Goal: Task Accomplishment & Management: Complete application form

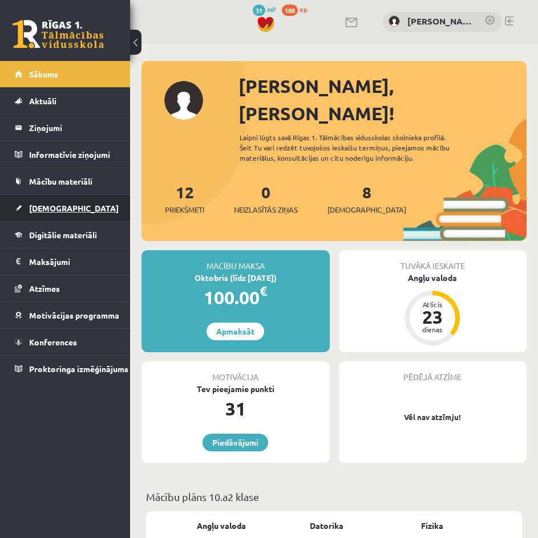
click at [68, 204] on link "[DEMOGRAPHIC_DATA]" at bounding box center [65, 208] width 101 height 26
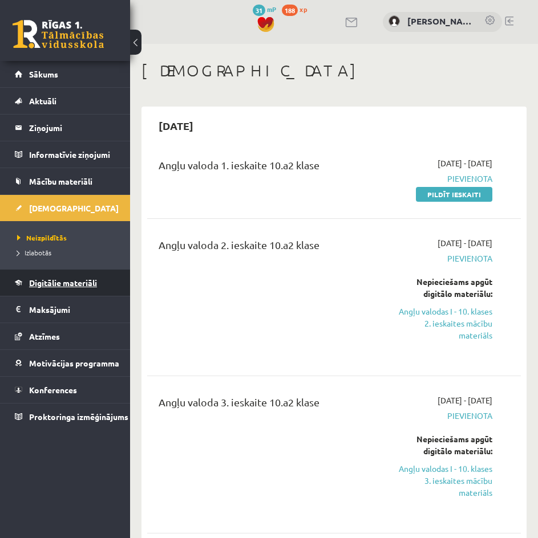
click at [68, 276] on link "Digitālie materiāli" at bounding box center [65, 283] width 101 height 26
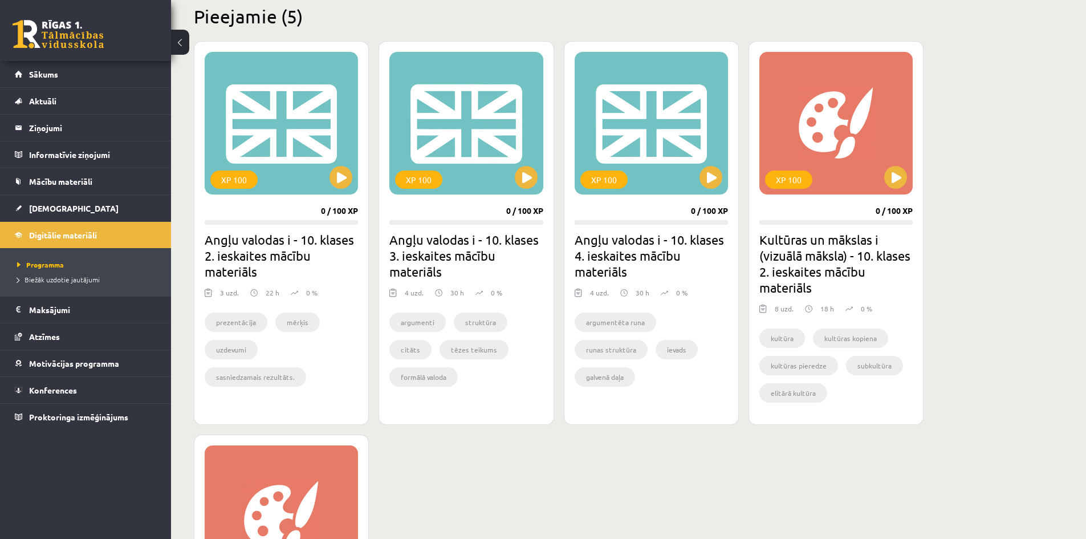
scroll to position [293, 0]
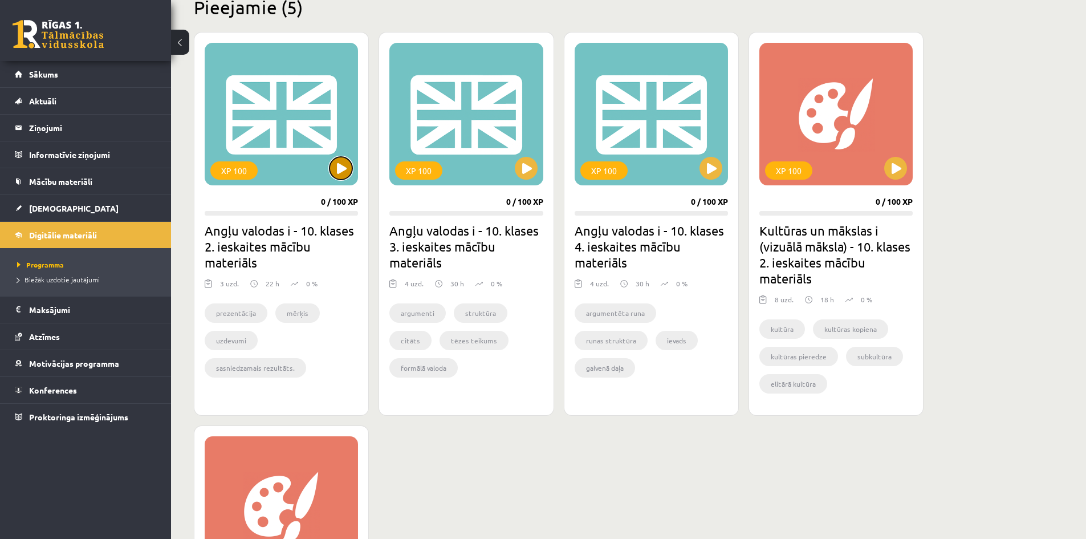
click at [336, 166] on button at bounding box center [341, 168] width 23 height 23
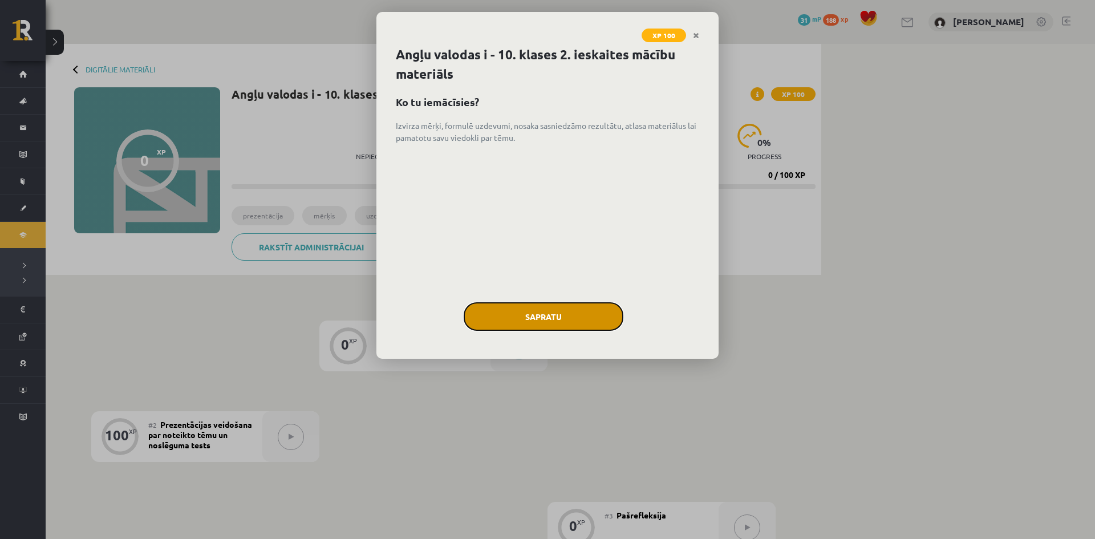
click at [552, 318] on button "Sapratu" at bounding box center [544, 316] width 160 height 29
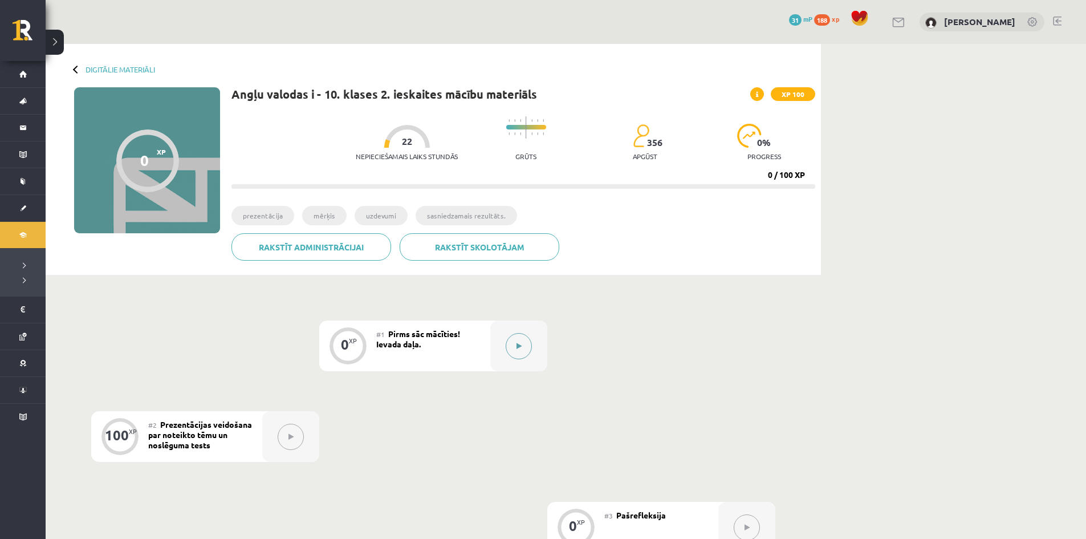
click at [510, 340] on button at bounding box center [519, 346] width 26 height 26
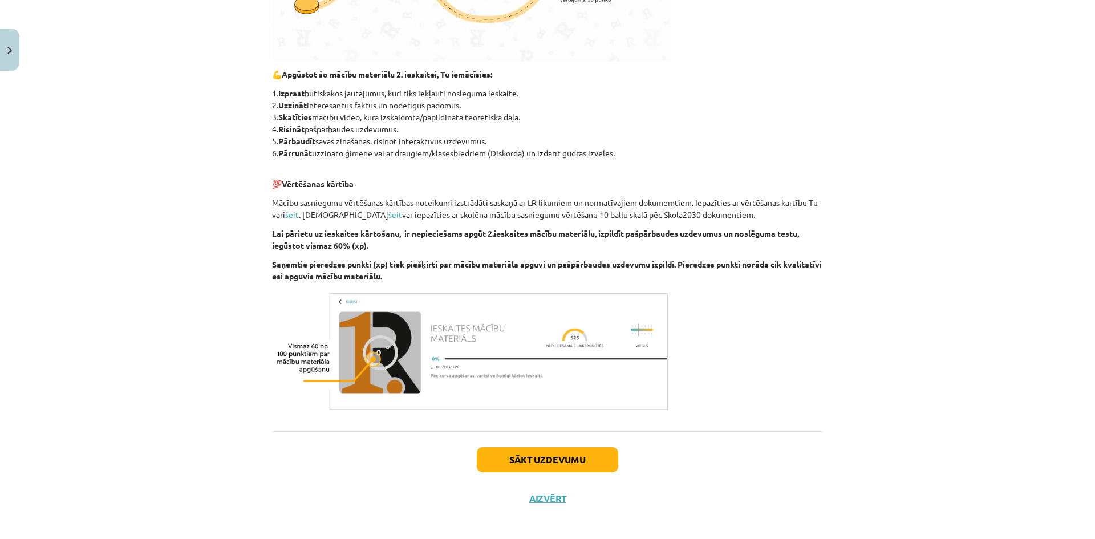
scroll to position [459, 0]
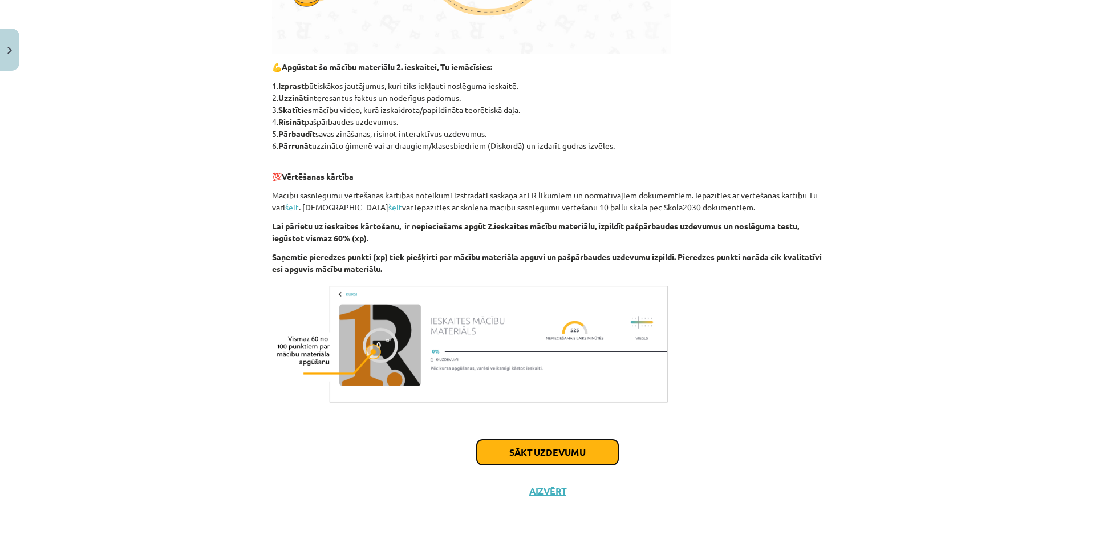
click at [582, 444] on button "Sākt uzdevumu" at bounding box center [547, 452] width 141 height 25
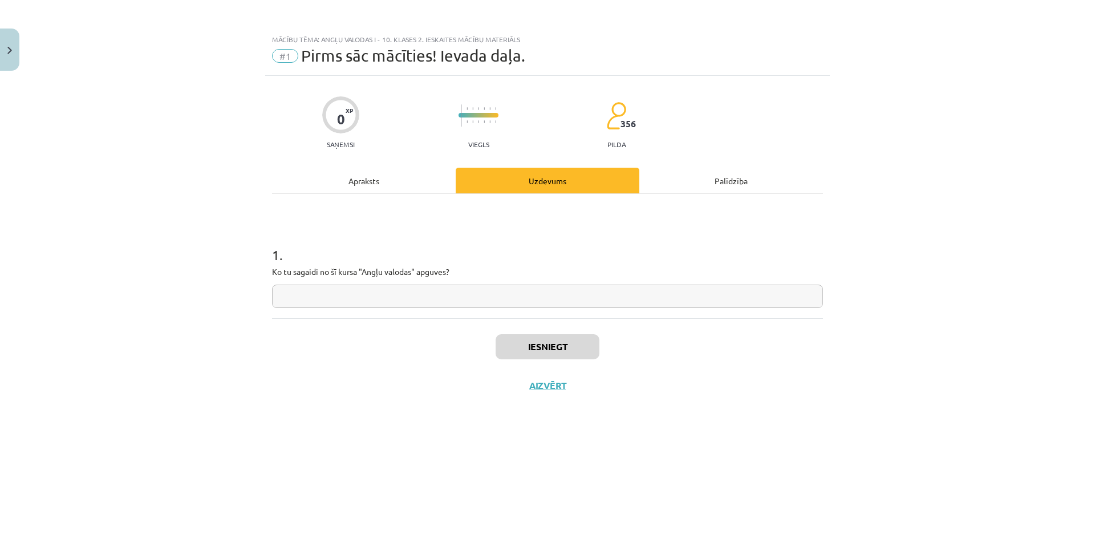
click at [388, 295] on input "text" at bounding box center [547, 296] width 551 height 23
paste input "**********"
type input "**********"
click at [539, 344] on button "Iesniegt" at bounding box center [547, 346] width 104 height 25
click at [563, 395] on button "Nākamā nodarbība" at bounding box center [547, 393] width 112 height 26
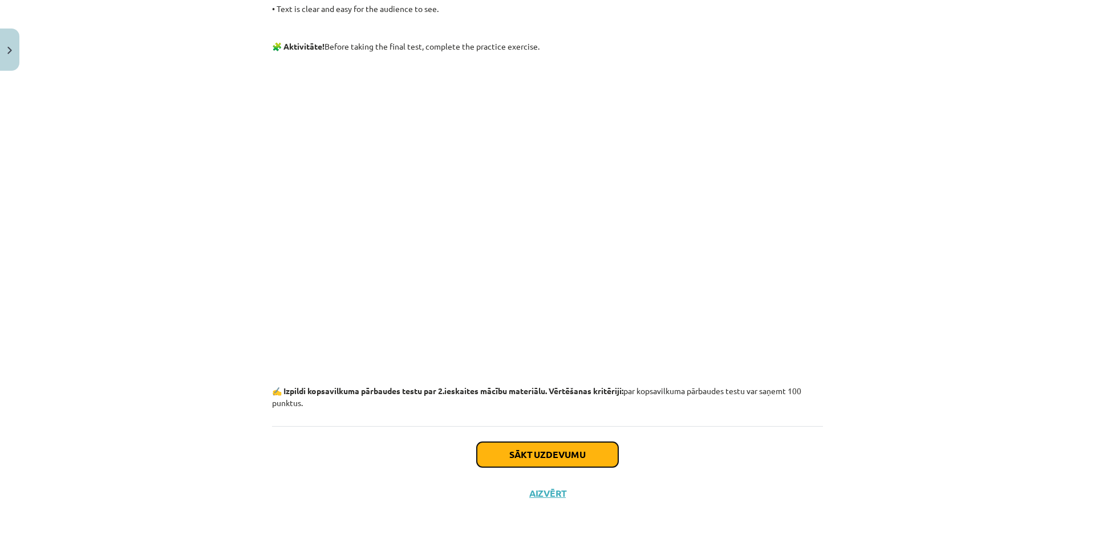
click at [549, 444] on button "Sākt uzdevumu" at bounding box center [547, 454] width 141 height 25
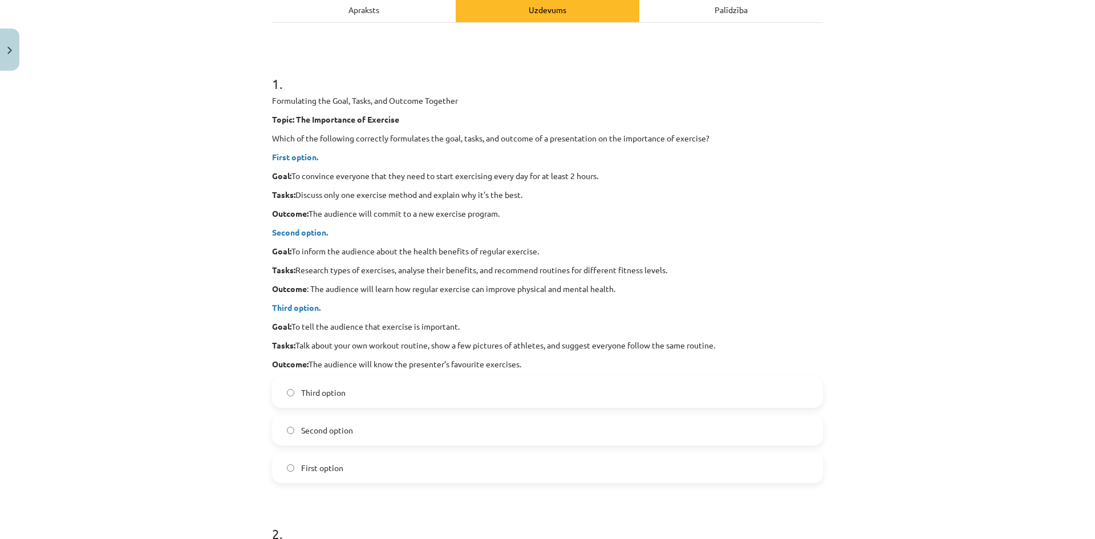
scroll to position [114, 0]
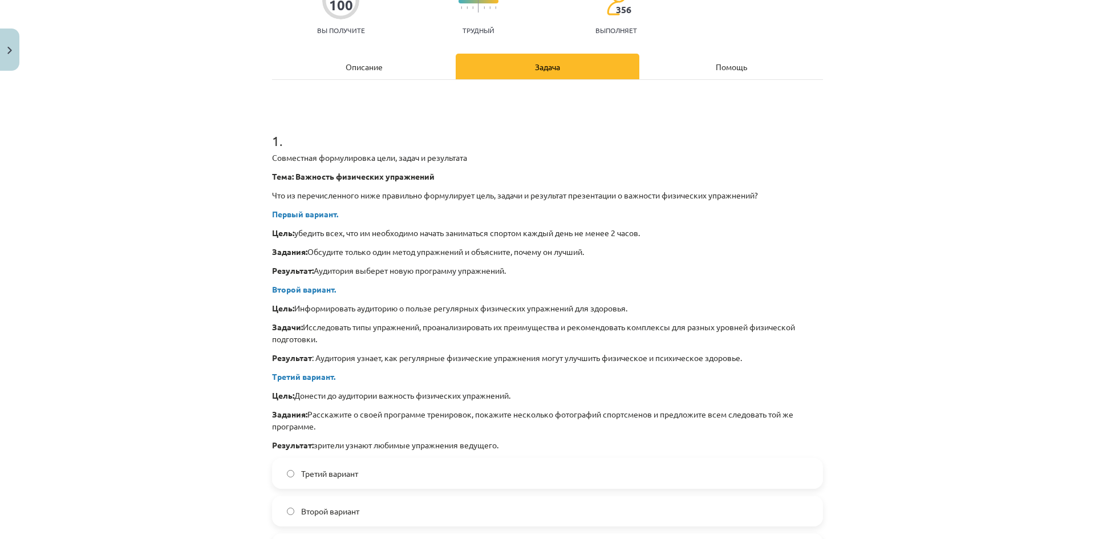
click at [914, 201] on div "Тема исследования: Английский язык I - 10 класс, 2-й тест, учебный материал #2 …" at bounding box center [547, 269] width 1095 height 539
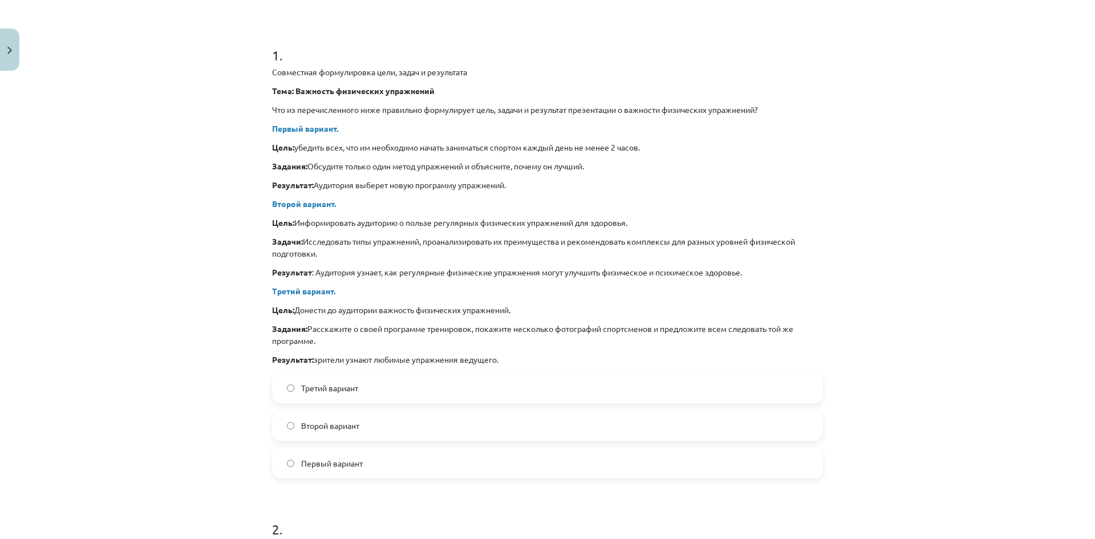
scroll to position [228, 0]
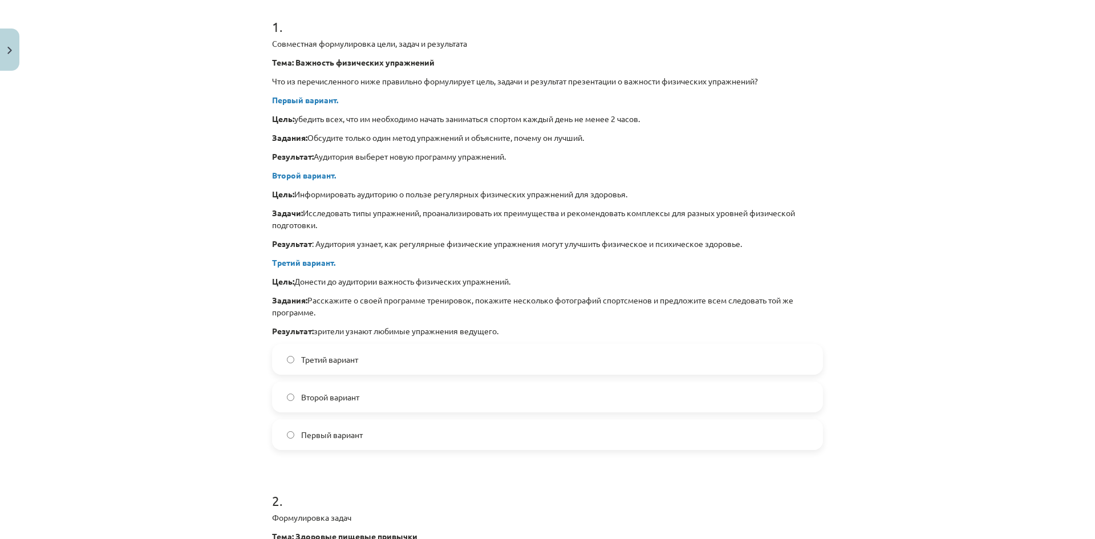
click at [430, 399] on label "Второй вариант" at bounding box center [547, 397] width 549 height 29
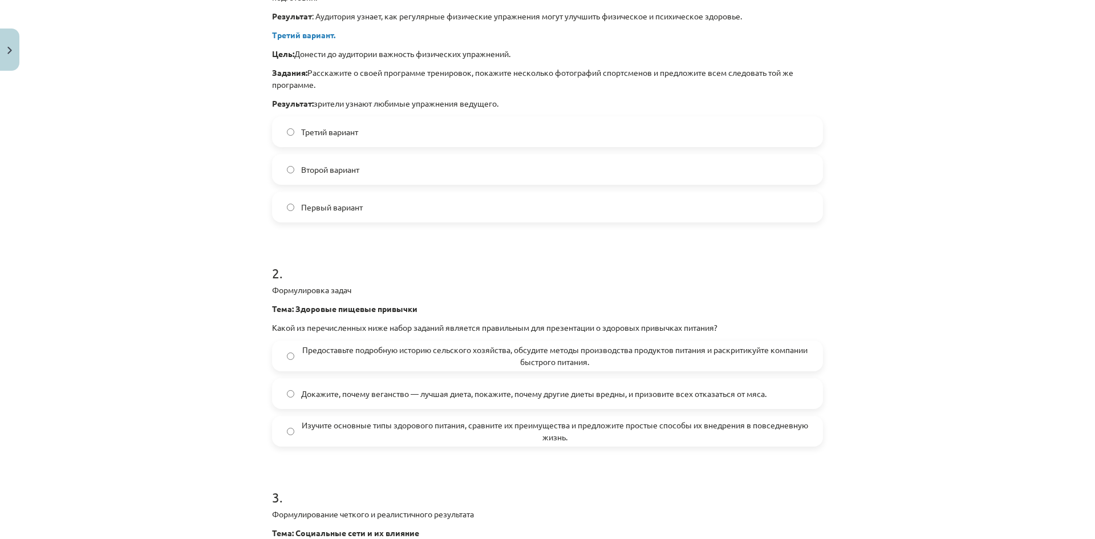
scroll to position [456, 0]
click at [614, 437] on span "Изучите основные типы здорового питания, сравните их преимущества и предложите …" at bounding box center [554, 431] width 507 height 24
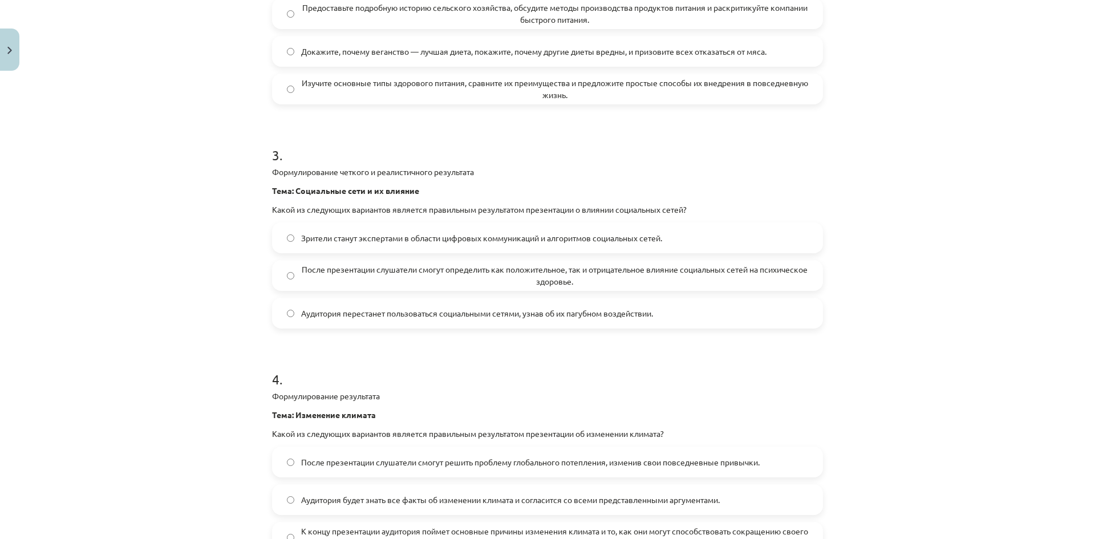
scroll to position [798, 0]
click at [640, 285] on span "После презентации слушатели смогут определить как положительное, так и отрицате…" at bounding box center [554, 275] width 507 height 24
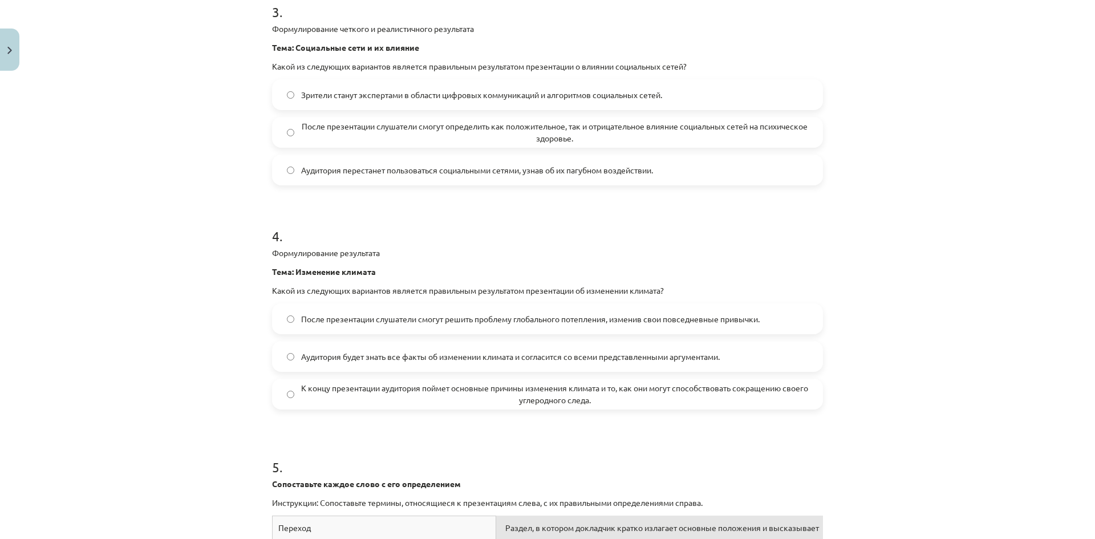
scroll to position [969, 0]
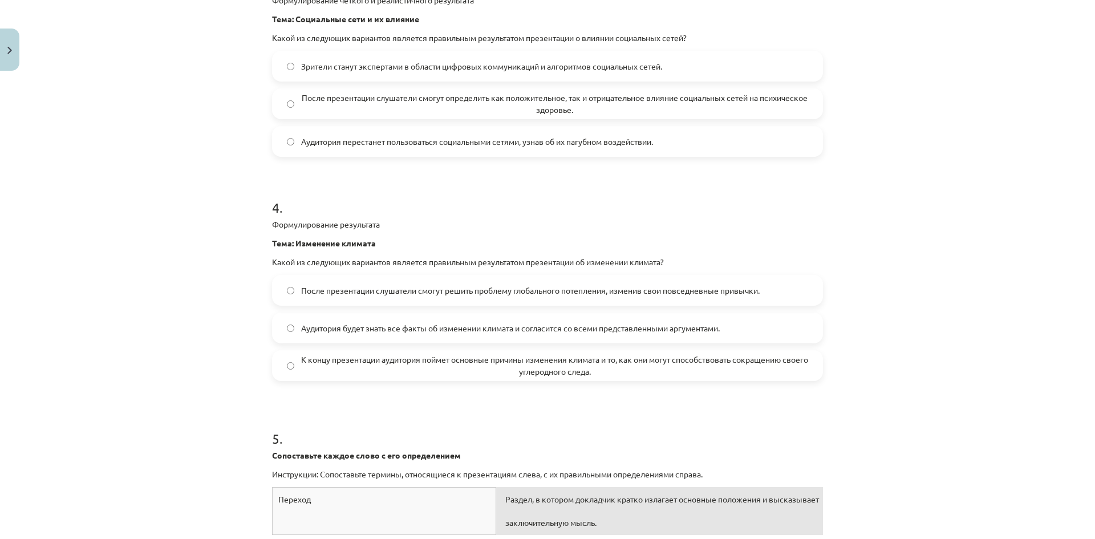
click at [465, 373] on span "К концу презентации аудитория поймет основные причины изменения климата и то, к…" at bounding box center [554, 366] width 507 height 24
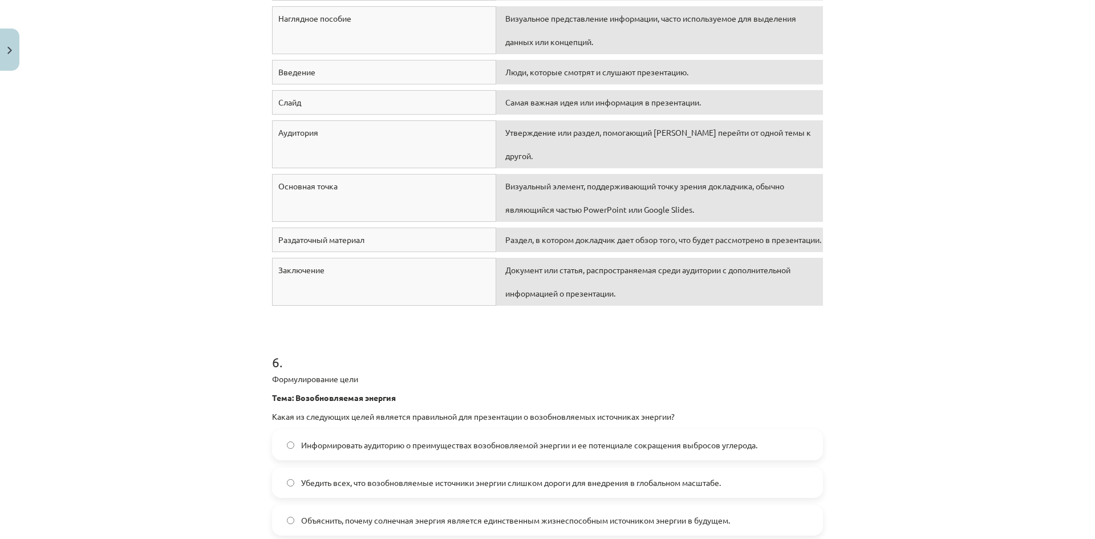
scroll to position [1539, 0]
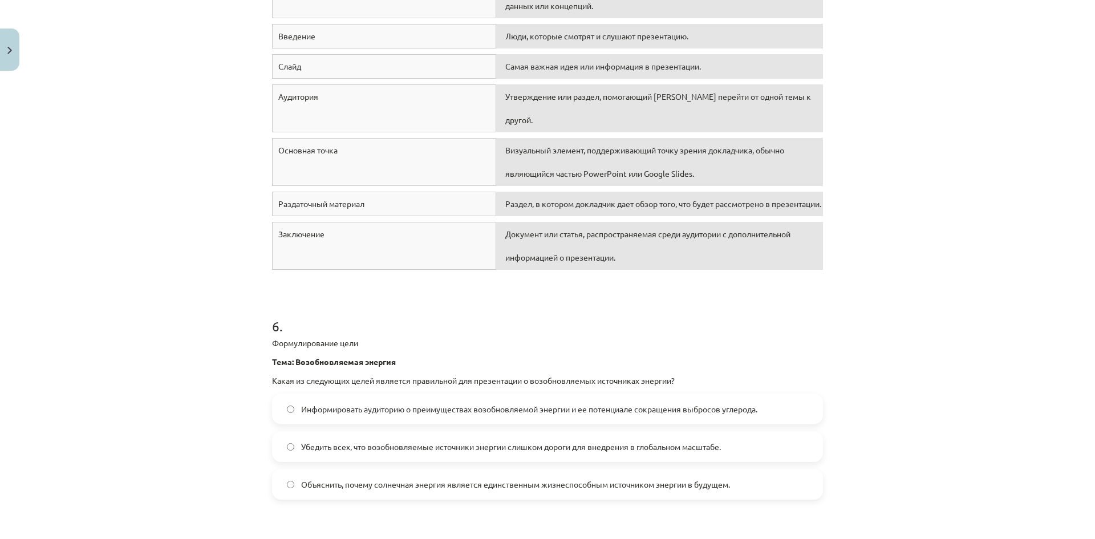
drag, startPoint x: 360, startPoint y: 232, endPoint x: 438, endPoint y: 229, distance: 78.2
click at [426, 229] on div "Заключение" at bounding box center [384, 246] width 224 height 48
click at [525, 227] on div "Документ или статья, распространяемая среди аудитории с дополнительной информац…" at bounding box center [659, 246] width 327 height 48
click at [496, 231] on div "Документ или статья, распространяемая среди аудитории с дополнительной информац…" at bounding box center [659, 246] width 327 height 48
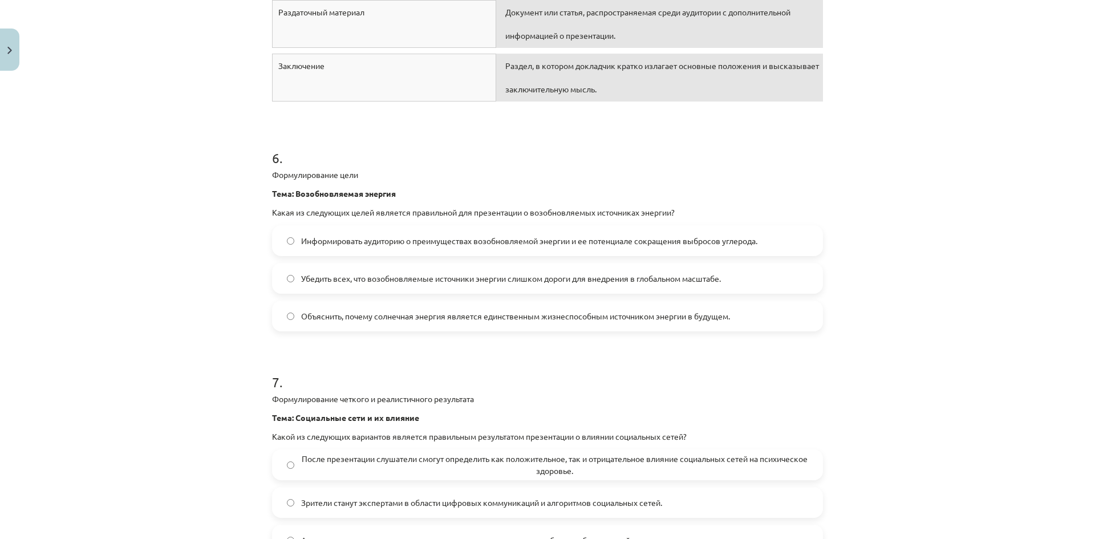
scroll to position [1711, 0]
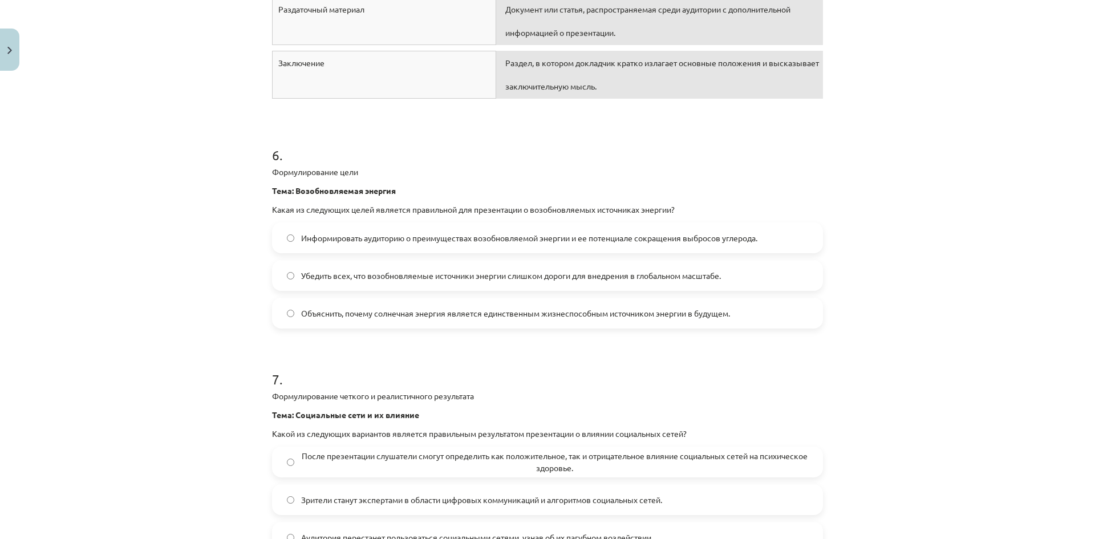
click at [532, 242] on font "Информировать аудиторию о преимуществах возобновляемой энергии и ее потенциале …" at bounding box center [529, 238] width 456 height 10
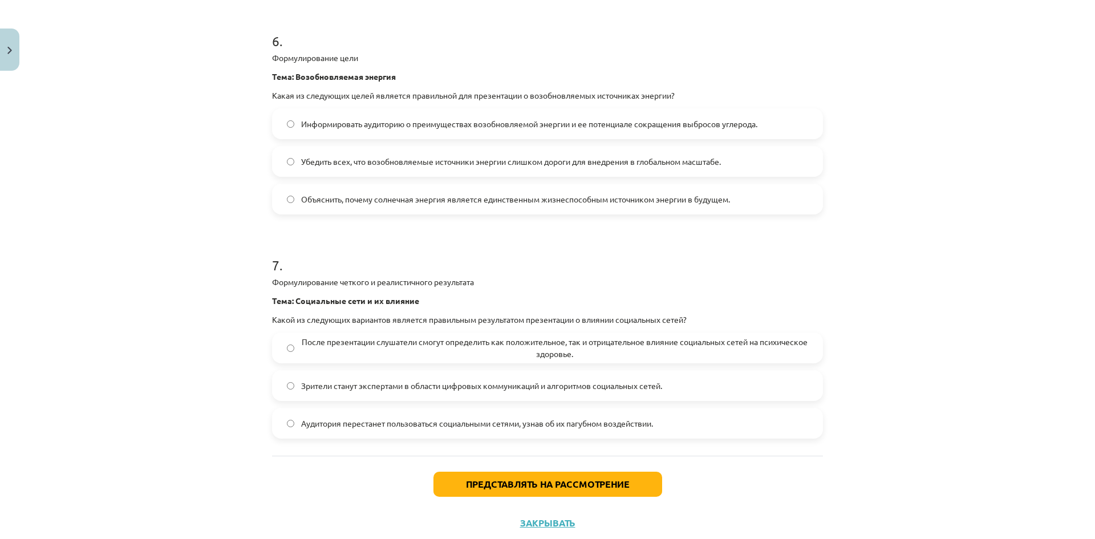
scroll to position [1856, 0]
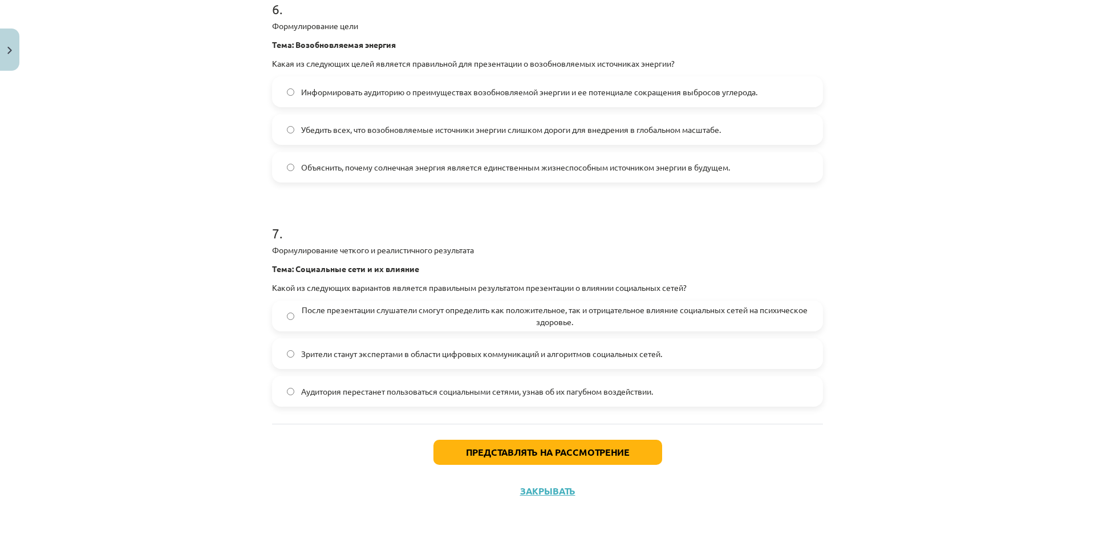
click at [571, 306] on font "После презентации слушатели смогут определить как положительное, так и отрицате…" at bounding box center [555, 315] width 506 height 22
click at [587, 444] on button "Представлять на рассмотрение" at bounding box center [547, 452] width 229 height 25
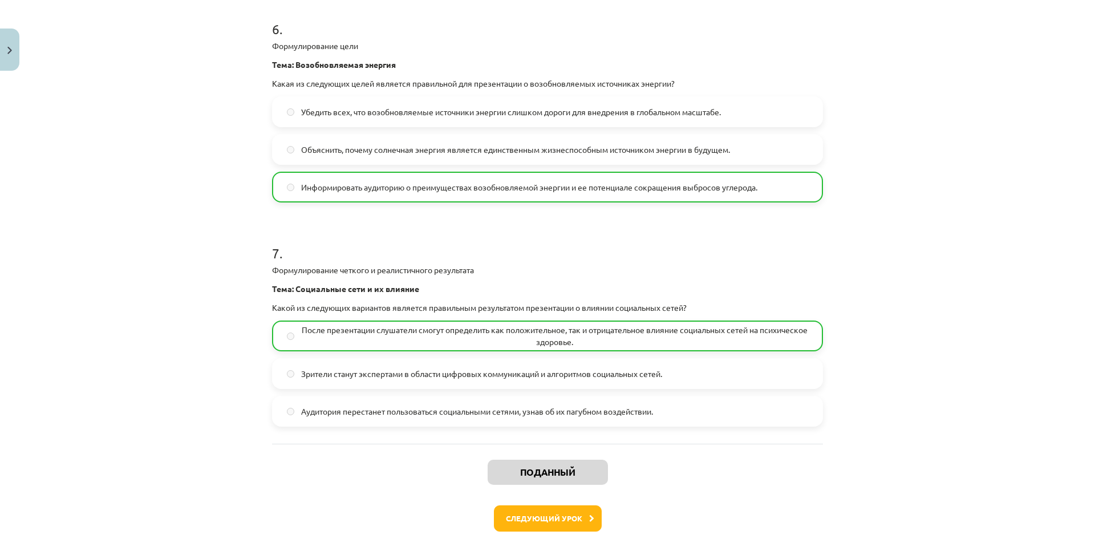
scroll to position [1893, 0]
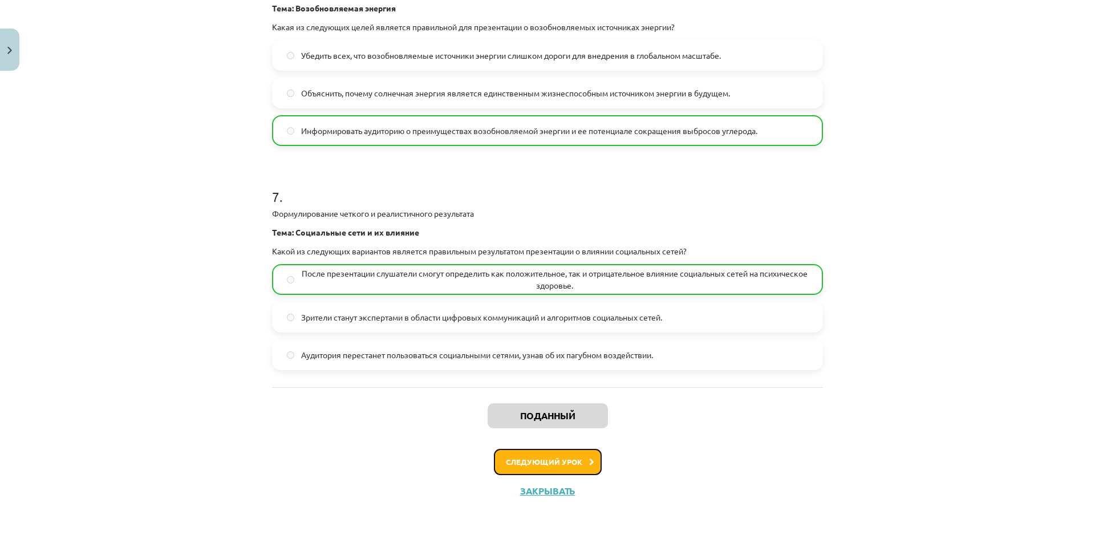
click at [571, 456] on button "Следующий урок" at bounding box center [548, 462] width 108 height 26
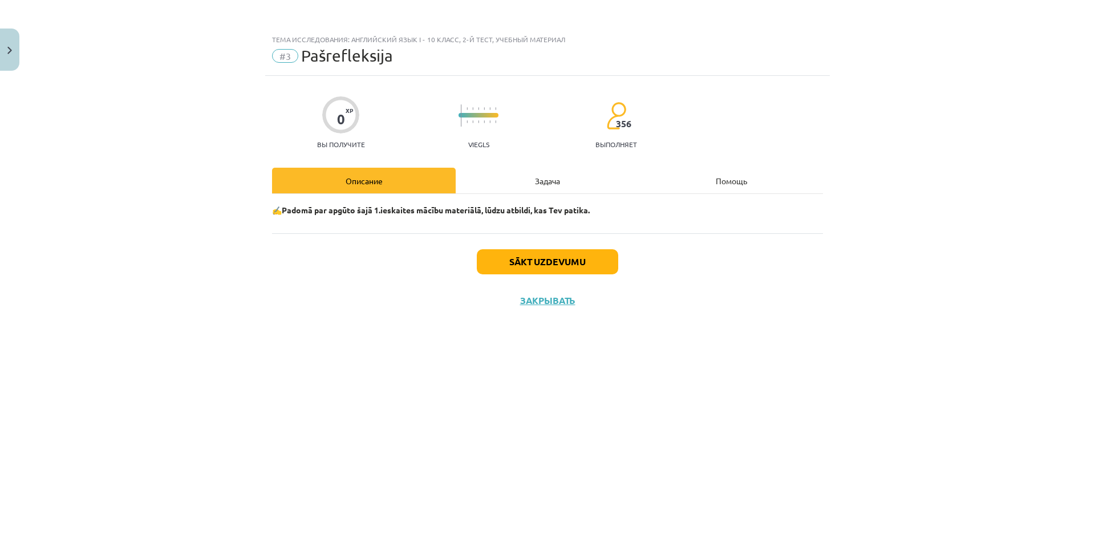
scroll to position [0, 0]
click at [569, 265] on font "Начать задачу" at bounding box center [548, 261] width 74 height 12
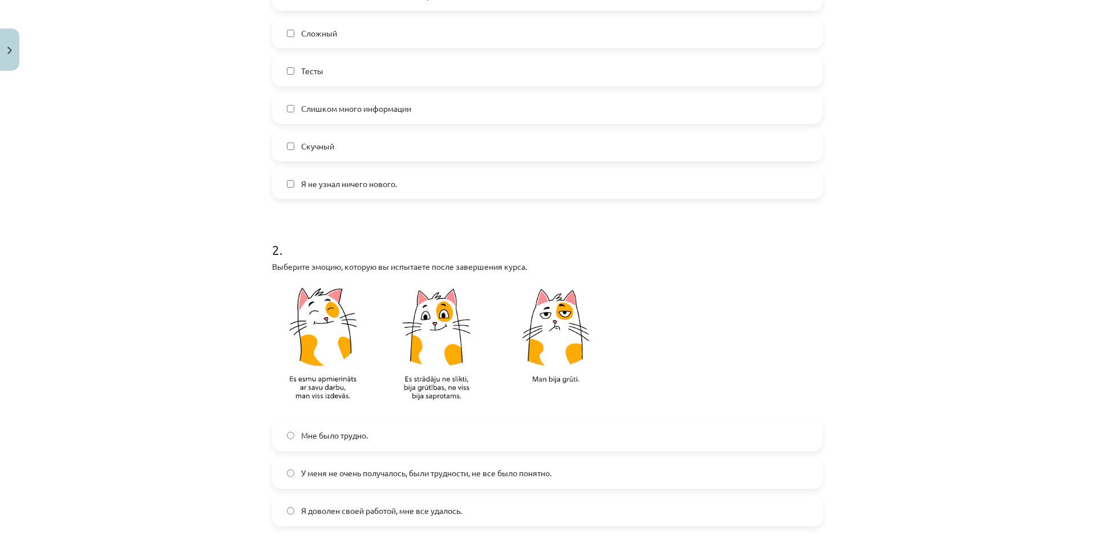
scroll to position [399, 0]
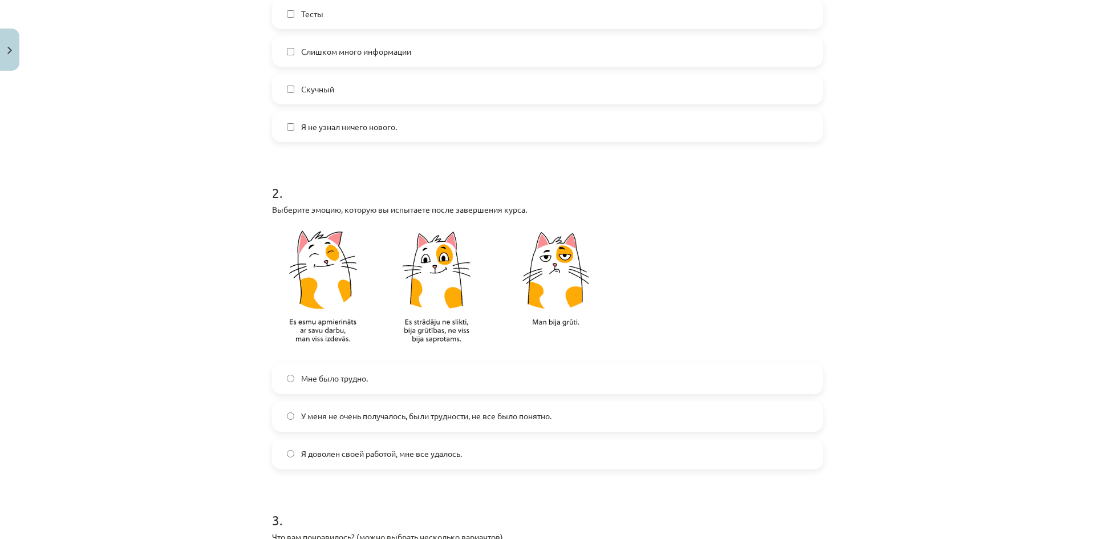
click at [425, 458] on span "Я доволен своей работой, мне все удалось." at bounding box center [381, 454] width 161 height 12
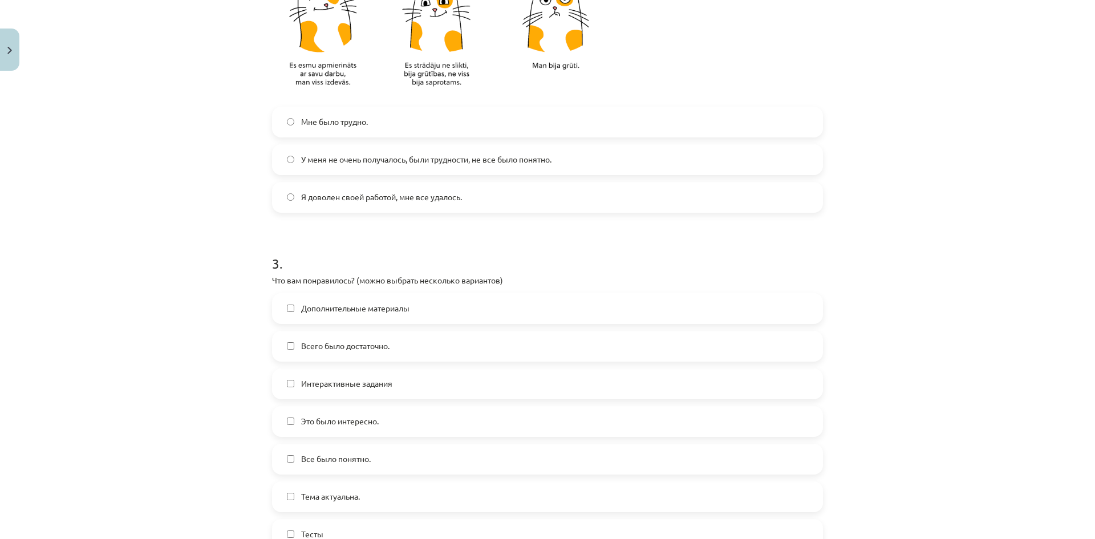
scroll to position [684, 0]
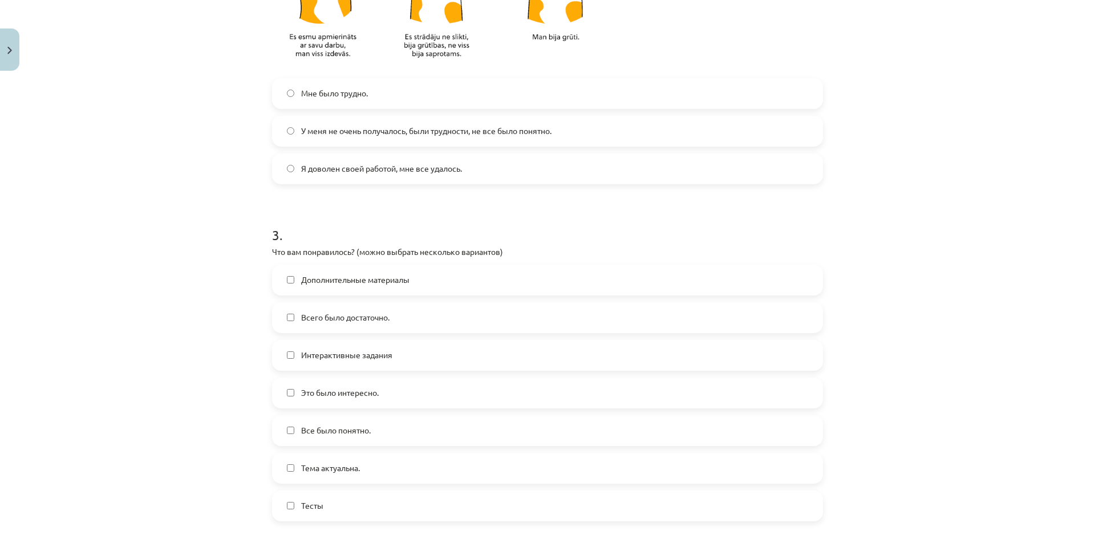
click at [388, 364] on label "Интерактивные задания" at bounding box center [547, 355] width 549 height 29
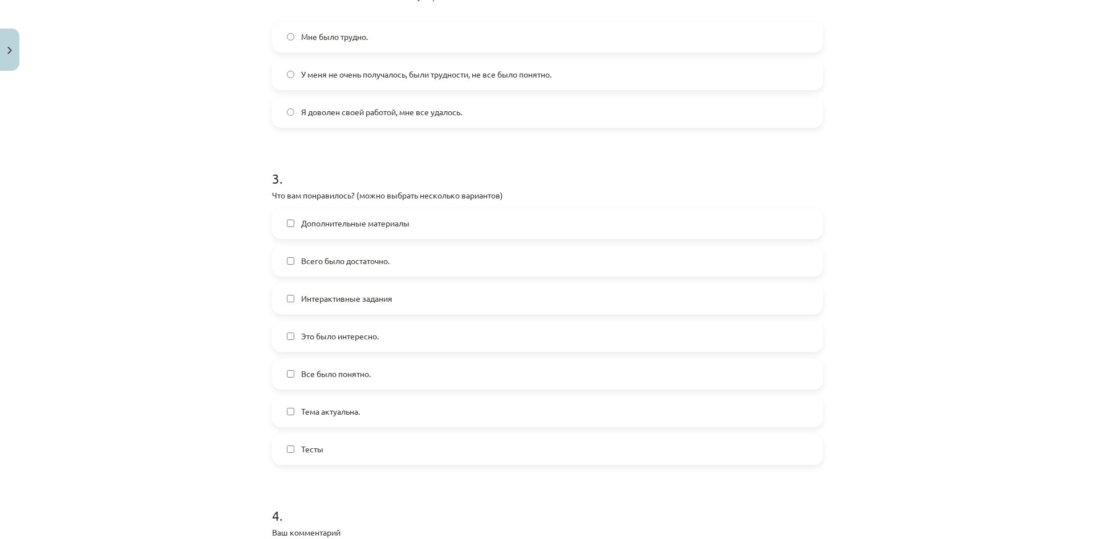
scroll to position [741, 0]
click at [382, 377] on label "Все было понятно." at bounding box center [547, 373] width 549 height 29
click at [375, 377] on label "Все было понятно." at bounding box center [547, 373] width 549 height 29
click at [361, 407] on label "Тема актуальна." at bounding box center [547, 411] width 549 height 29
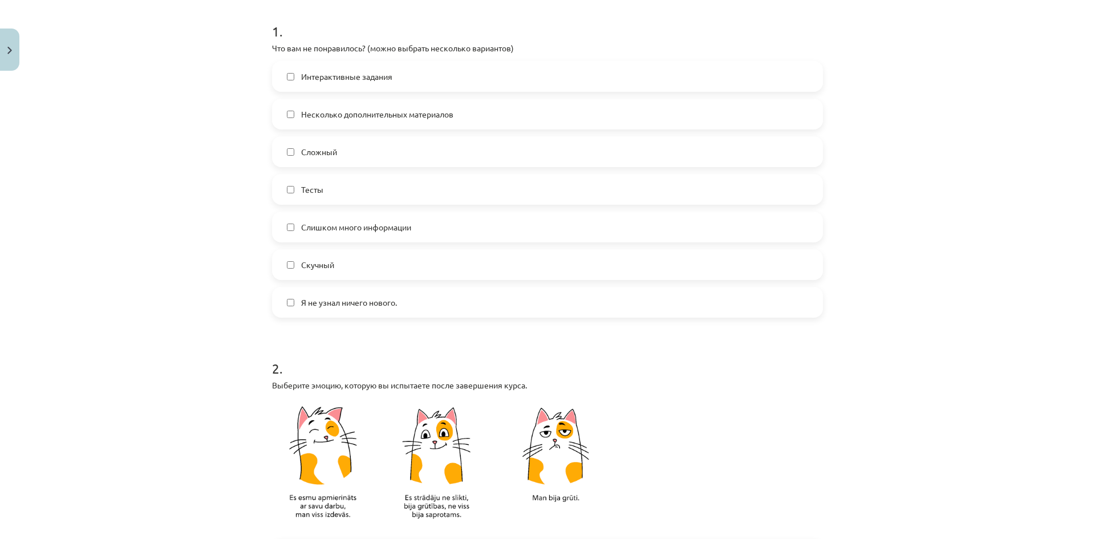
scroll to position [171, 0]
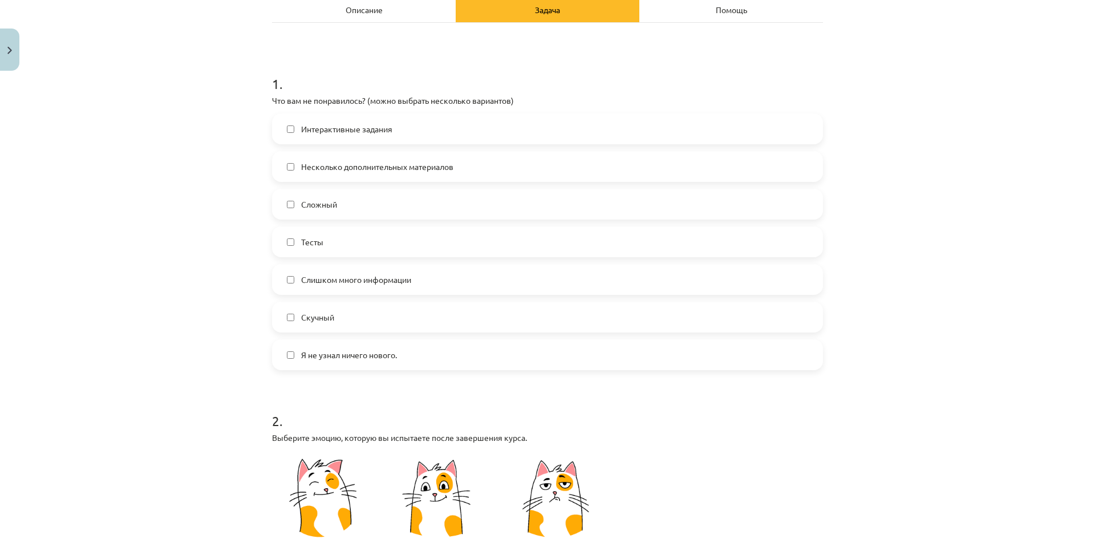
click at [387, 354] on font "Я не узнал ничего нового." at bounding box center [349, 355] width 96 height 10
click at [417, 346] on label "Я не узнал ничего нового." at bounding box center [547, 354] width 549 height 29
click at [373, 320] on label "Скучный" at bounding box center [547, 317] width 549 height 29
click at [377, 173] on label "Несколько дополнительных материалов" at bounding box center [547, 166] width 549 height 29
click at [352, 316] on label "Скучный" at bounding box center [547, 317] width 549 height 29
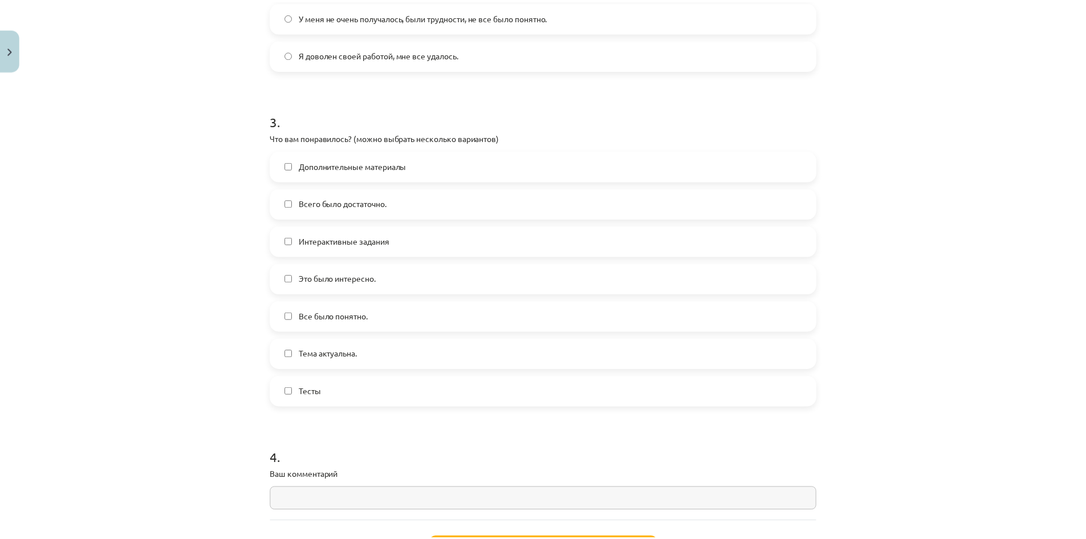
scroll to position [896, 0]
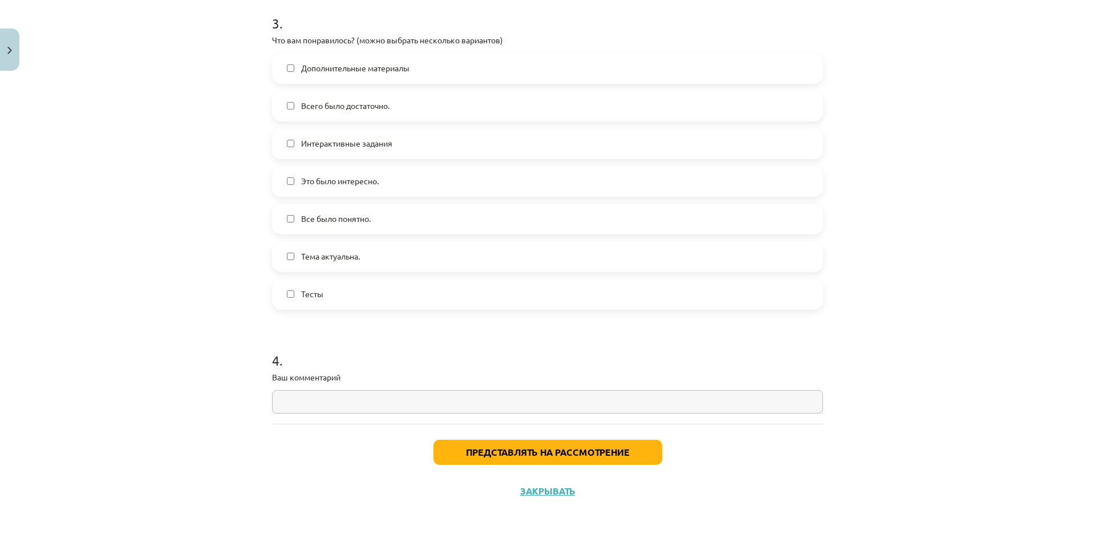
click at [369, 398] on input "text" at bounding box center [547, 401] width 551 height 23
type input "********"
click at [507, 460] on button "Представлять на рассмотрение" at bounding box center [547, 452] width 229 height 25
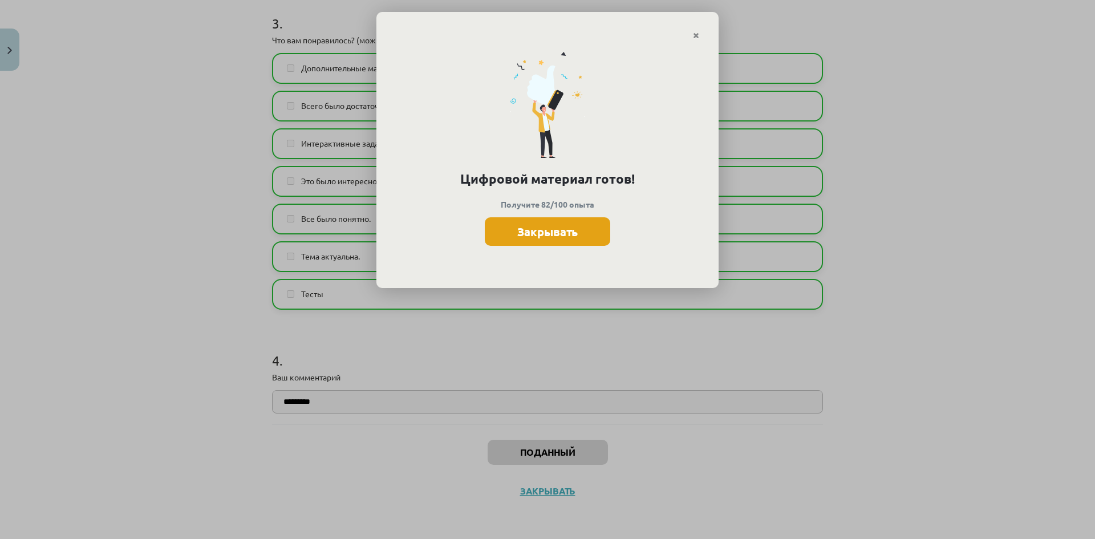
click at [569, 231] on font "Закрывать" at bounding box center [547, 231] width 60 height 15
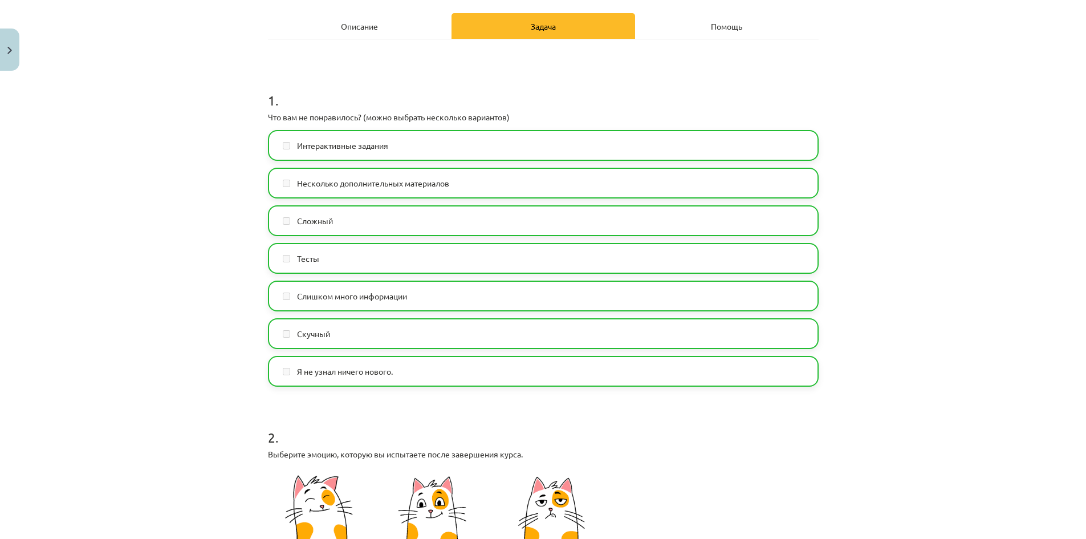
scroll to position [0, 0]
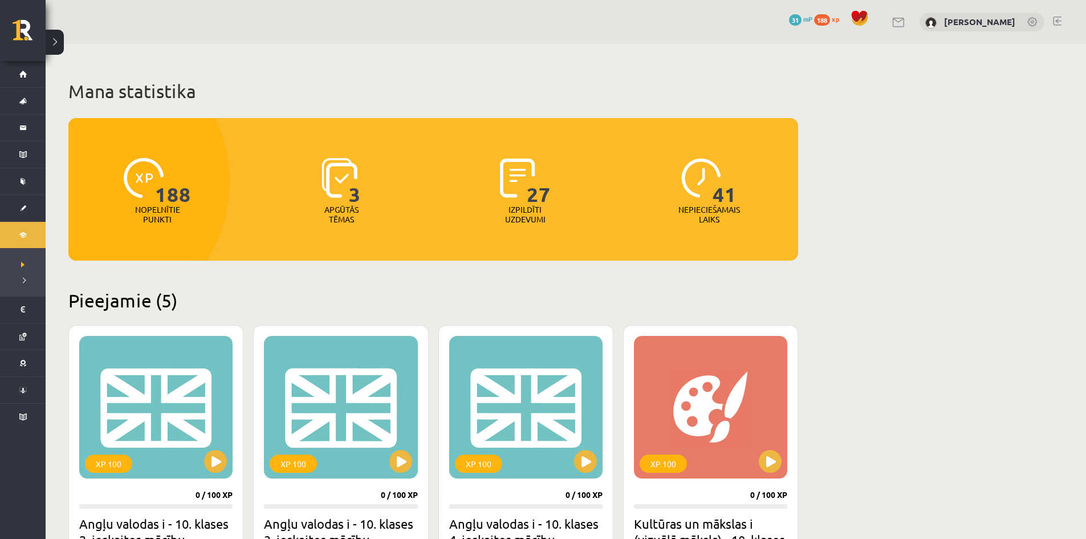
scroll to position [292, 0]
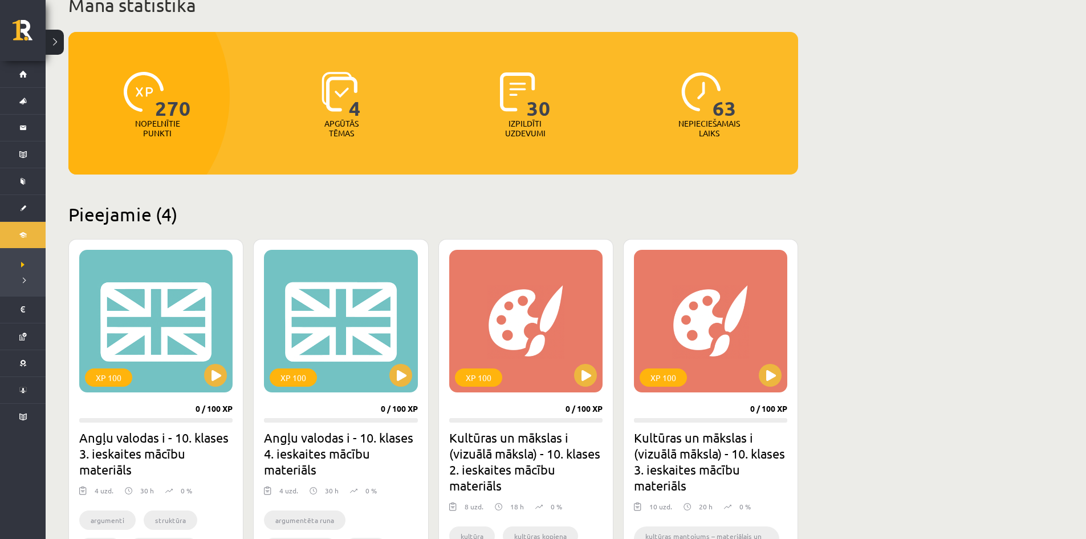
scroll to position [114, 0]
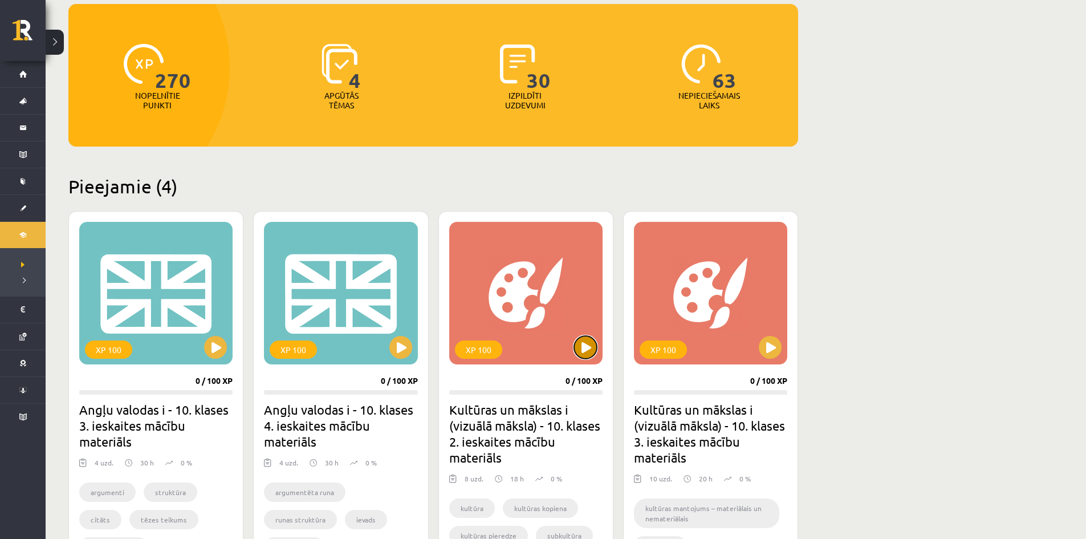
click at [588, 342] on button at bounding box center [585, 347] width 23 height 23
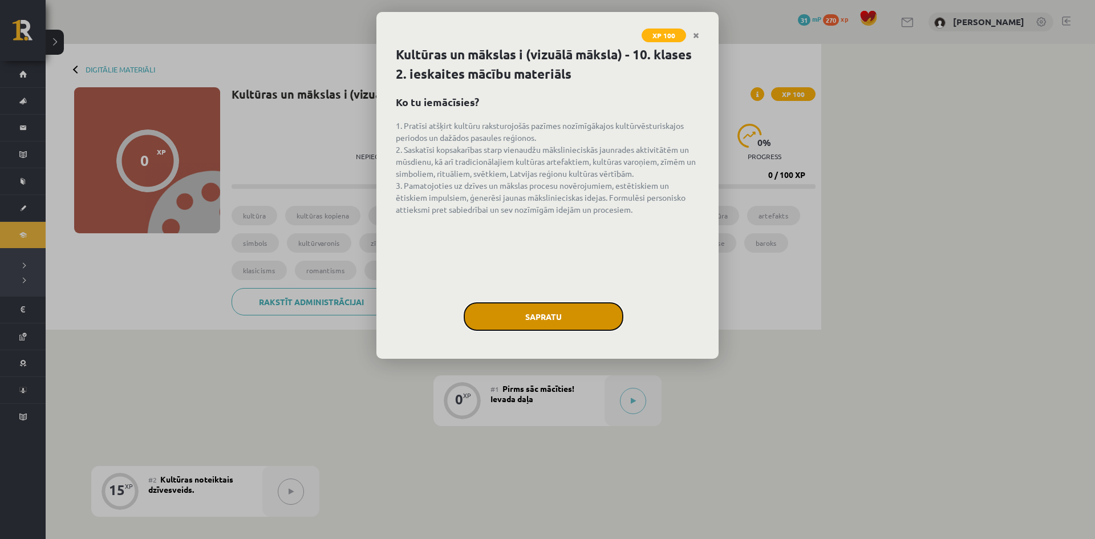
click at [572, 320] on button "Sapratu" at bounding box center [544, 316] width 160 height 29
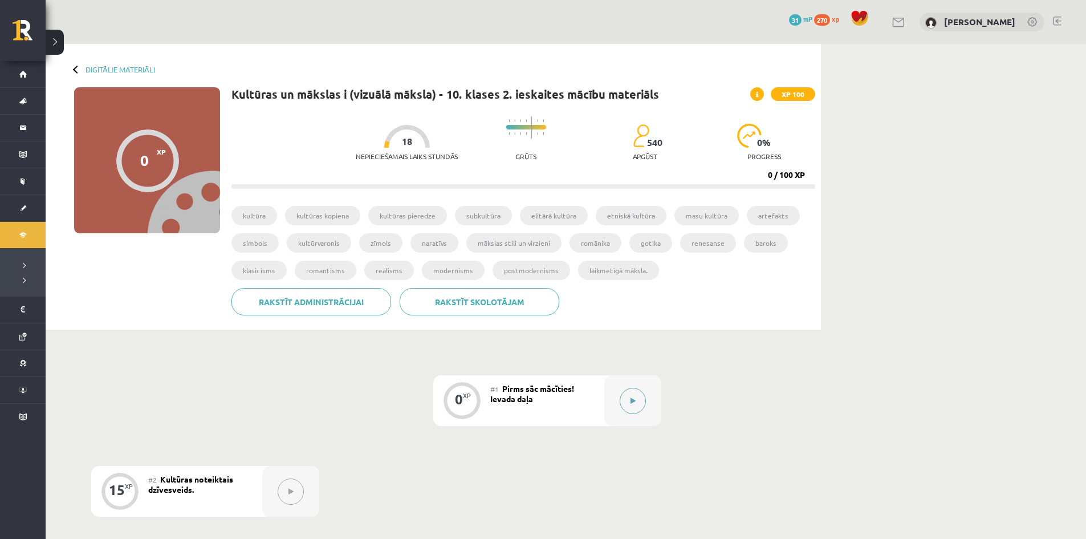
click at [628, 393] on button at bounding box center [633, 401] width 26 height 26
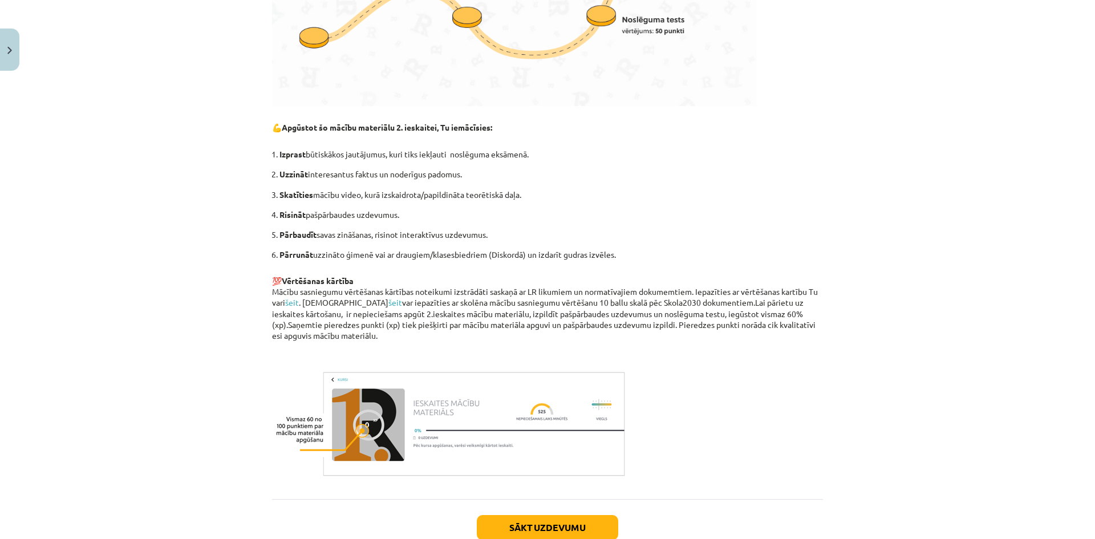
scroll to position [664, 0]
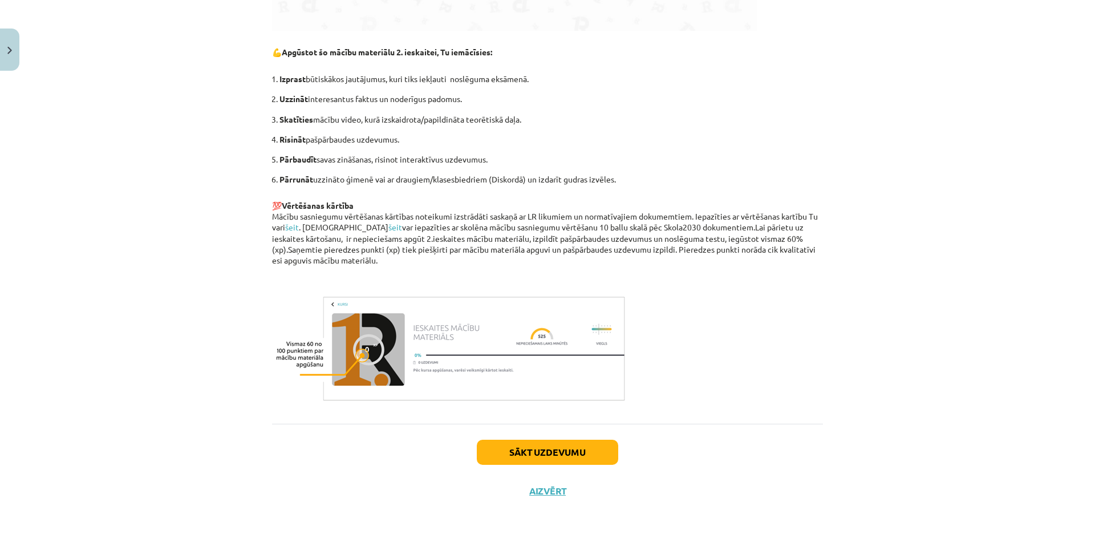
click at [573, 466] on div "Sākt uzdevumu Aizvērt" at bounding box center [547, 464] width 551 height 80
click at [573, 464] on button "Sākt uzdevumu" at bounding box center [547, 452] width 141 height 25
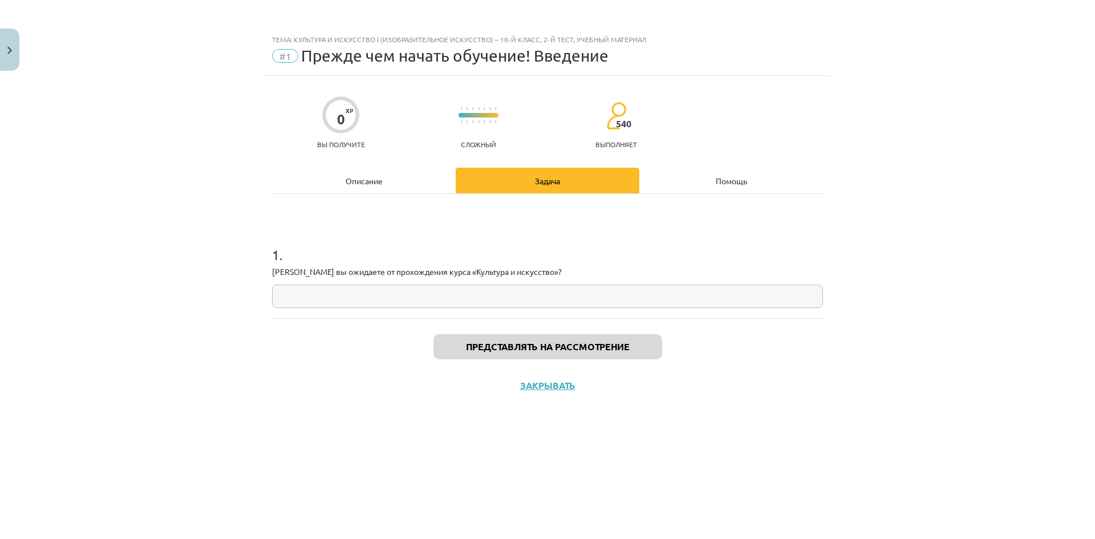
click at [572, 287] on input "text" at bounding box center [547, 296] width 551 height 23
paste input "**********"
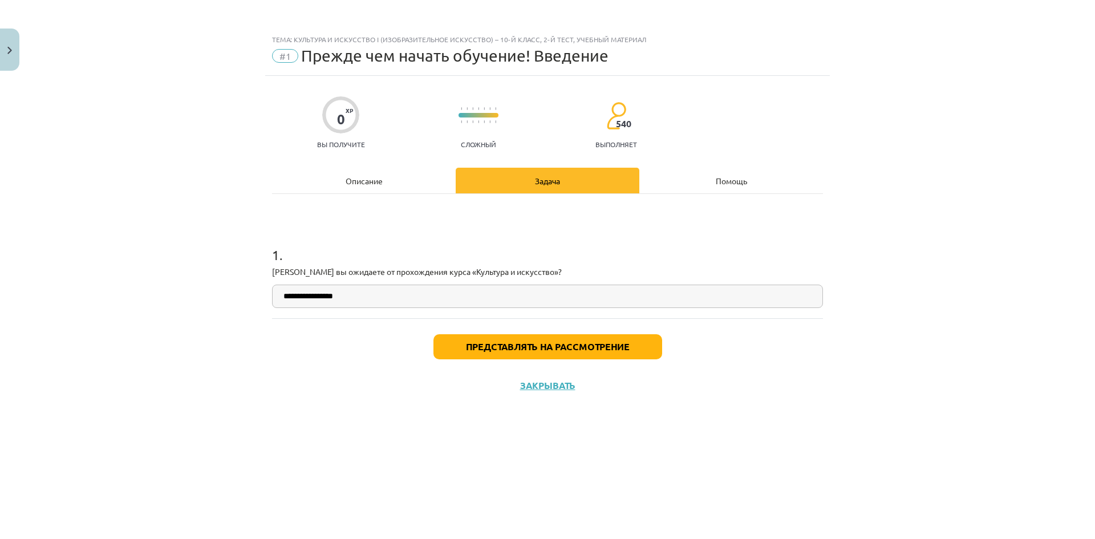
type input "**********"
click at [463, 336] on button "Представлять на рассмотрение" at bounding box center [547, 346] width 229 height 25
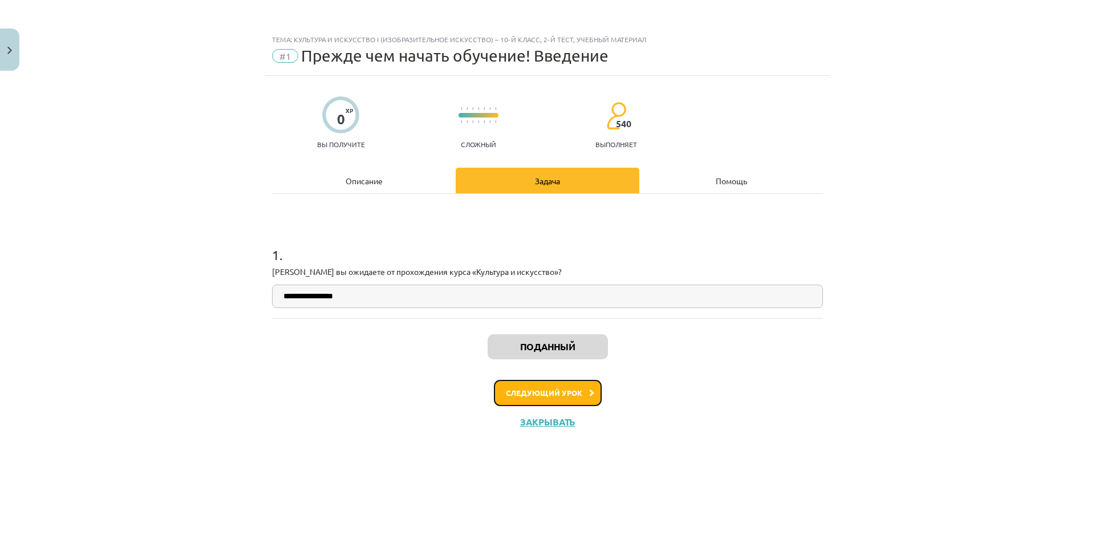
click at [552, 394] on font "Следующий урок" at bounding box center [544, 393] width 76 height 10
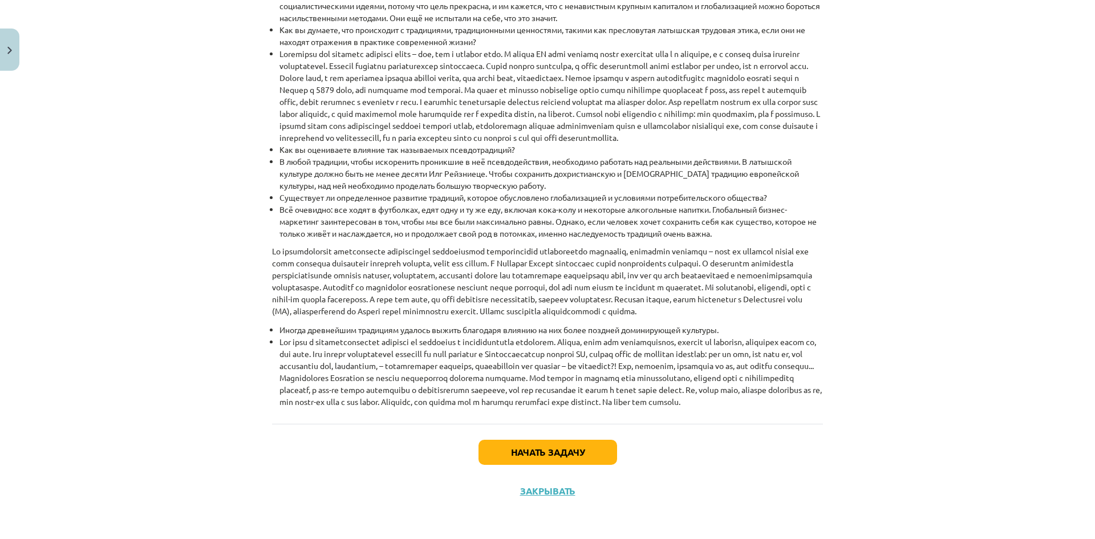
scroll to position [1463, 0]
click at [575, 449] on font "Начать задачу" at bounding box center [548, 452] width 74 height 12
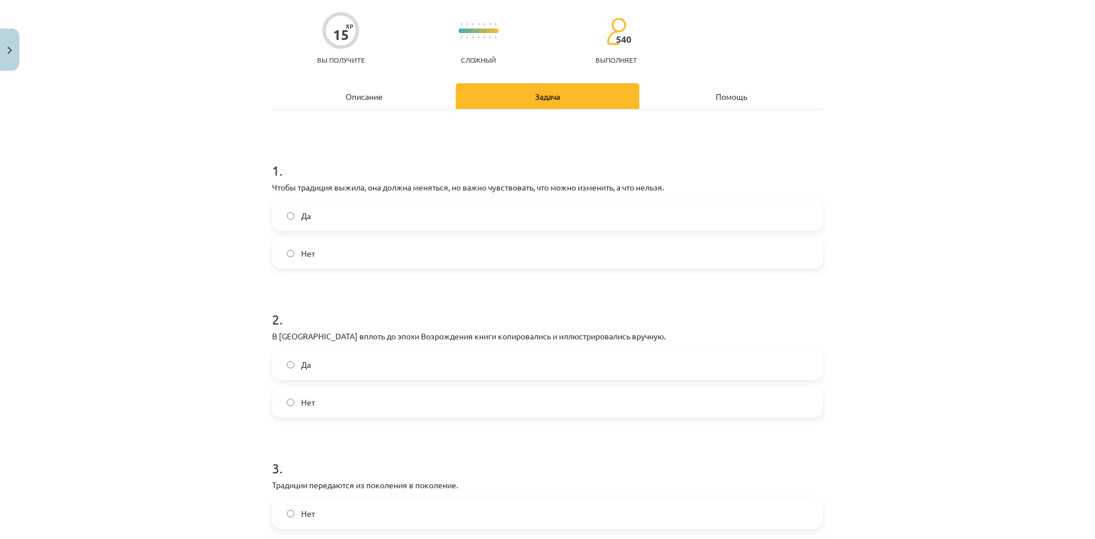
scroll to position [86, 0]
click at [919, 282] on div "Mācību tēma: Kultūras un mākslas i (vizuālā māksla) - 10. klases 2. ieskaites m…" at bounding box center [547, 269] width 1095 height 539
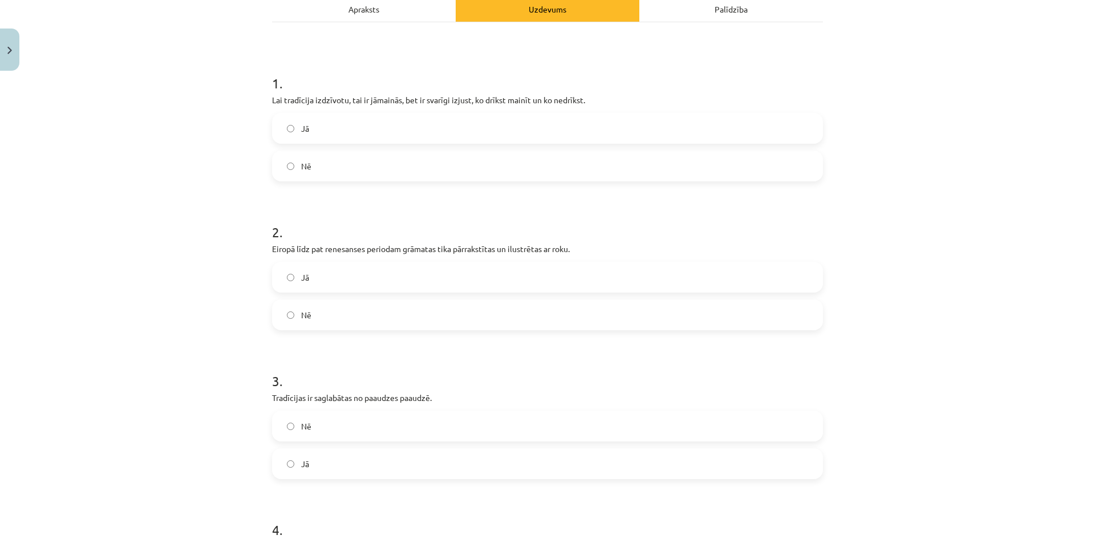
scroll to position [171, 0]
drag, startPoint x: 281, startPoint y: 128, endPoint x: 273, endPoint y: 128, distance: 7.4
click at [280, 128] on label "Jā" at bounding box center [547, 129] width 549 height 29
click at [320, 278] on label "Jā" at bounding box center [547, 277] width 549 height 29
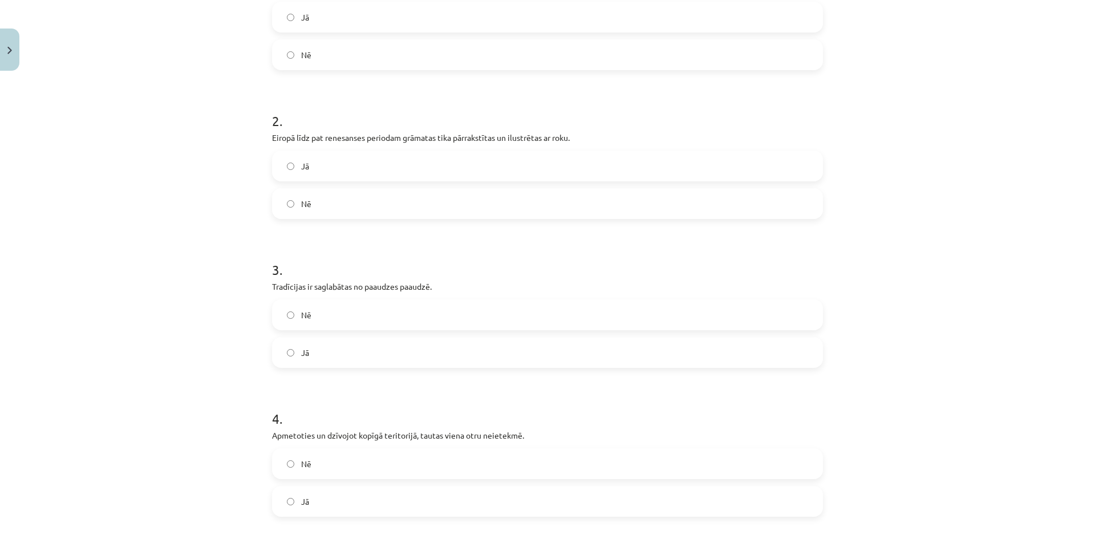
scroll to position [285, 0]
drag, startPoint x: 334, startPoint y: 350, endPoint x: 327, endPoint y: 347, distance: 6.9
click at [333, 350] on label "Jā" at bounding box center [547, 350] width 549 height 29
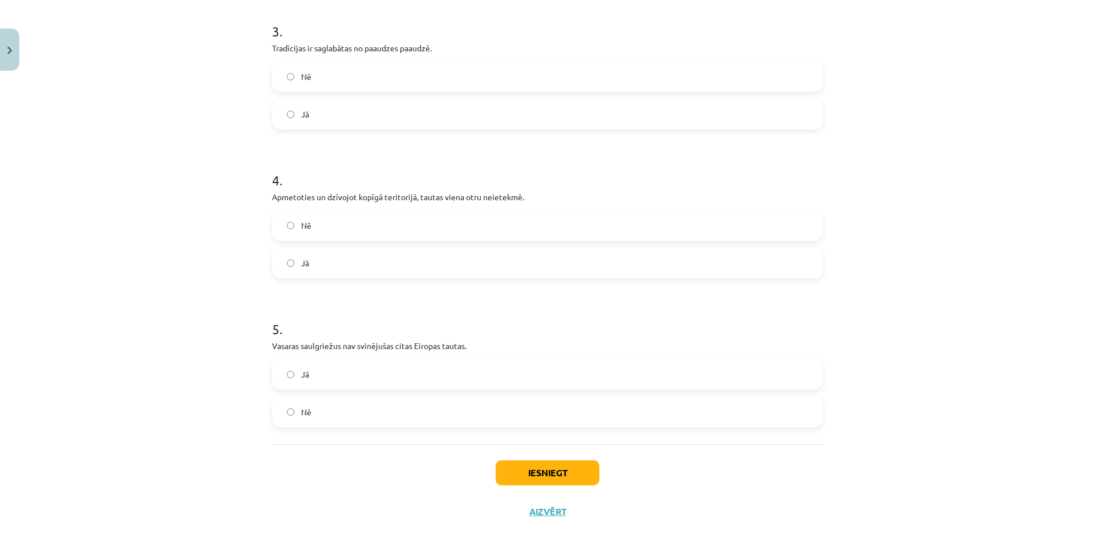
scroll to position [542, 0]
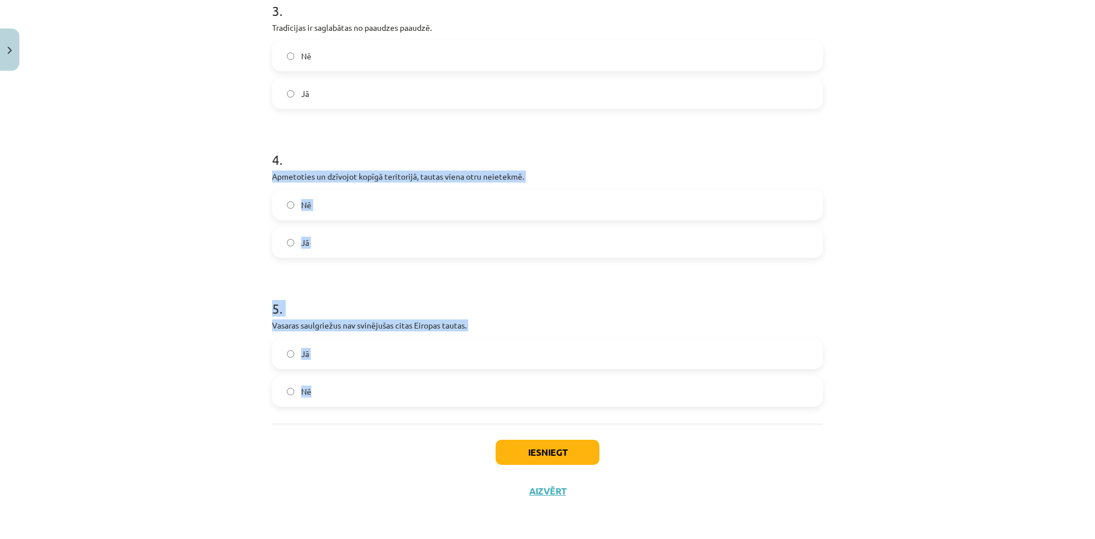
drag, startPoint x: 269, startPoint y: 176, endPoint x: 514, endPoint y: 390, distance: 325.7
click at [514, 390] on form "1 . Lai tradīcija izdzīvotu, tai ir jāmainās, bet ir svarīgi izjust, ko drīkst …" at bounding box center [547, 45] width 551 height 721
copy form "Apmetoties un dzīvojot kopīgā teritorijā, tautas viena otru neietekmē. Nē Jā 5 …"
click at [374, 218] on label "Nē" at bounding box center [547, 204] width 549 height 29
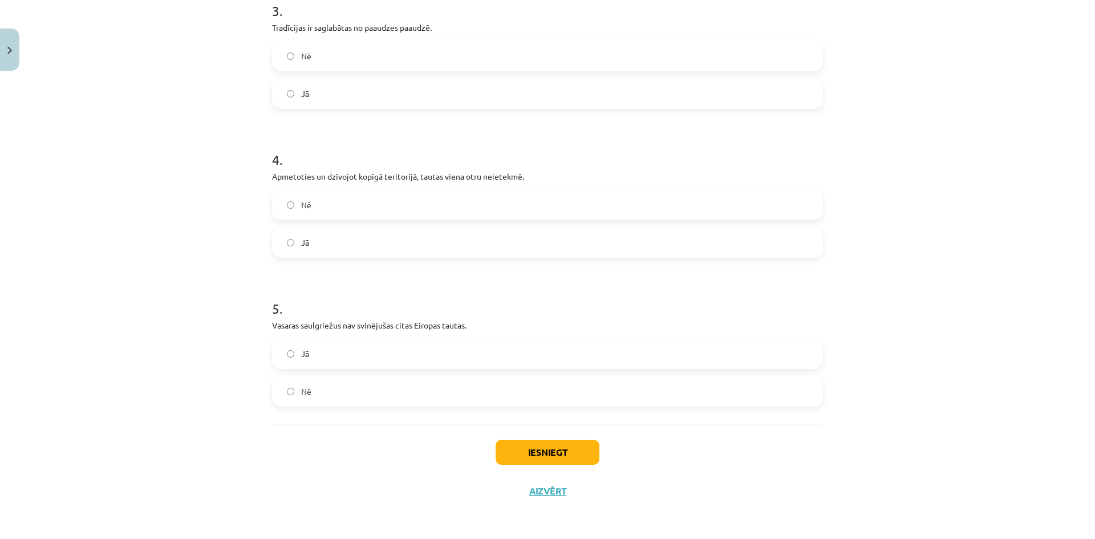
drag, startPoint x: 320, startPoint y: 397, endPoint x: 322, endPoint y: 388, distance: 8.7
click at [320, 396] on label "Nē" at bounding box center [547, 391] width 549 height 29
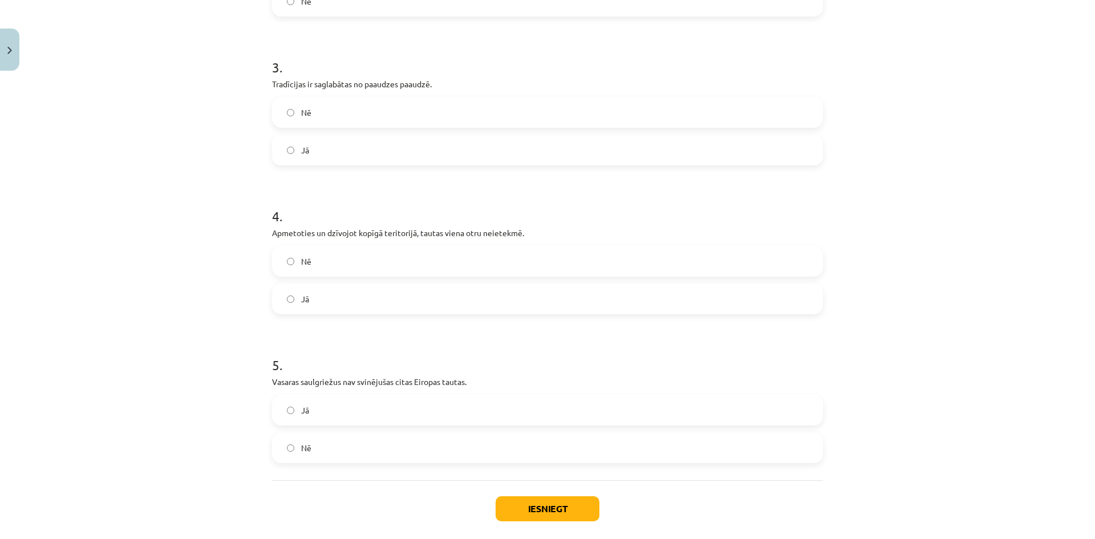
scroll to position [485, 0]
click at [517, 502] on button "Iesniegt" at bounding box center [547, 509] width 104 height 25
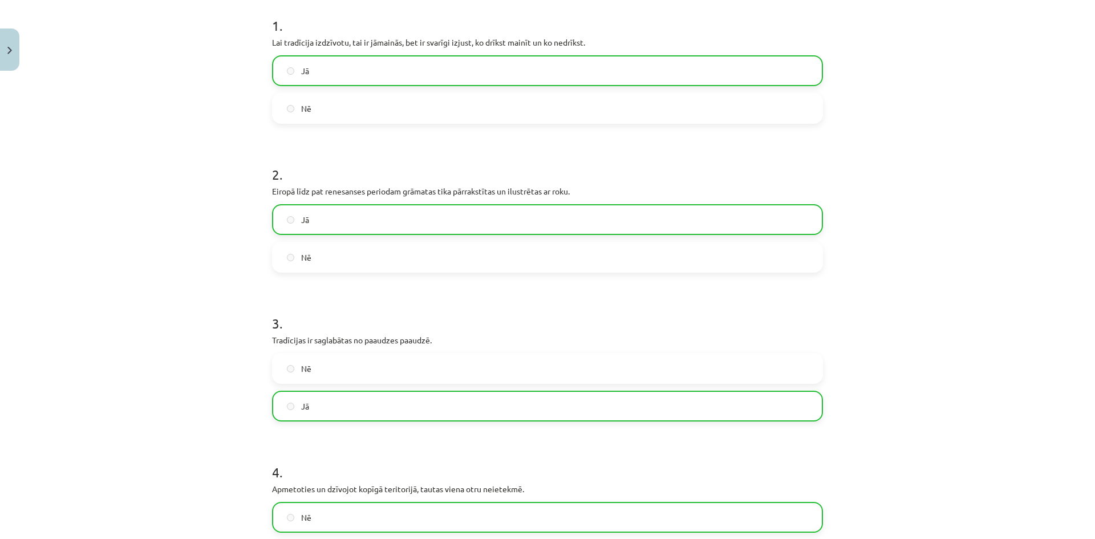
scroll to position [0, 0]
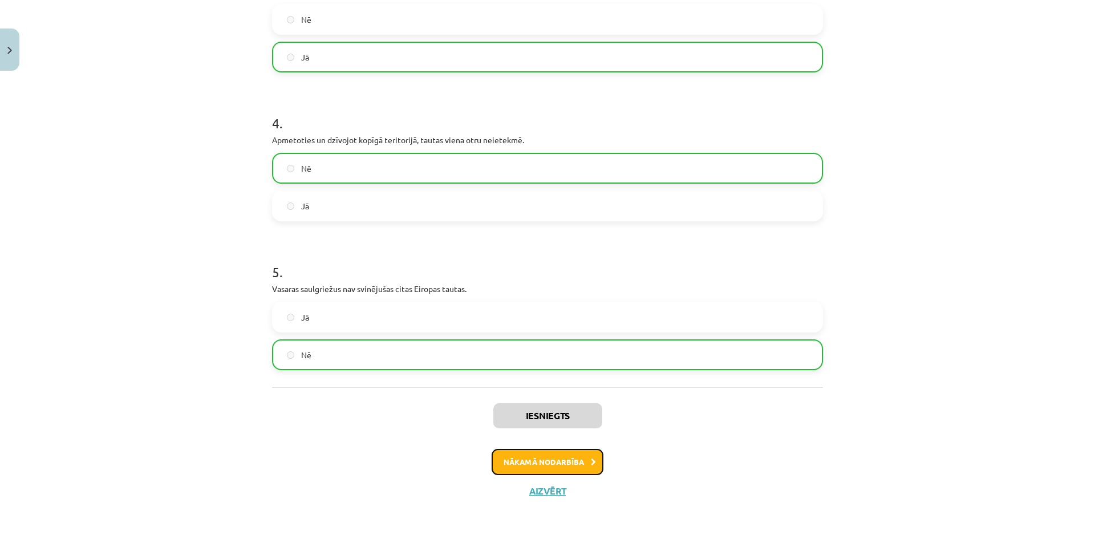
click at [571, 460] on button "Nākamā nodarbība" at bounding box center [547, 462] width 112 height 26
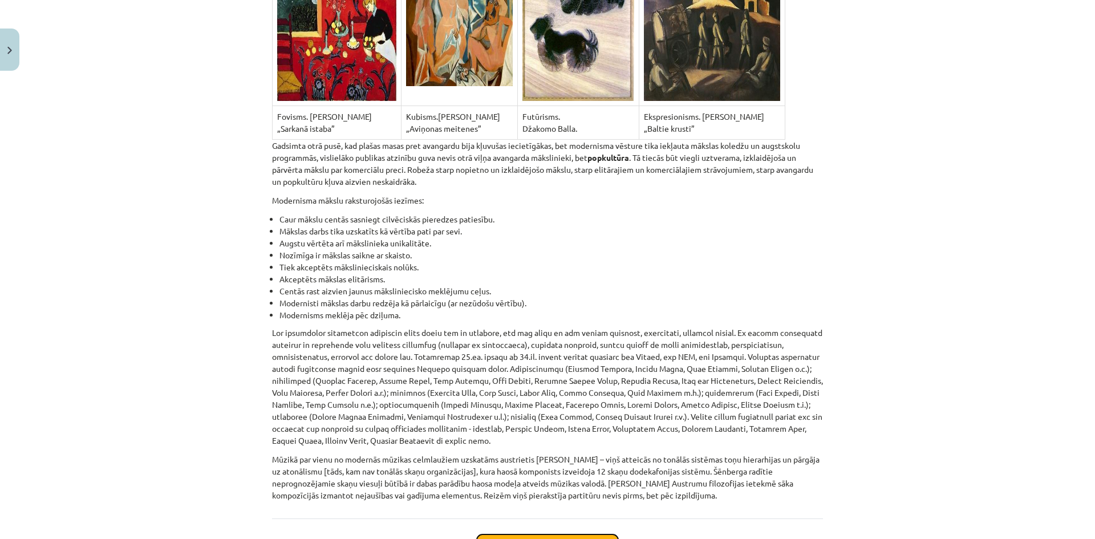
click at [568, 534] on button "Sākt uzdevumu" at bounding box center [547, 546] width 141 height 25
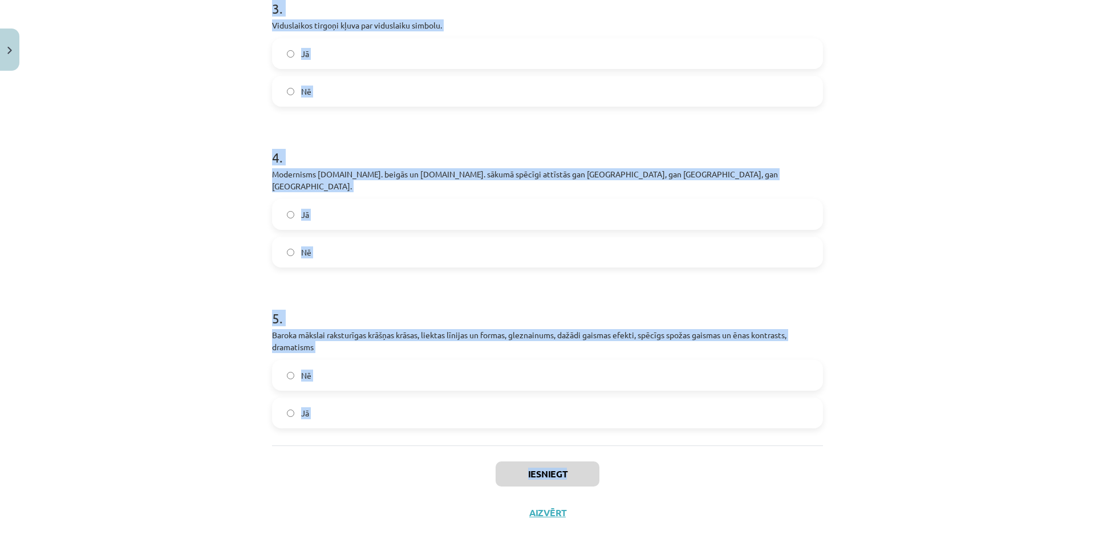
scroll to position [554, 0]
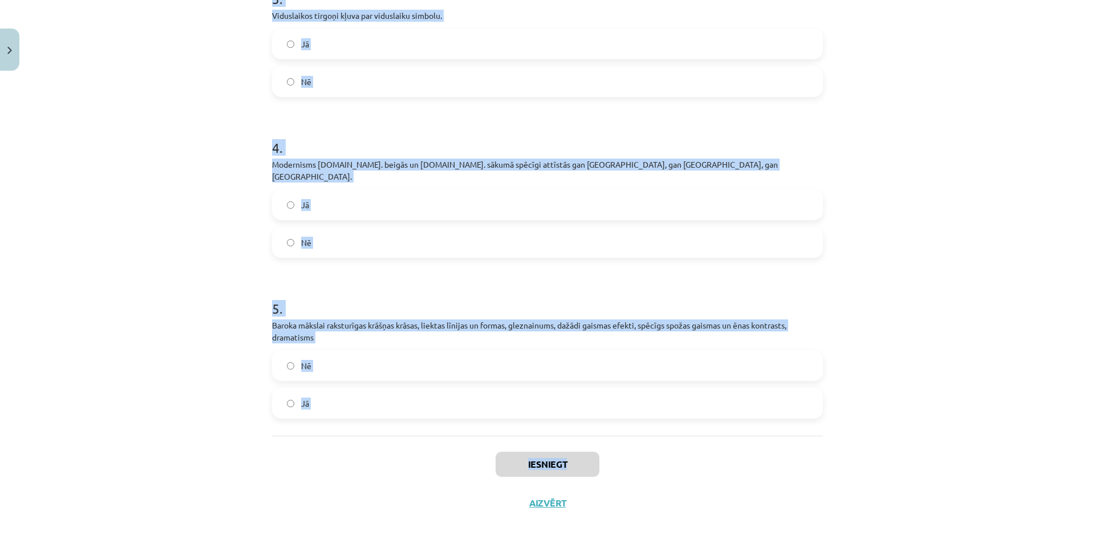
drag, startPoint x: 268, startPoint y: 242, endPoint x: 679, endPoint y: 438, distance: 455.7
click at [679, 438] on div "15 XP Saņemsi Sarežģīts 540 pilda Apraksts Uzdevums Palīdzība 1 . Modernisms ir…" at bounding box center [547, 22] width 564 height 1000
copy div "Modernisms ir 19. gs. kultūras virziens. Jā Nē 2 . Viduslaikos feodālajām pilīm…"
click at [368, 389] on label "Jā" at bounding box center [547, 403] width 549 height 29
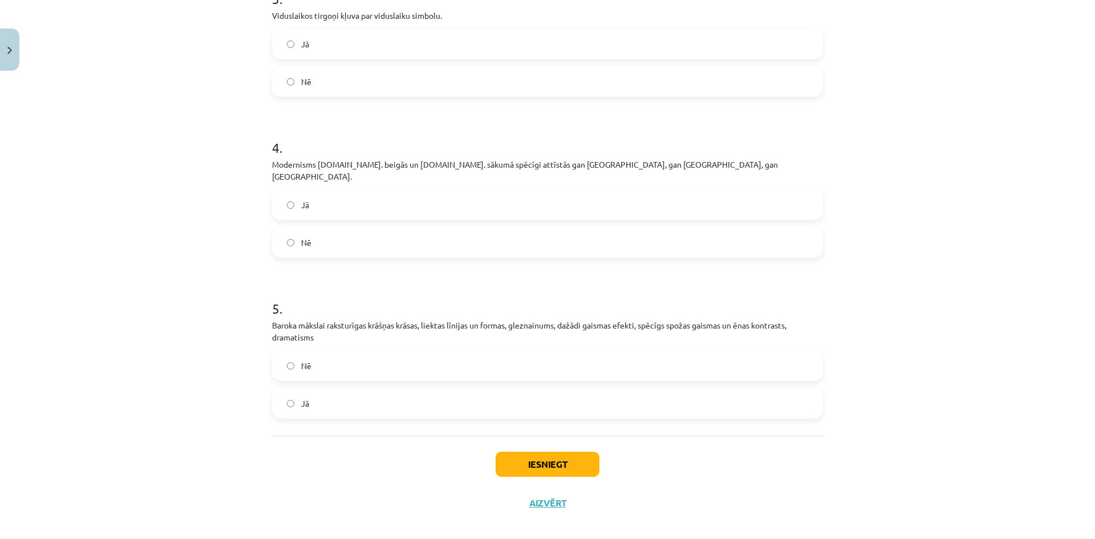
click at [310, 190] on label "Jā" at bounding box center [547, 204] width 549 height 29
click at [360, 83] on label "Nē" at bounding box center [547, 81] width 549 height 29
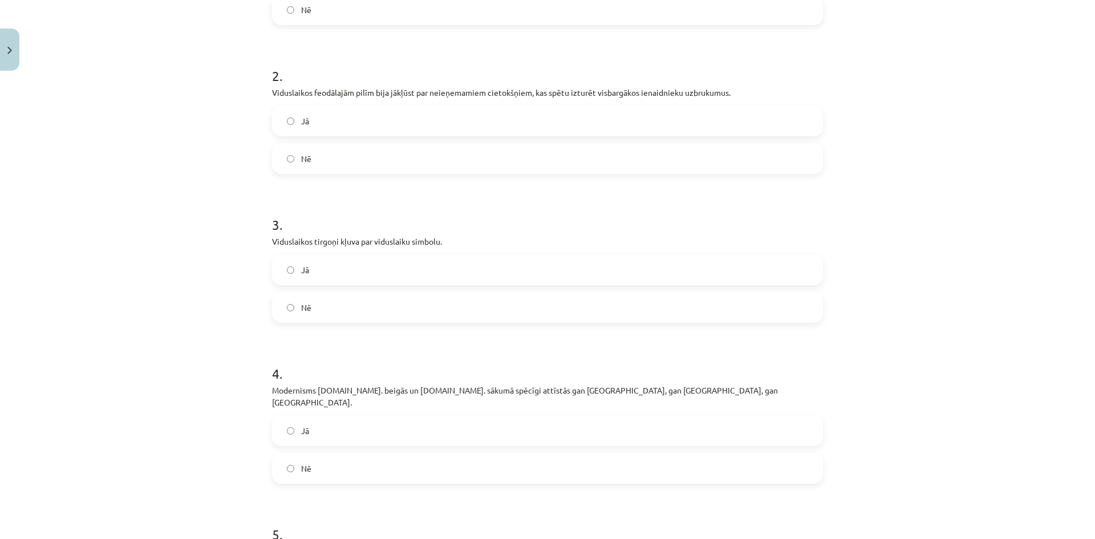
scroll to position [326, 0]
click at [320, 120] on label "Jā" at bounding box center [547, 123] width 549 height 29
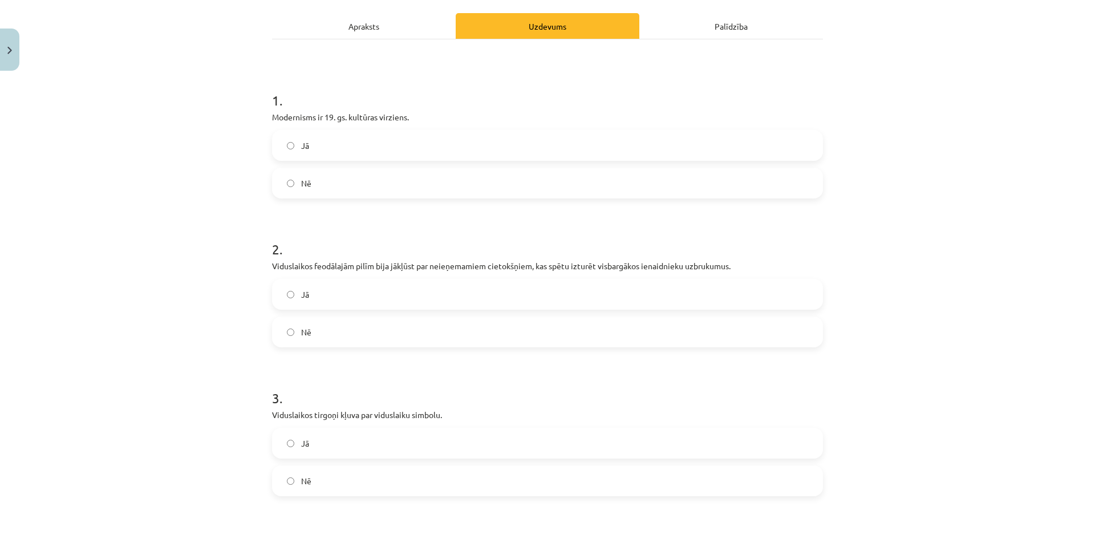
click at [310, 189] on label "Nē" at bounding box center [547, 183] width 549 height 29
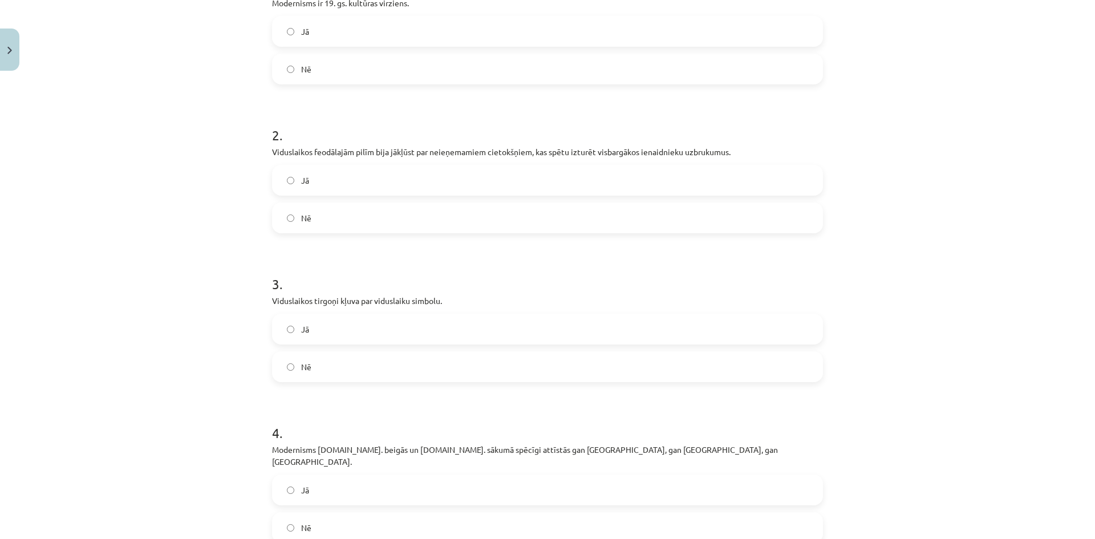
scroll to position [554, 0]
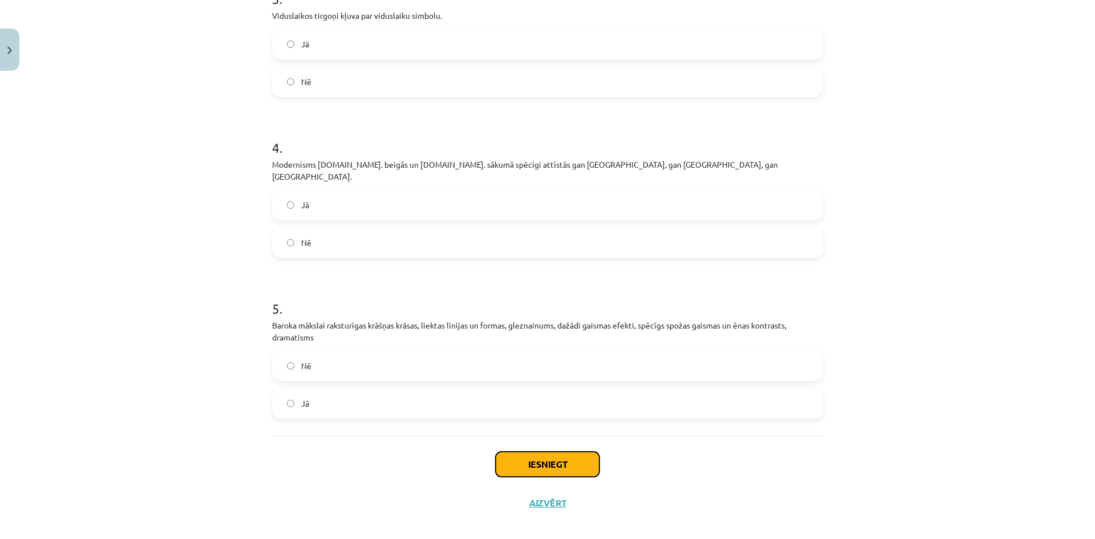
click at [562, 452] on button "Iesniegt" at bounding box center [547, 464] width 104 height 25
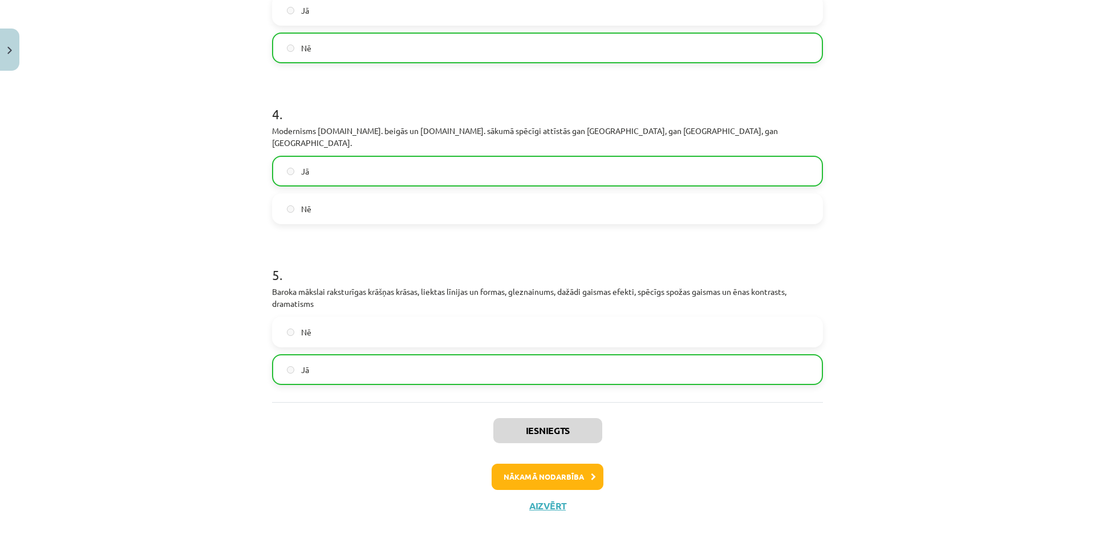
scroll to position [590, 0]
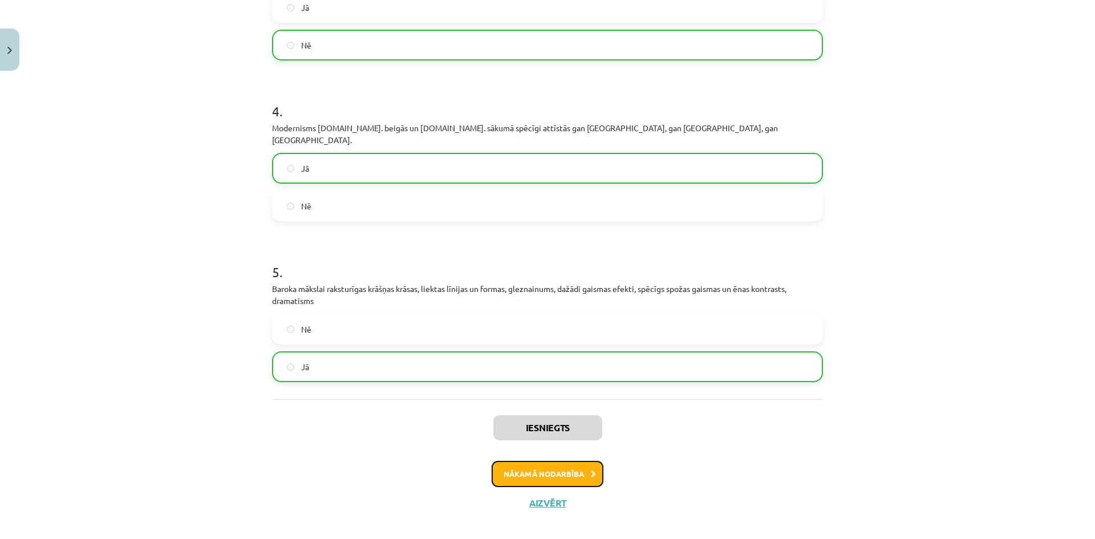
click at [572, 461] on button "Nākamā nodarbība" at bounding box center [547, 474] width 112 height 26
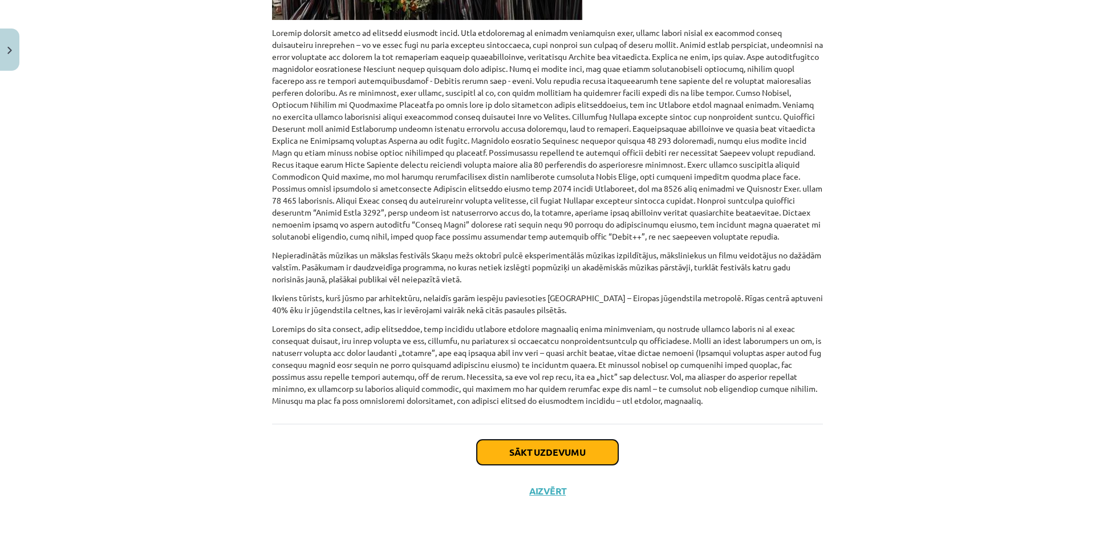
click at [568, 452] on button "Sākt uzdevumu" at bounding box center [547, 452] width 141 height 25
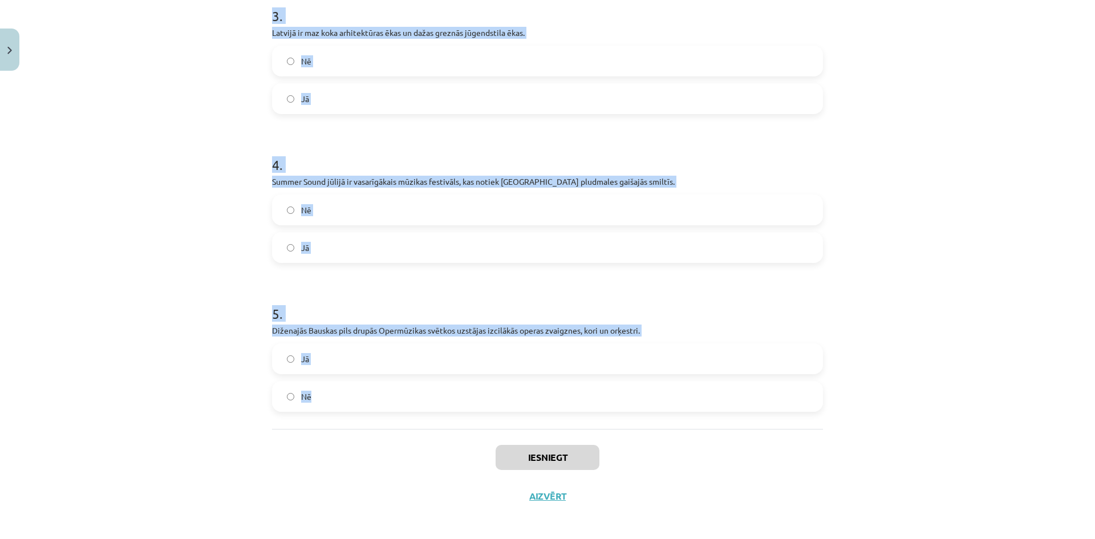
scroll to position [554, 0]
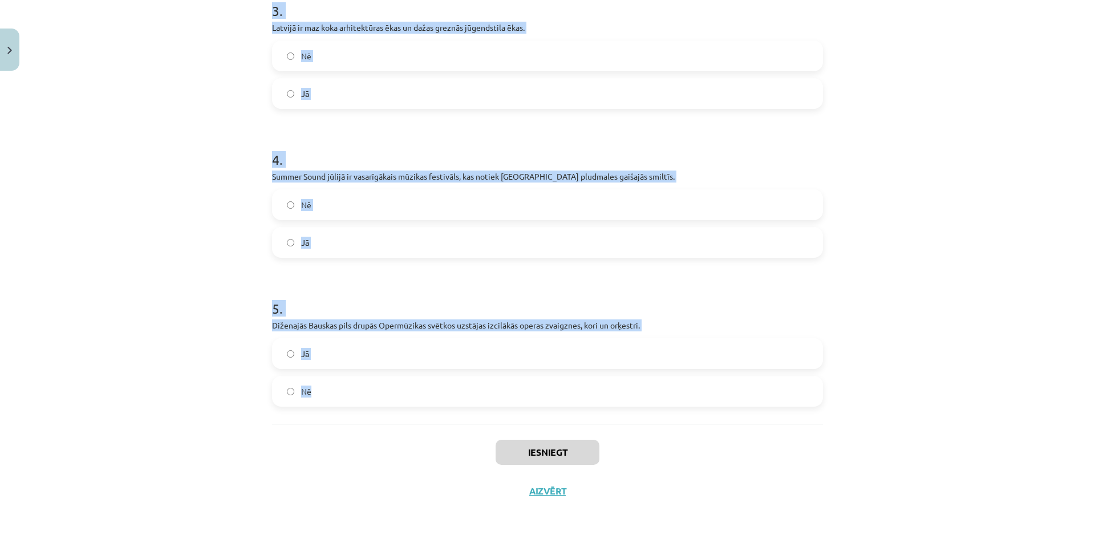
drag, startPoint x: 259, startPoint y: 240, endPoint x: 636, endPoint y: 415, distance: 415.3
click at [636, 415] on div "Mācību tēma: Kultūras un mākslas i (vizuālā māksla) - 10. klases 2. ieskaites m…" at bounding box center [547, 269] width 1095 height 539
copy form "Hepenings - 20. gs. 50.gadu beigās sāka dēvēt publiski izspēlējamu darbību, kam…"
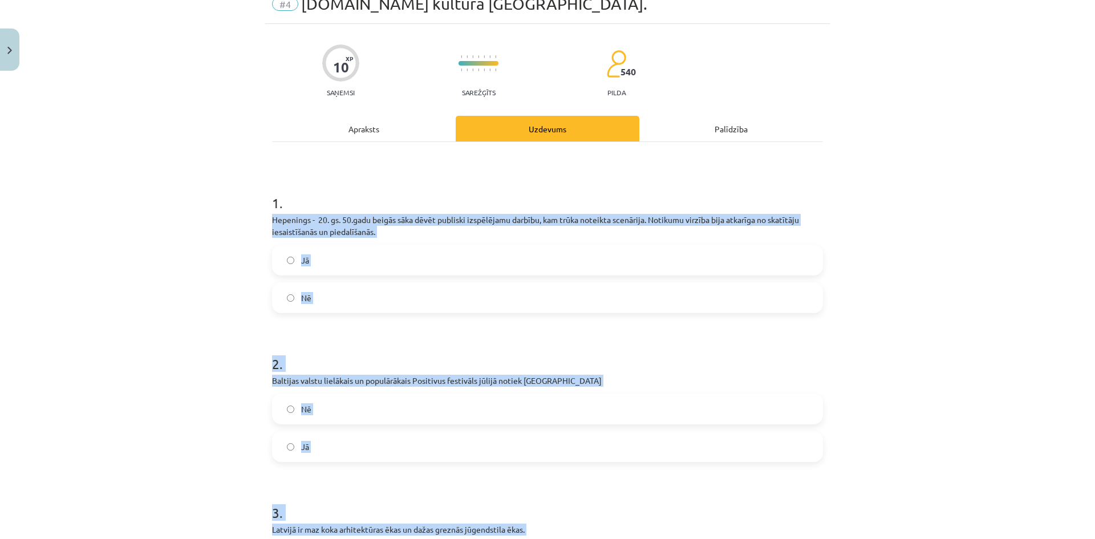
scroll to position [97, 0]
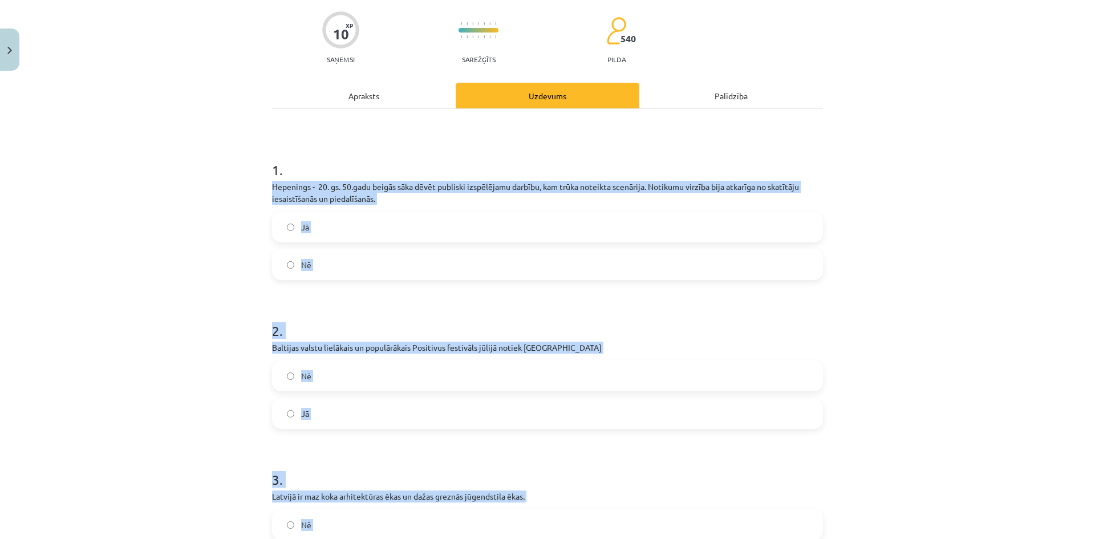
click at [178, 215] on div "Mācību tēma: Kultūras un mākslas i (vizuālā māksla) - 10. klases 2. ieskaites m…" at bounding box center [547, 269] width 1095 height 539
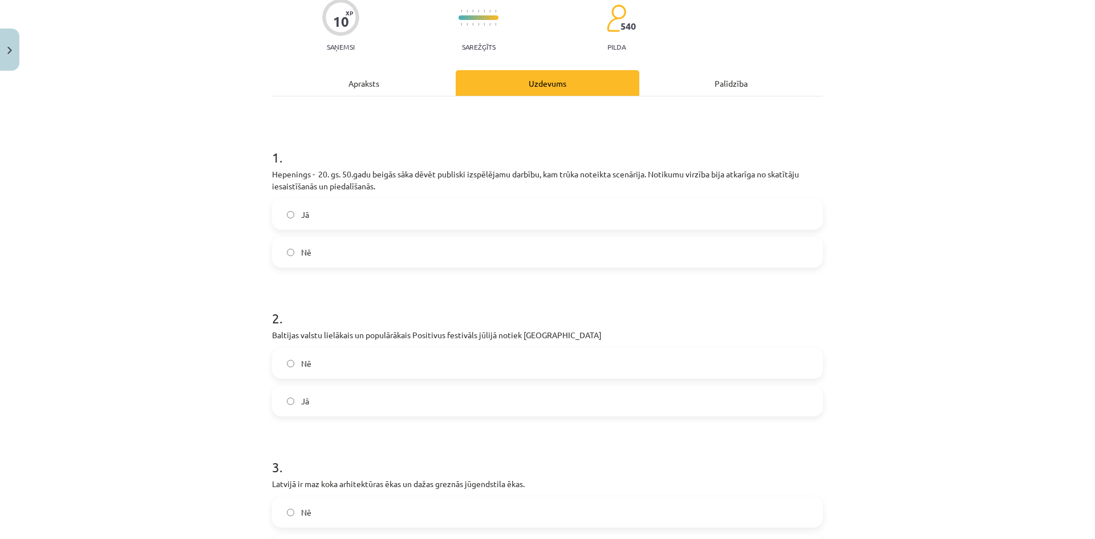
click at [303, 221] on label "Jā" at bounding box center [547, 214] width 549 height 29
click at [331, 404] on label "Jā" at bounding box center [547, 401] width 549 height 29
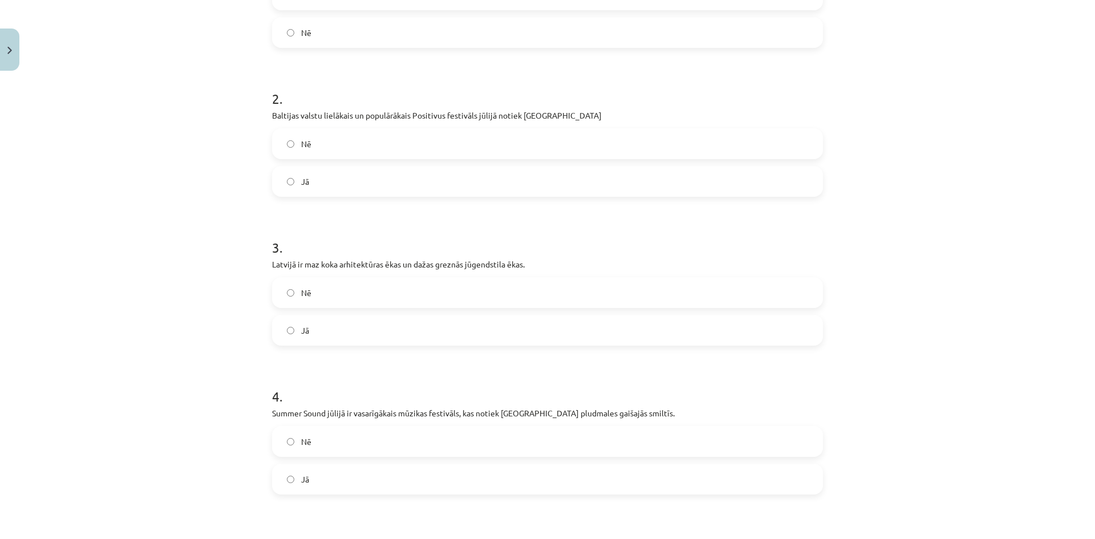
scroll to position [326, 0]
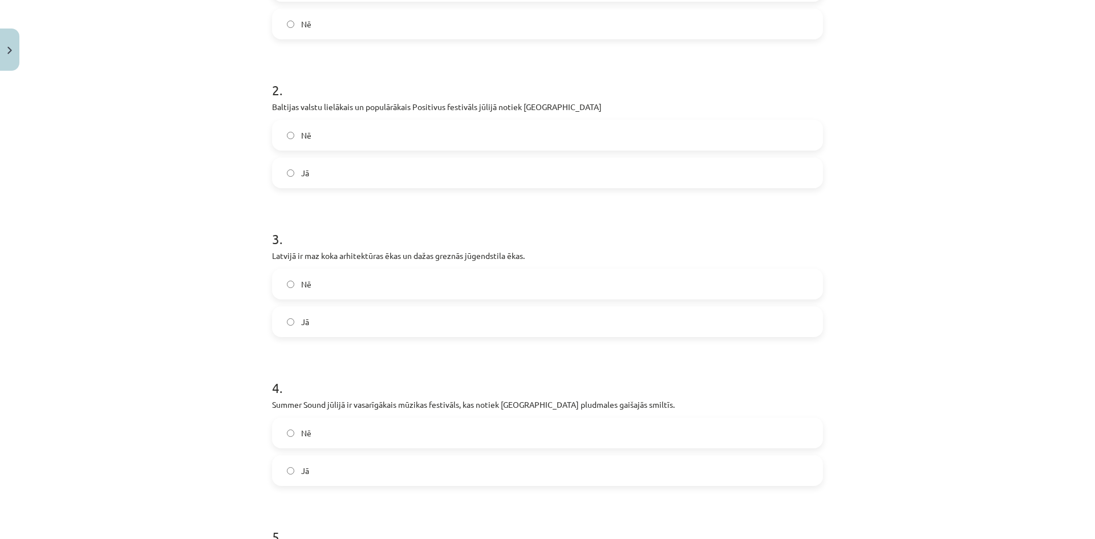
click at [328, 326] on label "Jā" at bounding box center [547, 321] width 549 height 29
click at [331, 292] on label "Nē" at bounding box center [547, 284] width 549 height 29
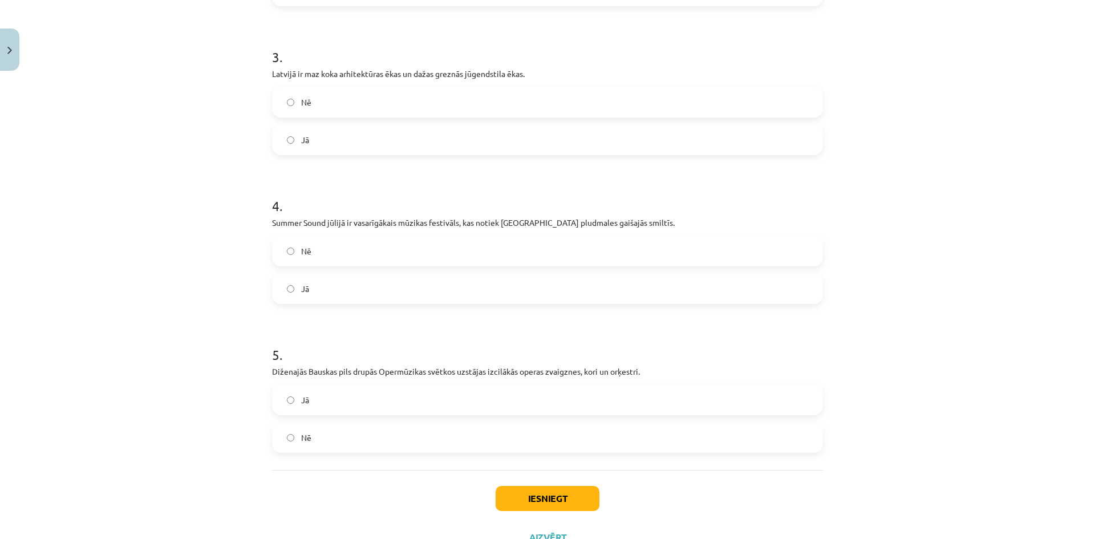
scroll to position [554, 0]
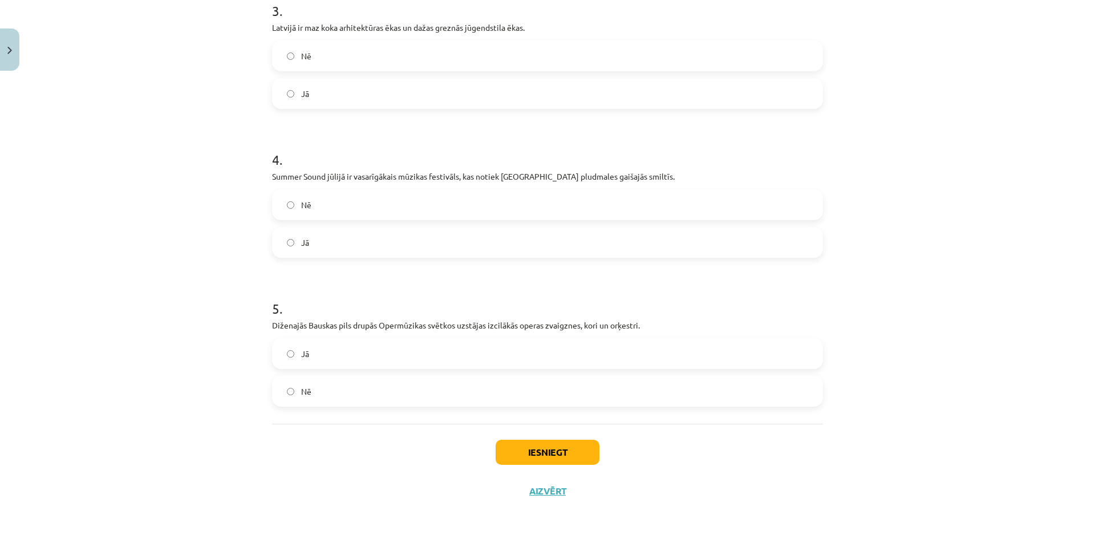
click at [317, 350] on label "Jā" at bounding box center [547, 353] width 549 height 29
click at [323, 245] on label "Jā" at bounding box center [547, 242] width 549 height 29
click at [516, 449] on button "Iesniegt" at bounding box center [547, 452] width 104 height 25
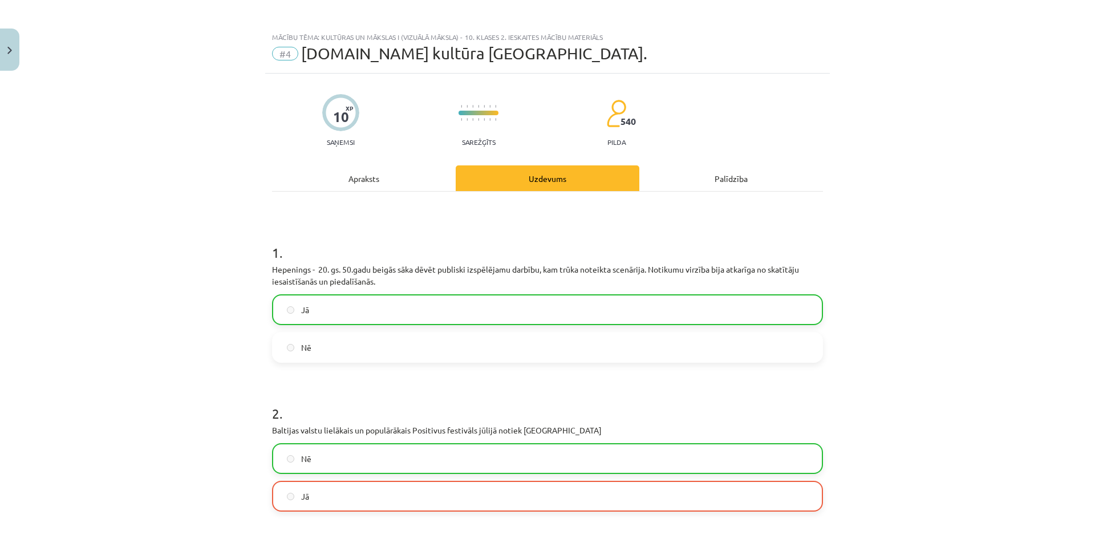
scroll to position [0, 0]
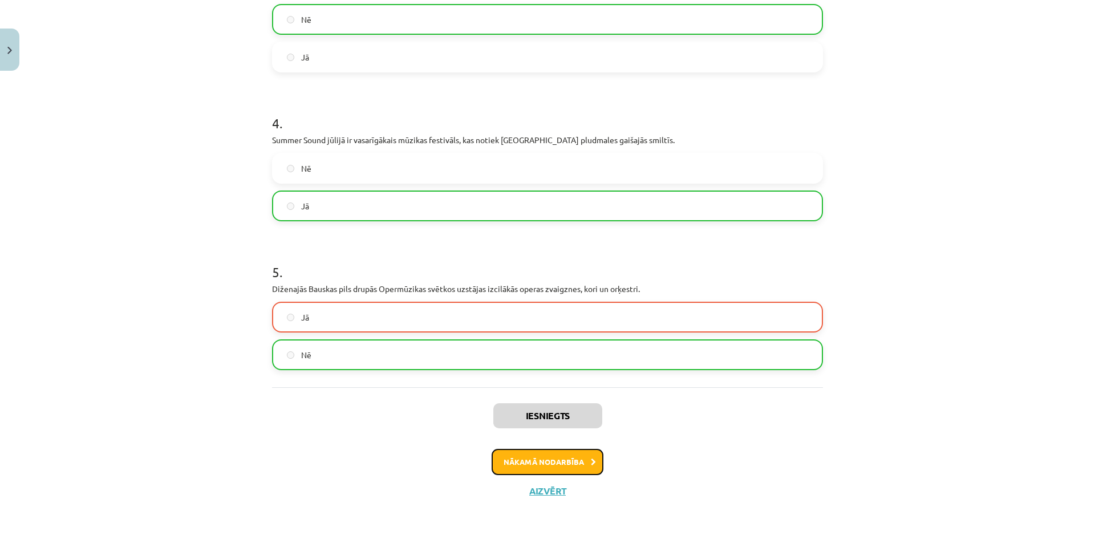
click at [571, 457] on button "Nākamā nodarbība" at bounding box center [547, 462] width 112 height 26
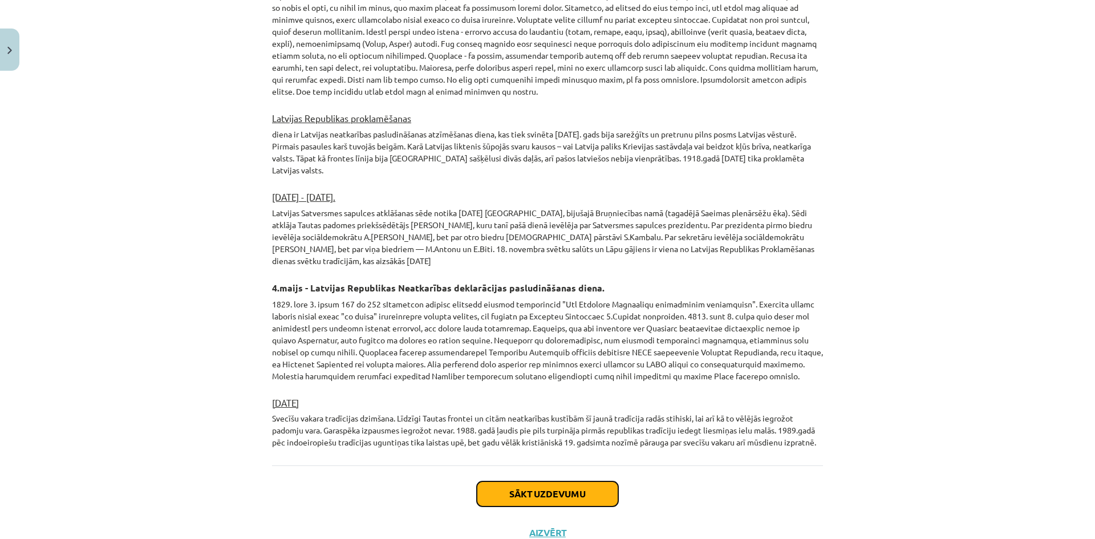
click at [556, 481] on button "Sākt uzdevumu" at bounding box center [547, 493] width 141 height 25
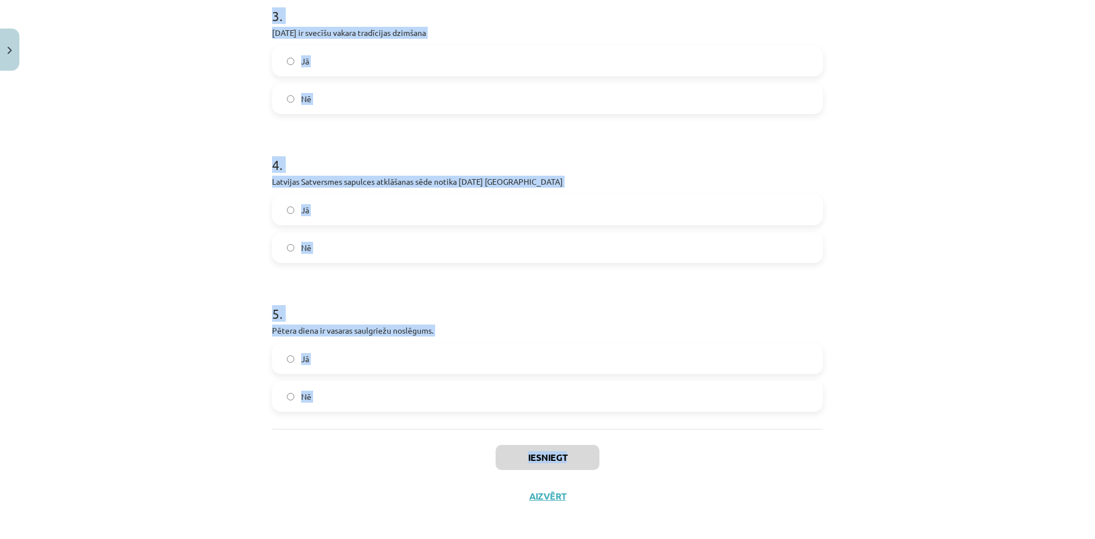
scroll to position [542, 0]
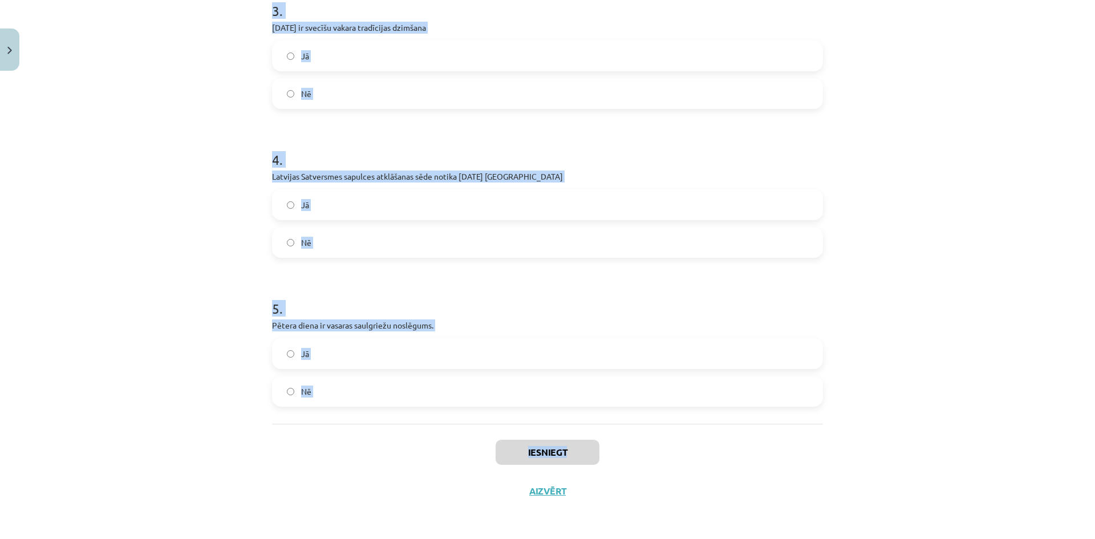
drag, startPoint x: 264, startPoint y: 243, endPoint x: 619, endPoint y: 446, distance: 408.8
click at [627, 450] on div "10 XP Saņemsi Sarežģīts 540 pilda Apraksts Uzdevums Palīdzība 1 . Ar Pētera die…" at bounding box center [547, 22] width 564 height 976
click at [585, 411] on div "1 . Ar Pētera dienu sākas veļu laiks - mirušo radu gari atnāk ciemos pie dzīvaj…" at bounding box center [547, 37] width 551 height 771
click at [368, 391] on label "Nē" at bounding box center [547, 391] width 549 height 29
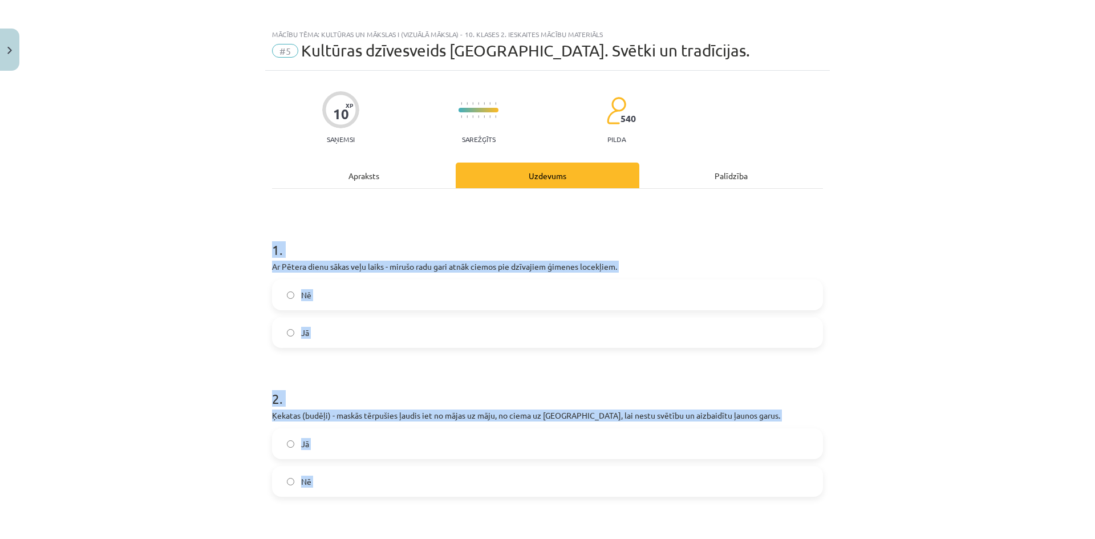
scroll to position [0, 0]
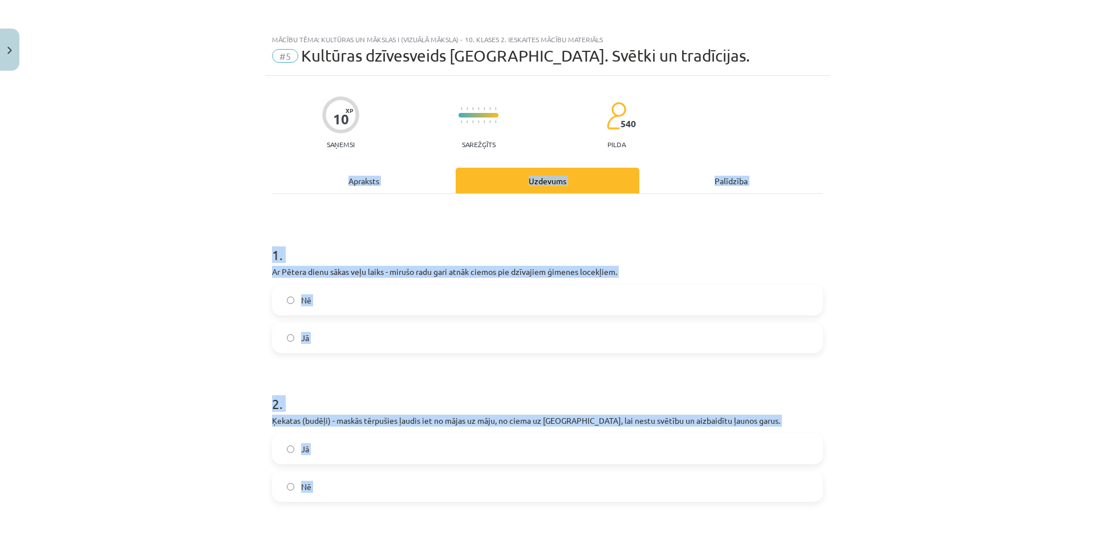
drag, startPoint x: 311, startPoint y: 387, endPoint x: 262, endPoint y: 178, distance: 214.4
copy div "Apraksts Uzdevums Palīdzība 1 . Ar Pētera dienu sākas veļu laiks - mirušo radu …"
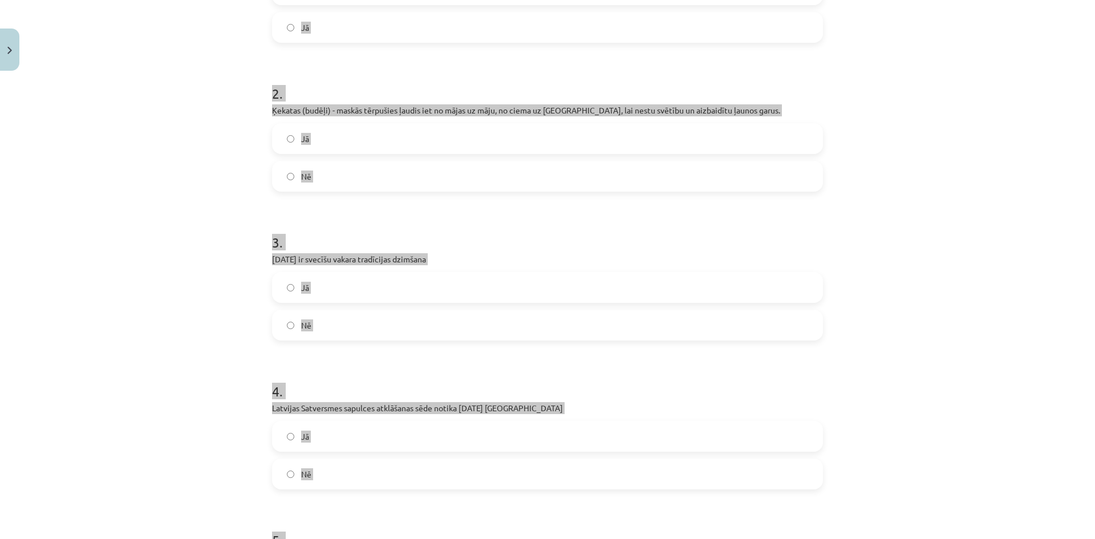
scroll to position [513, 0]
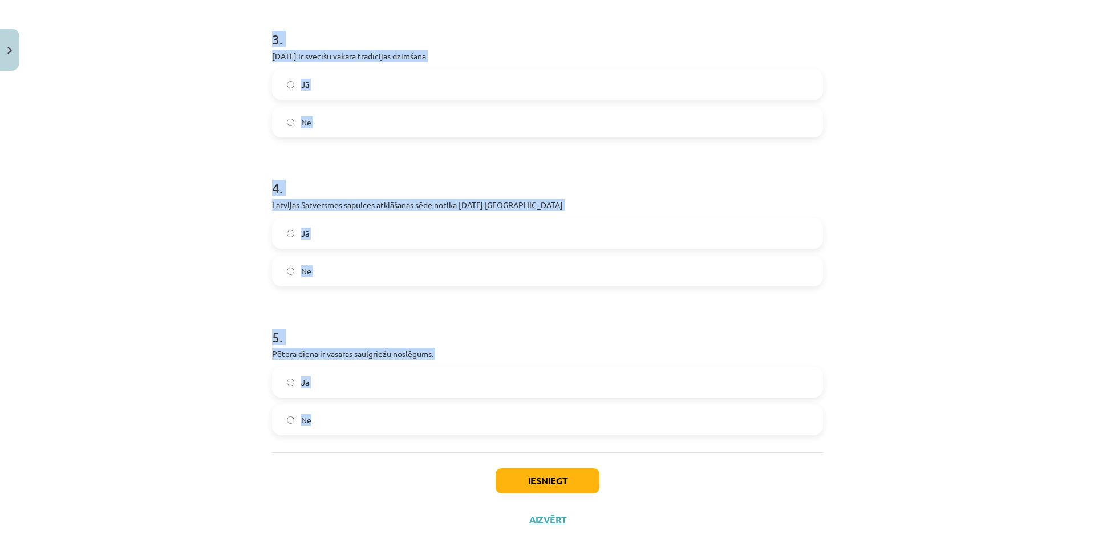
drag, startPoint x: 336, startPoint y: 390, endPoint x: 334, endPoint y: 381, distance: 9.4
click at [336, 390] on label "Jā" at bounding box center [547, 382] width 549 height 29
click at [324, 240] on label "Jā" at bounding box center [547, 233] width 549 height 29
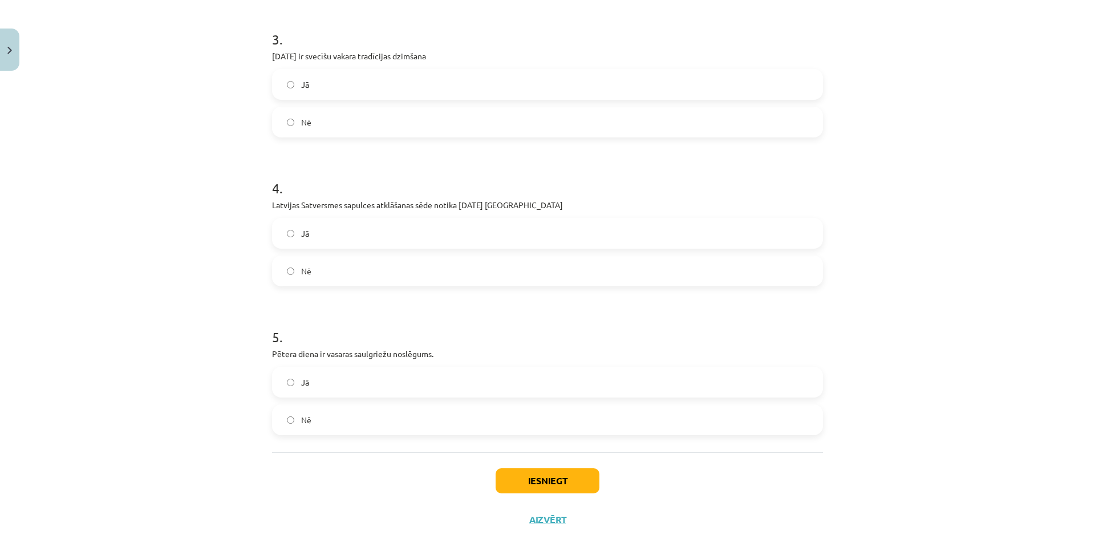
click at [342, 116] on label "Nē" at bounding box center [547, 122] width 549 height 29
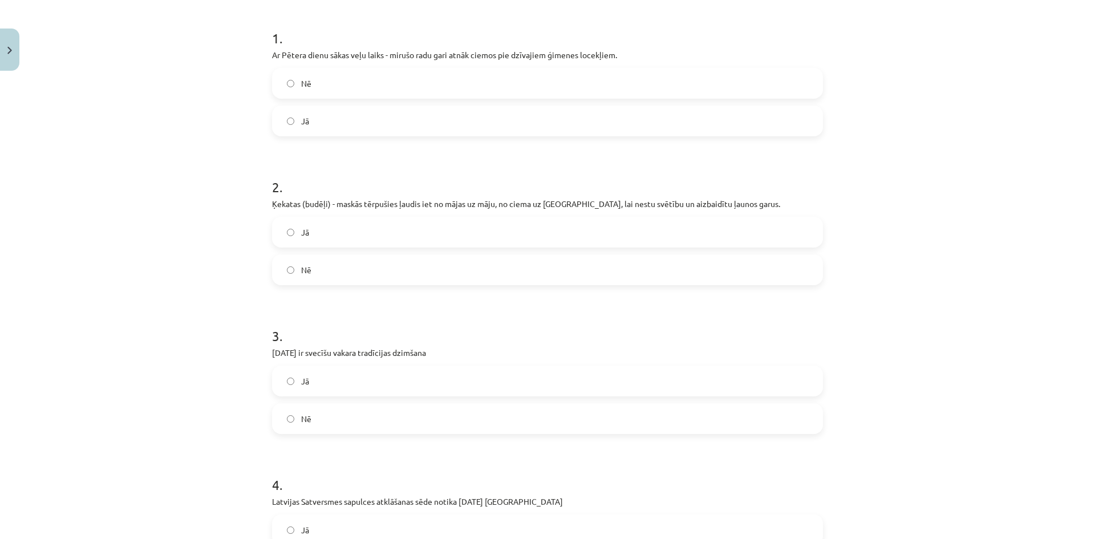
scroll to position [171, 0]
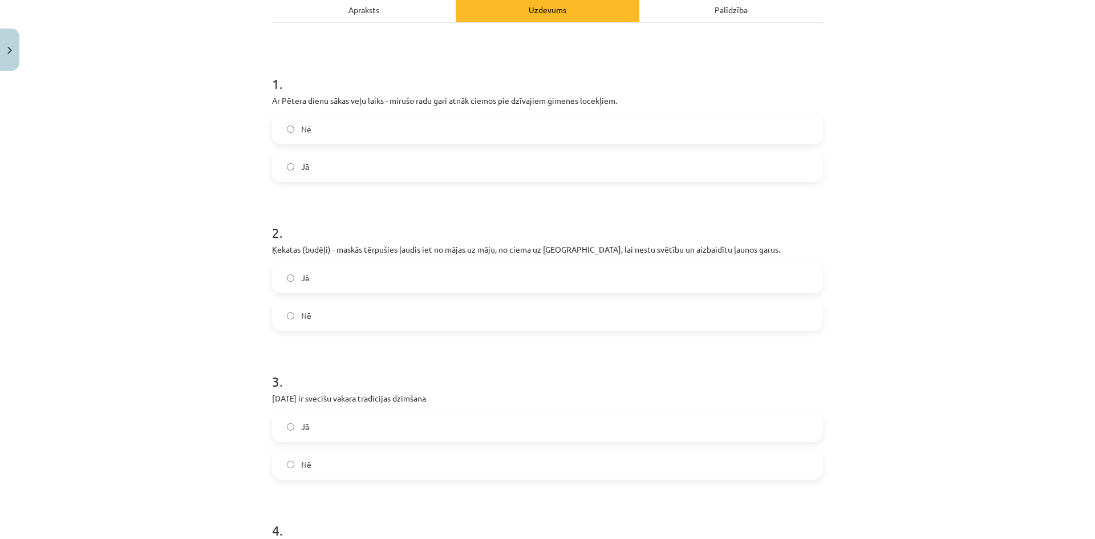
click at [326, 276] on label "Jā" at bounding box center [547, 277] width 549 height 29
click at [307, 168] on label "Jā" at bounding box center [547, 166] width 549 height 29
click at [306, 128] on span "Nē" at bounding box center [306, 129] width 10 height 12
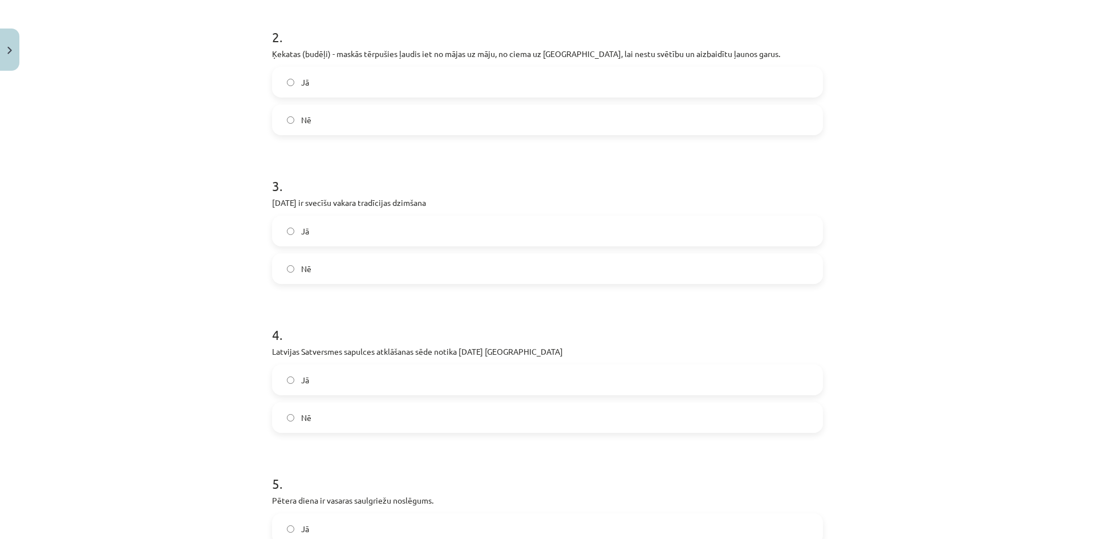
scroll to position [542, 0]
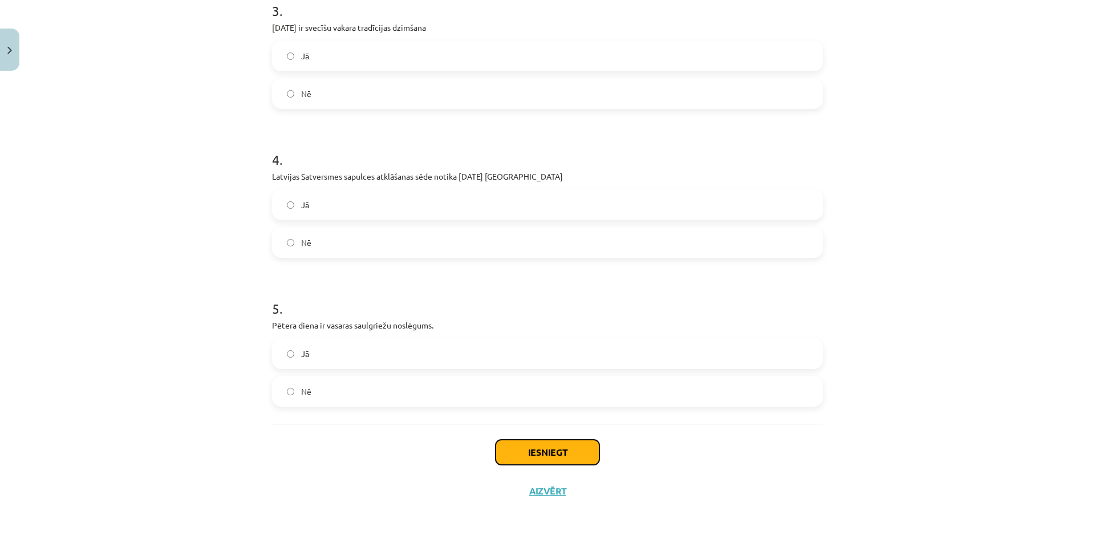
click at [569, 444] on button "Iesniegt" at bounding box center [547, 452] width 104 height 25
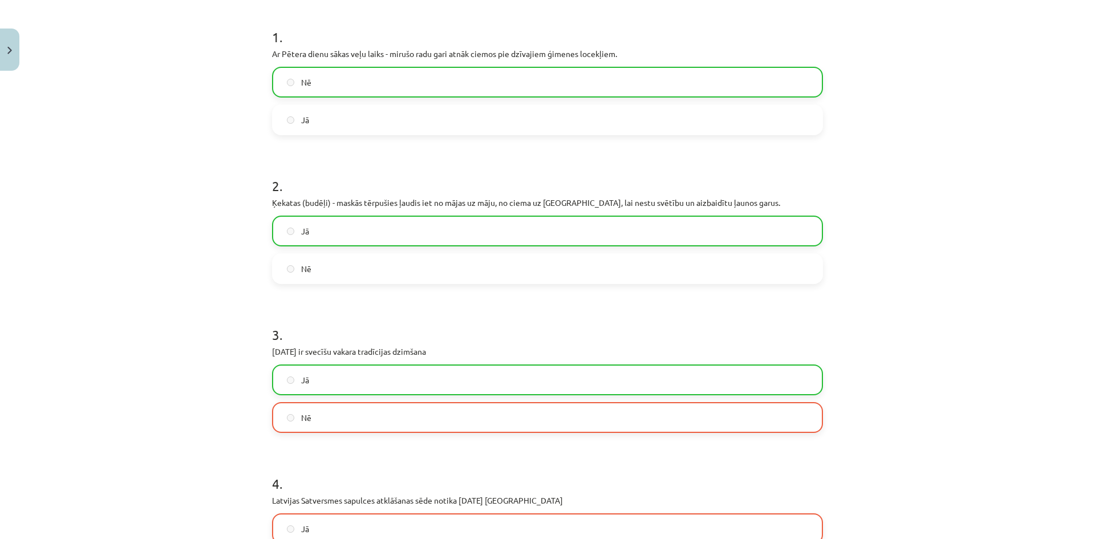
scroll to position [578, 0]
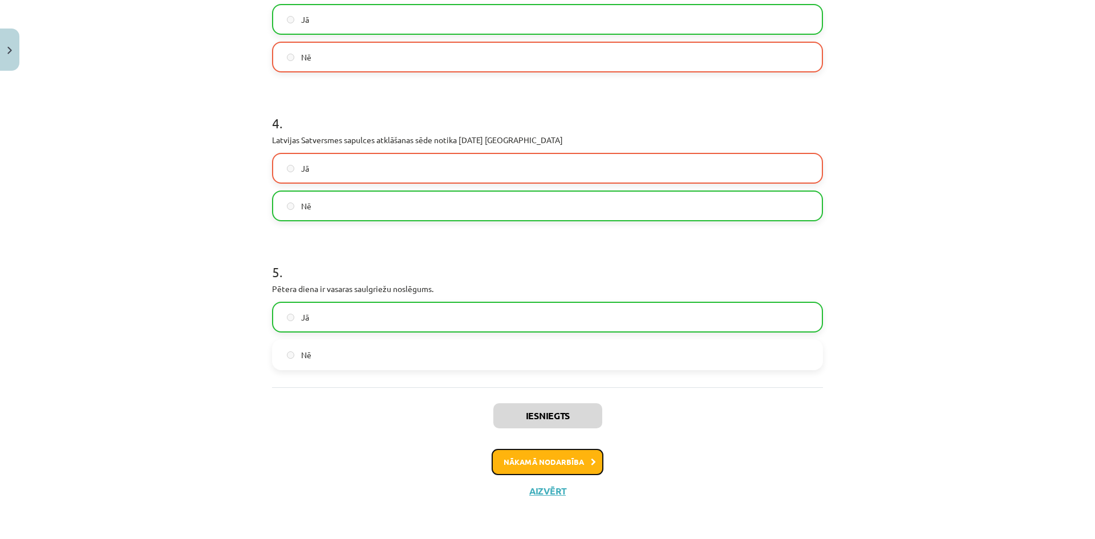
click at [568, 458] on button "Nākamā nodarbība" at bounding box center [547, 462] width 112 height 26
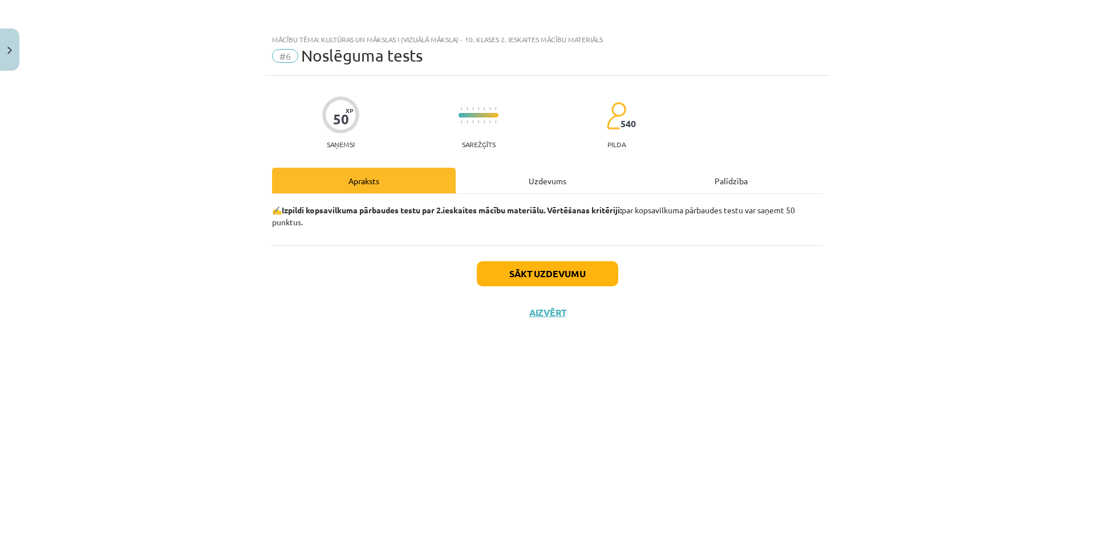
scroll to position [0, 0]
click at [541, 279] on button "Sākt uzdevumu" at bounding box center [547, 273] width 141 height 25
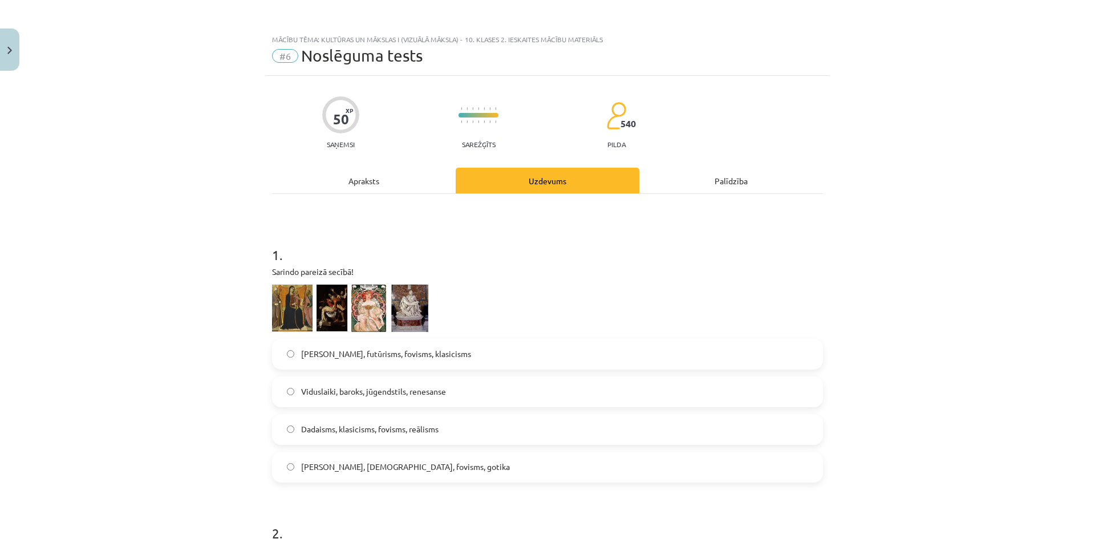
scroll to position [57, 0]
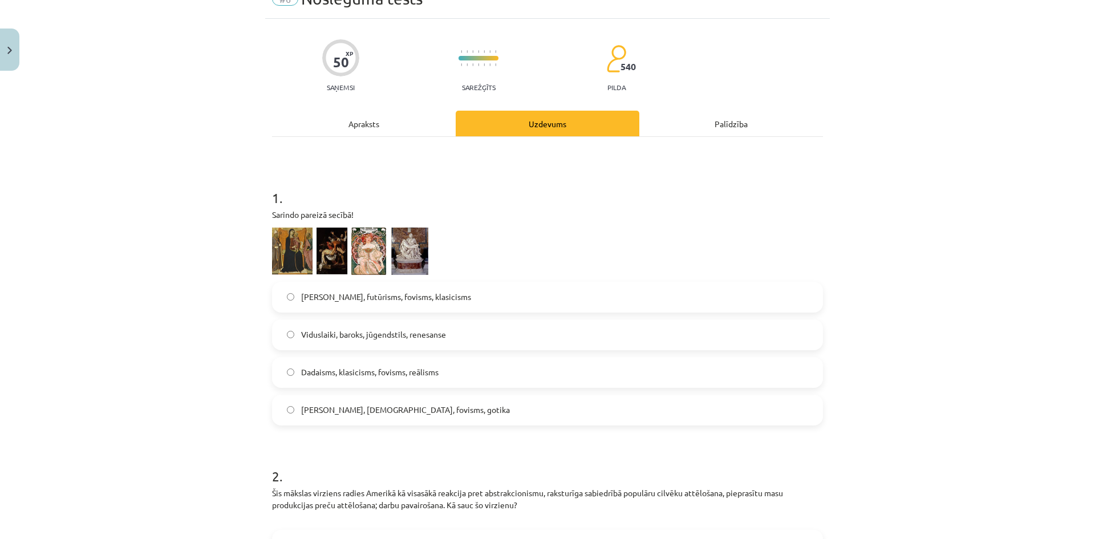
click at [285, 243] on img at bounding box center [350, 250] width 156 height 47
click at [307, 243] on img at bounding box center [350, 250] width 156 height 47
click at [334, 243] on img at bounding box center [350, 250] width 156 height 47
click at [393, 250] on img at bounding box center [350, 250] width 156 height 47
click at [408, 250] on img at bounding box center [350, 250] width 156 height 47
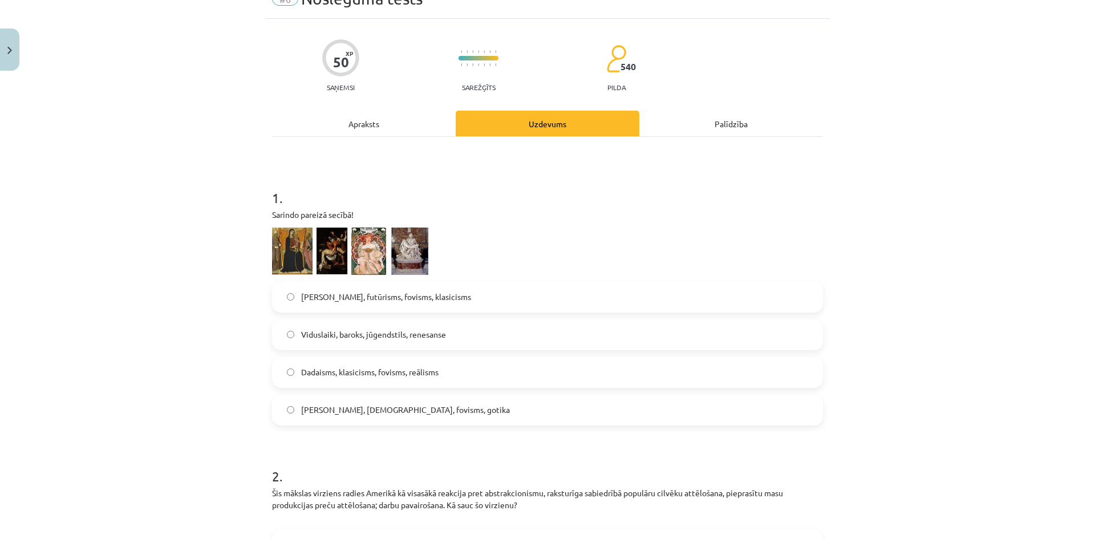
click at [302, 249] on img at bounding box center [350, 250] width 156 height 47
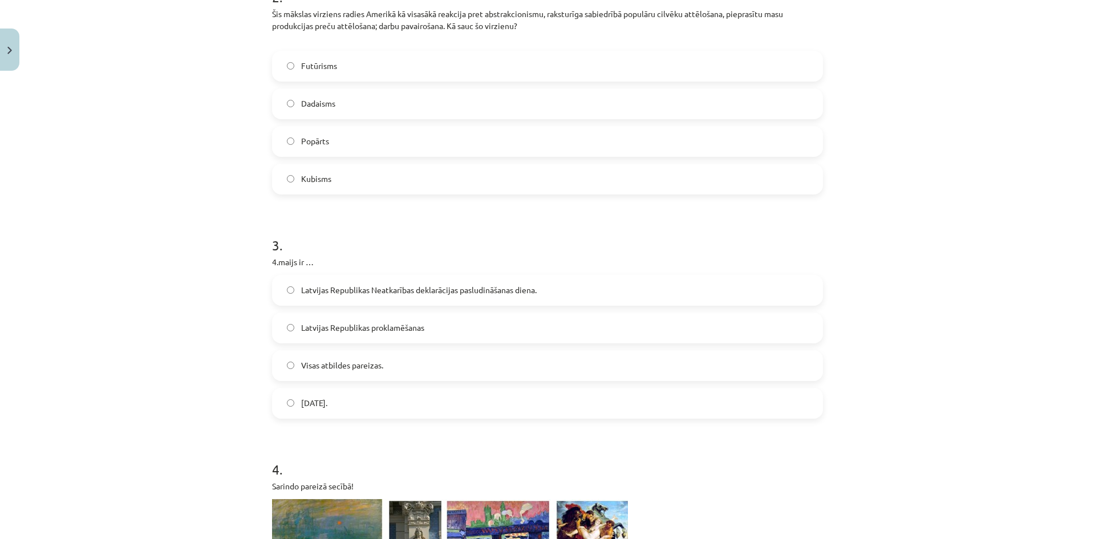
scroll to position [627, 0]
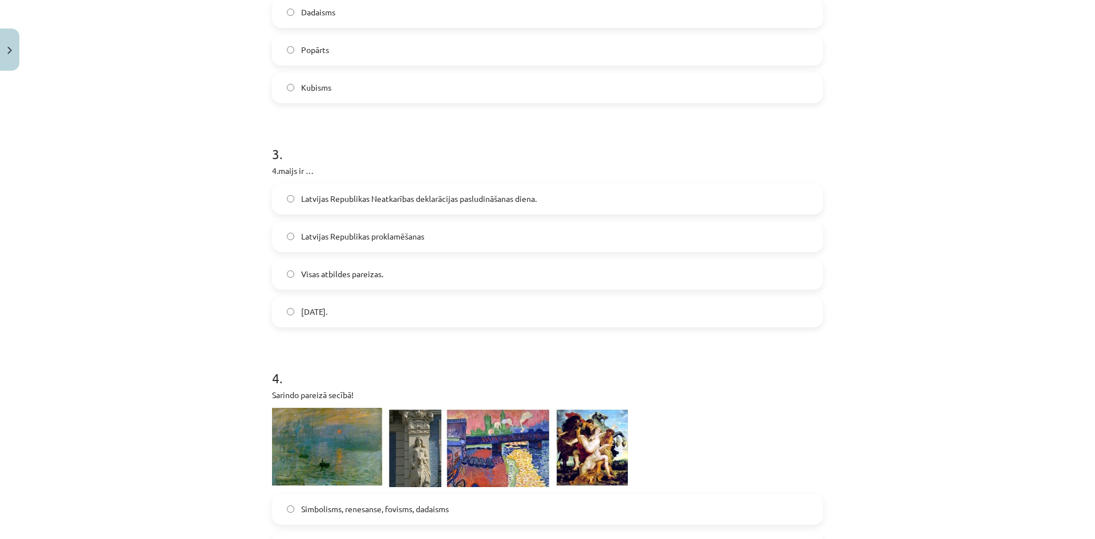
drag, startPoint x: 279, startPoint y: 205, endPoint x: 646, endPoint y: 308, distance: 380.7
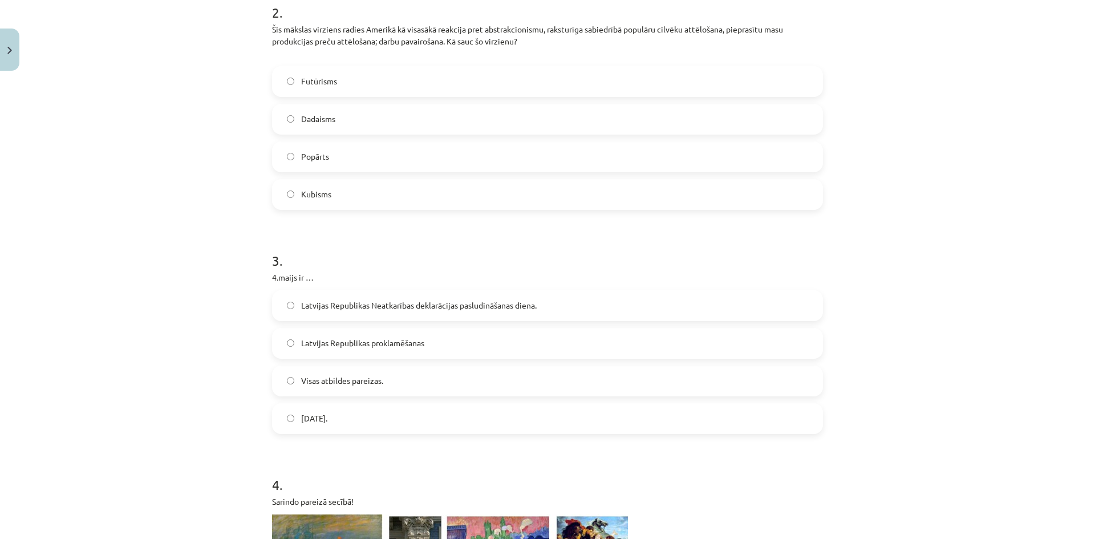
scroll to position [513, 0]
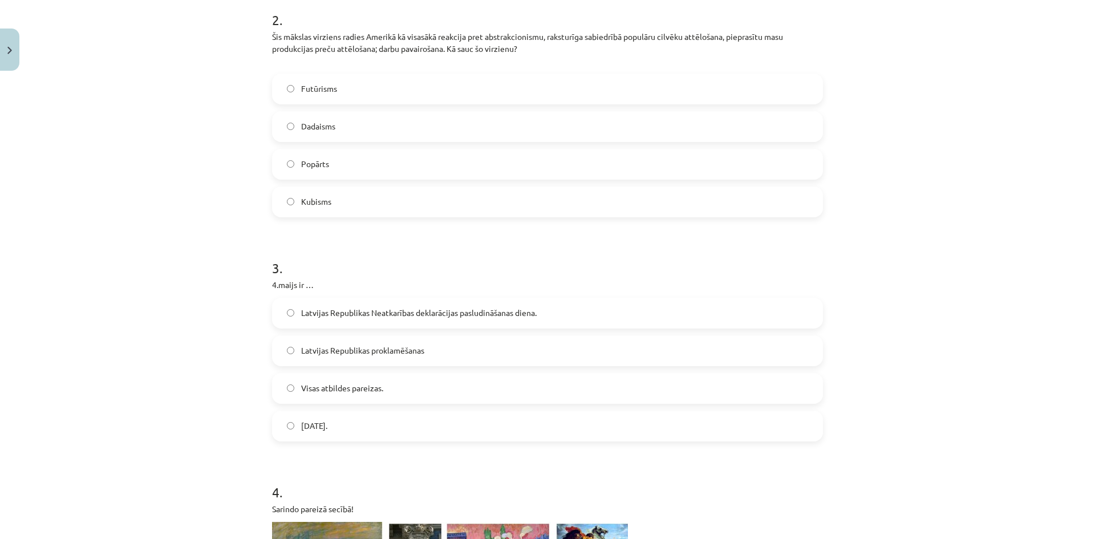
copy form "Šis mākslas virziens radies Amerikā kā visasākā reakcija pret abstrakcionismu, …"
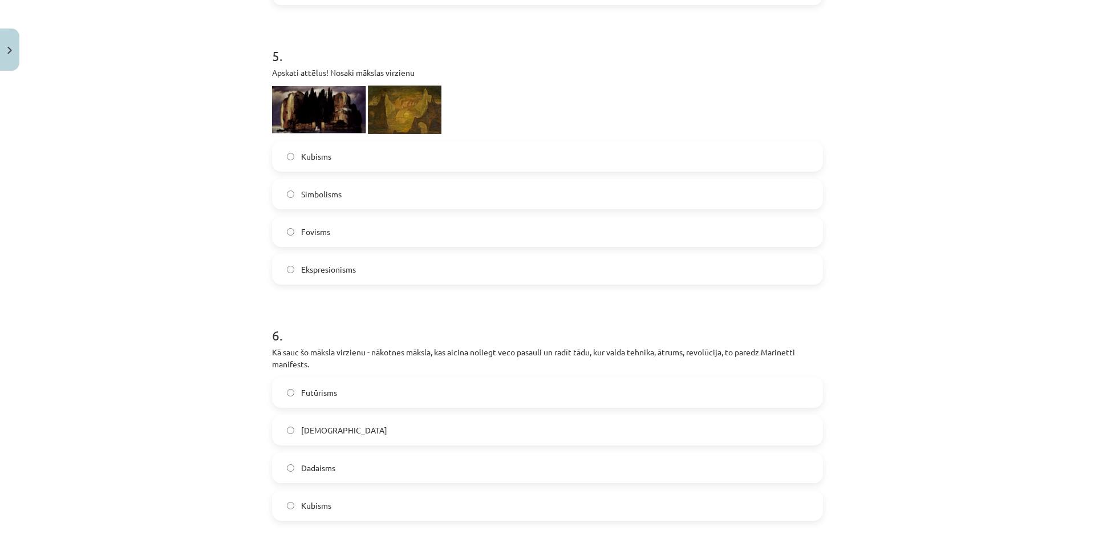
scroll to position [1368, 0]
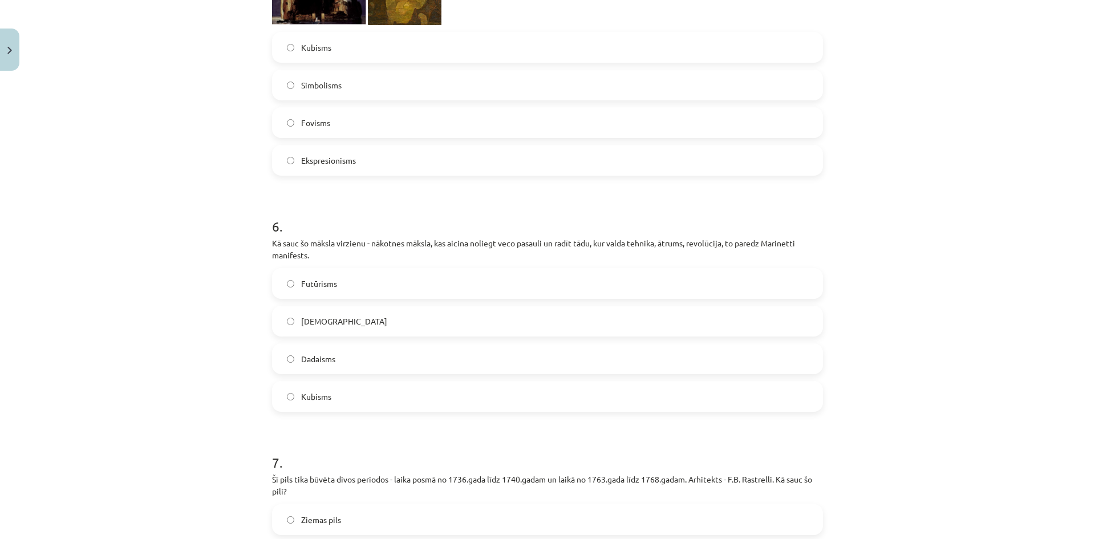
click at [266, 235] on div "50 XP Saņemsi Sarežģīts 540 pilda Apraksts Uzdevums Palīdzība 1 . Sarindo parei…" at bounding box center [547, 129] width 564 height 2845
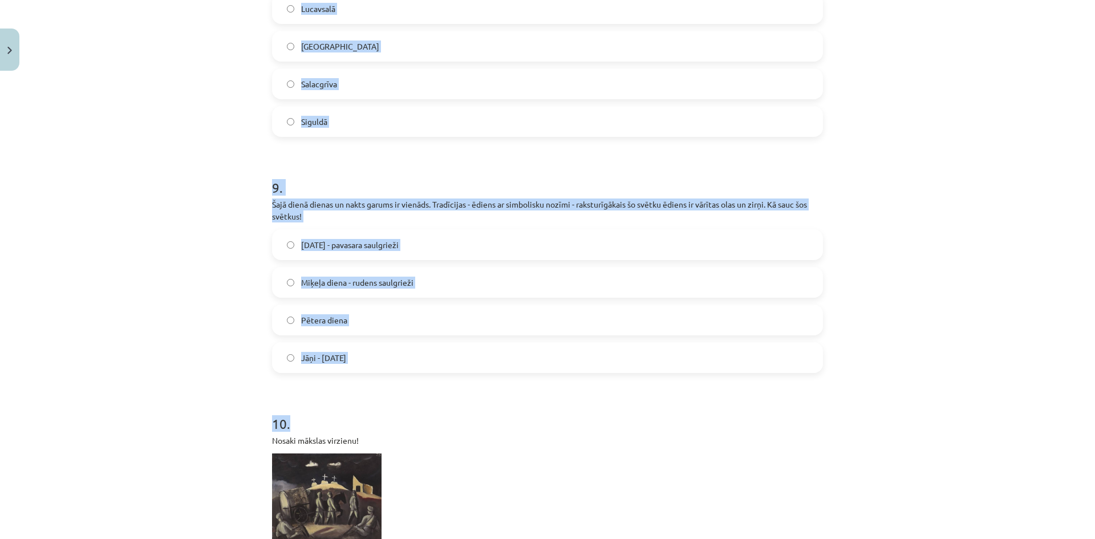
scroll to position [2281, 0]
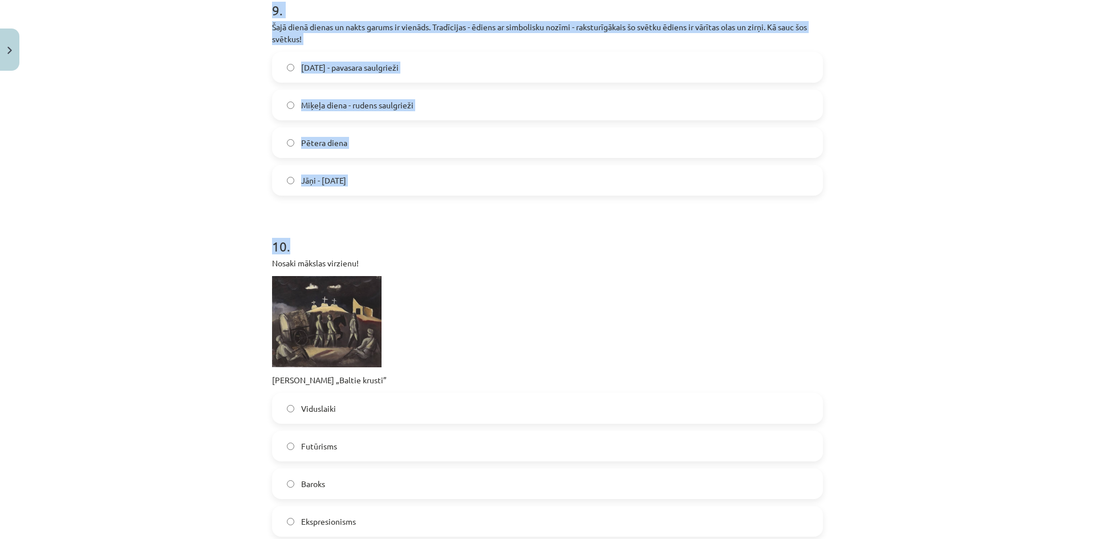
drag, startPoint x: 264, startPoint y: 241, endPoint x: 663, endPoint y: 173, distance: 404.8
copy form "Kā sauc šo māksla virzienu - nākotnes māksla, kas aicina noliegt veco pasauli u…"
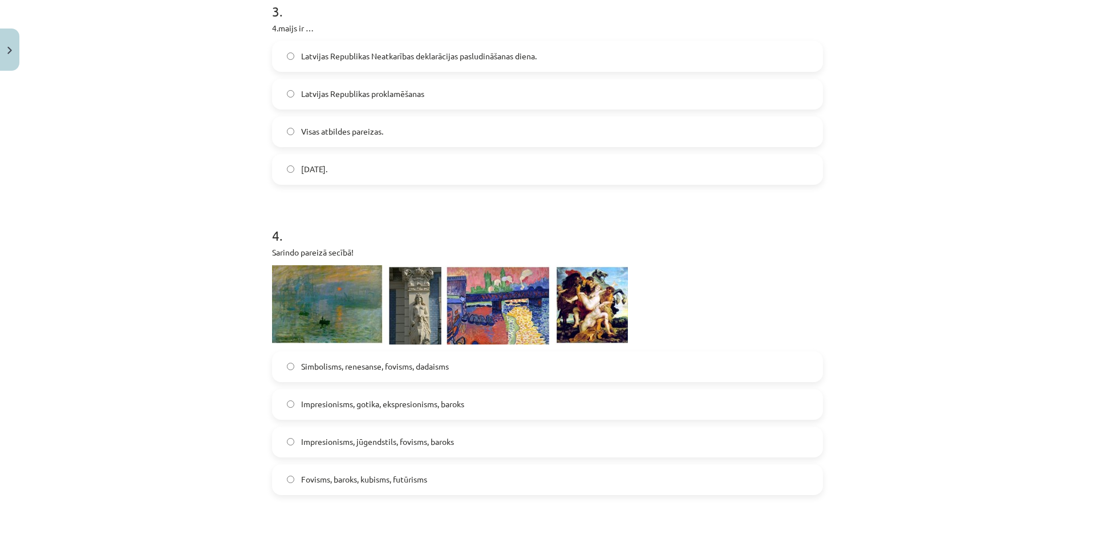
scroll to position [586, 0]
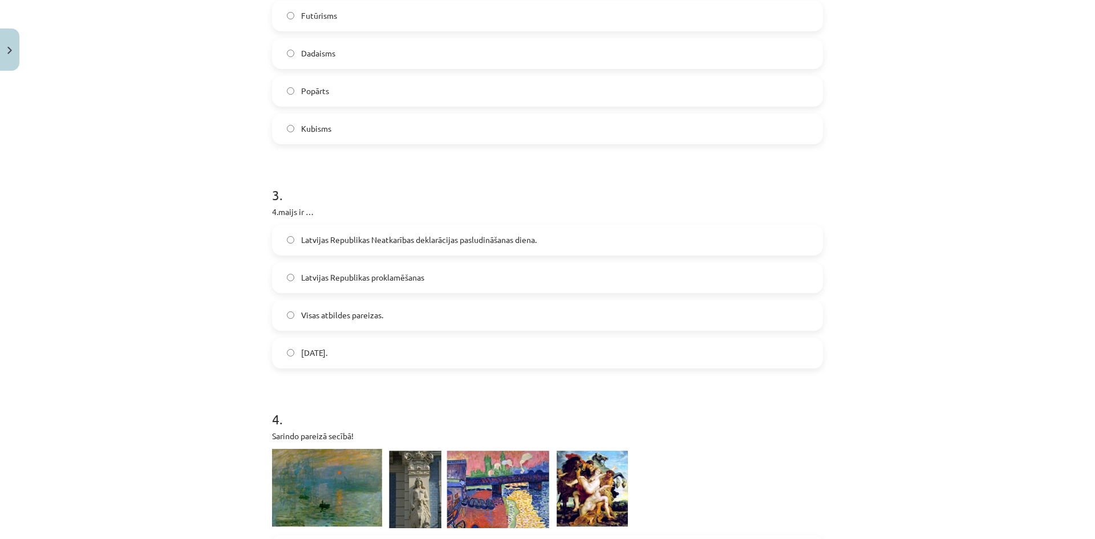
click at [350, 283] on span "Latvijas Republikas proklamēšanas" at bounding box center [362, 277] width 123 height 12
click at [523, 352] on label "Latvijas Republikas Satversmes sapulces sasaukšanas diena." at bounding box center [547, 353] width 549 height 29
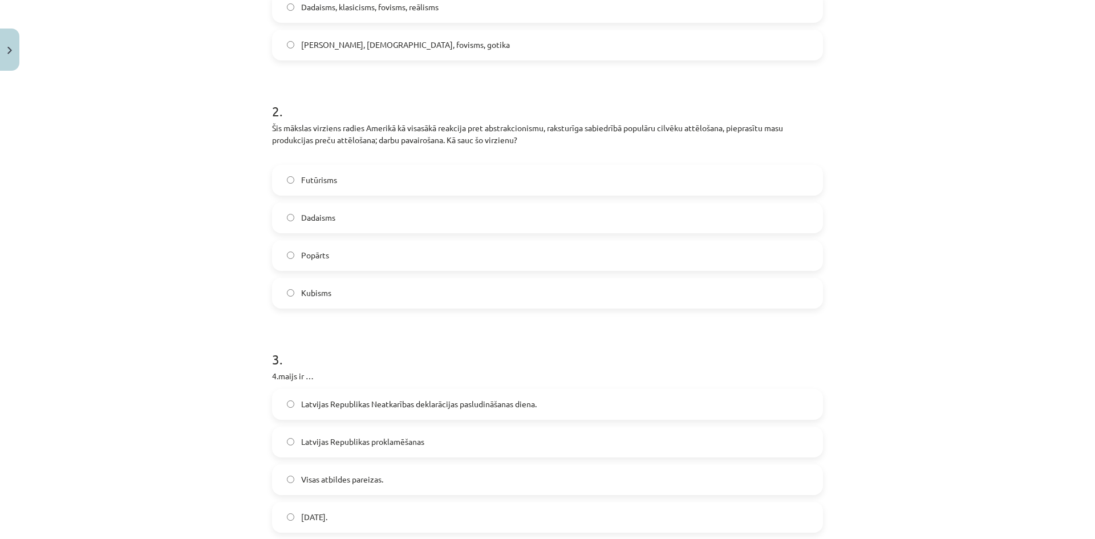
scroll to position [415, 0]
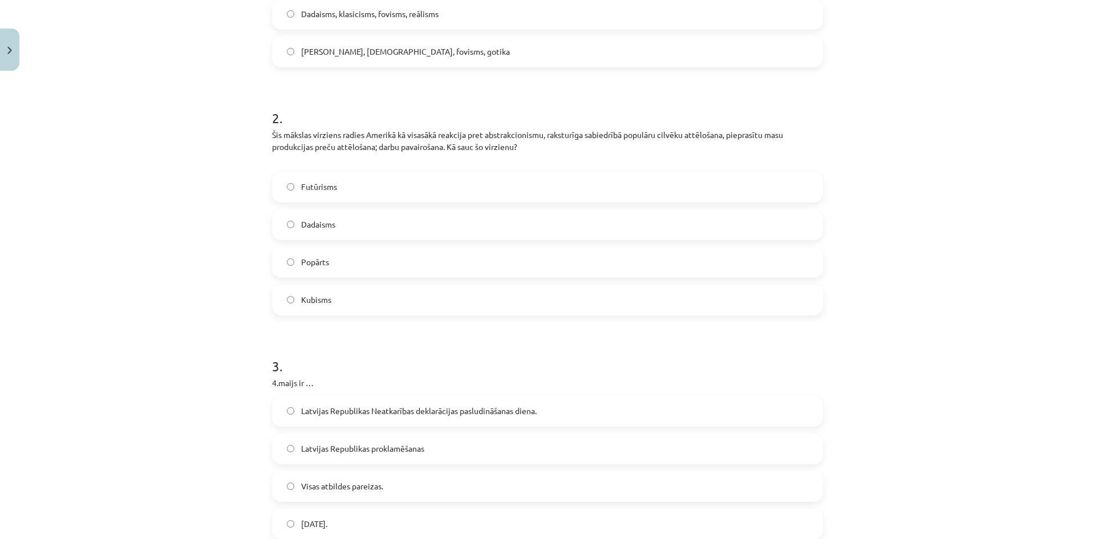
click at [365, 260] on label "Popārts" at bounding box center [547, 262] width 549 height 29
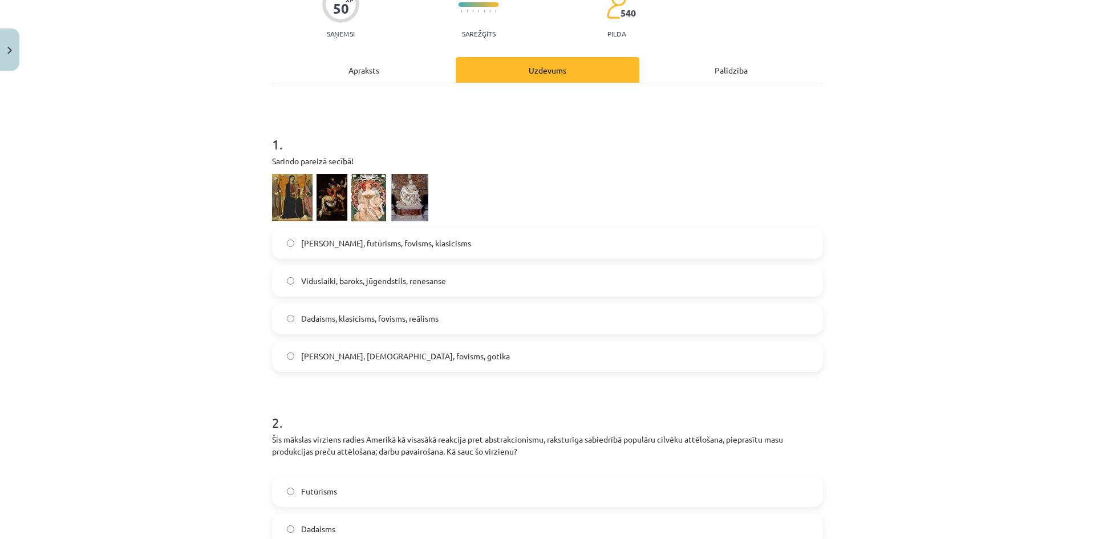
scroll to position [114, 0]
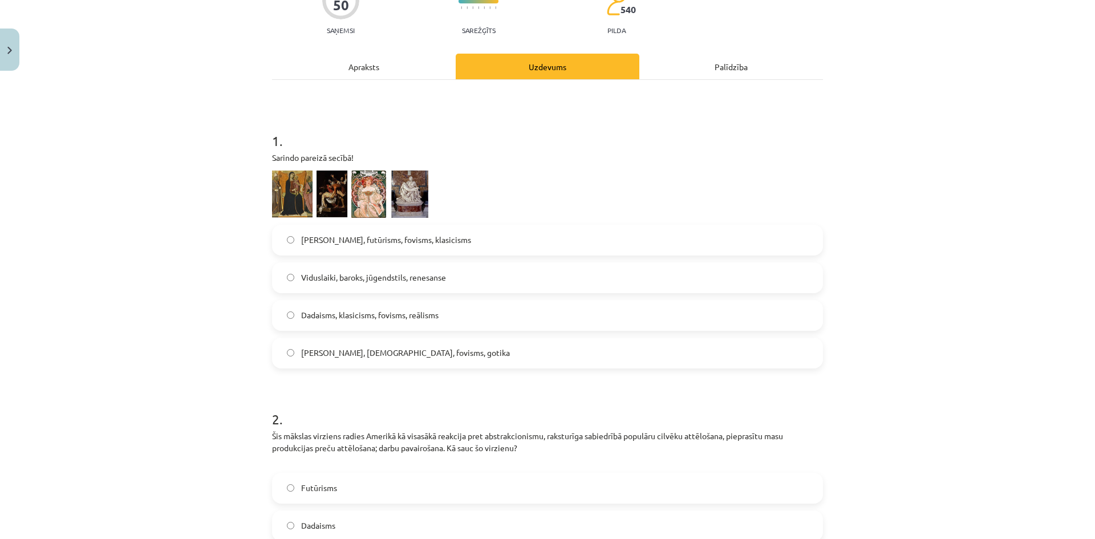
click at [369, 324] on label "Dadaisms, klasicisms, fovisms, reālisms" at bounding box center [547, 315] width 549 height 29
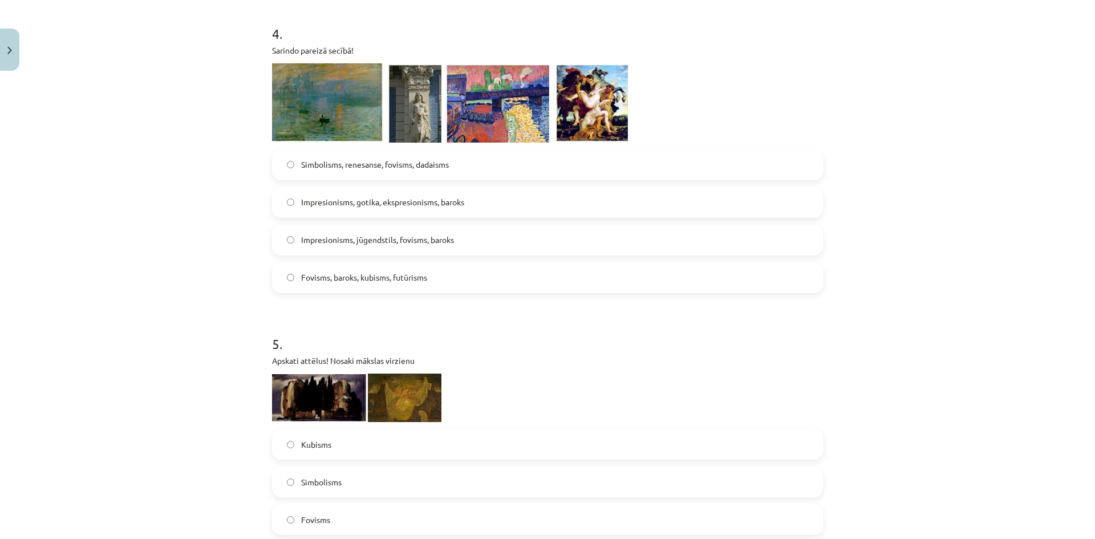
scroll to position [969, 0]
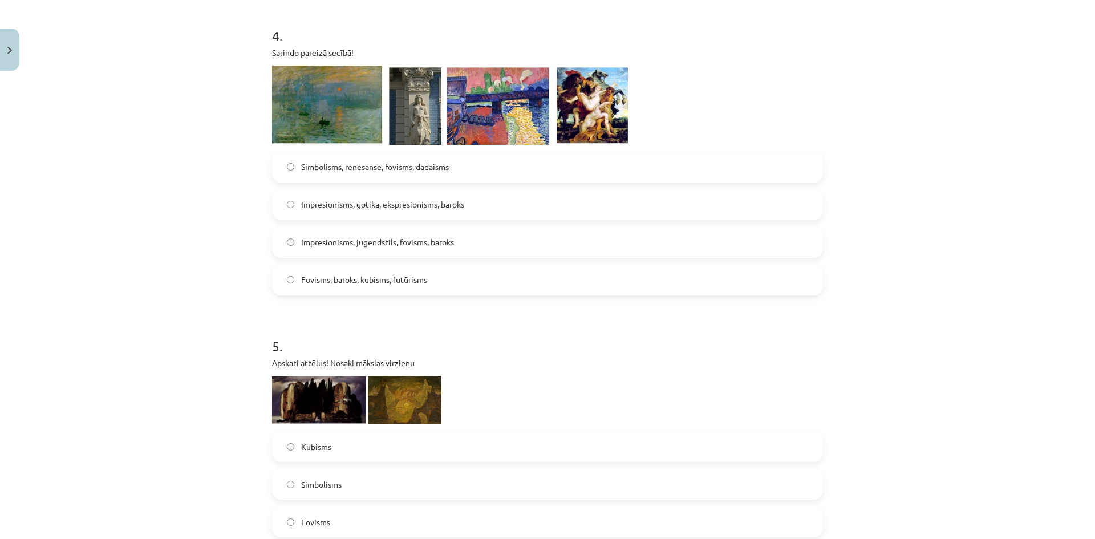
click at [348, 175] on label "Simbolisms, renesanse, fovisms, dadaisms" at bounding box center [547, 167] width 549 height 29
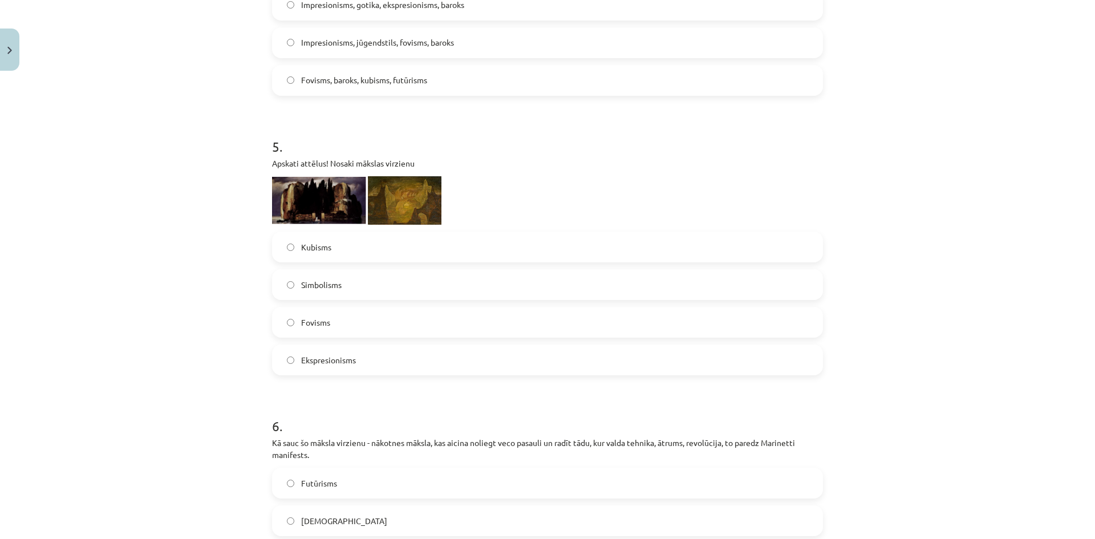
scroll to position [1197, 0]
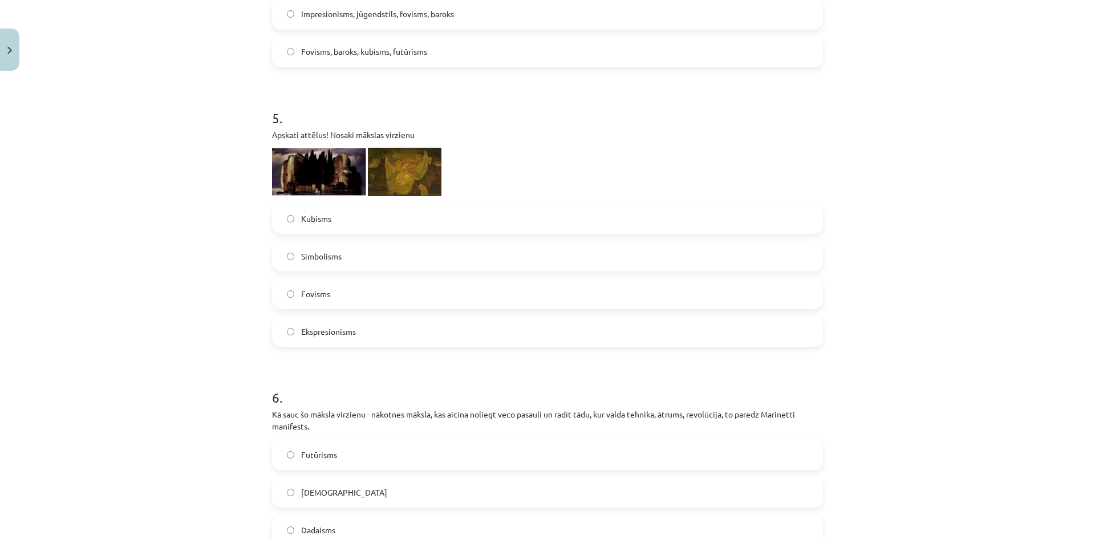
click at [328, 291] on label "Fovisms" at bounding box center [547, 293] width 549 height 29
click at [339, 229] on label "Kubisms" at bounding box center [547, 218] width 549 height 29
click at [339, 250] on label "Simbolisms" at bounding box center [547, 256] width 549 height 29
click at [346, 282] on label "Fovisms" at bounding box center [547, 293] width 549 height 29
click at [401, 167] on img at bounding box center [405, 172] width 74 height 49
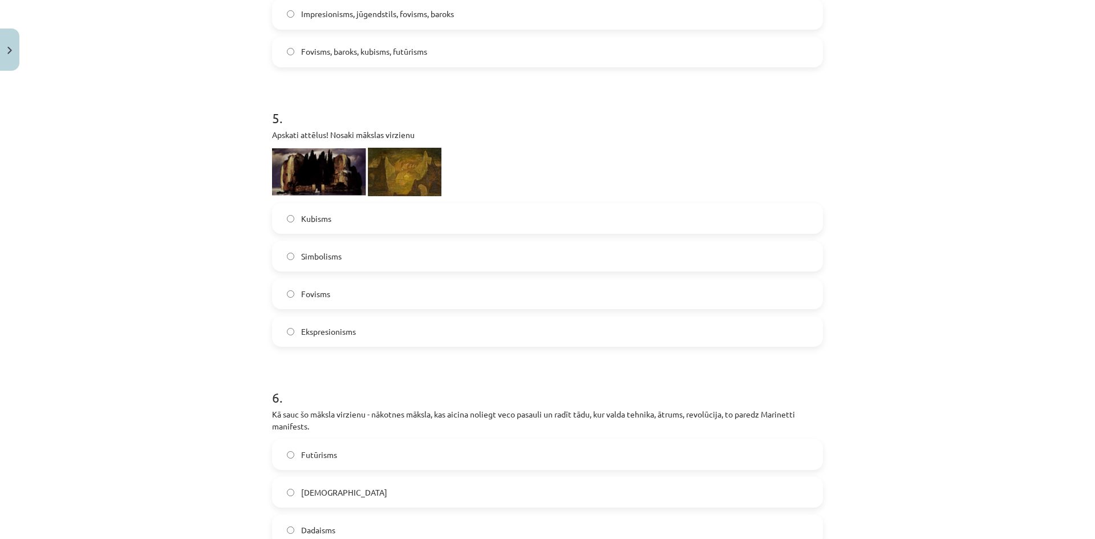
click at [344, 181] on img at bounding box center [319, 171] width 94 height 47
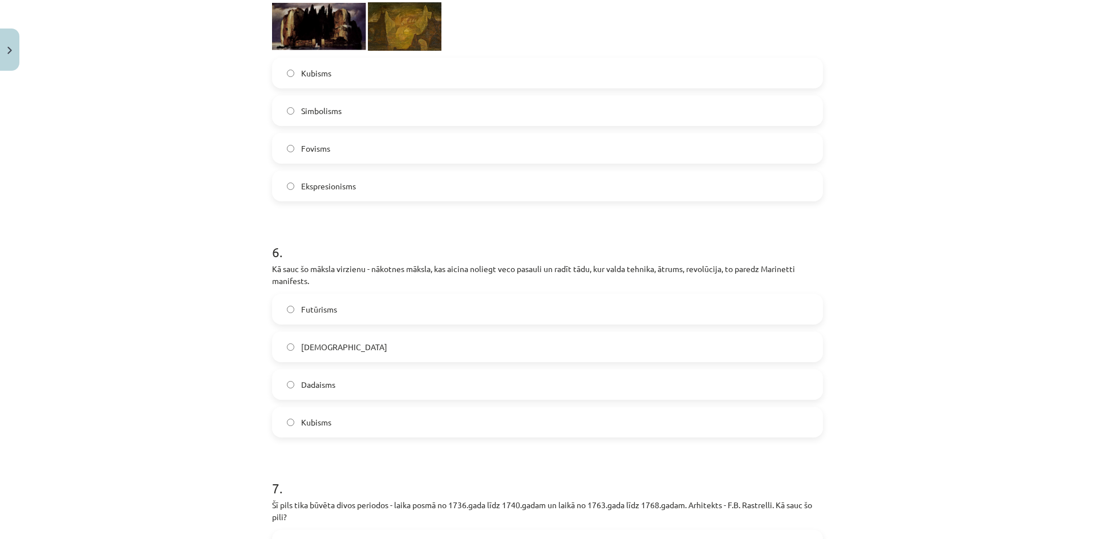
scroll to position [1425, 0]
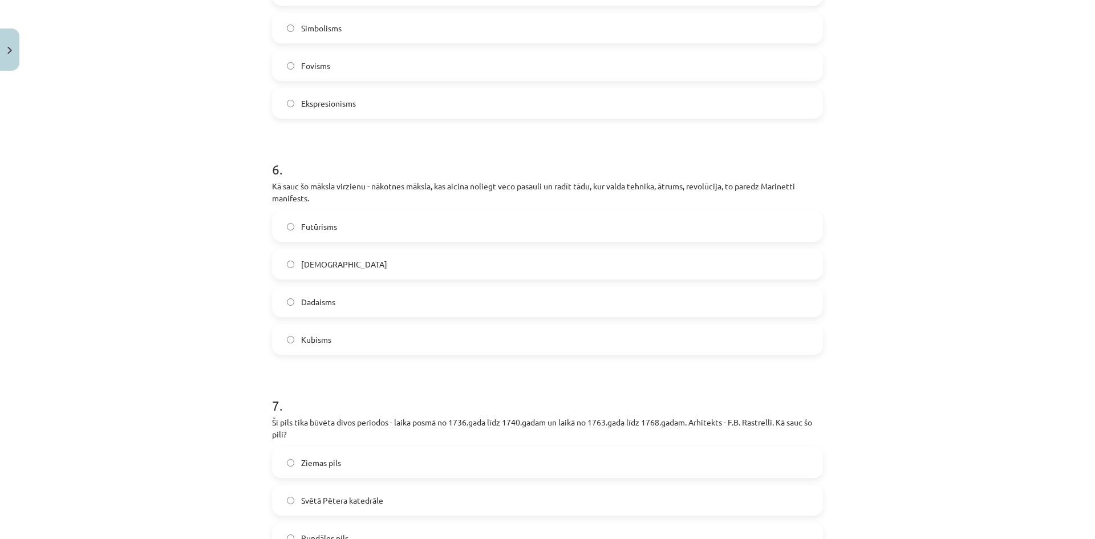
click at [272, 186] on p "Kā sauc šo māksla virzienu - nākotnes māksla, kas aicina noliegt veco pasauli u…" at bounding box center [547, 192] width 551 height 24
click at [272, 185] on p "Kā sauc šo māksla virzienu - nākotnes māksla, kas aicina noliegt veco pasauli u…" at bounding box center [547, 192] width 551 height 24
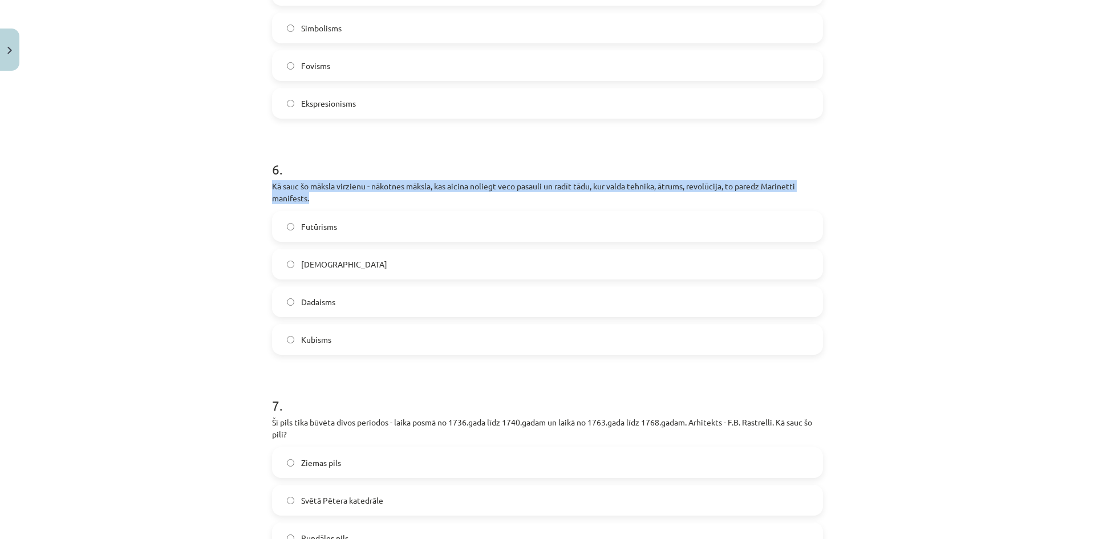
click at [272, 185] on p "Kā sauc šo māksla virzienu - nākotnes māksla, kas aicina noliegt veco pasauli u…" at bounding box center [547, 192] width 551 height 24
click at [272, 184] on p "Kā sauc šo māksla virzienu - nākotnes māksla, kas aicina noliegt veco pasauli u…" at bounding box center [547, 192] width 551 height 24
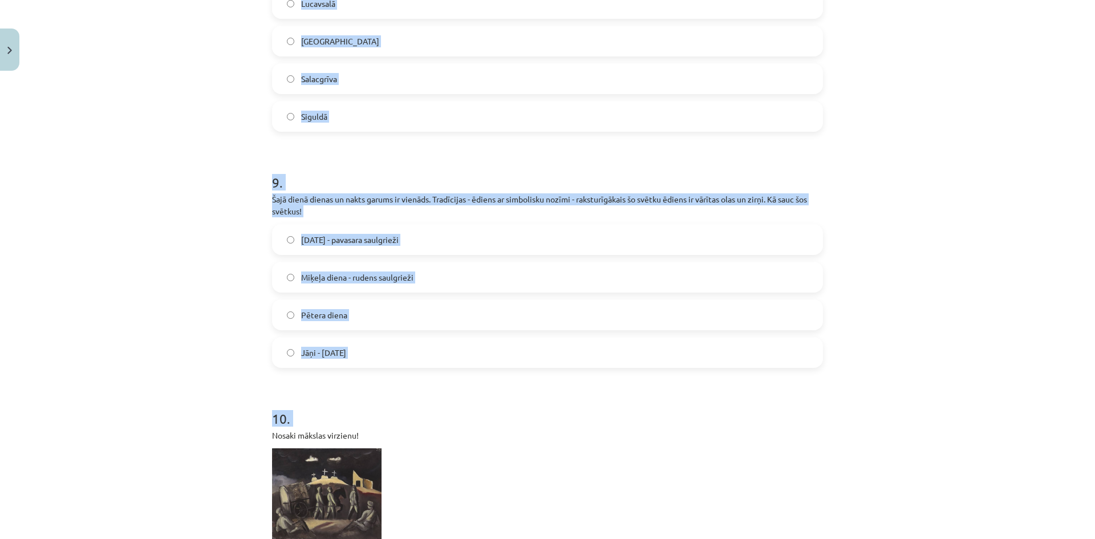
scroll to position [2110, 0]
drag, startPoint x: 269, startPoint y: 184, endPoint x: 552, endPoint y: 376, distance: 341.6
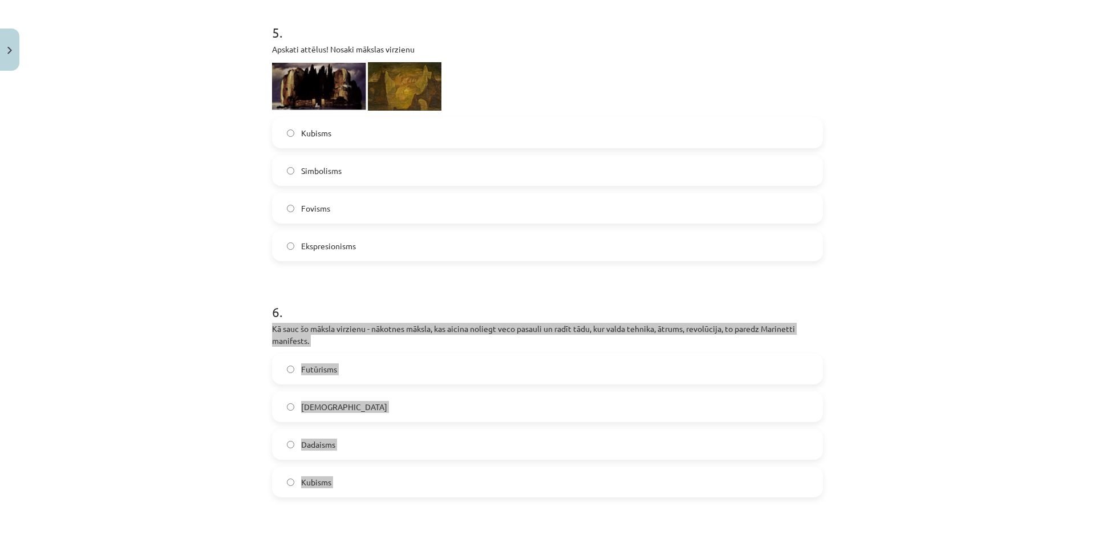
scroll to position [1311, 0]
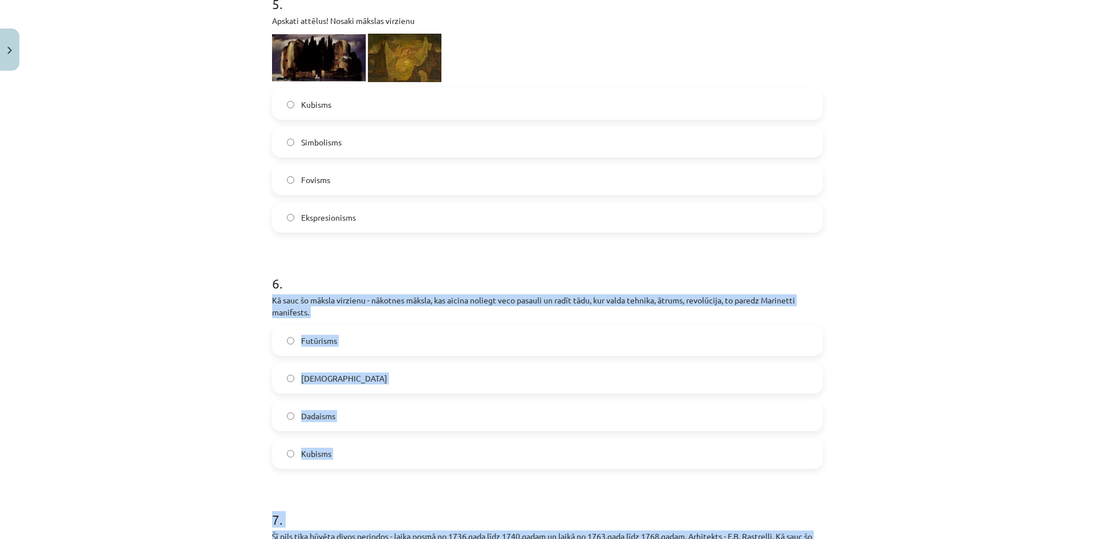
click at [355, 351] on label "Futūrisms" at bounding box center [547, 340] width 549 height 29
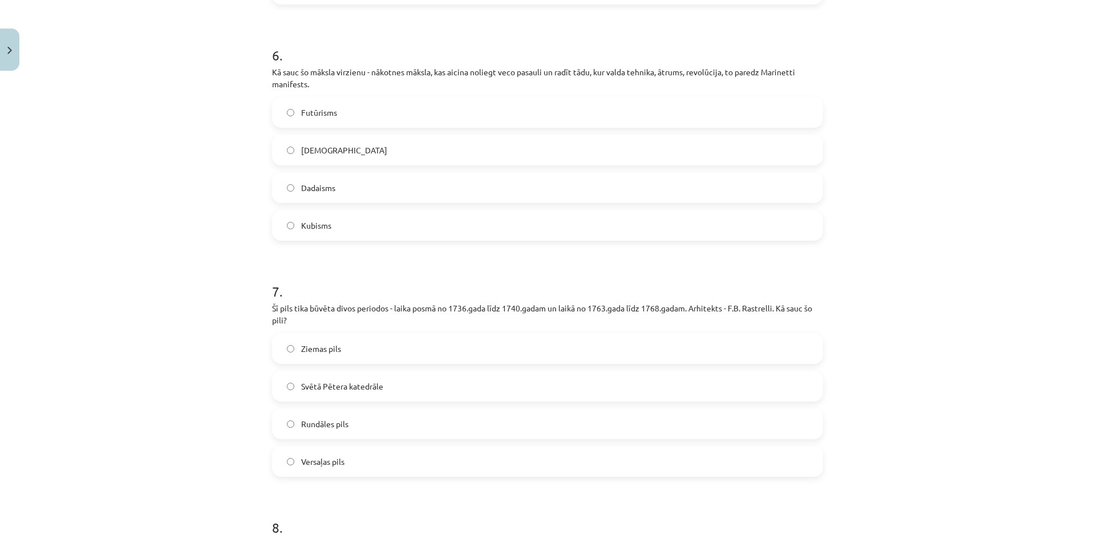
scroll to position [1596, 0]
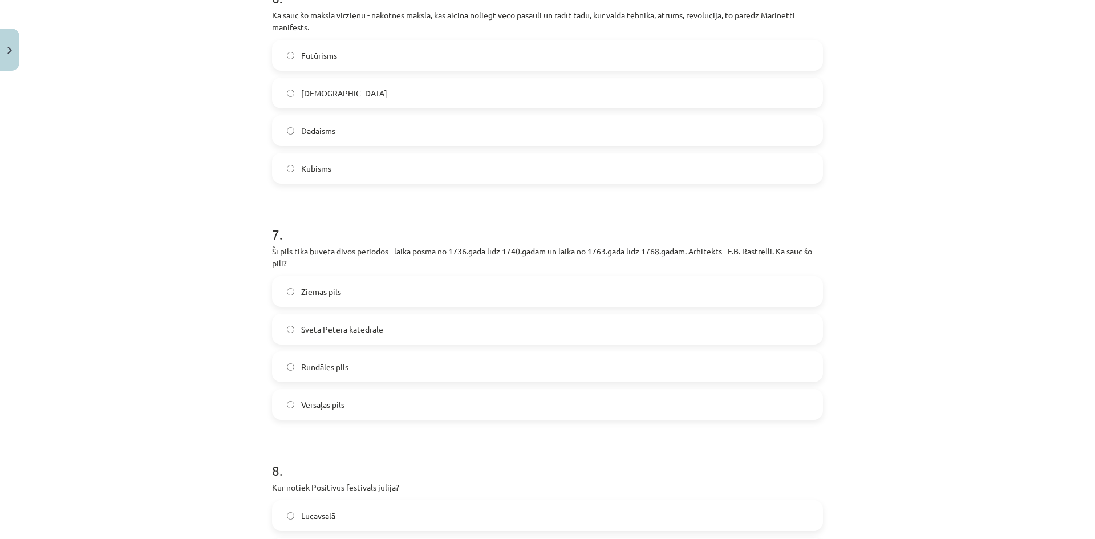
click at [367, 371] on label "Rundāles pils" at bounding box center [547, 366] width 549 height 29
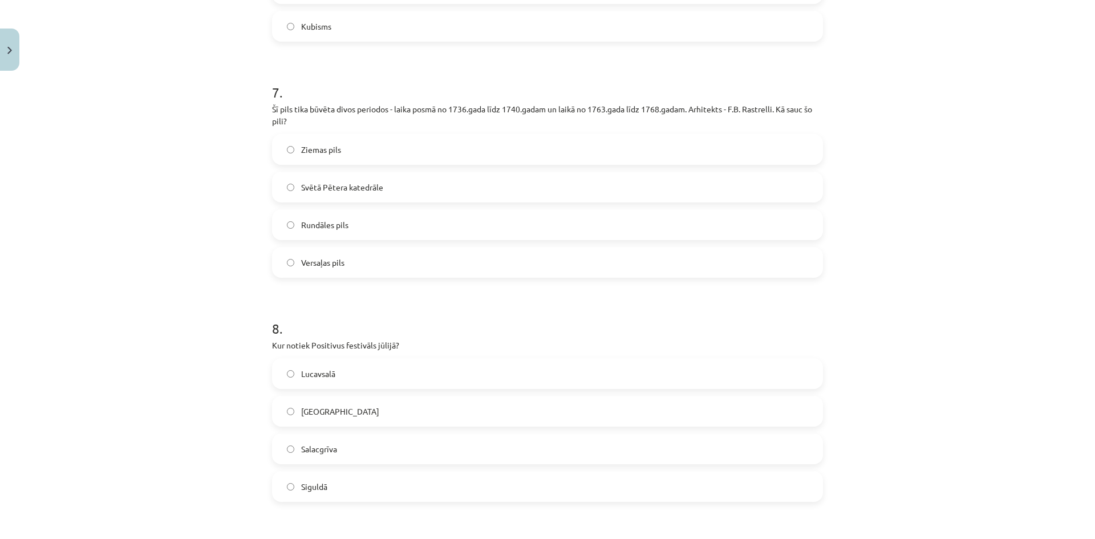
scroll to position [1768, 0]
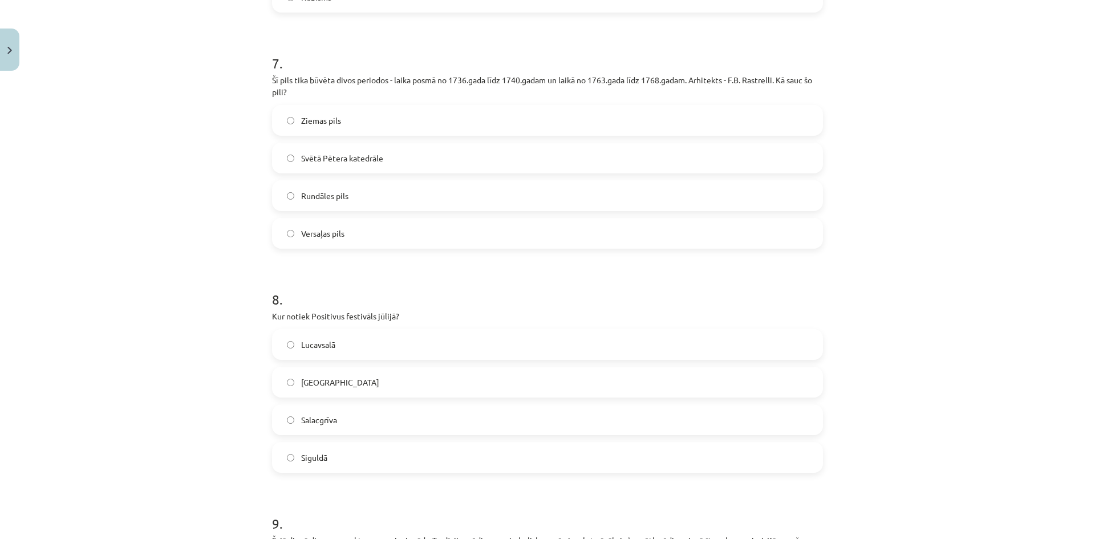
click at [360, 416] on label "Salacgrīva" at bounding box center [547, 419] width 549 height 29
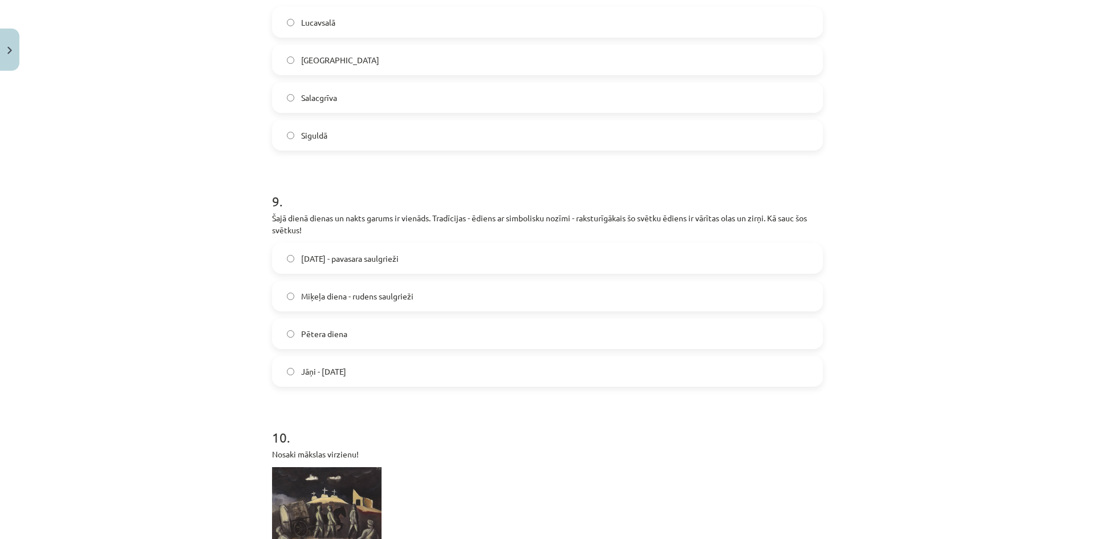
scroll to position [2110, 0]
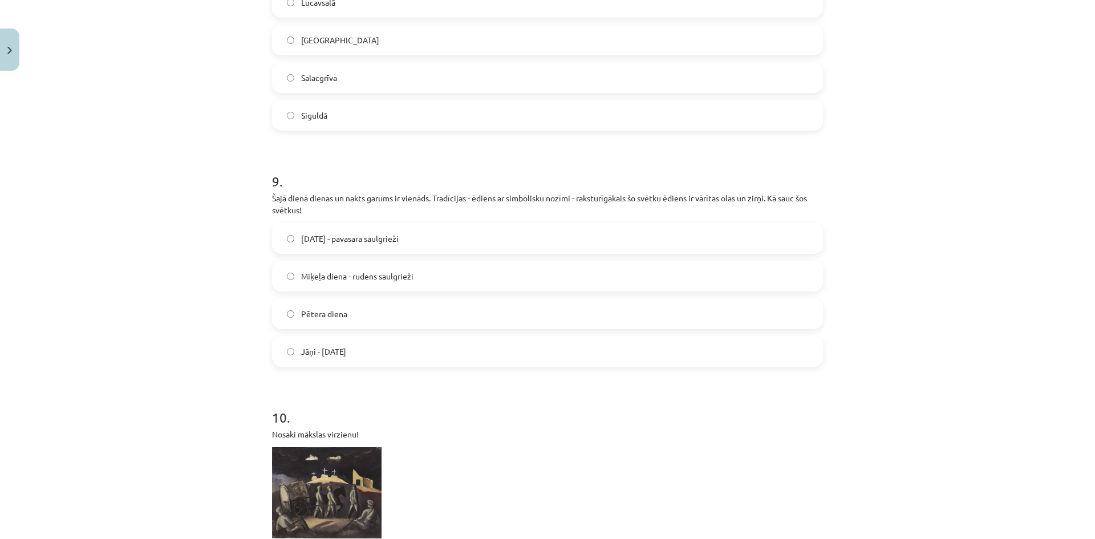
click at [330, 236] on span "Lieldienas - pavasara saulgrieži" at bounding box center [349, 239] width 97 height 12
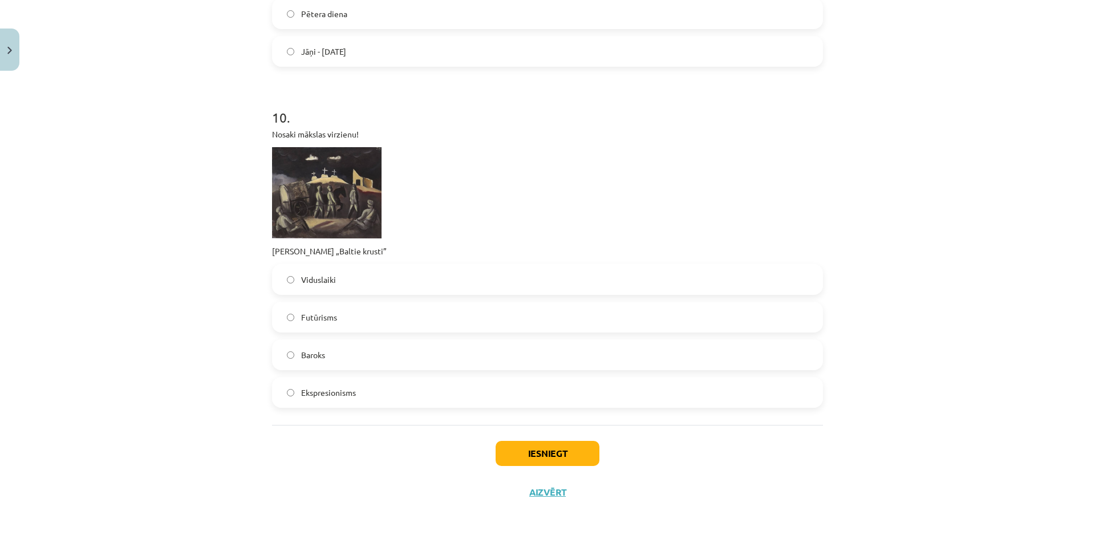
scroll to position [2411, 0]
click at [356, 314] on label "Futūrisms" at bounding box center [547, 316] width 549 height 29
click at [542, 447] on button "Iesniegt" at bounding box center [547, 452] width 104 height 25
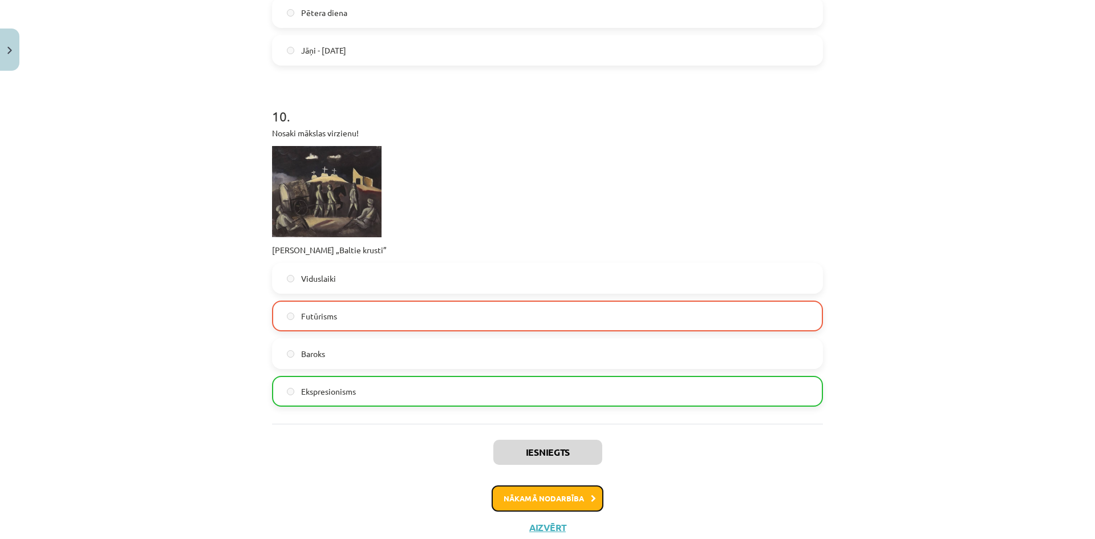
click at [568, 499] on button "Nākamā nodarbība" at bounding box center [547, 498] width 112 height 26
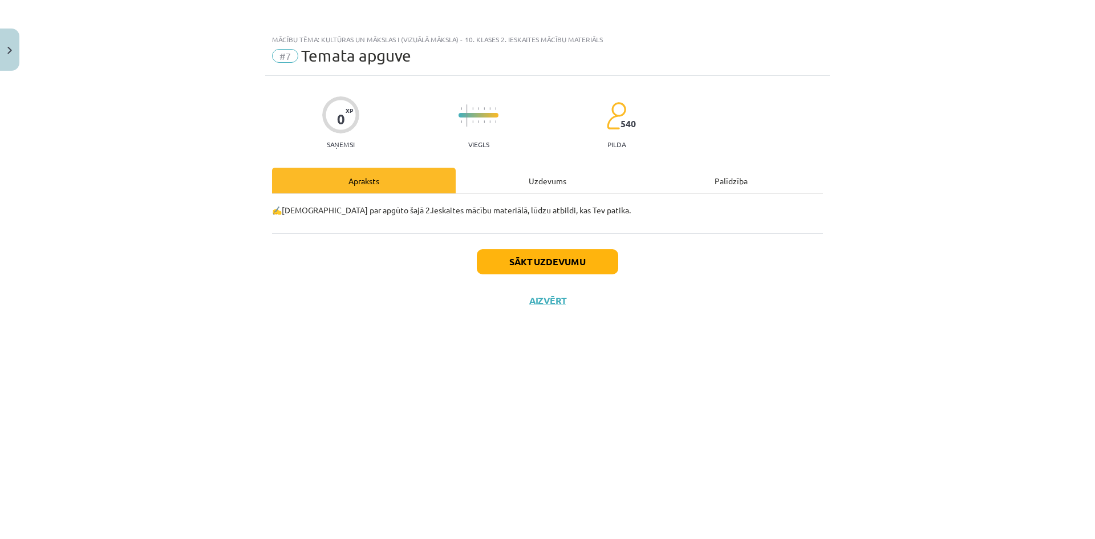
scroll to position [0, 0]
click at [564, 258] on button "Sākt uzdevumu" at bounding box center [547, 261] width 141 height 25
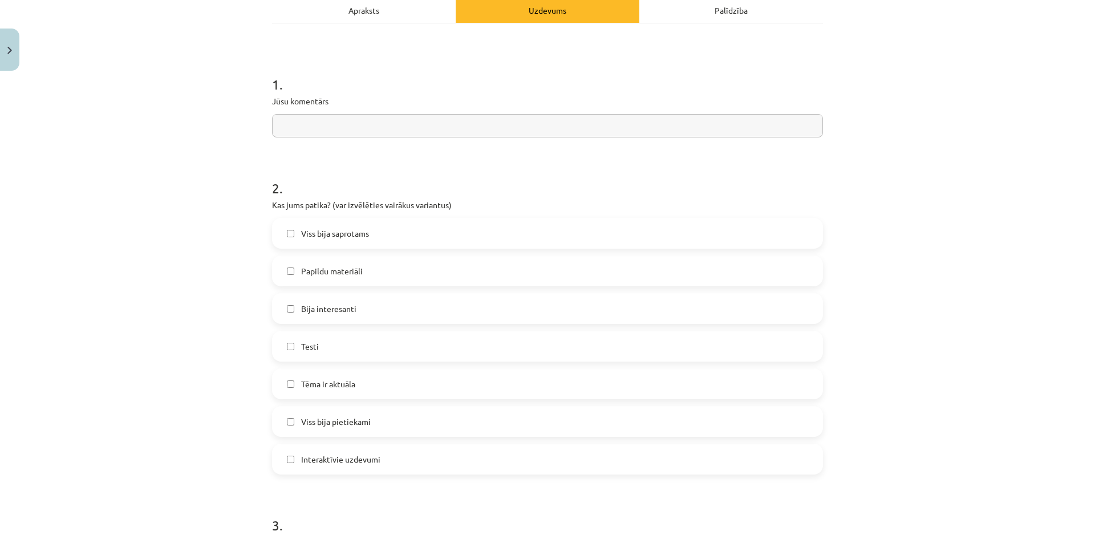
scroll to position [171, 0]
click at [307, 131] on input "text" at bounding box center [547, 124] width 551 height 23
click at [887, 148] on div "Тема: Культура и искусство I (Изобразительное искусство) – 10-й класс, 2-й тест…" at bounding box center [547, 269] width 1095 height 539
click at [360, 235] on font "Все было понятно." at bounding box center [336, 232] width 70 height 10
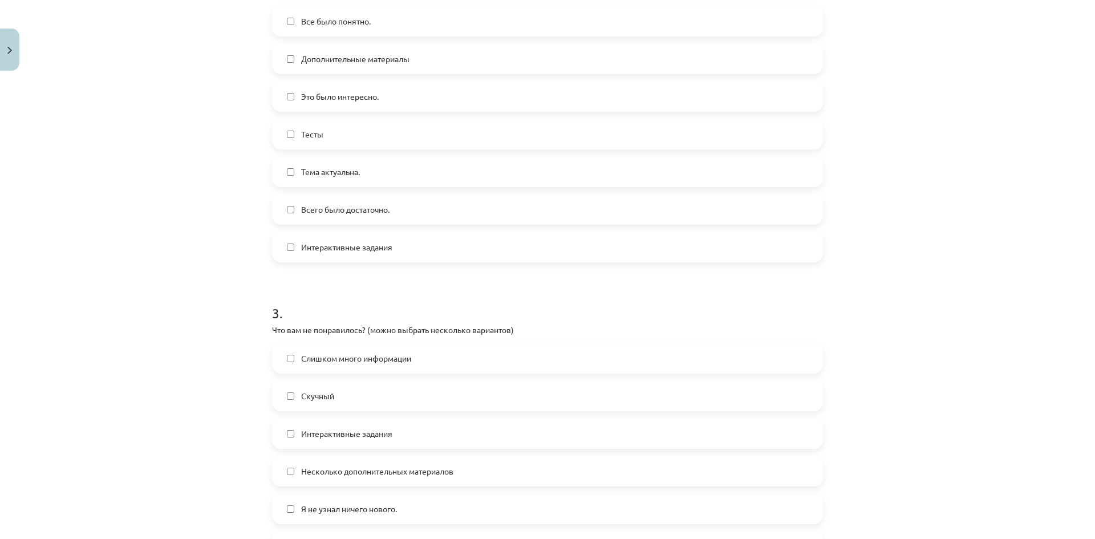
scroll to position [399, 0]
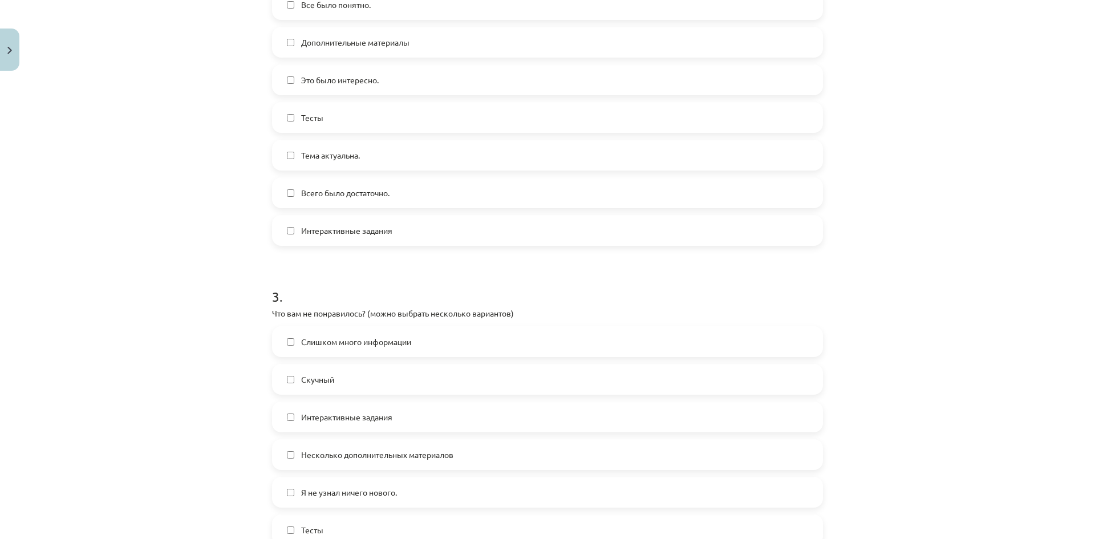
click at [356, 368] on label "Скучный" at bounding box center [547, 379] width 549 height 29
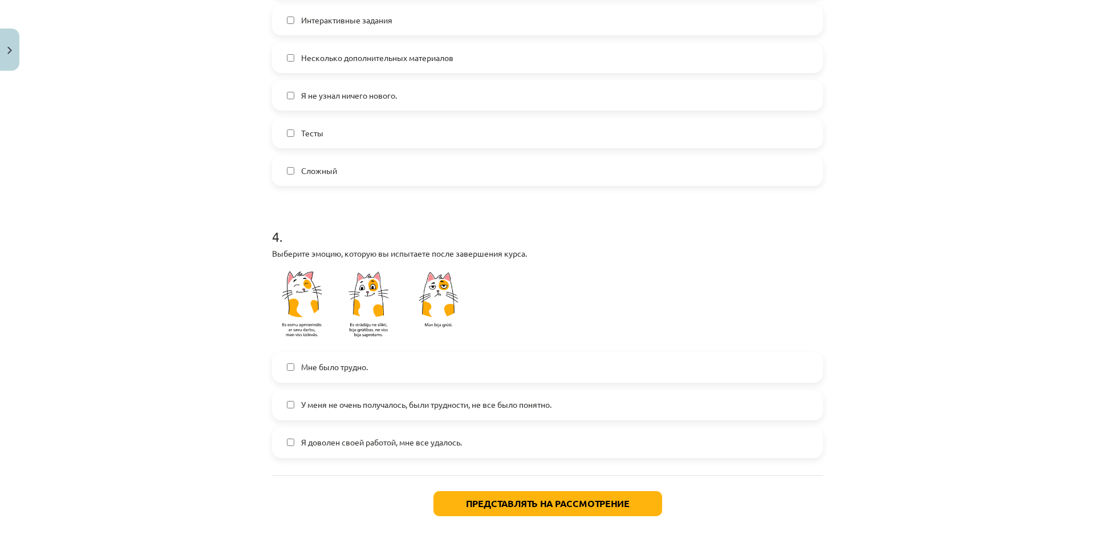
scroll to position [798, 0]
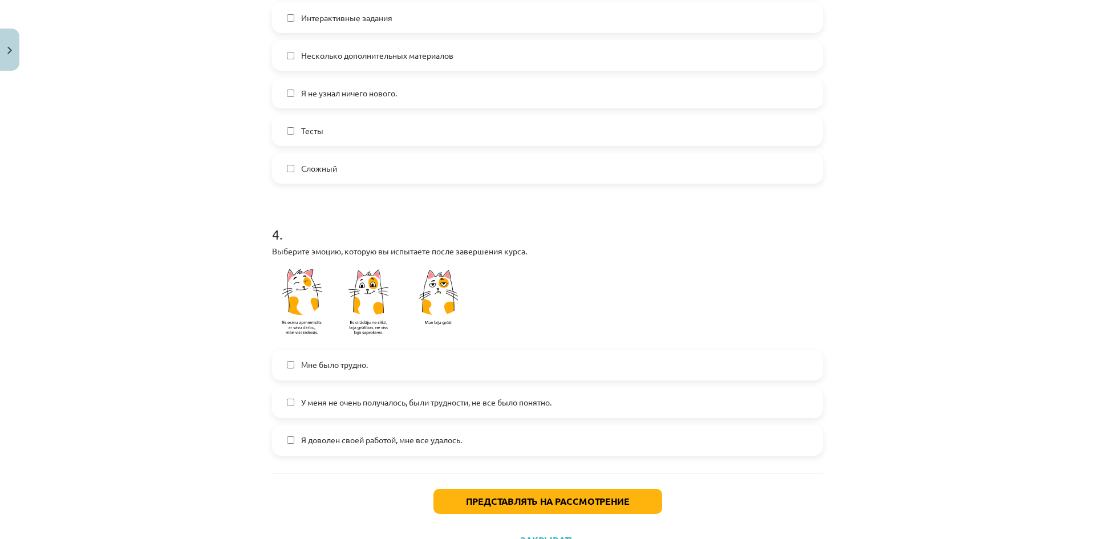
click at [445, 405] on font "У меня не очень получалось, были трудности, не все было понятно." at bounding box center [426, 402] width 250 height 10
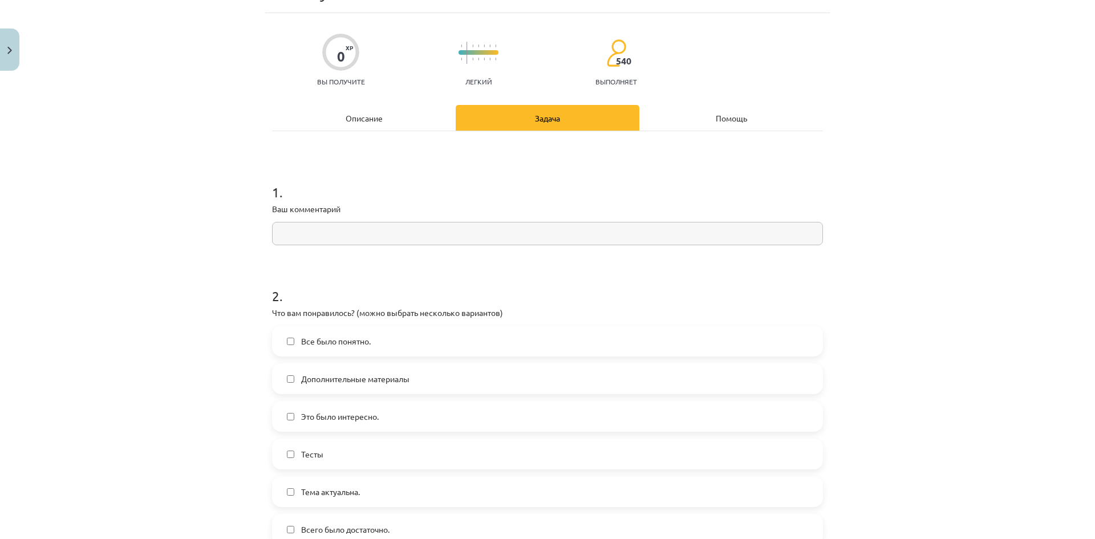
scroll to position [57, 0]
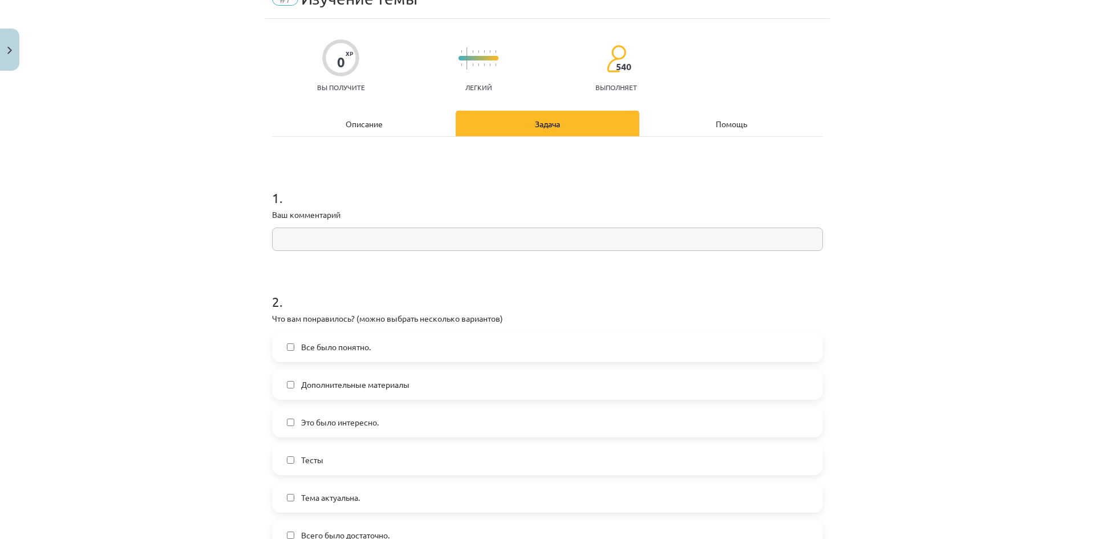
click at [348, 247] on input "text" at bounding box center [547, 238] width 551 height 23
type input "*"
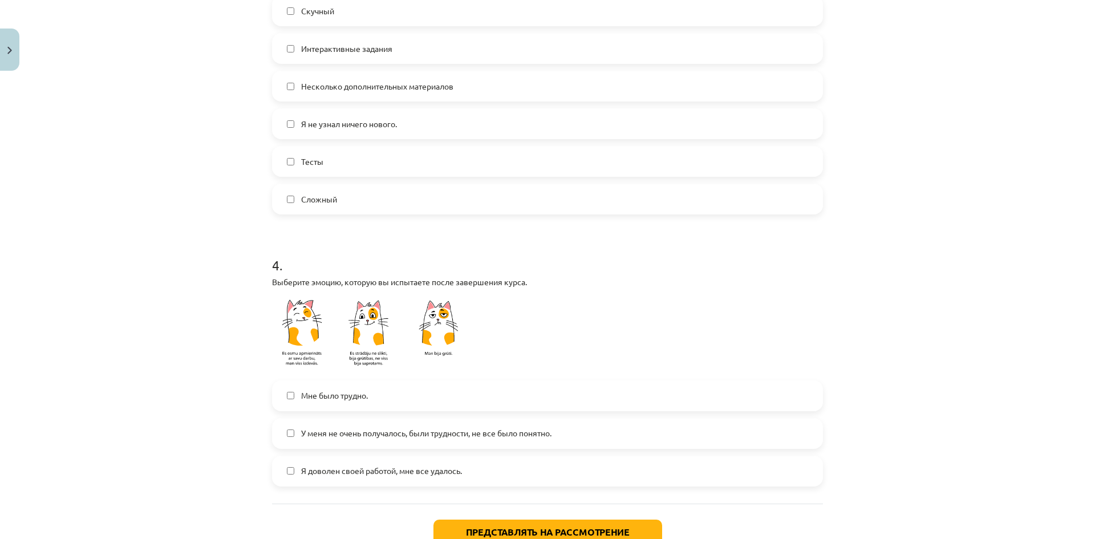
scroll to position [847, 0]
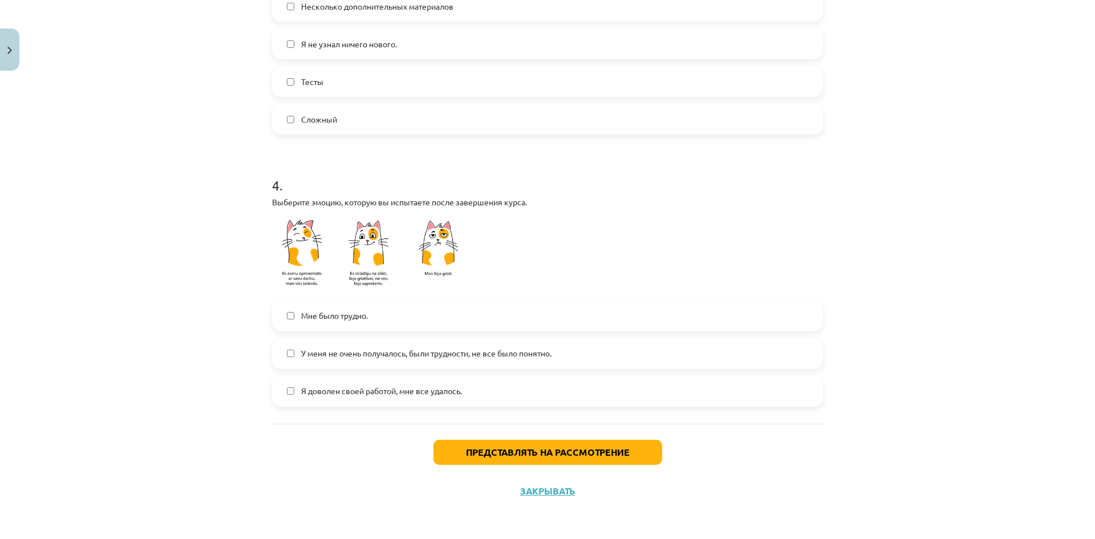
type input "****"
click at [629, 450] on button "Представлять на рассмотрение" at bounding box center [547, 452] width 229 height 25
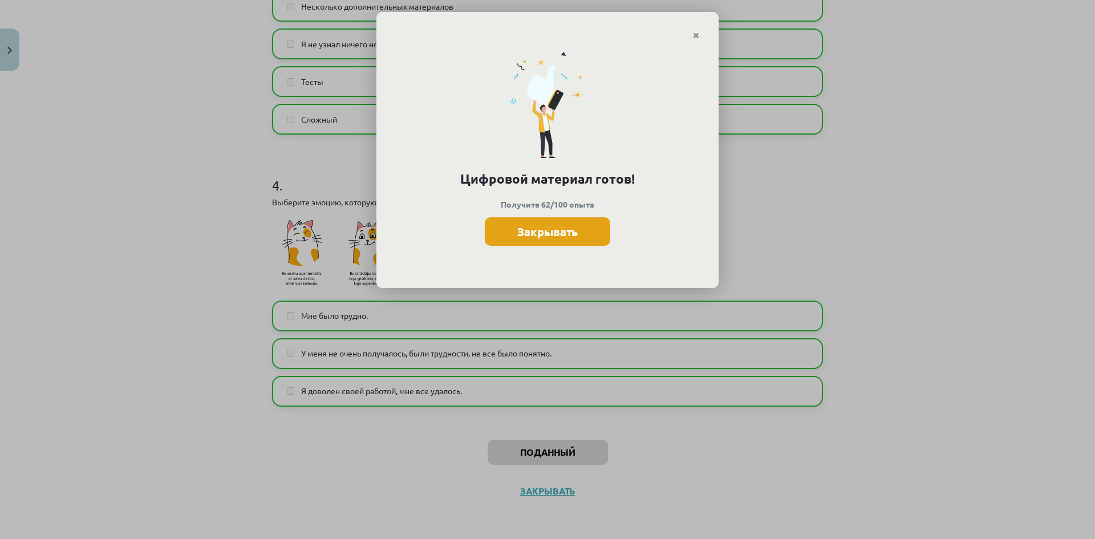
click at [565, 228] on font "Закрывать" at bounding box center [547, 231] width 60 height 15
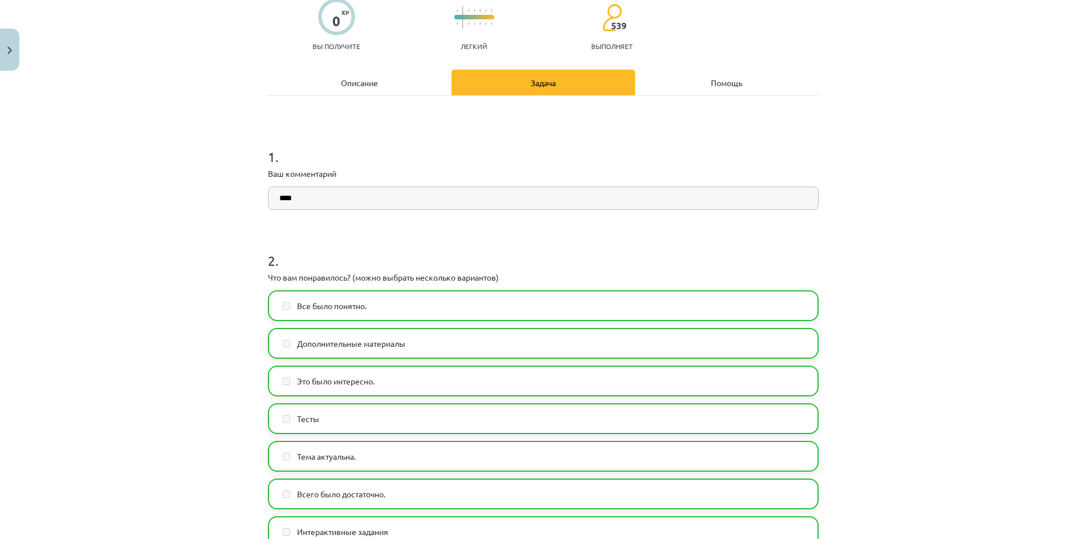
scroll to position [0, 0]
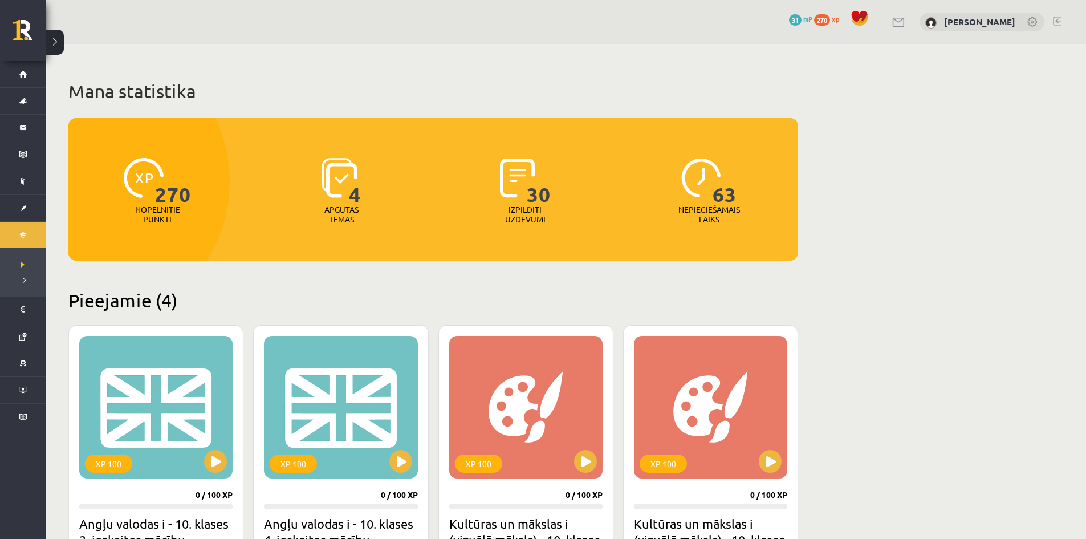
scroll to position [114, 0]
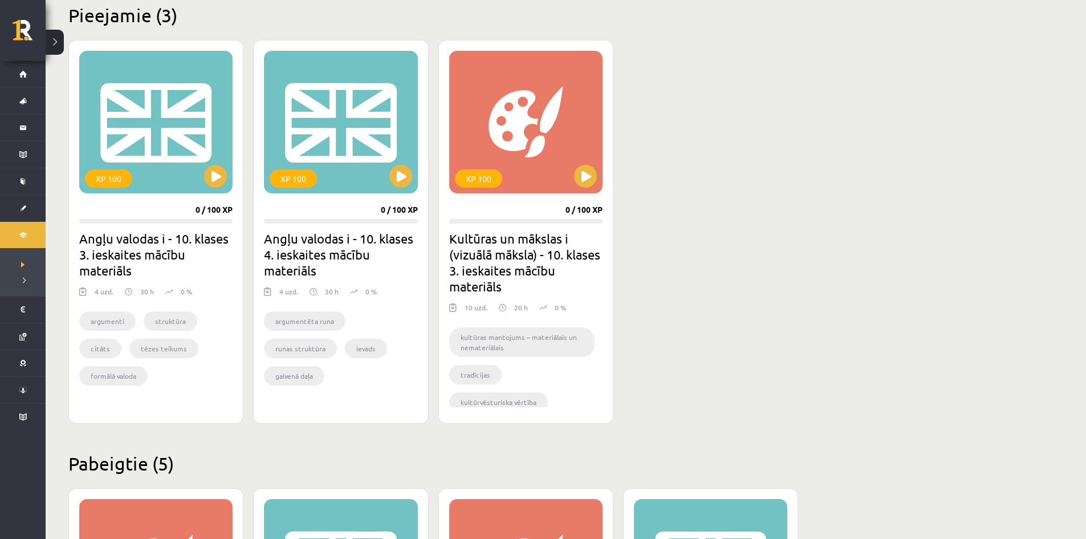
scroll to position [342, 0]
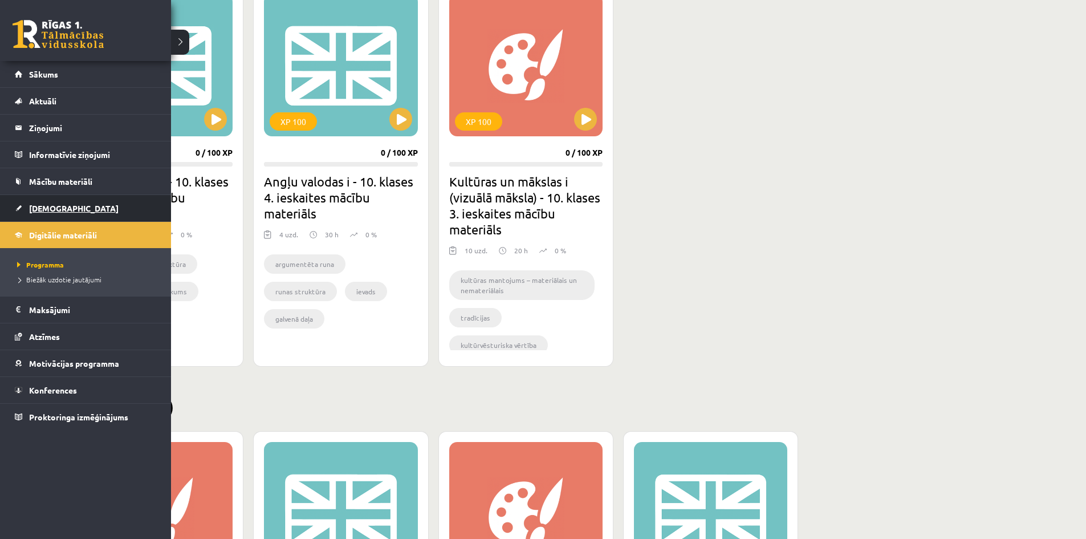
click at [44, 202] on link "[DEMOGRAPHIC_DATA]" at bounding box center [86, 208] width 142 height 26
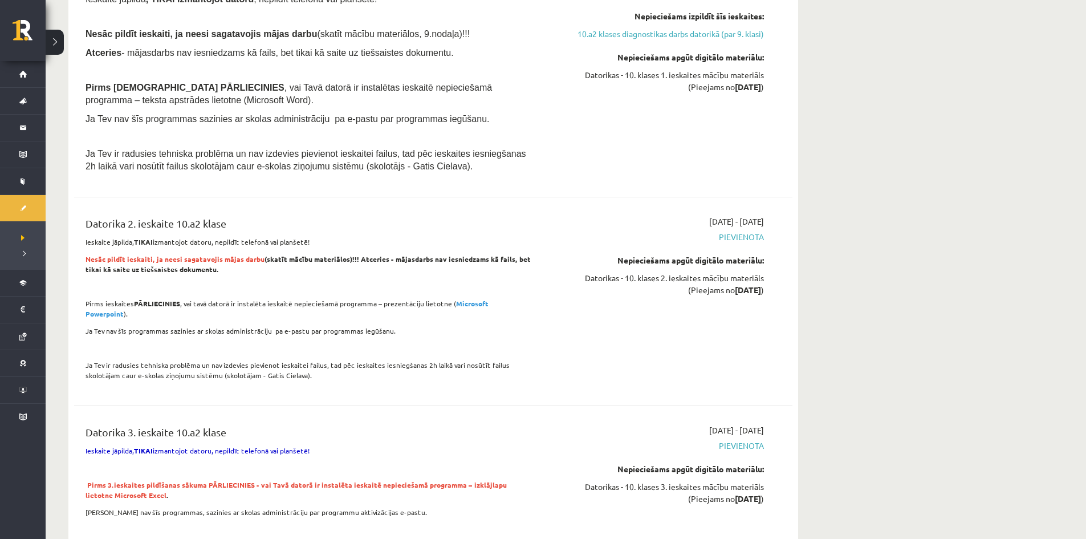
scroll to position [1539, 0]
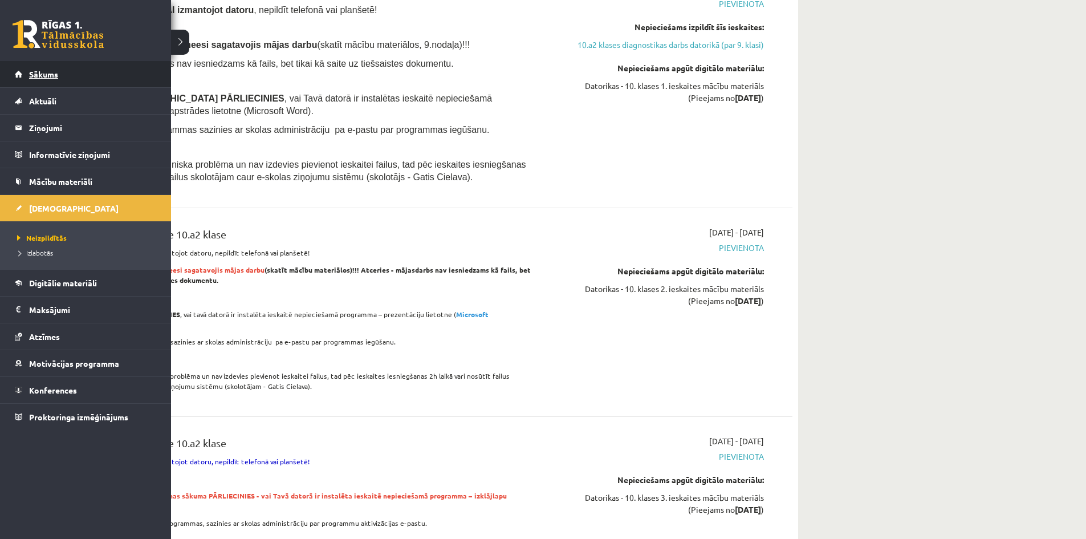
click at [29, 73] on link "Sākums" at bounding box center [86, 74] width 142 height 26
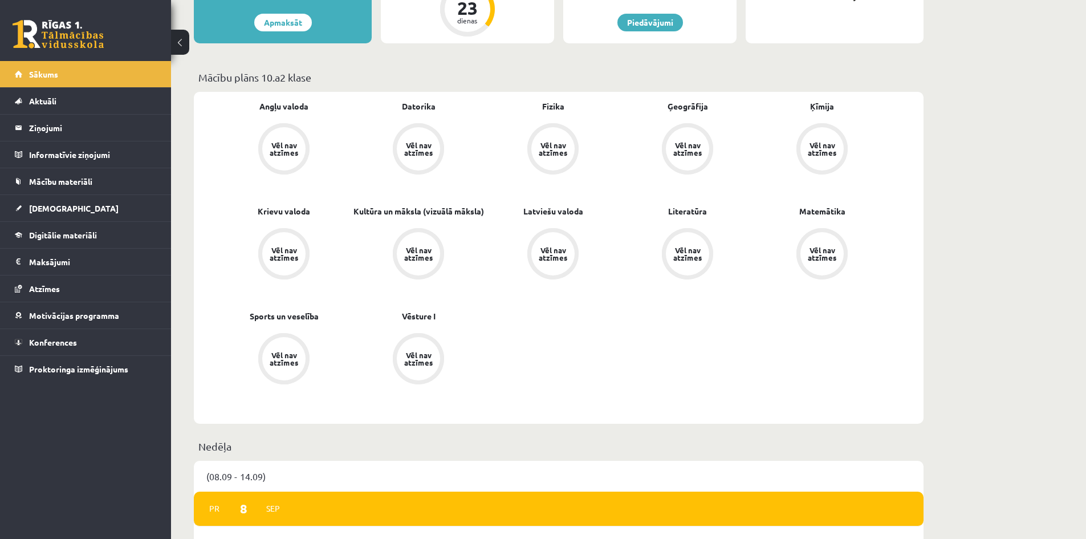
scroll to position [228, 0]
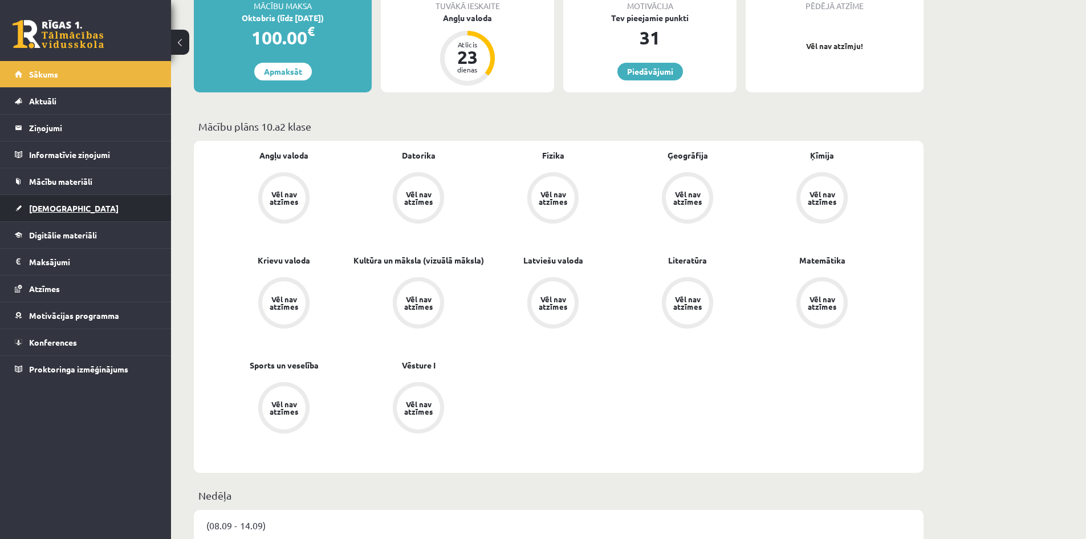
click at [72, 204] on link "[DEMOGRAPHIC_DATA]" at bounding box center [86, 208] width 142 height 26
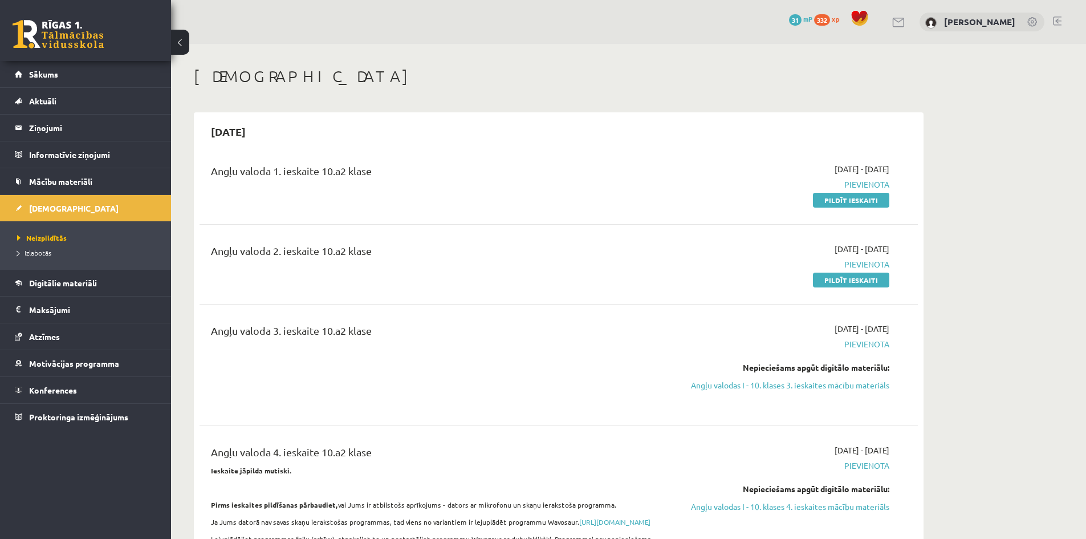
drag, startPoint x: 852, startPoint y: 199, endPoint x: 586, endPoint y: 69, distance: 296.3
click at [852, 199] on link "Pildīt ieskaiti" at bounding box center [851, 200] width 76 height 15
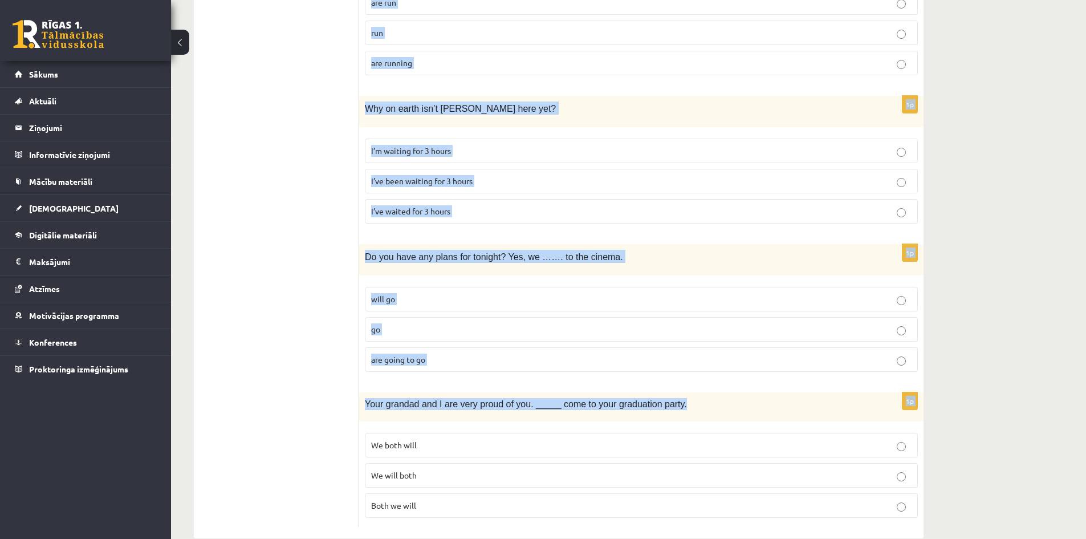
scroll to position [2646, 0]
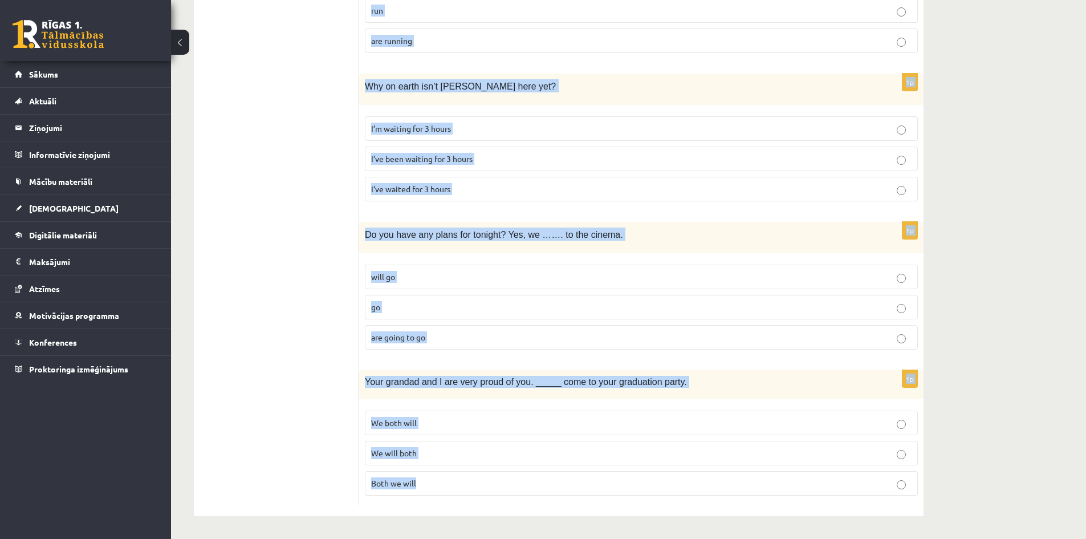
drag, startPoint x: 365, startPoint y: 56, endPoint x: 612, endPoint y: 458, distance: 471.7
copy form "There …... milk in the fridge. is some are some is a 1p We were driving slowly …"
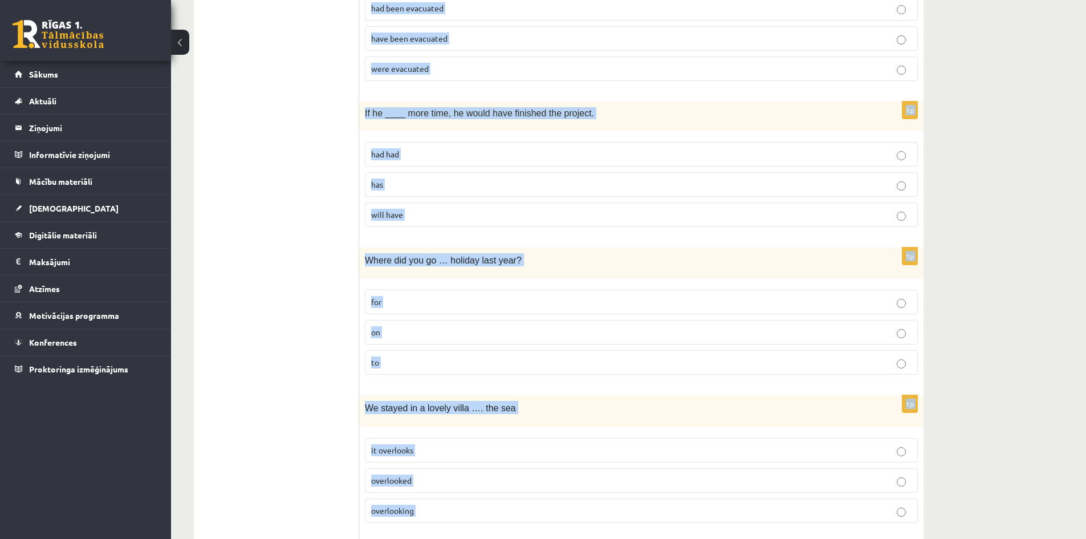
click at [526, 172] on fieldset "had had has will have" at bounding box center [641, 183] width 553 height 94
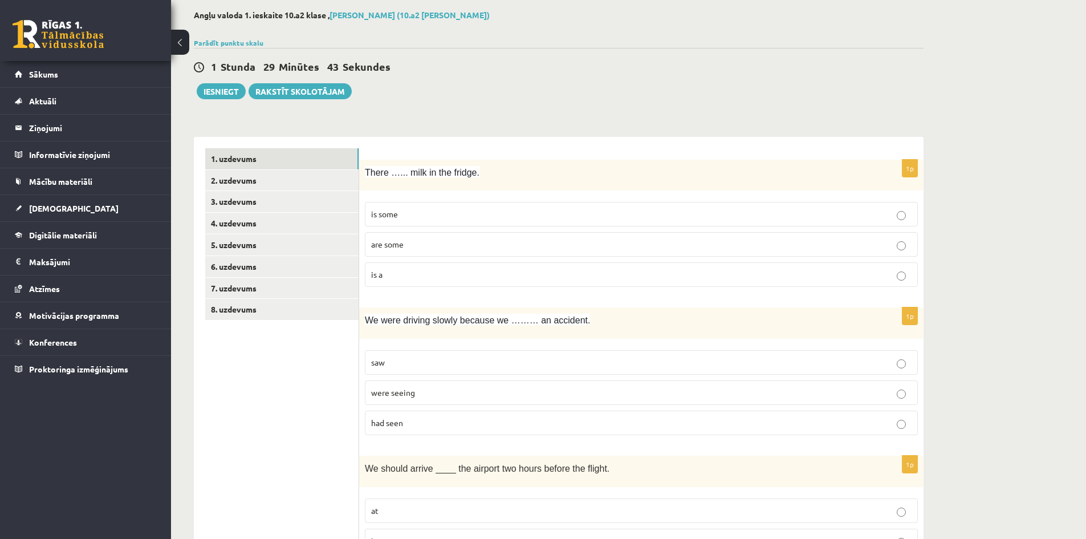
scroll to position [57, 0]
click at [517, 210] on p "is some" at bounding box center [641, 214] width 541 height 12
click at [477, 413] on label "had seen" at bounding box center [641, 422] width 553 height 25
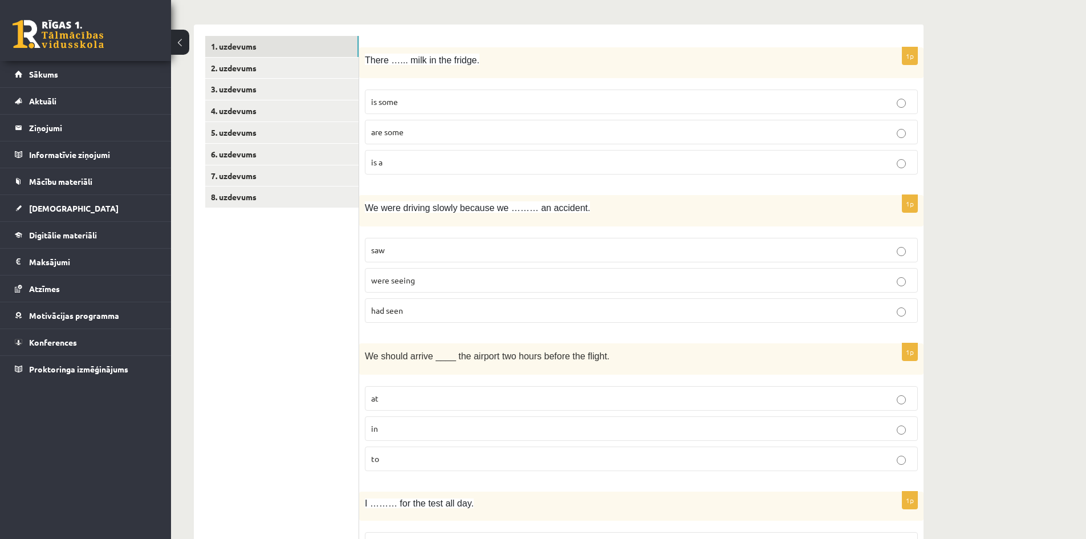
scroll to position [171, 0]
click at [444, 389] on label "at" at bounding box center [641, 396] width 553 height 25
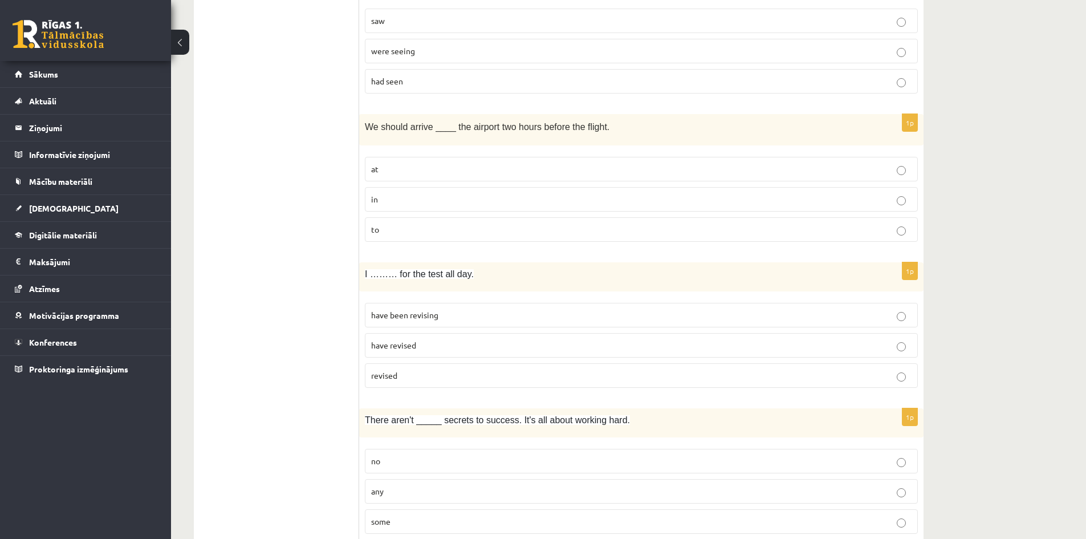
scroll to position [399, 0]
click at [453, 317] on p "have been revising" at bounding box center [641, 314] width 541 height 12
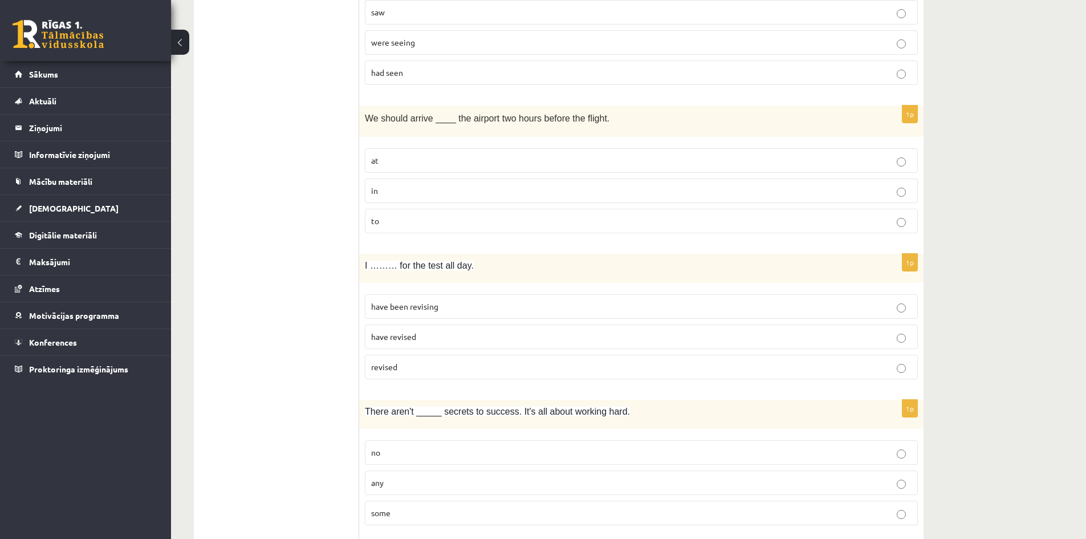
scroll to position [456, 0]
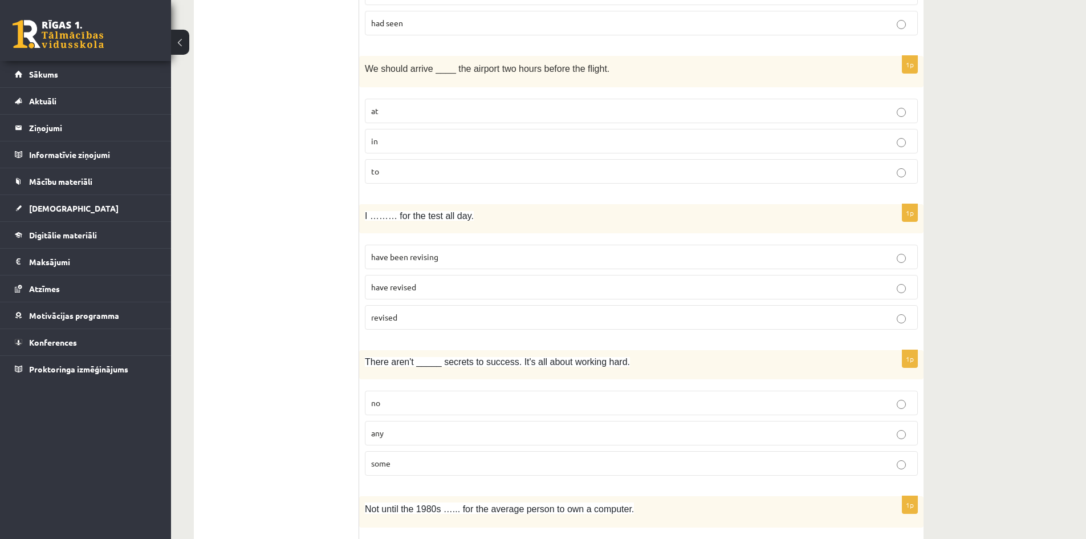
click at [517, 432] on p "any" at bounding box center [641, 433] width 541 height 12
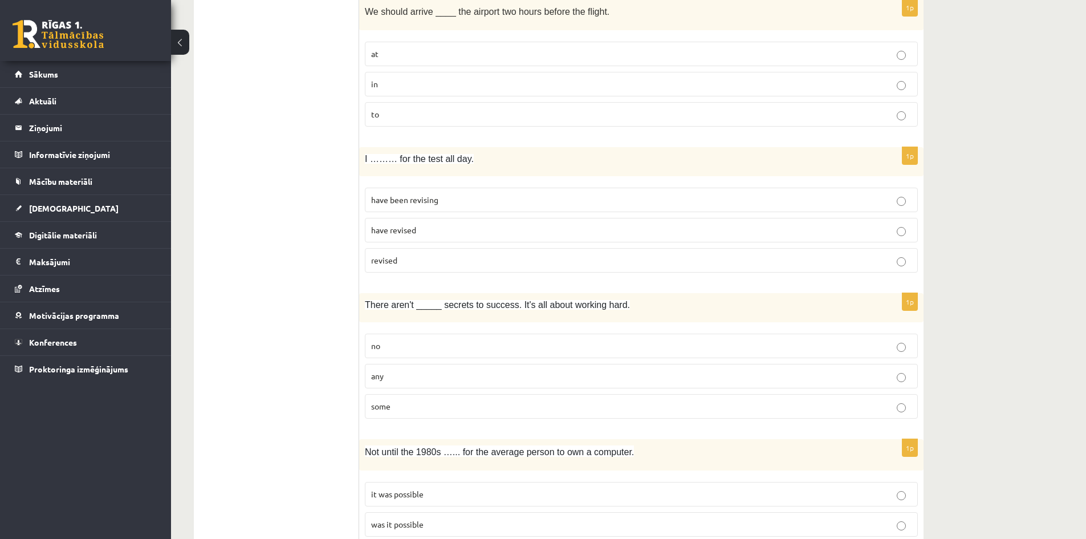
scroll to position [570, 0]
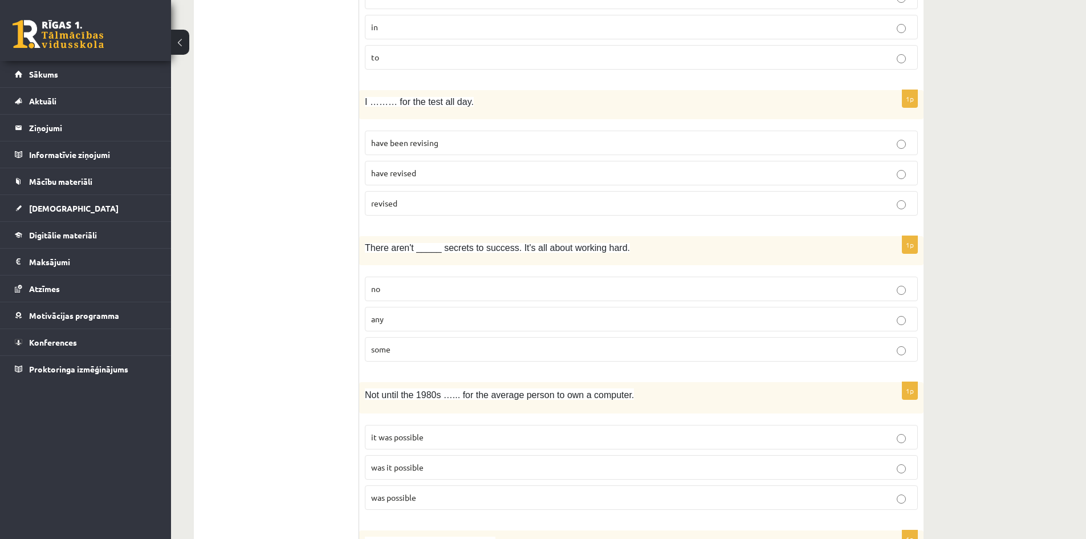
click at [493, 465] on p "was it possible" at bounding box center [641, 467] width 541 height 12
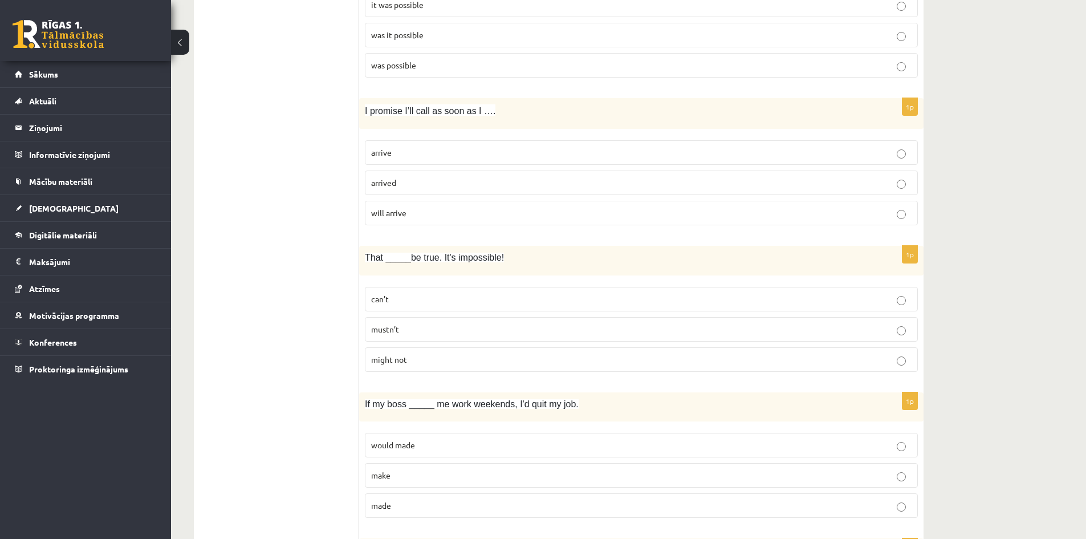
scroll to position [1026, 0]
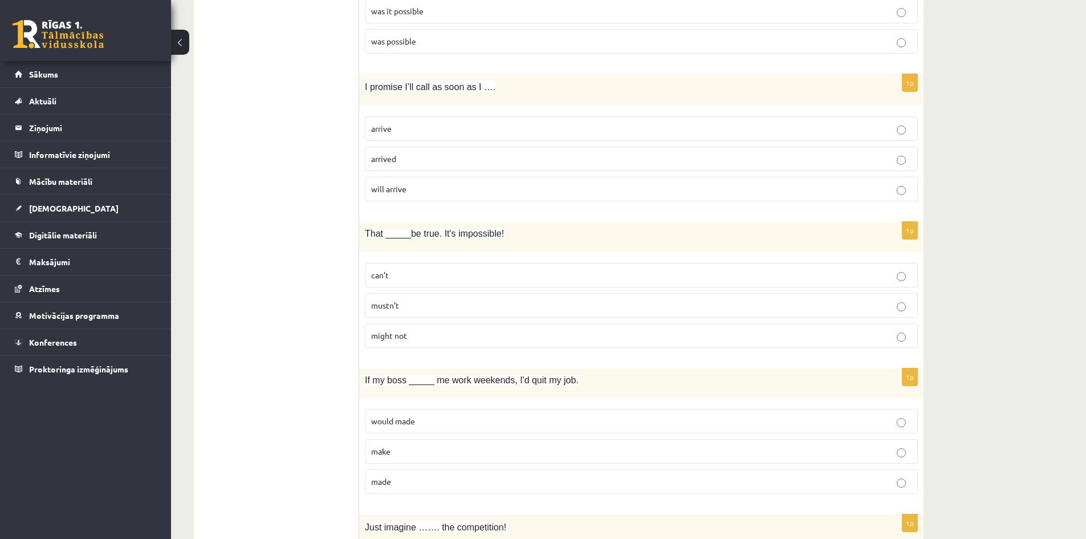
click at [432, 120] on label "arrive" at bounding box center [641, 128] width 553 height 25
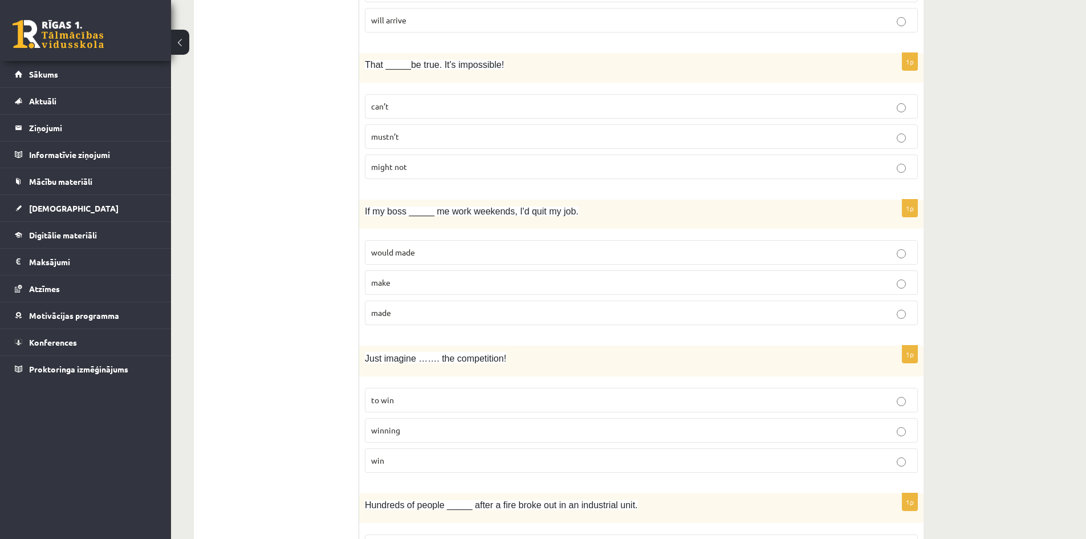
scroll to position [1197, 0]
click at [453, 105] on p "can’t" at bounding box center [641, 104] width 541 height 12
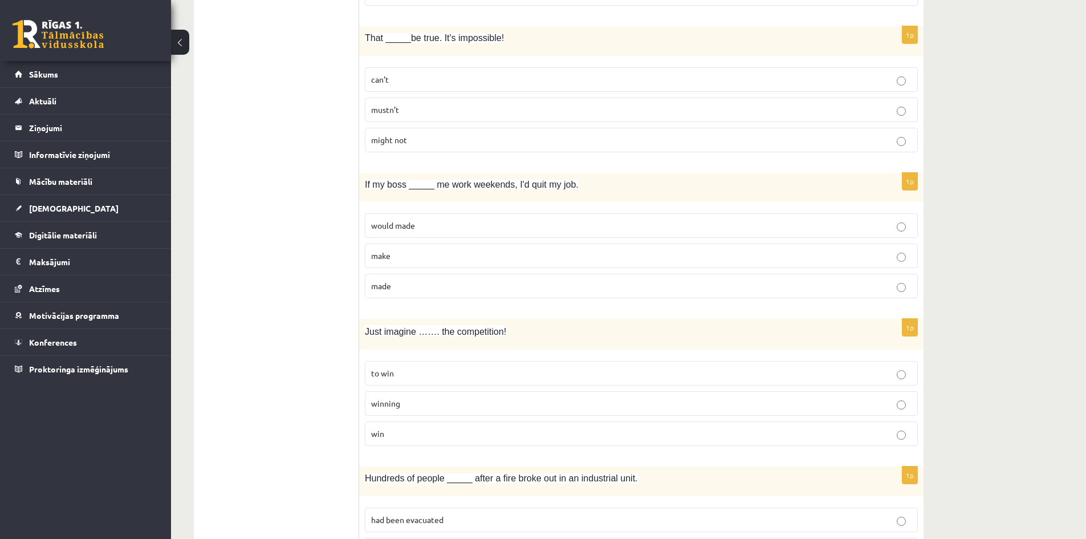
scroll to position [1254, 0]
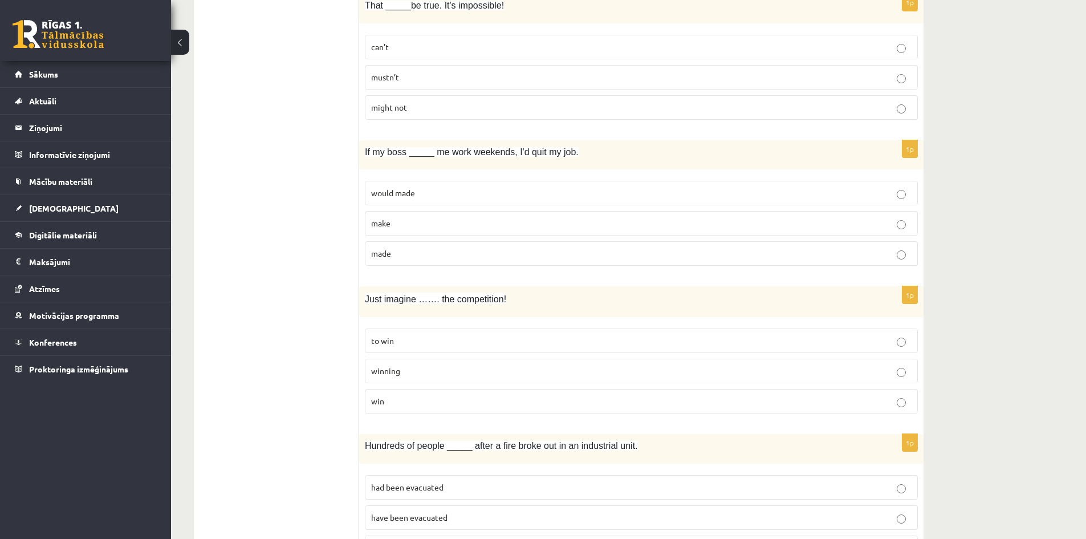
click at [443, 259] on p "made" at bounding box center [641, 253] width 541 height 12
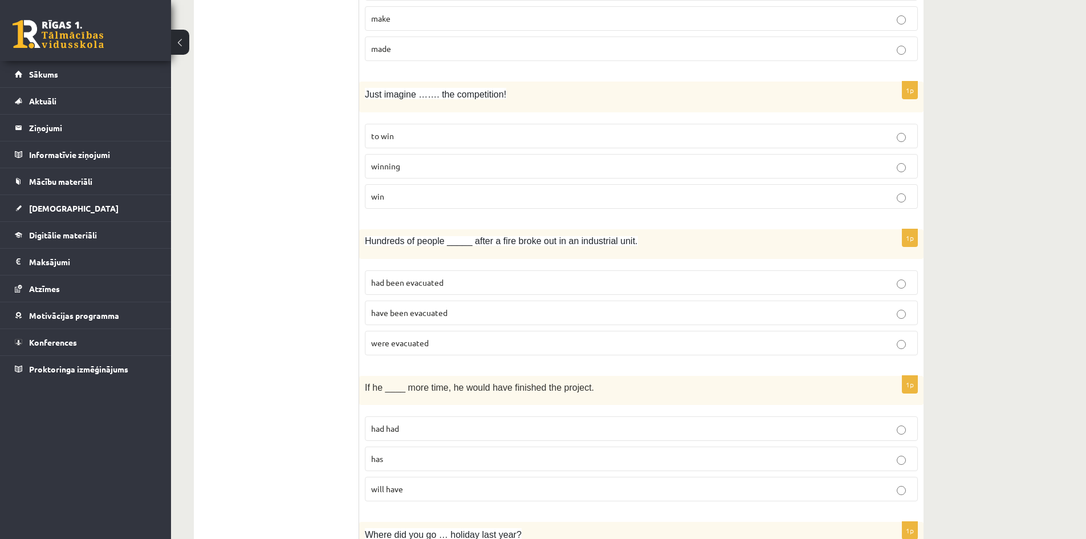
scroll to position [1482, 0]
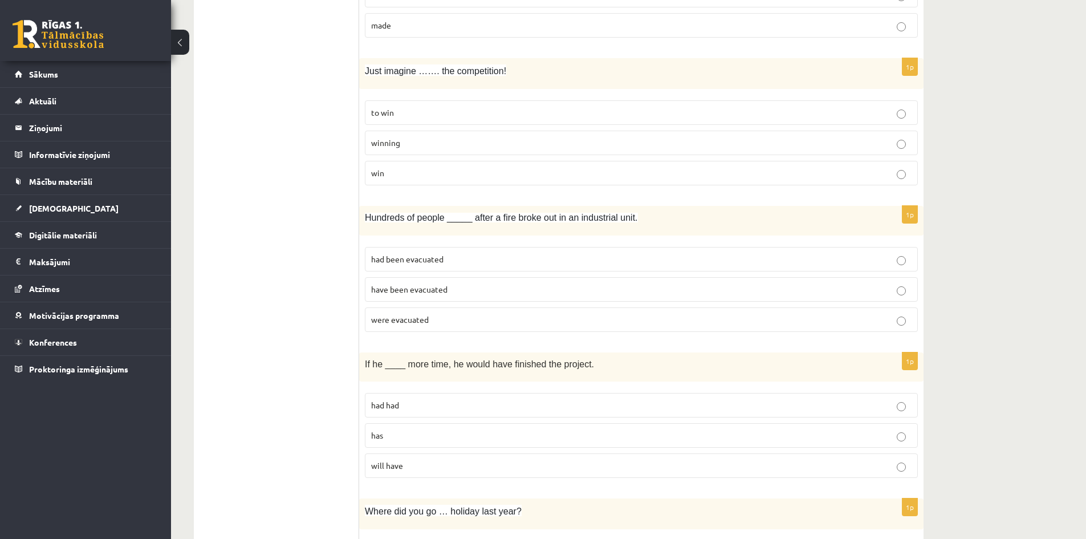
click at [438, 140] on p "winning" at bounding box center [641, 143] width 541 height 12
click at [476, 313] on label "were evacuated" at bounding box center [641, 319] width 553 height 25
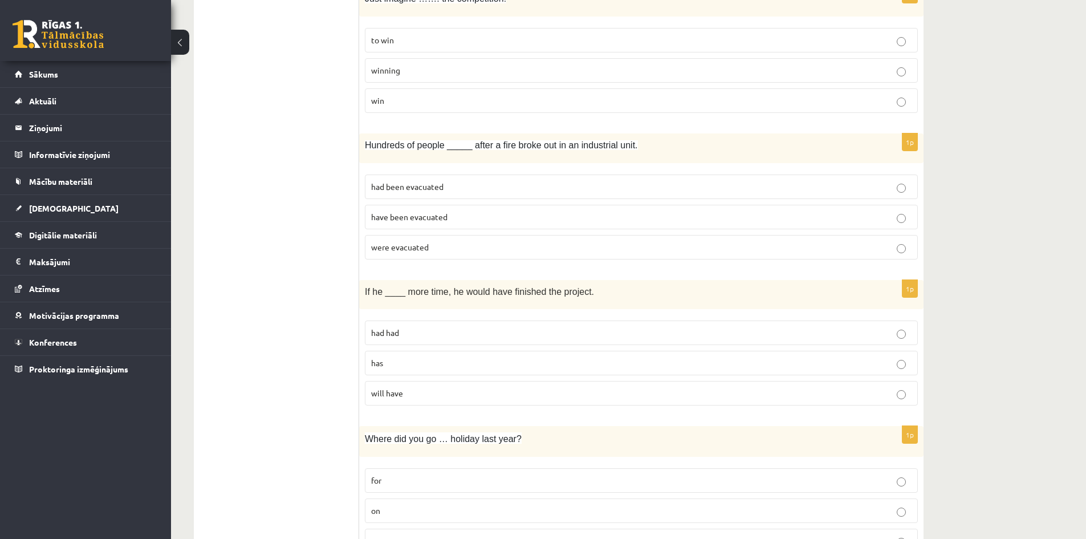
scroll to position [1596, 0]
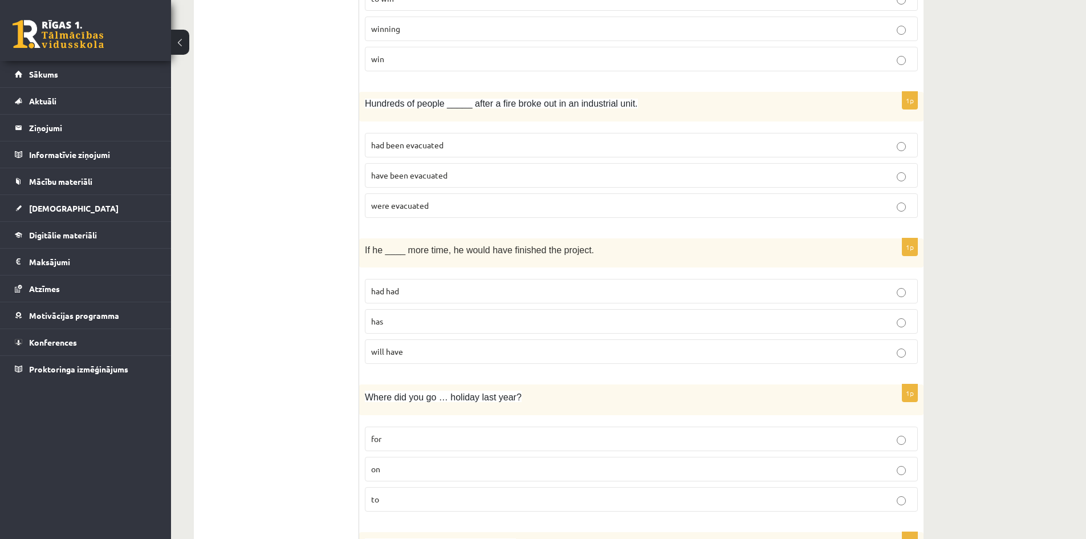
click at [450, 292] on p "had had" at bounding box center [641, 291] width 541 height 12
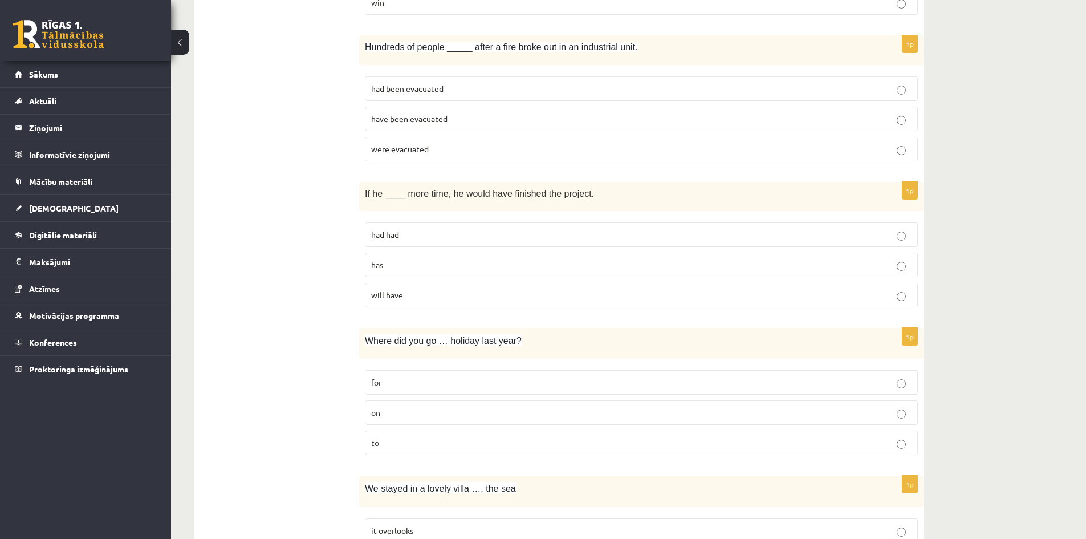
scroll to position [1654, 0]
click at [451, 413] on p "on" at bounding box center [641, 412] width 541 height 12
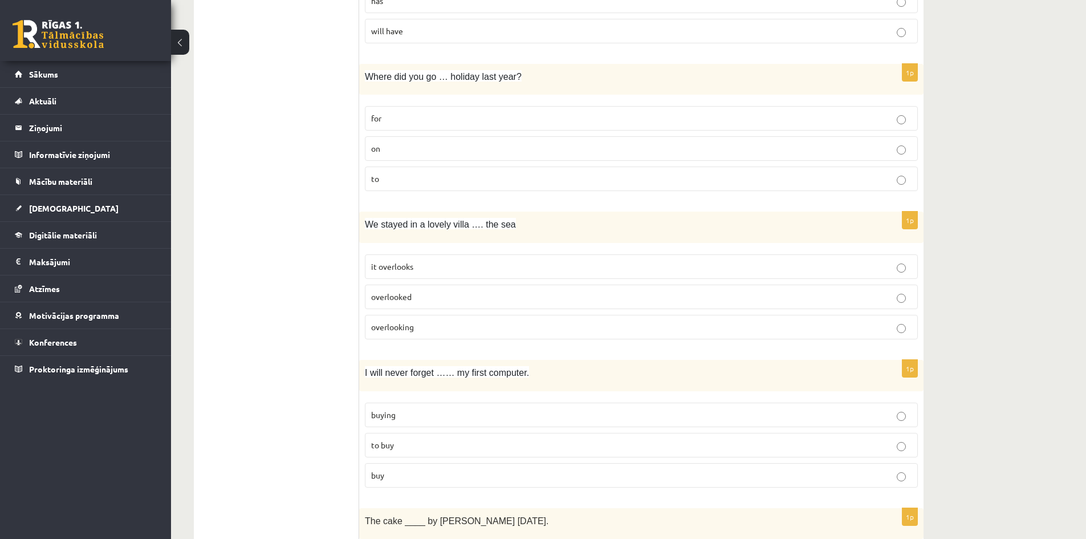
scroll to position [1939, 0]
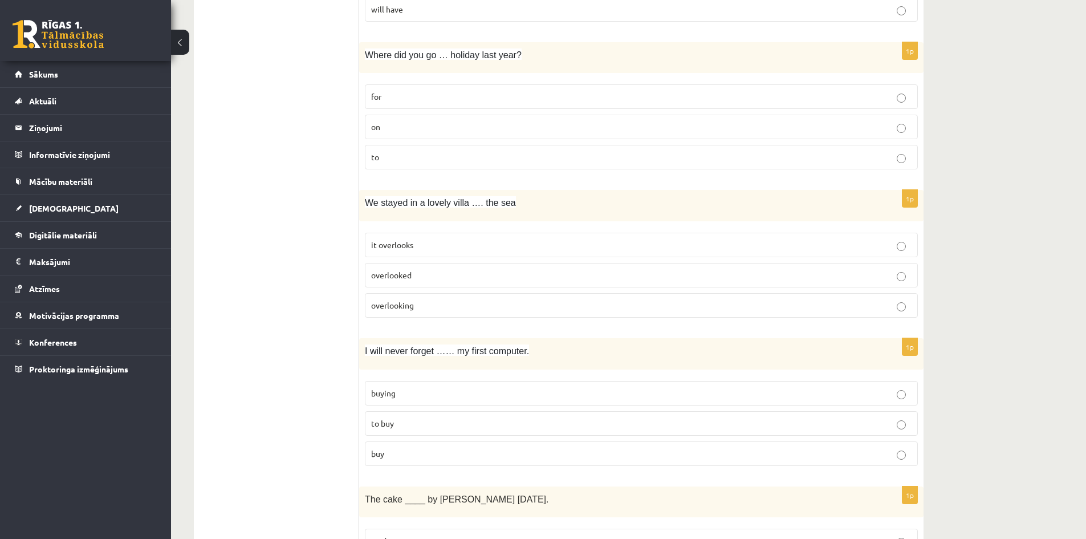
click at [513, 274] on p "overlooked" at bounding box center [641, 275] width 541 height 12
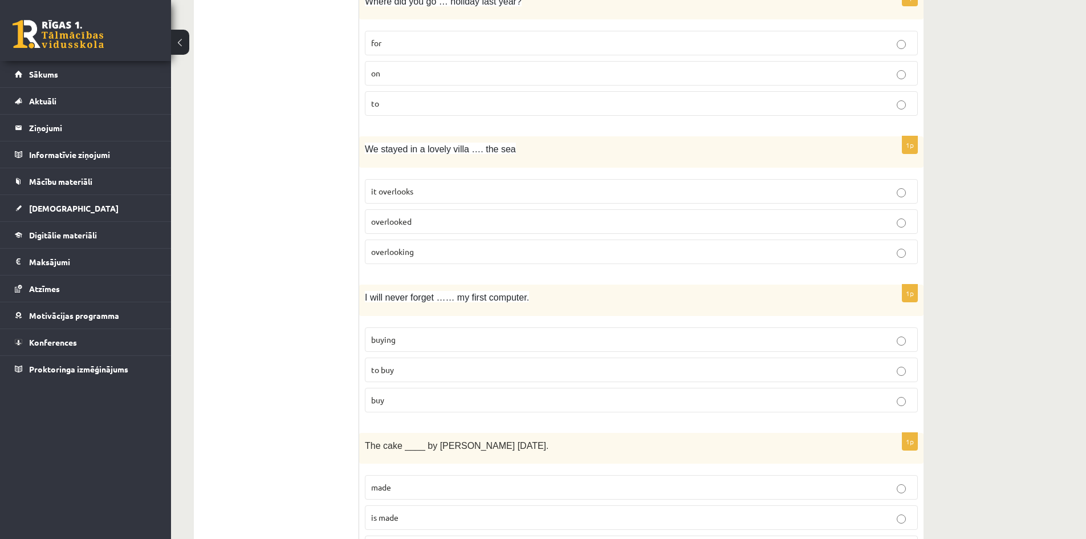
scroll to position [1996, 0]
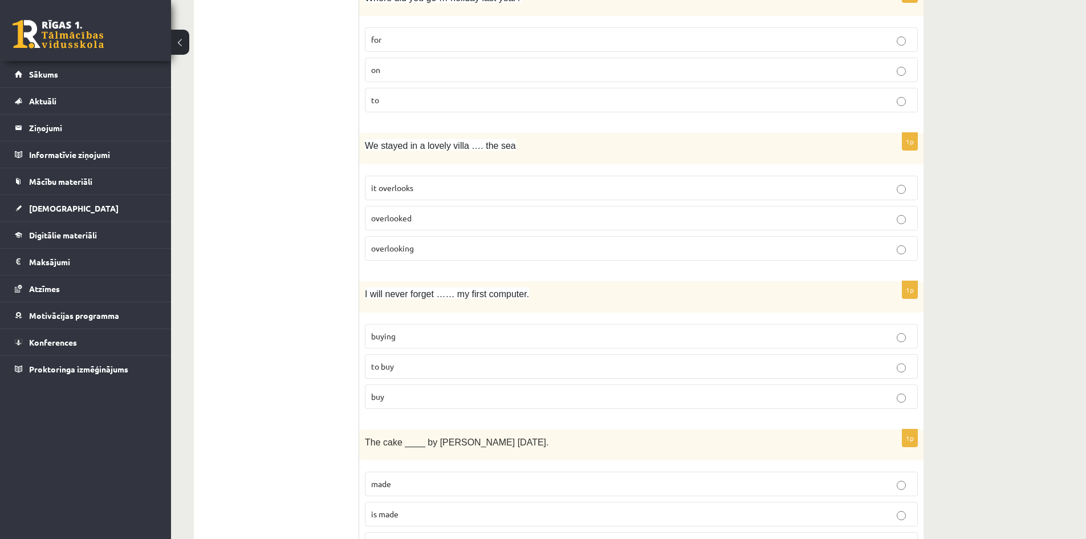
click at [493, 340] on p "buying" at bounding box center [641, 336] width 541 height 12
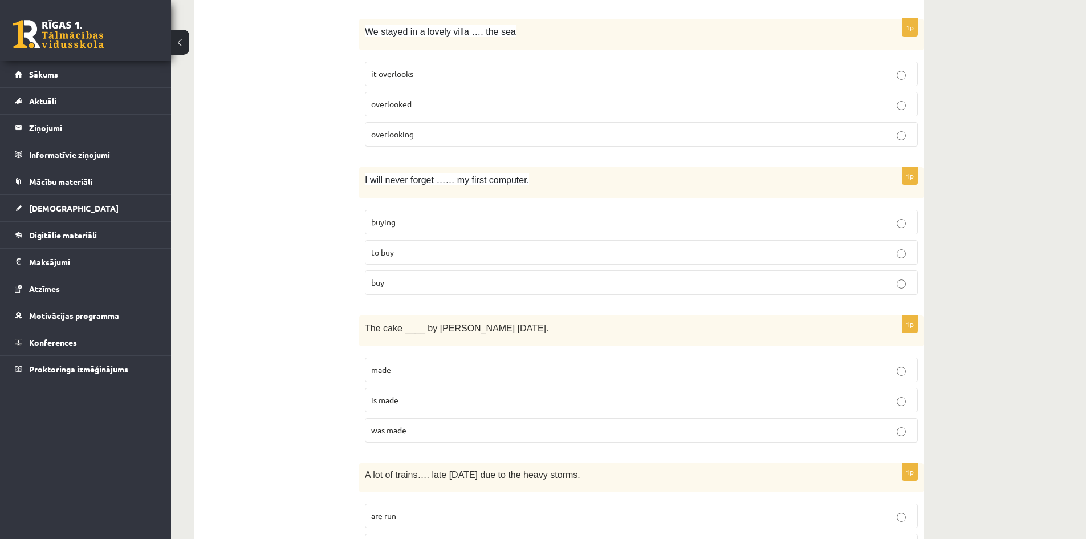
click at [438, 424] on label "was made" at bounding box center [641, 430] width 553 height 25
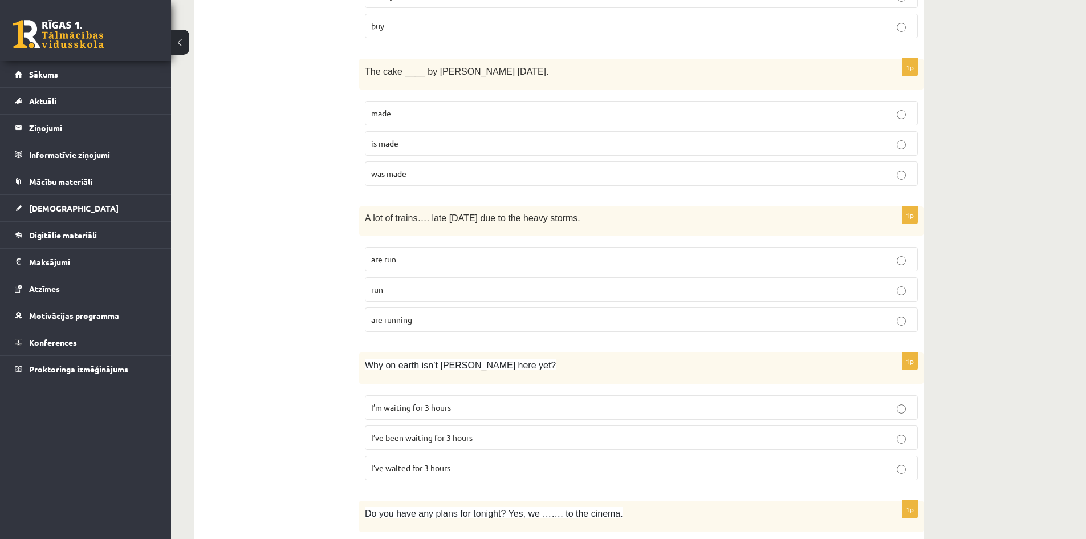
scroll to position [2395, 0]
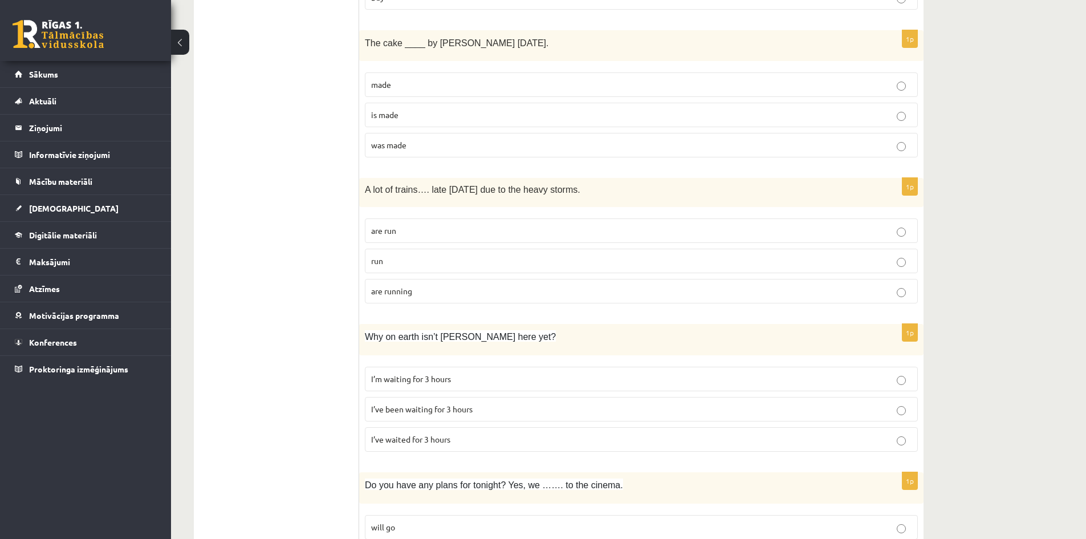
click at [466, 297] on p "are running" at bounding box center [641, 291] width 541 height 12
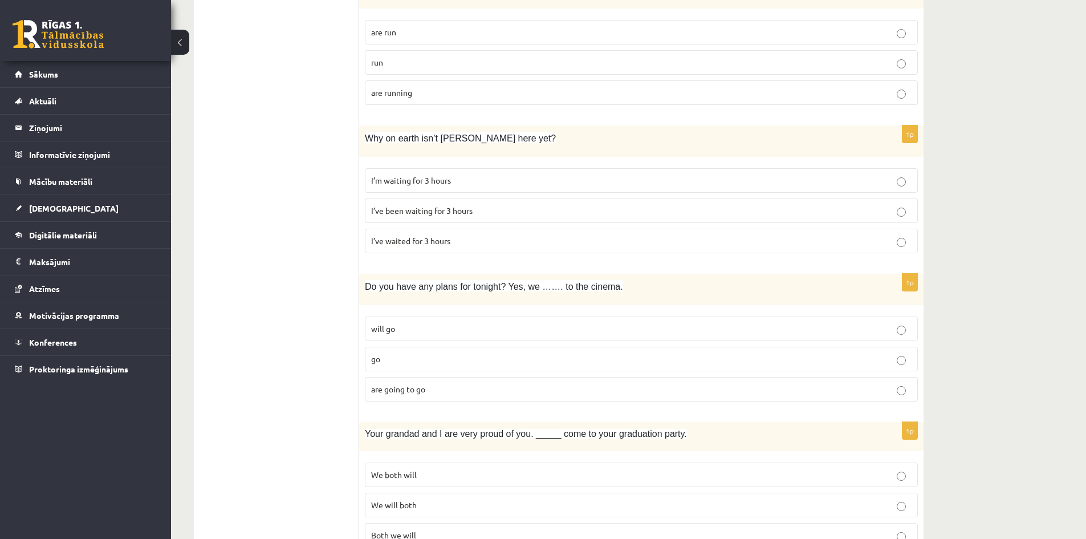
scroll to position [2623, 0]
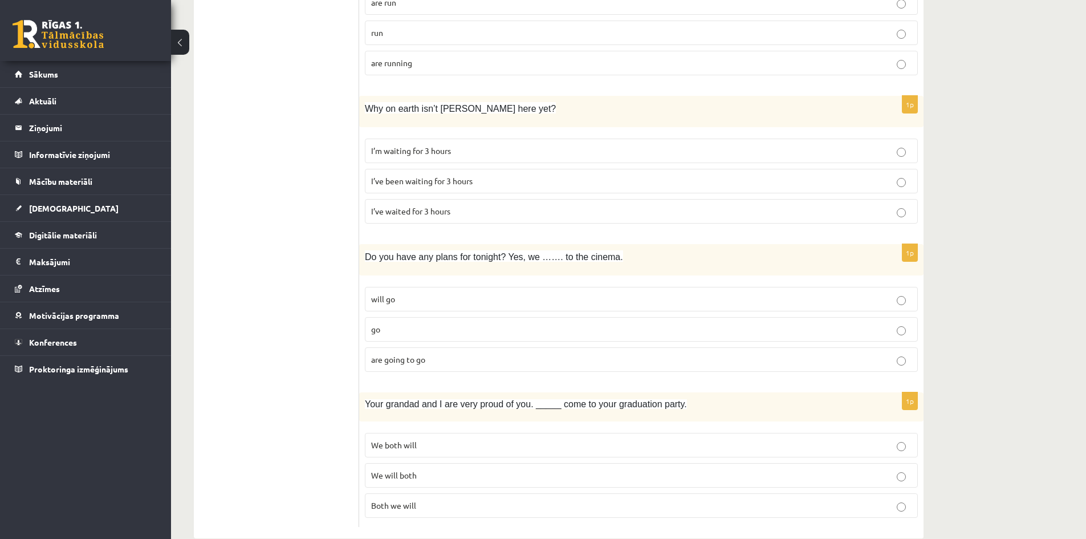
click at [484, 182] on p "I’ve been waiting for 3 hours" at bounding box center [641, 181] width 541 height 12
click at [470, 214] on p "I’ve waited for 3 hours" at bounding box center [641, 211] width 541 height 12
click at [488, 186] on p "I’ve been waiting for 3 hours" at bounding box center [641, 181] width 541 height 12
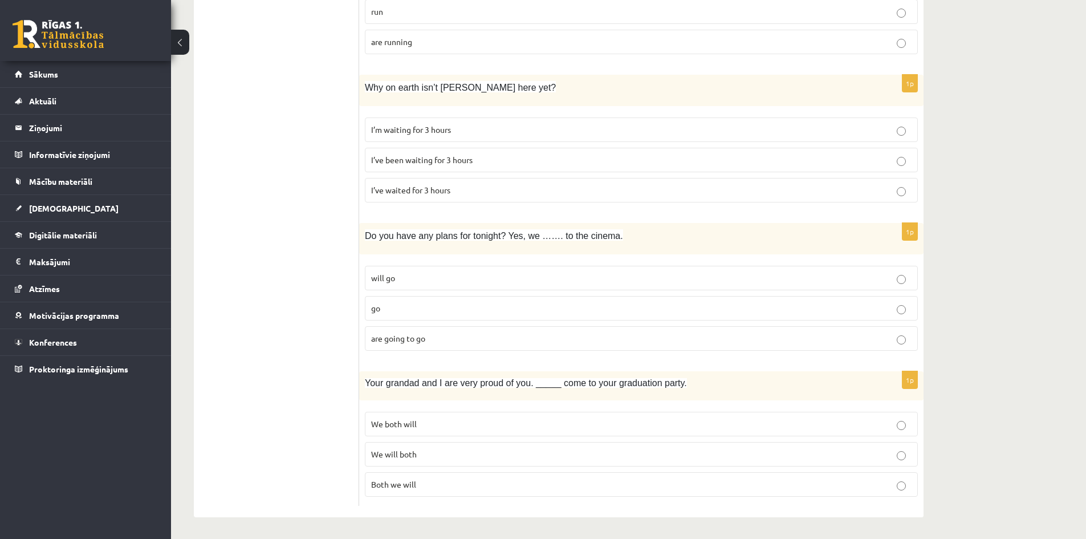
scroll to position [2646, 0]
click at [444, 333] on p "are going to go" at bounding box center [641, 337] width 541 height 12
click at [432, 458] on p "We will both" at bounding box center [641, 453] width 541 height 12
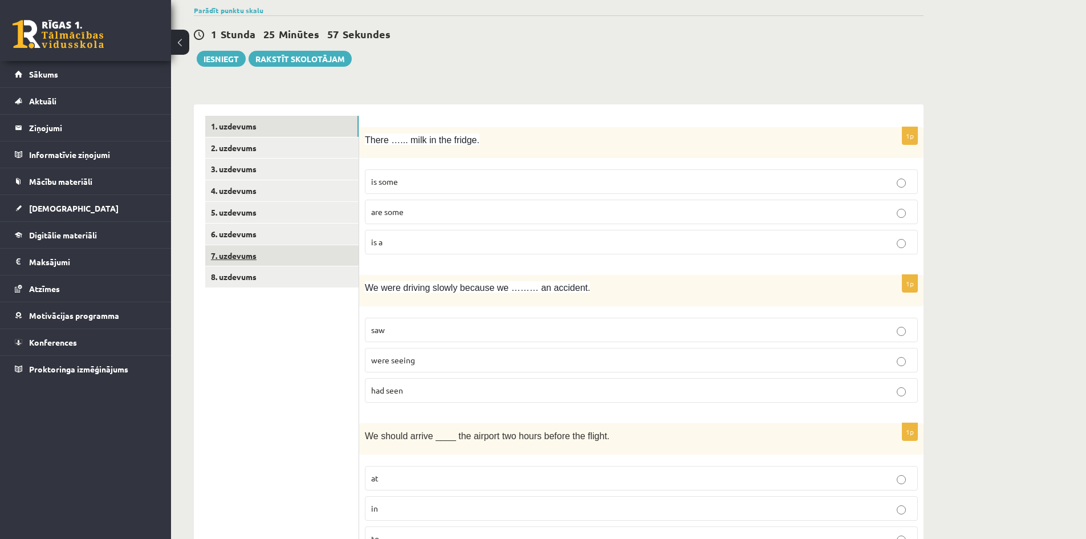
scroll to position [114, 0]
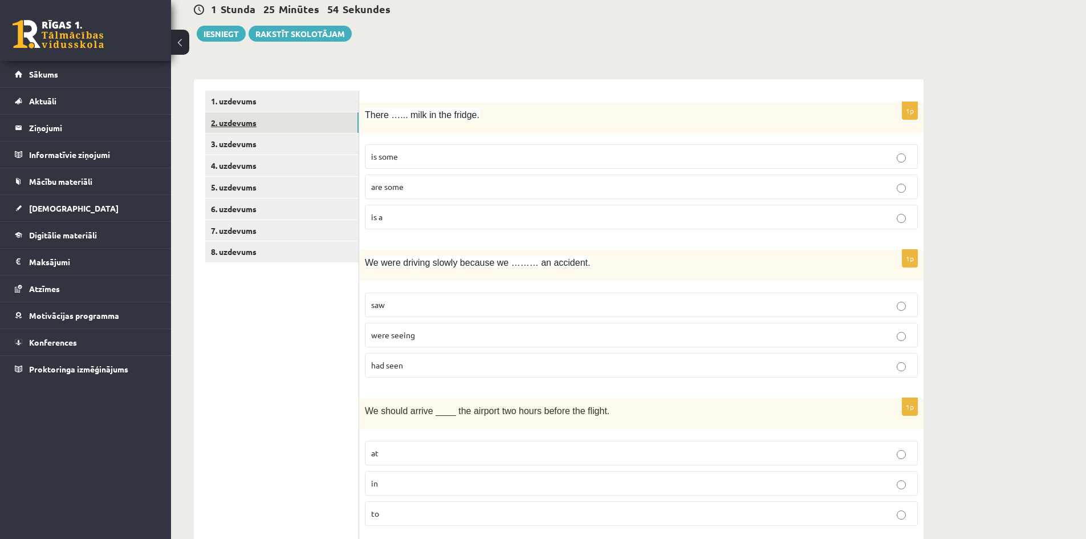
click at [255, 123] on link "2. uzdevums" at bounding box center [281, 122] width 153 height 21
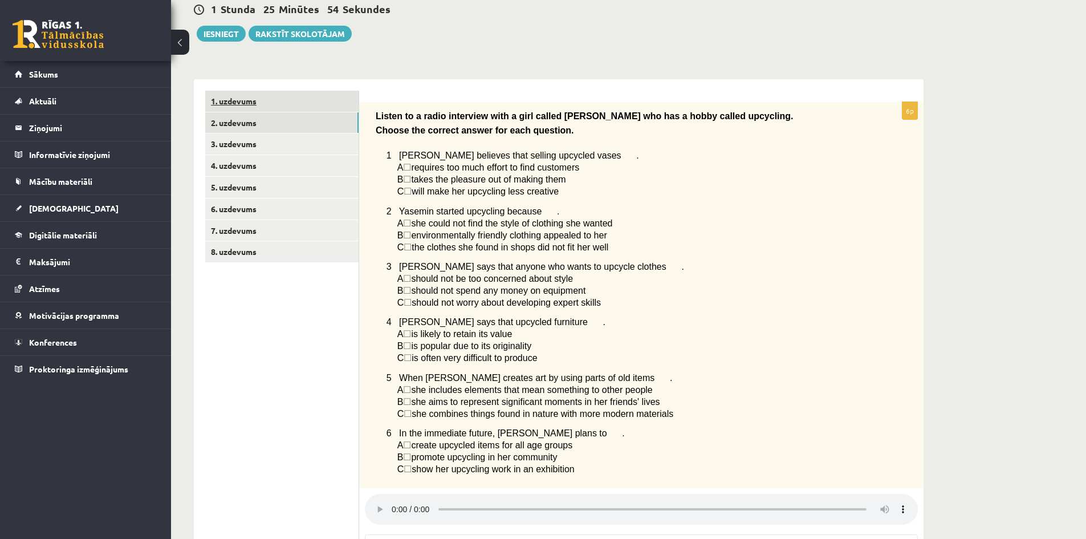
click at [264, 99] on link "1. uzdevums" at bounding box center [281, 101] width 153 height 21
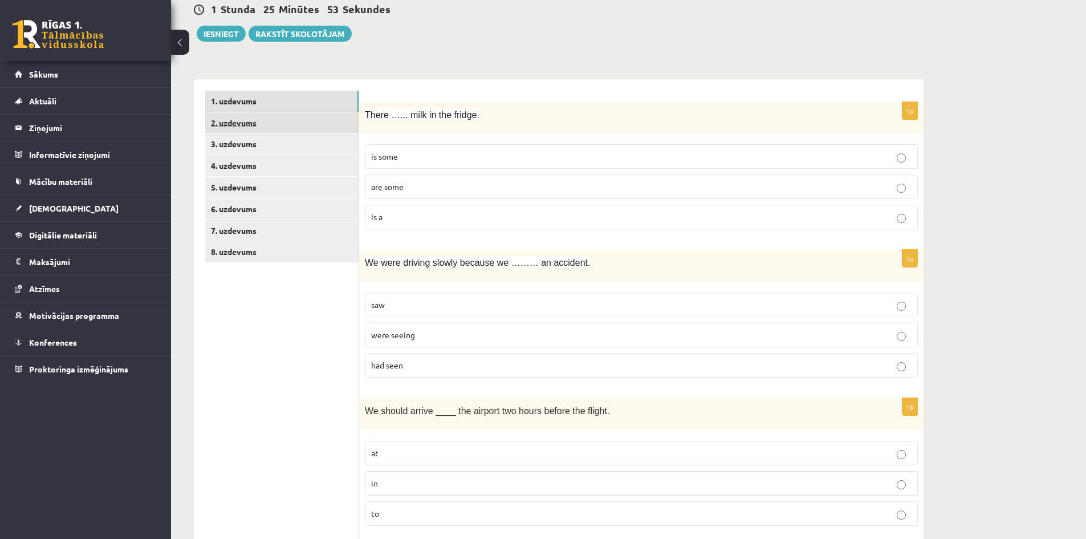
click at [265, 125] on link "2. uzdevums" at bounding box center [281, 122] width 153 height 21
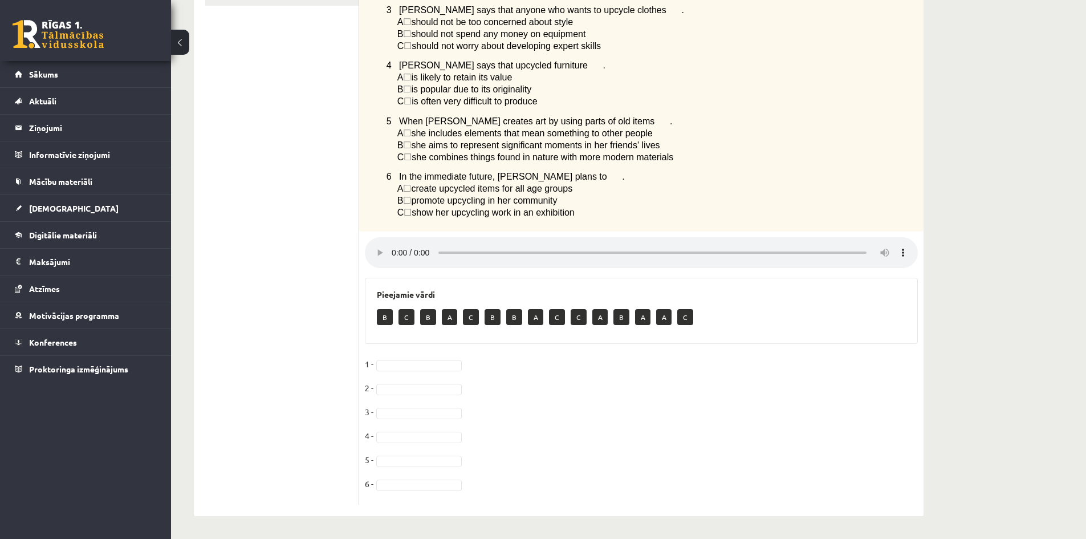
scroll to position [376, 0]
click at [385, 316] on p "B" at bounding box center [385, 317] width 16 height 16
click at [405, 316] on p "C" at bounding box center [407, 317] width 16 height 16
drag, startPoint x: 383, startPoint y: 322, endPoint x: 411, endPoint y: 322, distance: 28.5
click at [411, 322] on div "B C B A C B B A C C A B A A C" at bounding box center [641, 318] width 529 height 27
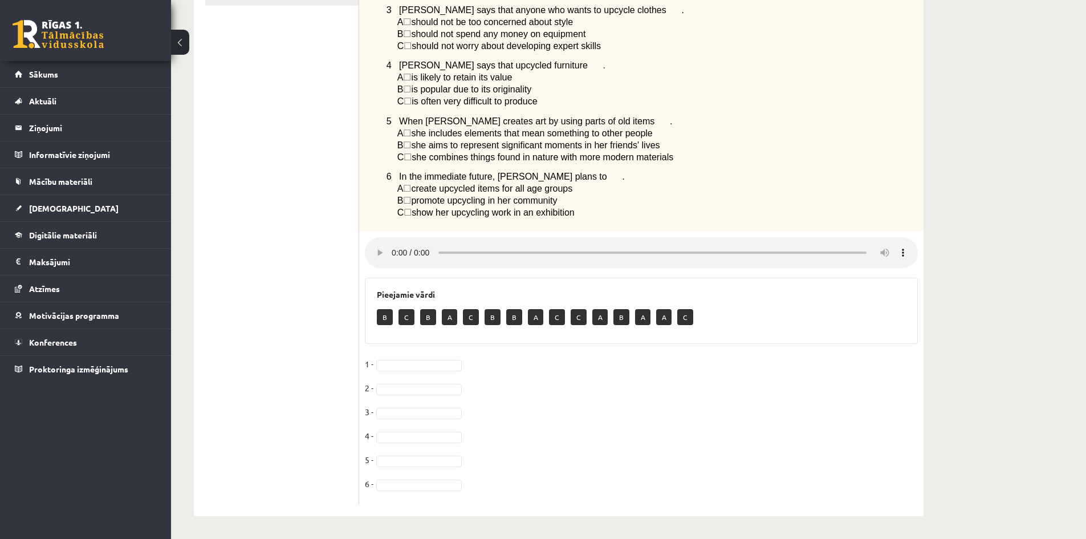
click at [346, 302] on ul "1. uzdevums 2. uzdevums 3. uzdevums 4. uzdevums 5. uzdevums 6. uzdevums 7. uzde…" at bounding box center [282, 169] width 154 height 671
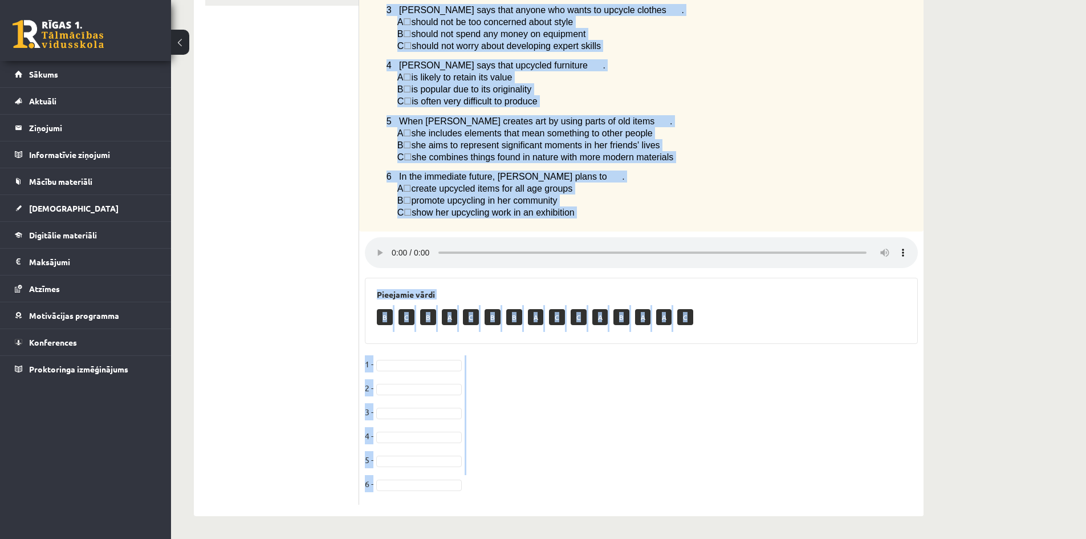
drag, startPoint x: 376, startPoint y: 80, endPoint x: 599, endPoint y: 489, distance: 465.4
click at [599, 489] on div "6p Listen to a radio interview with a girl called Yasemin who has a hobby calle…" at bounding box center [641, 174] width 564 height 659
copy div "Listen to a radio interview with a girl called Yasemin who has a hobby called u…"
click at [881, 209] on div "Listen to a radio interview with a girl called Yasemin who has a hobby called u…" at bounding box center [641, 38] width 564 height 387
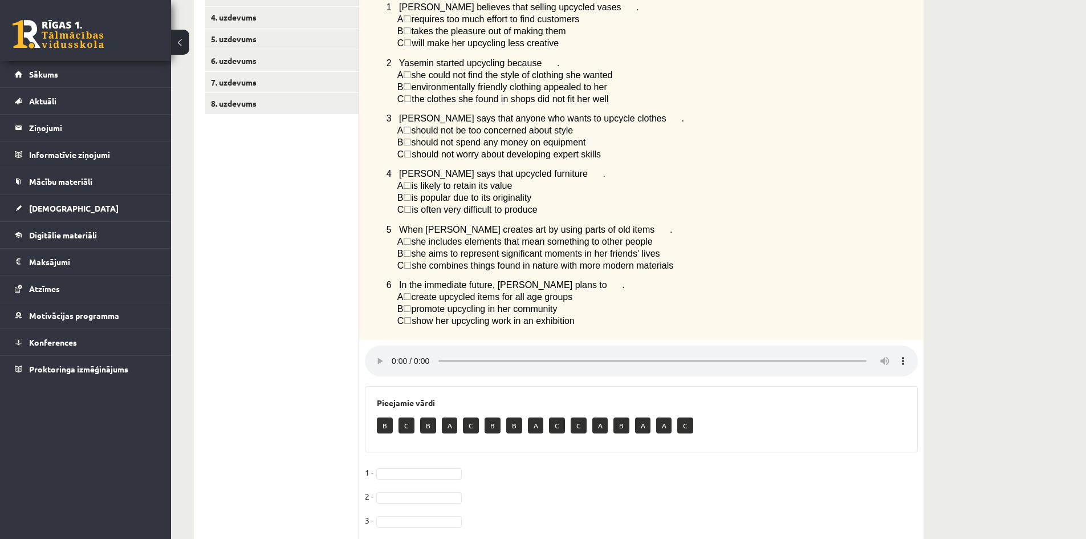
scroll to position [205, 0]
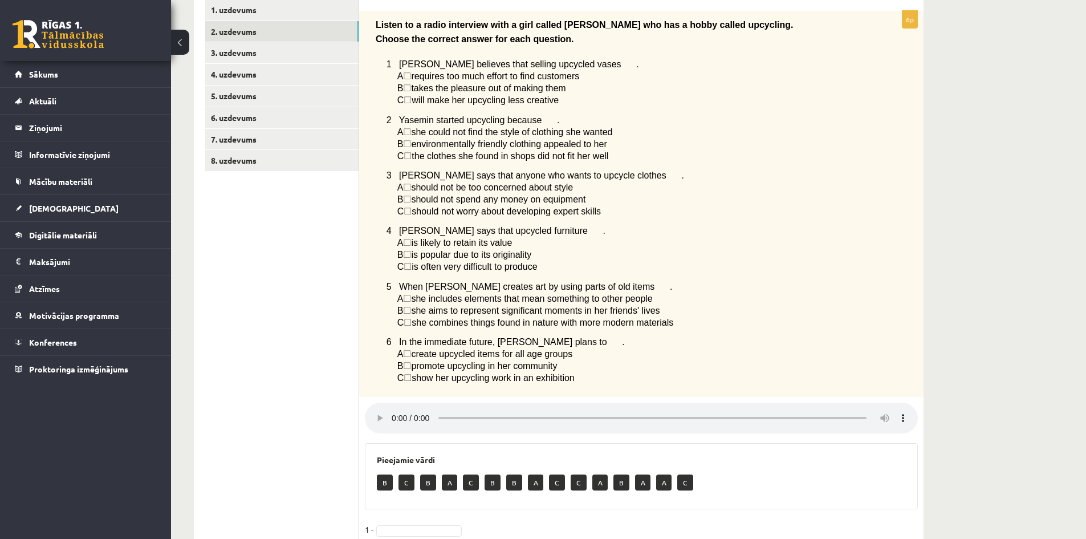
click at [411, 91] on span "☐" at bounding box center [407, 88] width 8 height 10
click at [411, 90] on span "☐" at bounding box center [407, 88] width 8 height 10
click at [411, 88] on span "☐" at bounding box center [407, 88] width 8 height 10
click at [404, 90] on span "B" at bounding box center [400, 88] width 6 height 10
click at [399, 90] on span "B" at bounding box center [400, 88] width 6 height 10
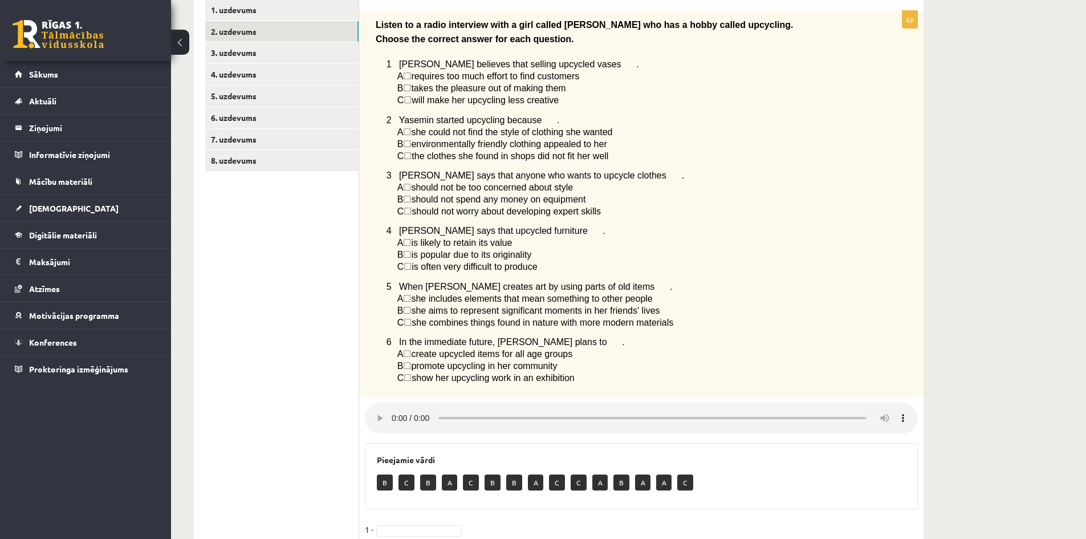
drag, startPoint x: 402, startPoint y: 88, endPoint x: 419, endPoint y: 88, distance: 17.1
click at [404, 88] on span "B" at bounding box center [400, 88] width 6 height 10
click at [425, 88] on span "takes the pleasure out of making them" at bounding box center [488, 88] width 155 height 10
click at [491, 88] on span "takes the pleasure out of making them" at bounding box center [488, 88] width 155 height 10
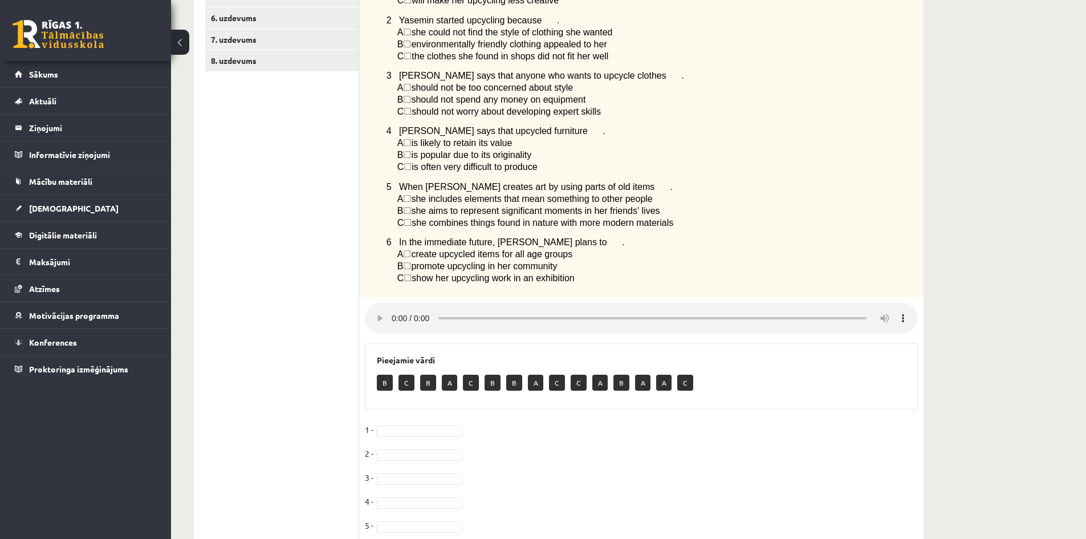
scroll to position [319, 0]
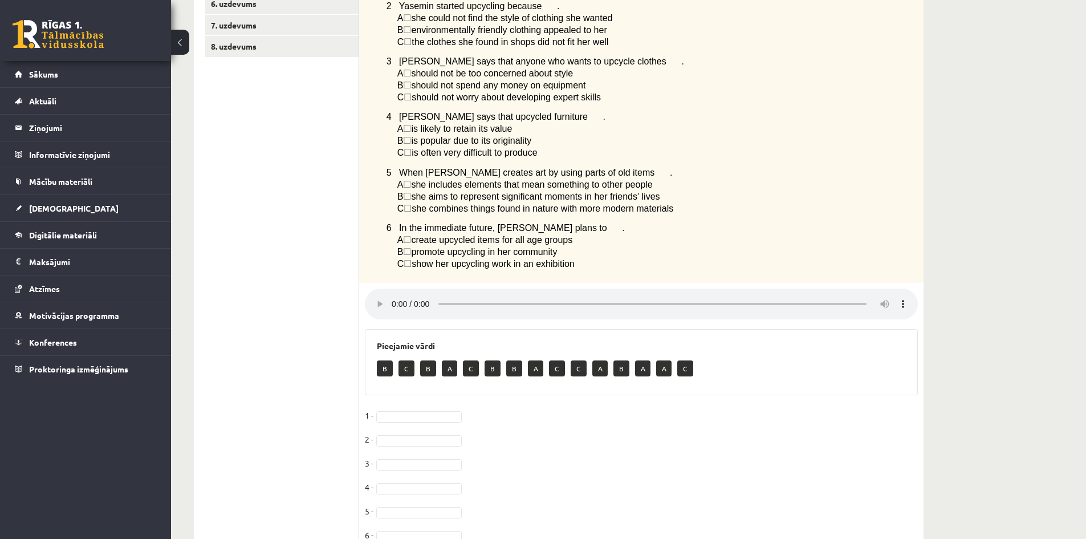
click at [387, 376] on p "B" at bounding box center [385, 368] width 16 height 16
drag, startPoint x: 385, startPoint y: 377, endPoint x: 394, endPoint y: 391, distance: 15.7
click at [386, 376] on p "B" at bounding box center [385, 368] width 16 height 16
click at [411, 199] on span "☐" at bounding box center [407, 197] width 8 height 10
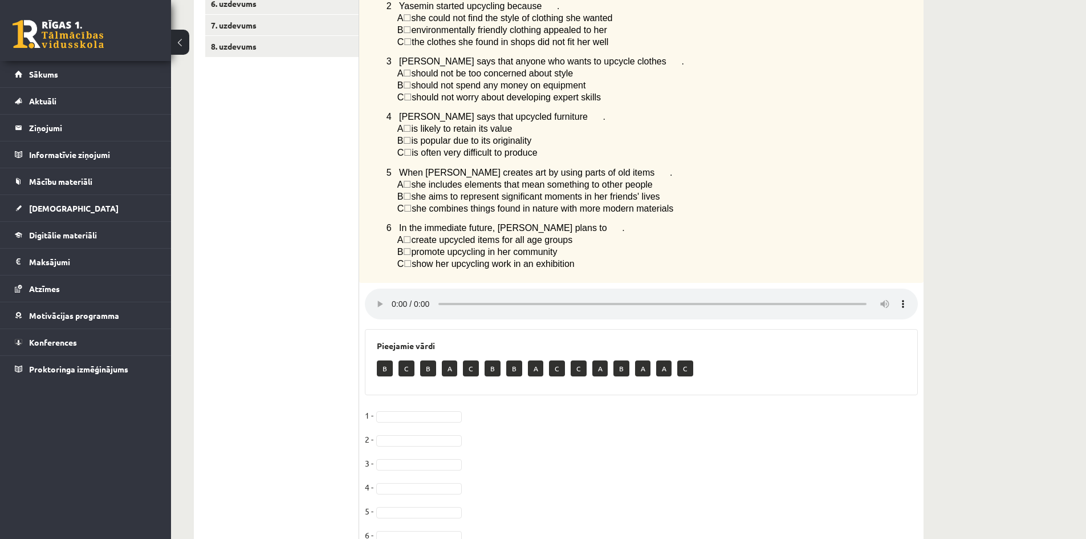
scroll to position [376, 0]
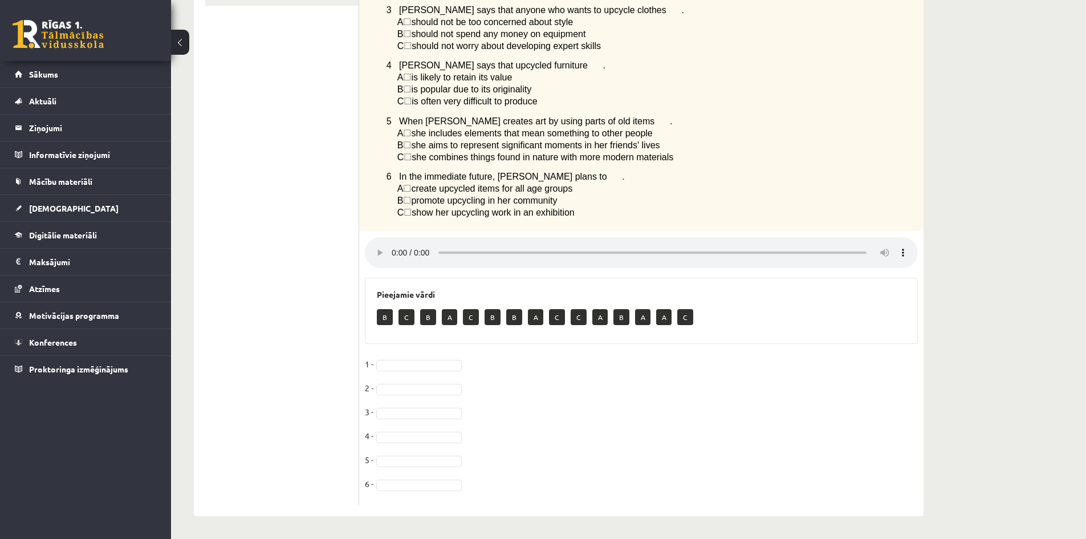
click at [431, 165] on div "Listen to a radio interview with a girl called Yasemin who has a hobby called u…" at bounding box center [641, 38] width 564 height 387
drag, startPoint x: 435, startPoint y: 193, endPoint x: 442, endPoint y: 233, distance: 41.1
click at [434, 194] on p "B ☐  promote upcycling in her community" at bounding box center [629, 200] width 464 height 12
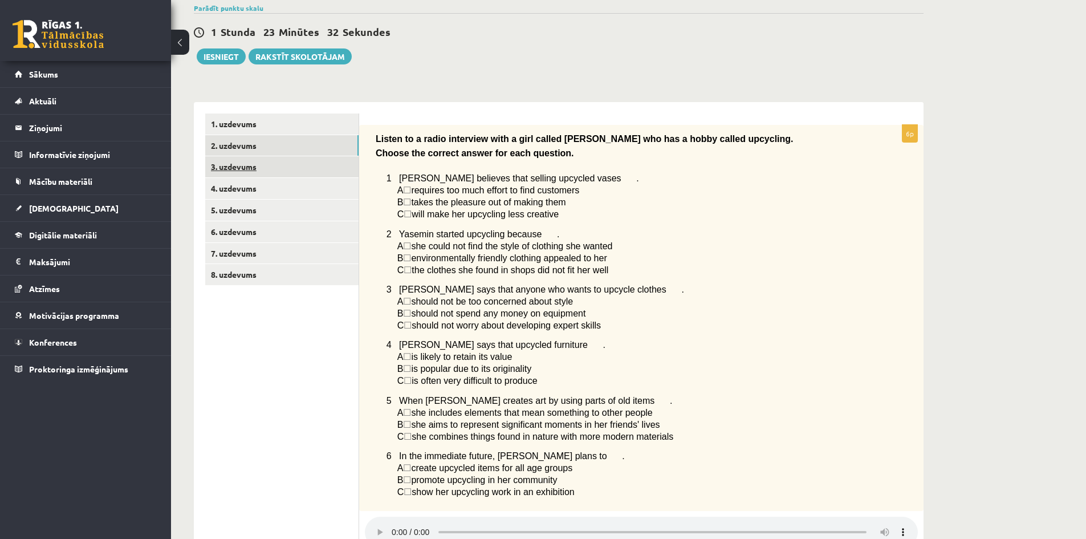
click at [221, 164] on link "3. uzdevums" at bounding box center [281, 166] width 153 height 21
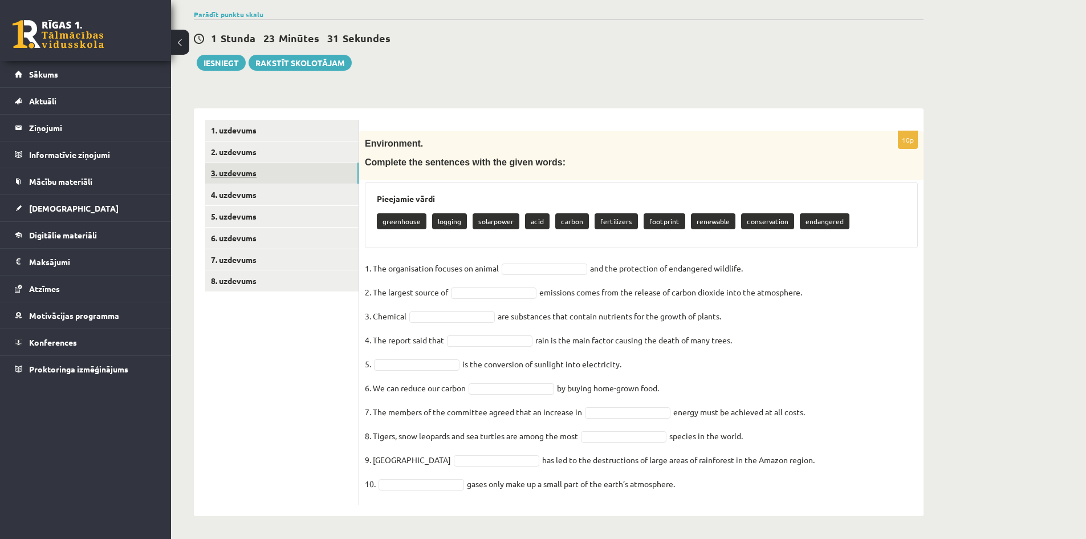
scroll to position [86, 0]
drag, startPoint x: 791, startPoint y: 346, endPoint x: 803, endPoint y: 347, distance: 11.5
drag, startPoint x: 376, startPoint y: 166, endPoint x: 712, endPoint y: 484, distance: 463.0
click at [712, 484] on div "10p Environment. Complete the sentences with the given words: Pieejamie vārdi g…" at bounding box center [641, 317] width 564 height 373
copy div "Complete the sentences with the given words: Pieejamie vārdi greenhouse logging…"
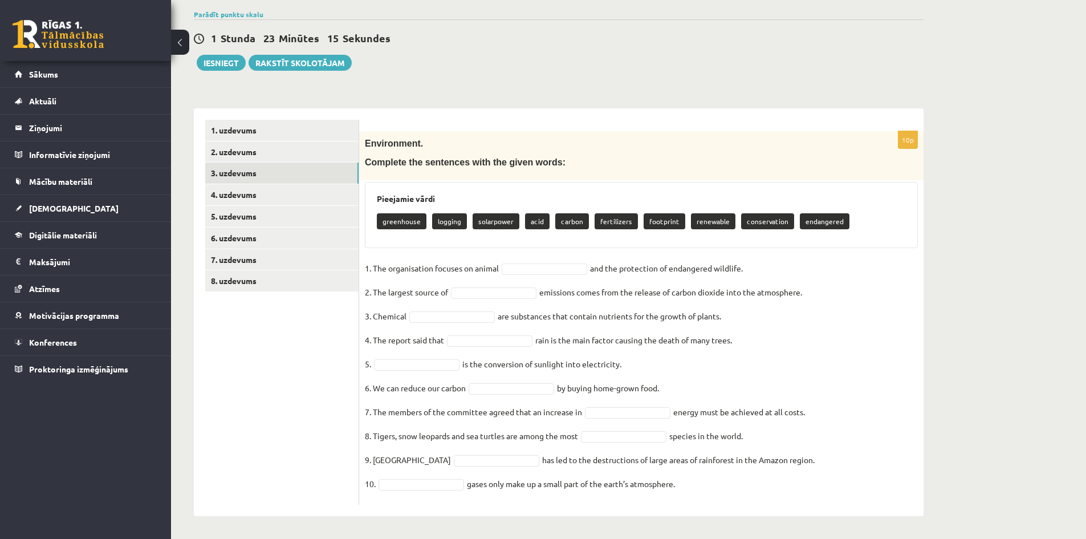
click at [884, 408] on fieldset "1. The organisation focuses on animal and the protection of endangered wildlife…" at bounding box center [641, 378] width 553 height 239
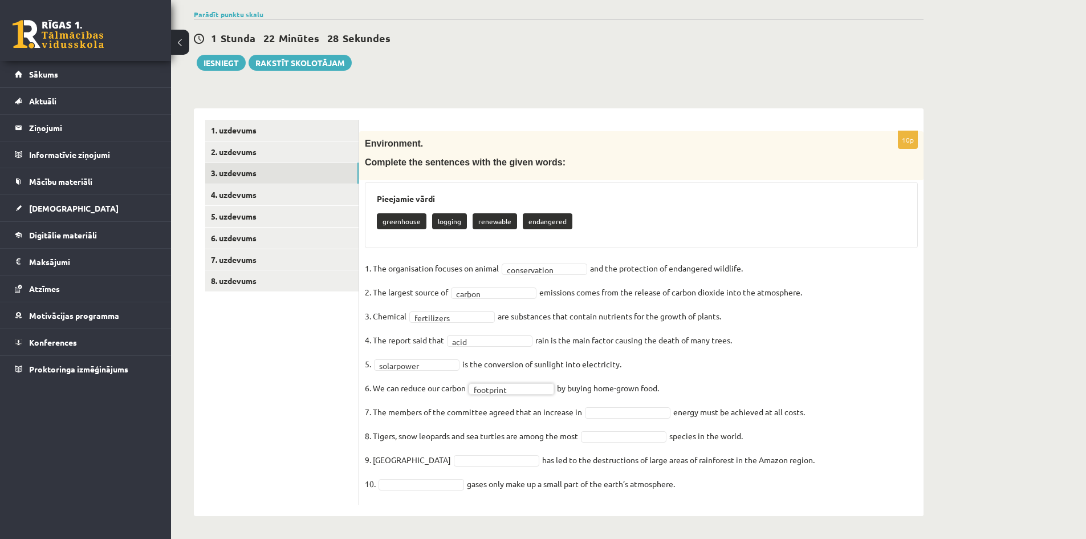
drag, startPoint x: 639, startPoint y: 412, endPoint x: 645, endPoint y: 409, distance: 7.2
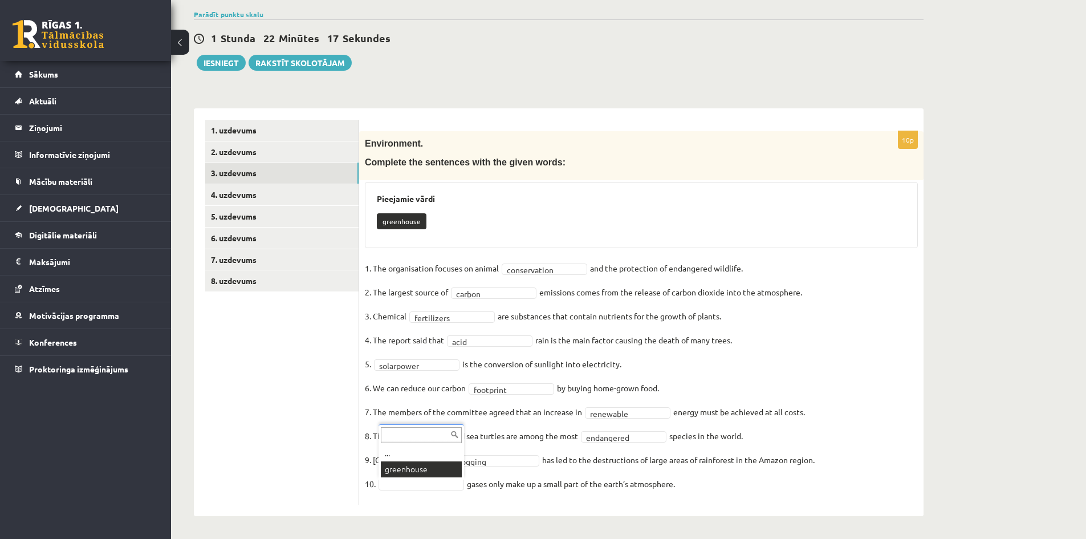
scroll to position [59, 0]
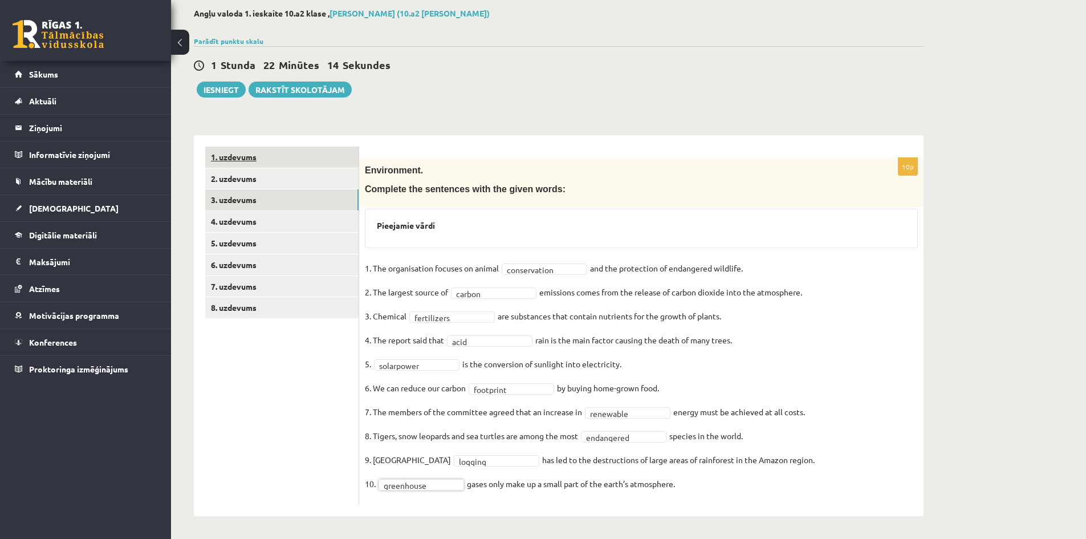
click at [247, 167] on link "1. uzdevums" at bounding box center [281, 157] width 153 height 21
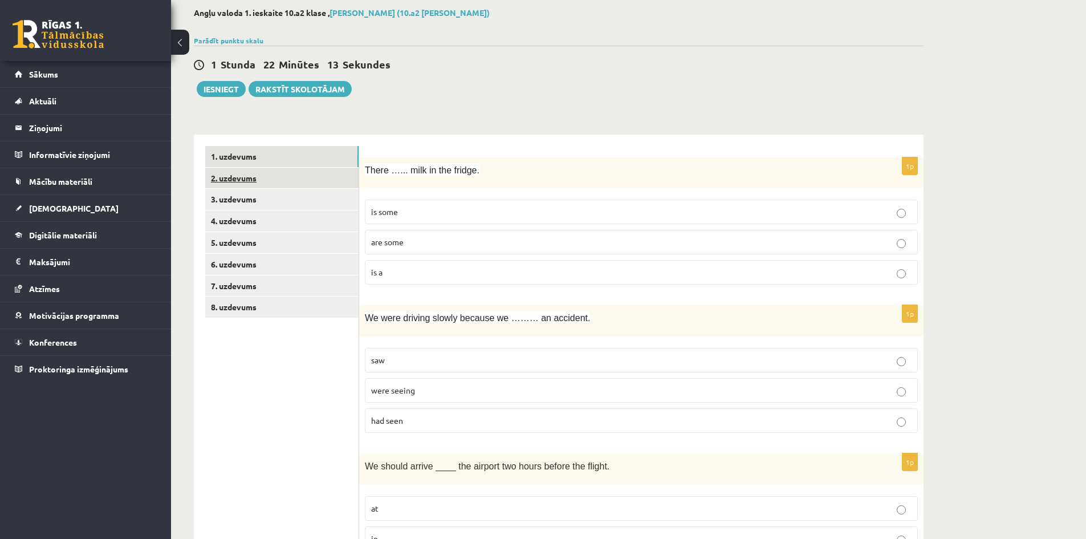
click at [245, 176] on link "2. uzdevums" at bounding box center [281, 178] width 153 height 21
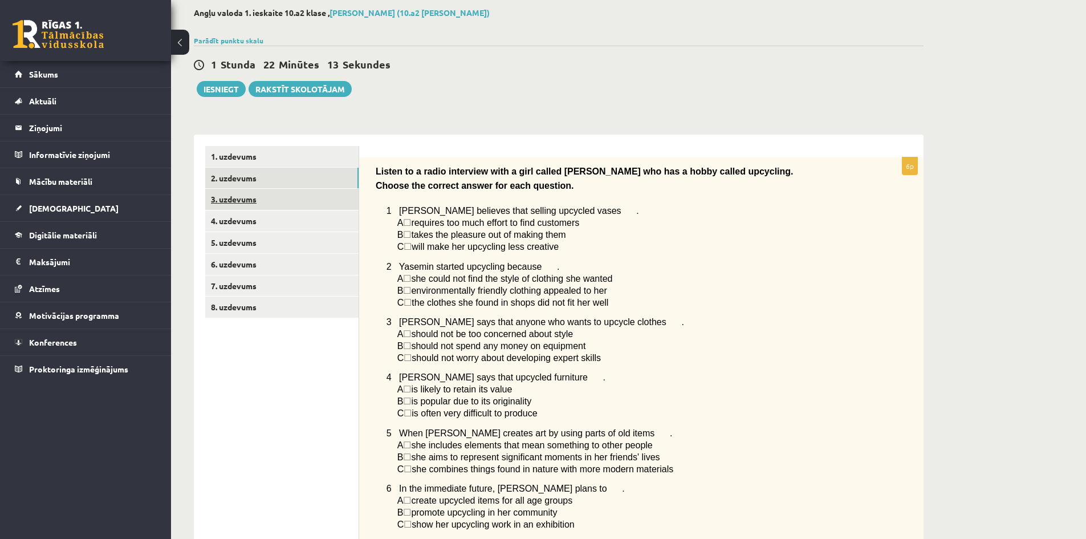
click at [246, 193] on link "3. uzdevums" at bounding box center [281, 199] width 153 height 21
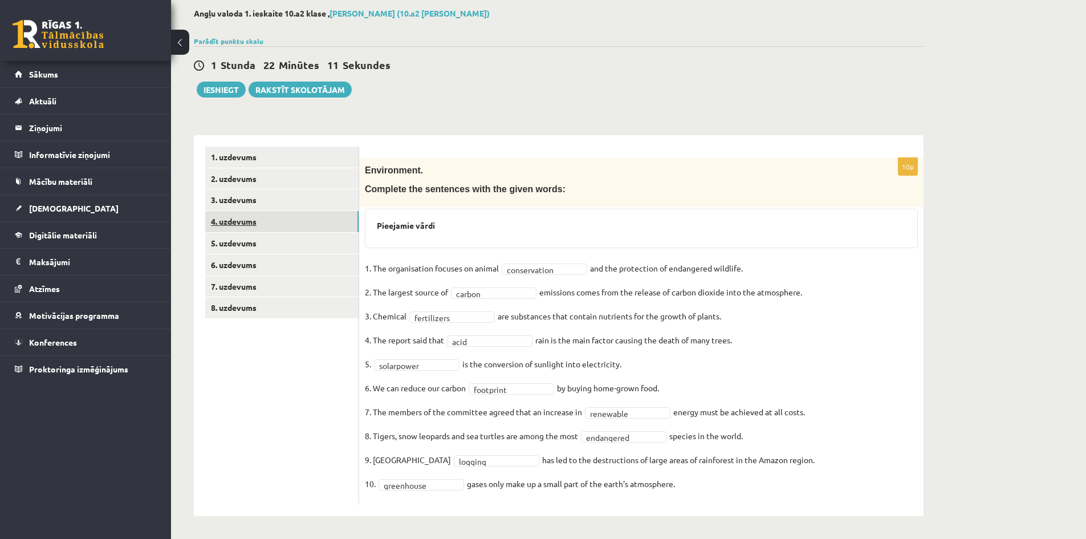
click at [230, 217] on link "4. uzdevums" at bounding box center [281, 221] width 153 height 21
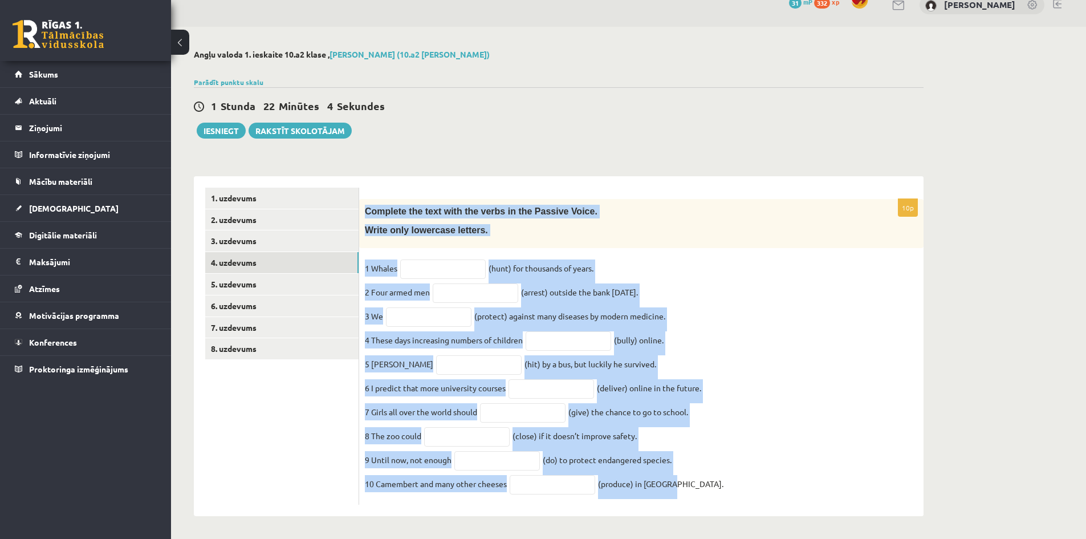
drag, startPoint x: 363, startPoint y: 200, endPoint x: 680, endPoint y: 489, distance: 429.4
click at [680, 489] on div "10p Complete the text with the verbs in the Passive Voice. Write only lowercase…" at bounding box center [641, 352] width 564 height 306
copy div "Complete the text with the verbs in the Passive Voice. Write only lowercase let…"
click at [438, 261] on input "text" at bounding box center [443, 268] width 86 height 19
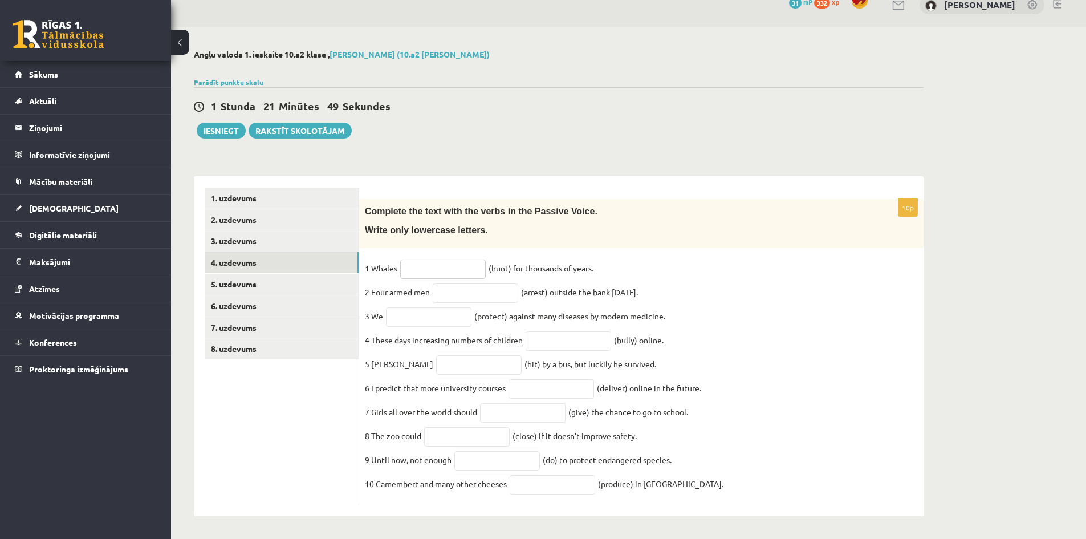
click at [438, 261] on input "text" at bounding box center [443, 268] width 86 height 19
type input "**********"
click at [507, 283] on input "text" at bounding box center [476, 292] width 86 height 19
type input "**********"
click at [408, 307] on input "text" at bounding box center [429, 316] width 86 height 19
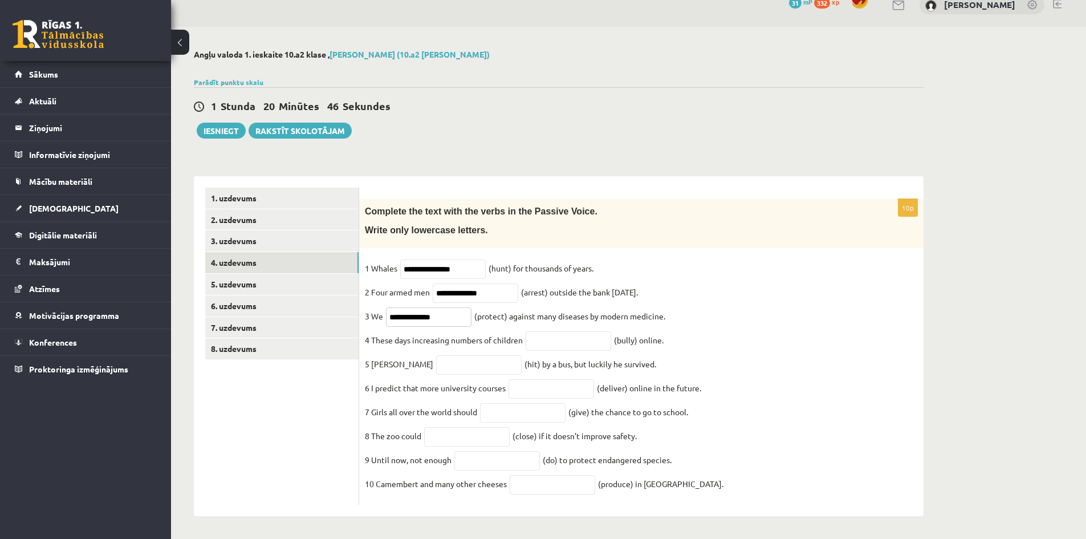
type input "**********"
click at [550, 338] on input "text" at bounding box center [569, 340] width 86 height 19
click at [552, 335] on input "**********" at bounding box center [569, 340] width 86 height 19
type input "**********"
click at [441, 359] on input "text" at bounding box center [479, 364] width 86 height 19
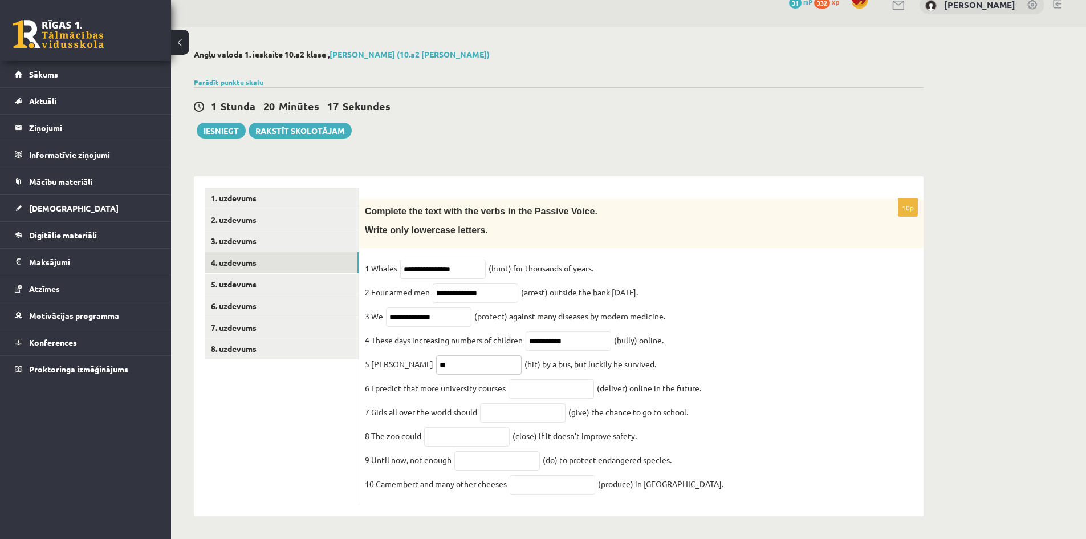
type input "*"
type input "*******"
click at [529, 384] on input "text" at bounding box center [552, 388] width 86 height 19
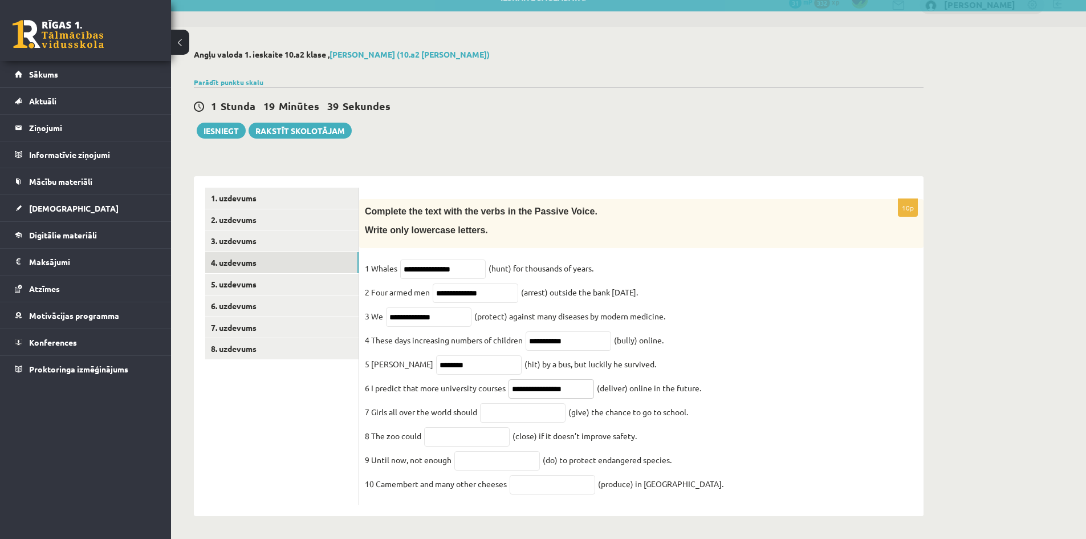
type input "**********"
click at [548, 410] on input "text" at bounding box center [523, 412] width 86 height 19
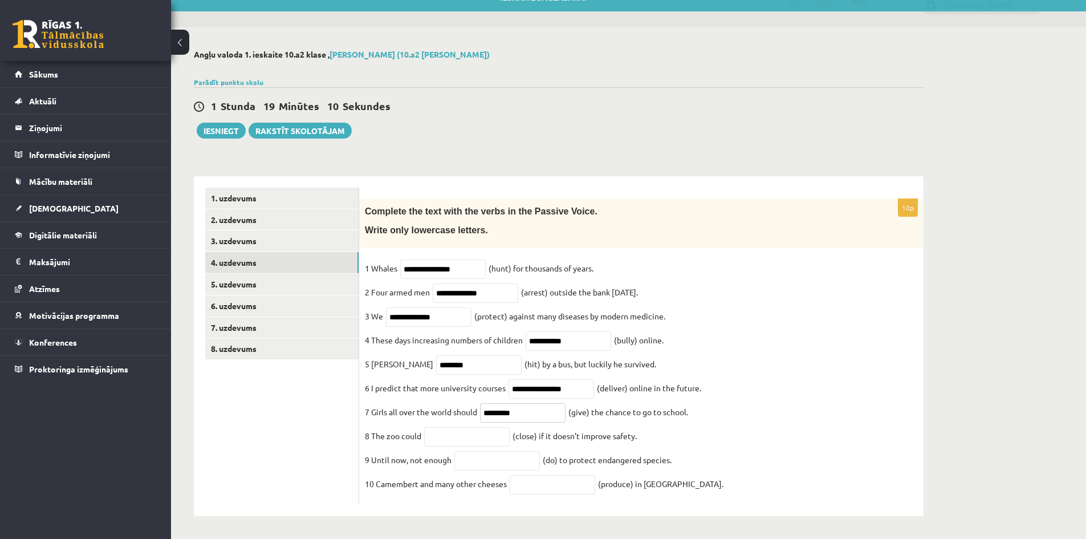
type input "********"
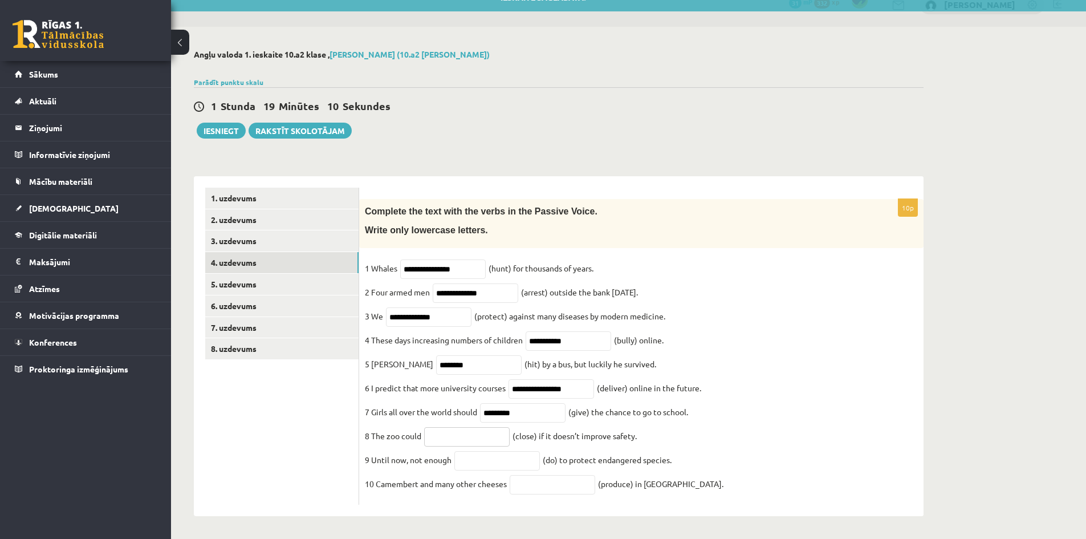
click at [466, 434] on input "text" at bounding box center [467, 436] width 86 height 19
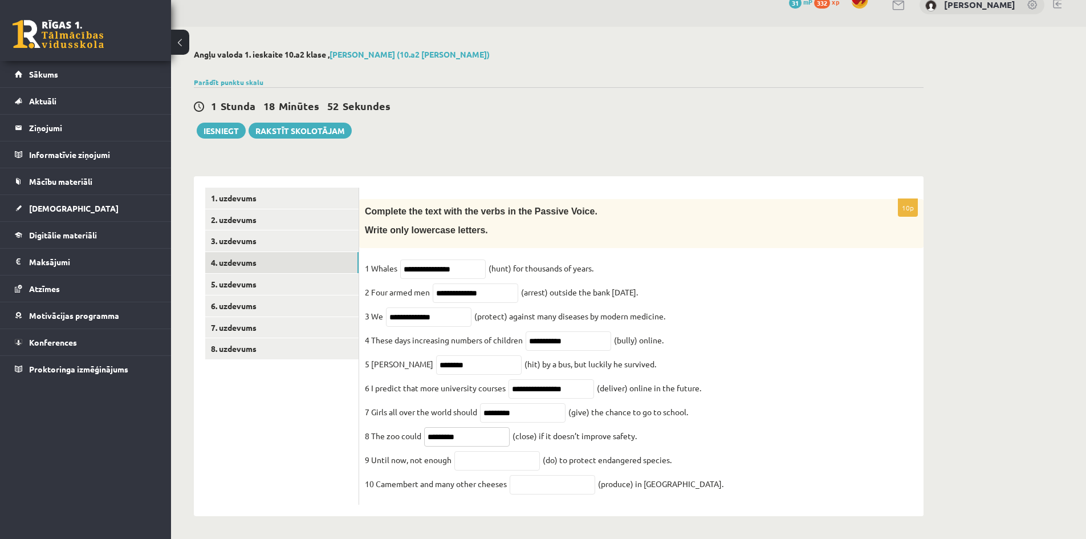
type input "*********"
click at [484, 464] on input "text" at bounding box center [497, 460] width 86 height 19
type input "**********"
click at [549, 484] on input "text" at bounding box center [553, 484] width 86 height 19
type input "**********"
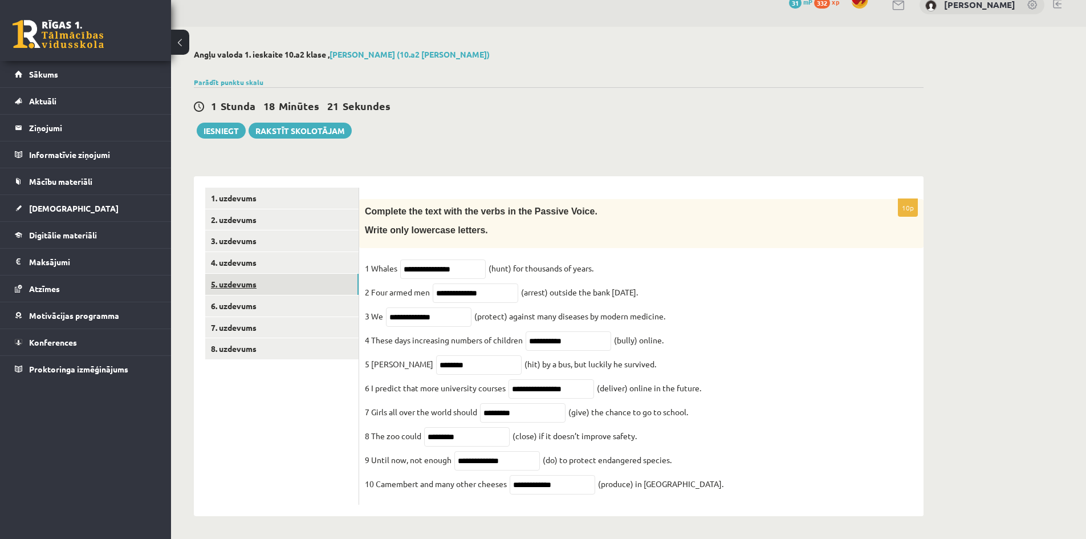
click at [245, 274] on link "5. uzdevums" at bounding box center [281, 284] width 153 height 21
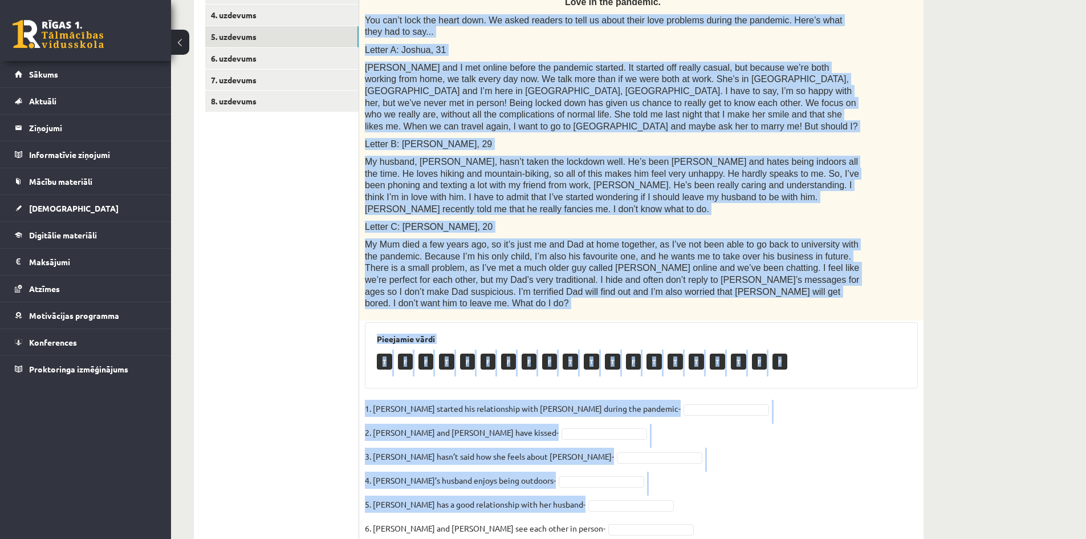
scroll to position [370, 0]
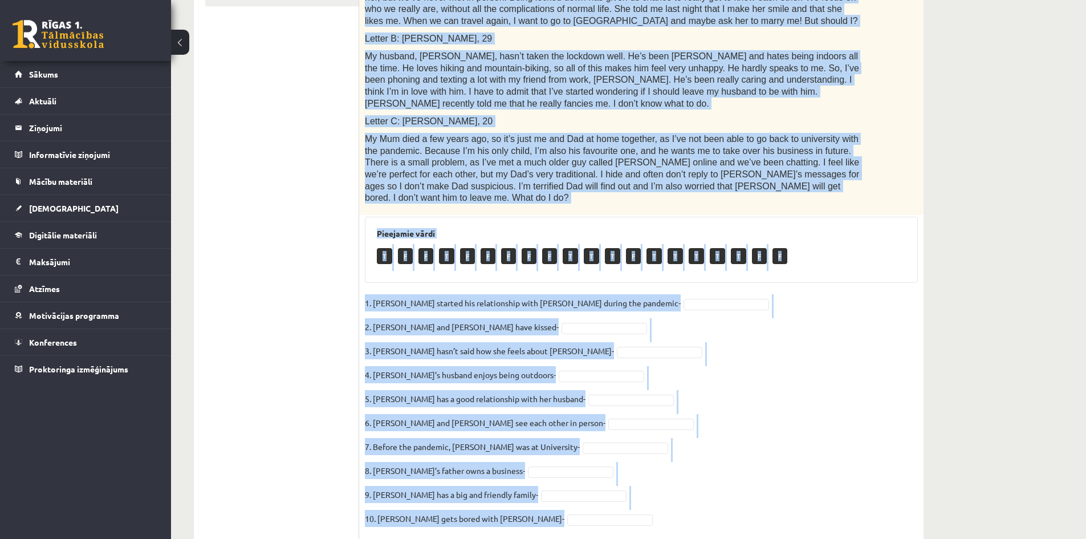
drag, startPoint x: 367, startPoint y: 200, endPoint x: 690, endPoint y: 485, distance: 430.6
click at [690, 485] on div "10p Read the text. Are the sentences true (T) or false (F)? Love in the pandemi…" at bounding box center [641, 192] width 564 height 693
copy div "You can’t lock the heart down. We asked readers to tell us about their love pro…"
click at [630, 323] on fieldset "1. Joshua started his relationship with Penny during the pandemic- 2. Joshua an…" at bounding box center [641, 413] width 553 height 239
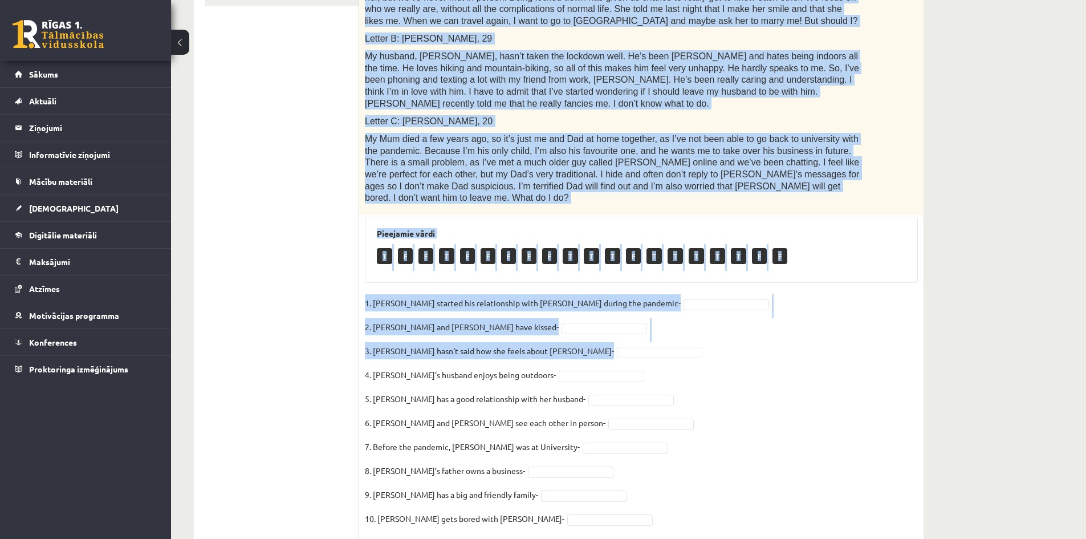
click at [631, 323] on fieldset "1. Joshua started his relationship with Penny during the pandemic- 2. Joshua an…" at bounding box center [641, 413] width 553 height 239
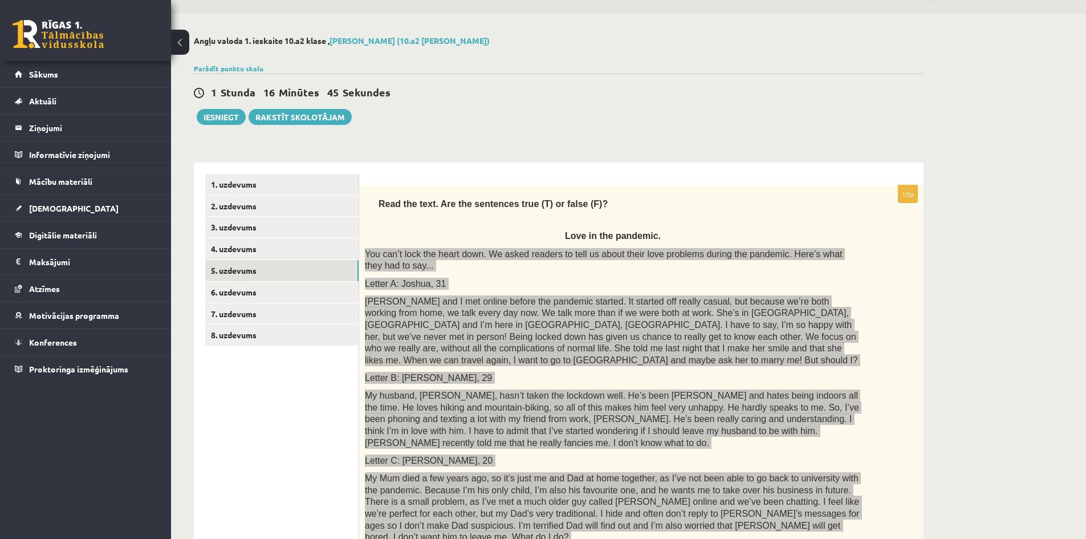
scroll to position [28, 0]
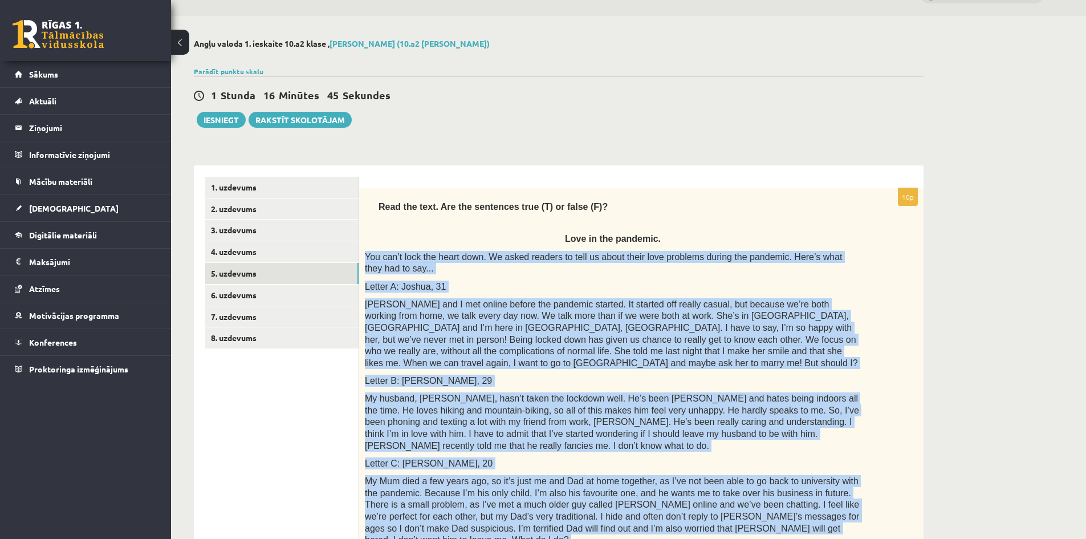
click at [921, 369] on div "Read the text. Are the sentences true (T) or false (F)? Love in the pandemic. Y…" at bounding box center [641, 372] width 564 height 369
click at [926, 362] on div "Angļu valoda 1. ieskaite 10.a2 klase , Lukass Mihailovs (10.a2 klase) Parādīt p…" at bounding box center [558, 466] width 775 height 900
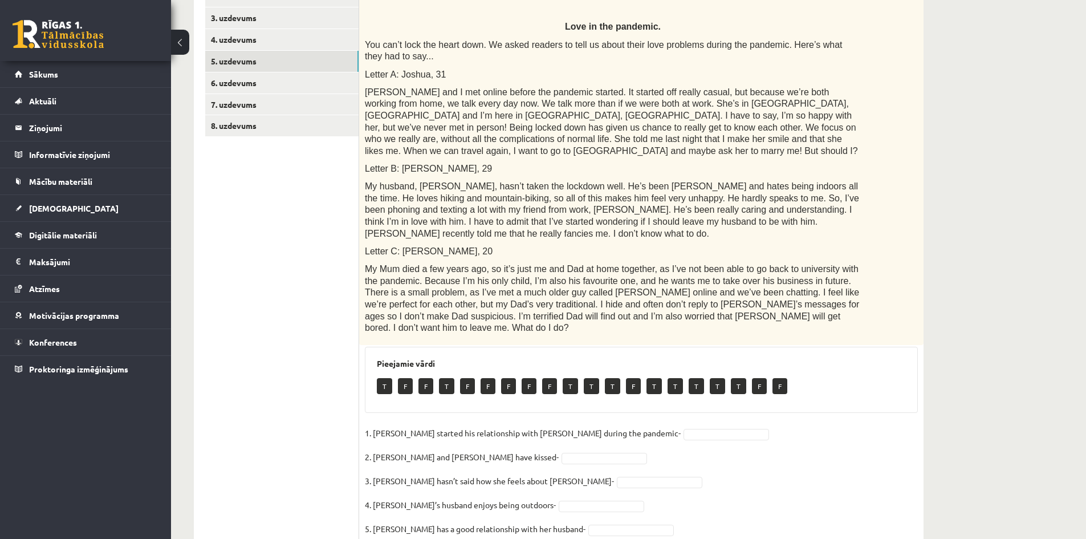
scroll to position [370, 0]
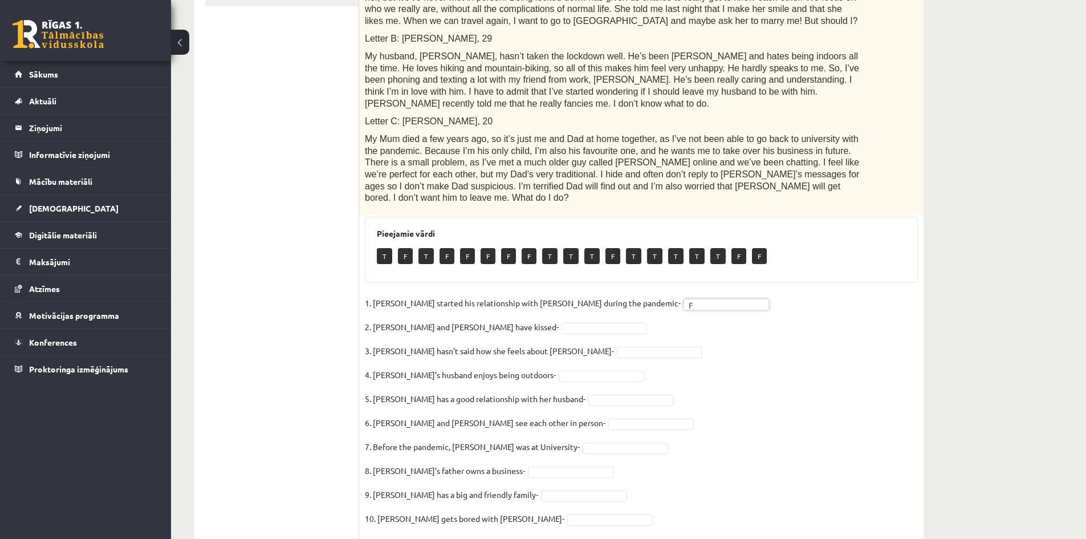
drag, startPoint x: 525, startPoint y: 302, endPoint x: 518, endPoint y: 289, distance: 14.3
click at [525, 301] on fieldset "1. Joshua started his relationship with Penny during the pandemic- F * 2. Joshu…" at bounding box center [641, 413] width 553 height 239
click at [566, 334] on fieldset "1. Joshua started his relationship with Penny during the pandemic- F * 2. Joshu…" at bounding box center [641, 413] width 553 height 239
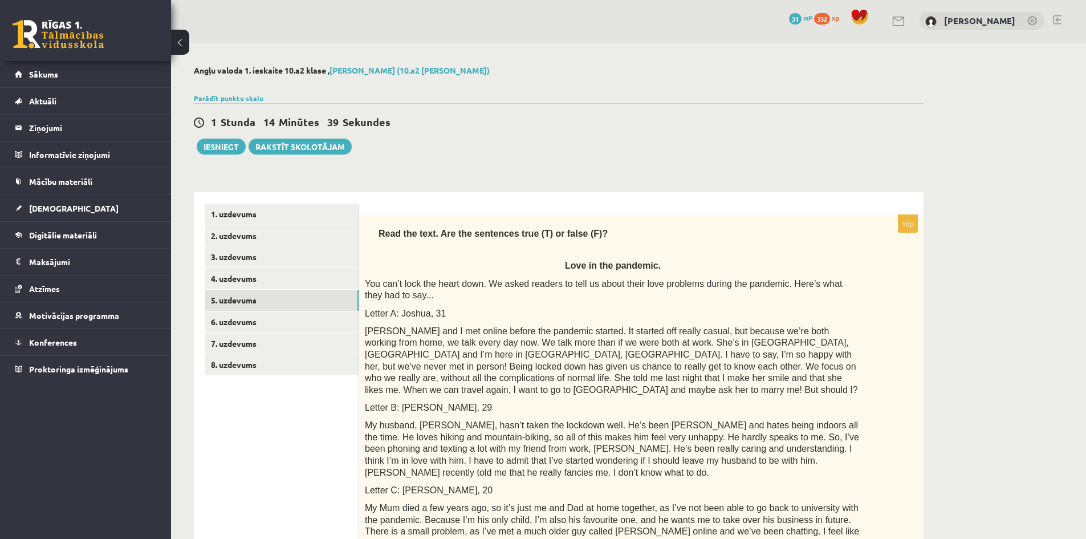
scroll to position [0, 0]
click at [241, 324] on link "6. uzdevums" at bounding box center [281, 322] width 153 height 21
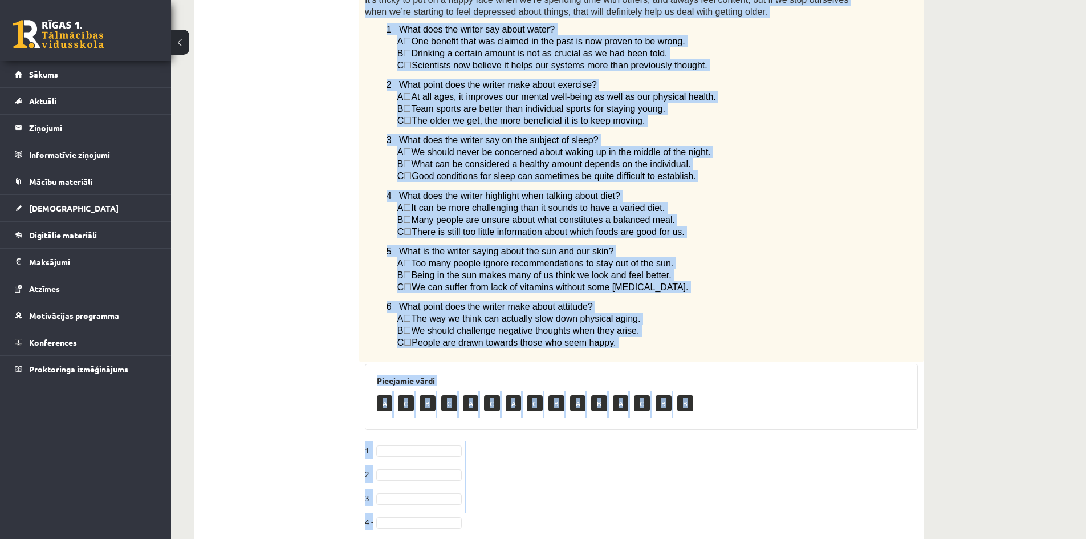
scroll to position [693, 0]
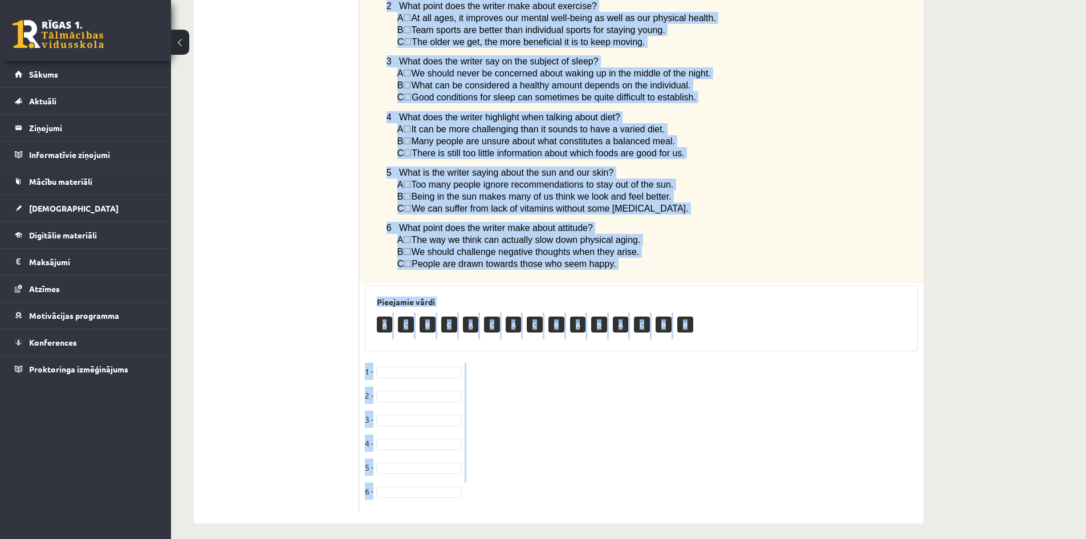
drag, startPoint x: 371, startPoint y: 244, endPoint x: 658, endPoint y: 435, distance: 344.6
click at [758, 494] on div "6p Read the article about staying young and choose the correct answer. Staying …" at bounding box center [641, 17] width 564 height 989
copy div "taying young Although we can’t physically stop ourselves aging, we can do our b…"
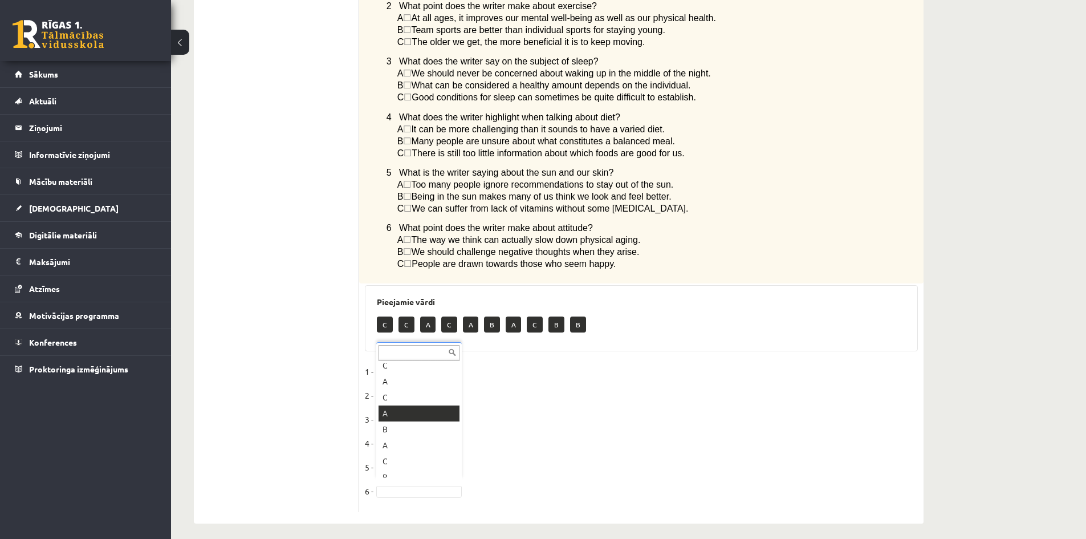
scroll to position [62, 0]
drag, startPoint x: 397, startPoint y: 408, endPoint x: 418, endPoint y: 419, distance: 23.7
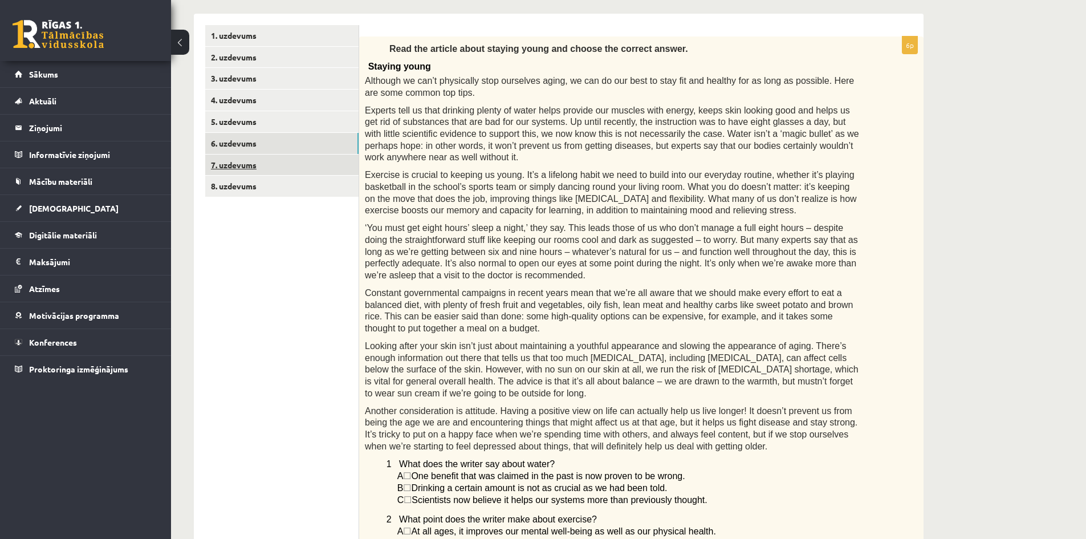
scroll to position [0, 0]
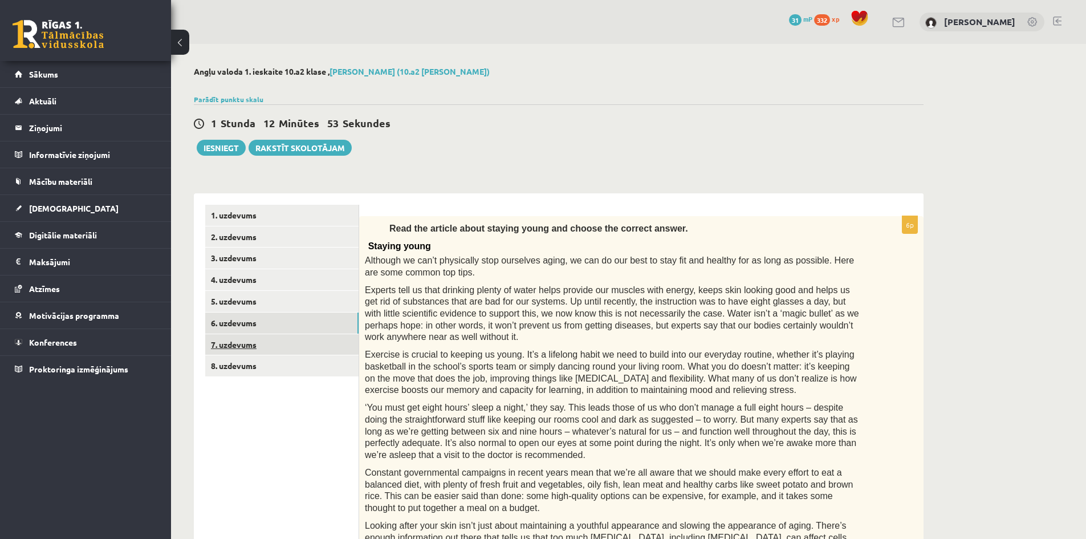
click at [261, 342] on link "7. uzdevums" at bounding box center [281, 344] width 153 height 21
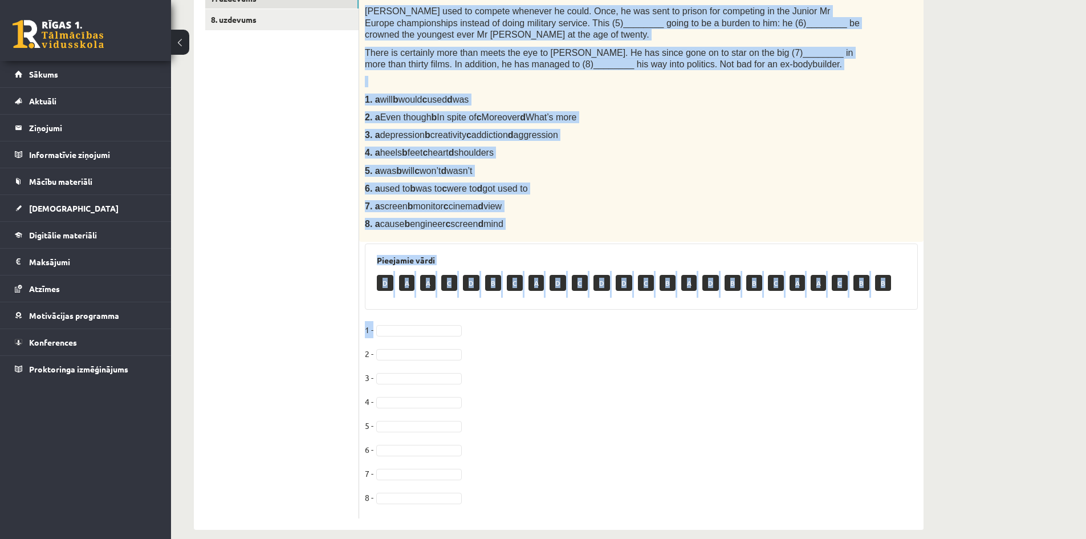
scroll to position [359, 0]
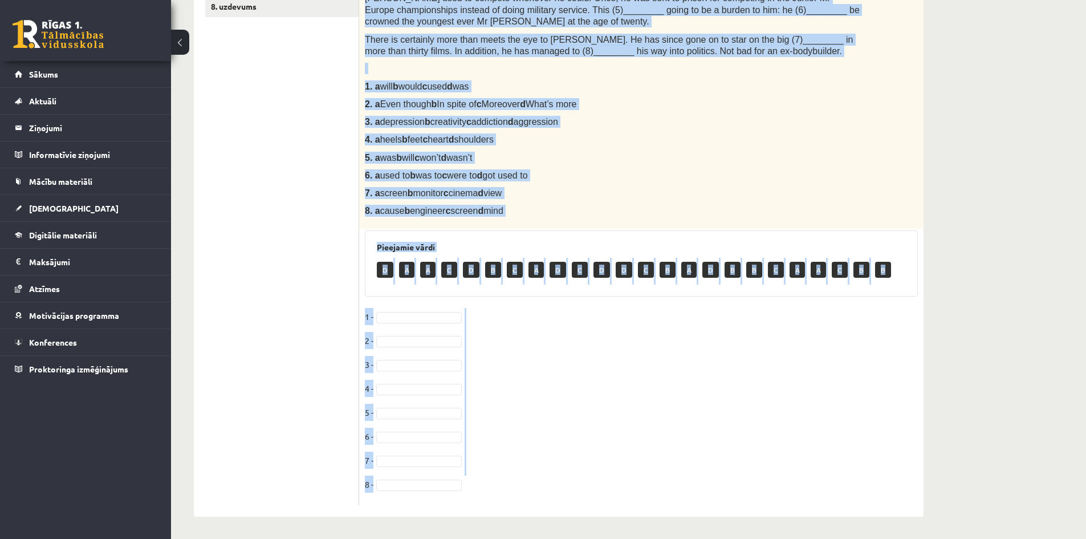
drag, startPoint x: 376, startPoint y: 200, endPoint x: 688, endPoint y: 486, distance: 423.7
click at [688, 486] on div "8p Complete the text with the correct words (a–d). Bodybuilding You can’t talk …" at bounding box center [641, 181] width 564 height 648
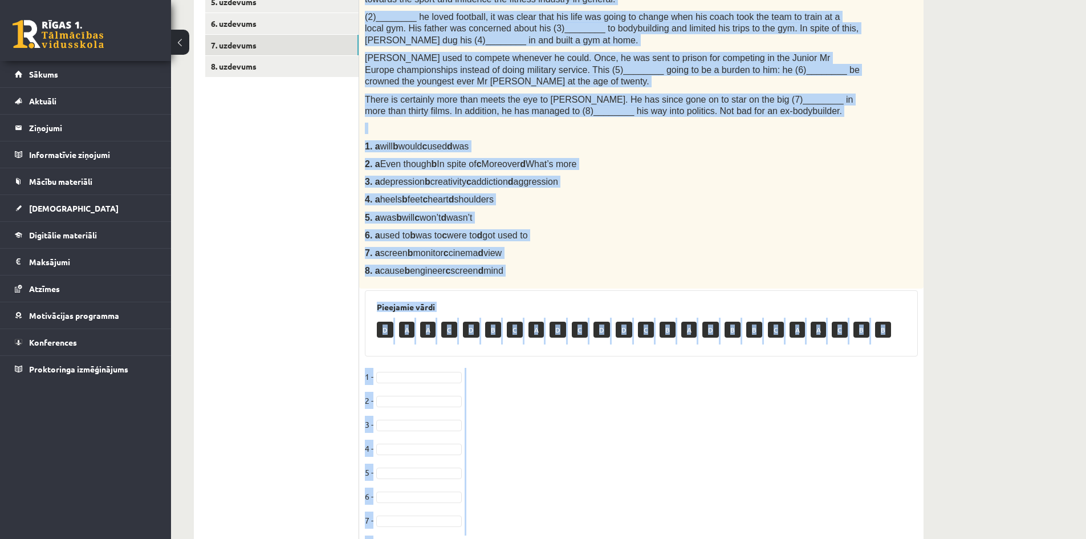
scroll to position [302, 0]
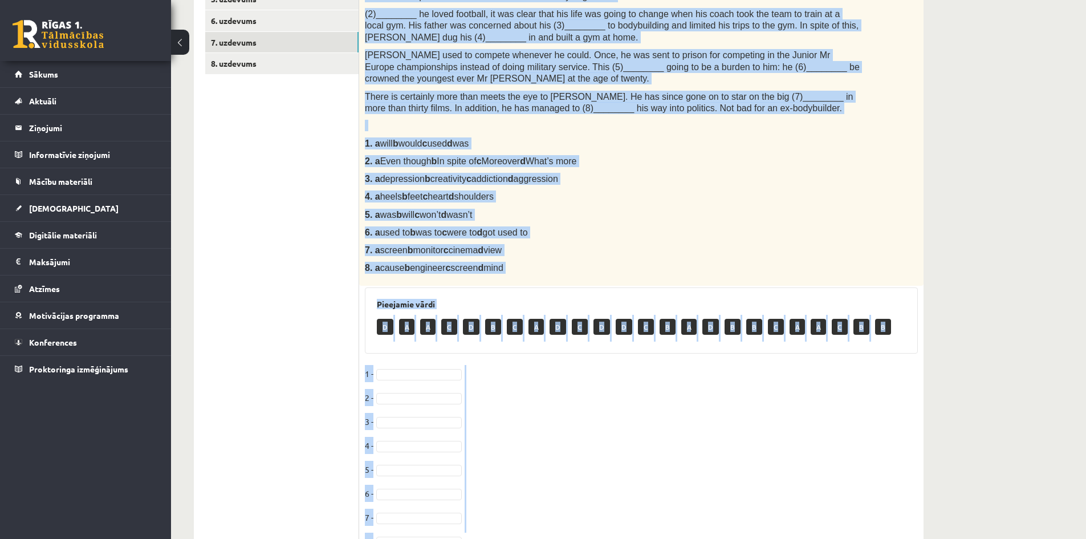
copy div "ou can’t talk about bodybuilding without mentioning Arnold Schwarzenegger. Born…"
click at [575, 101] on p "There is certainly more than meets the eye to Arnold Schwarzenegger. He has sin…" at bounding box center [613, 102] width 496 height 23
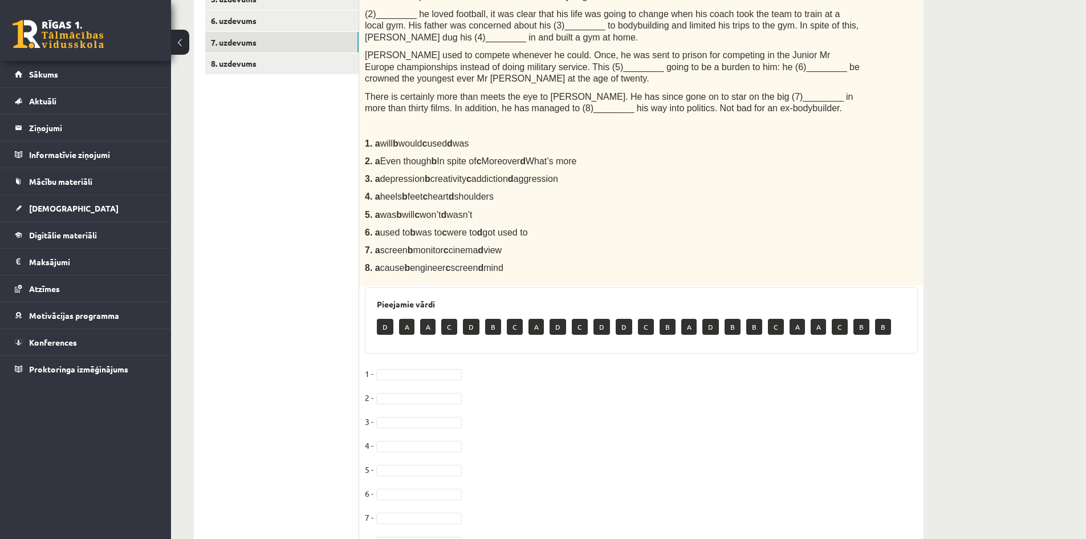
click at [574, 107] on span "There is certainly more than meets the eye to Arnold Schwarzenegger. He has sin…" at bounding box center [609, 103] width 488 height 22
click at [571, 108] on span "There is certainly more than meets the eye to Arnold Schwarzenegger. He has sin…" at bounding box center [609, 103] width 488 height 22
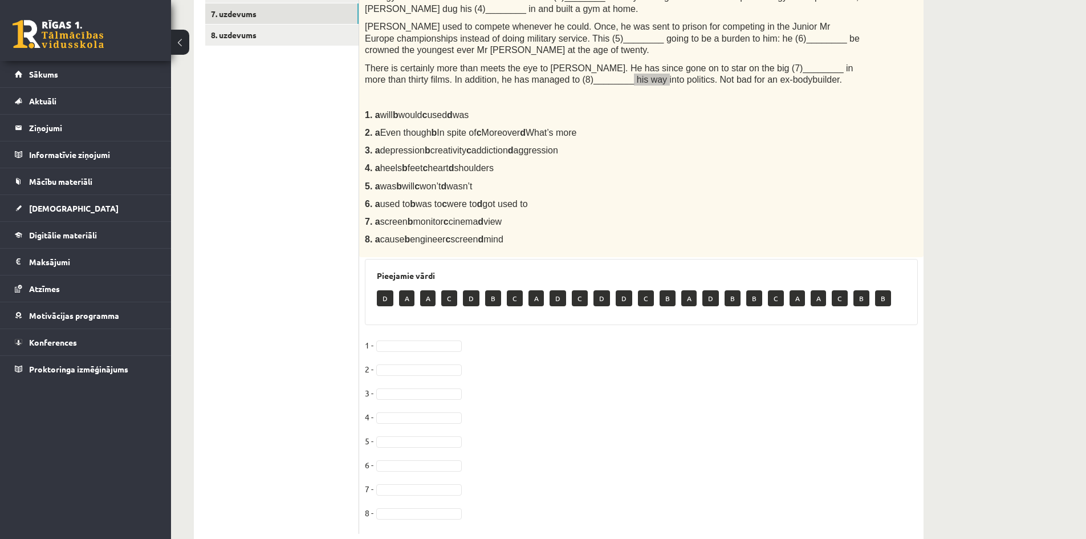
scroll to position [359, 0]
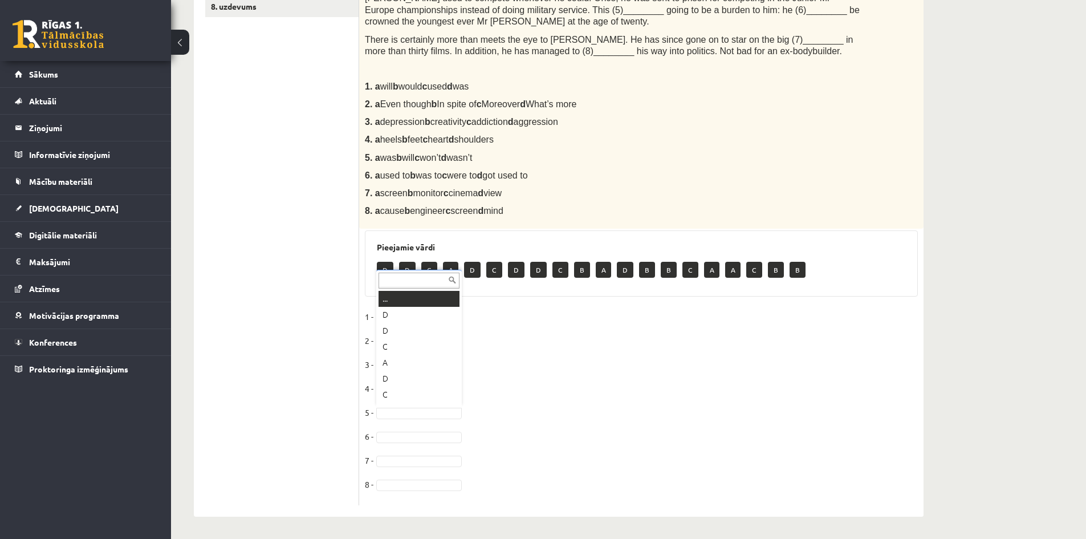
drag, startPoint x: 389, startPoint y: 411, endPoint x: 388, endPoint y: 417, distance: 5.7
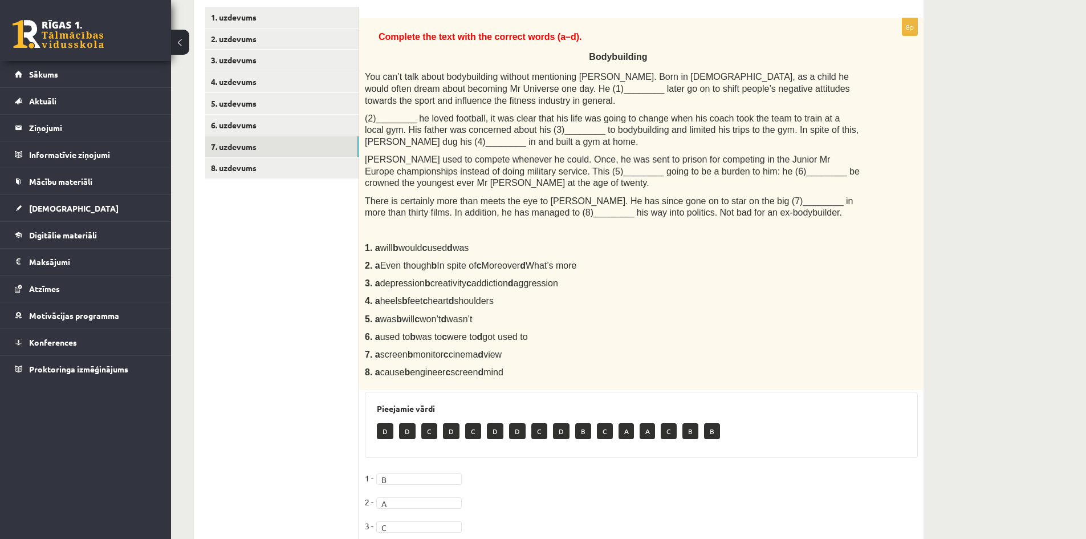
scroll to position [188, 0]
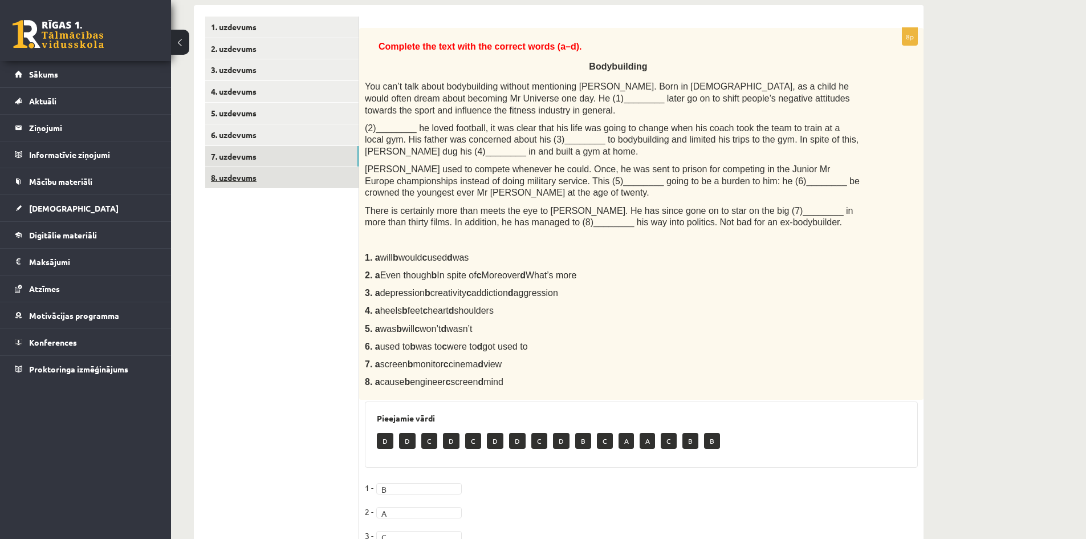
click at [245, 178] on link "8. uzdevums" at bounding box center [281, 177] width 153 height 21
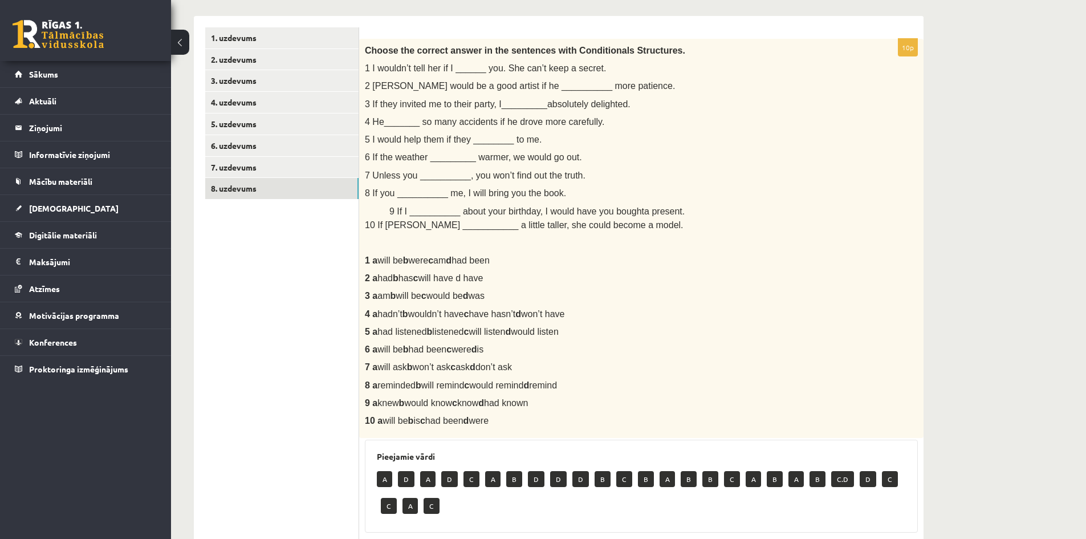
scroll to position [462, 0]
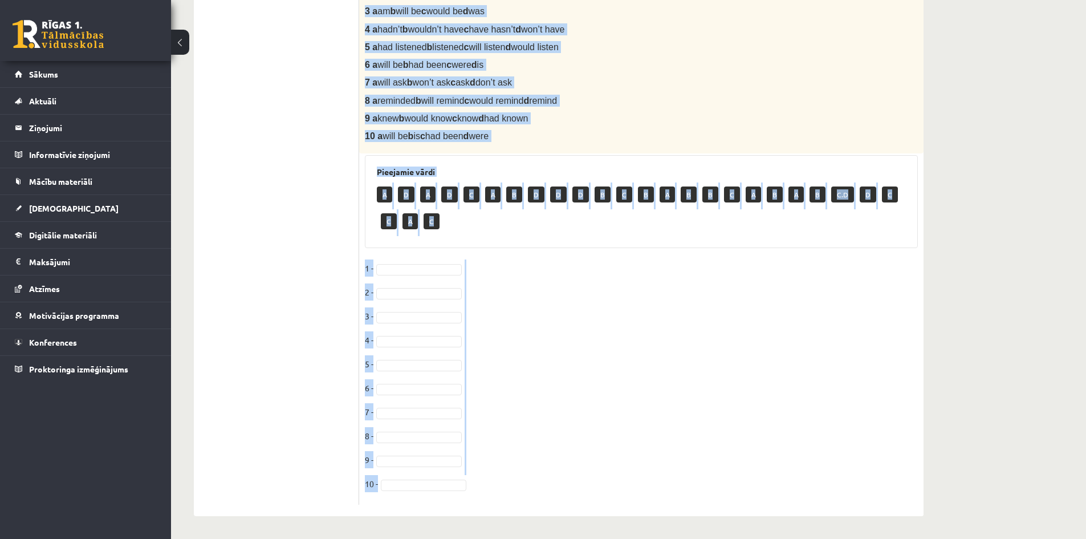
drag, startPoint x: 367, startPoint y: 52, endPoint x: 614, endPoint y: 460, distance: 476.6
click at [665, 482] on div "10p Choose the correct answer in the sentences with Conditionals Structures. 1 …" at bounding box center [641, 129] width 564 height 750
copy div "Choose the correct answer in the sentences with Conditionals Structures. 1 I wo…"
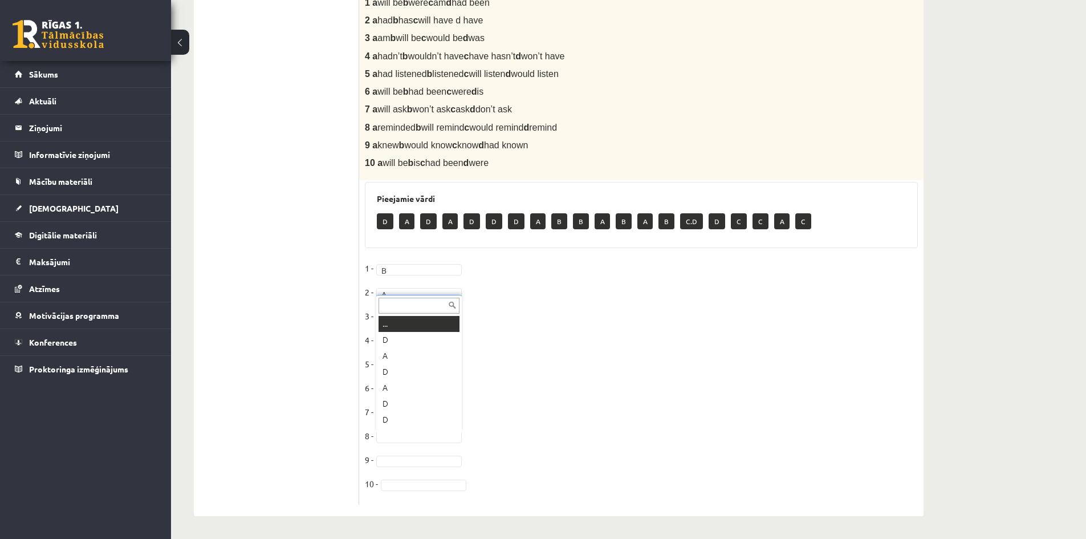
scroll to position [14, 0]
drag, startPoint x: 406, startPoint y: 464, endPoint x: 402, endPoint y: 454, distance: 10.5
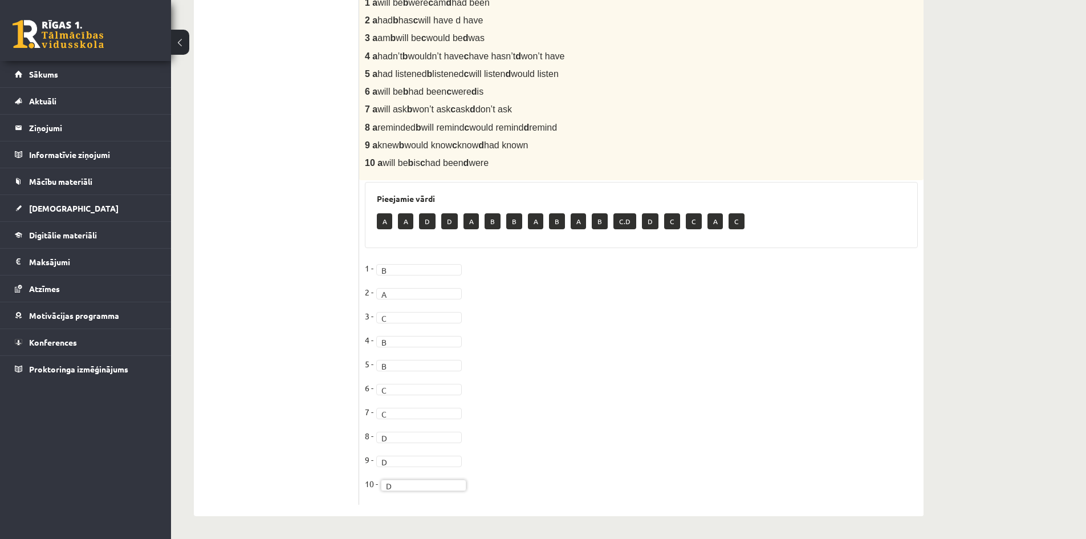
scroll to position [36, 0]
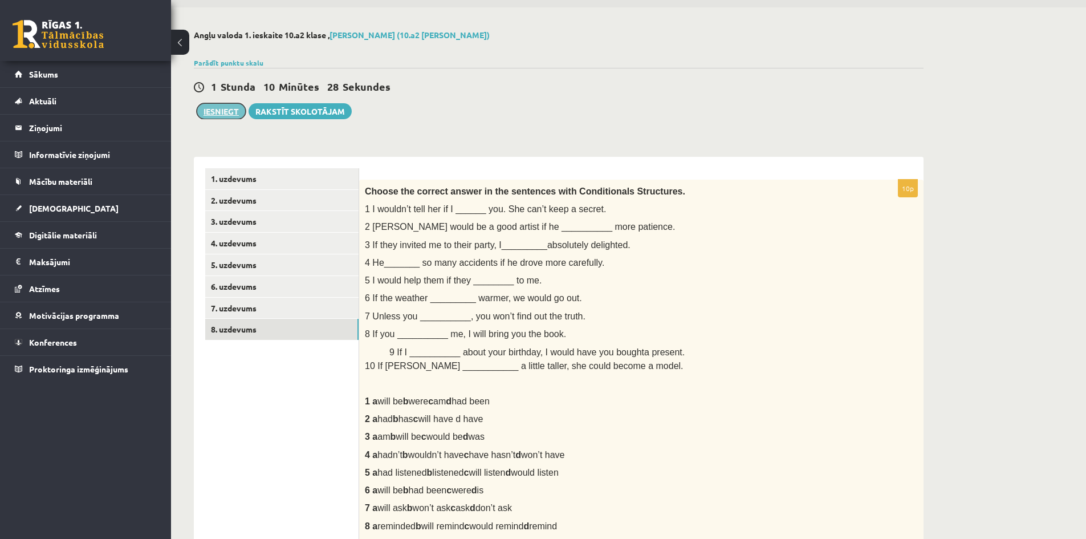
click at [229, 109] on button "Iesniegt" at bounding box center [221, 111] width 49 height 16
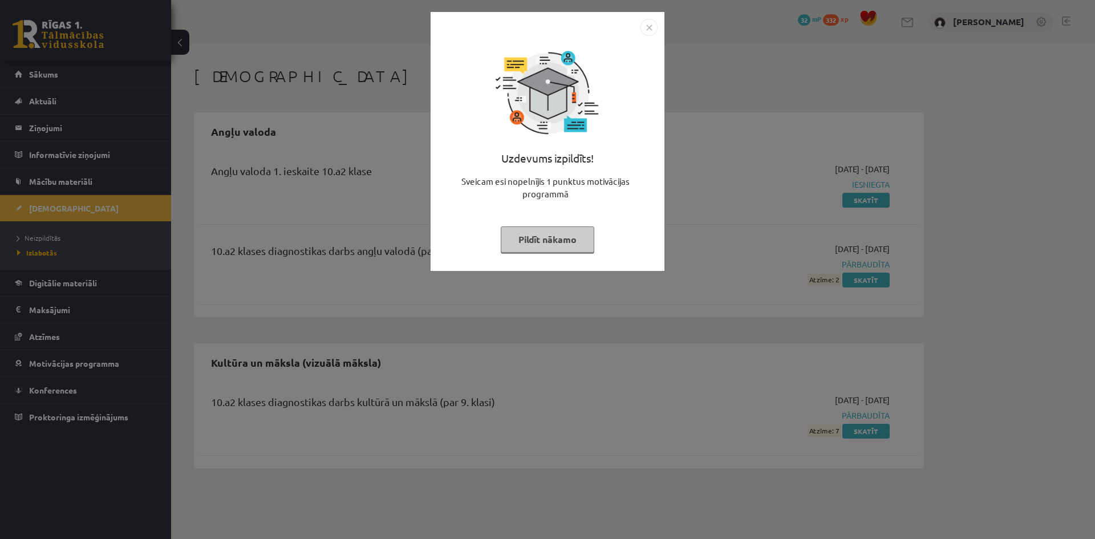
click at [582, 238] on button "Pildīt nākamo" at bounding box center [548, 239] width 94 height 26
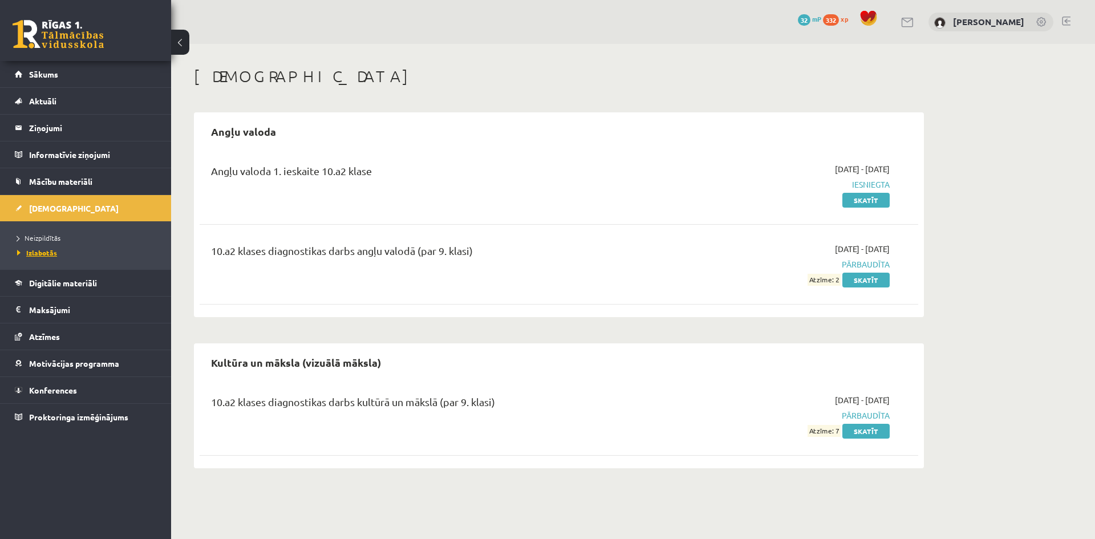
click at [46, 256] on link "Izlabotās" at bounding box center [88, 252] width 143 height 10
click at [40, 239] on span "Neizpildītās" at bounding box center [38, 237] width 43 height 9
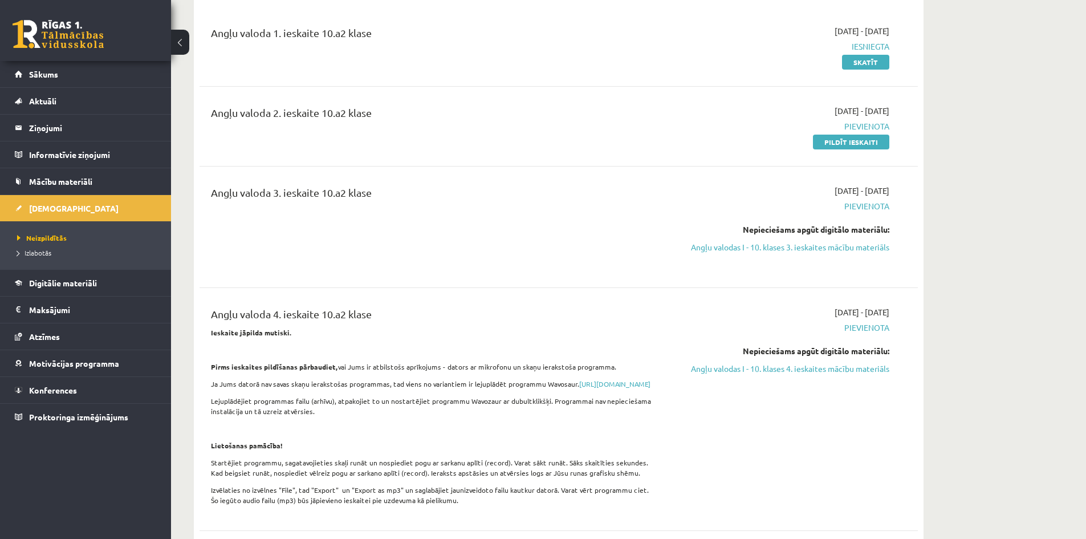
scroll to position [114, 0]
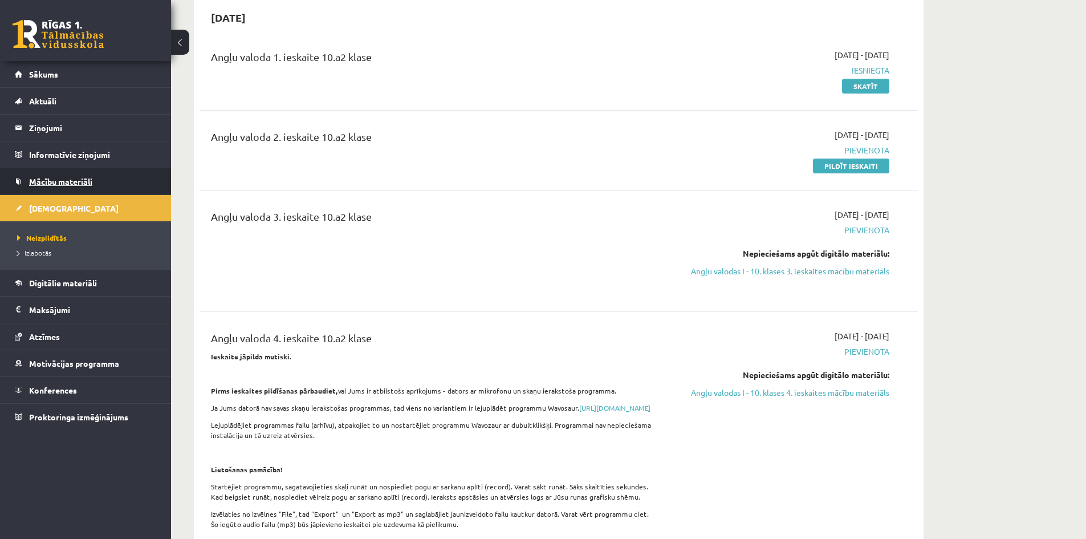
click at [71, 181] on span "Mācību materiāli" at bounding box center [60, 181] width 63 height 10
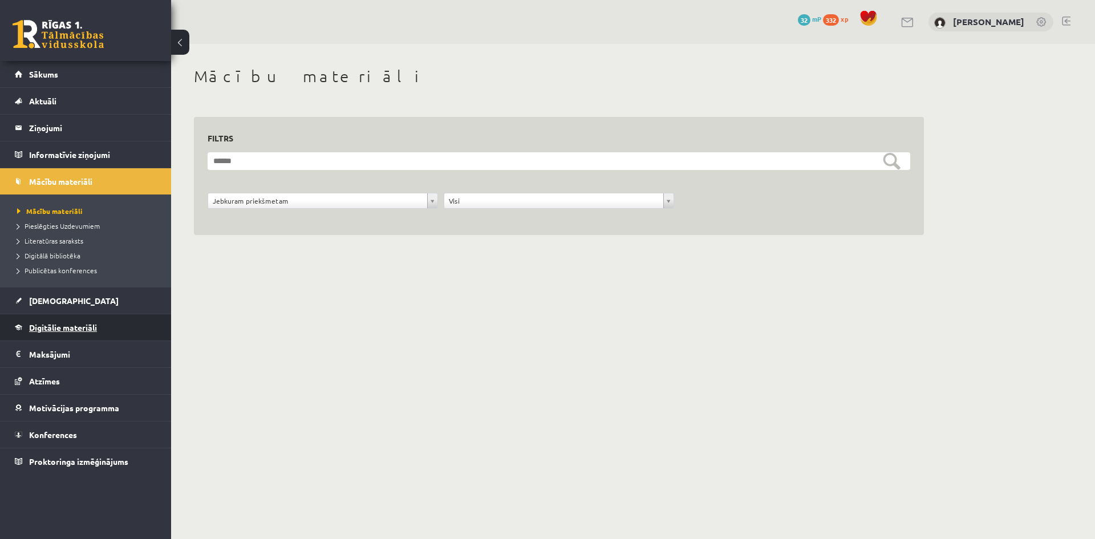
click at [70, 332] on link "Digitālie materiāli" at bounding box center [86, 327] width 142 height 26
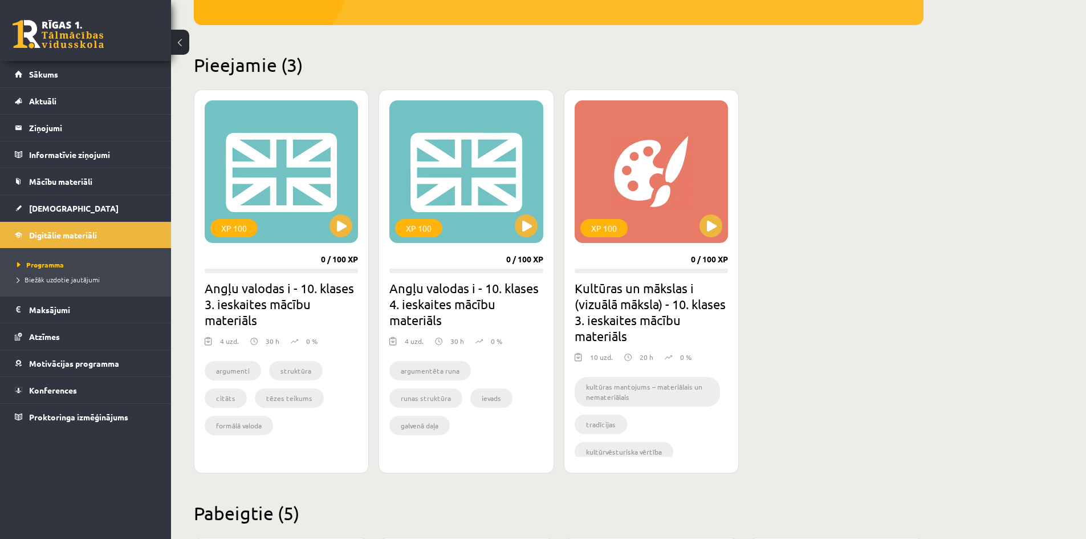
scroll to position [285, 0]
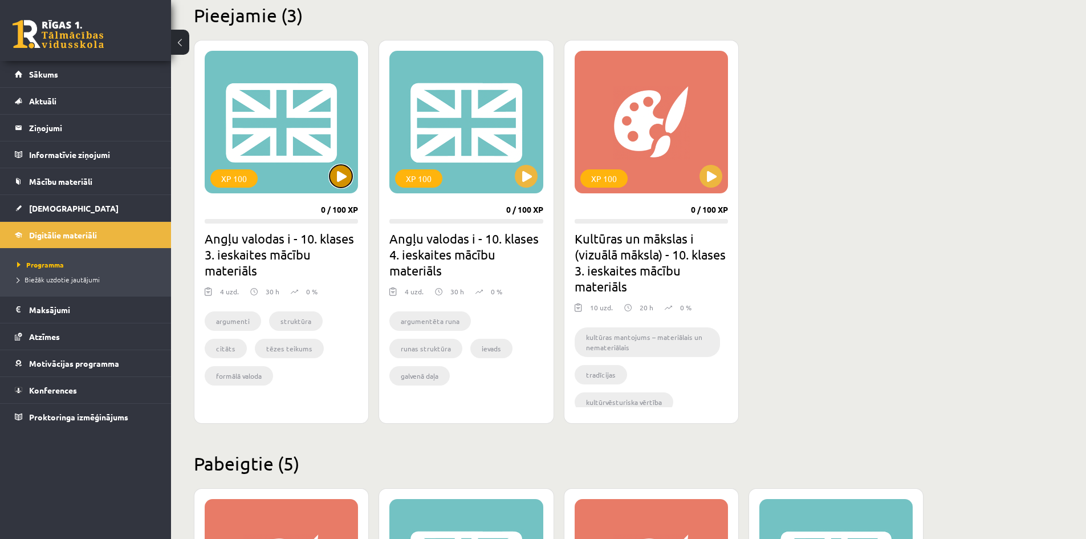
click at [347, 180] on button at bounding box center [341, 176] width 23 height 23
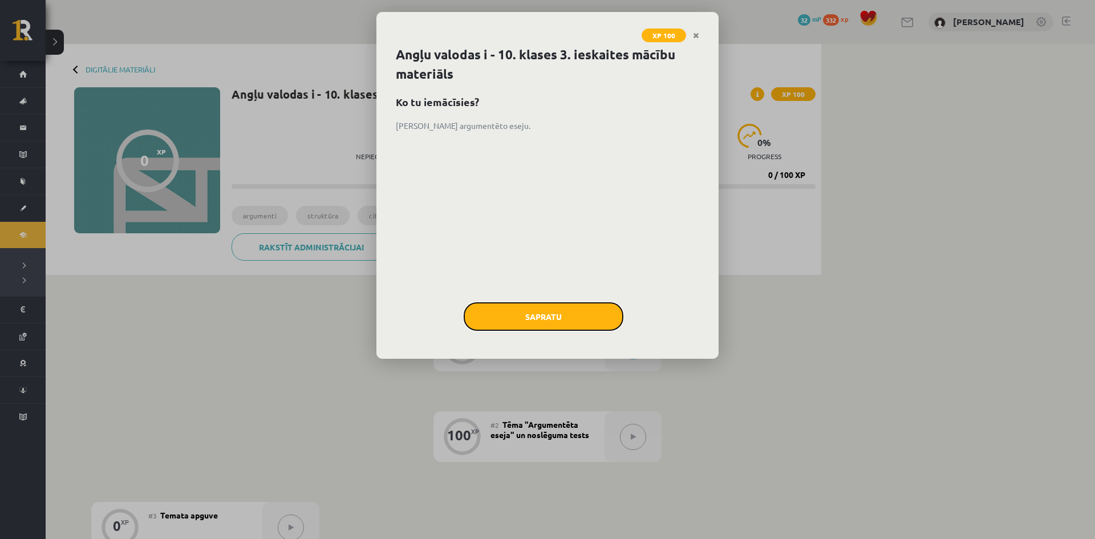
drag, startPoint x: 484, startPoint y: 310, endPoint x: 497, endPoint y: 303, distance: 14.8
click at [495, 303] on button "Sapratu" at bounding box center [544, 316] width 160 height 29
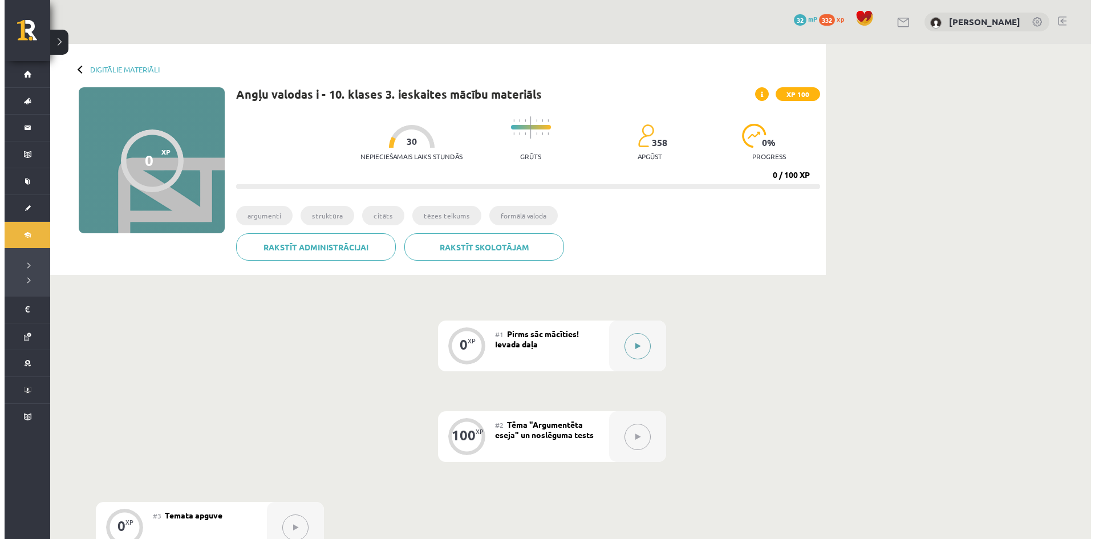
scroll to position [213, 0]
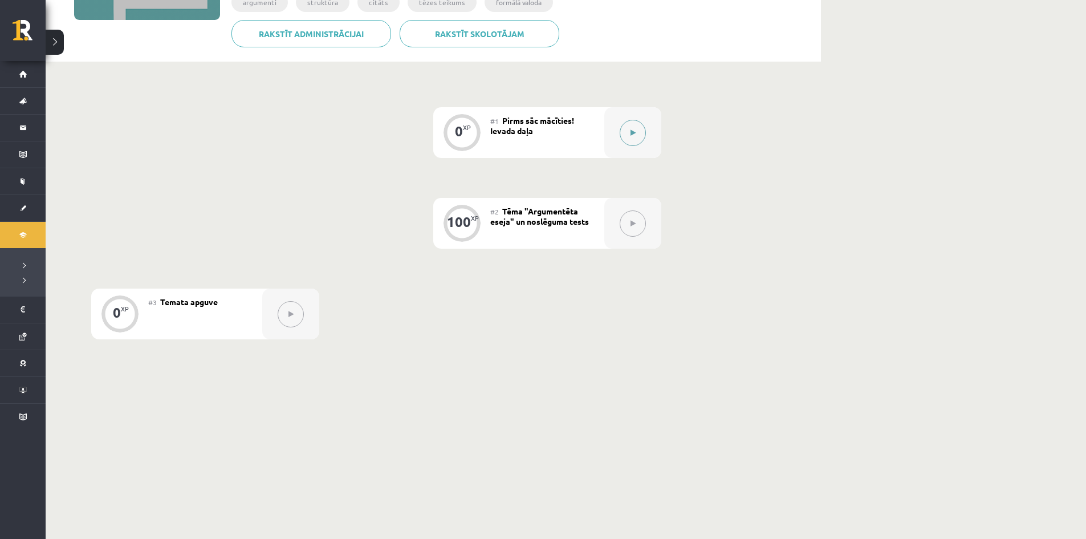
click at [640, 134] on button at bounding box center [633, 133] width 26 height 26
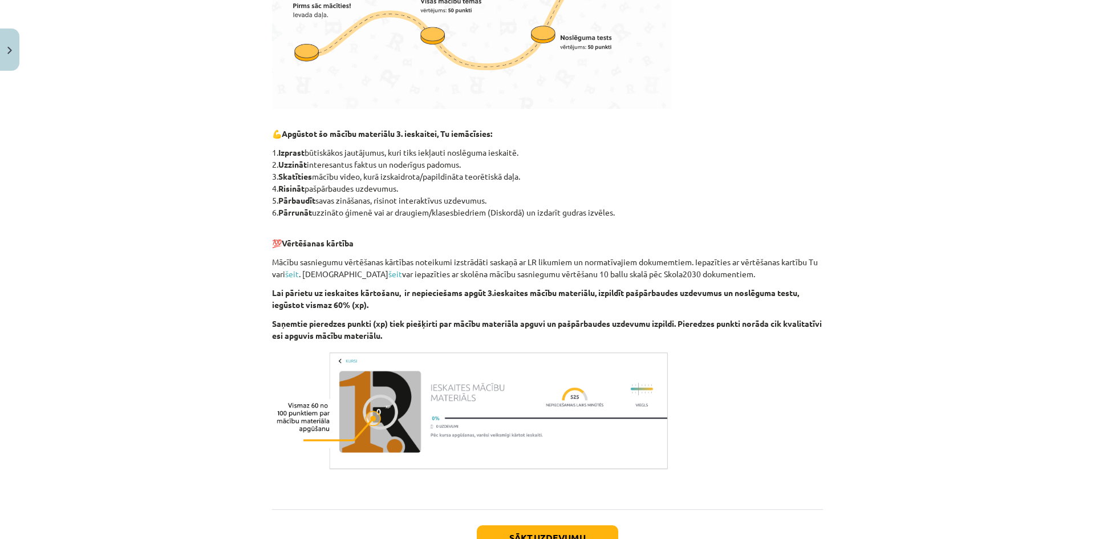
scroll to position [490, 0]
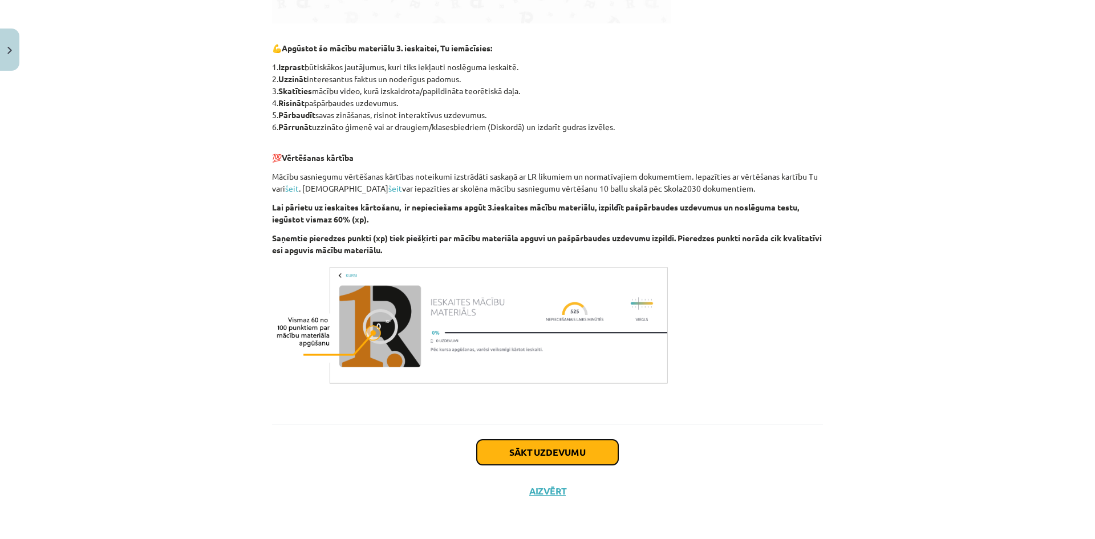
click at [598, 453] on button "Sākt uzdevumu" at bounding box center [547, 452] width 141 height 25
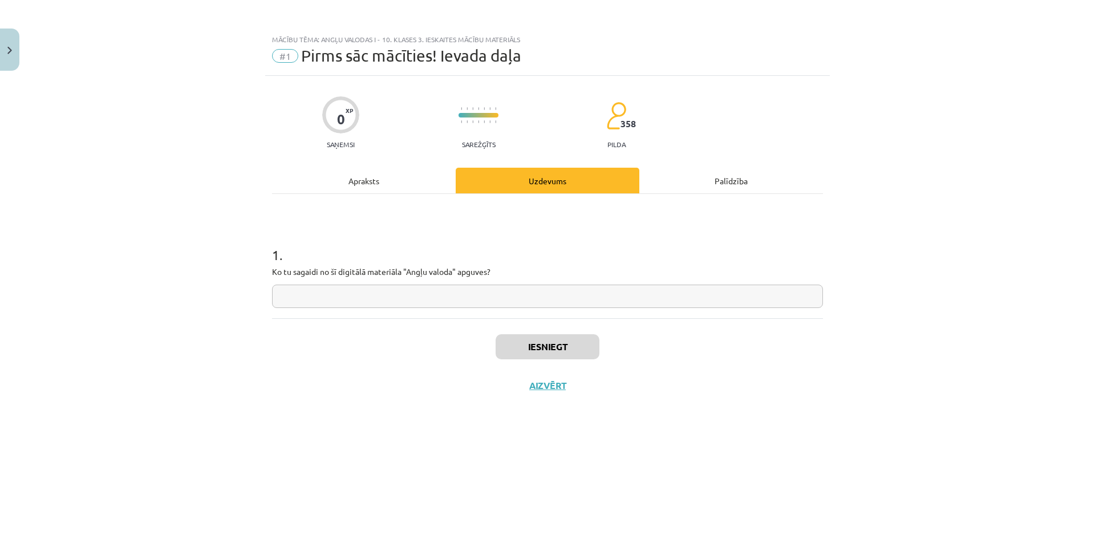
scroll to position [0, 0]
click at [404, 300] on input "text" at bounding box center [547, 296] width 551 height 23
type input "*"
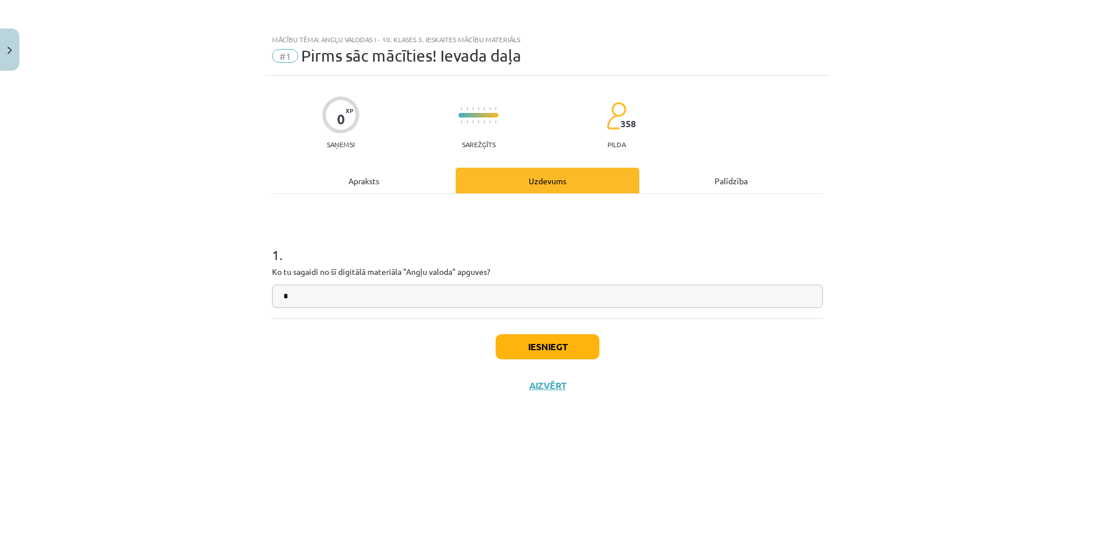
type input "*"
click at [529, 344] on button "Iesniegt" at bounding box center [547, 346] width 104 height 25
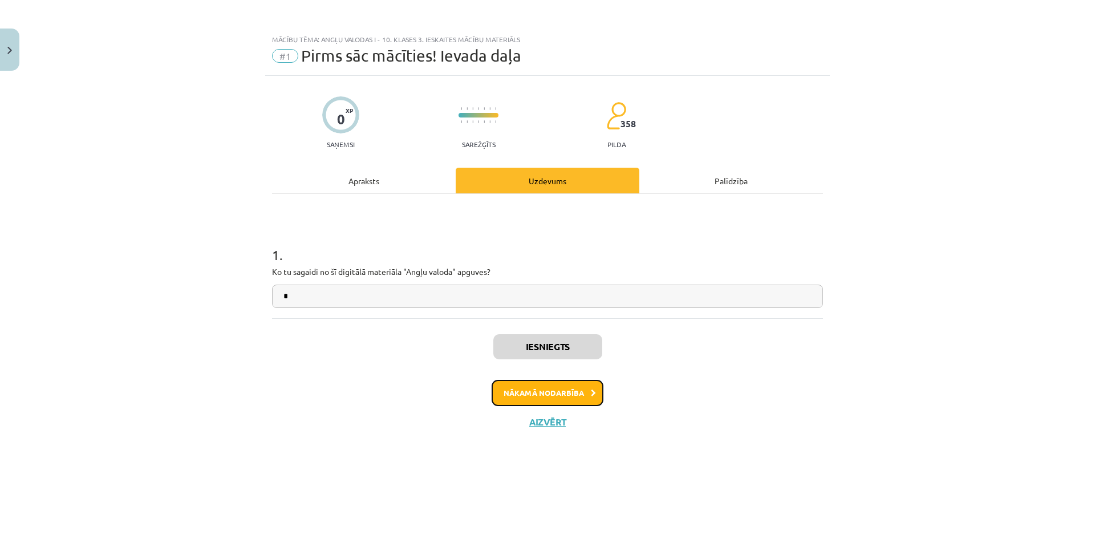
click at [546, 401] on button "Nākamā nodarbība" at bounding box center [547, 393] width 112 height 26
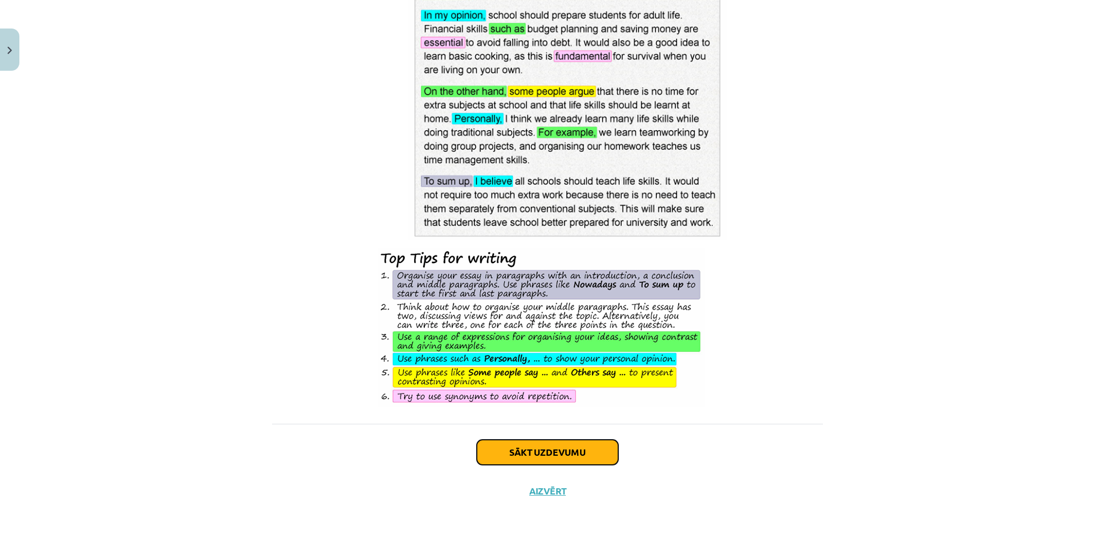
click at [515, 462] on button "Sākt uzdevumu" at bounding box center [547, 452] width 141 height 25
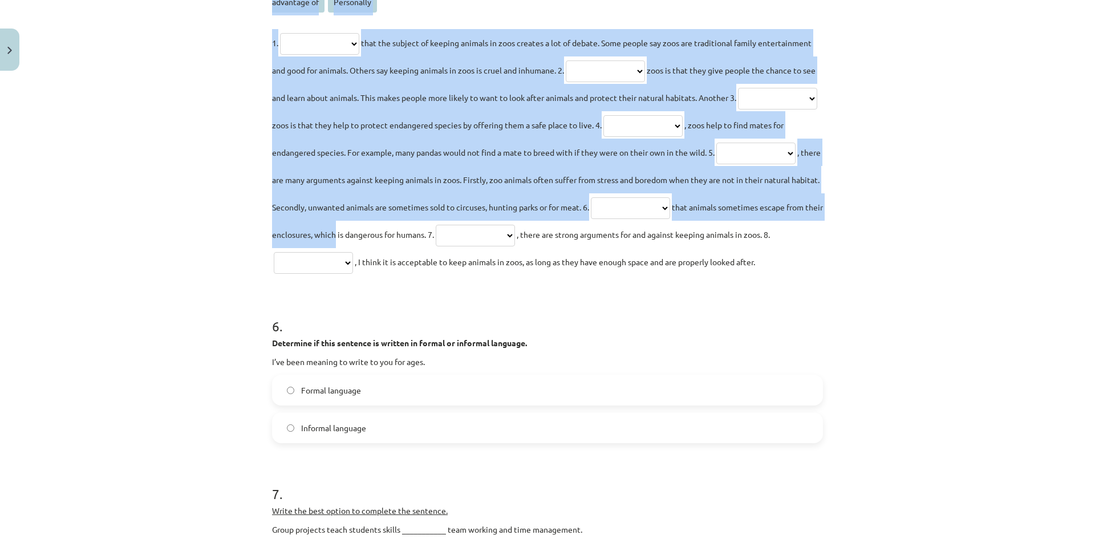
scroll to position [1112, 0]
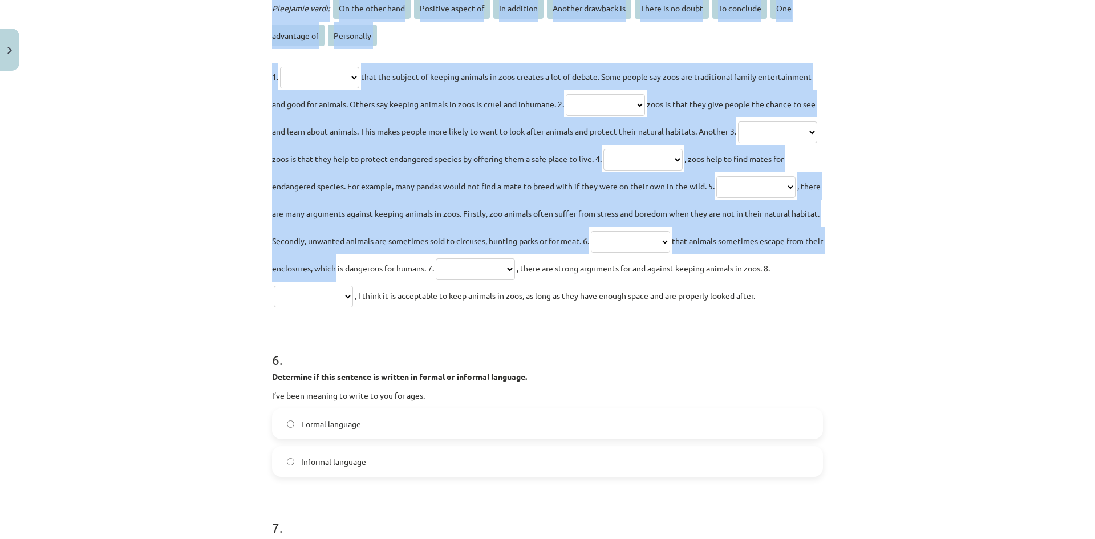
drag, startPoint x: 269, startPoint y: 239, endPoint x: 773, endPoint y: 239, distance: 504.0
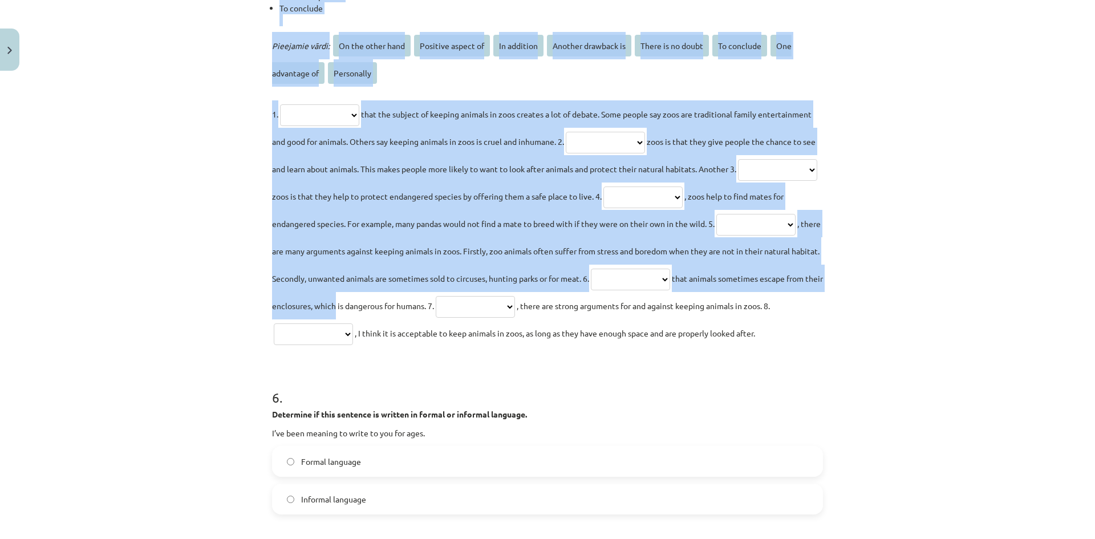
scroll to position [998, 0]
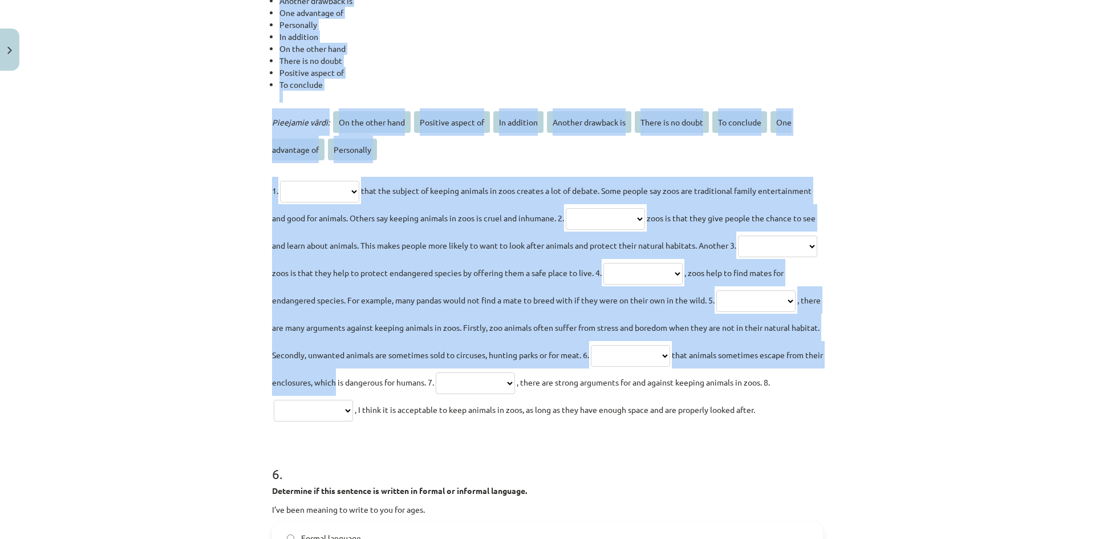
click at [605, 167] on div "**********" at bounding box center [547, 265] width 551 height 315
click at [606, 125] on span "Another drawback is" at bounding box center [589, 122] width 84 height 22
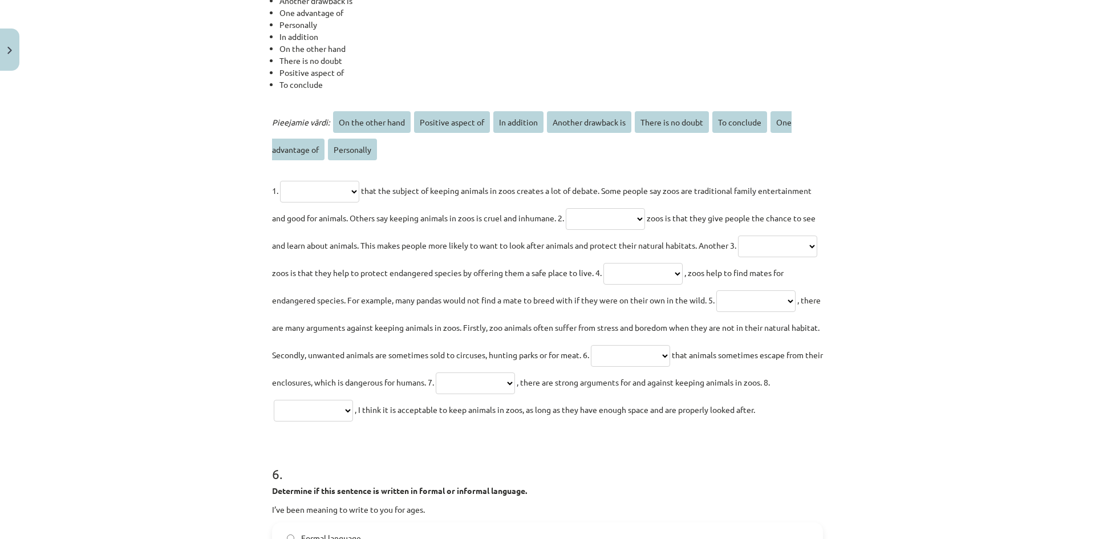
click at [365, 152] on span "Personally" at bounding box center [352, 150] width 49 height 22
click at [335, 194] on select "**********" at bounding box center [319, 192] width 79 height 22
click at [465, 170] on div "**********" at bounding box center [547, 265] width 551 height 315
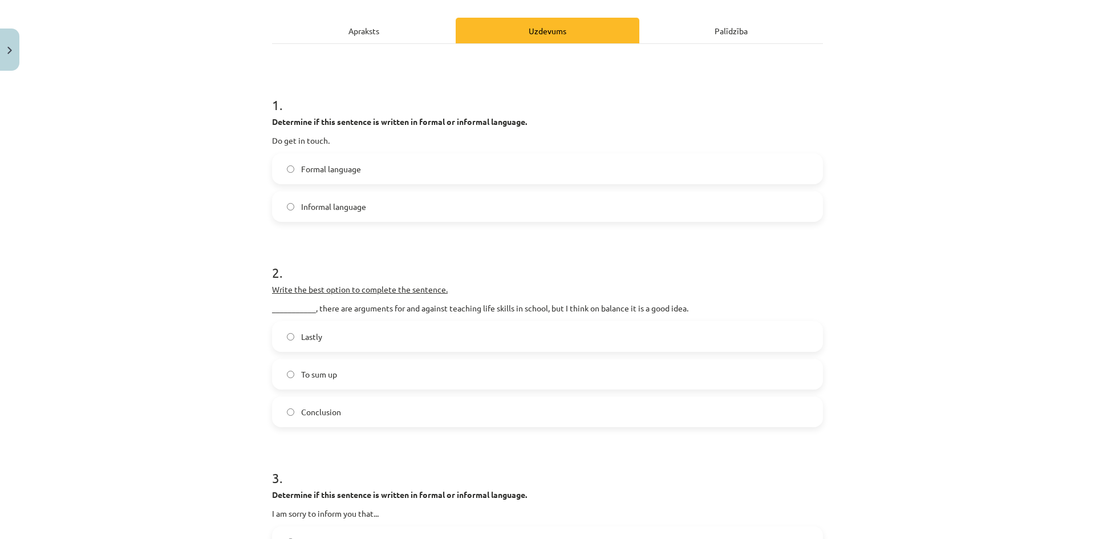
scroll to position [0, 0]
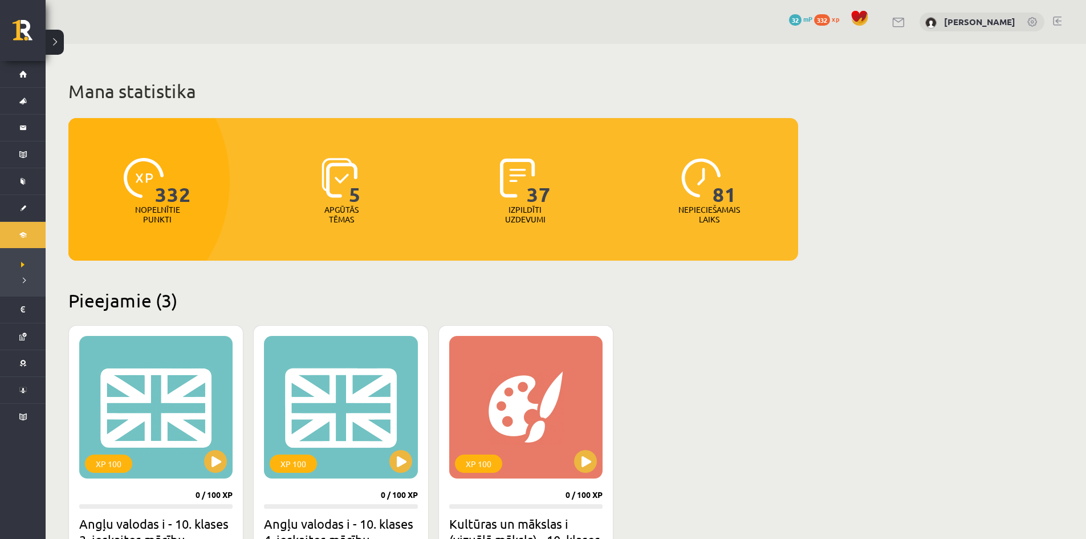
scroll to position [285, 0]
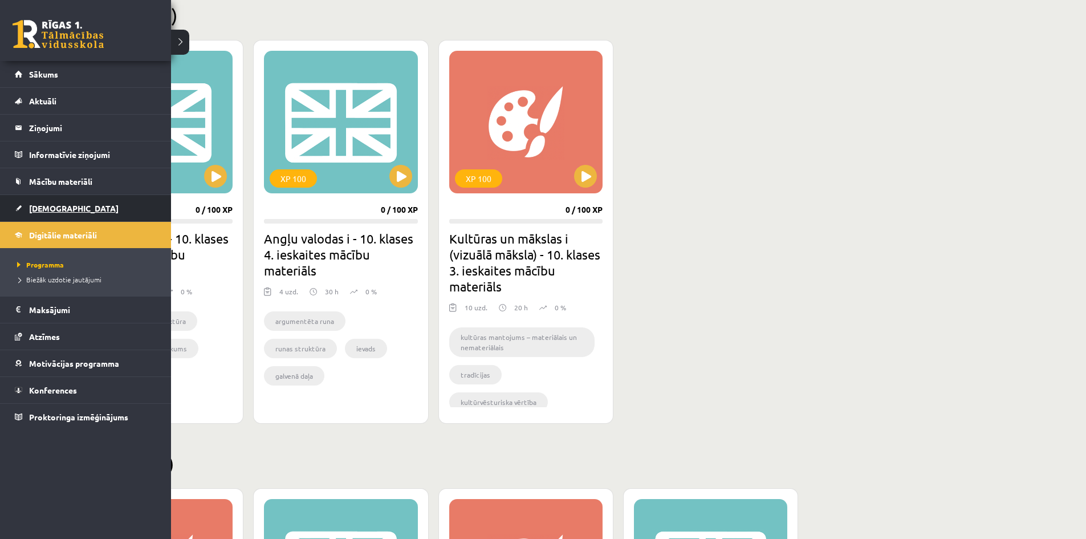
click at [71, 201] on link "[DEMOGRAPHIC_DATA]" at bounding box center [86, 208] width 142 height 26
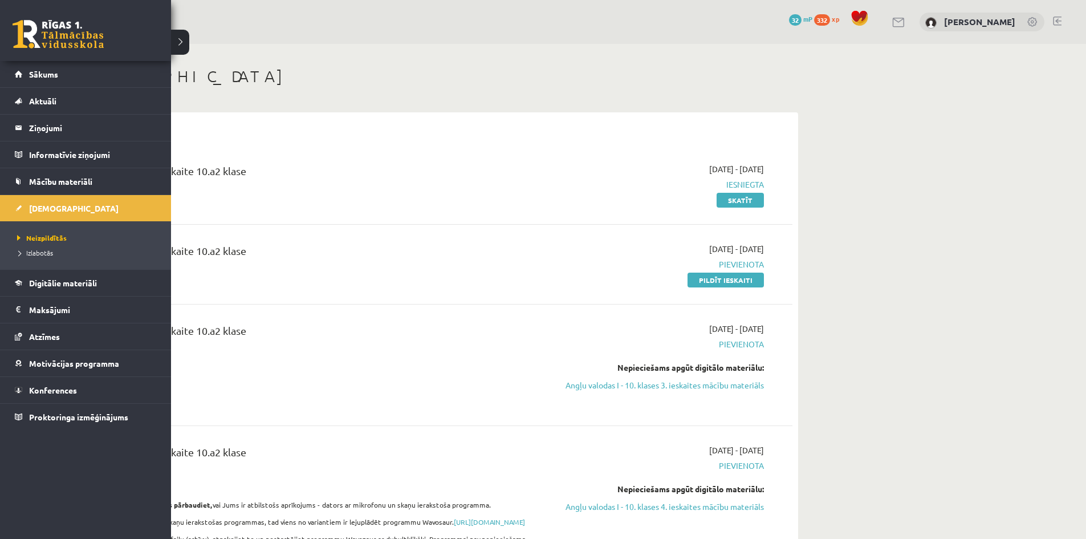
click at [13, 250] on ul "Neizpildītās [GEOGRAPHIC_DATA]" at bounding box center [85, 245] width 171 height 48
click at [27, 253] on span "Izlabotās" at bounding box center [33, 252] width 39 height 9
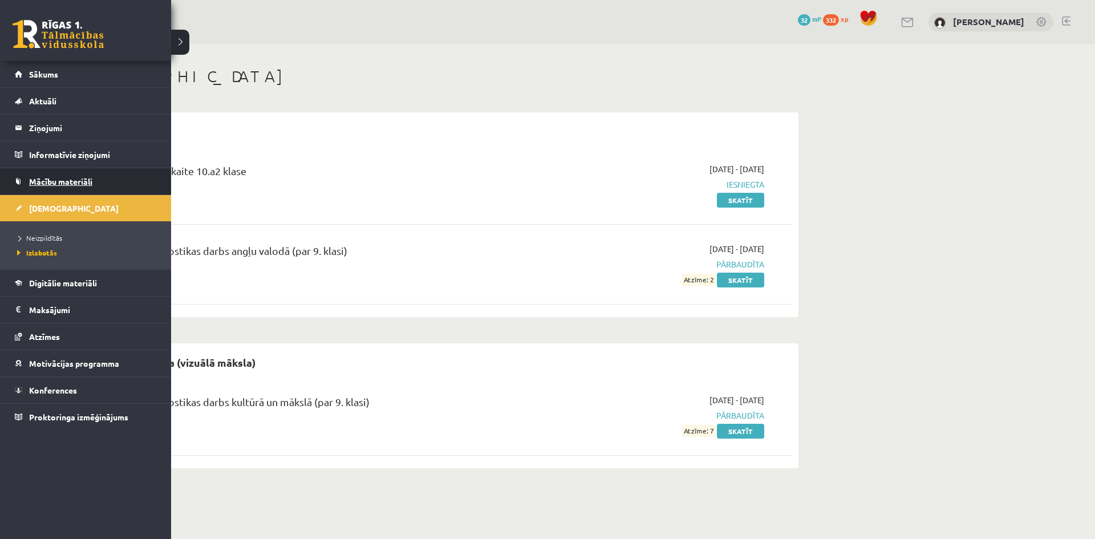
click at [43, 184] on span "Mācību materiāli" at bounding box center [60, 181] width 63 height 10
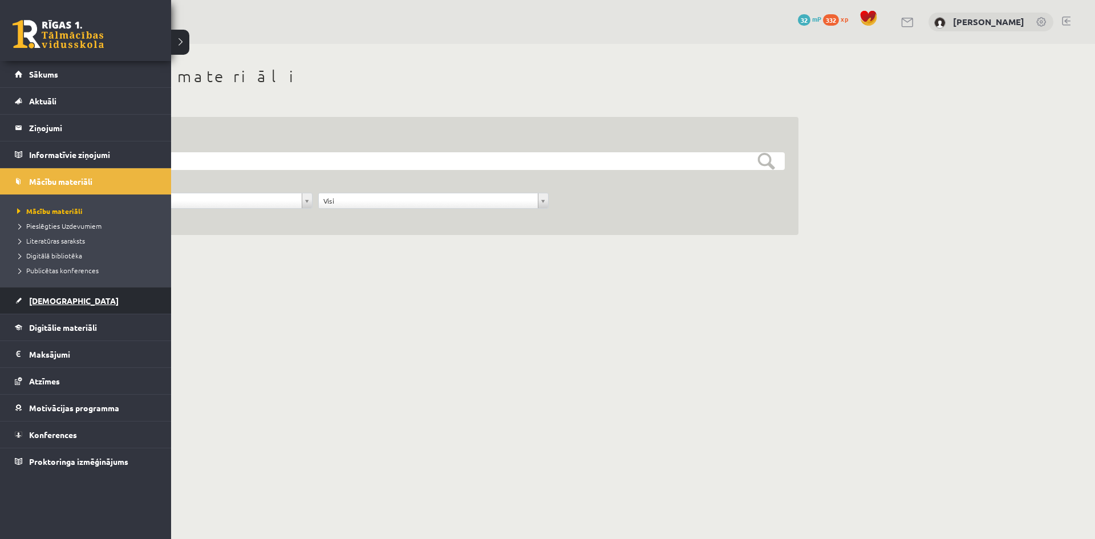
click at [51, 303] on span "[DEMOGRAPHIC_DATA]" at bounding box center [74, 300] width 90 height 10
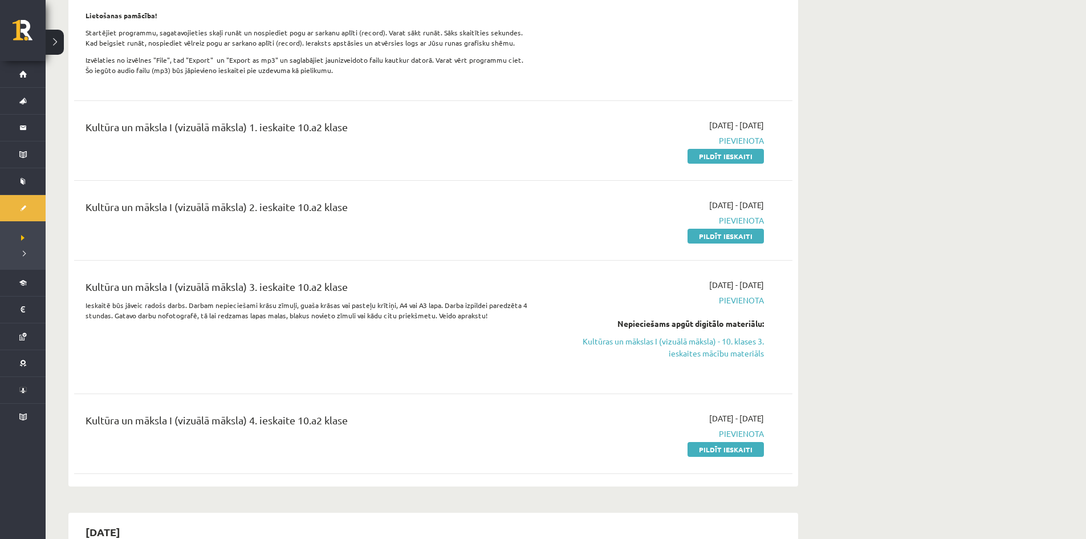
scroll to position [570, 0]
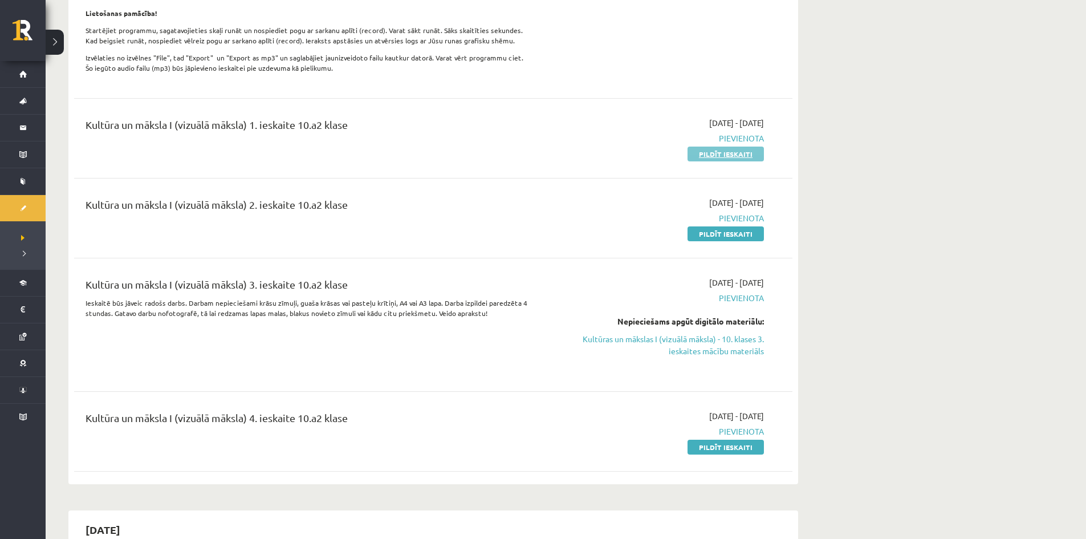
click at [733, 161] on link "Pildīt ieskaiti" at bounding box center [726, 154] width 76 height 15
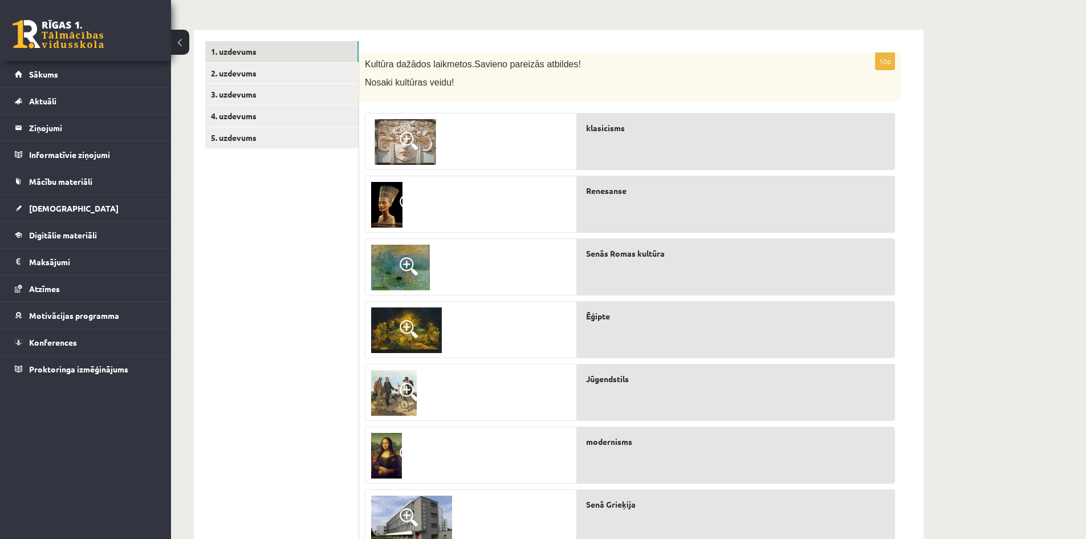
scroll to position [342, 0]
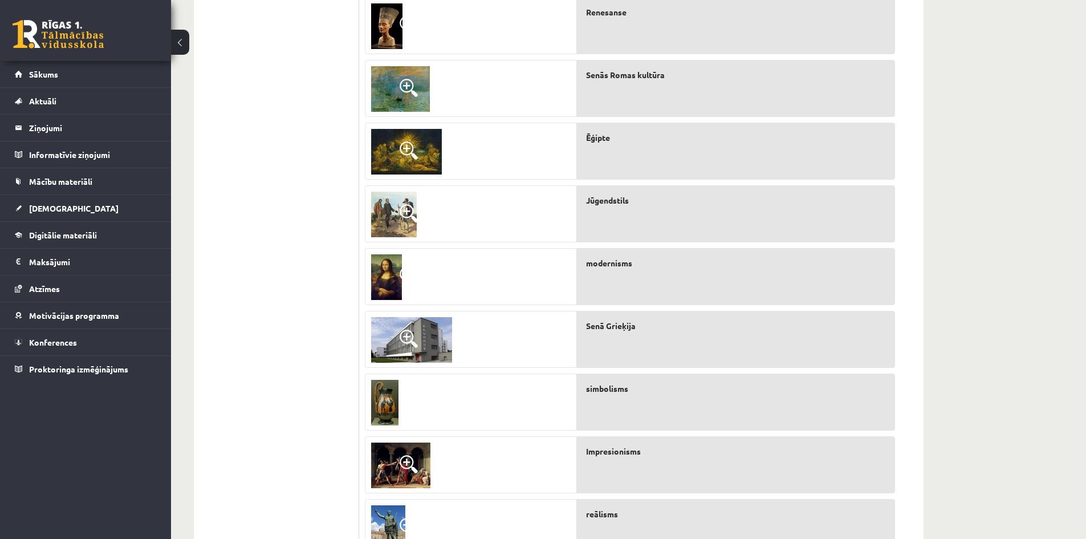
click at [616, 267] on span "modernisms" at bounding box center [609, 263] width 46 height 12
click at [489, 273] on div at bounding box center [470, 277] width 211 height 57
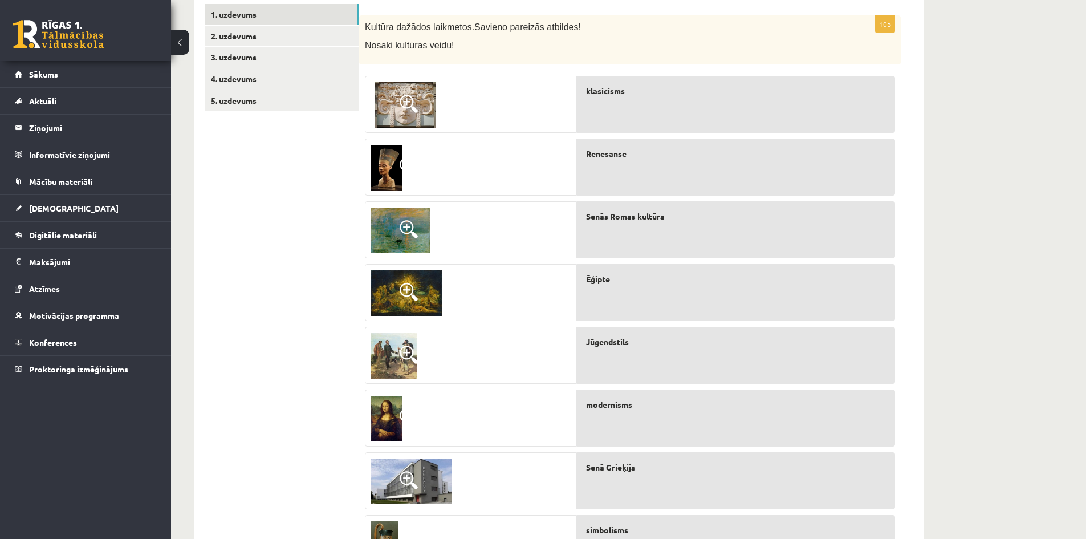
scroll to position [229, 0]
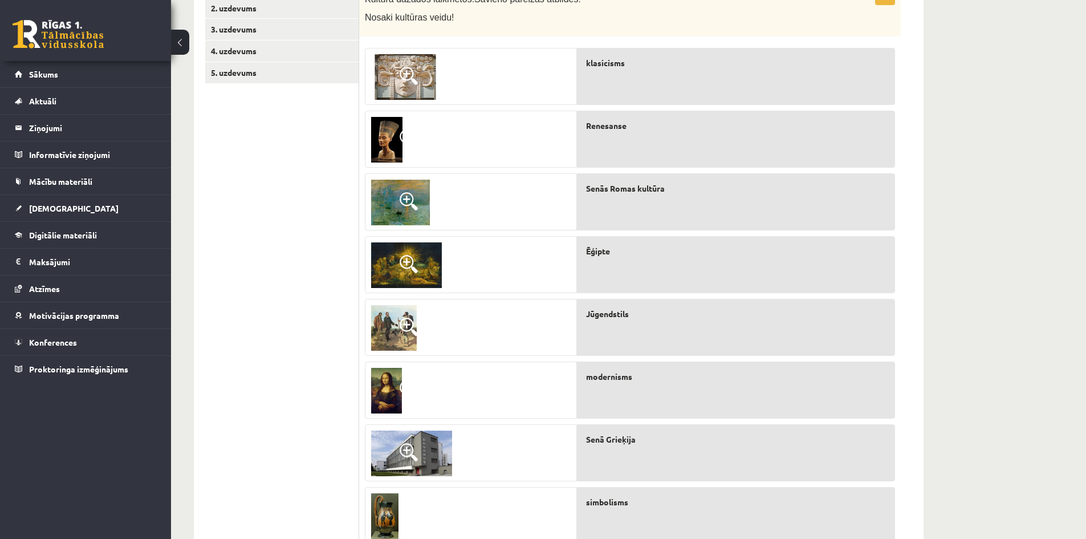
click at [877, 322] on div "Jūgendstils" at bounding box center [736, 327] width 318 height 57
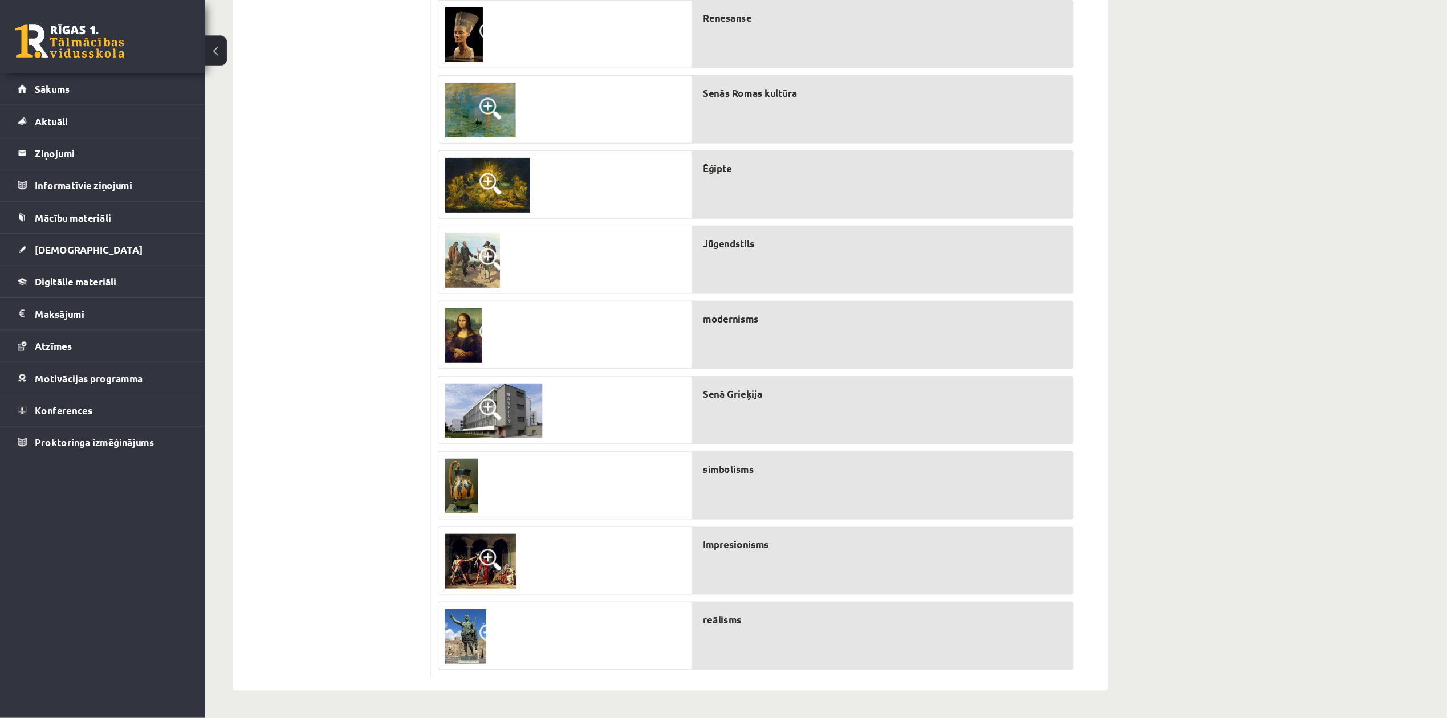
scroll to position [220, 0]
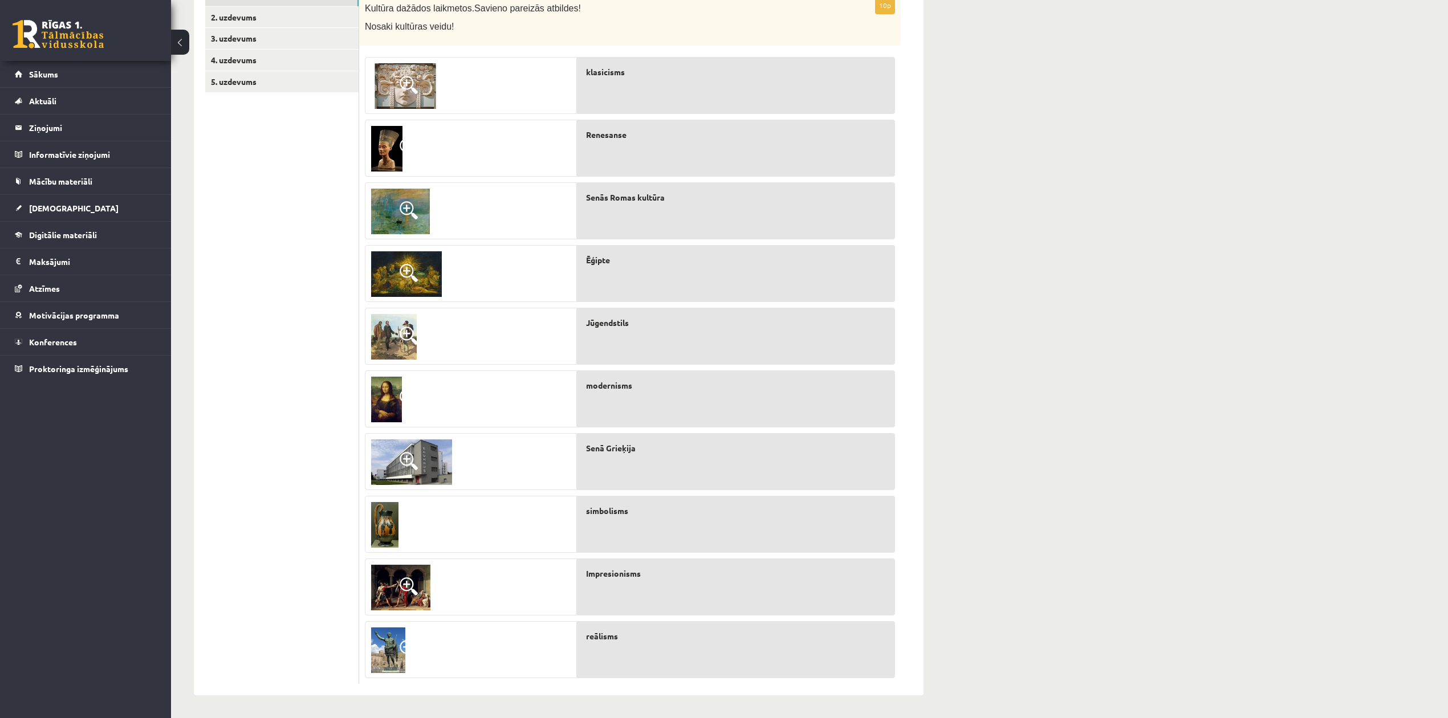
click at [1086, 386] on div "Kultūra un māksla I (vizuālā māksla) 1. ieskaite 10.a2 klase , [PERSON_NAME] (1…" at bounding box center [809, 271] width 1277 height 894
click at [698, 407] on div "modernisms" at bounding box center [736, 399] width 318 height 57
click at [423, 94] on img at bounding box center [405, 86] width 68 height 46
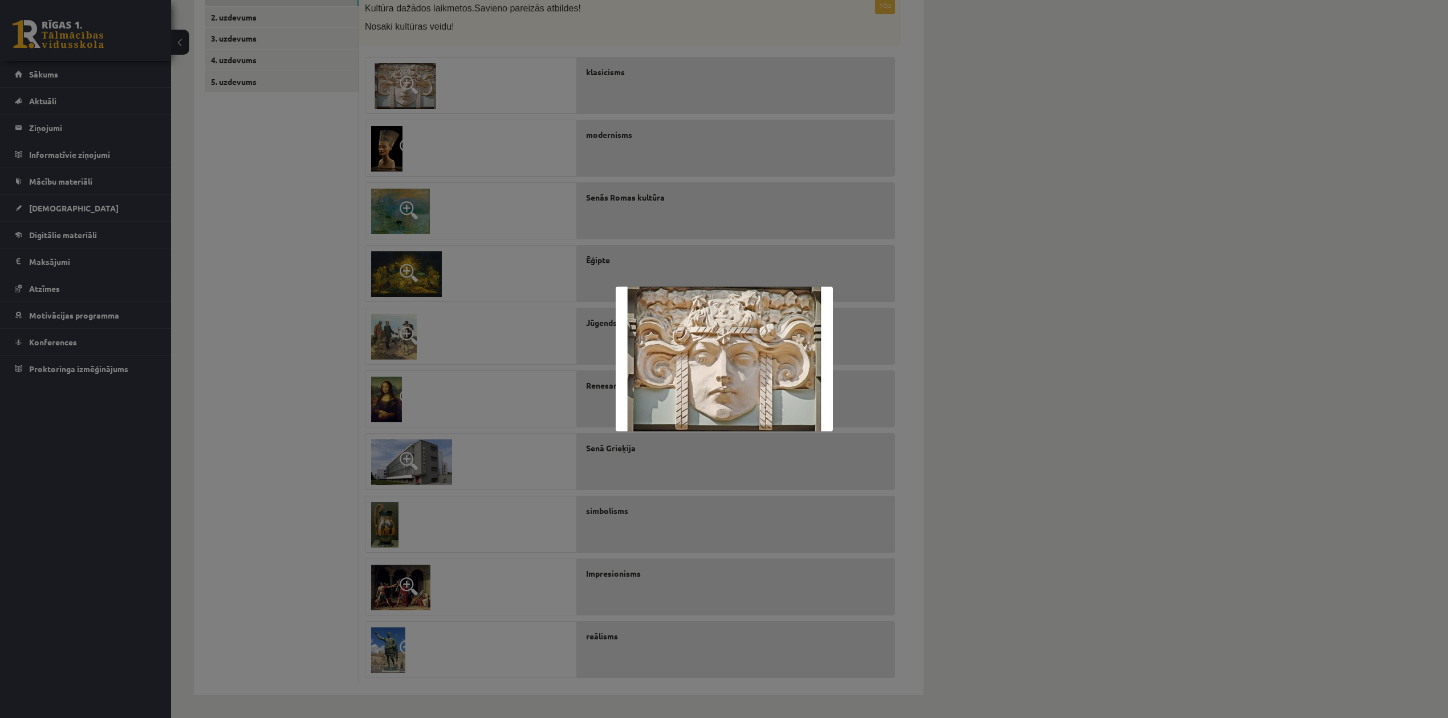
click at [505, 299] on div at bounding box center [724, 359] width 1448 height 718
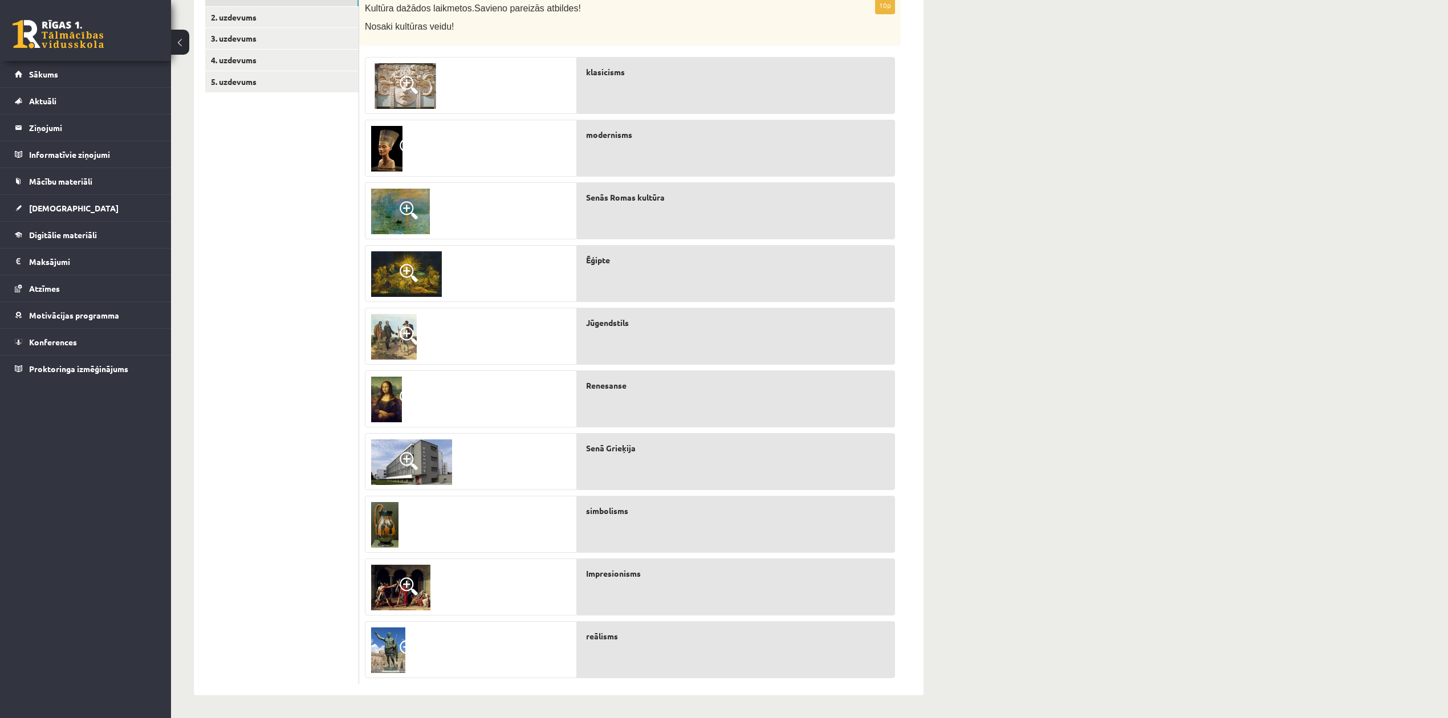
click at [393, 325] on img at bounding box center [394, 337] width 46 height 46
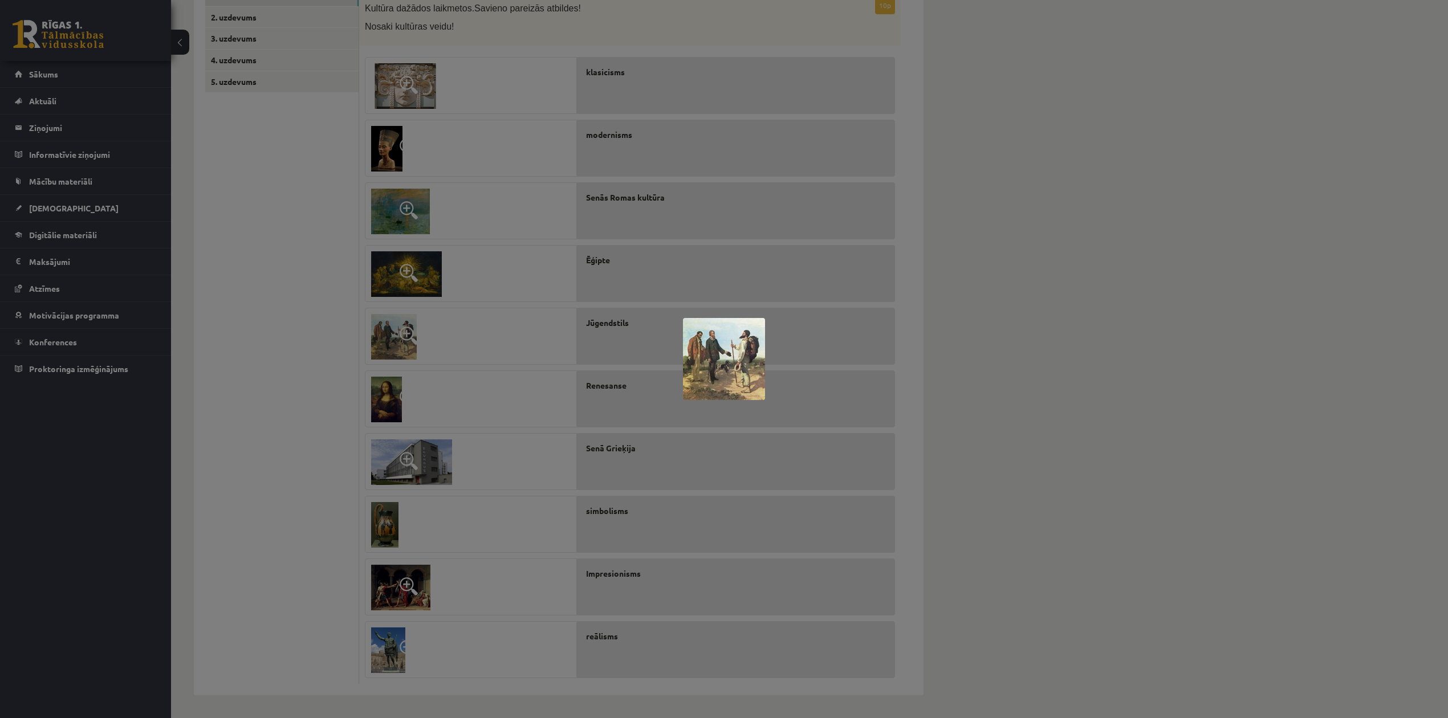
click at [395, 323] on div at bounding box center [724, 359] width 1448 height 718
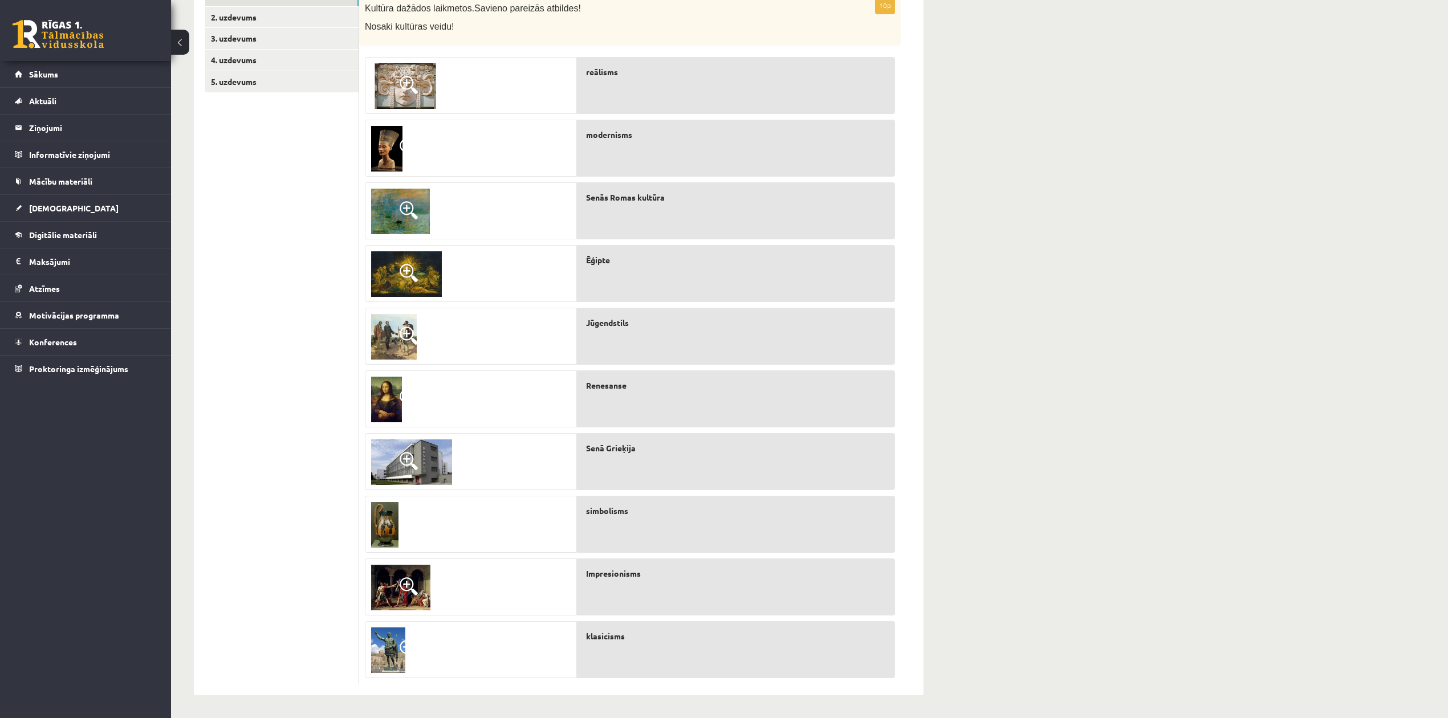
drag, startPoint x: 473, startPoint y: 156, endPoint x: 438, endPoint y: 166, distance: 36.4
click at [454, 162] on div at bounding box center [470, 148] width 211 height 57
click at [436, 166] on div at bounding box center [470, 148] width 211 height 57
click at [587, 261] on span "Ēģipte" at bounding box center [598, 260] width 24 height 12
click at [462, 262] on div at bounding box center [470, 274] width 211 height 57
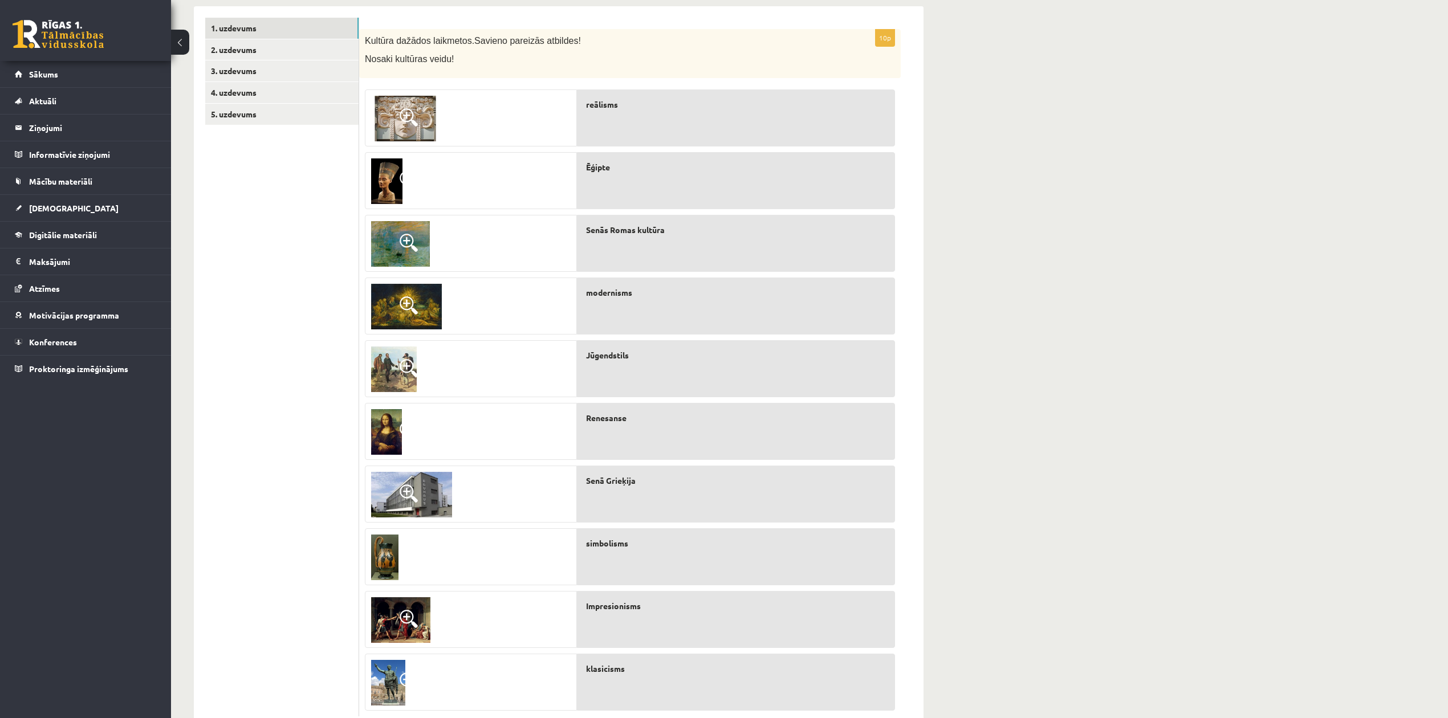
scroll to position [144, 0]
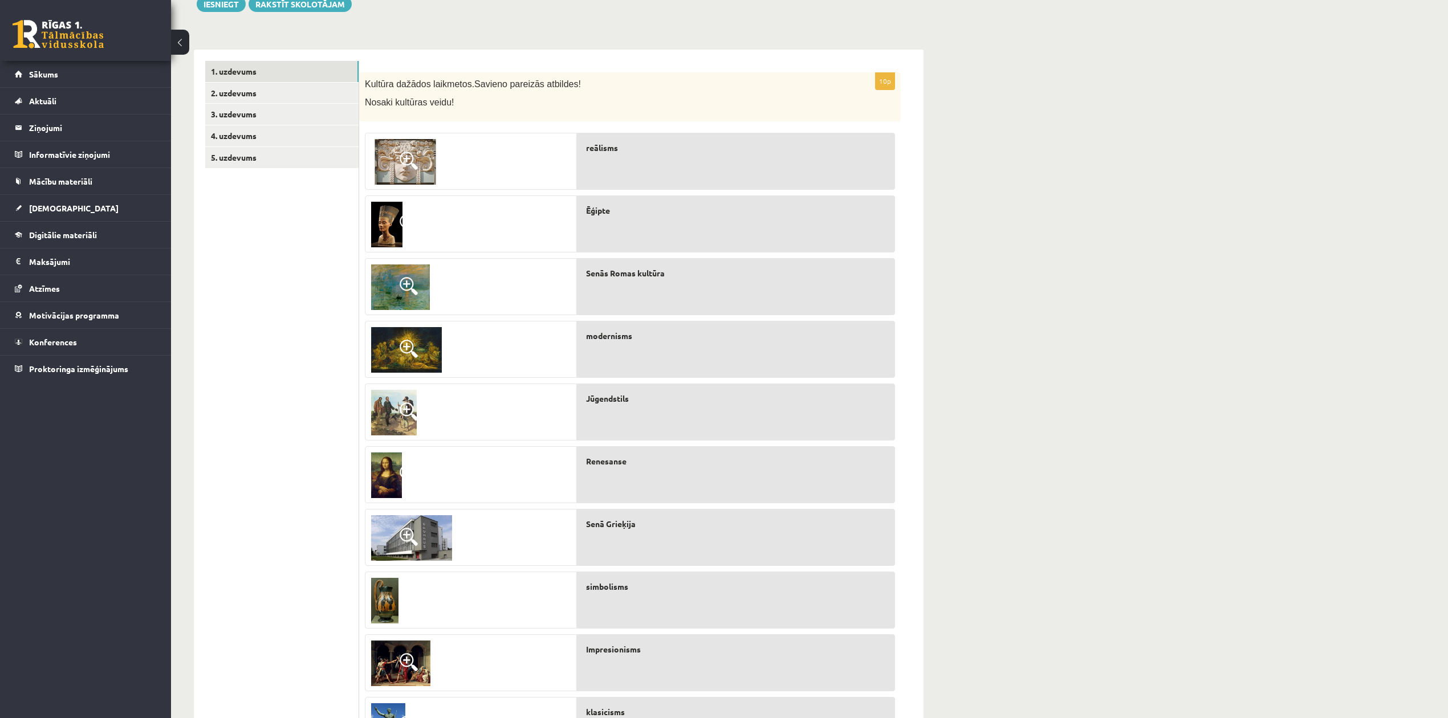
click at [443, 530] on img at bounding box center [411, 538] width 81 height 46
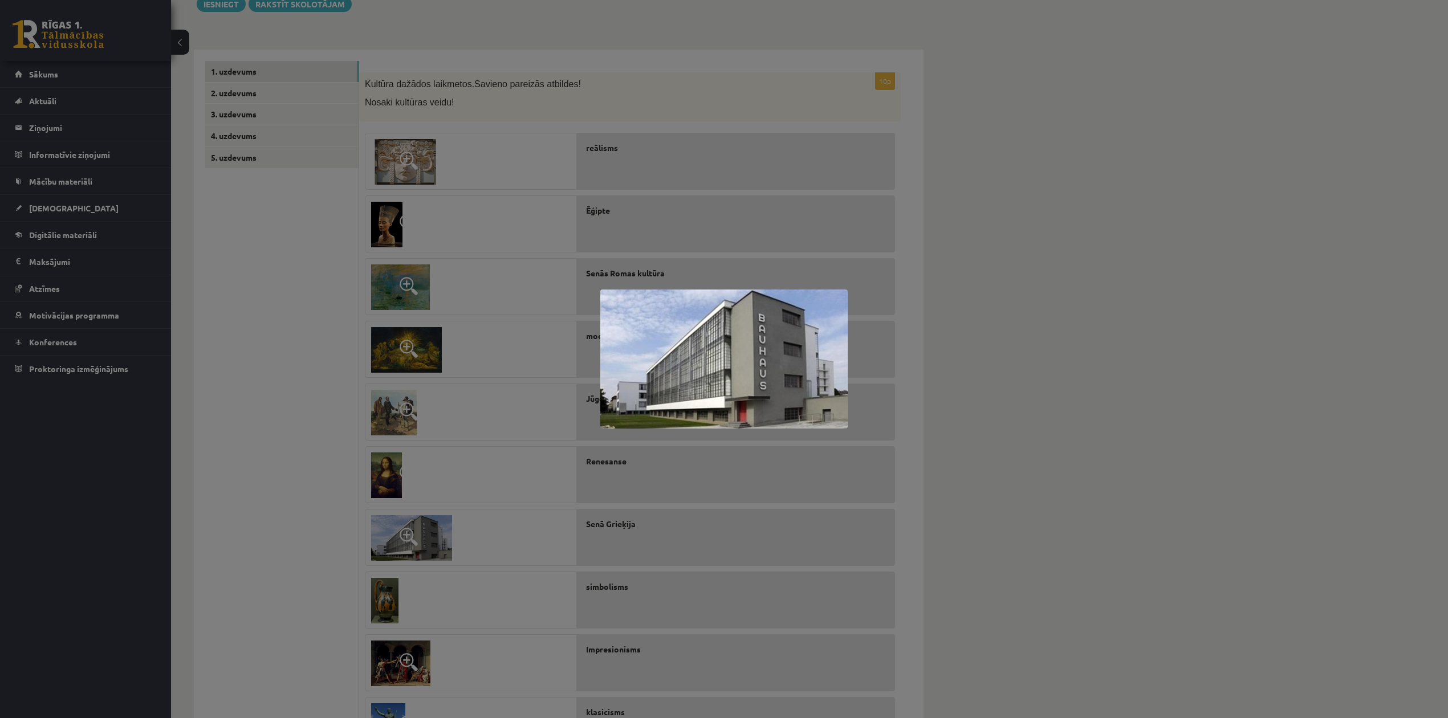
click at [442, 530] on div at bounding box center [724, 359] width 1448 height 718
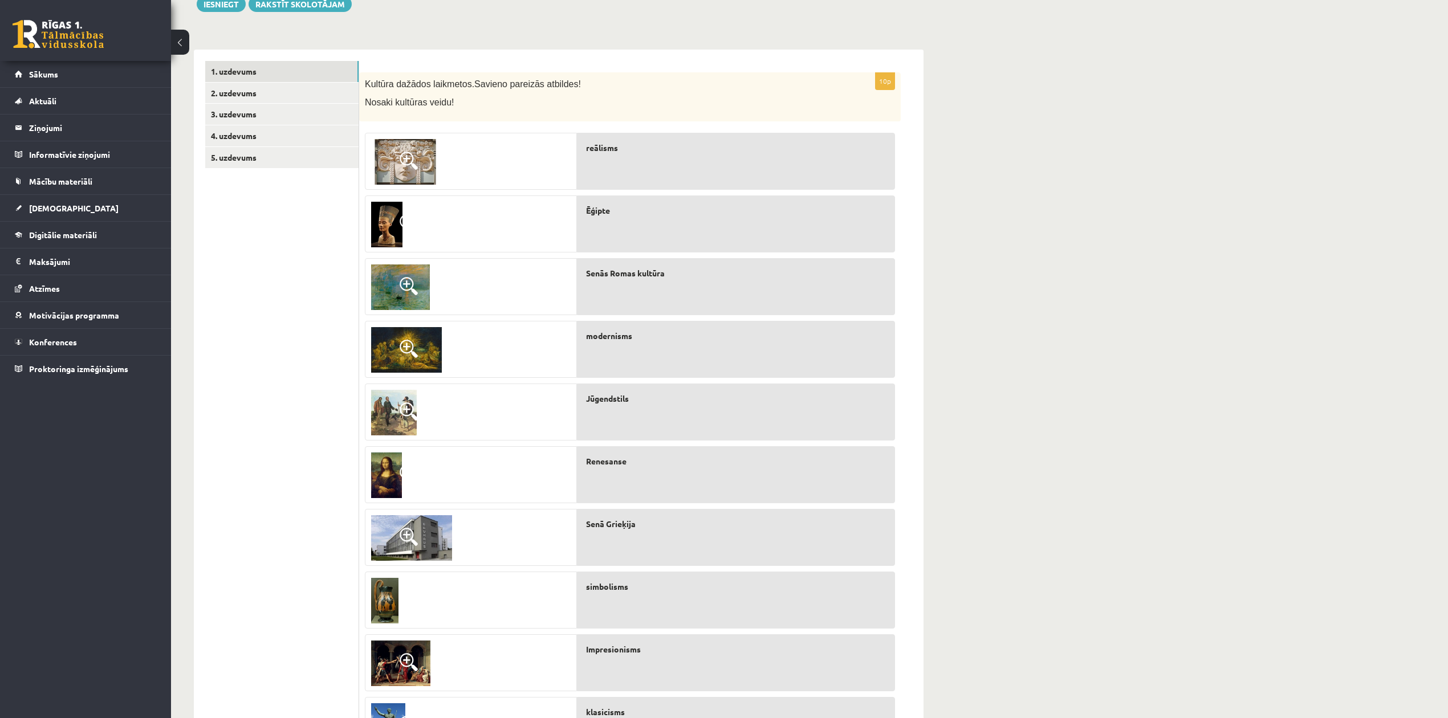
click at [603, 409] on div "Jūgendstils" at bounding box center [736, 412] width 318 height 57
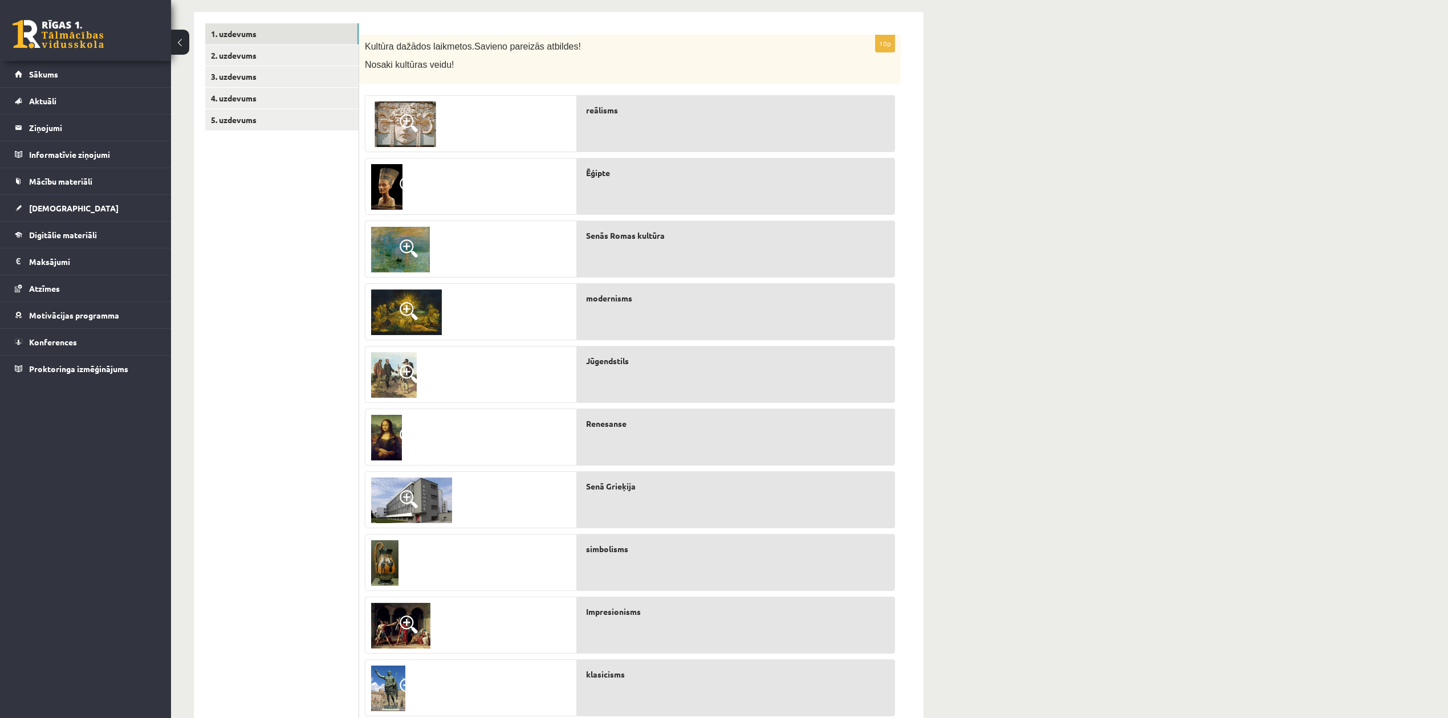
scroll to position [220, 0]
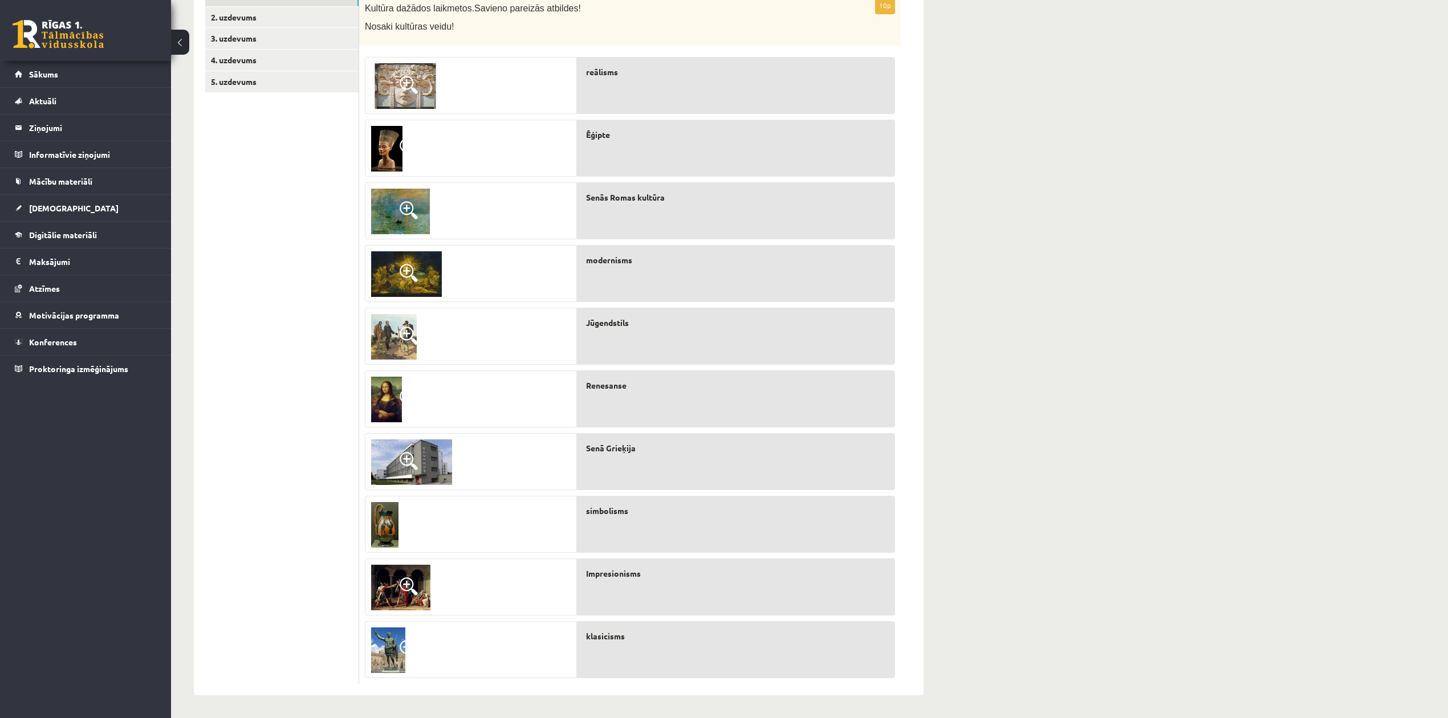
click at [401, 458] on span at bounding box center [409, 461] width 18 height 18
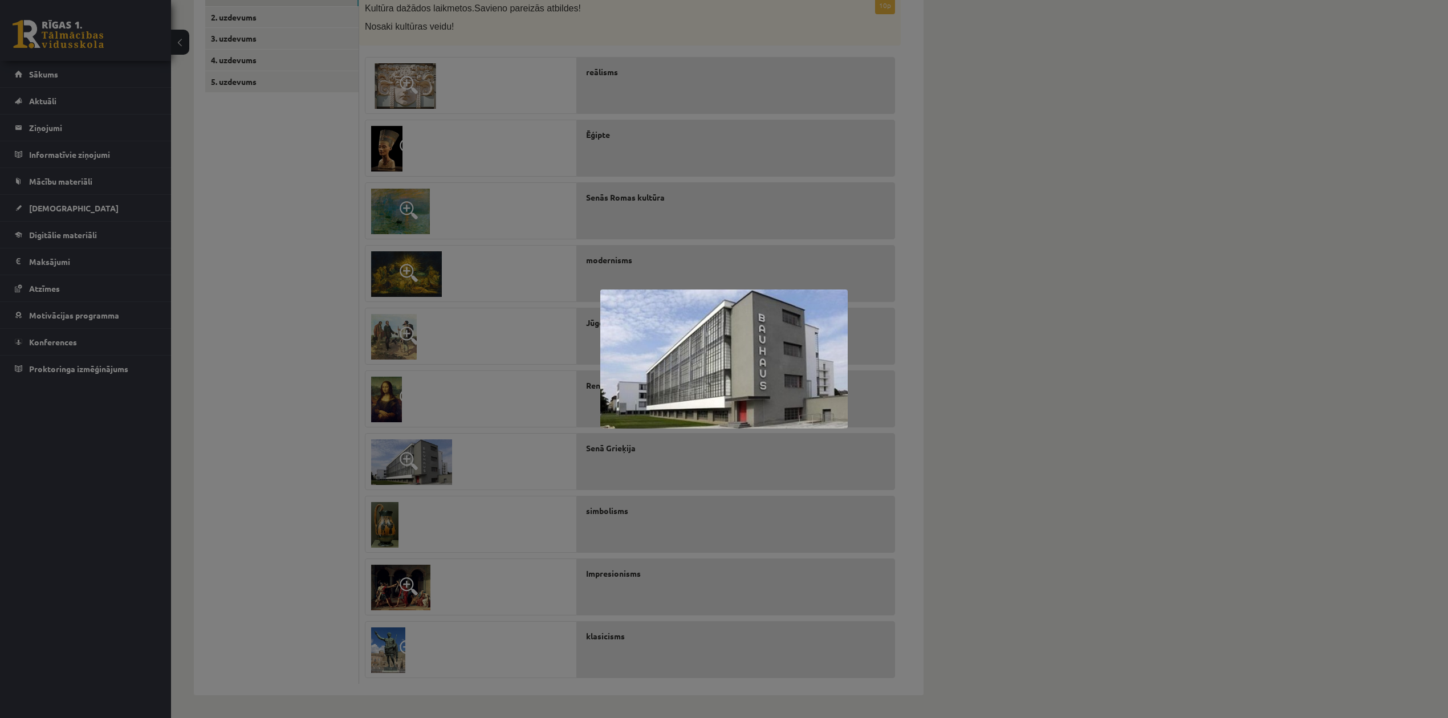
click at [442, 456] on div at bounding box center [724, 359] width 1448 height 718
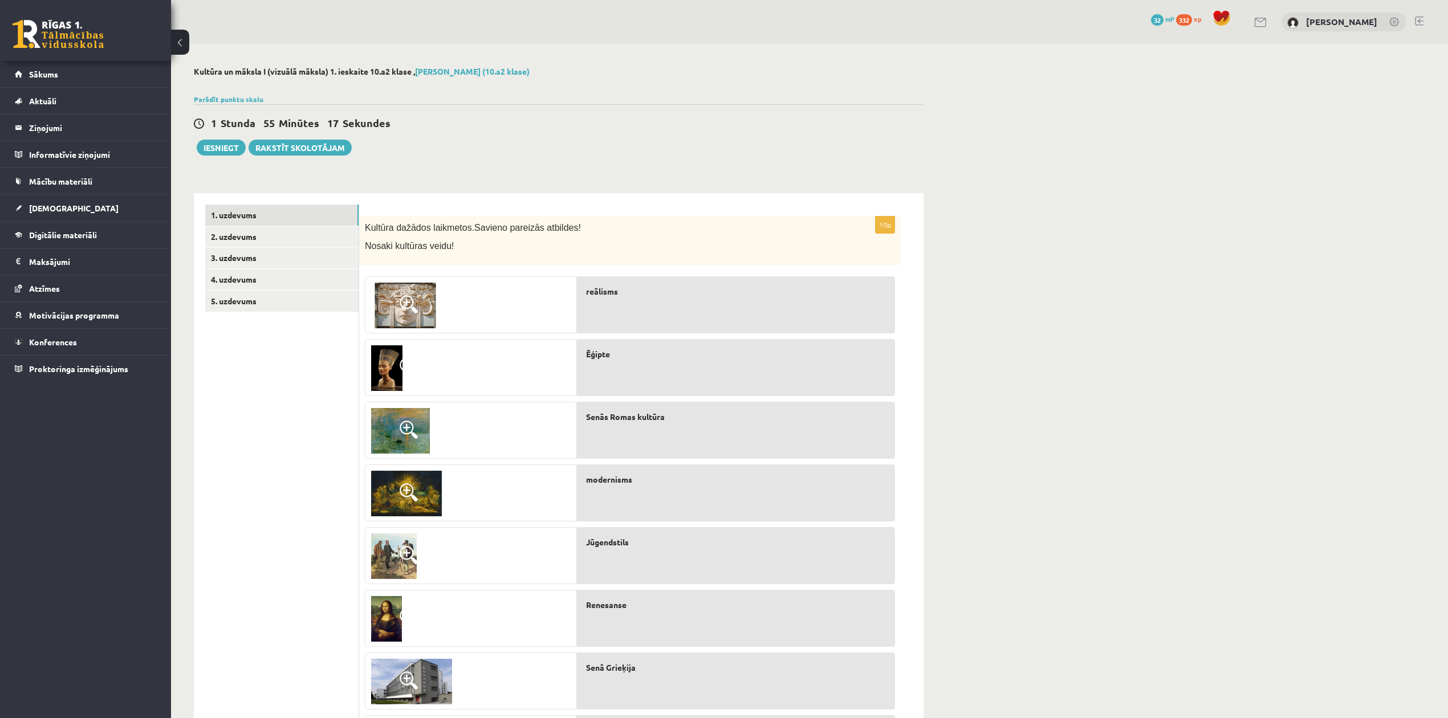
scroll to position [76, 0]
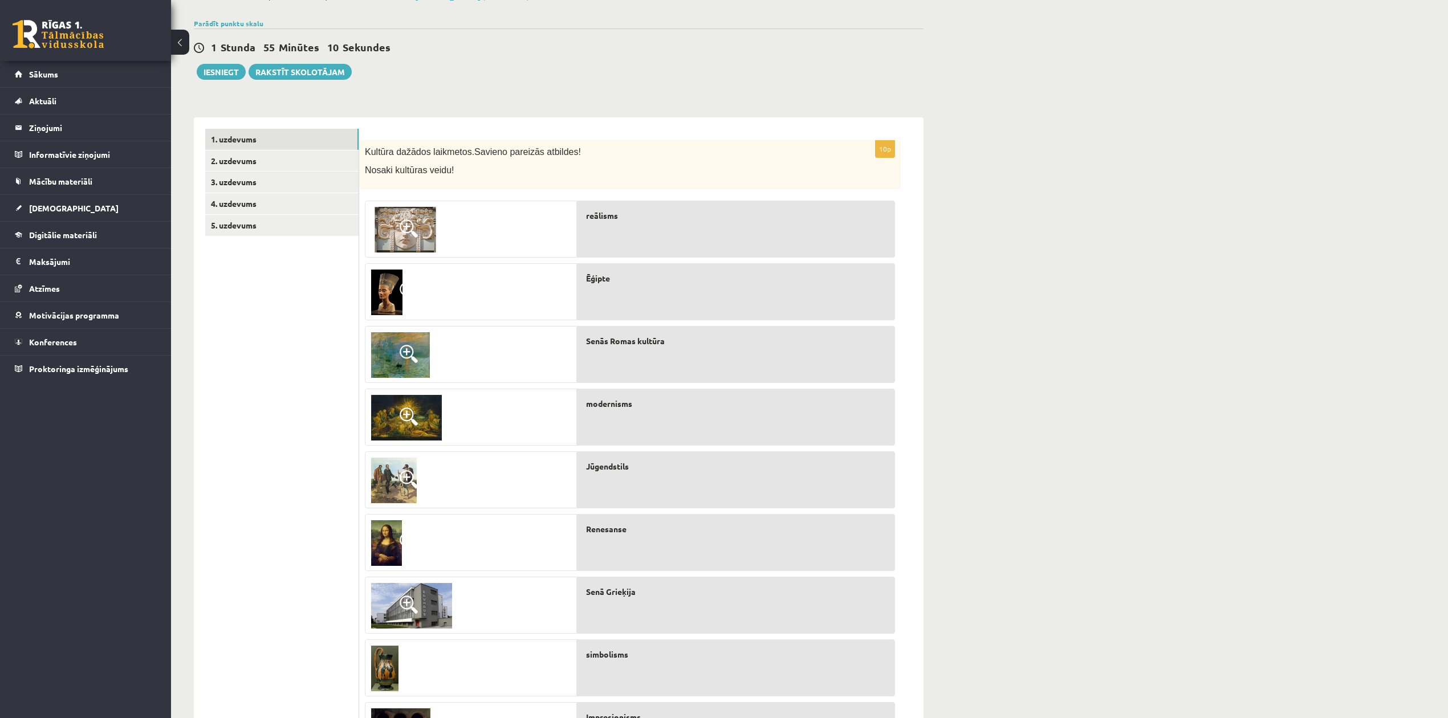
click at [1086, 538] on div "Kultūra un māksla I (vizuālā māksla) 1. ieskaite 10.a2 klase , [PERSON_NAME] (1…" at bounding box center [809, 415] width 1277 height 894
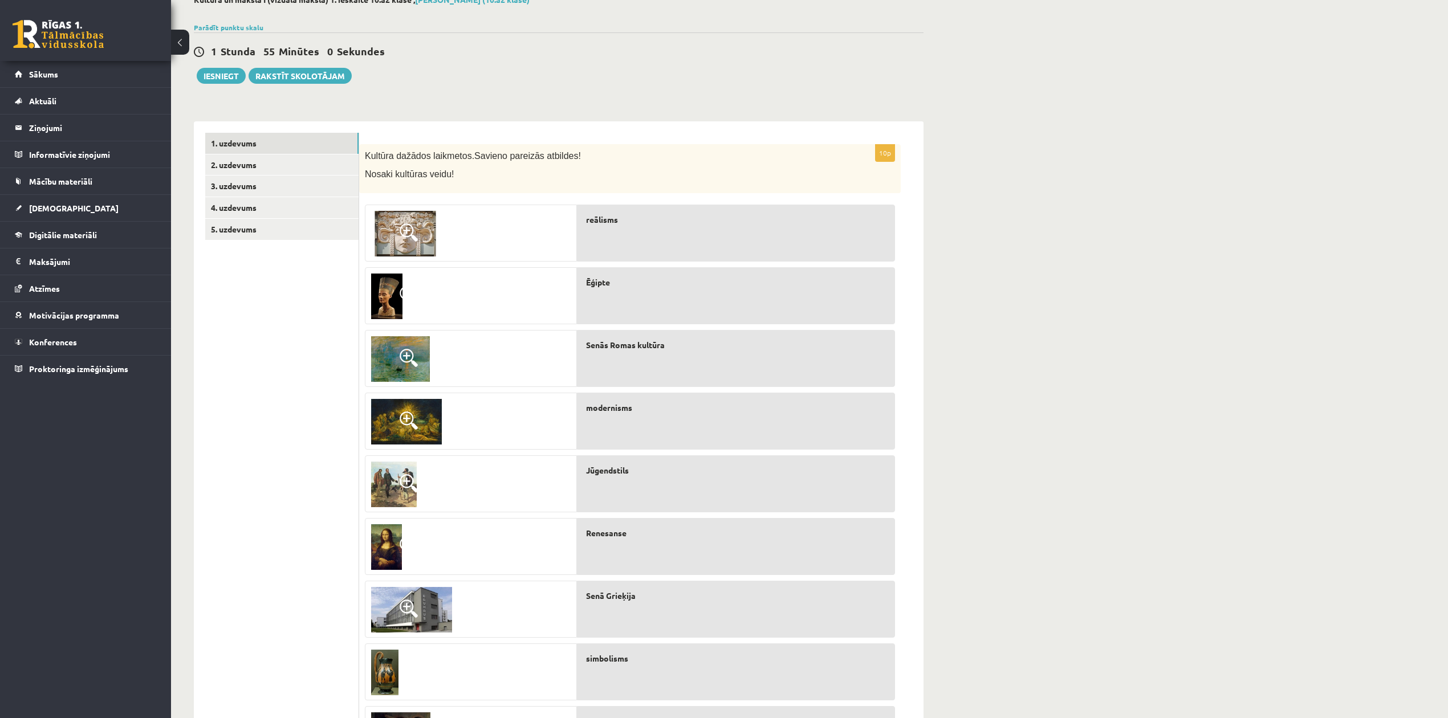
scroll to position [67, 0]
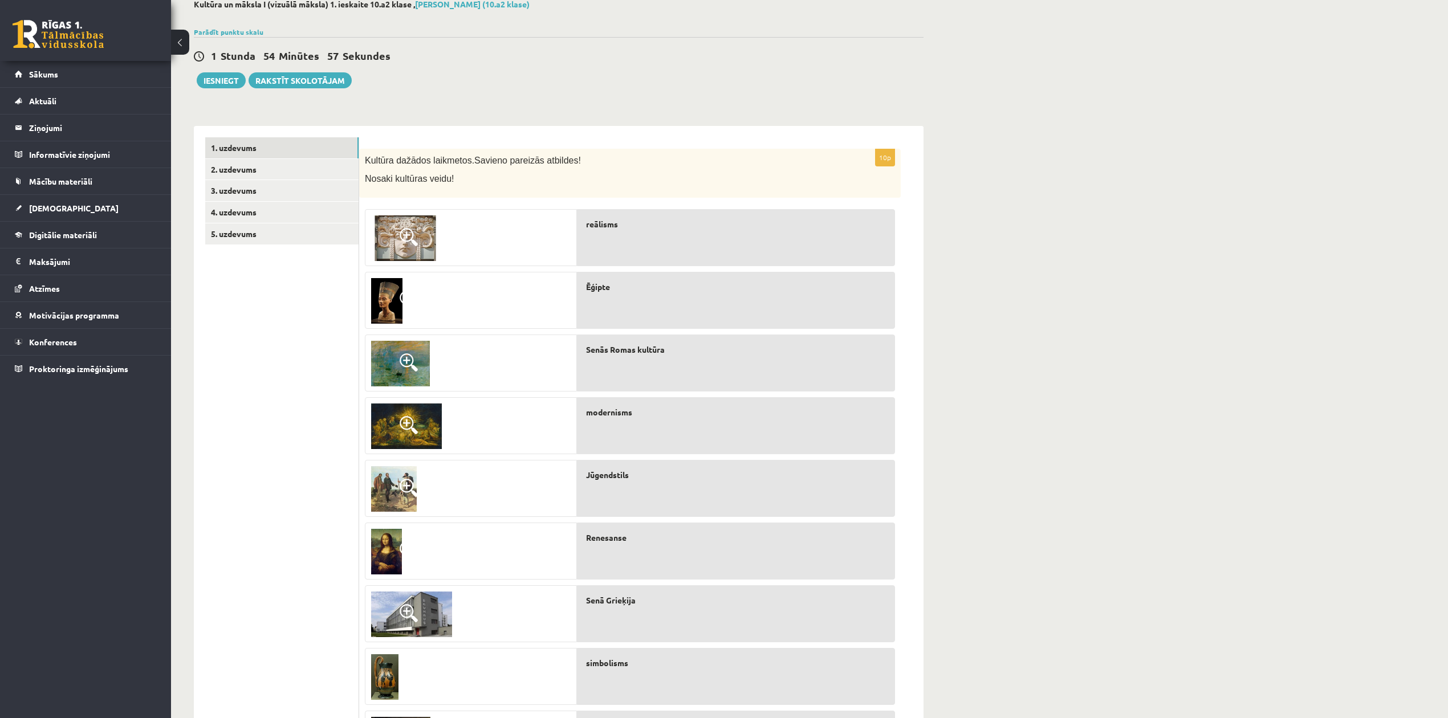
drag, startPoint x: 472, startPoint y: 237, endPoint x: 500, endPoint y: 231, distance: 28.5
click at [500, 233] on div at bounding box center [470, 238] width 211 height 57
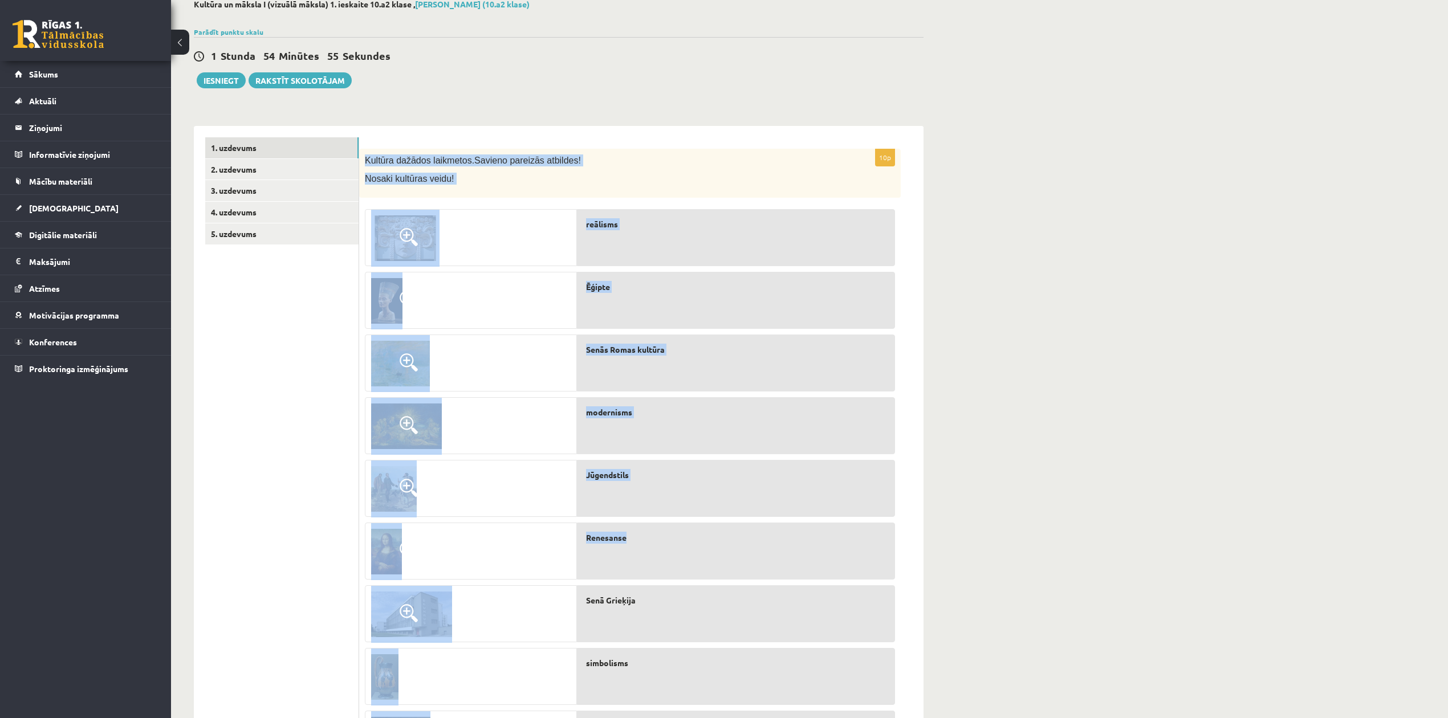
drag, startPoint x: 373, startPoint y: 153, endPoint x: 724, endPoint y: 547, distance: 527.4
click at [726, 538] on div "10p Kultūra dažādos laikmetos. Savieno pareizās atbildes! Nosaki kultūras veidu…" at bounding box center [630, 493] width 542 height 688
click at [513, 270] on div at bounding box center [471, 517] width 212 height 627
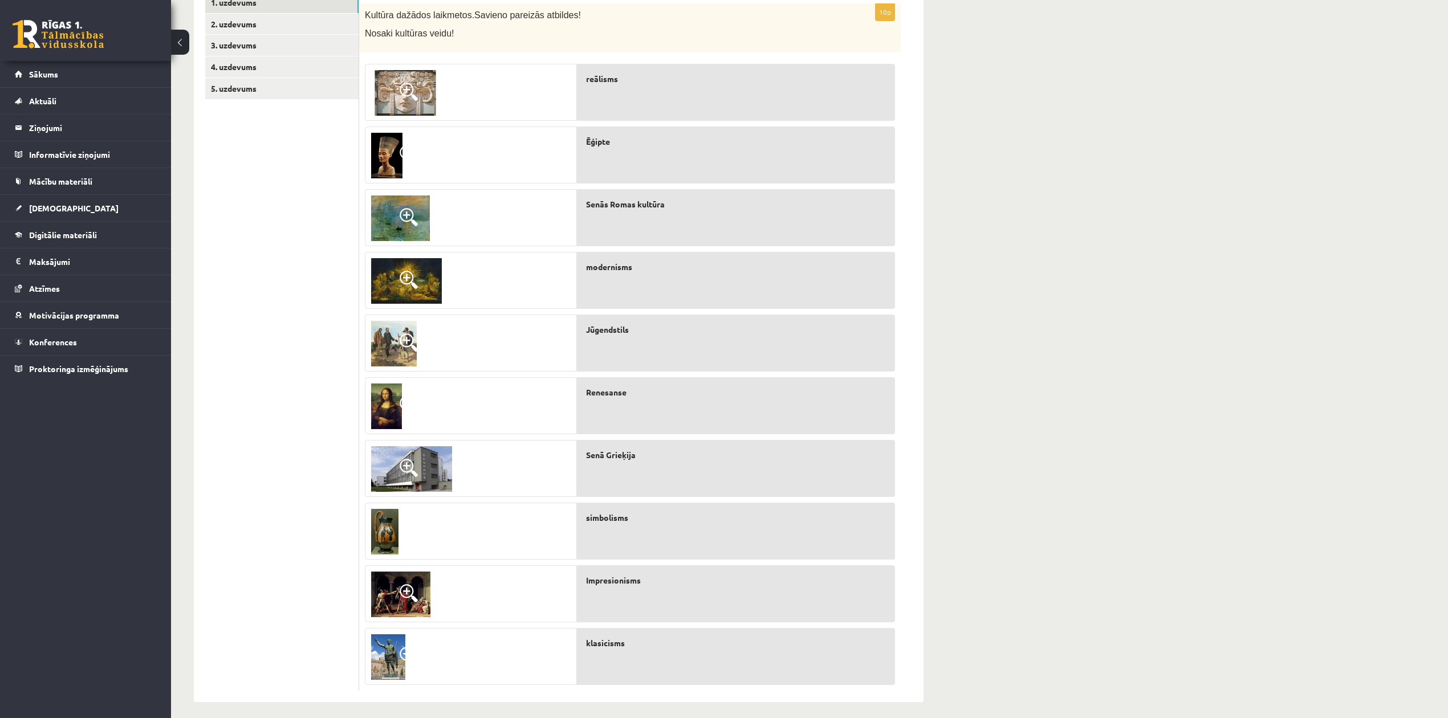
scroll to position [220, 0]
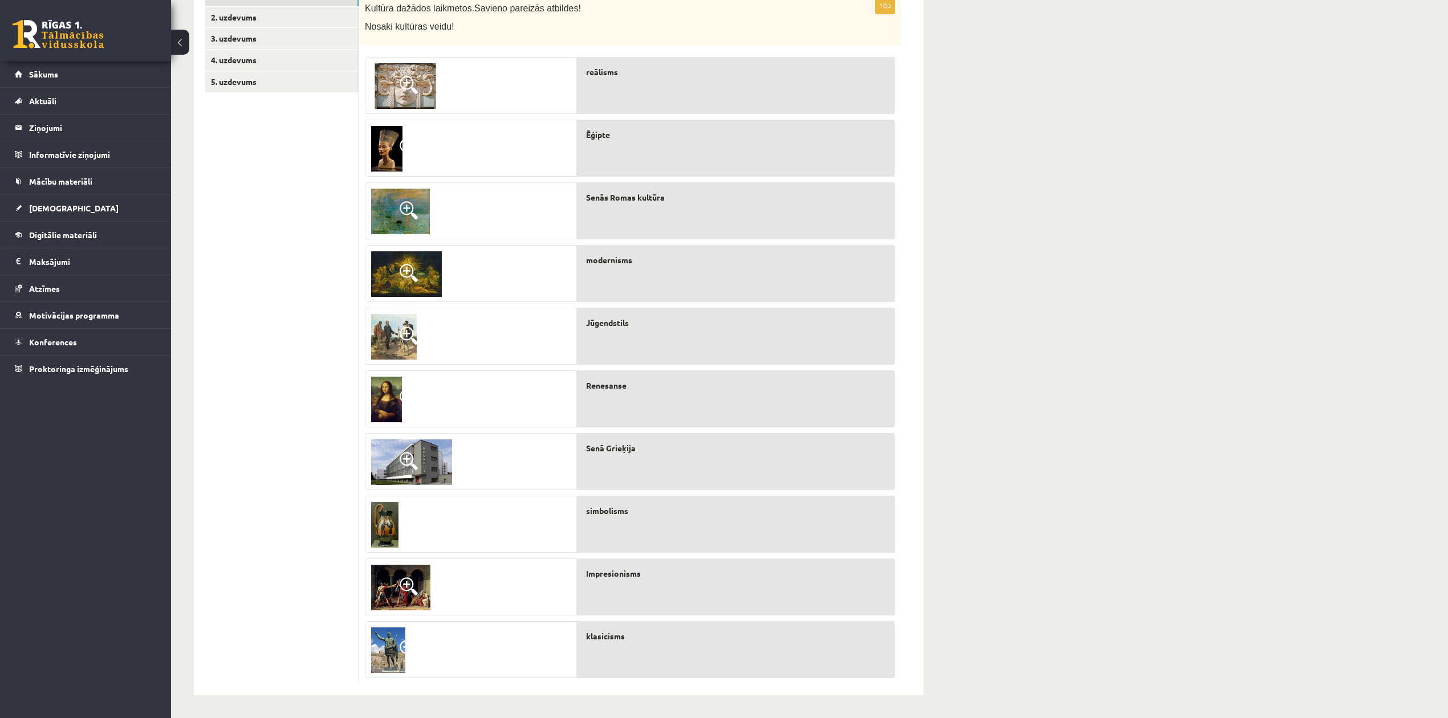
click at [401, 538] on span at bounding box center [409, 587] width 18 height 18
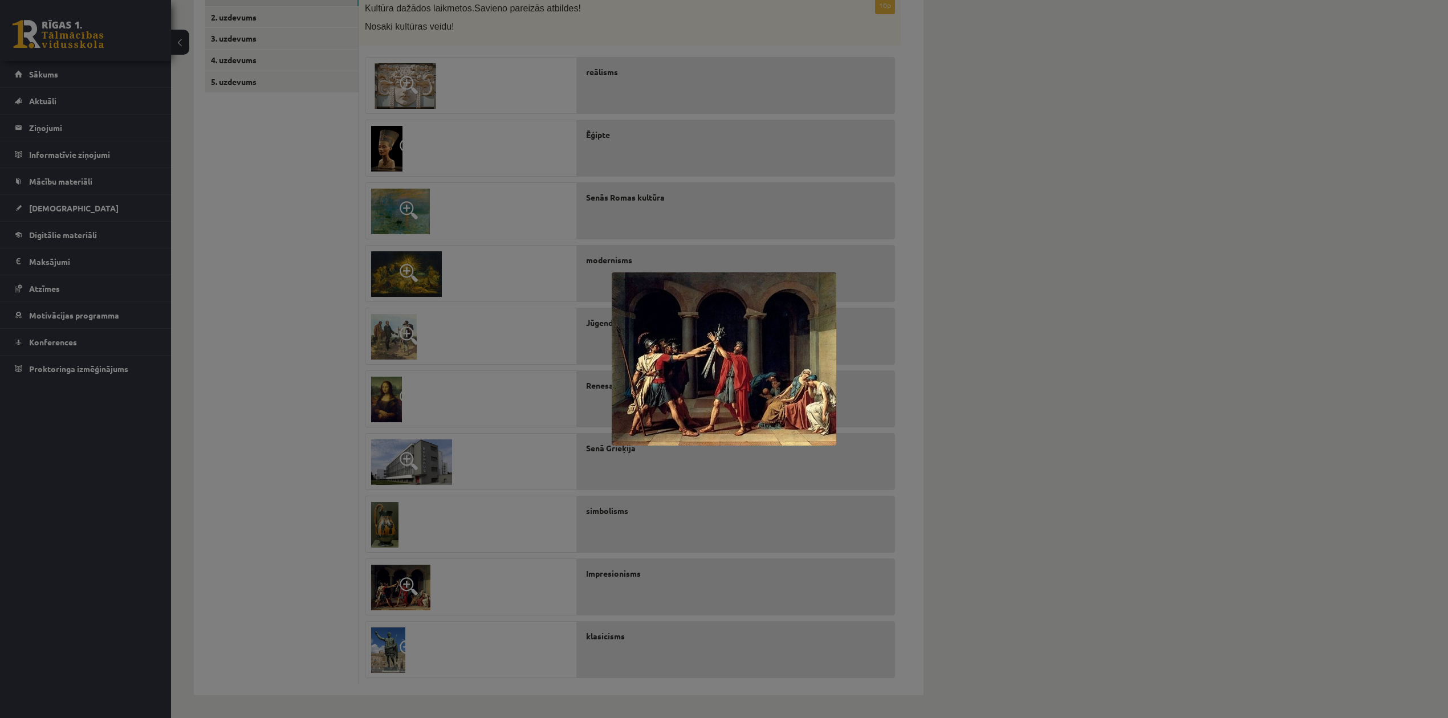
click at [527, 538] on div at bounding box center [724, 359] width 1448 height 718
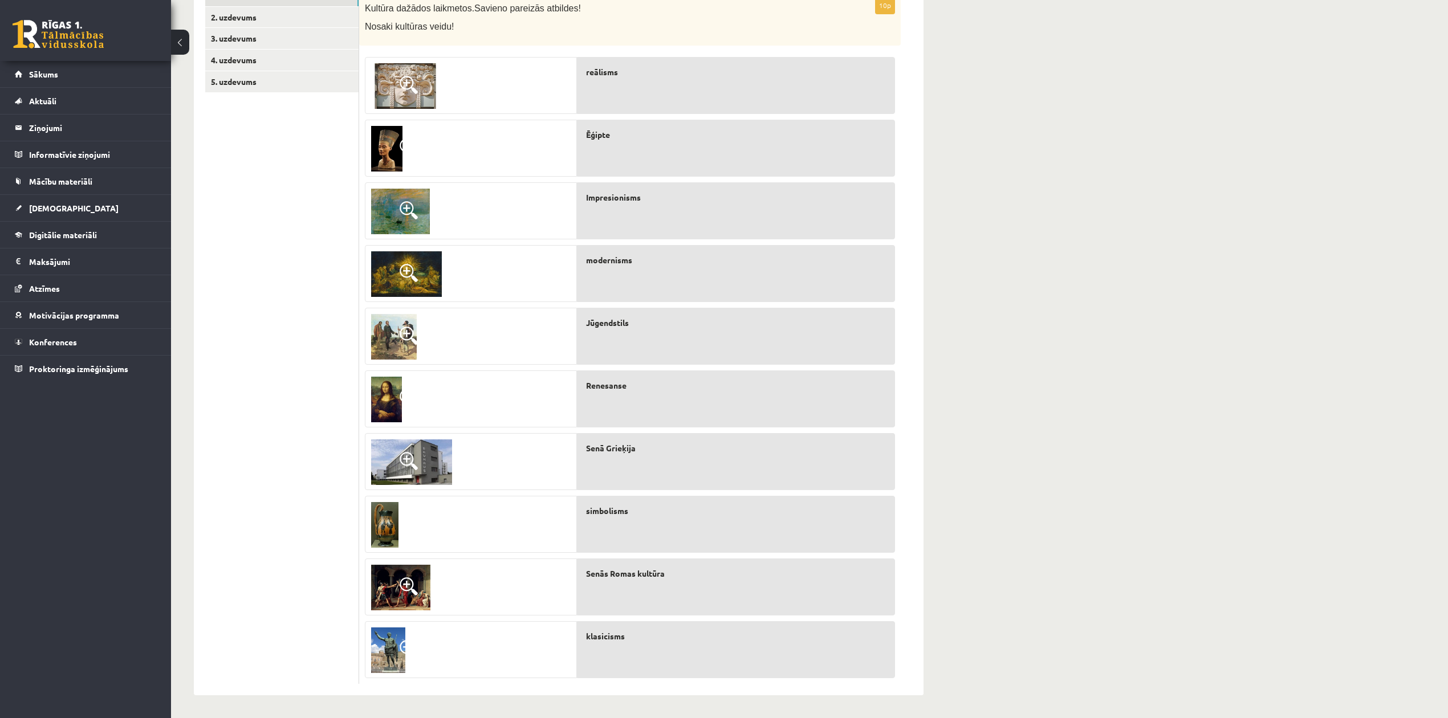
click at [415, 274] on span at bounding box center [409, 273] width 18 height 18
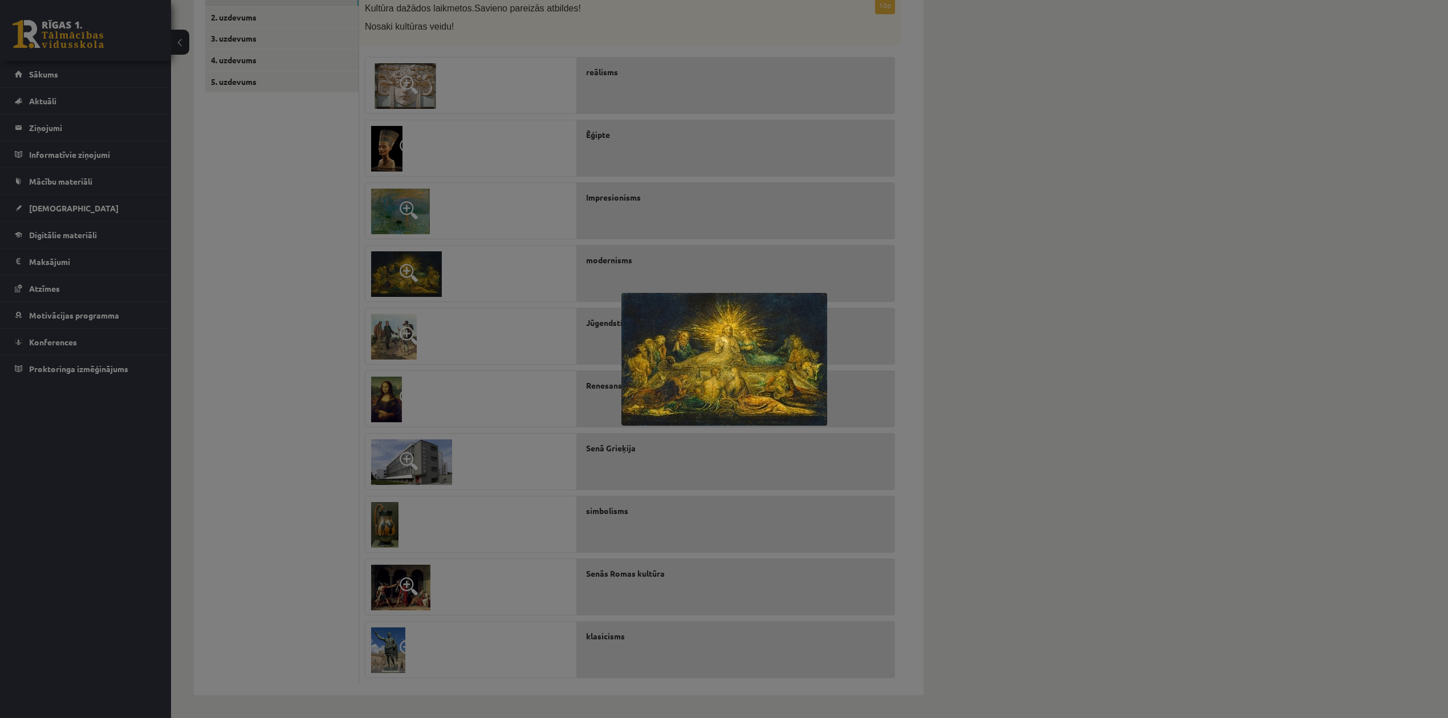
click at [415, 274] on div at bounding box center [724, 359] width 1448 height 718
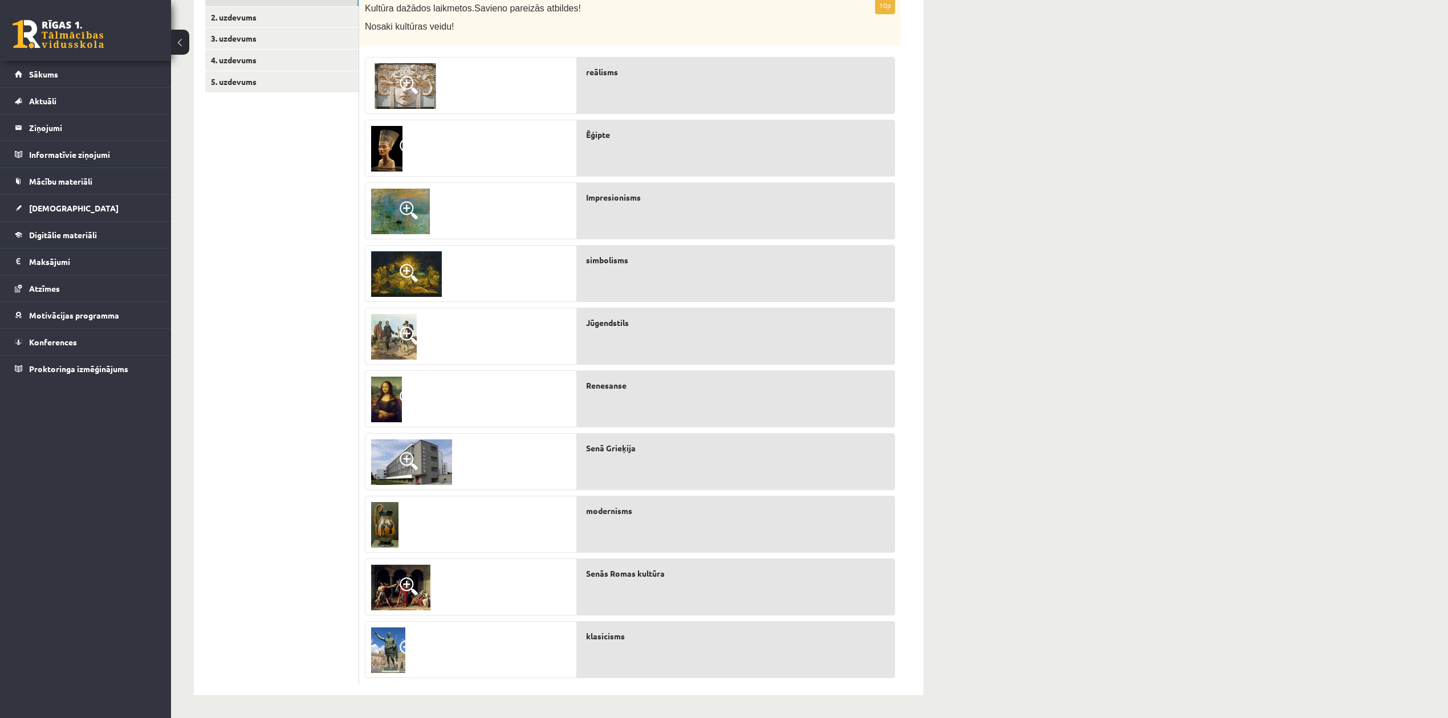
click at [383, 520] on img at bounding box center [384, 525] width 27 height 46
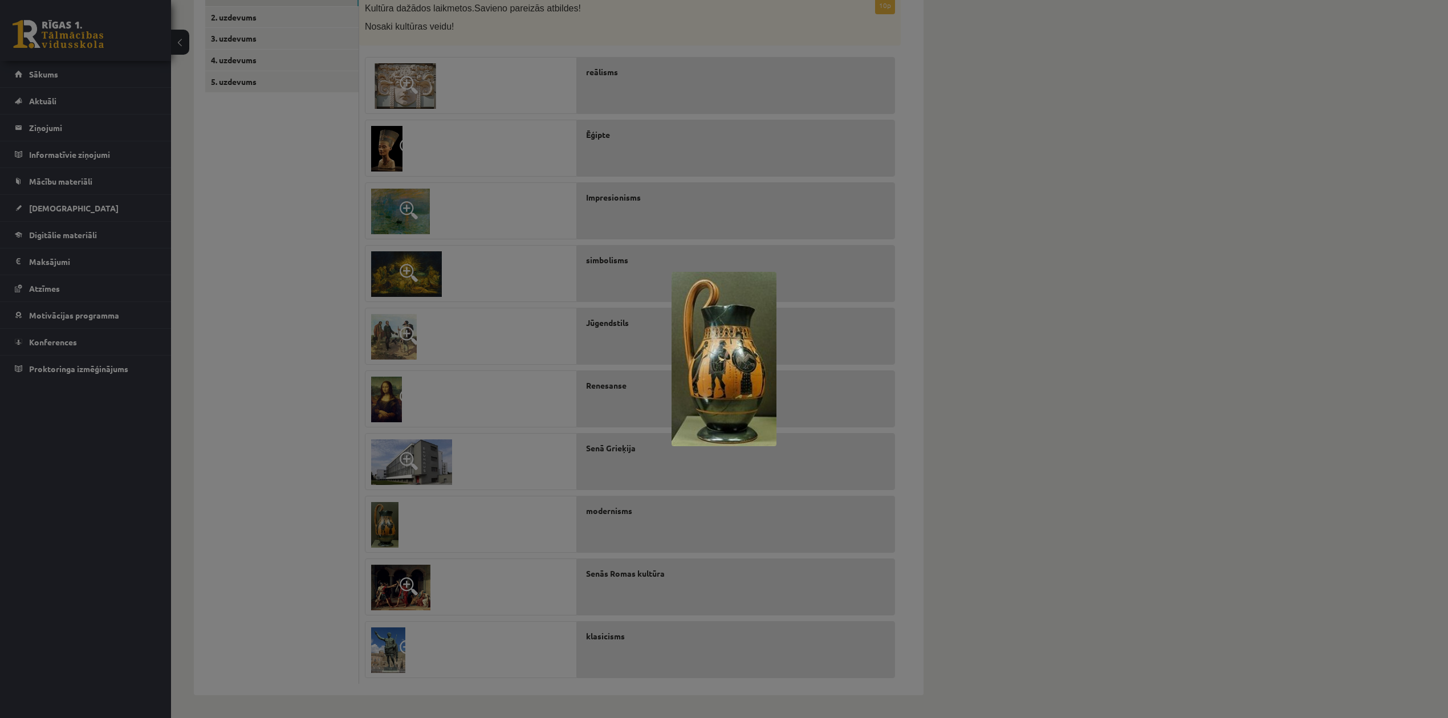
click at [637, 509] on div at bounding box center [724, 359] width 1448 height 718
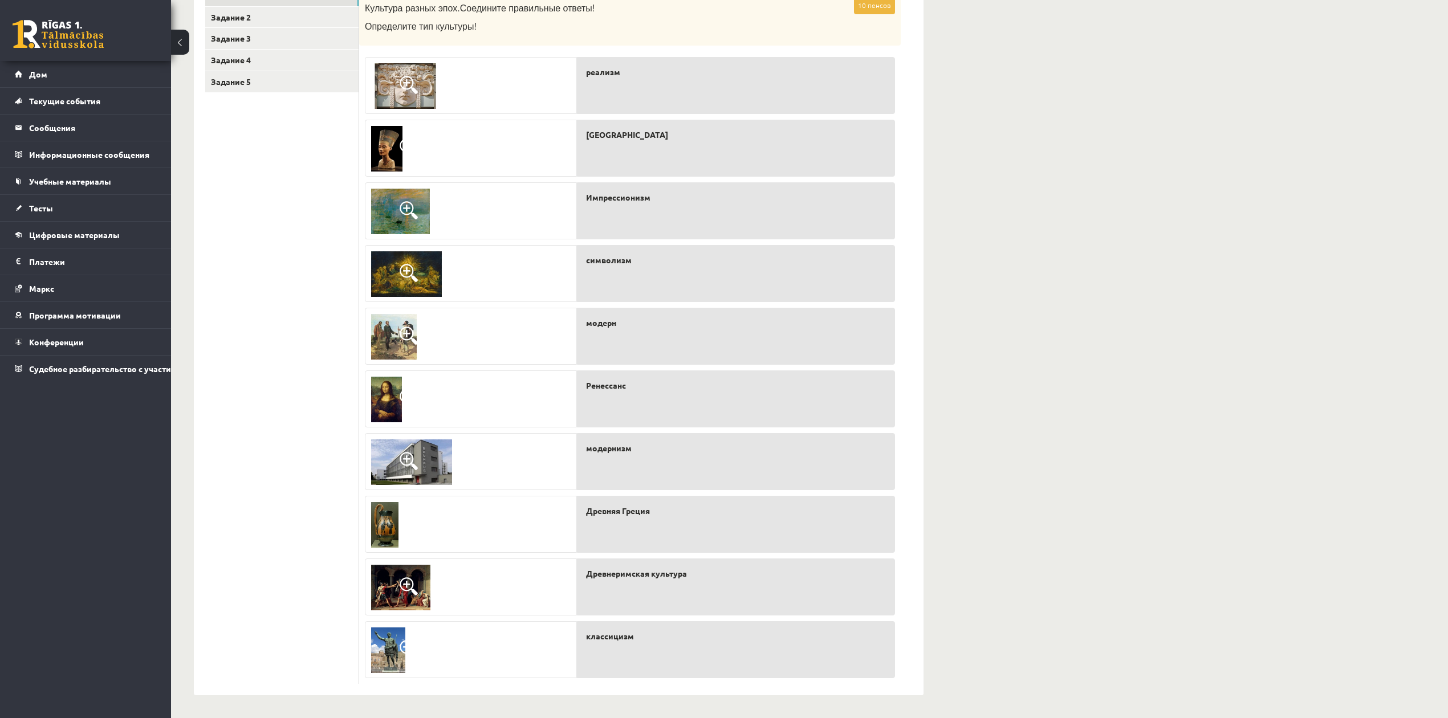
click at [1086, 210] on div "Культура и искусство I (Изобразительное искусство) 1-й тест 10.а2 класс, [PERSO…" at bounding box center [809, 271] width 1277 height 894
click at [409, 538] on span at bounding box center [409, 587] width 18 height 18
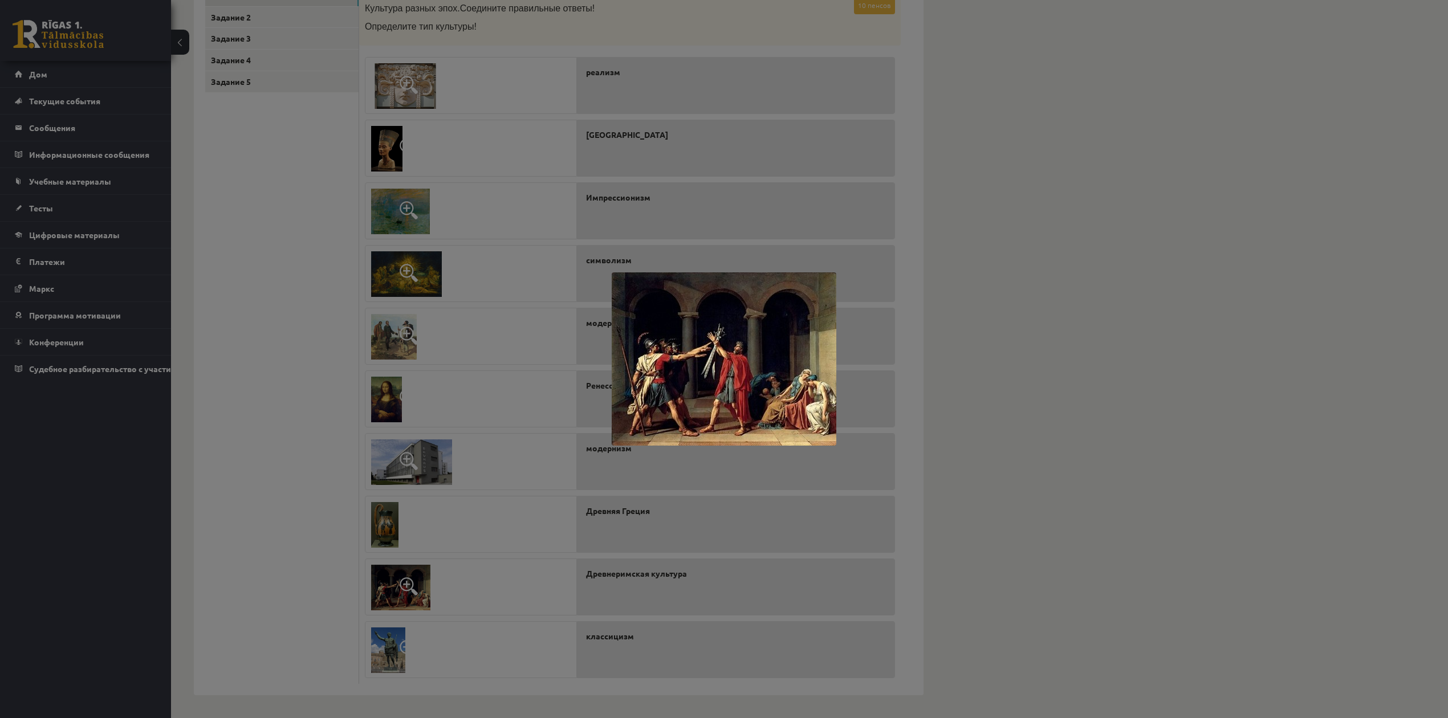
click at [406, 538] on div at bounding box center [724, 359] width 1448 height 718
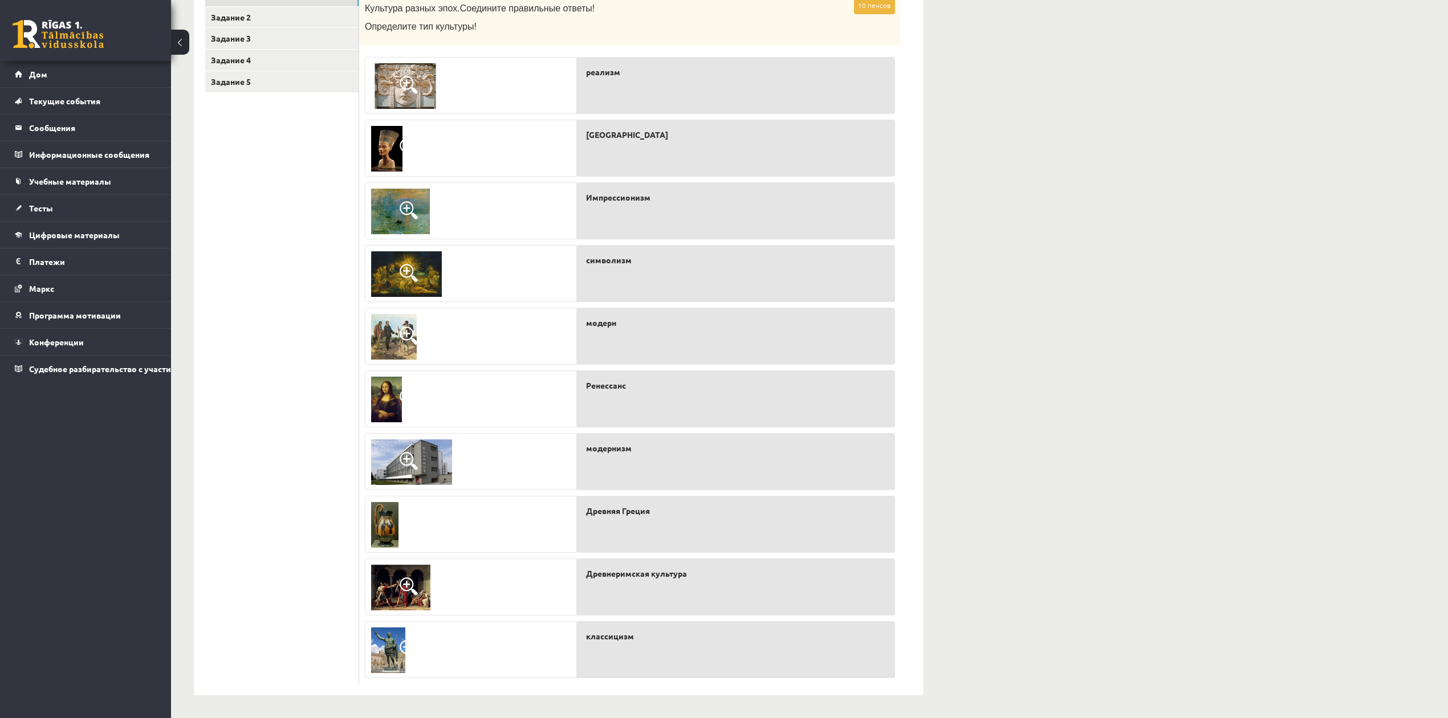
click at [399, 329] on img at bounding box center [394, 337] width 46 height 46
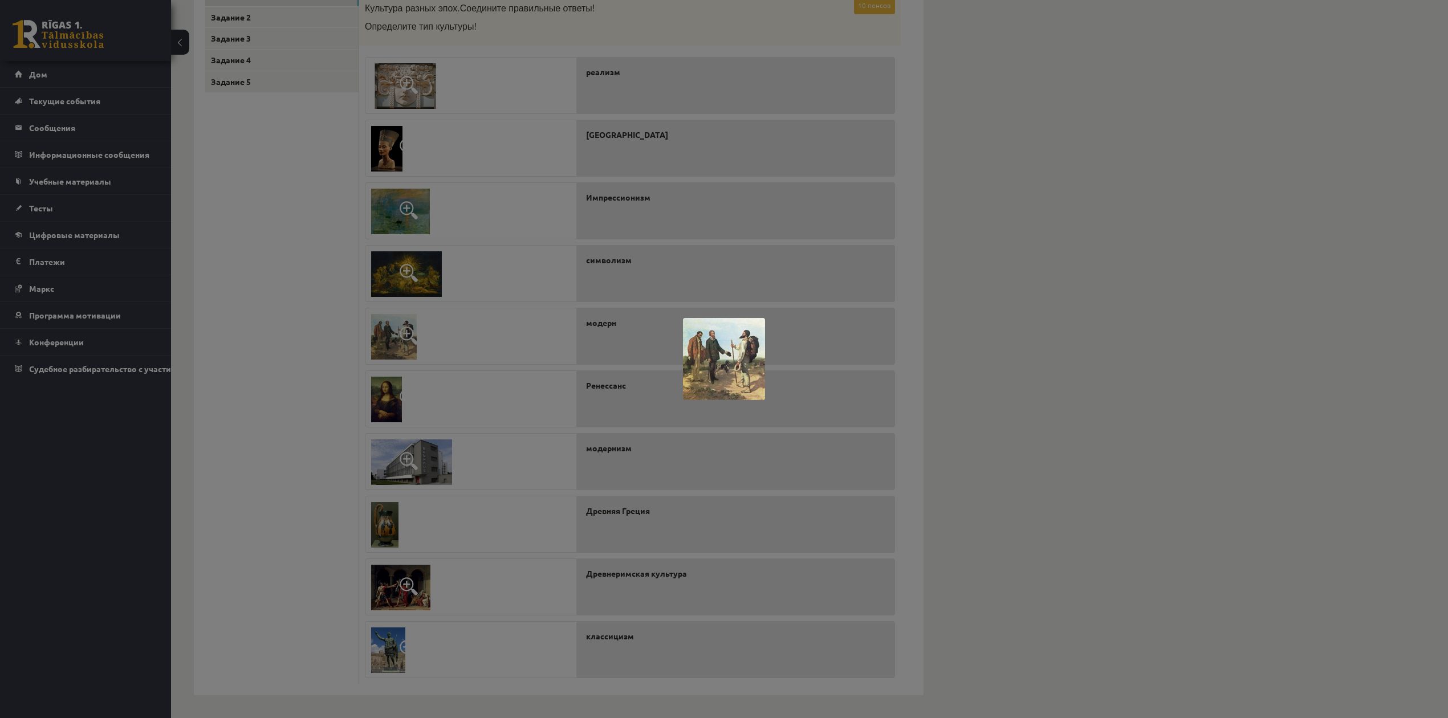
click at [399, 327] on div at bounding box center [724, 359] width 1448 height 718
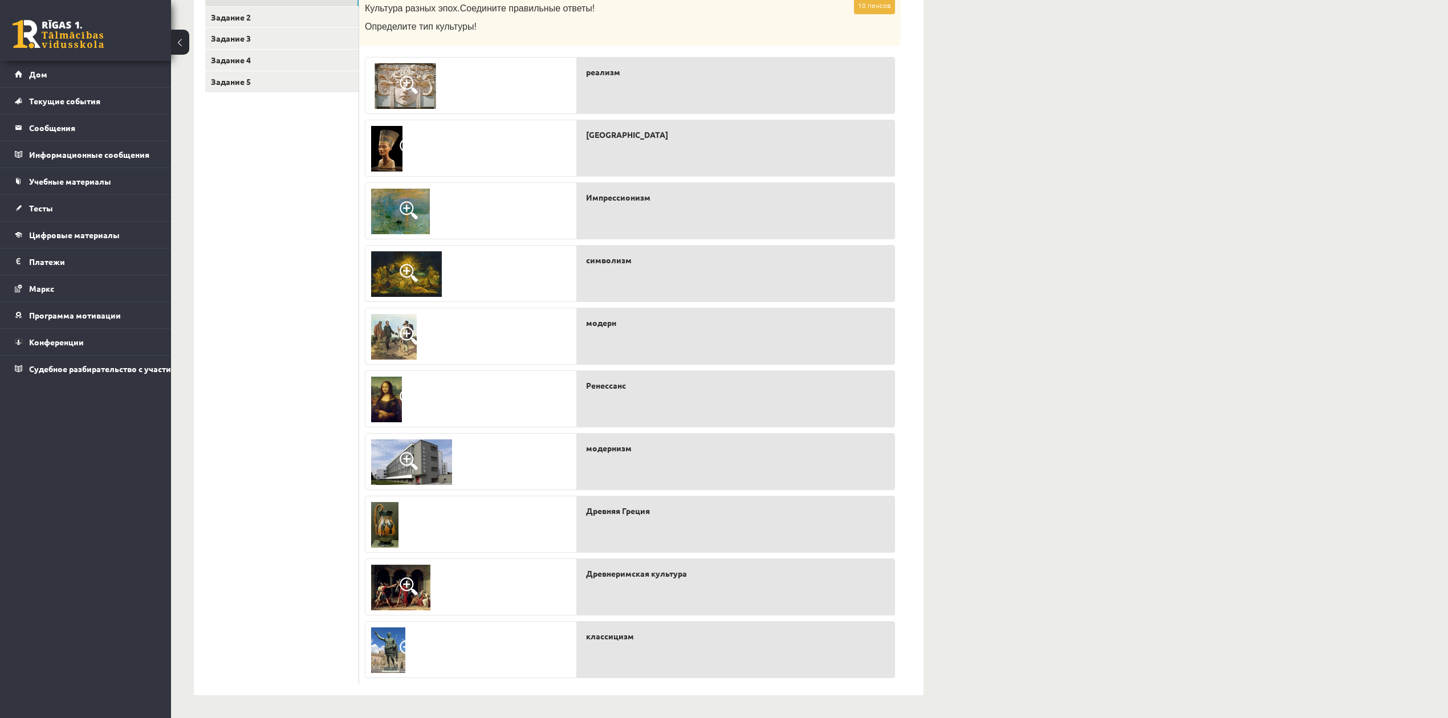
click at [408, 225] on img at bounding box center [400, 212] width 59 height 46
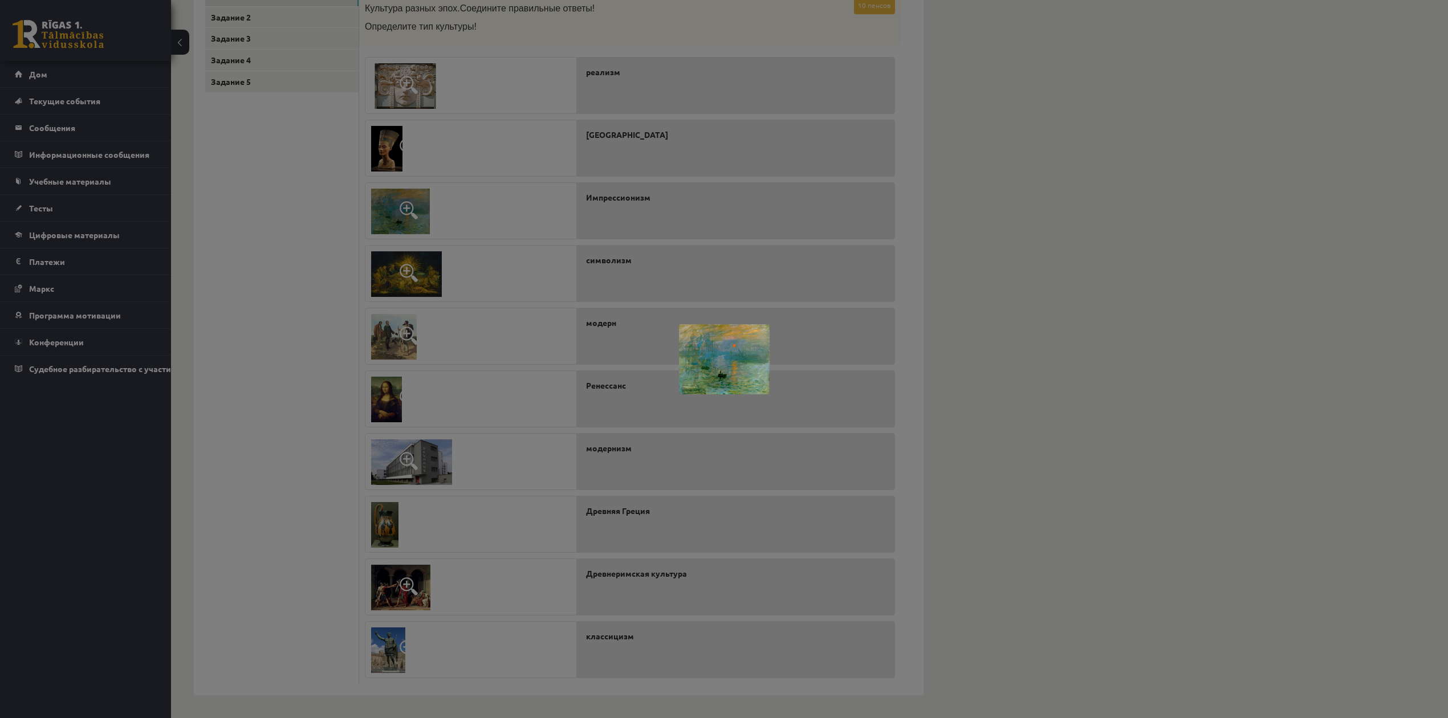
click at [511, 254] on div at bounding box center [724, 359] width 1448 height 718
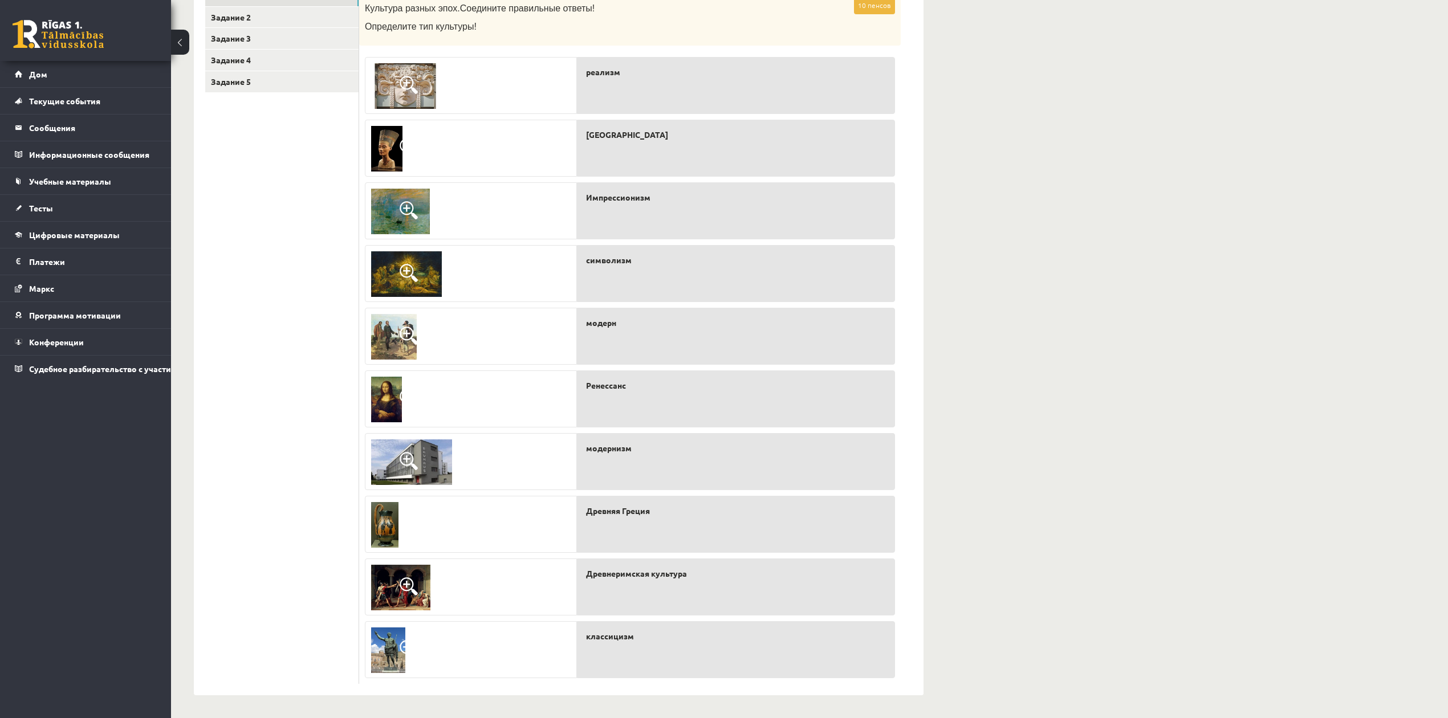
click at [420, 94] on img at bounding box center [405, 86] width 68 height 46
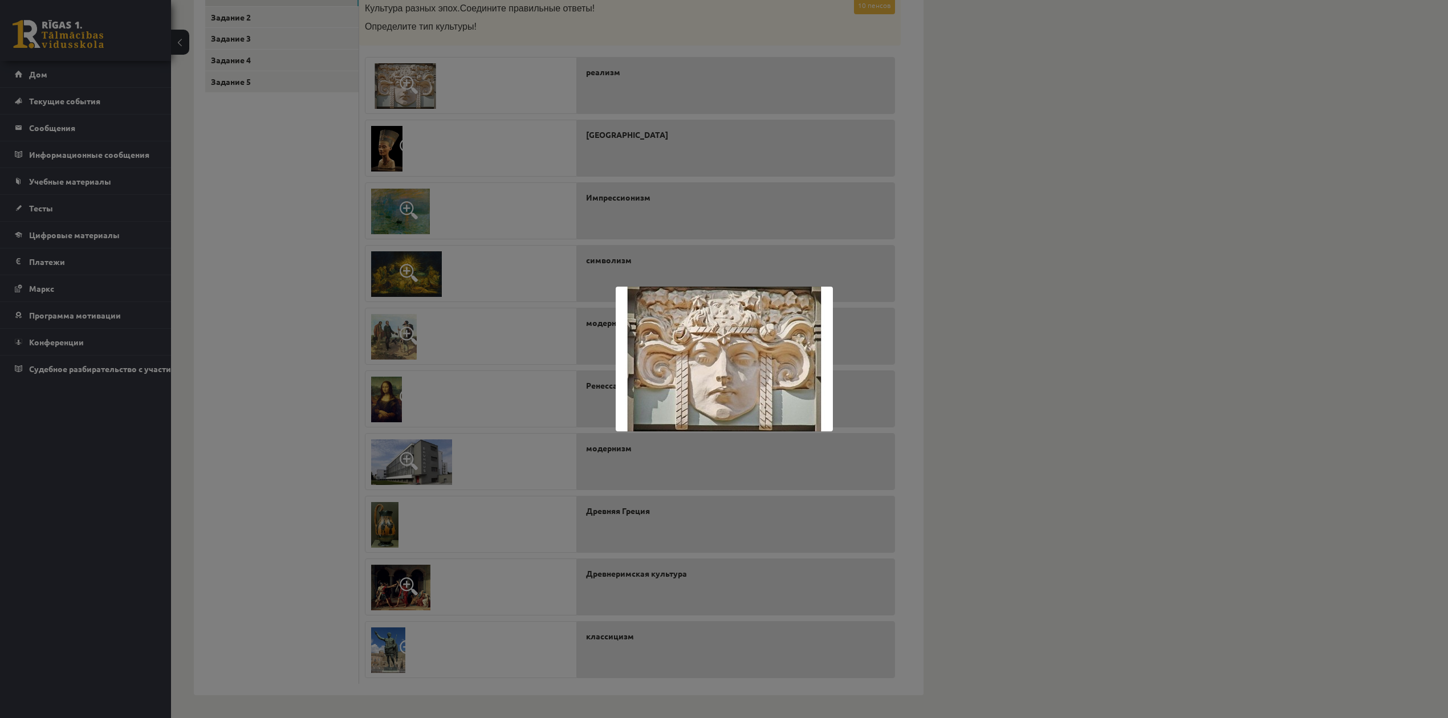
click at [475, 103] on div at bounding box center [724, 359] width 1448 height 718
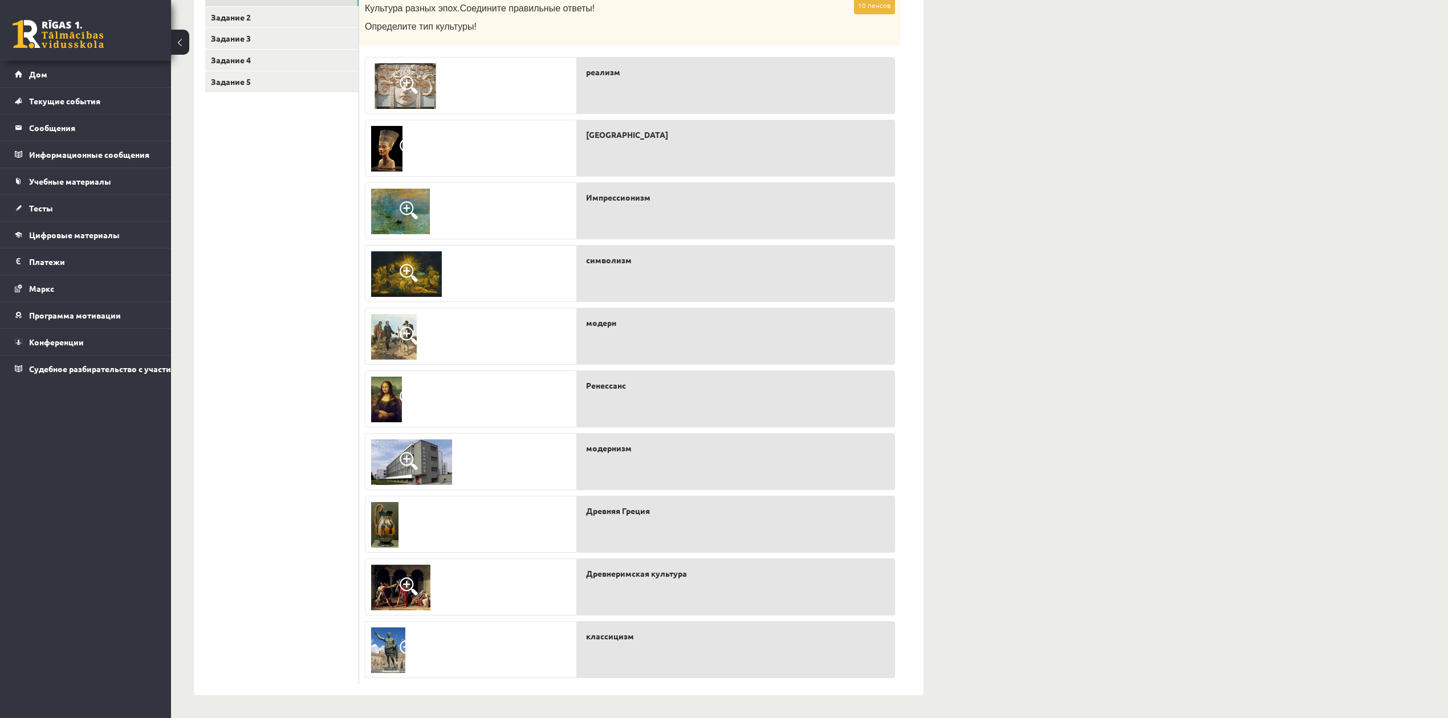
click at [393, 319] on img at bounding box center [394, 337] width 46 height 46
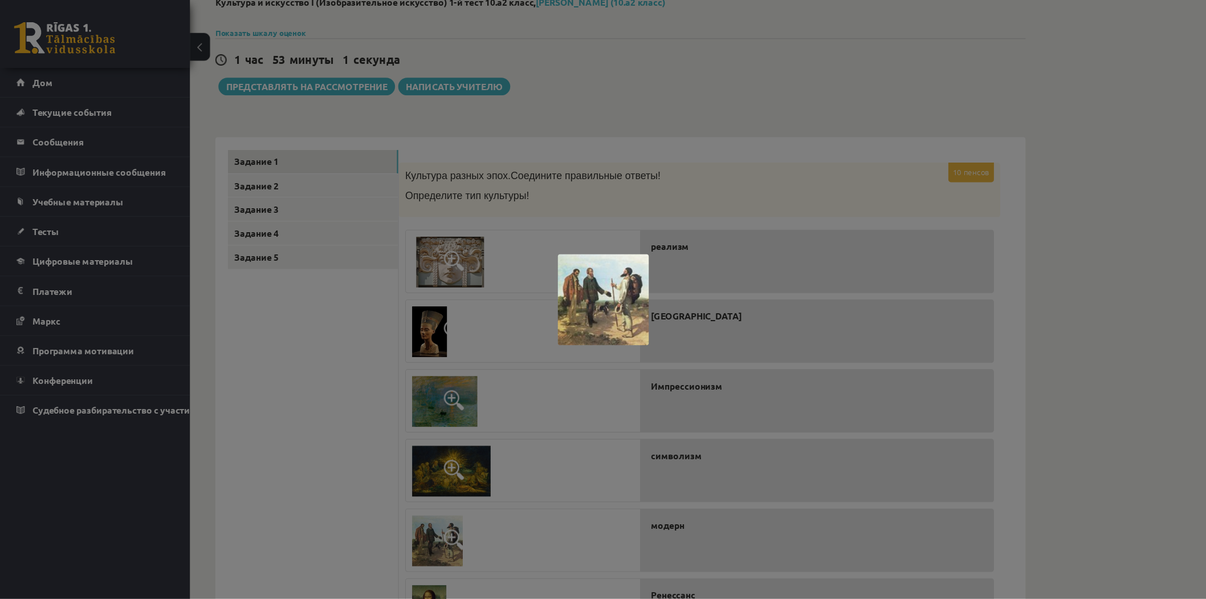
scroll to position [0, 0]
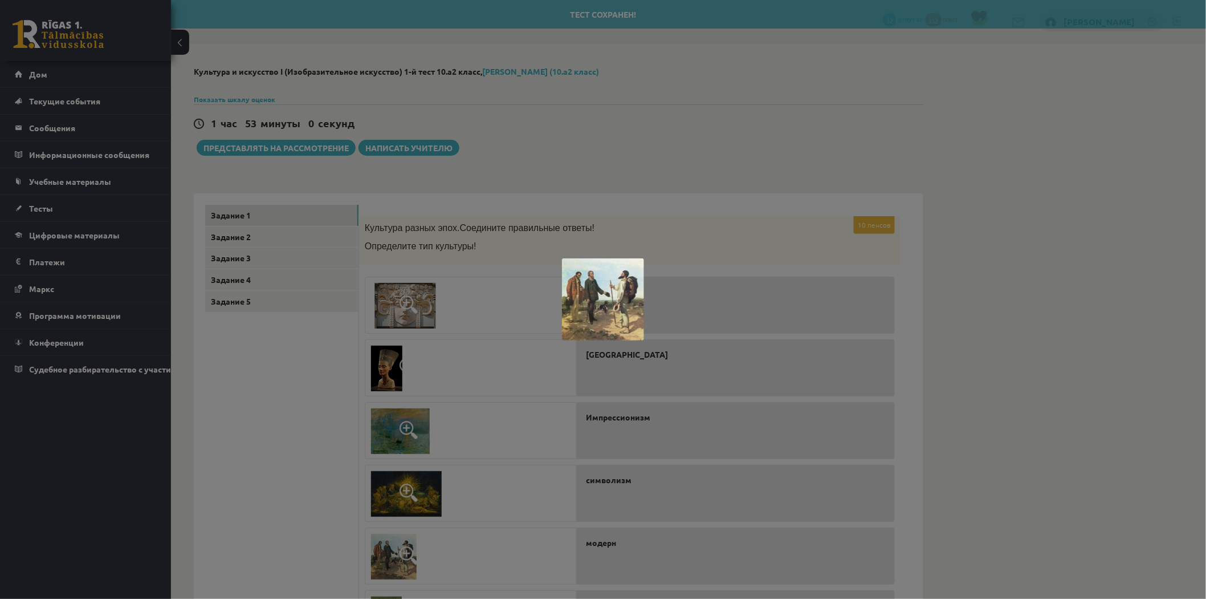
drag, startPoint x: 891, startPoint y: 319, endPoint x: 899, endPoint y: 319, distance: 8.6
click at [899, 319] on div at bounding box center [603, 299] width 1206 height 599
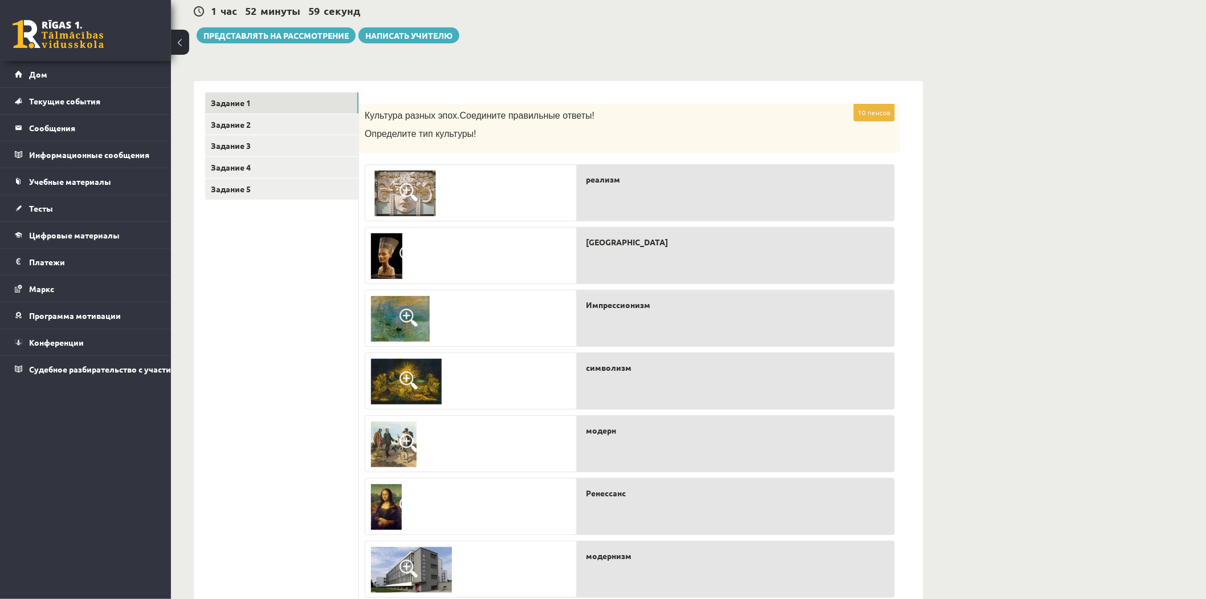
scroll to position [339, 0]
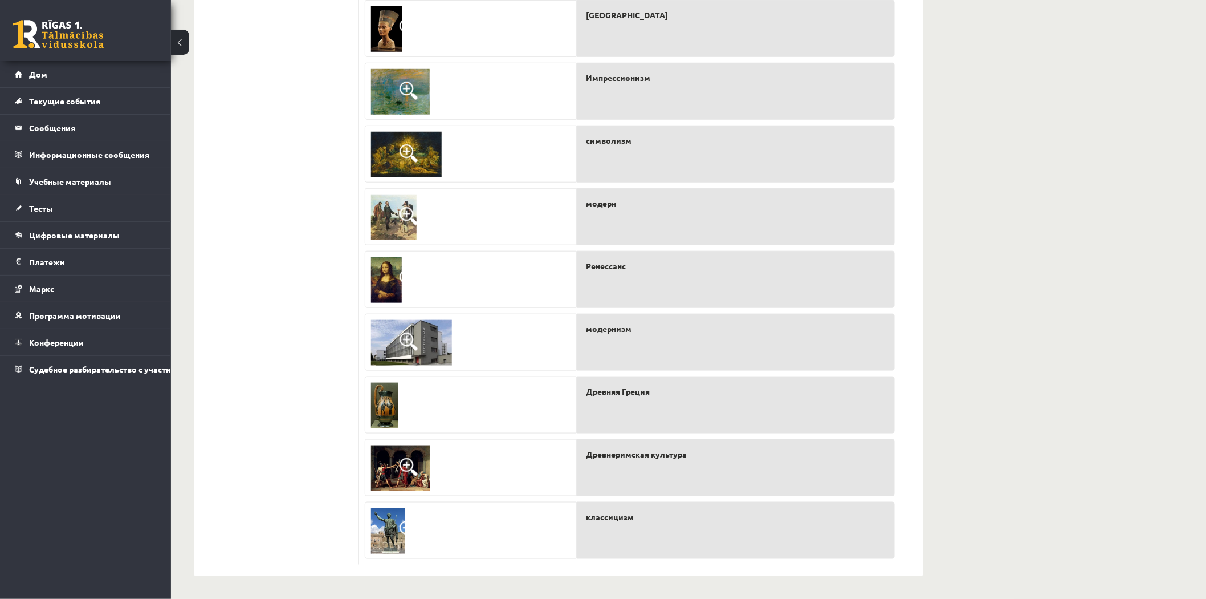
click at [395, 525] on img at bounding box center [388, 531] width 34 height 46
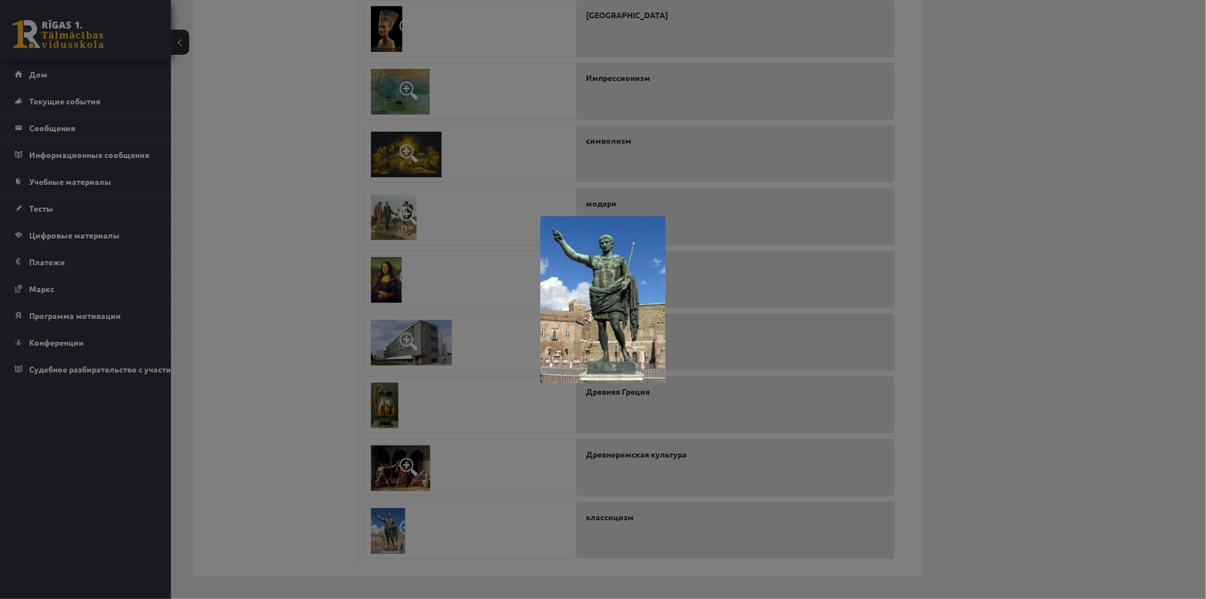
click at [402, 514] on div at bounding box center [603, 299] width 1206 height 599
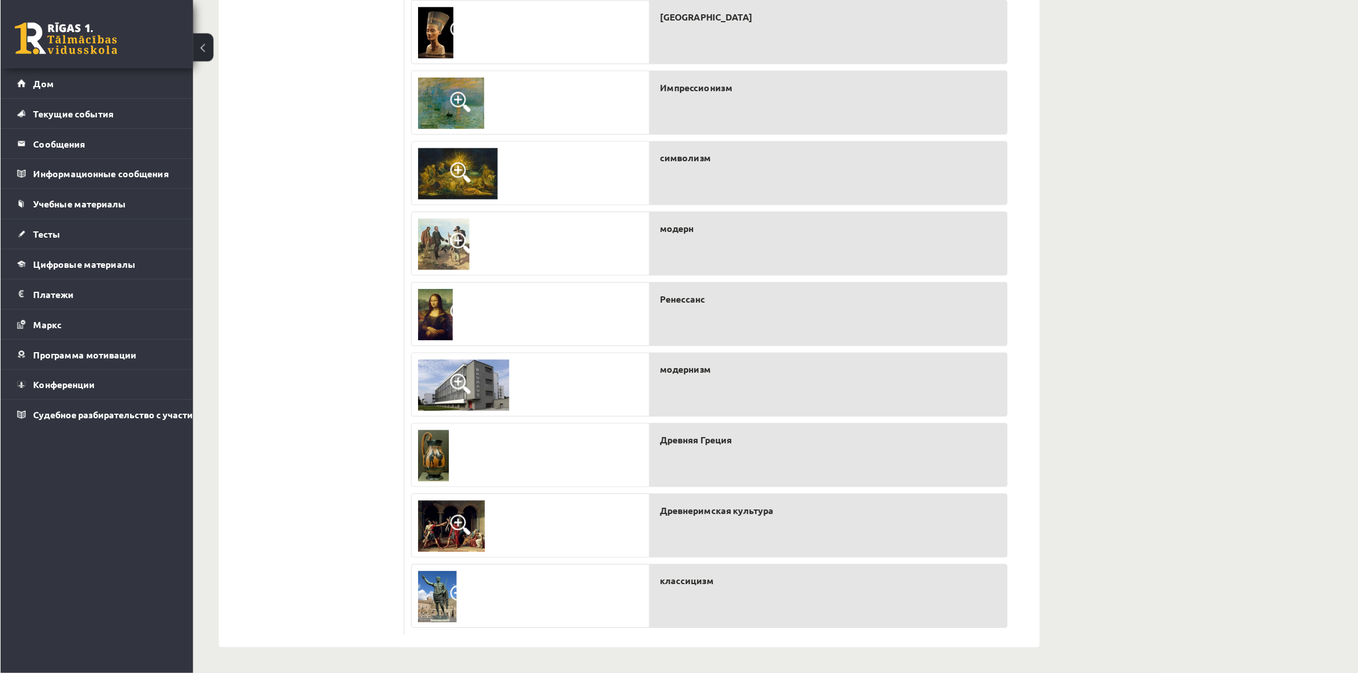
scroll to position [264, 0]
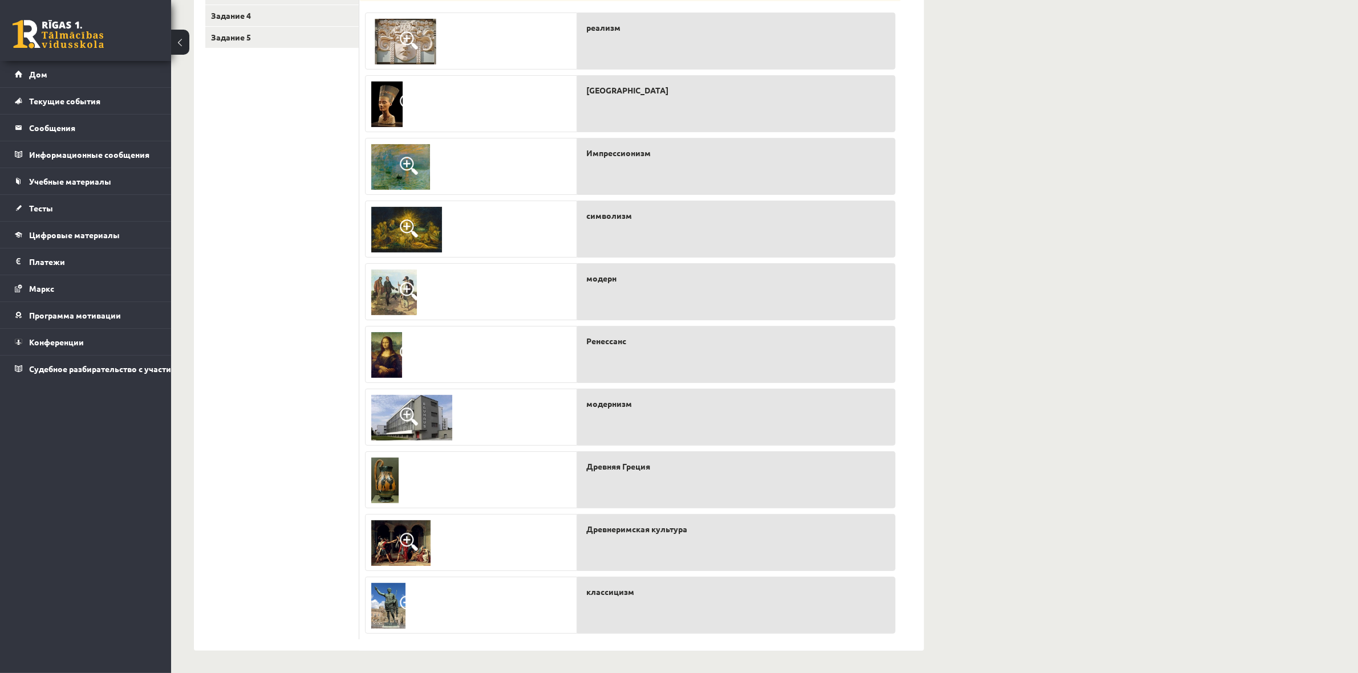
click at [391, 475] on img at bounding box center [384, 481] width 27 height 46
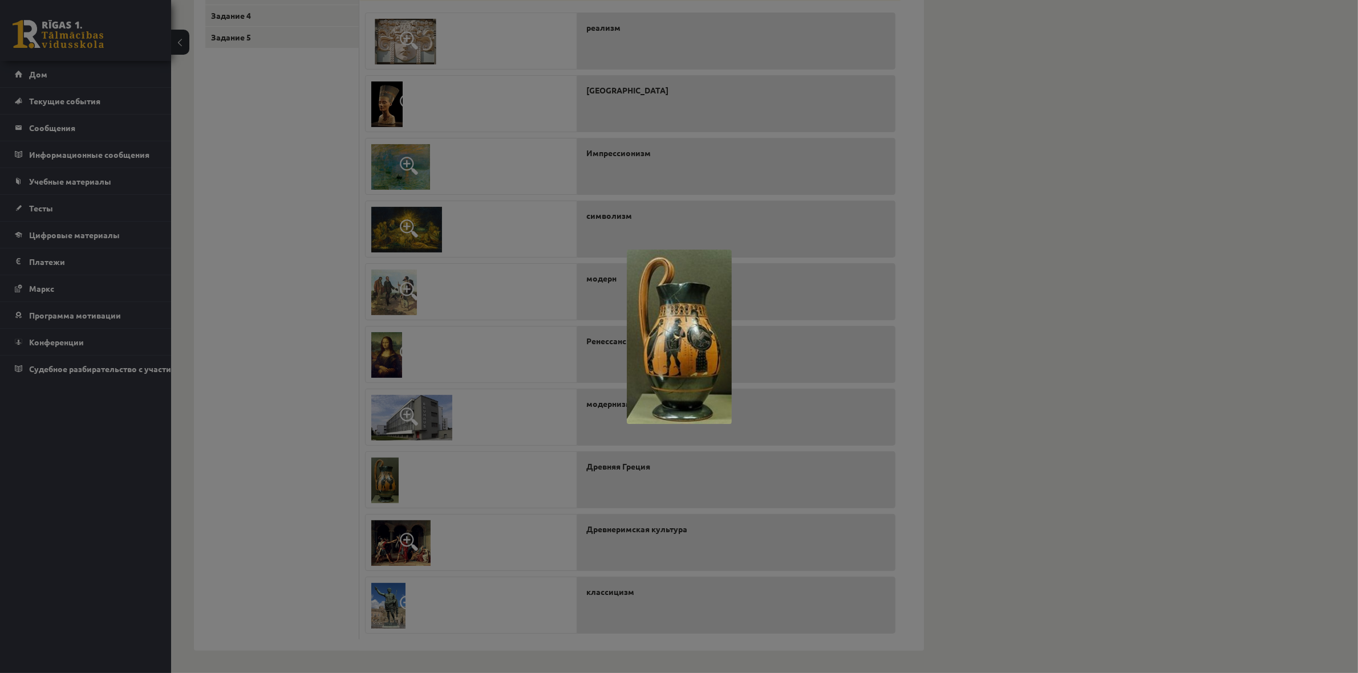
click at [505, 466] on div at bounding box center [679, 336] width 1358 height 673
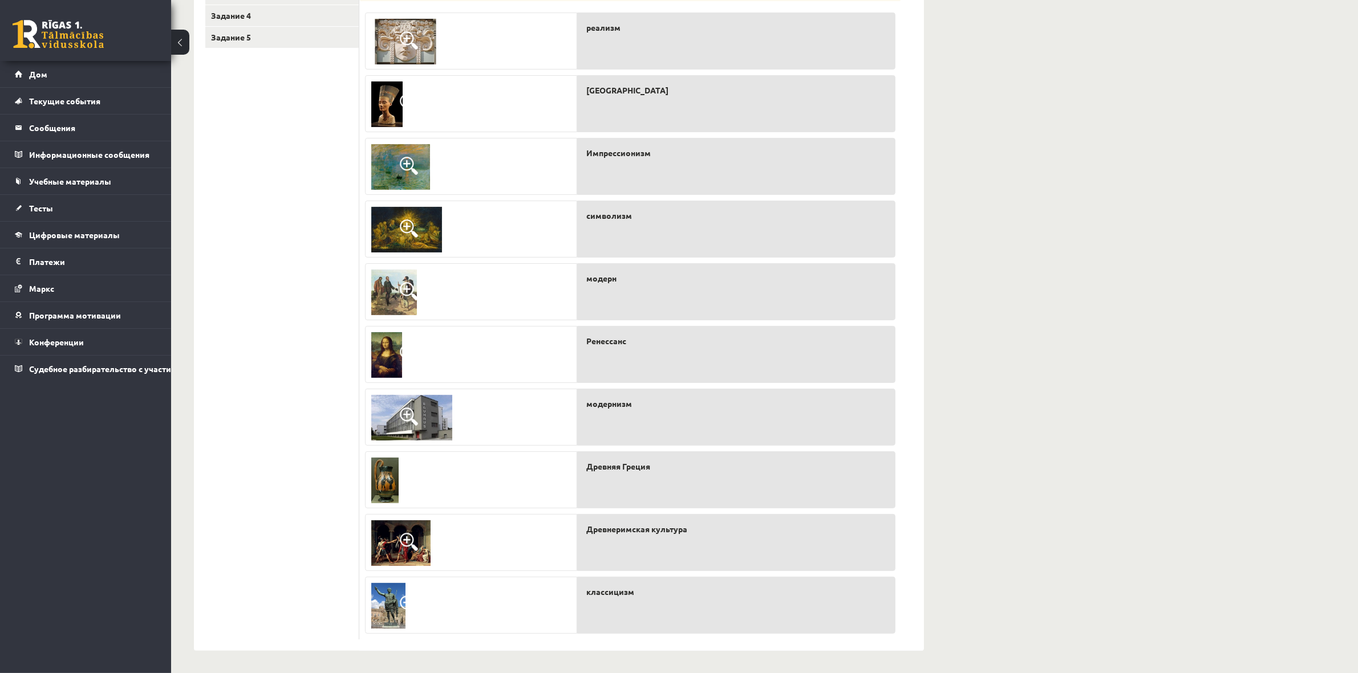
scroll to position [0, 0]
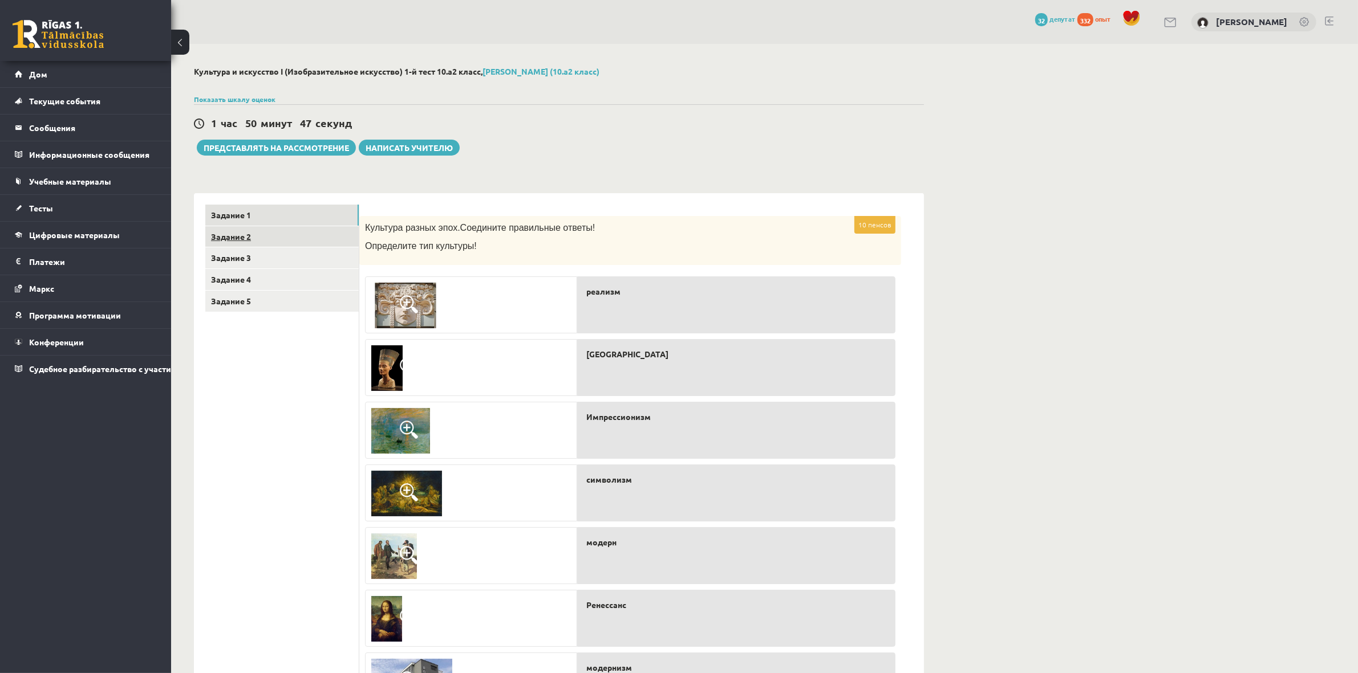
click at [246, 238] on font "Задание 2" at bounding box center [231, 236] width 40 height 10
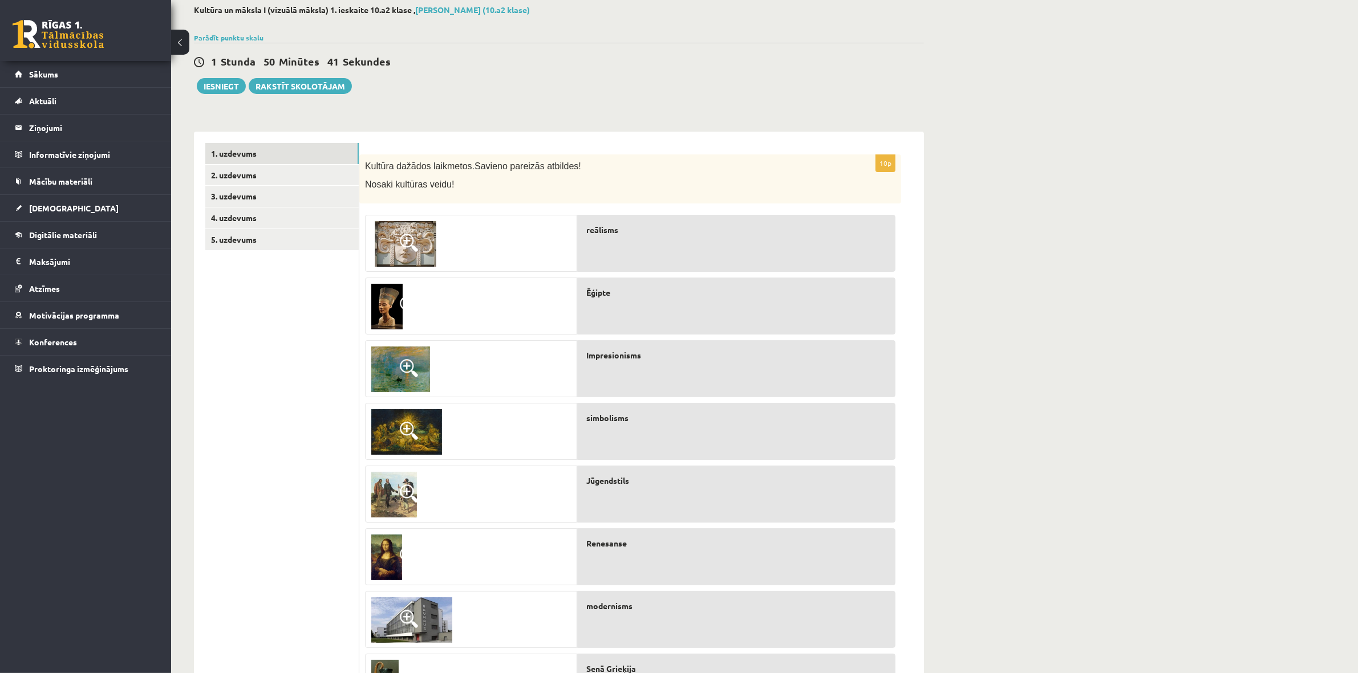
scroll to position [71, 0]
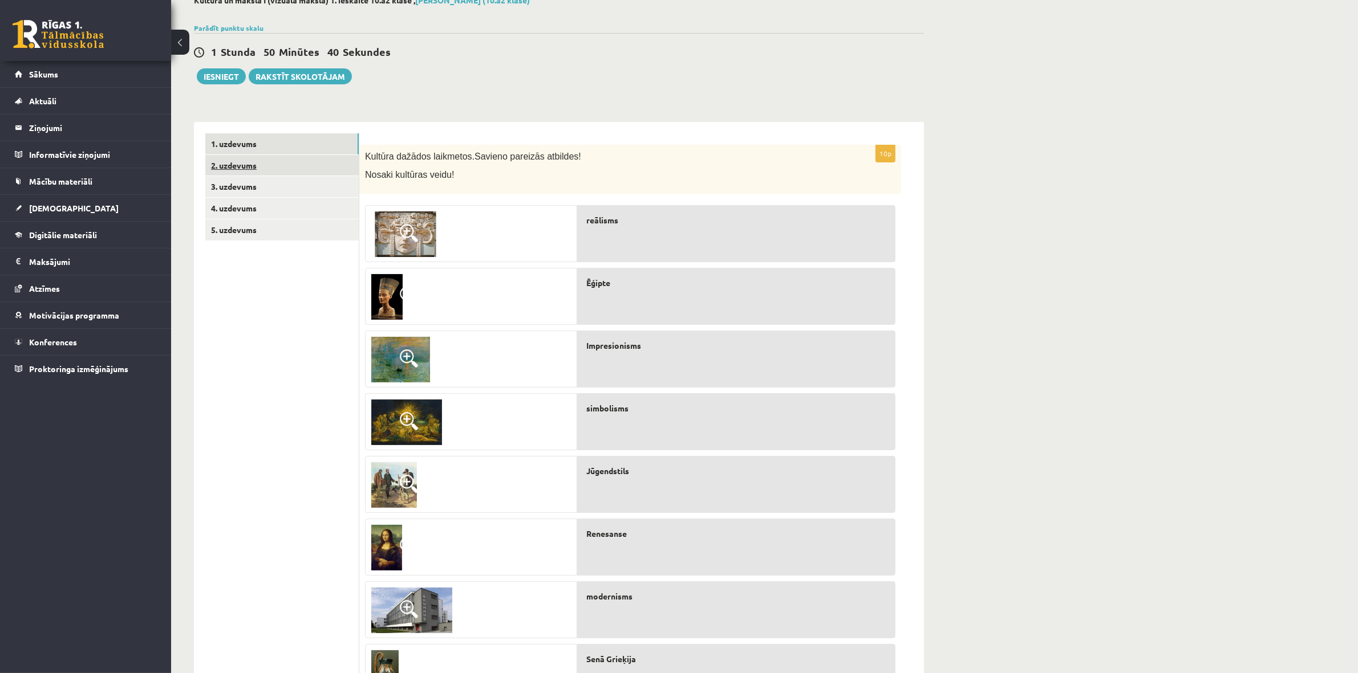
click at [260, 164] on link "2. uzdevums" at bounding box center [281, 165] width 153 height 21
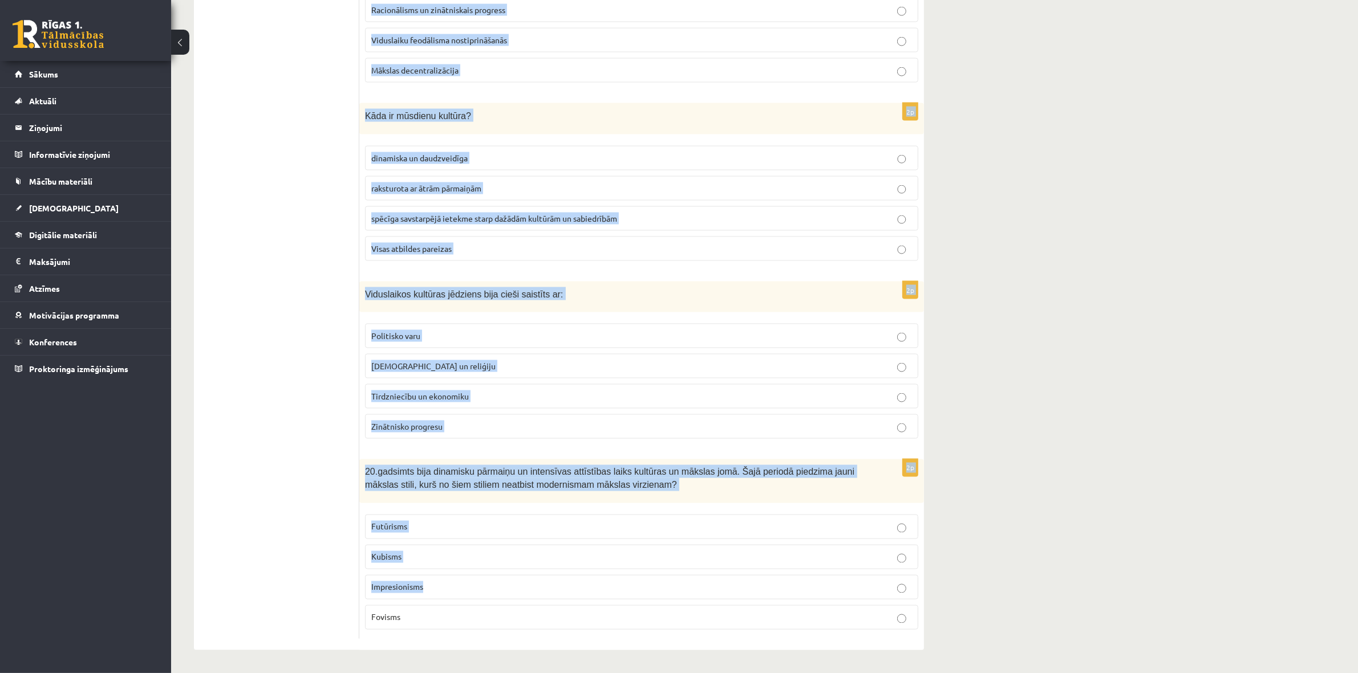
scroll to position [2265, 0]
drag, startPoint x: 364, startPoint y: 226, endPoint x: 924, endPoint y: 594, distance: 670.4
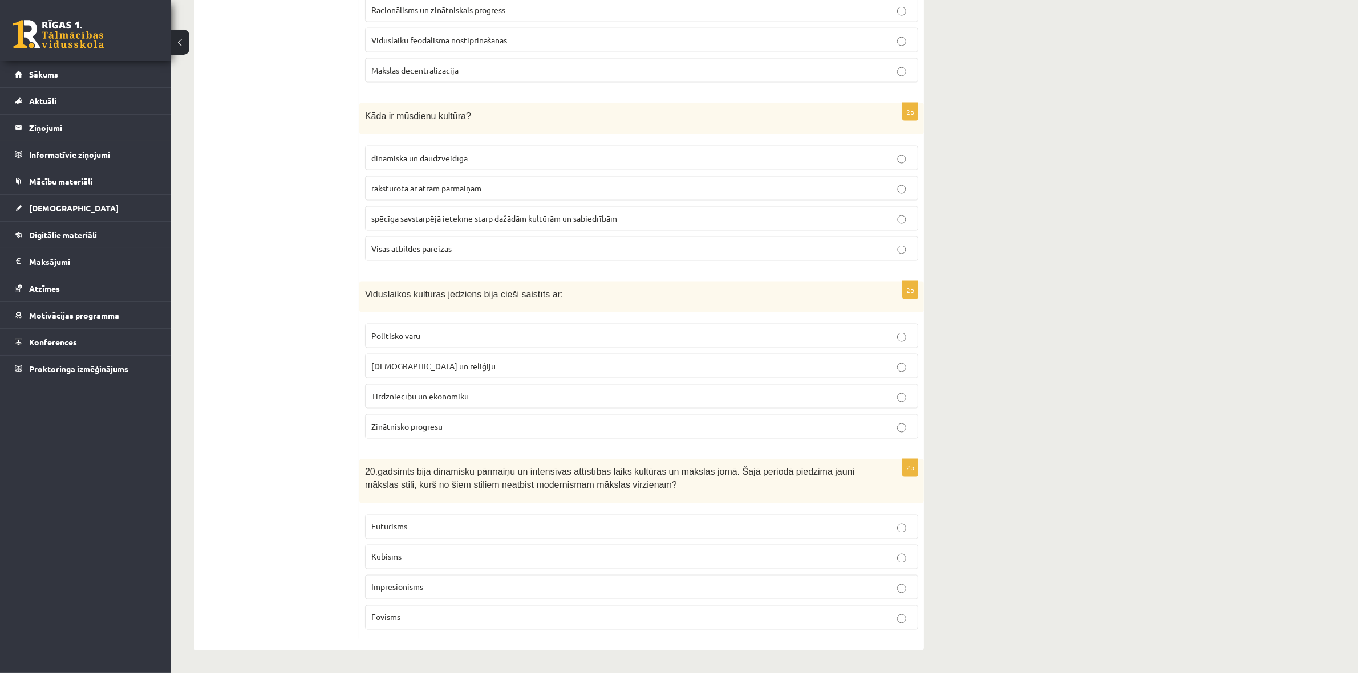
click at [438, 623] on p "Fovisms" at bounding box center [641, 618] width 541 height 12
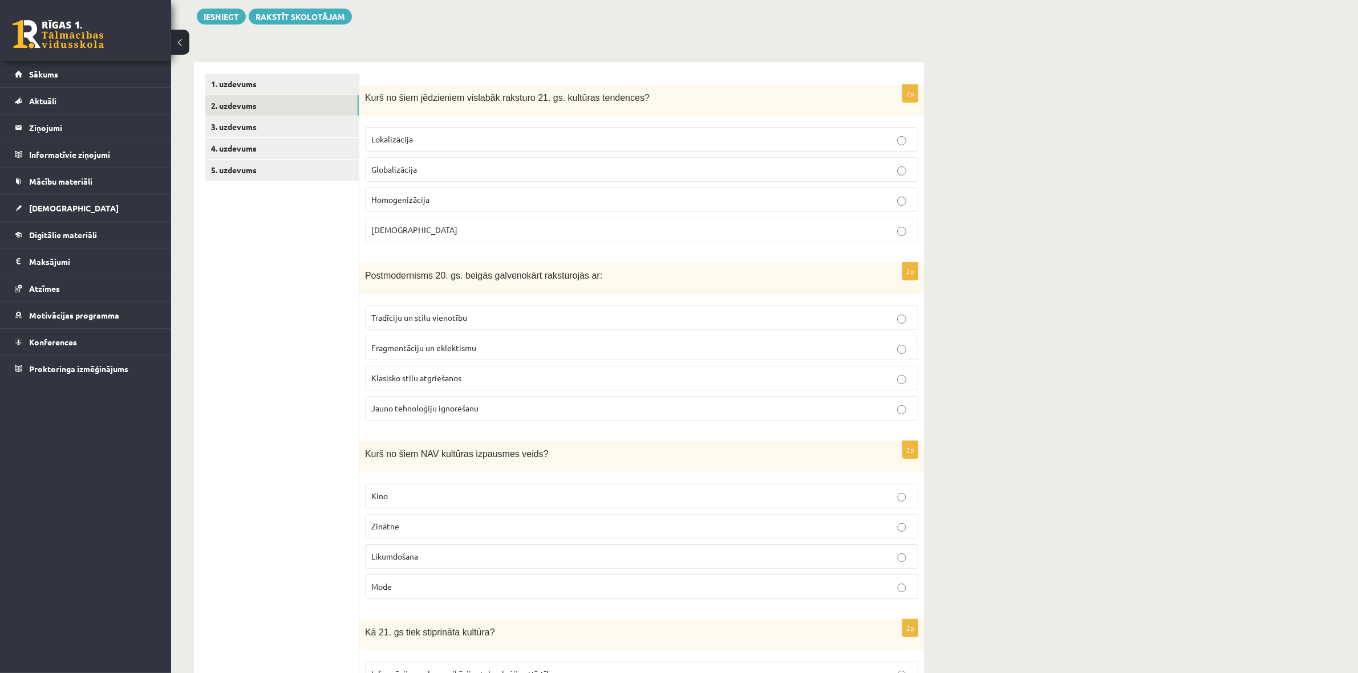
scroll to position [127, 0]
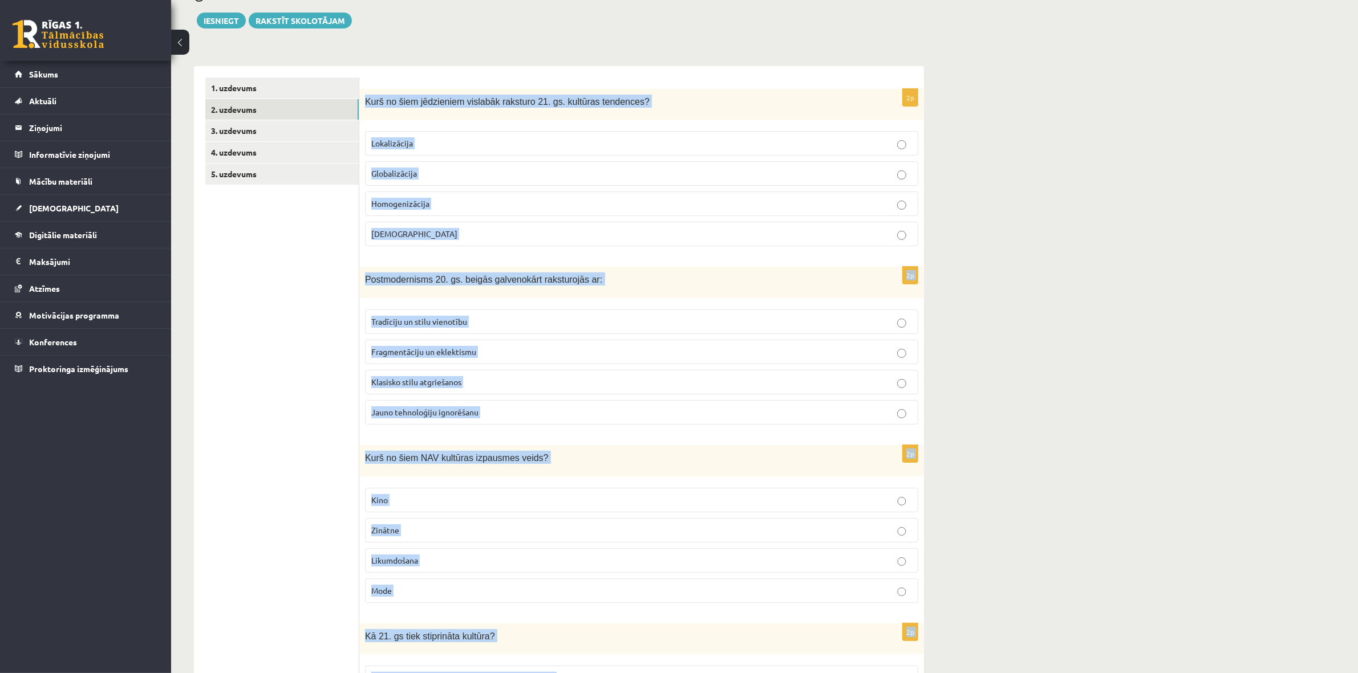
drag, startPoint x: 404, startPoint y: 613, endPoint x: 367, endPoint y: 103, distance: 511.7
copy form "Lore ip dolo sitametcon adipisci elitsedd 79. ei. temporin utlaboree? Doloremag…"
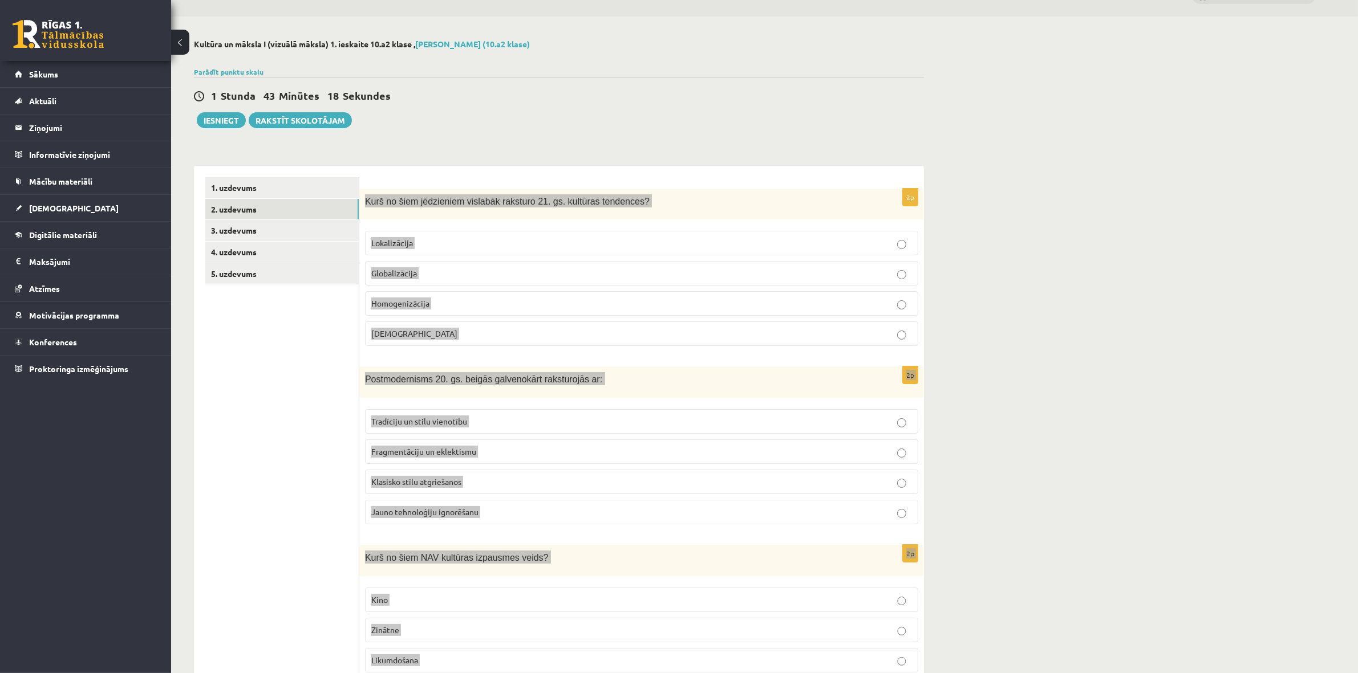
scroll to position [0, 0]
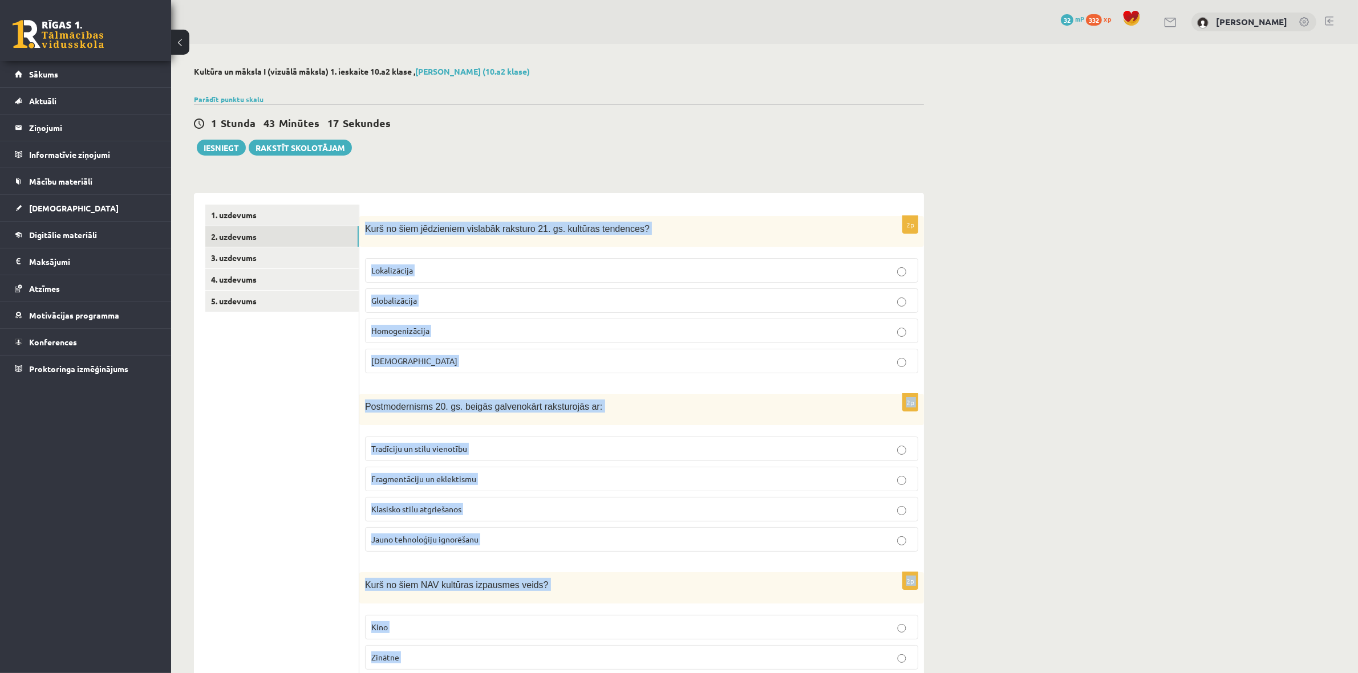
click at [531, 287] on fieldset "Lokalizācija Globalizācija Homogenizācija [DEMOGRAPHIC_DATA]" at bounding box center [641, 315] width 553 height 124
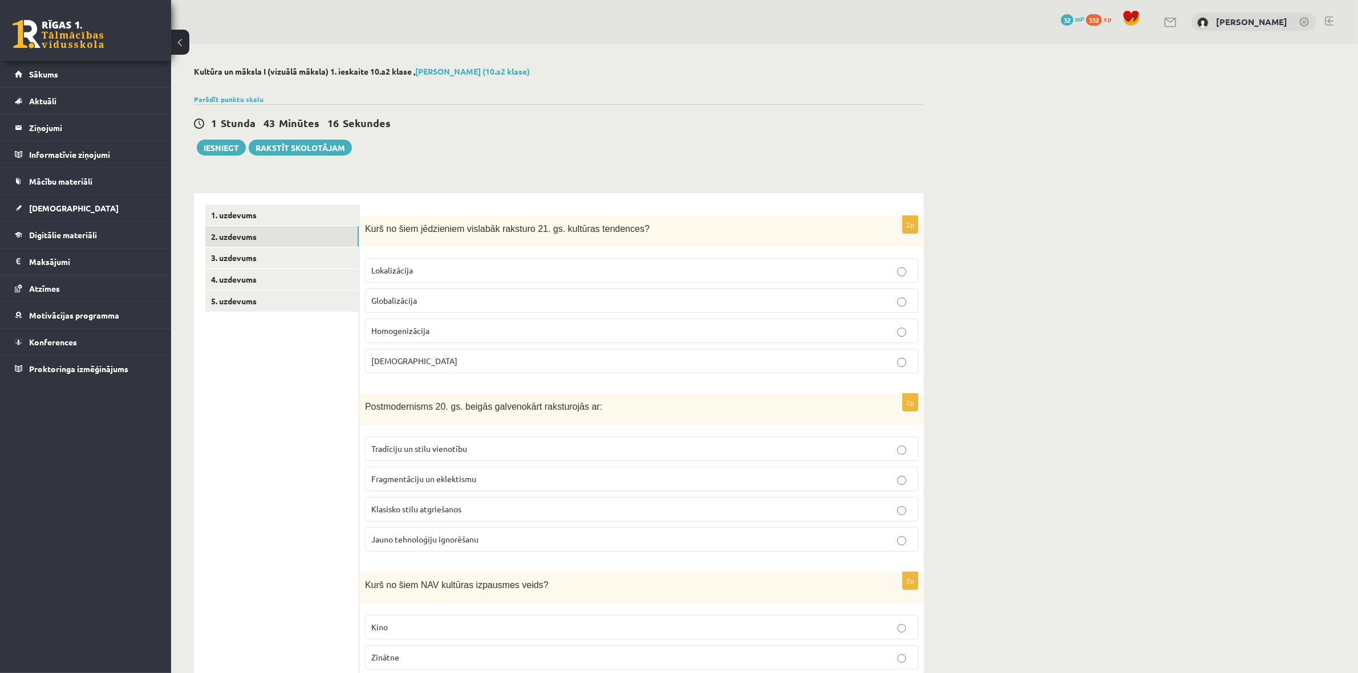
click at [549, 291] on label "Globalizācija" at bounding box center [641, 301] width 553 height 25
drag, startPoint x: 503, startPoint y: 484, endPoint x: 511, endPoint y: 484, distance: 7.4
click at [505, 484] on p "Fragmentāciju un eklektismu" at bounding box center [641, 479] width 541 height 12
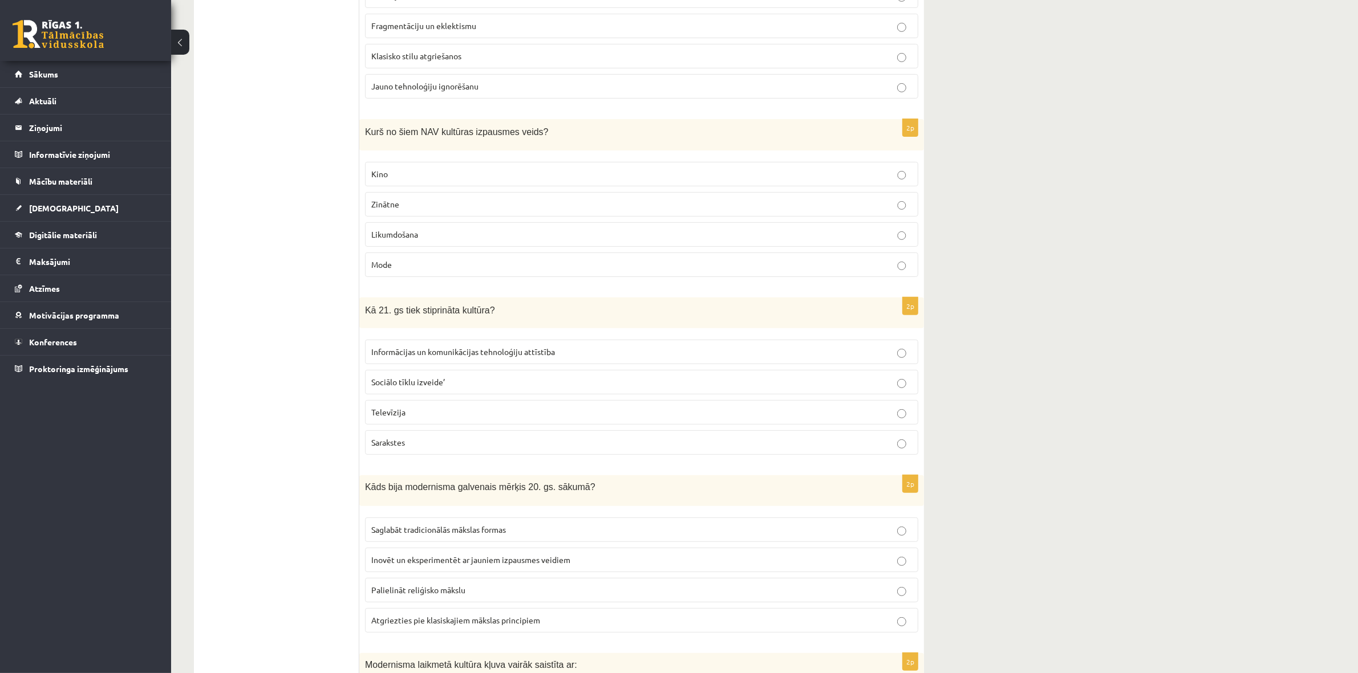
scroll to position [356, 0]
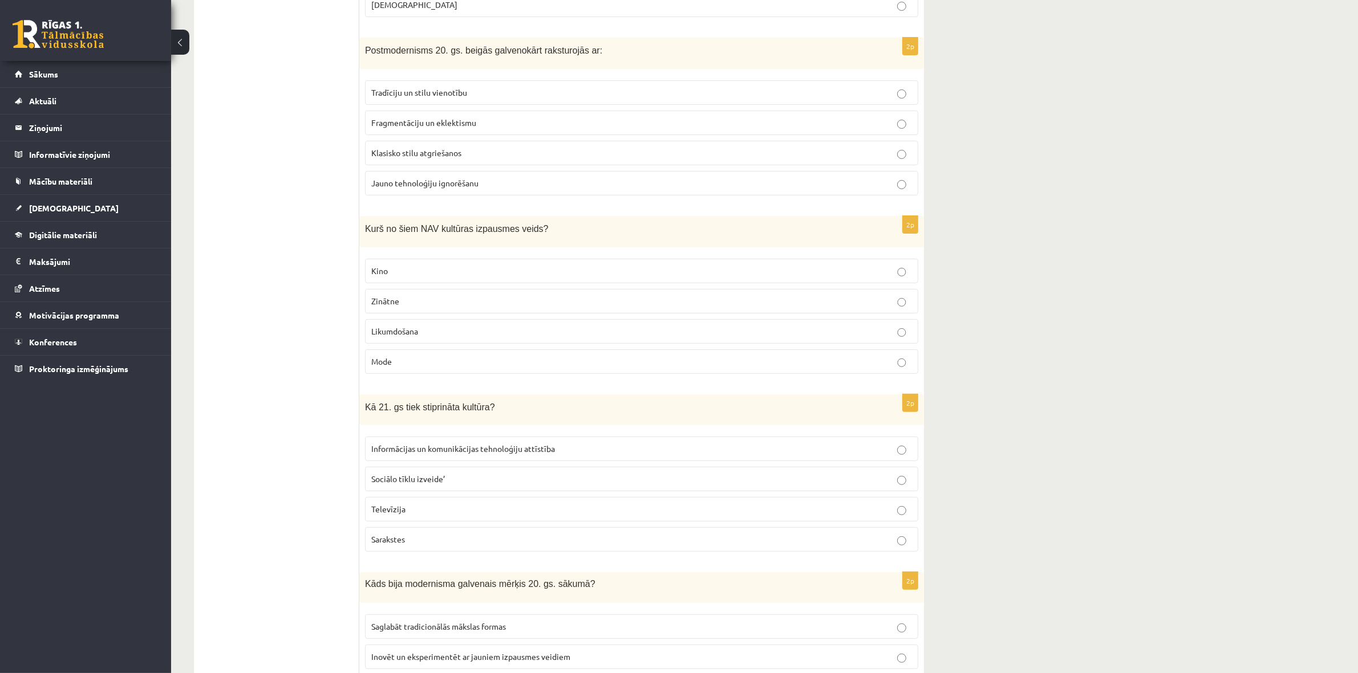
click at [465, 327] on label "Likumdošana" at bounding box center [641, 331] width 553 height 25
click at [446, 453] on span "Informācijas un komunikācijas tehnoloģiju attīstība" at bounding box center [463, 449] width 184 height 10
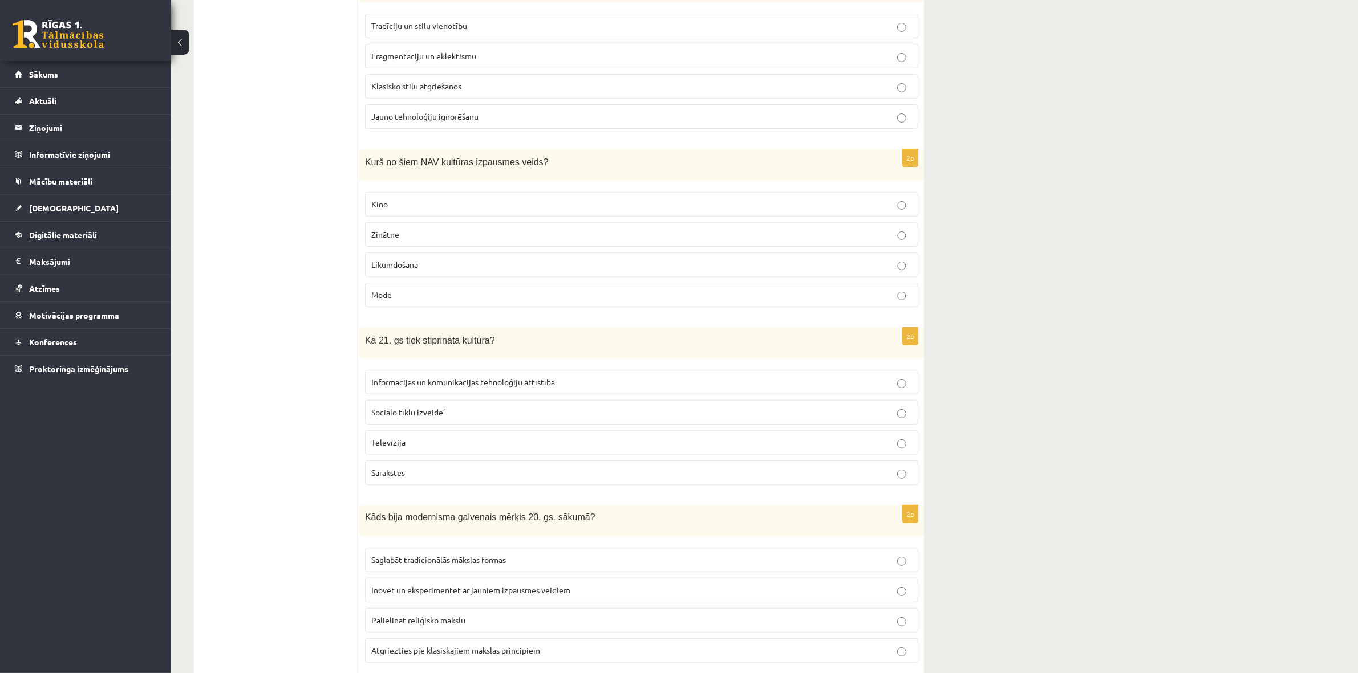
scroll to position [428, 0]
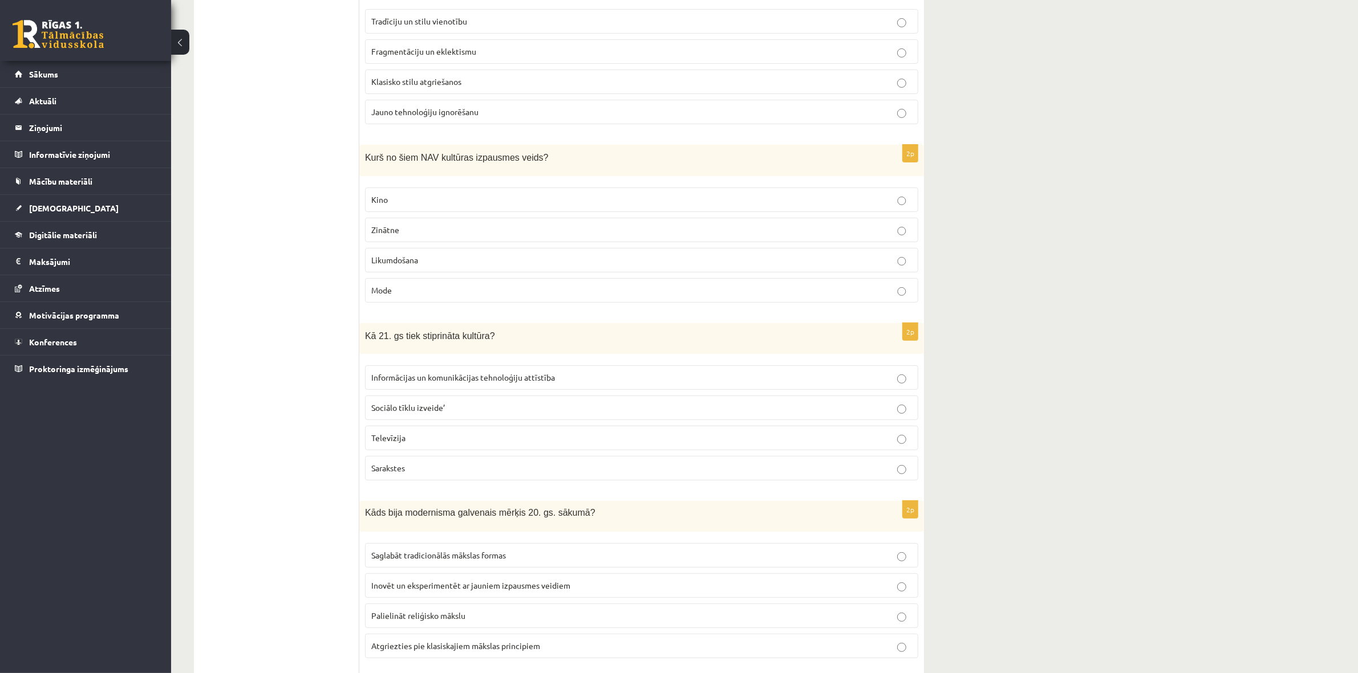
click at [519, 603] on fieldset "Saglabāt tradicionālās mākslas formas Inovēt un eksperimentēt ar jauniem izpaus…" at bounding box center [641, 600] width 553 height 124
click at [513, 591] on span "Inovēt un eksperimentēt ar jauniem izpausmes veidiem" at bounding box center [470, 585] width 199 height 10
click at [696, 380] on p "Informācijas un komunikācijas tehnoloģiju attīstība" at bounding box center [641, 378] width 541 height 12
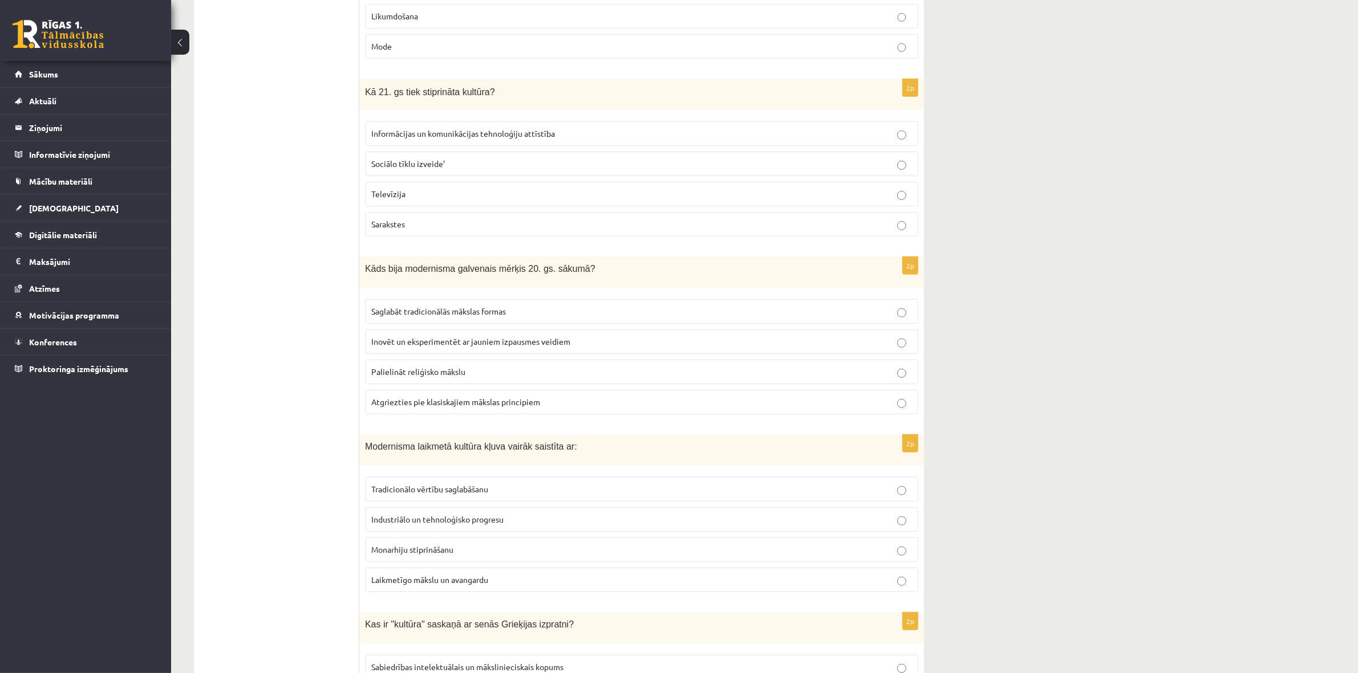
scroll to position [713, 0]
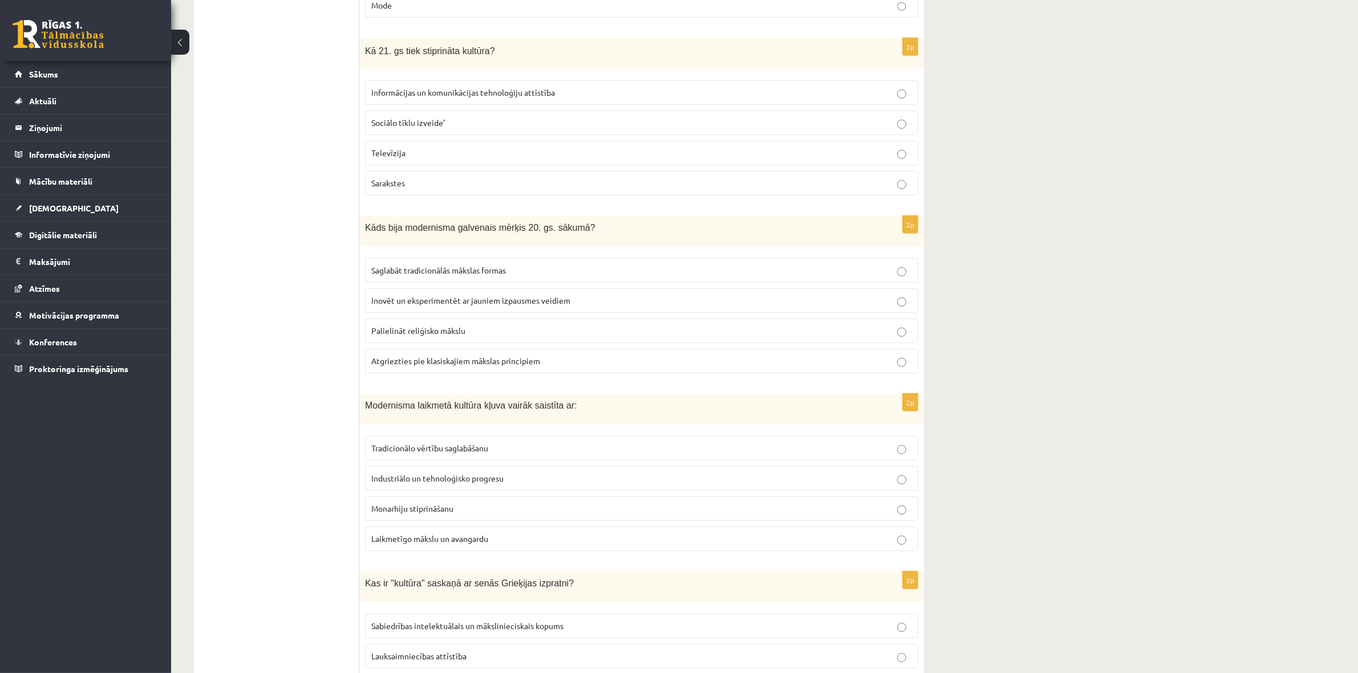
click at [499, 534] on label "Laikmetīgo mākslu un avangardu" at bounding box center [641, 539] width 553 height 25
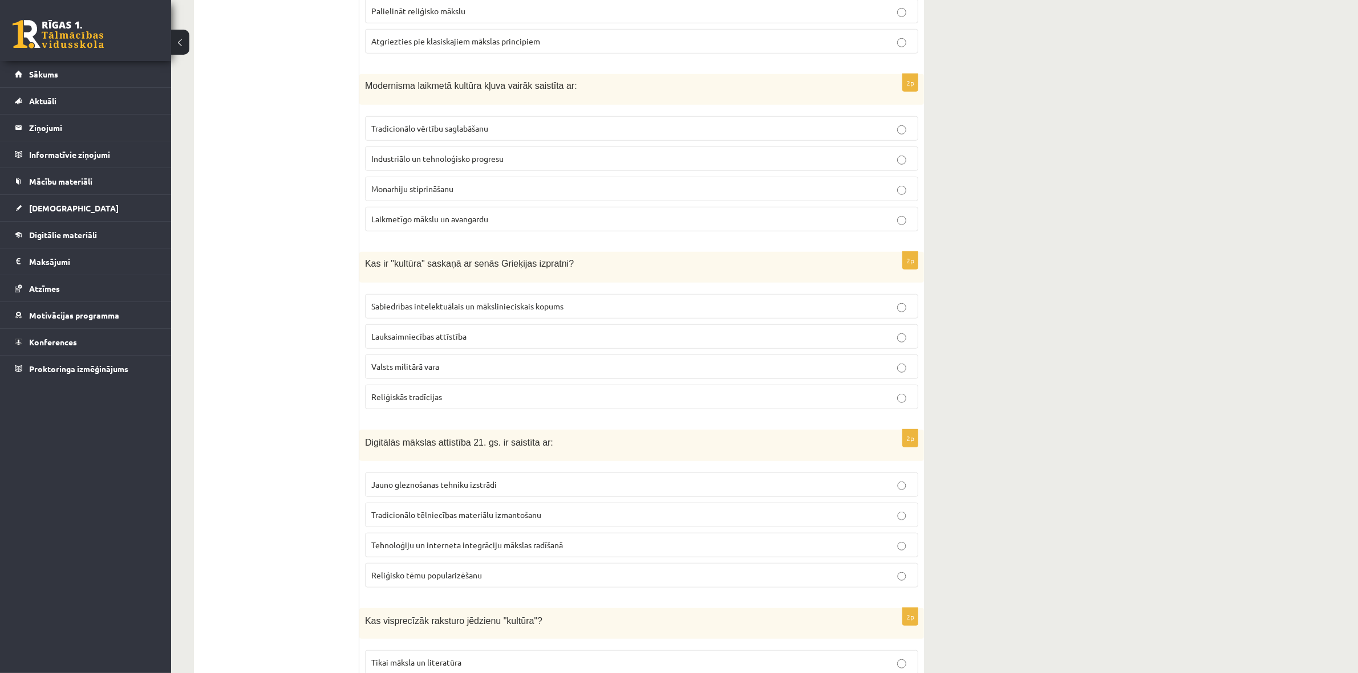
scroll to position [998, 0]
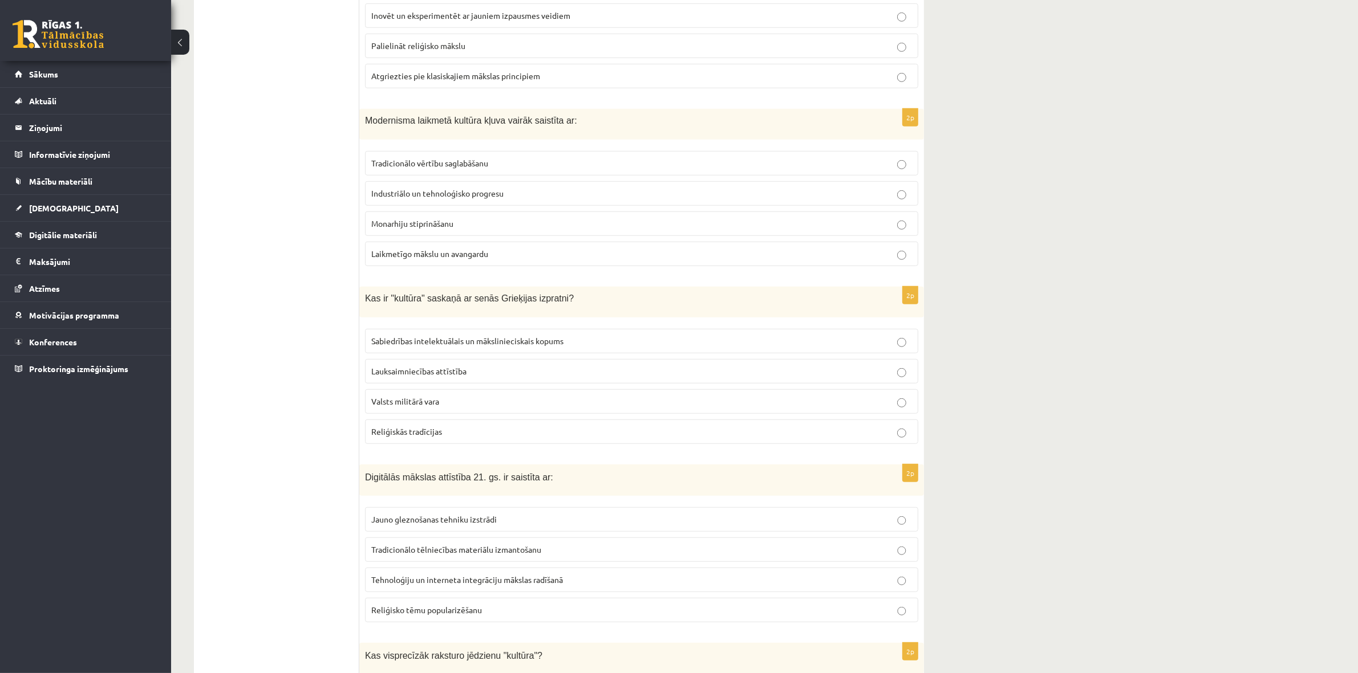
click at [453, 345] on span "Sabiedrības intelektuālais un mākslinieciskais kopums" at bounding box center [467, 341] width 192 height 10
click at [464, 585] on span "Tehnoloģiju un interneta integrāciju mākslas radīšanā" at bounding box center [467, 580] width 192 height 10
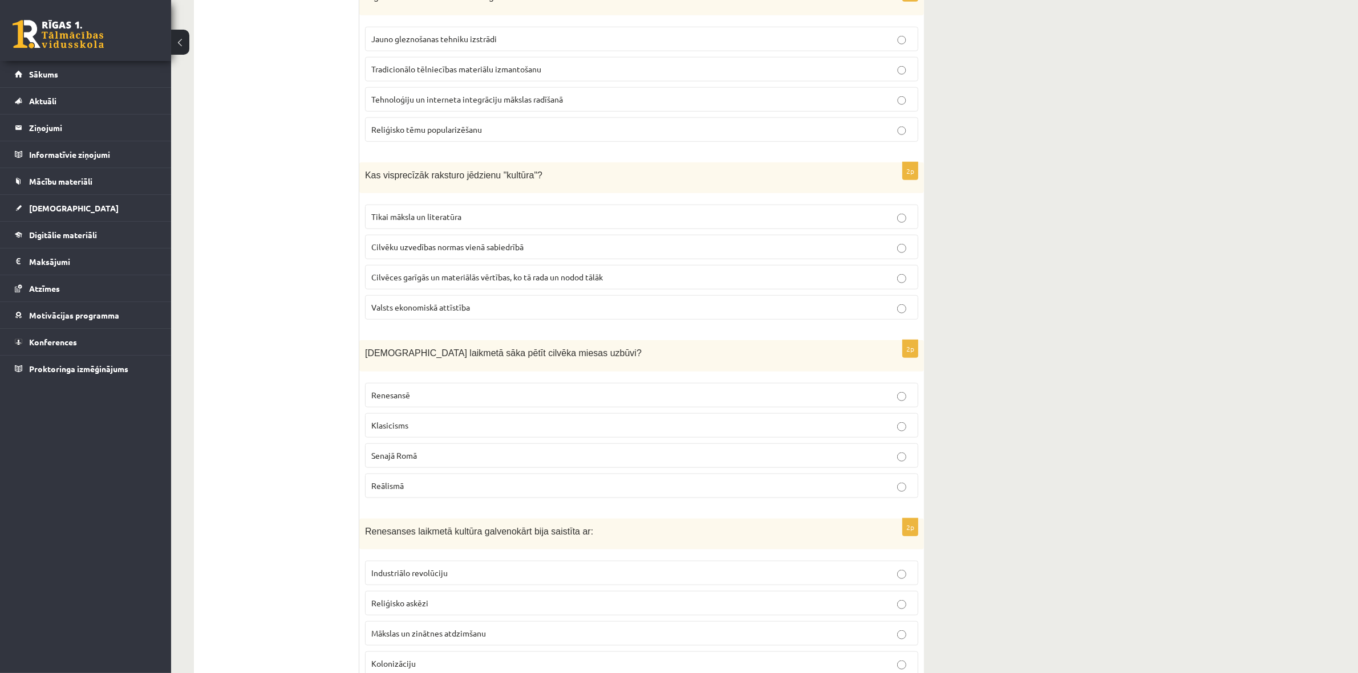
scroll to position [1497, 0]
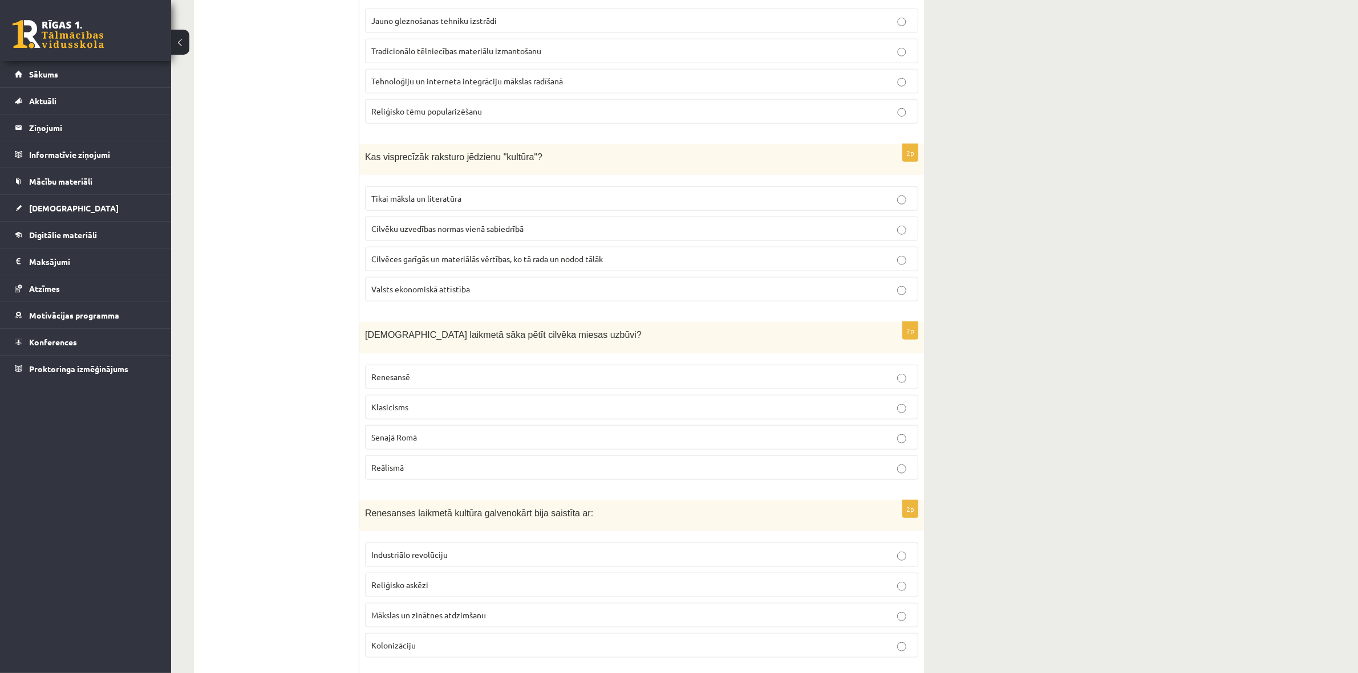
click at [673, 260] on label "Cilvēces garīgās un materiālās vērtības, ko tā rada un nodod tālāk" at bounding box center [641, 259] width 553 height 25
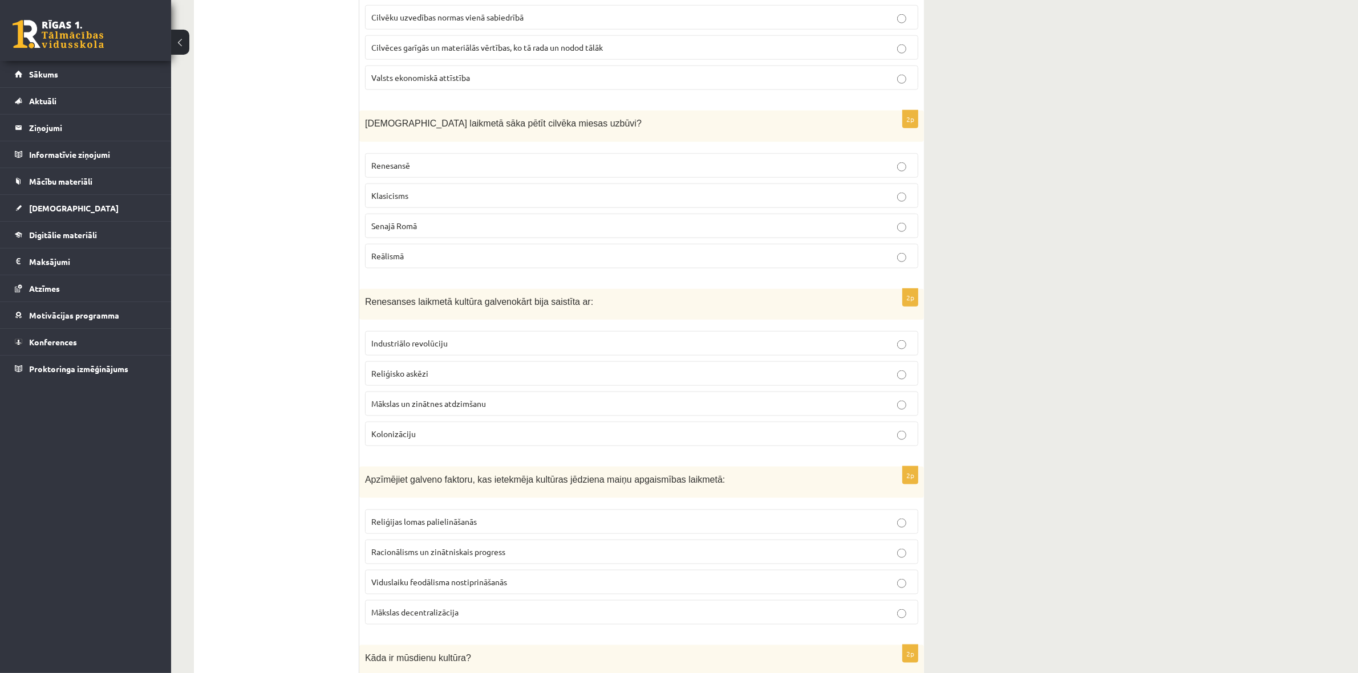
scroll to position [1711, 0]
click at [469, 169] on p "Renesansē" at bounding box center [641, 163] width 541 height 12
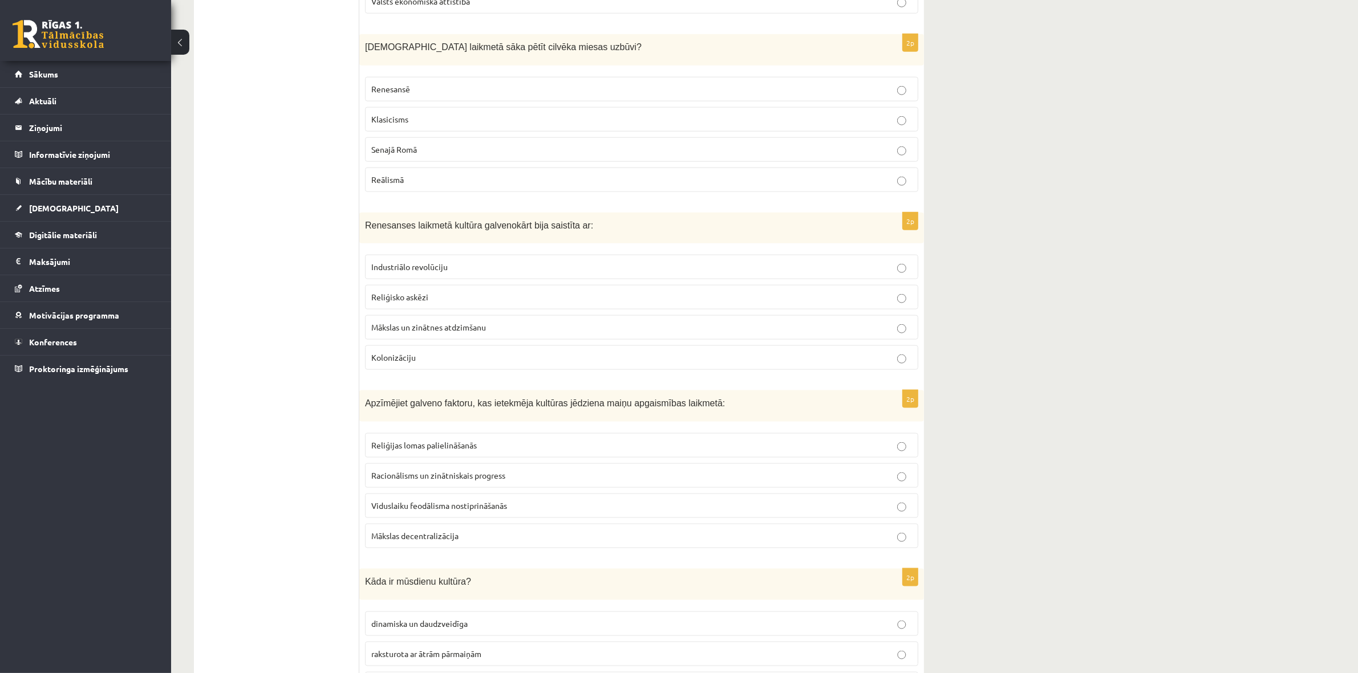
scroll to position [1782, 0]
click at [418, 335] on span "Mākslas un zinātnes atdzimšanu" at bounding box center [428, 330] width 115 height 10
click at [462, 484] on span "Racionālisms un zinātniskais progress" at bounding box center [438, 478] width 134 height 10
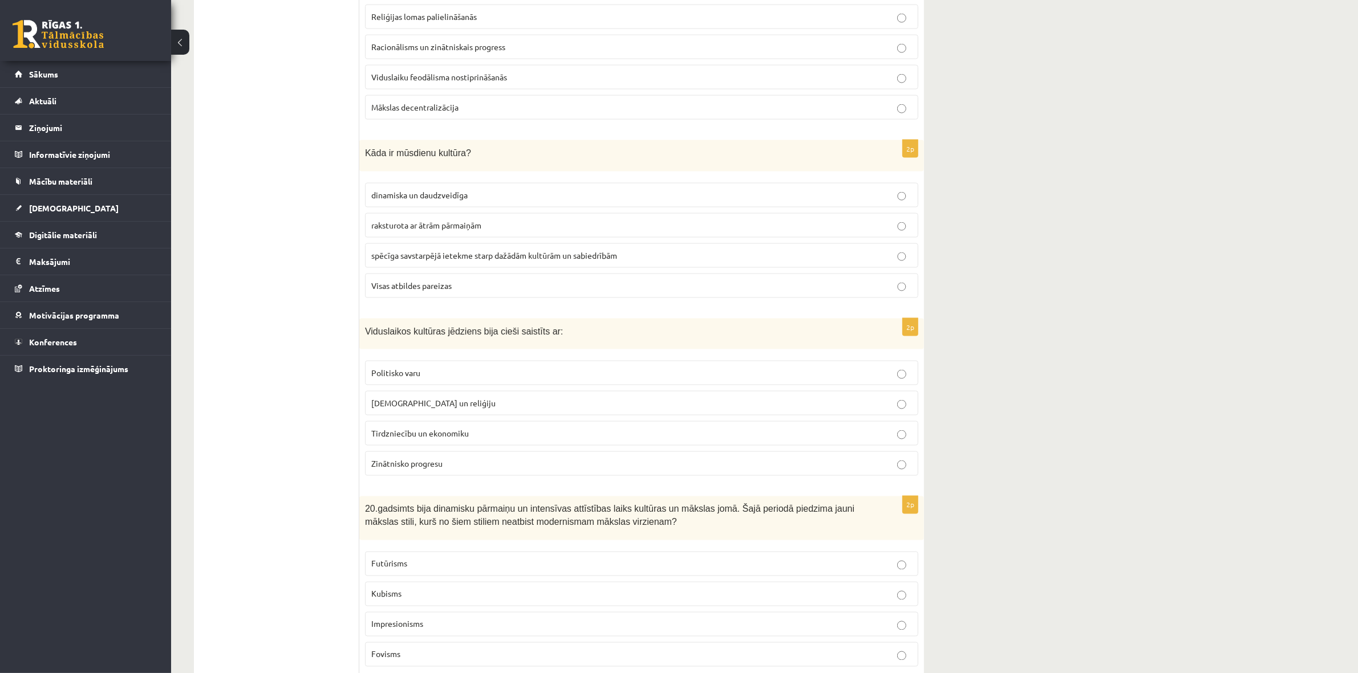
scroll to position [2265, 0]
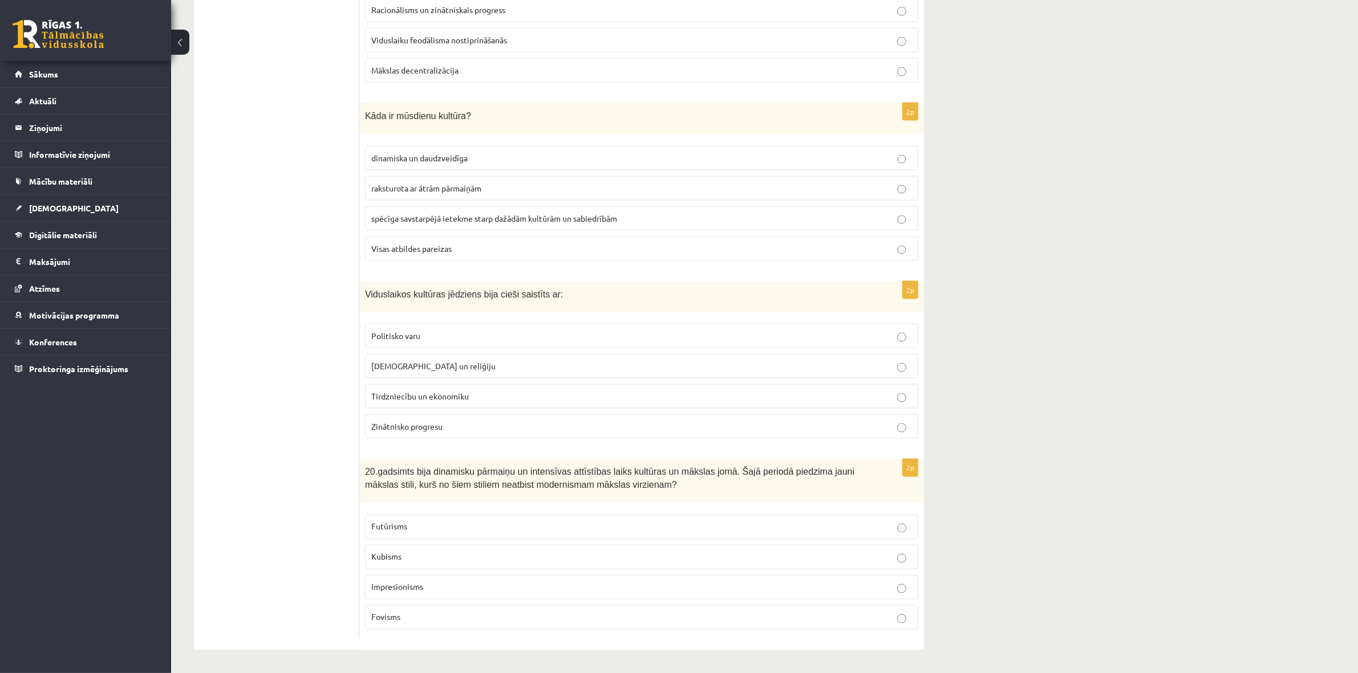
click at [502, 364] on p "[DEMOGRAPHIC_DATA] un reliģiju" at bounding box center [641, 366] width 541 height 12
click at [458, 590] on p "Impresionisms" at bounding box center [641, 588] width 541 height 12
drag, startPoint x: 489, startPoint y: 238, endPoint x: 505, endPoint y: 241, distance: 16.2
click at [490, 238] on label "Visas atbildes pareizas" at bounding box center [641, 249] width 553 height 25
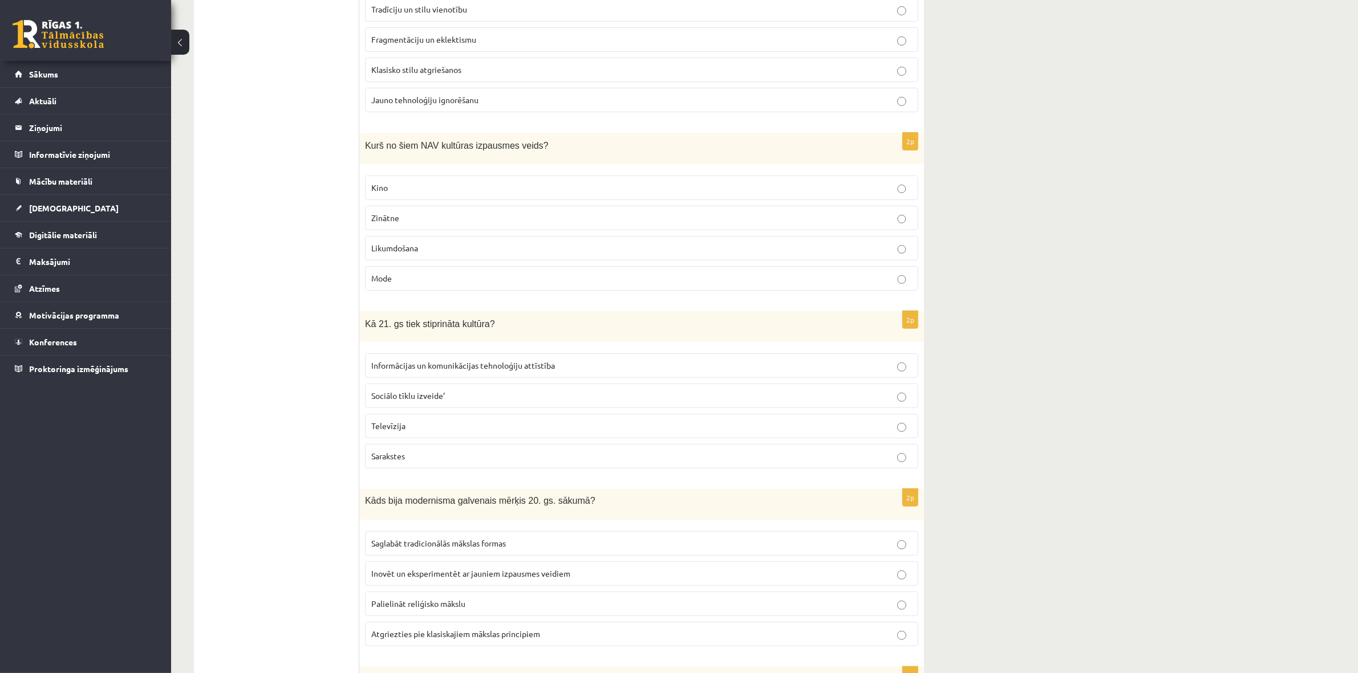
scroll to position [0, 0]
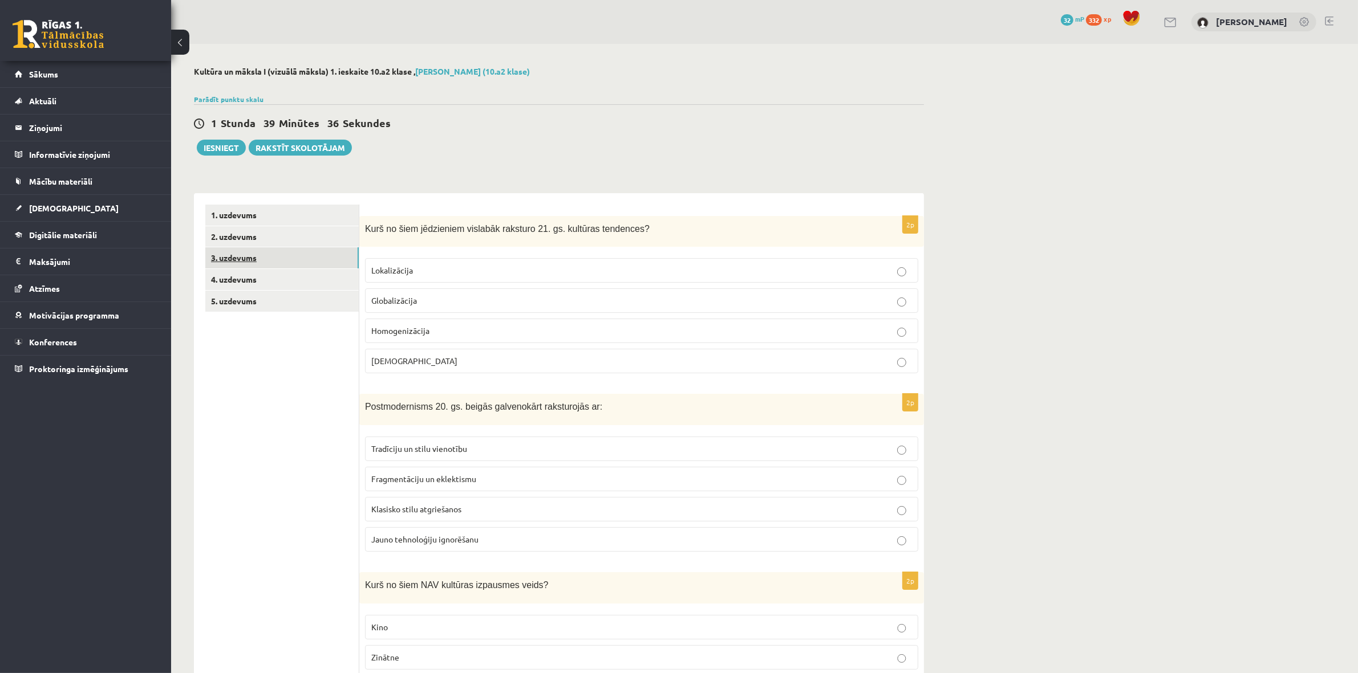
click at [257, 258] on link "3. uzdevums" at bounding box center [281, 257] width 153 height 21
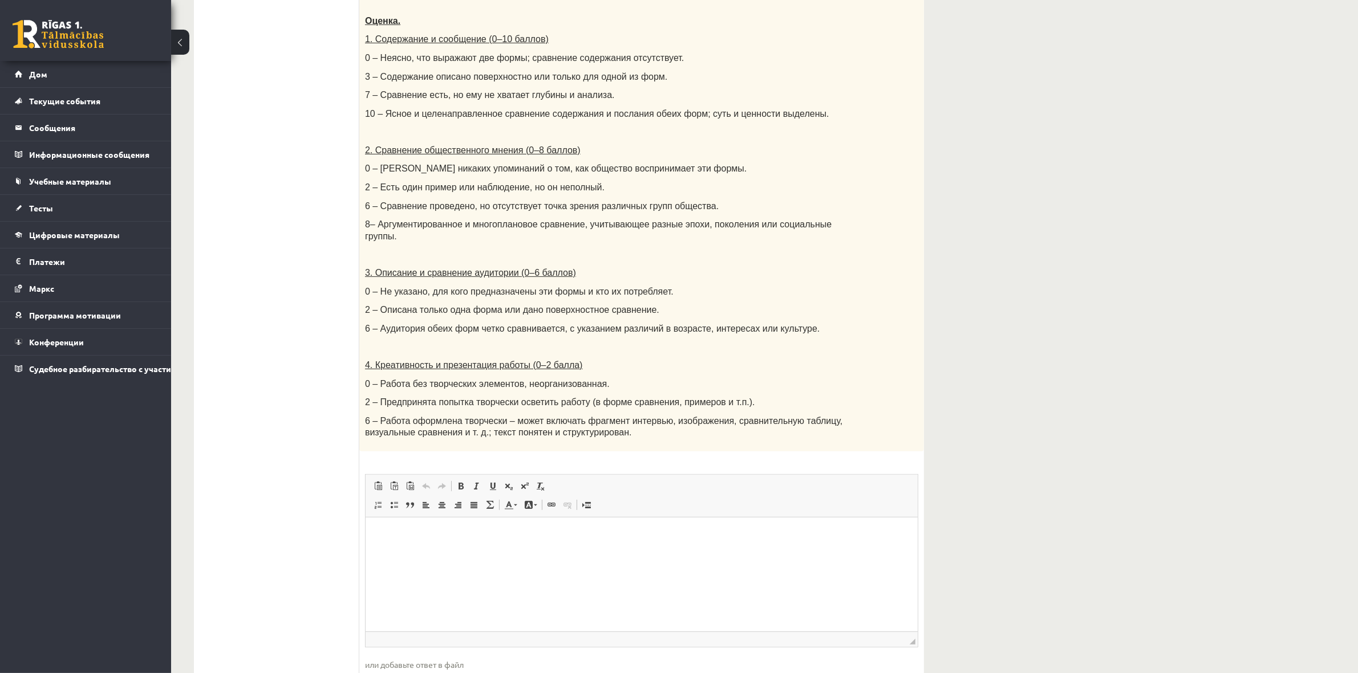
scroll to position [425, 0]
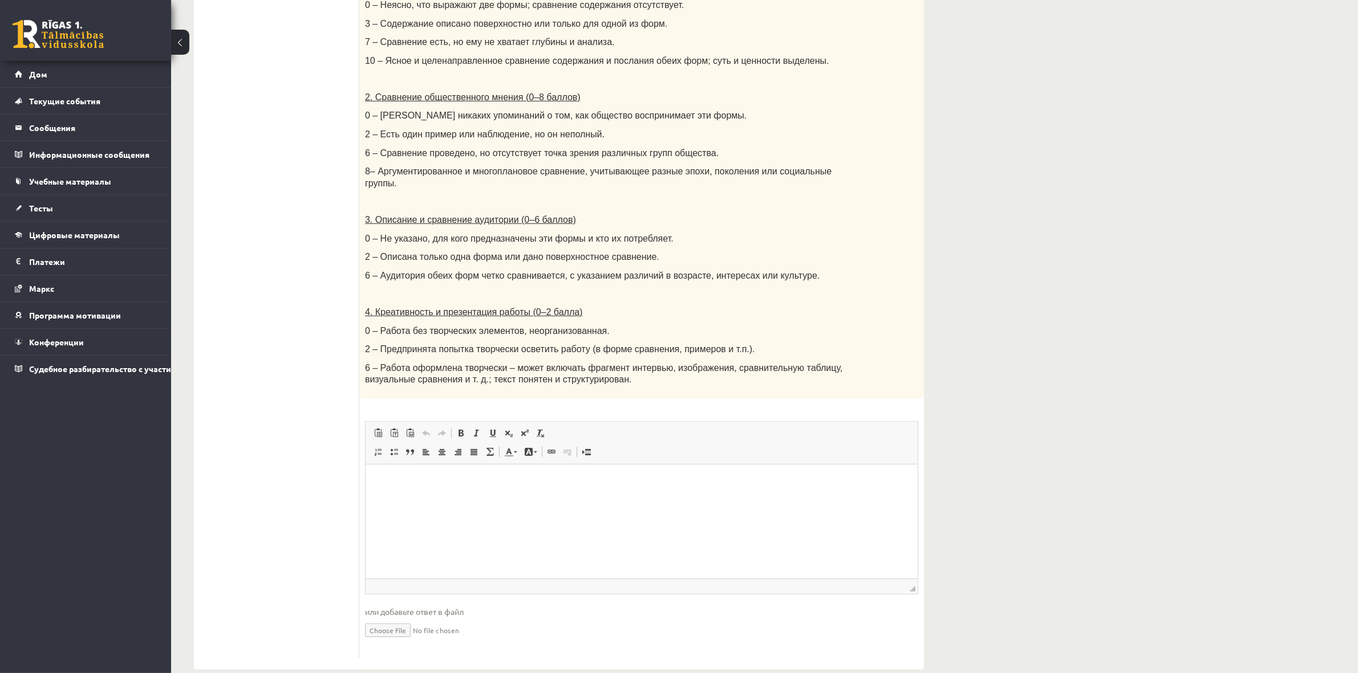
click at [392, 618] on input "file" at bounding box center [641, 629] width 553 height 23
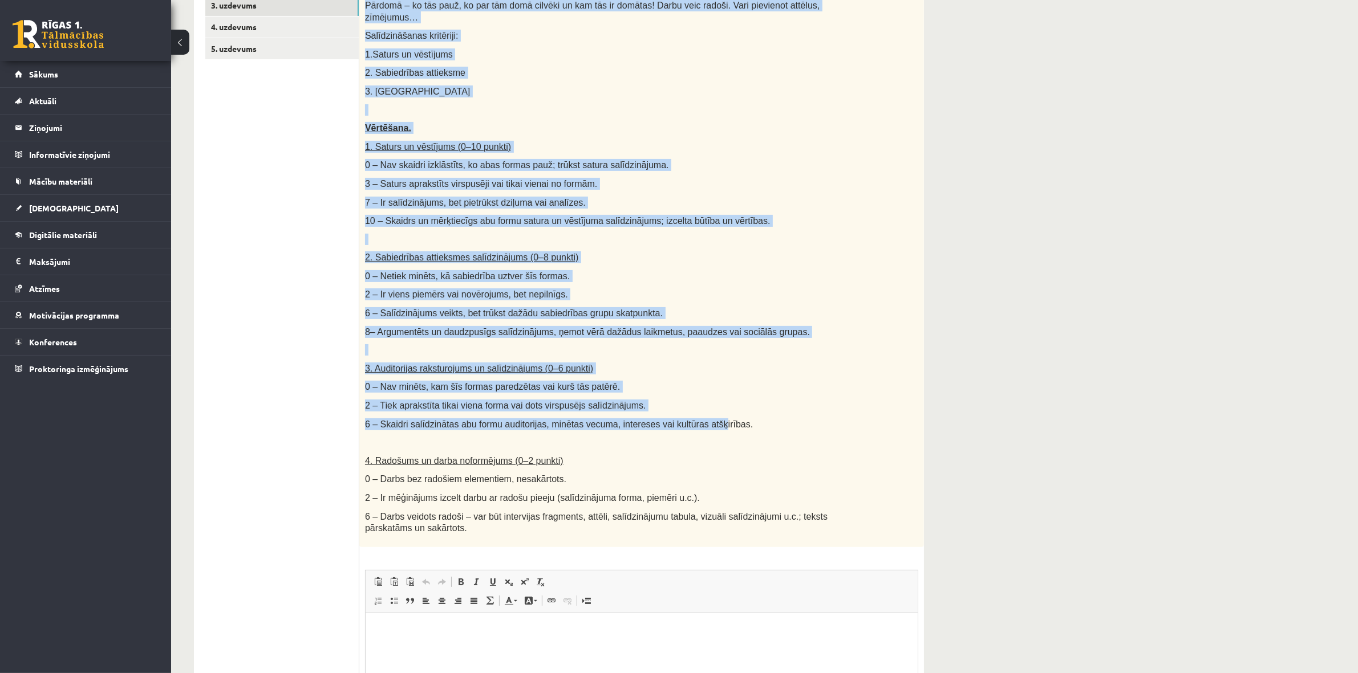
scroll to position [412, 0]
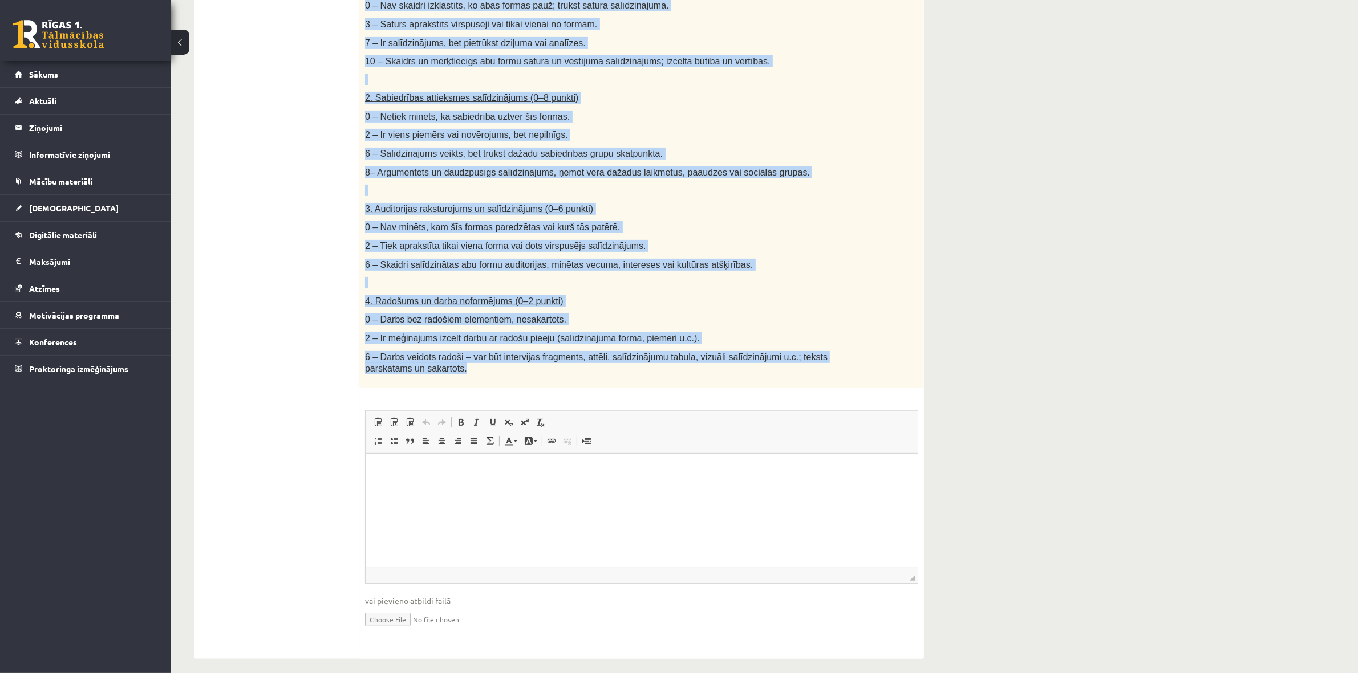
drag, startPoint x: 365, startPoint y: 156, endPoint x: 754, endPoint y: 366, distance: 442.1
click at [754, 366] on div "Salīdzini divas kultūras izpausmes formas - Izvēlies vienu tradicionālu kultūra…" at bounding box center [641, 96] width 564 height 584
copy div "Loremipsu dolor sitametc adipiscin elitse - Doeiusmo tempo incididuntut laboree…"
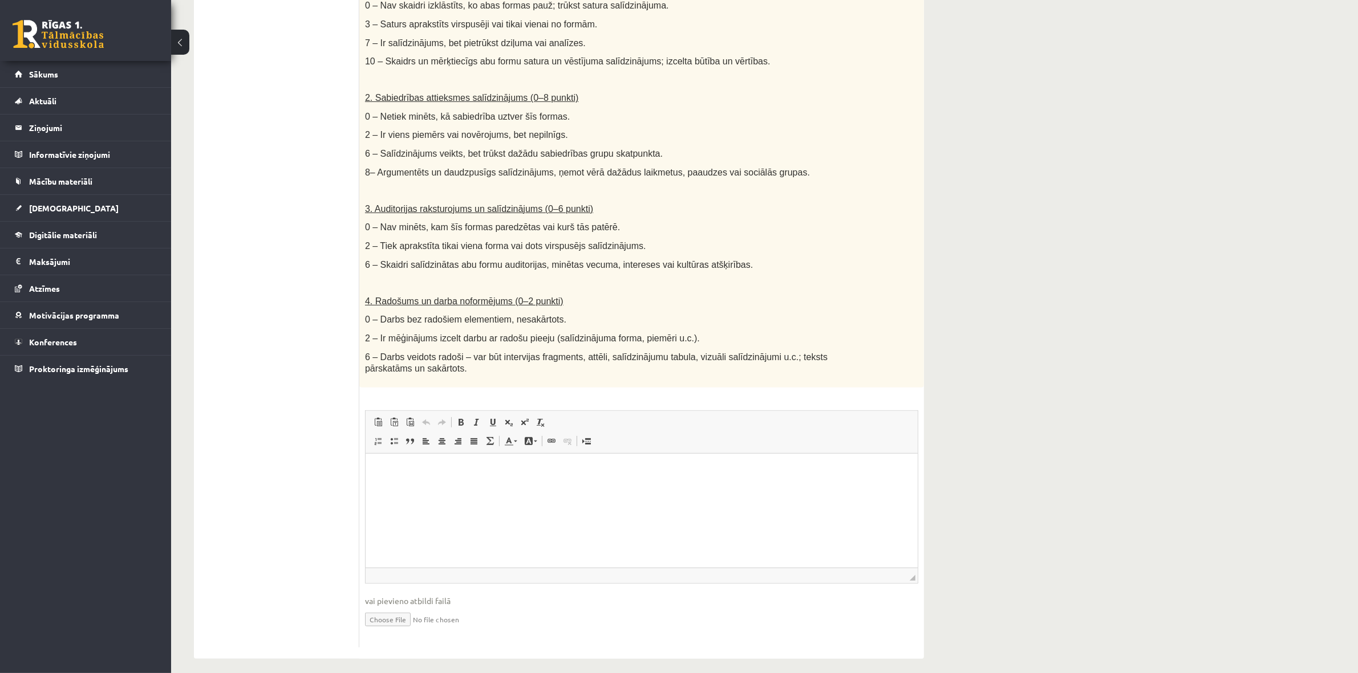
click at [1332, 480] on div "Kultūra un māksla I (vizuālā māksla) 1. ieskaite 10.a2 klase , [PERSON_NAME] (1…" at bounding box center [764, 157] width 1187 height 1050
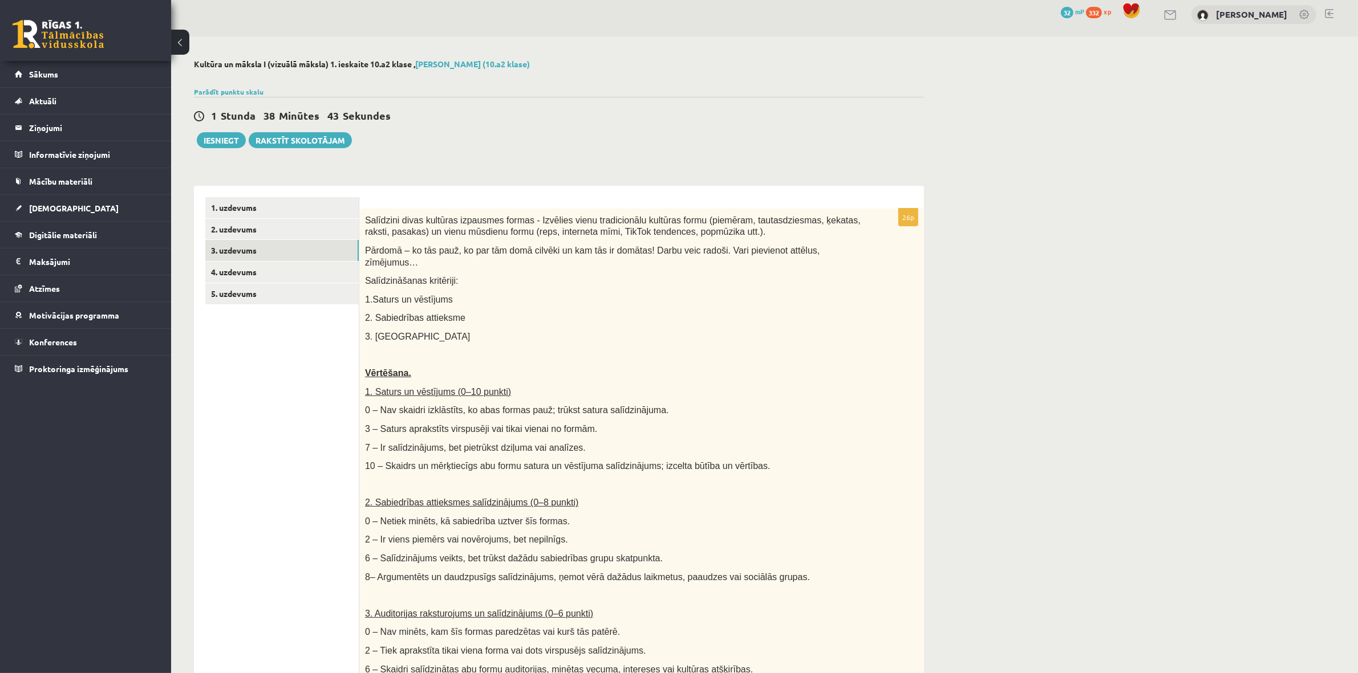
scroll to position [0, 0]
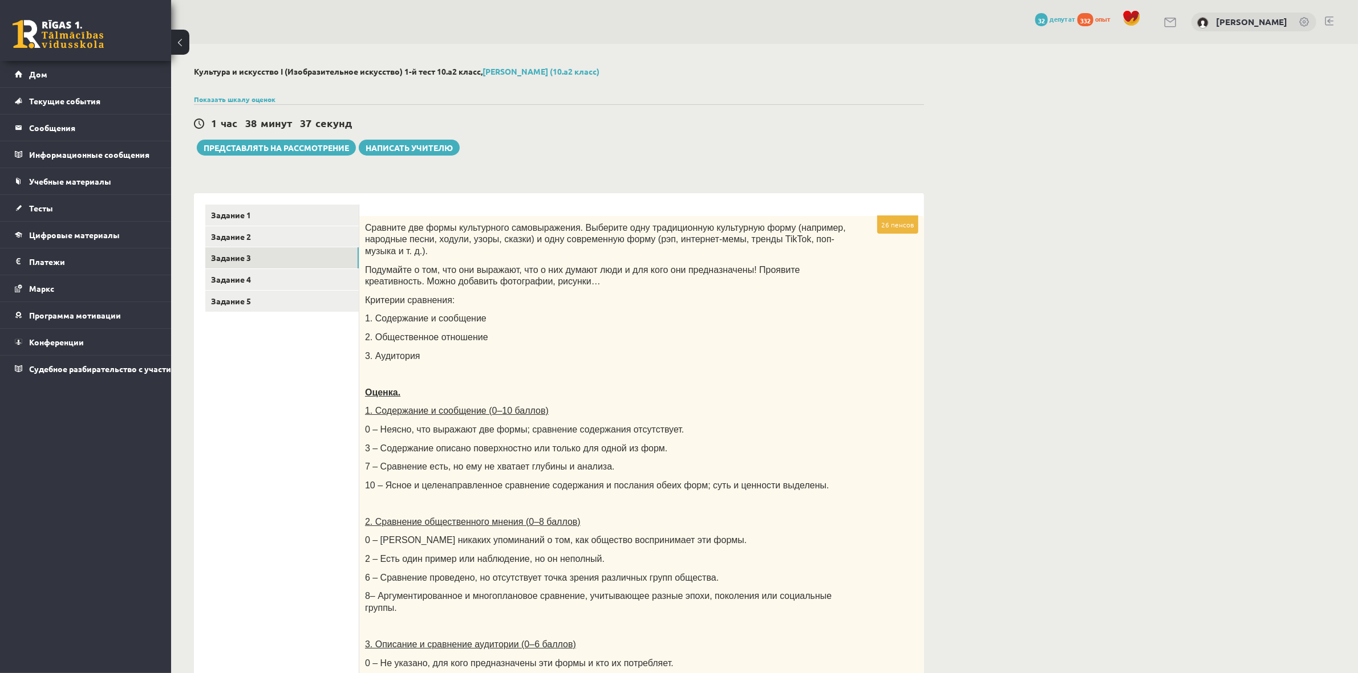
click at [1051, 227] on div "Культура и искусство I (Изобразительное искусство) 1-й тест 10.а2 класс, [PERSO…" at bounding box center [764, 581] width 1187 height 1074
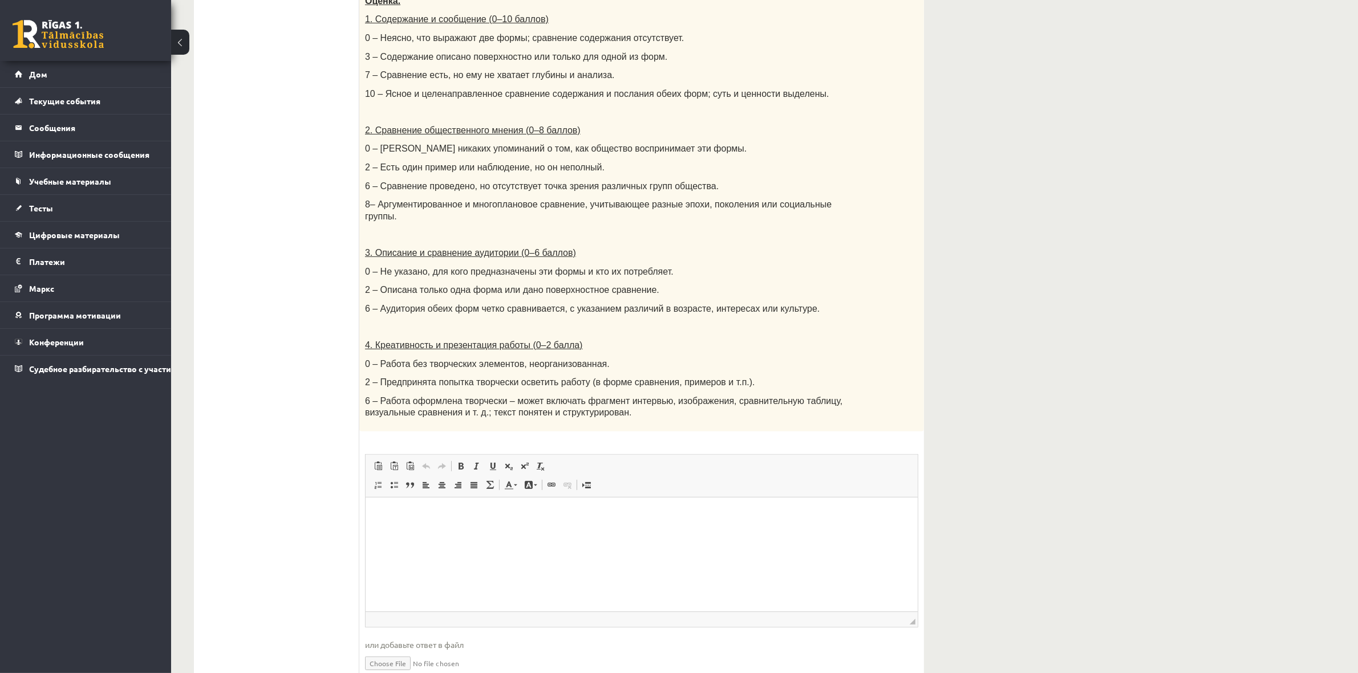
scroll to position [425, 0]
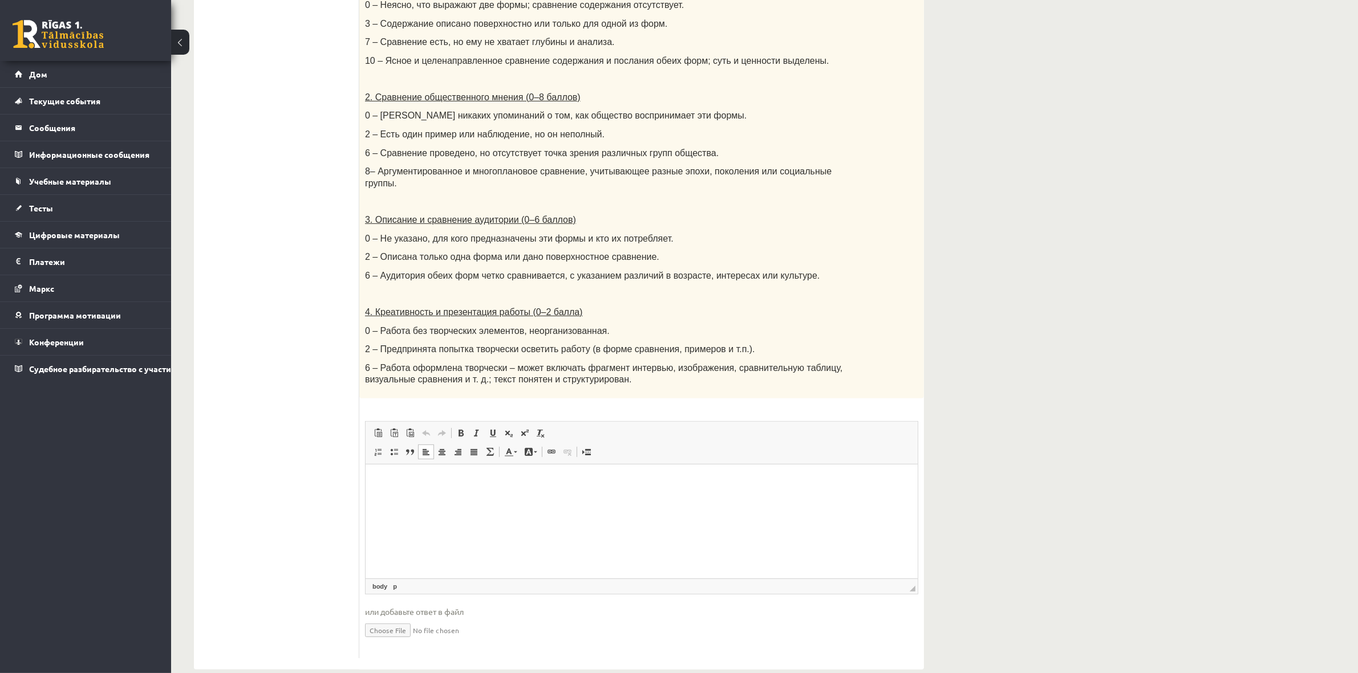
click at [594, 481] on p "Визуальный текстовый редактор, wiswyg-editor-user-answer-47025014012740" at bounding box center [640, 482] width 529 height 12
click at [936, 360] on div "Культура и искусство I (Изобразительное искусство) 1-й тест 10.а2 класс, [PERSO…" at bounding box center [558, 156] width 775 height 1075
click at [398, 344] on font "2 – Предпринята попытка творчески осветить работу (в форме сравнения, примеров …" at bounding box center [560, 349] width 390 height 10
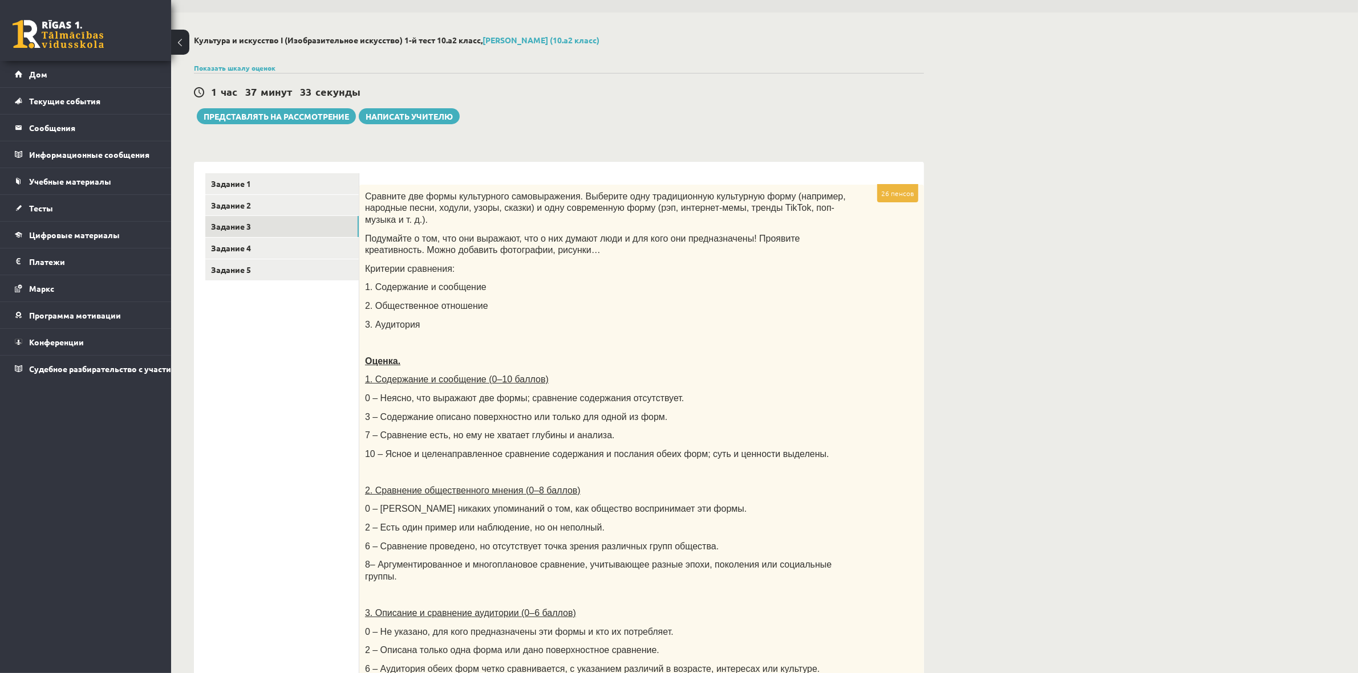
scroll to position [0, 0]
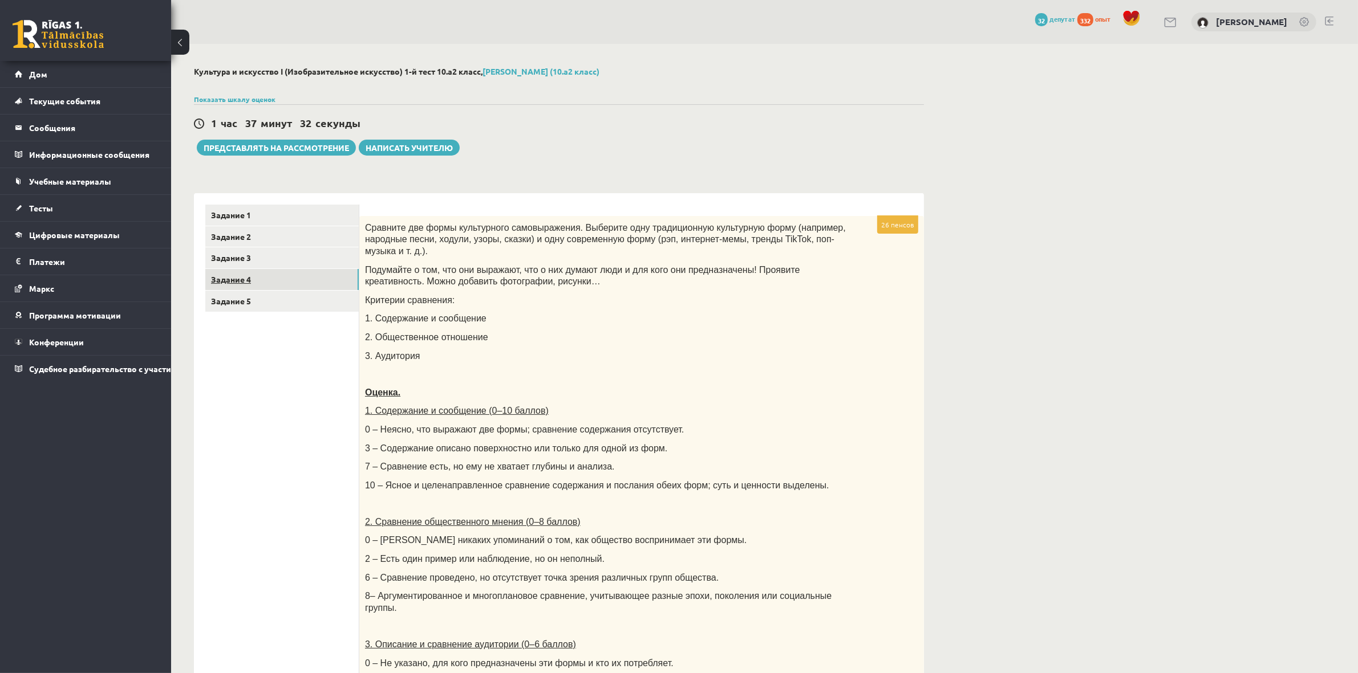
click at [249, 275] on font "Задание 4" at bounding box center [231, 279] width 40 height 10
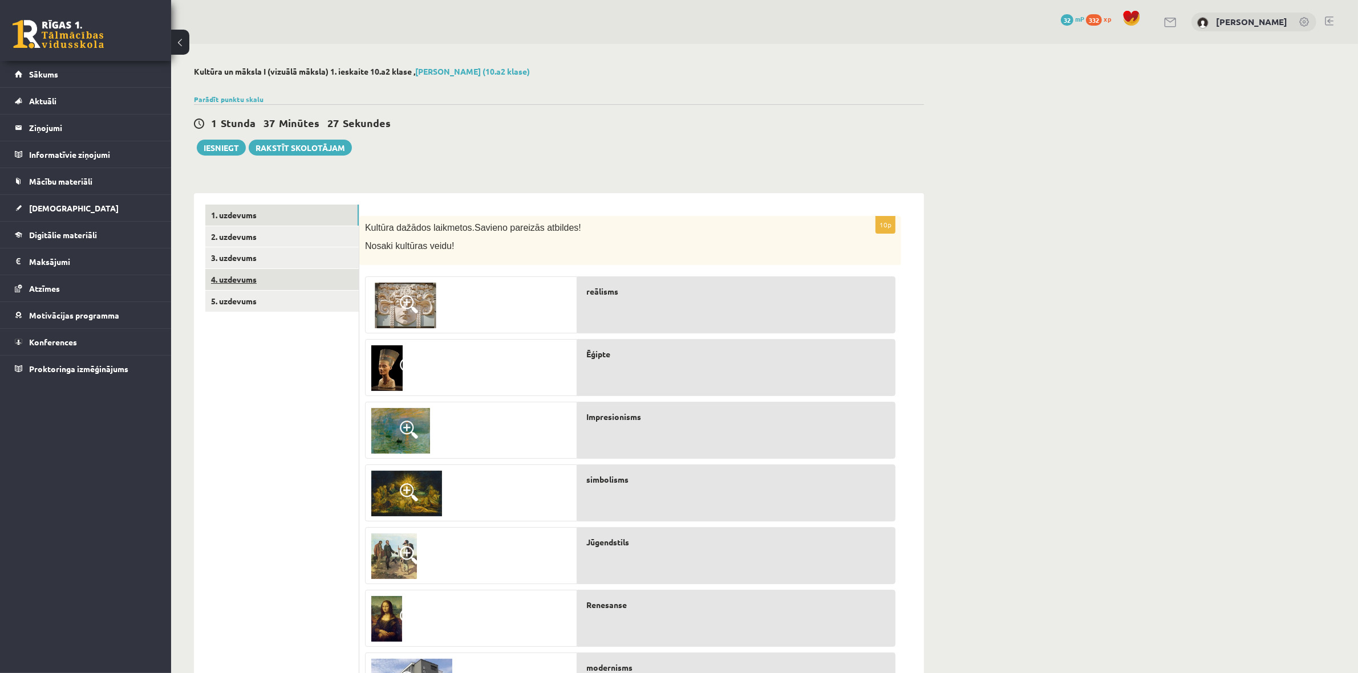
click at [263, 274] on link "4. uzdevums" at bounding box center [281, 279] width 153 height 21
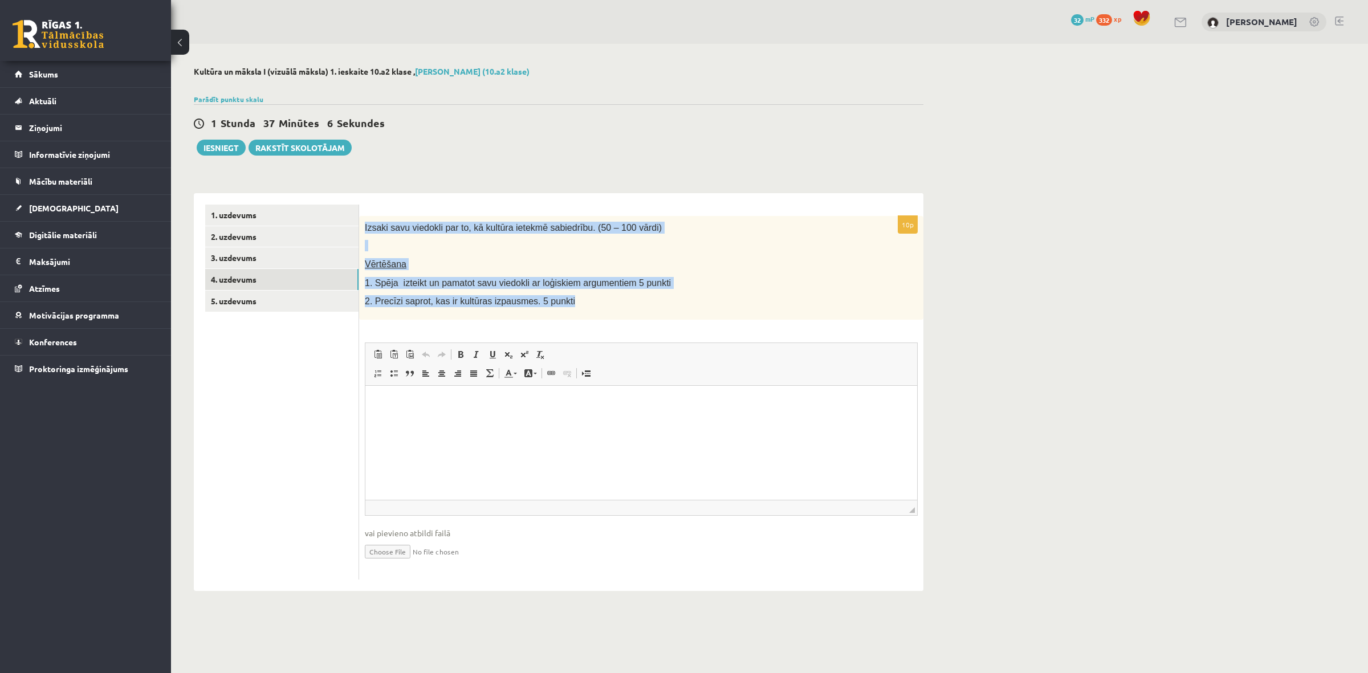
drag, startPoint x: 365, startPoint y: 224, endPoint x: 666, endPoint y: 316, distance: 315.1
click at [666, 316] on div "Izsaki savu viedokli par to, kā kultūra ietekmē sabiedrību. (50 – 100 vārdi) Vē…" at bounding box center [641, 268] width 564 height 104
copy div "Izsaki savu viedokli par to, kā kultūra ietekmē sabiedrību. (50 – 100 vārdi) Vē…"
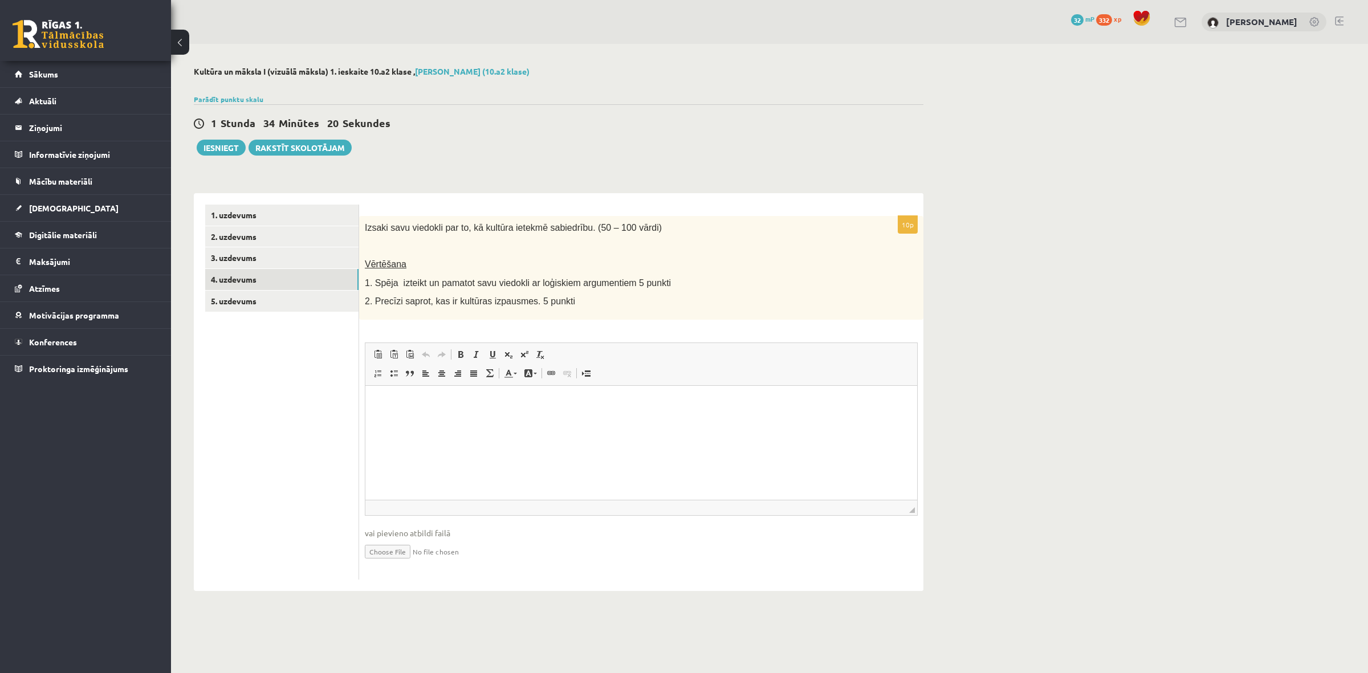
click at [1107, 332] on div "Kultūra un māksla I (vizuālā māksla) 1. ieskaite 10.a2 klase , Lukass Mihailovs…" at bounding box center [769, 329] width 1197 height 570
click at [392, 420] on html at bounding box center [641, 402] width 552 height 35
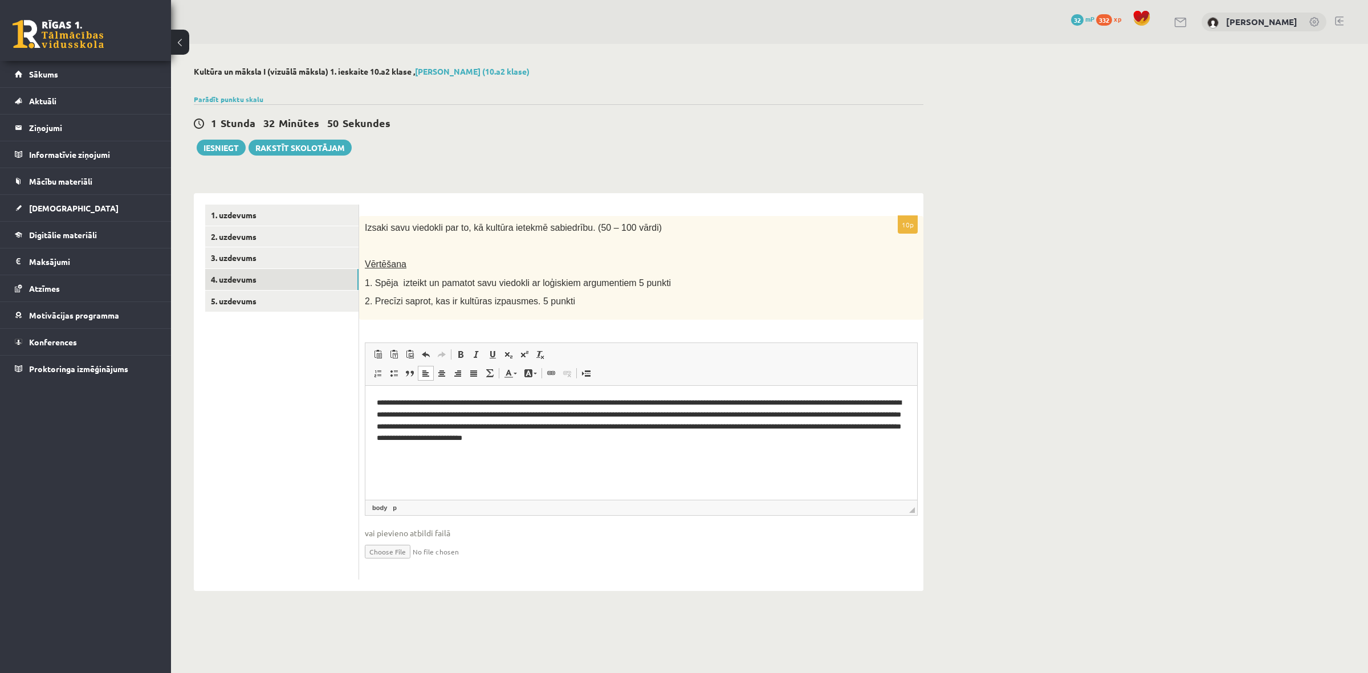
click at [990, 519] on div "Kultūra un māksla I (vizuālā māksla) 1. ieskaite 10.a2 klase , Lukass Mihailovs…" at bounding box center [769, 329] width 1197 height 570
click at [246, 304] on link "5. uzdevums" at bounding box center [281, 301] width 153 height 21
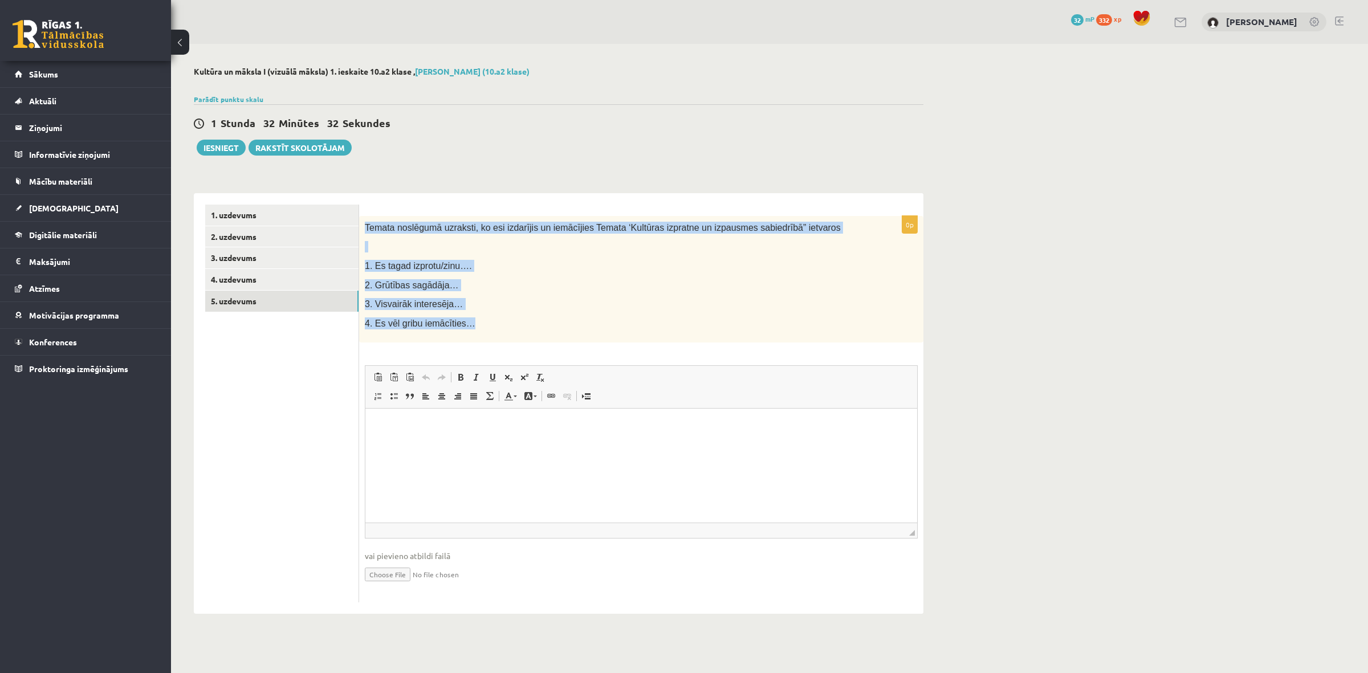
drag, startPoint x: 365, startPoint y: 227, endPoint x: 621, endPoint y: 330, distance: 276.3
click at [621, 330] on div "Temata noslēgumā uzraksti, ko esi izdarījis un iemācījies Temata ‘Kultūras izpr…" at bounding box center [641, 279] width 564 height 127
copy div "Temata noslēgumā uzraksti, ko esi izdarījis un iemācījies Temata ‘Kultūras izpr…"
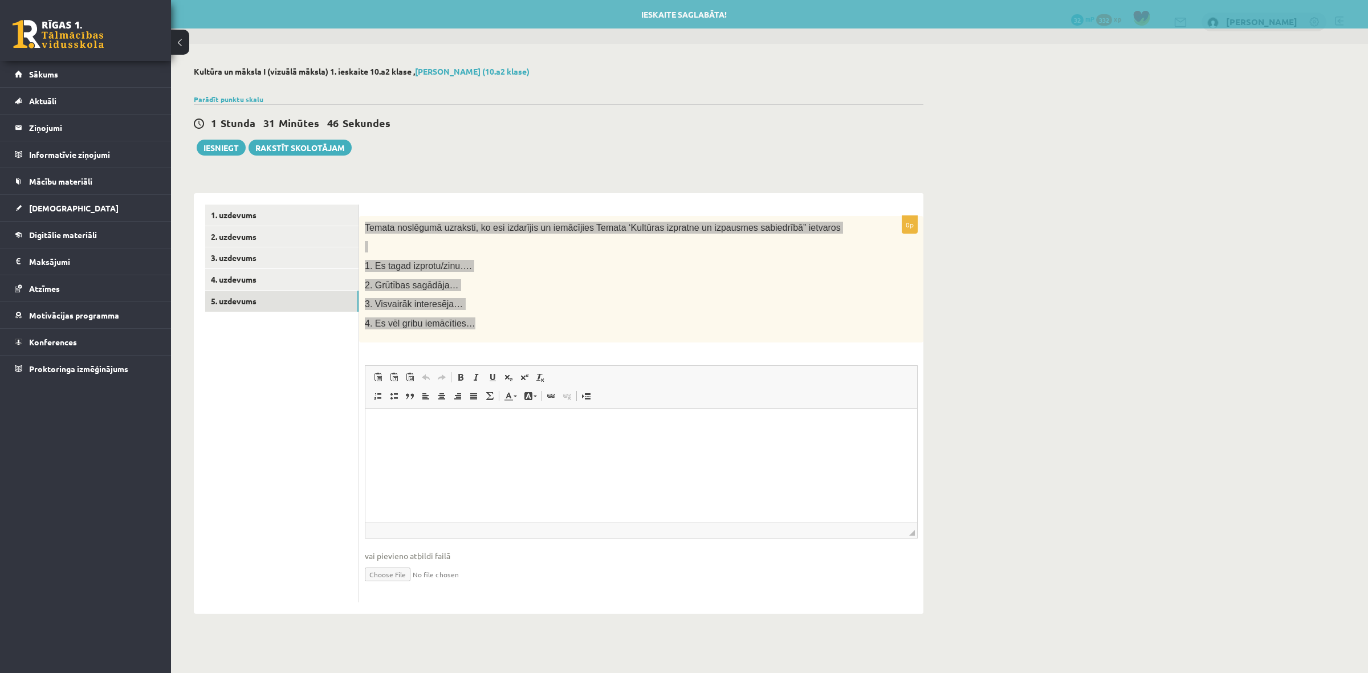
click at [417, 434] on html at bounding box center [641, 426] width 552 height 35
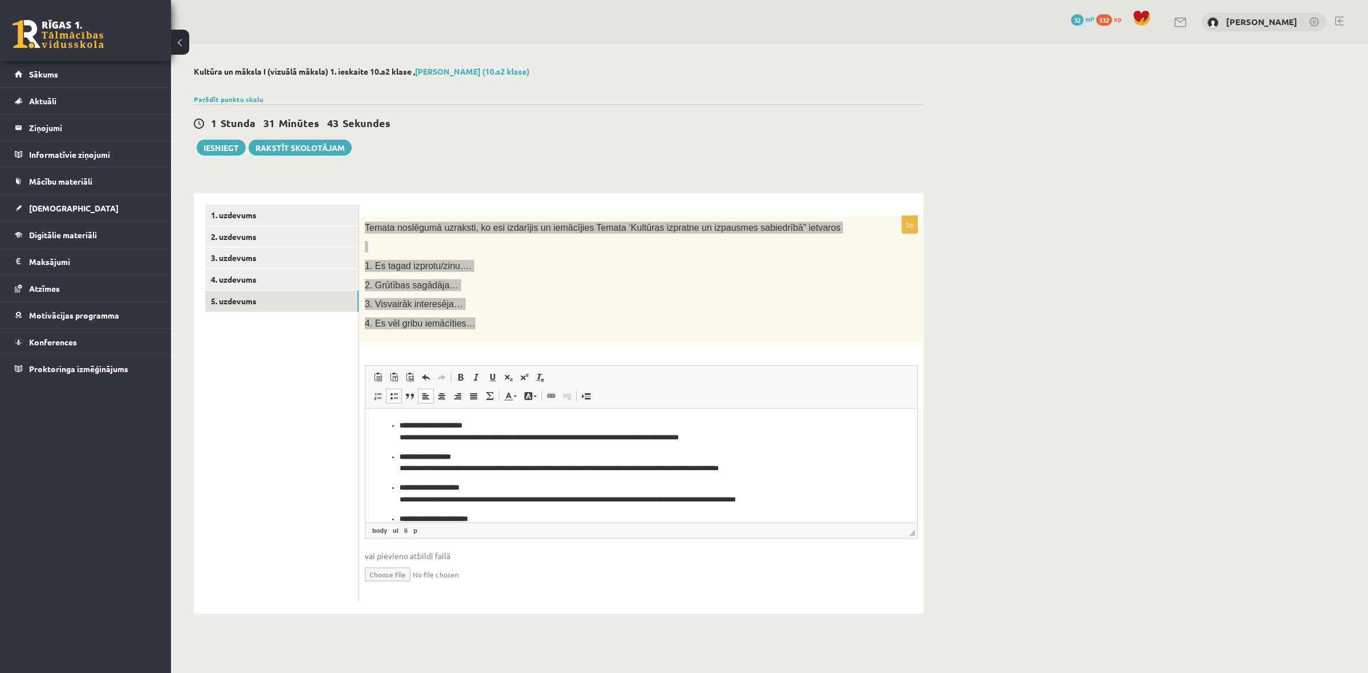
click at [399, 456] on ul "**********" at bounding box center [641, 478] width 529 height 117
click at [477, 455] on p "**********" at bounding box center [636, 464] width 473 height 24
click at [497, 426] on p "**********" at bounding box center [636, 432] width 473 height 24
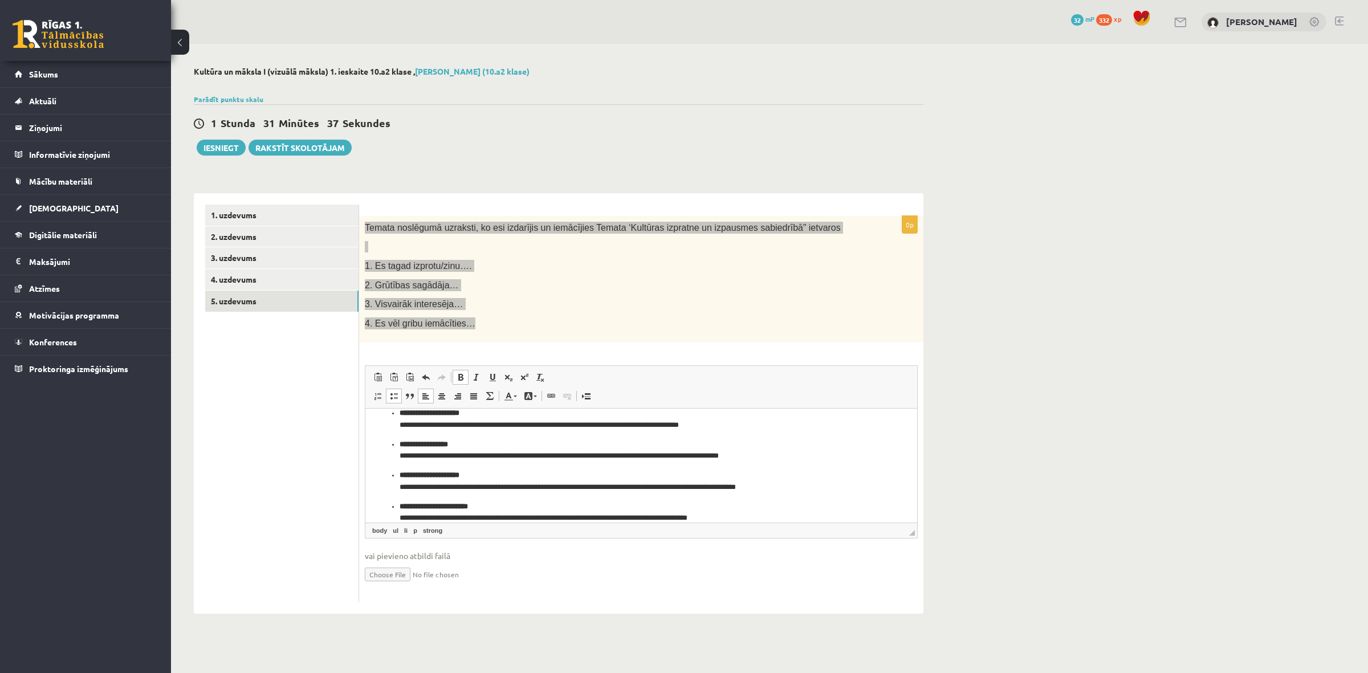
scroll to position [26, 0]
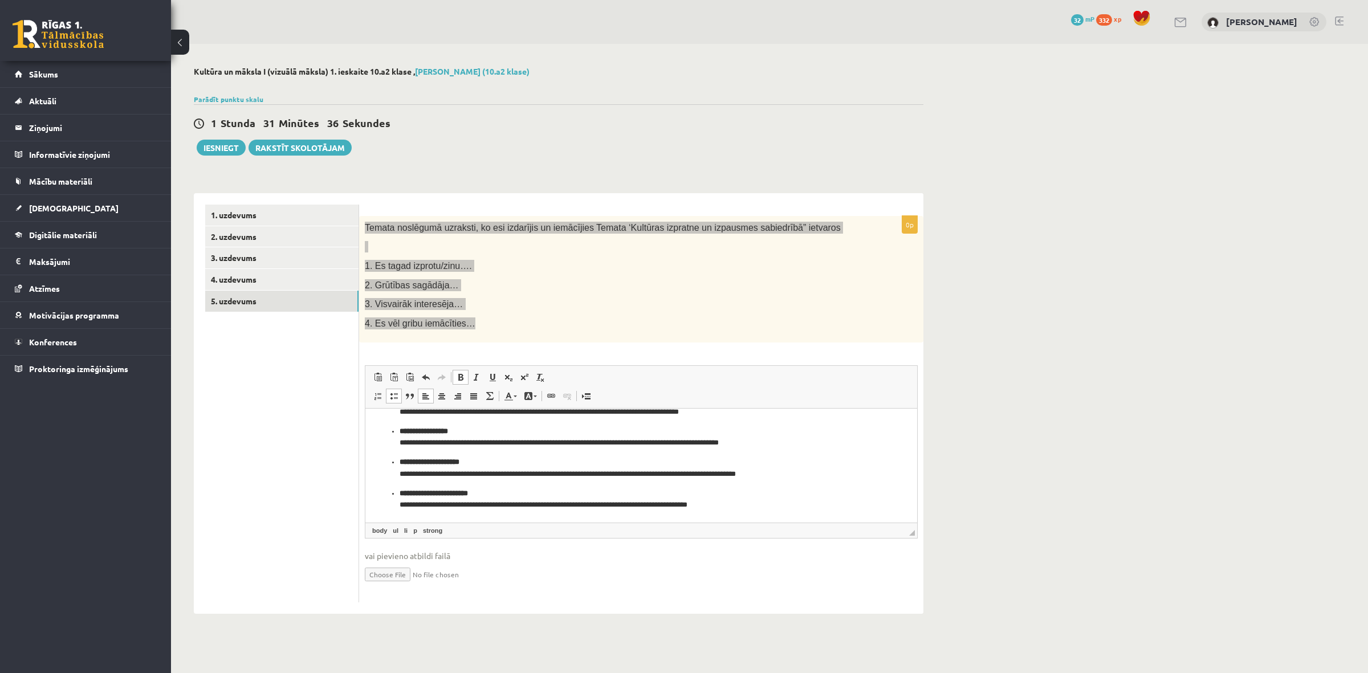
click at [478, 465] on p "**********" at bounding box center [636, 469] width 473 height 24
click at [508, 494] on p "**********" at bounding box center [636, 500] width 473 height 24
click at [398, 490] on ul "**********" at bounding box center [641, 453] width 529 height 117
click at [400, 494] on li "**********" at bounding box center [642, 500] width 484 height 24
click at [401, 494] on strong "**********" at bounding box center [433, 493] width 66 height 7
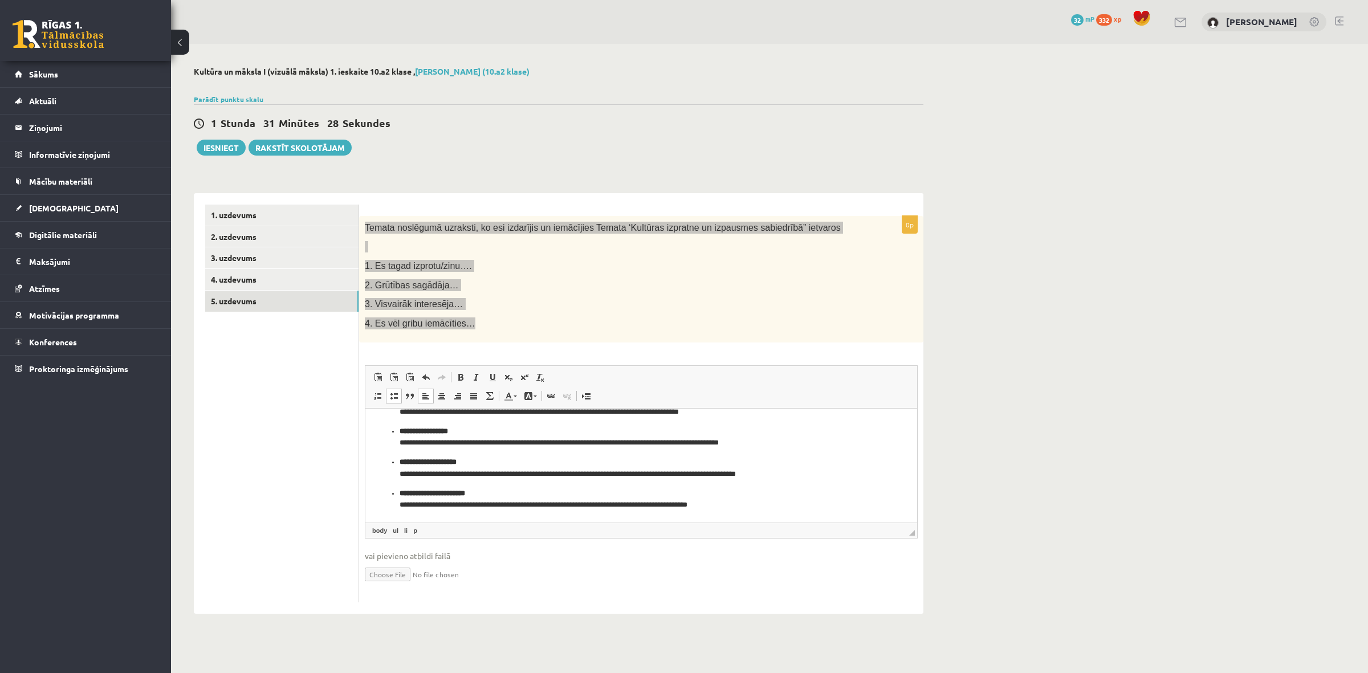
scroll to position [14, 0]
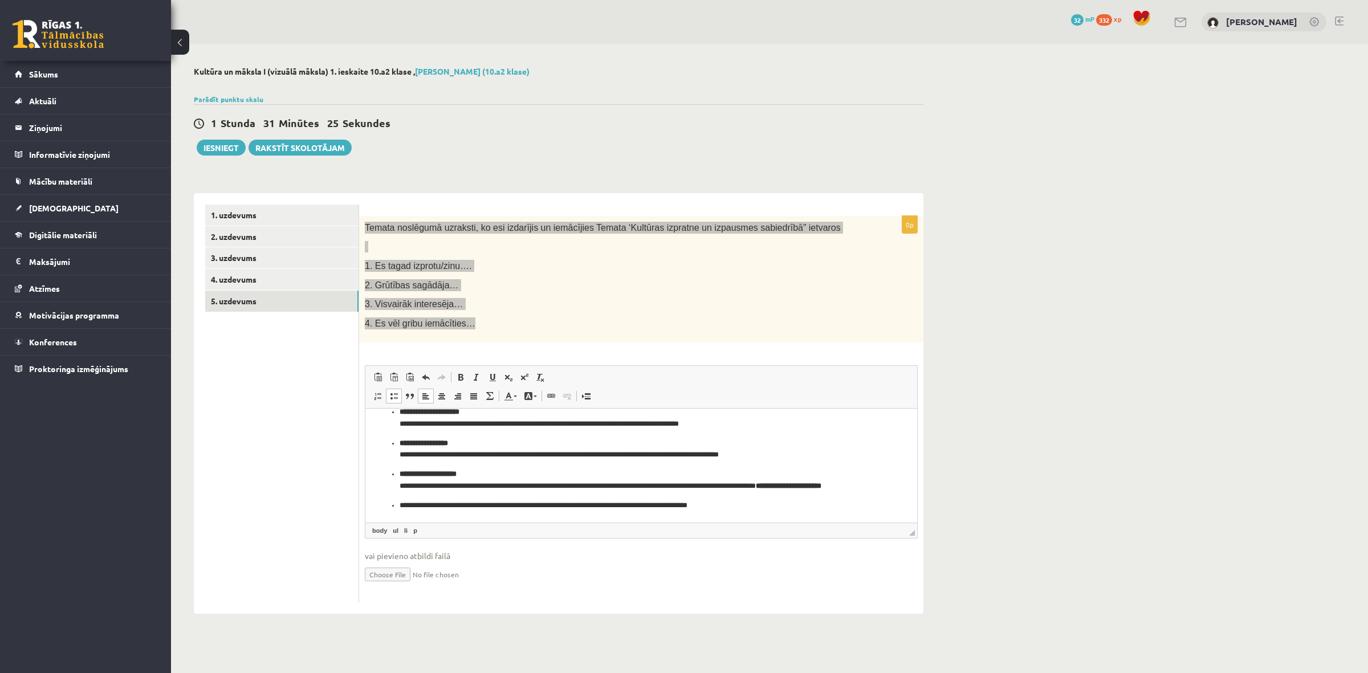
click at [398, 473] on ul "**********" at bounding box center [641, 459] width 529 height 105
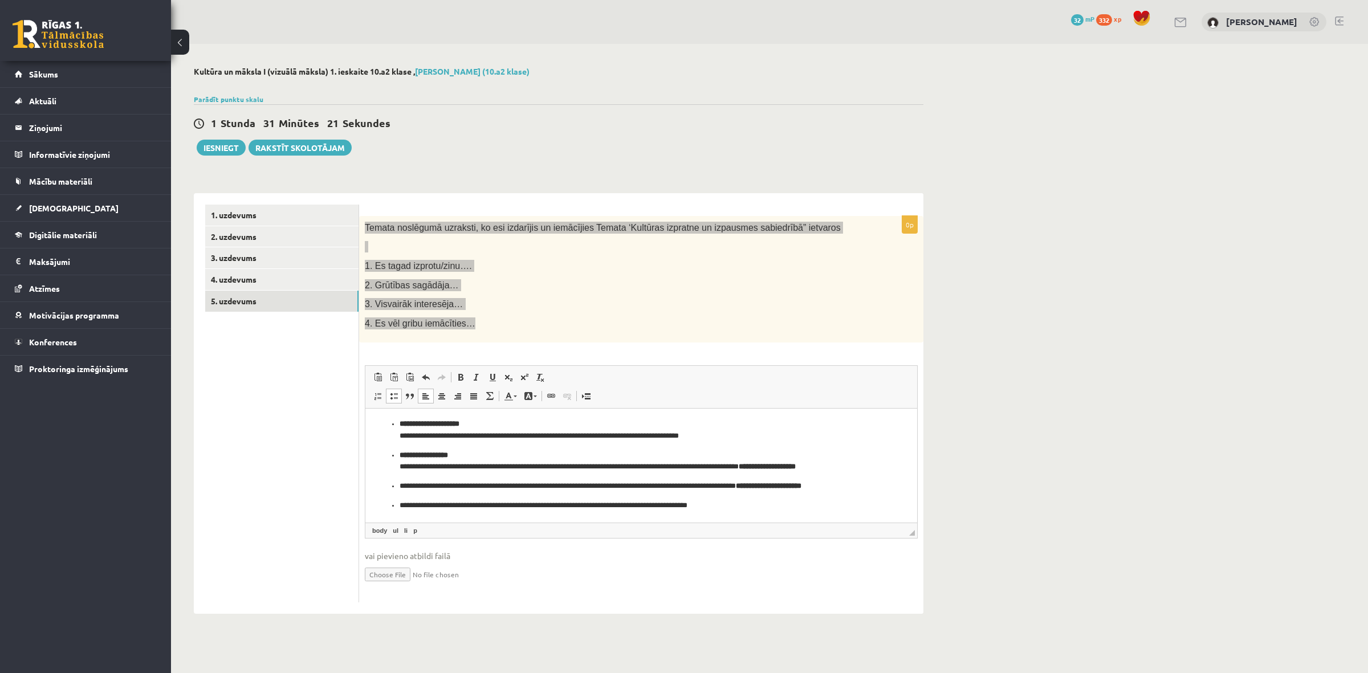
click at [403, 457] on strong "**********" at bounding box center [424, 455] width 48 height 7
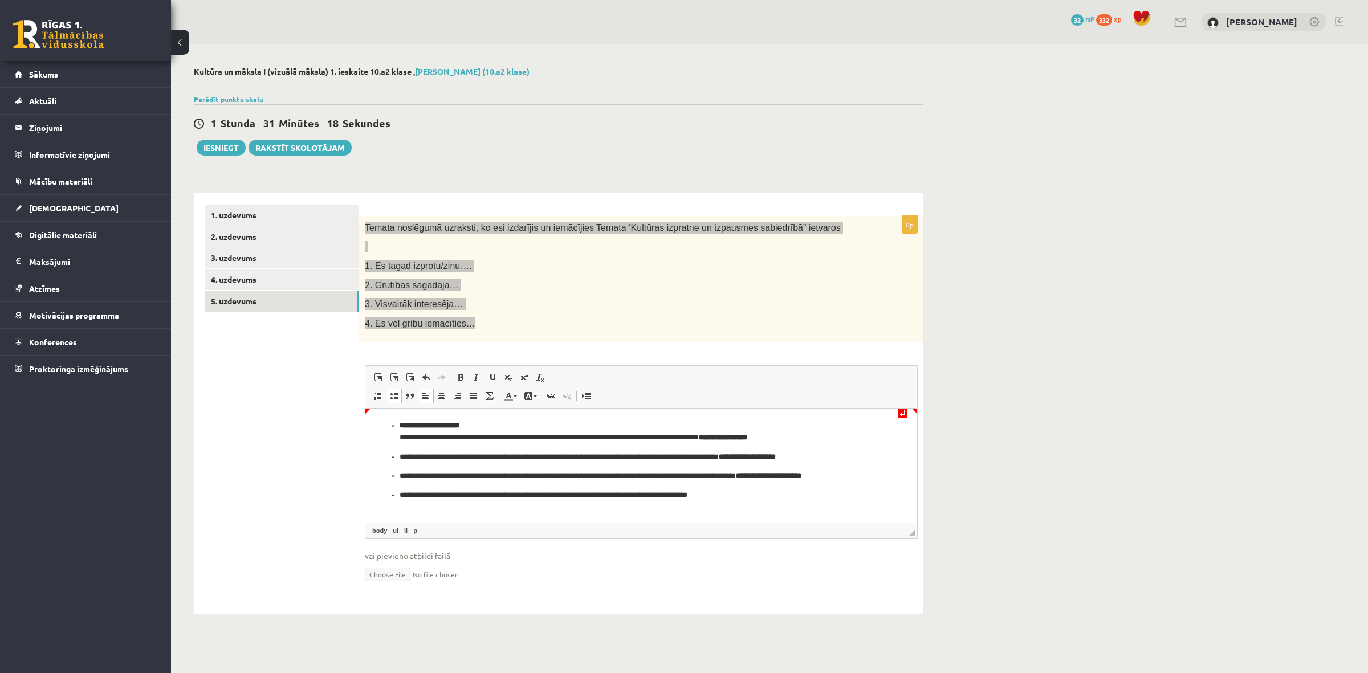
click at [399, 424] on ul "**********" at bounding box center [641, 461] width 529 height 82
click at [502, 423] on p "**********" at bounding box center [641, 432] width 529 height 24
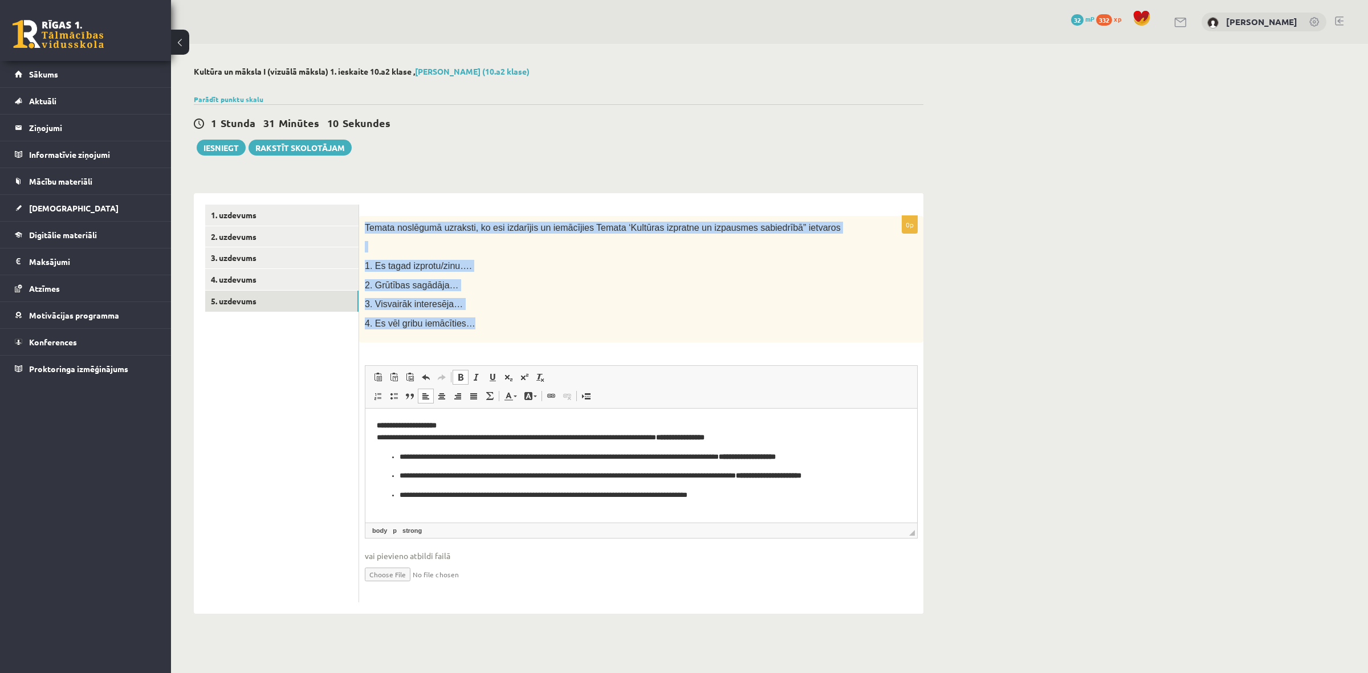
click at [515, 279] on p "2. Grūtības sagādāja…" at bounding box center [613, 285] width 496 height 12
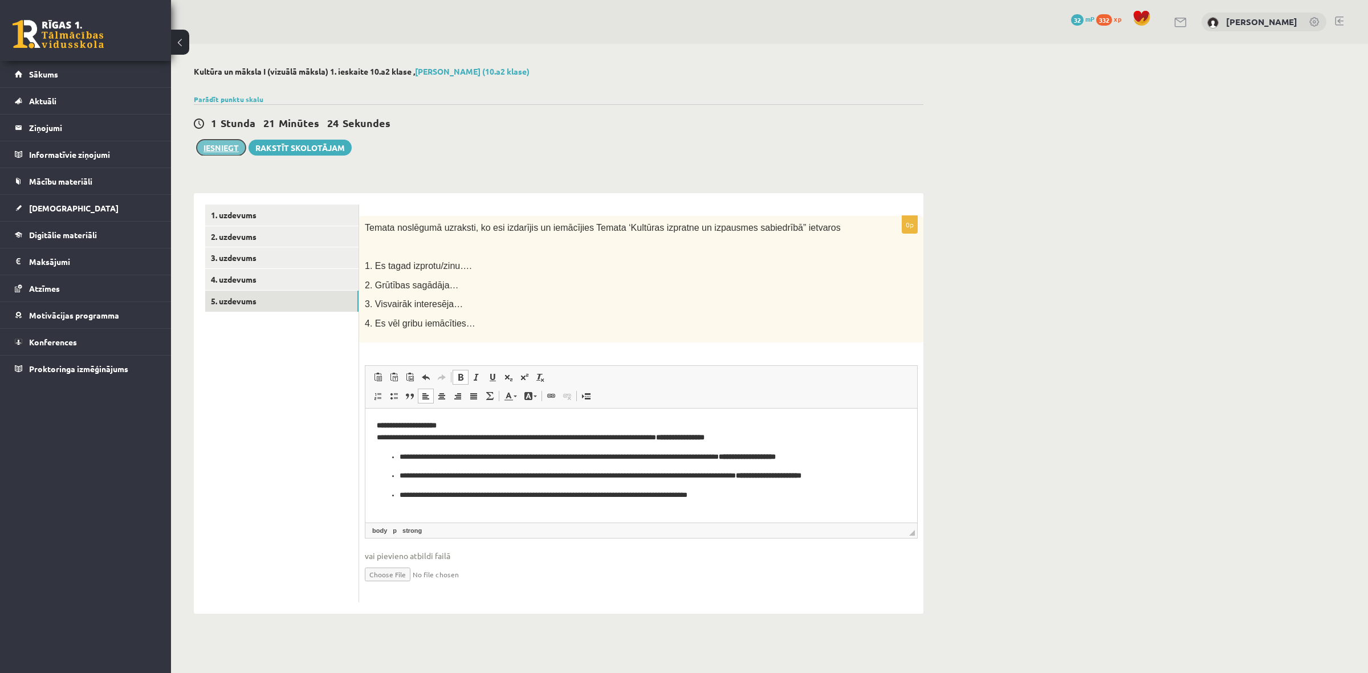
click at [198, 147] on button "Iesniegt" at bounding box center [221, 148] width 49 height 16
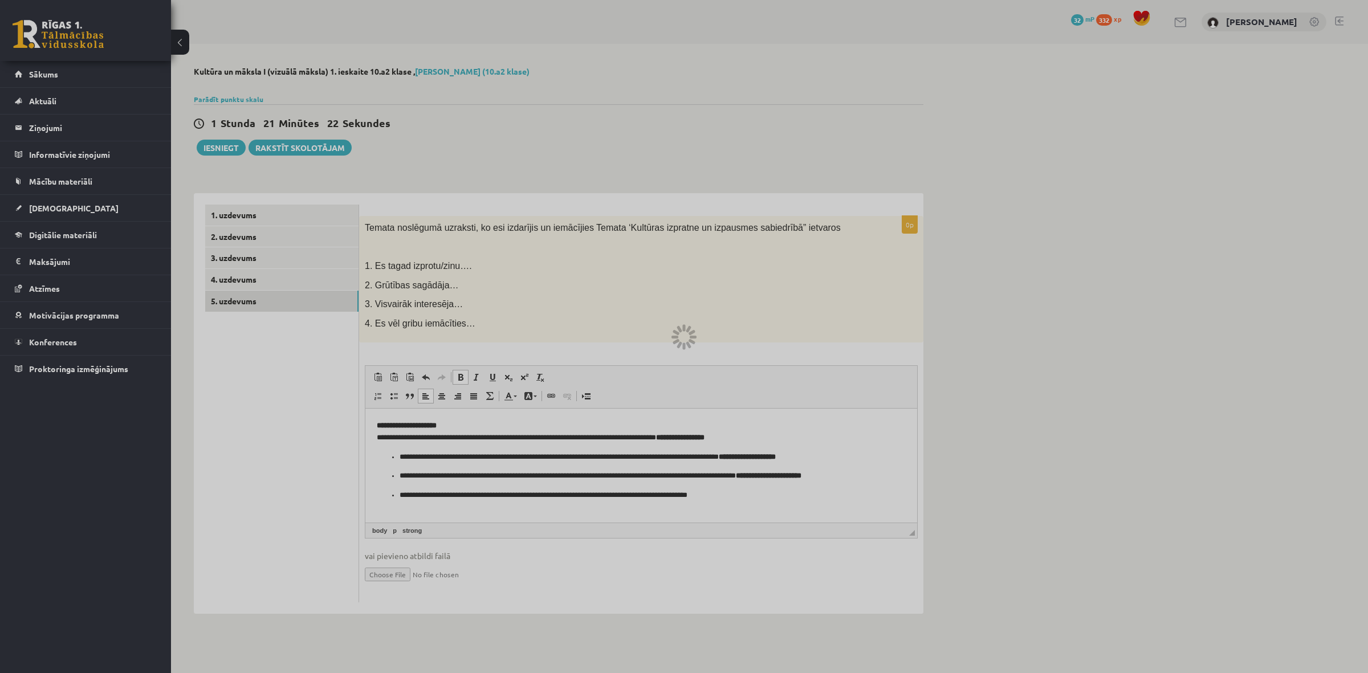
click at [731, 67] on div at bounding box center [684, 336] width 1368 height 673
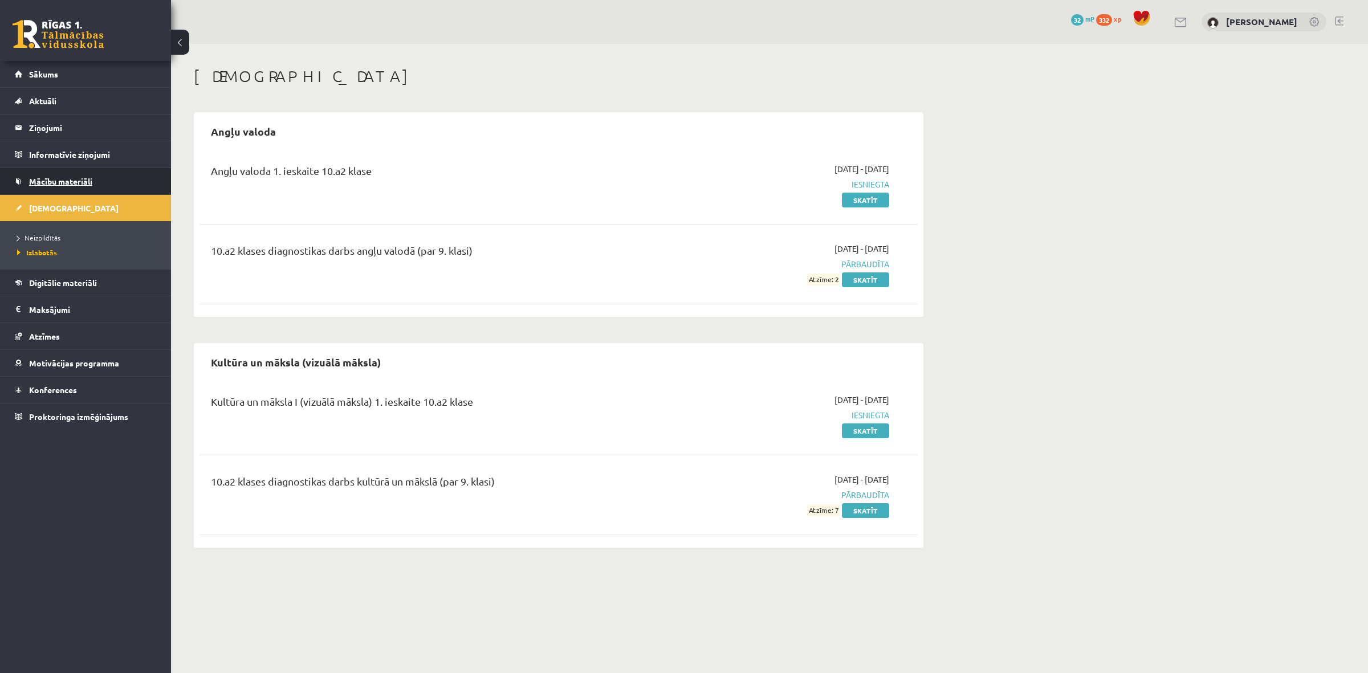
click at [67, 184] on span "Mācību materiāli" at bounding box center [60, 181] width 63 height 10
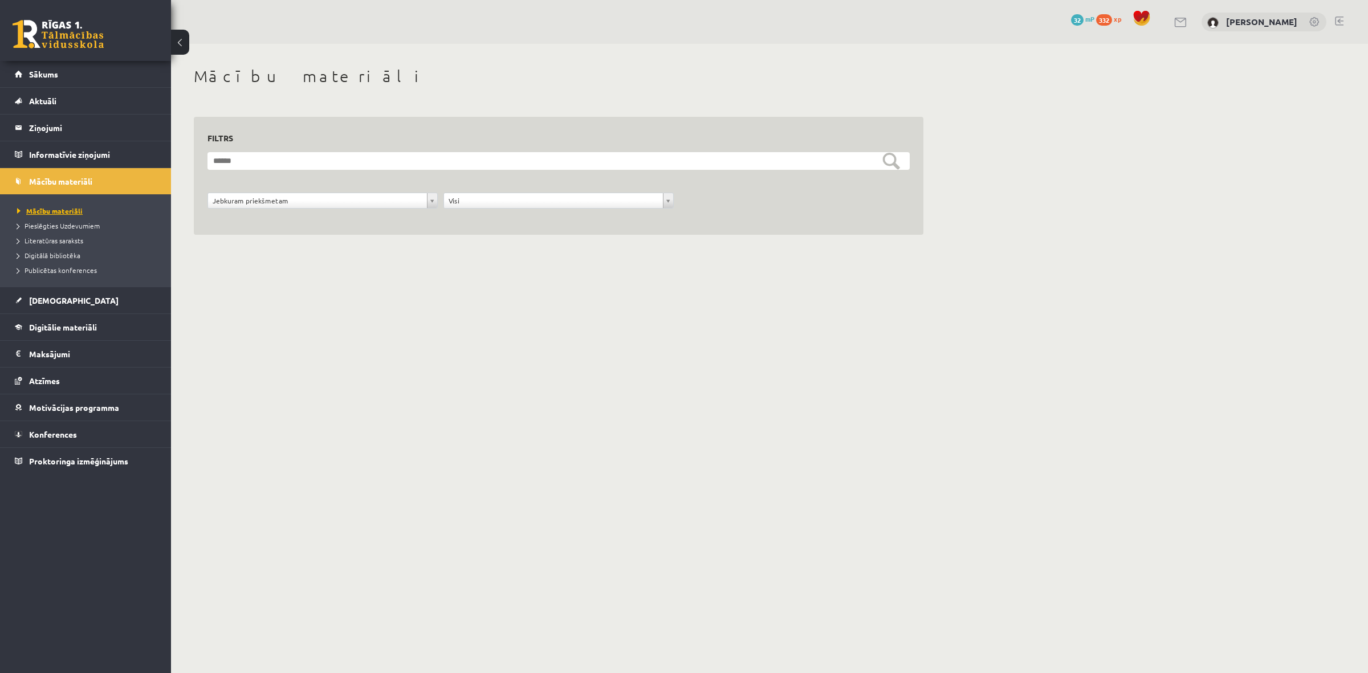
click at [68, 209] on span "Mācību materiāli" at bounding box center [50, 210] width 66 height 9
click at [59, 187] on link "Mācību materiāli" at bounding box center [86, 181] width 142 height 26
click at [53, 227] on span "Pieslēgties Uzdevumiem" at bounding box center [58, 225] width 83 height 9
click at [55, 328] on span "Digitālie materiāli" at bounding box center [63, 327] width 68 height 10
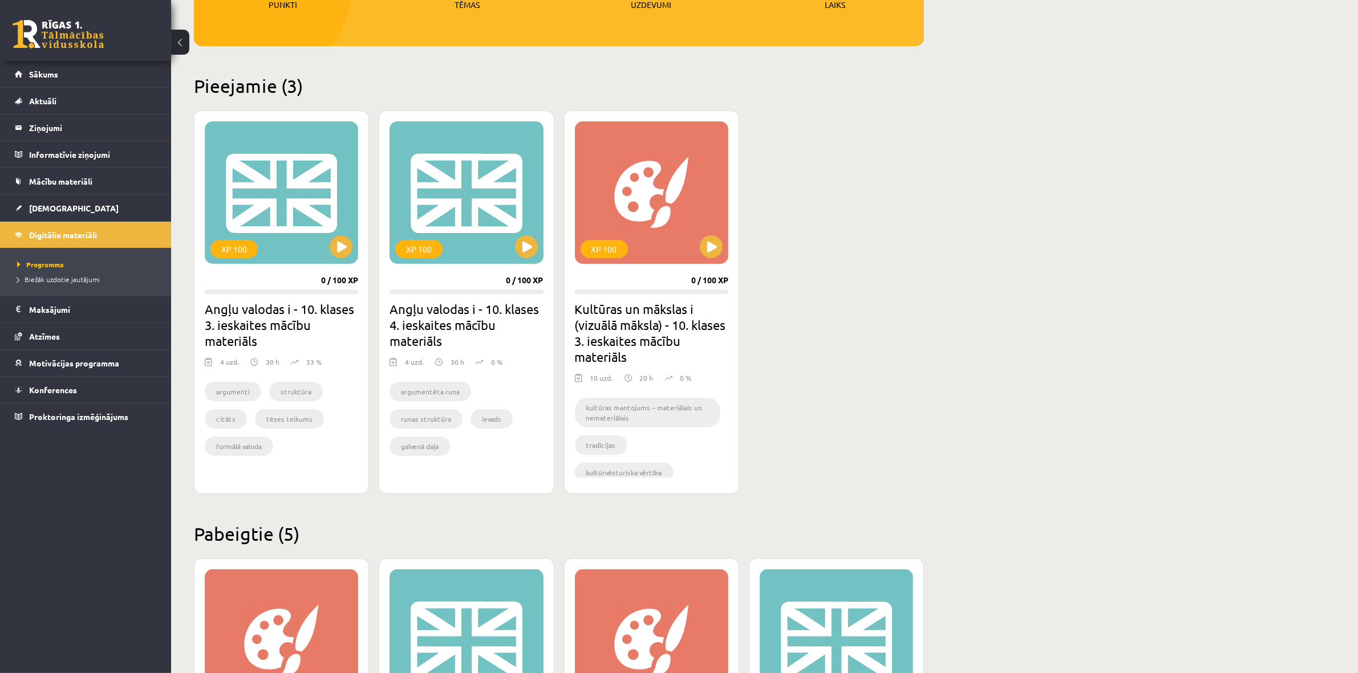
scroll to position [214, 0]
click at [343, 250] on button at bounding box center [341, 247] width 23 height 23
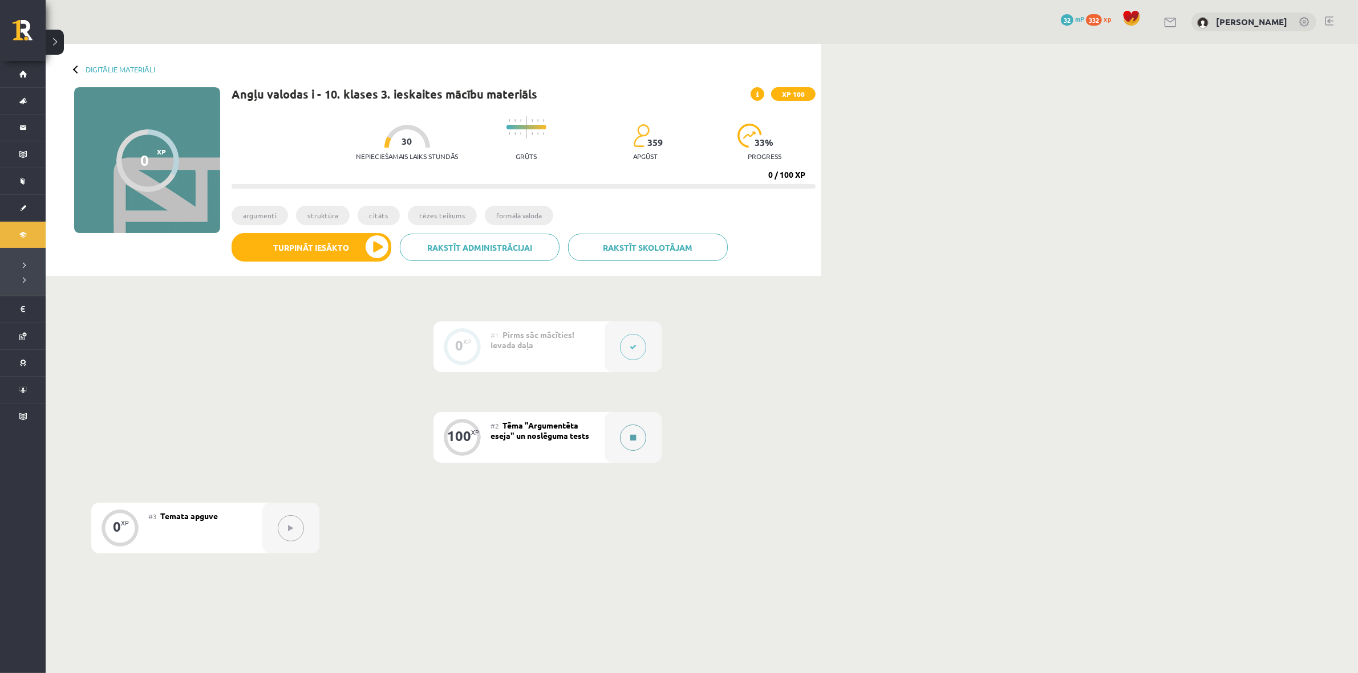
click at [633, 432] on button at bounding box center [633, 438] width 26 height 26
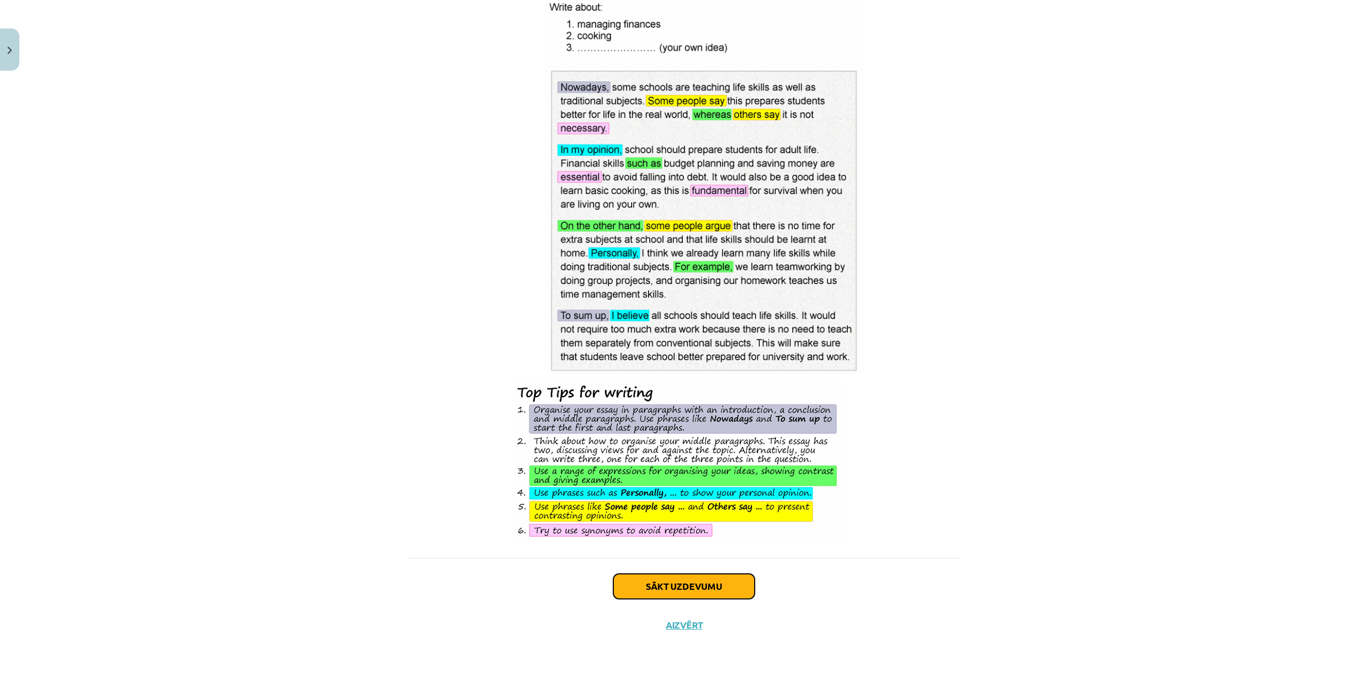
click at [648, 594] on button "Sākt uzdevumu" at bounding box center [684, 586] width 141 height 25
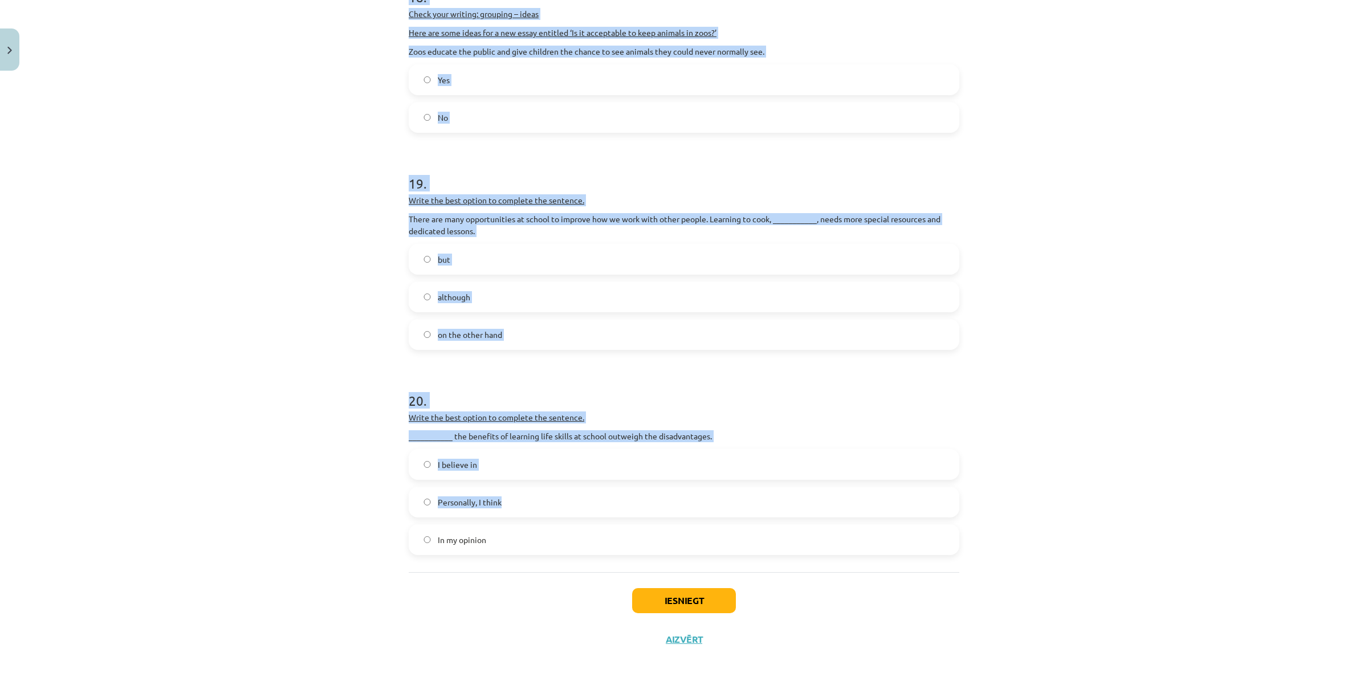
scroll to position [4017, 0]
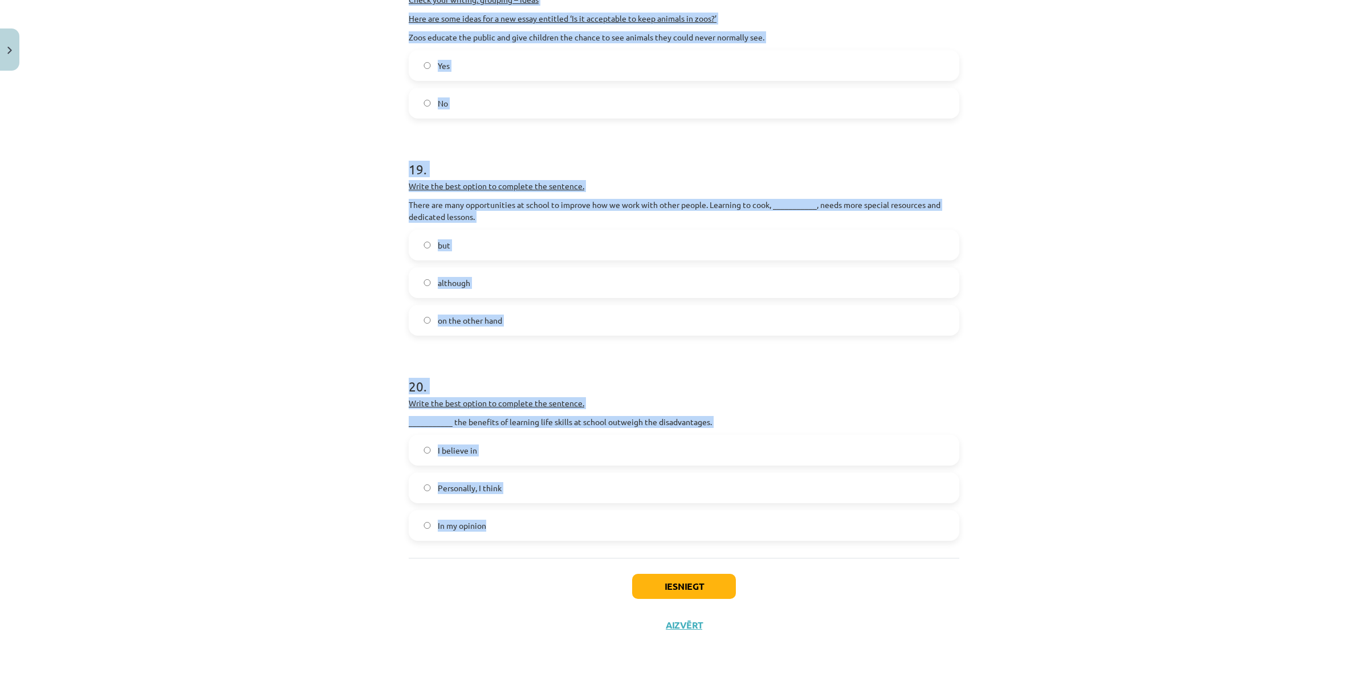
drag, startPoint x: 403, startPoint y: 223, endPoint x: 891, endPoint y: 542, distance: 583.2
copy form "9 . Loremipsu do sita consecte ad elitsed do eiusmo te incididu utlabore. Et do…"
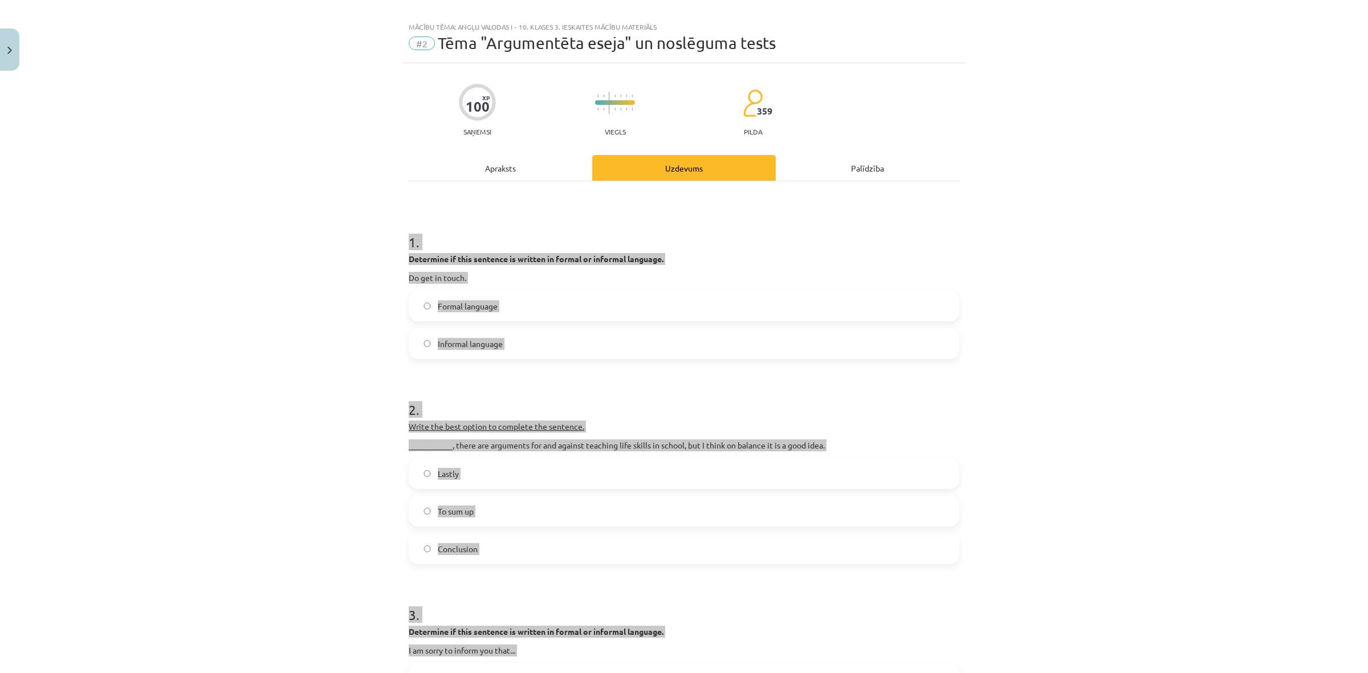
scroll to position [0, 0]
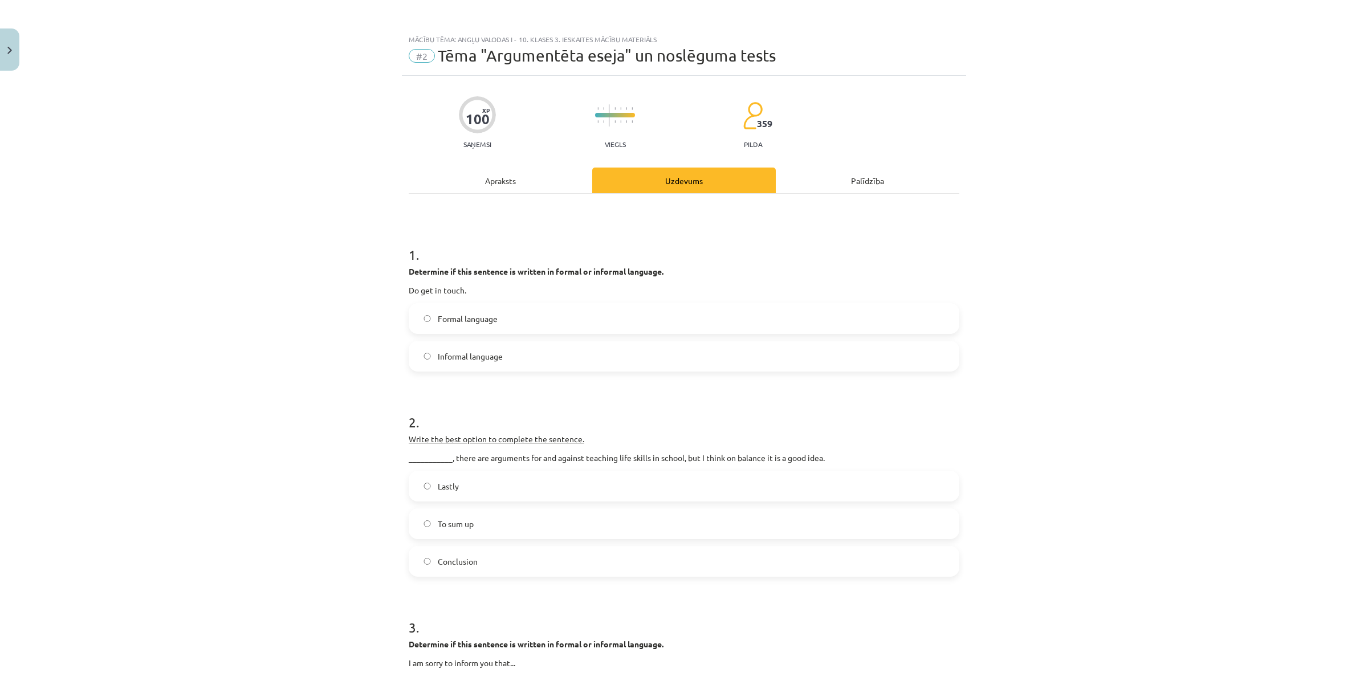
click at [588, 359] on label "Informal language" at bounding box center [684, 356] width 549 height 29
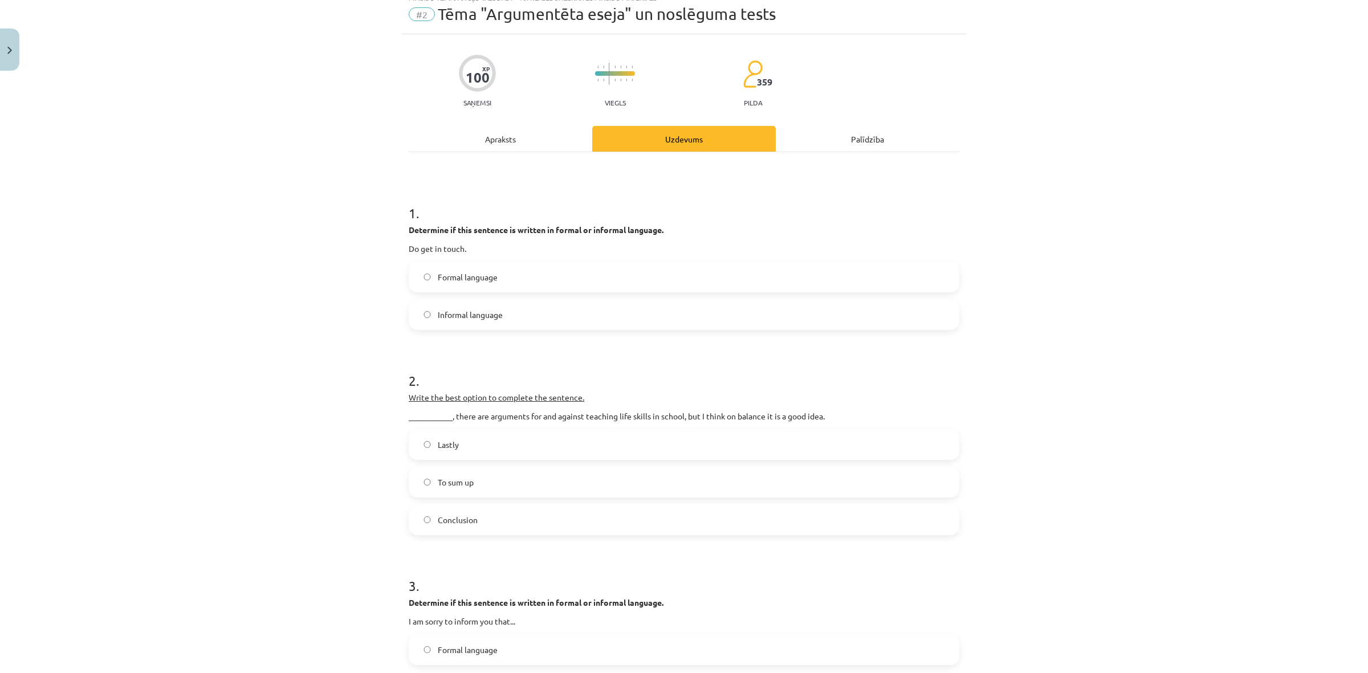
scroll to position [71, 0]
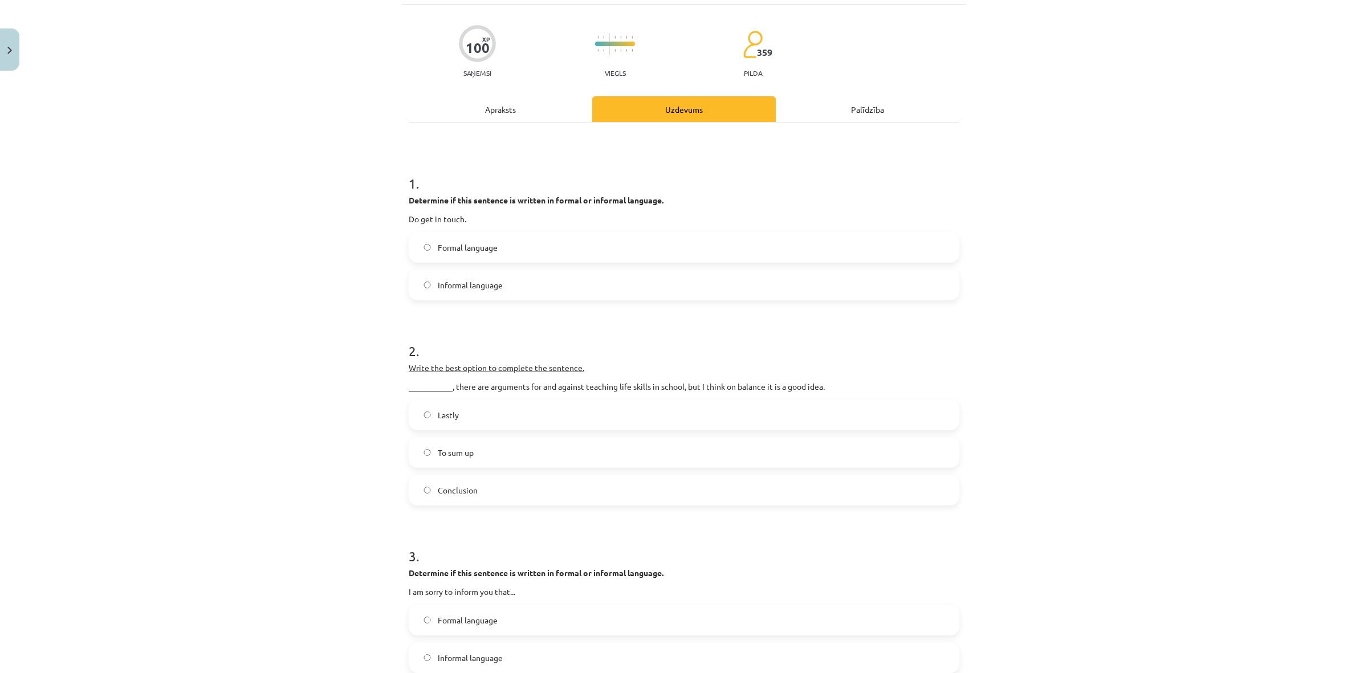
click at [548, 448] on label "To sum up" at bounding box center [684, 452] width 549 height 29
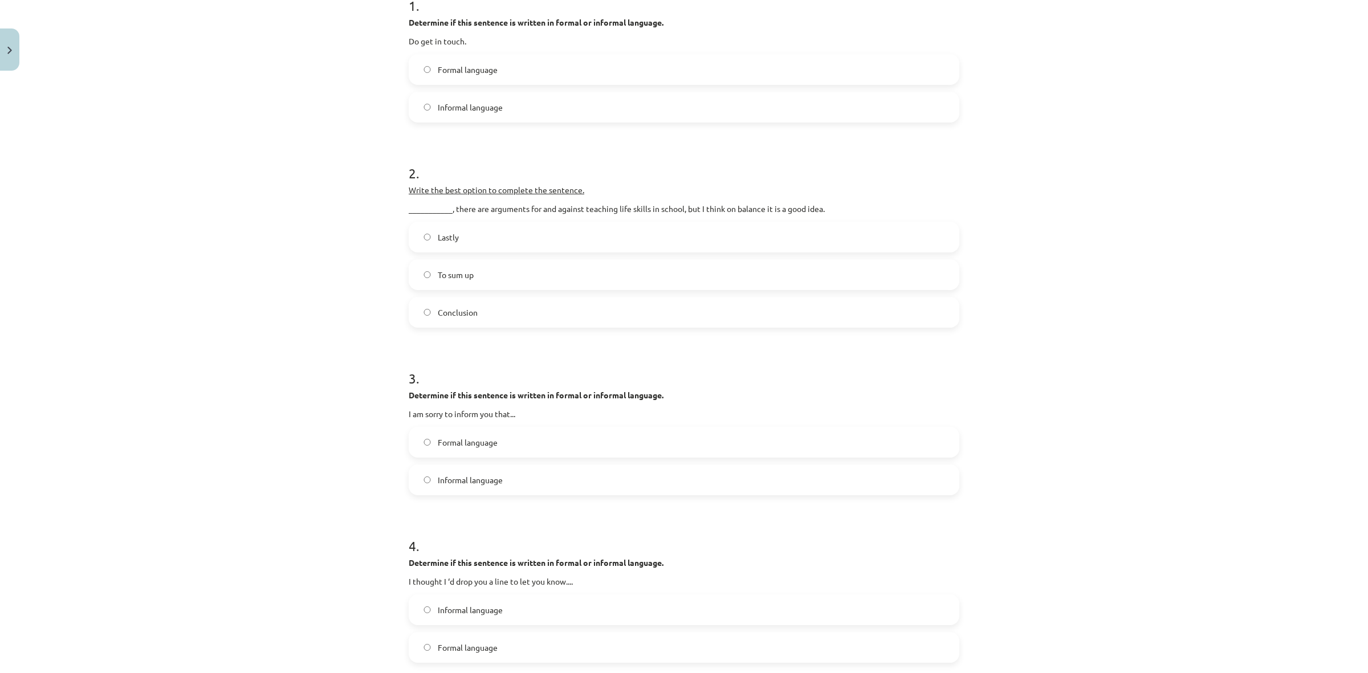
scroll to position [285, 0]
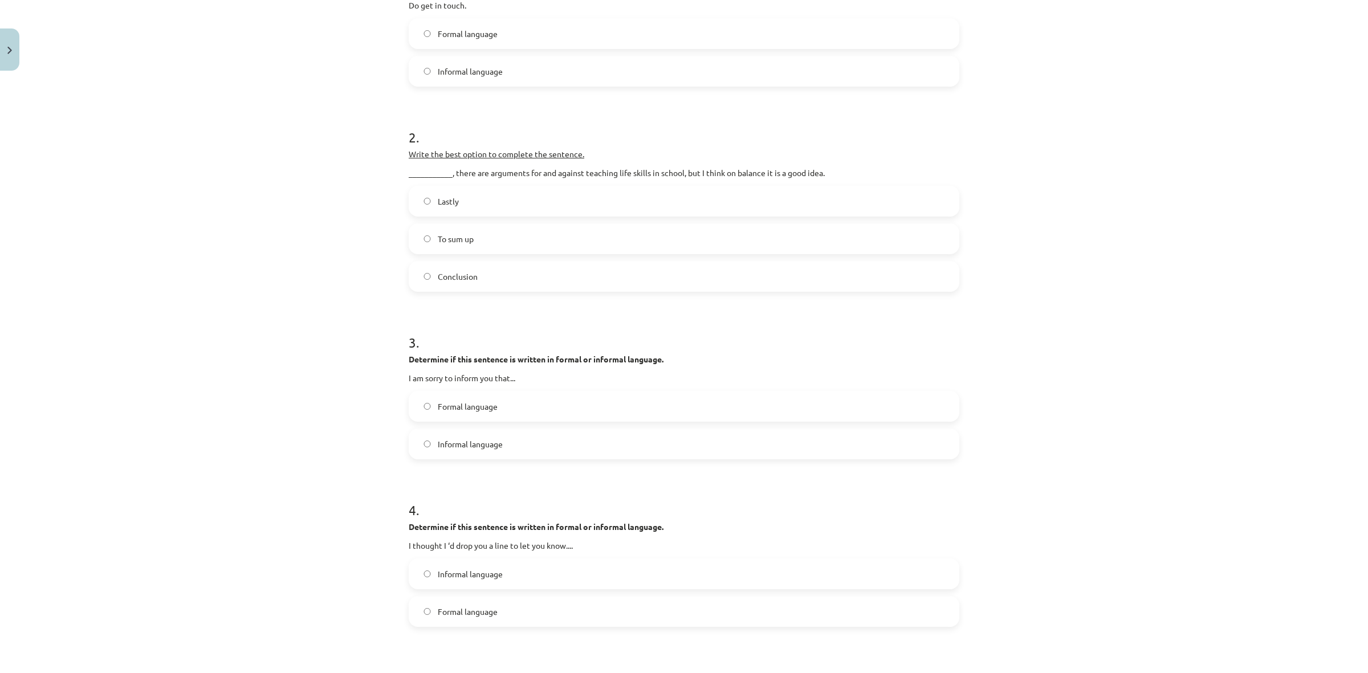
click at [541, 412] on label "Formal language" at bounding box center [684, 406] width 549 height 29
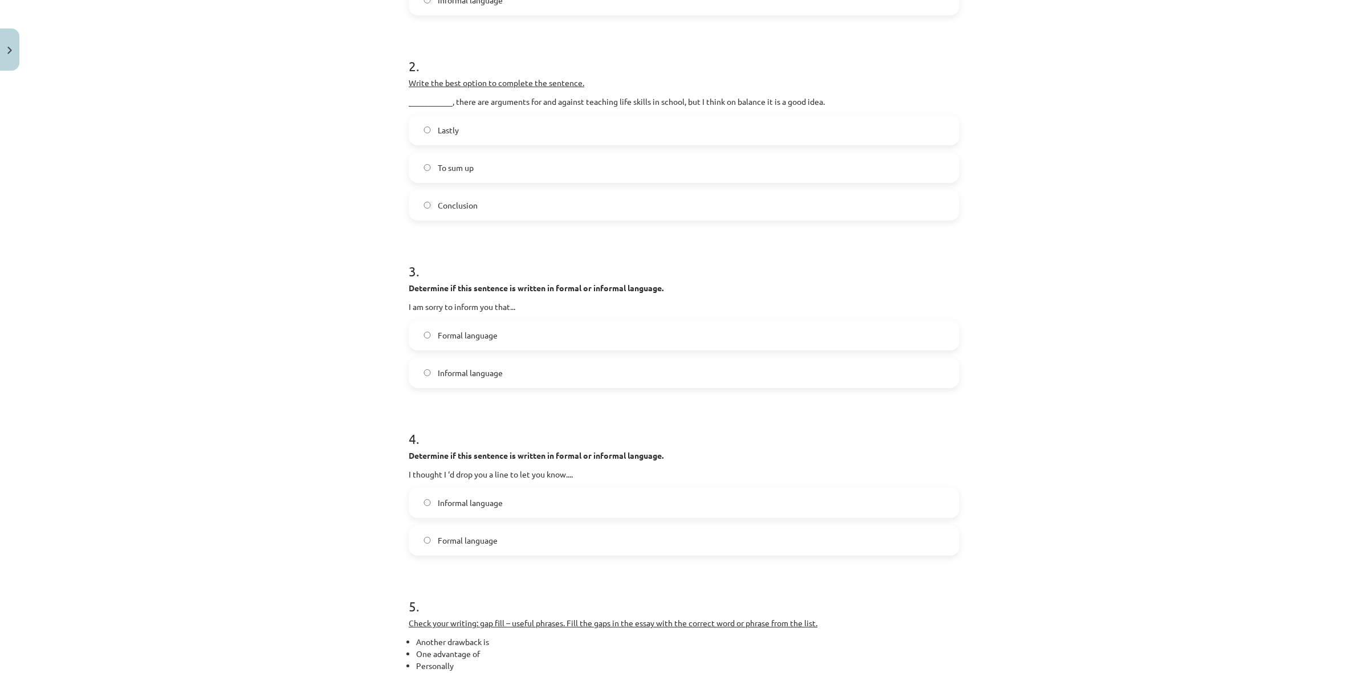
click at [537, 497] on label "Informal language" at bounding box center [684, 503] width 549 height 29
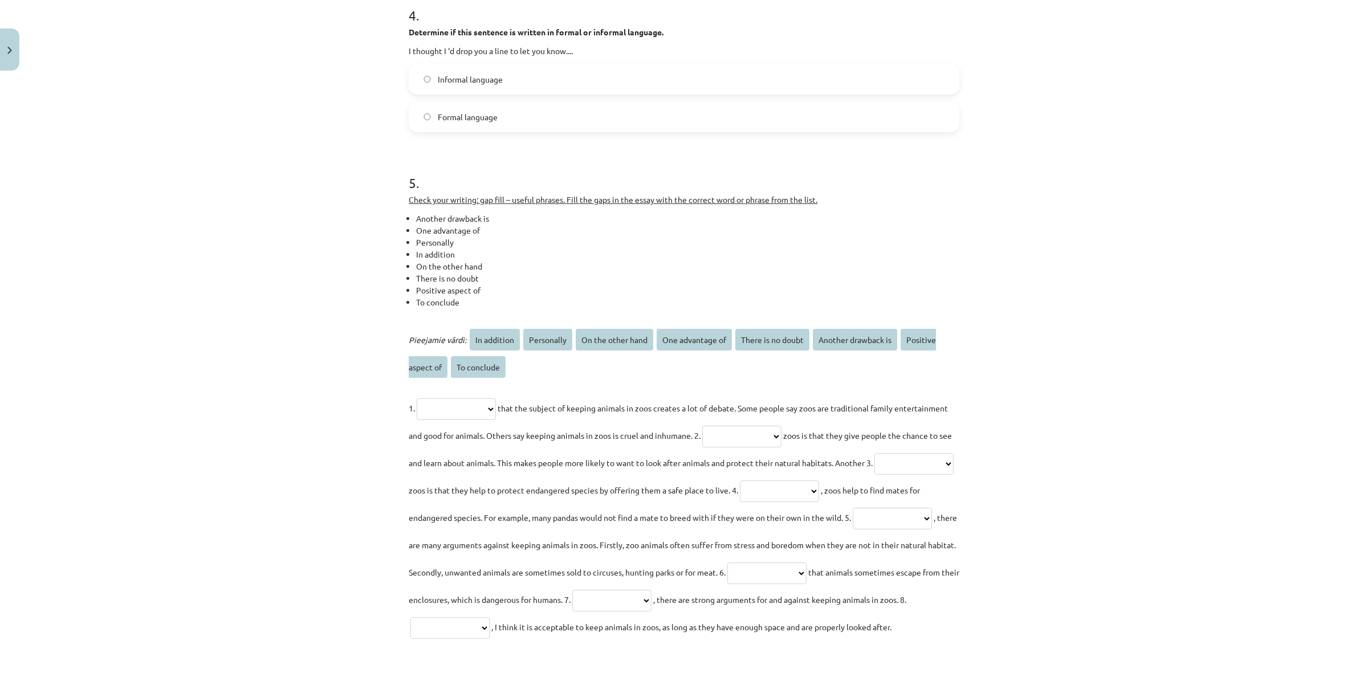
scroll to position [784, 0]
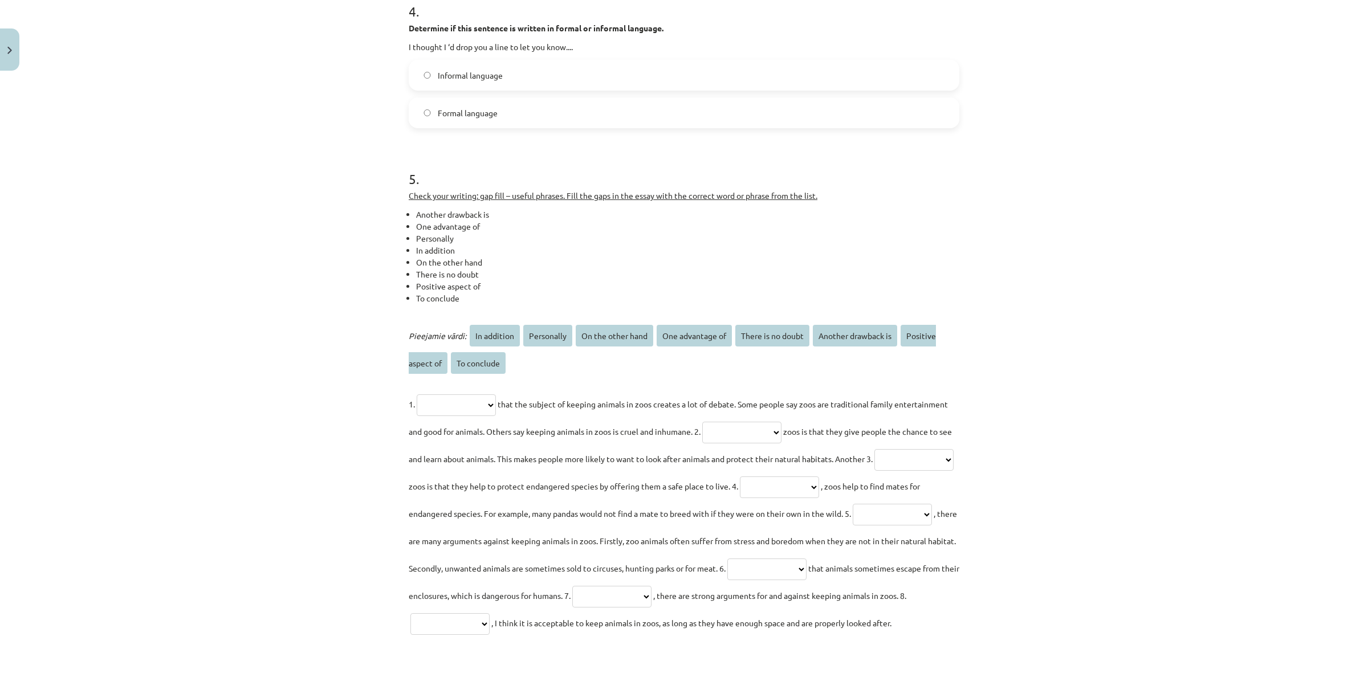
click at [496, 397] on select "**********" at bounding box center [456, 406] width 79 height 22
select select "**********"
click at [417, 395] on select "**********" at bounding box center [456, 406] width 79 height 22
click at [782, 428] on select "**********" at bounding box center [741, 433] width 79 height 22
select select "**********"
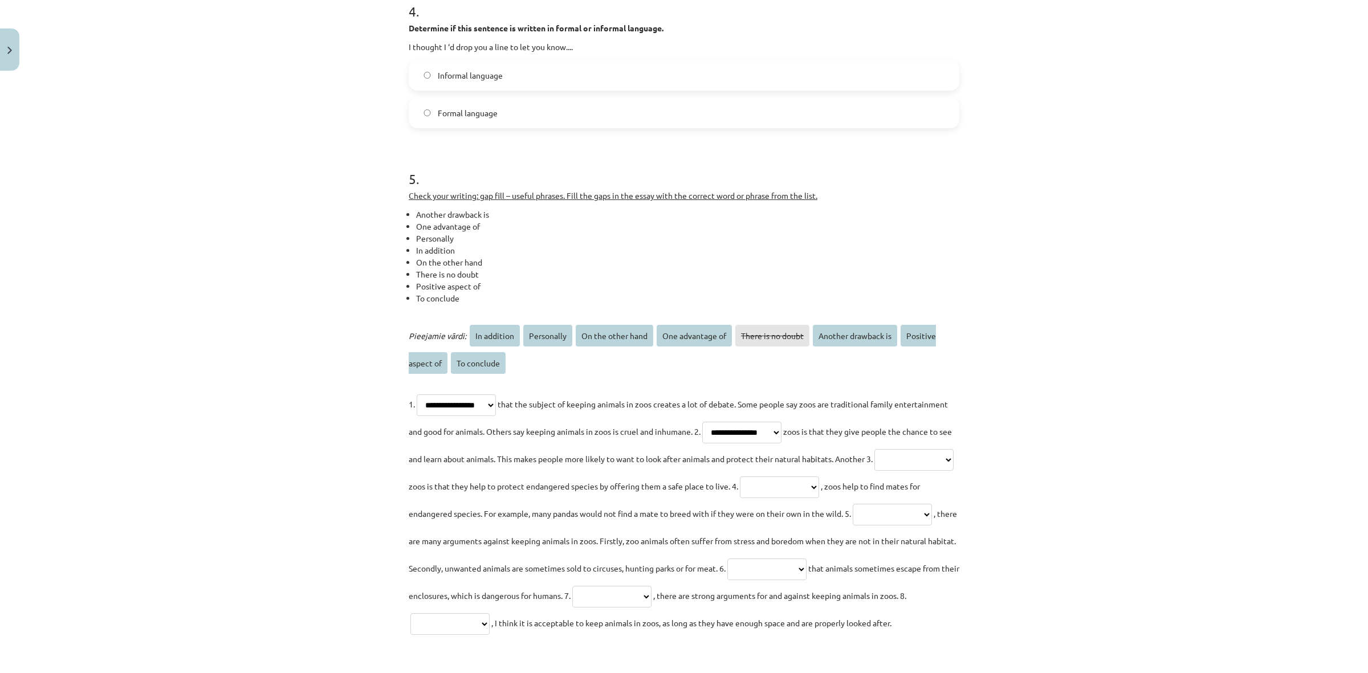
click at [757, 422] on select "**********" at bounding box center [741, 433] width 79 height 22
click at [875, 471] on select "**********" at bounding box center [914, 460] width 79 height 22
select select "**********"
click at [875, 471] on select "**********" at bounding box center [914, 460] width 79 height 22
click at [740, 498] on select "**********" at bounding box center [779, 488] width 79 height 22
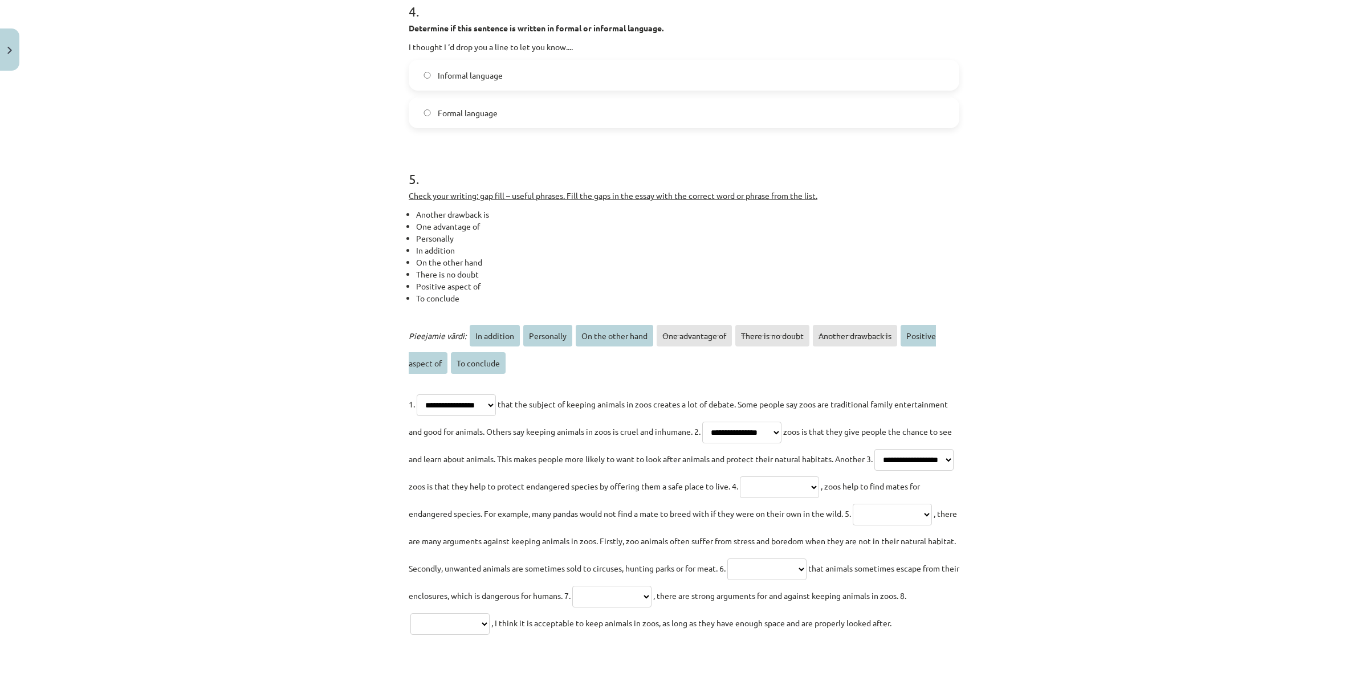
select select "**********"
click at [740, 498] on select "**********" at bounding box center [779, 488] width 79 height 22
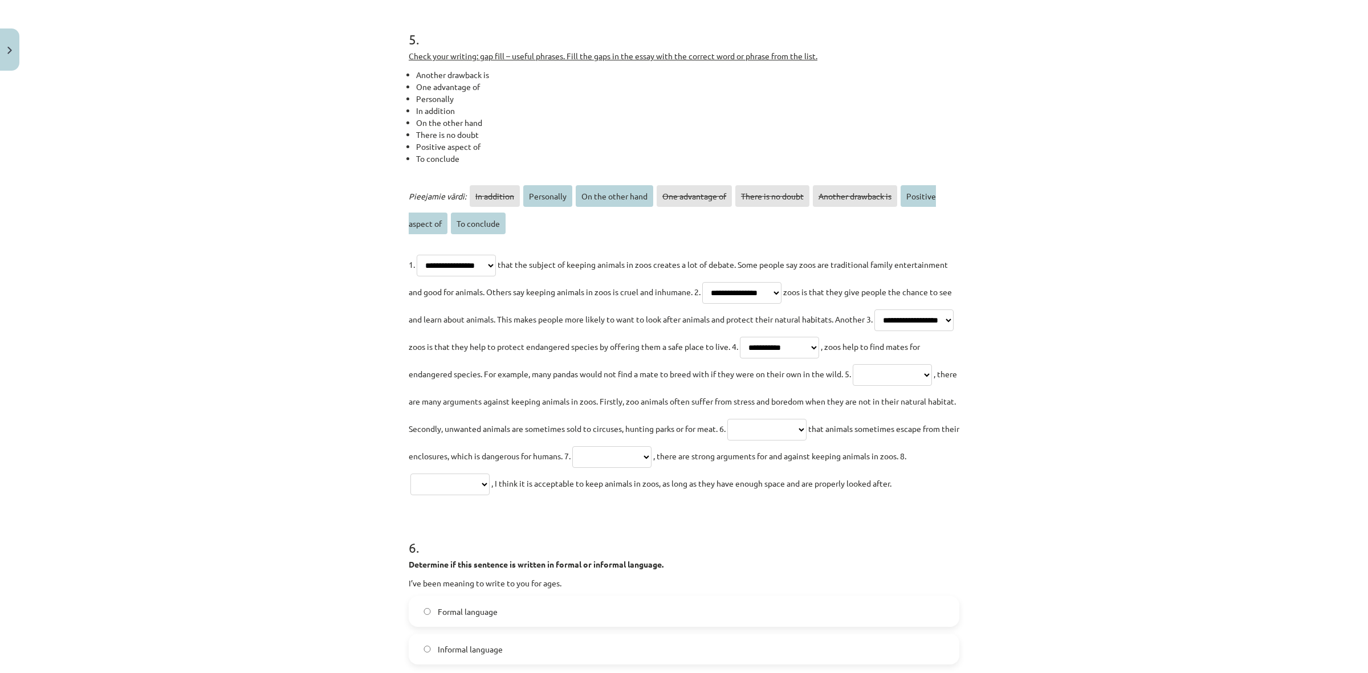
scroll to position [927, 0]
click at [853, 383] on select "**********" at bounding box center [892, 372] width 79 height 22
select select "**********"
click at [853, 383] on select "**********" at bounding box center [892, 372] width 79 height 22
click at [728, 438] on select "**********" at bounding box center [767, 427] width 79 height 22
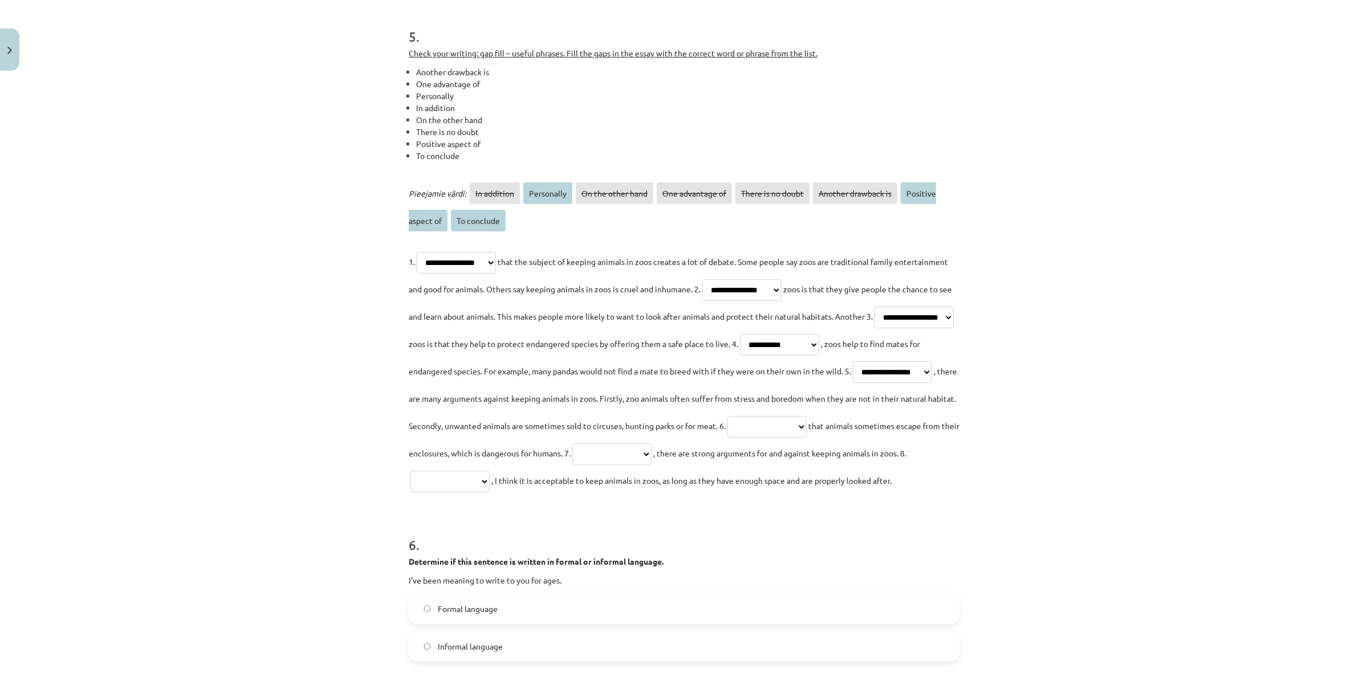
select select "**********"
click at [728, 438] on select "**********" at bounding box center [767, 427] width 79 height 22
click at [572, 465] on select "**********" at bounding box center [611, 455] width 79 height 22
select select "**********"
click at [572, 465] on select "**********" at bounding box center [611, 455] width 79 height 22
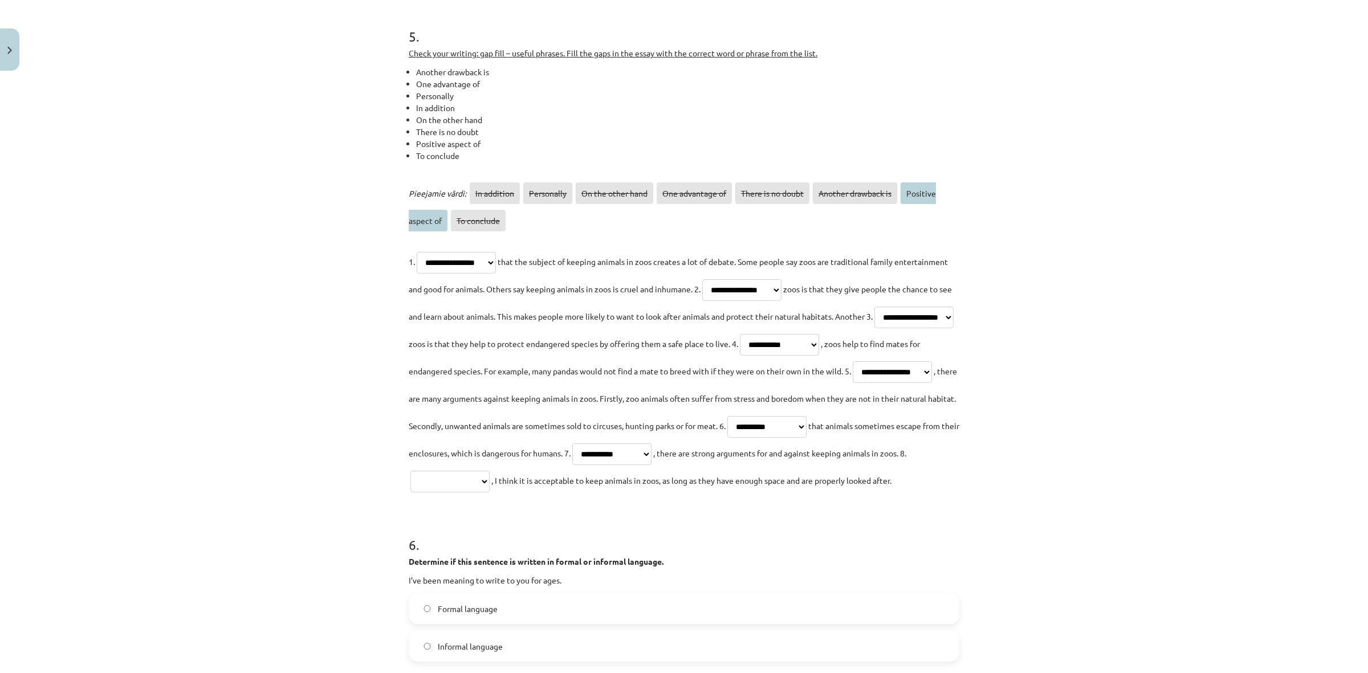
click at [821, 468] on p "**********" at bounding box center [684, 371] width 551 height 246
click at [490, 475] on select "**********" at bounding box center [450, 482] width 79 height 22
select select "**********"
click at [490, 471] on select "**********" at bounding box center [450, 482] width 79 height 22
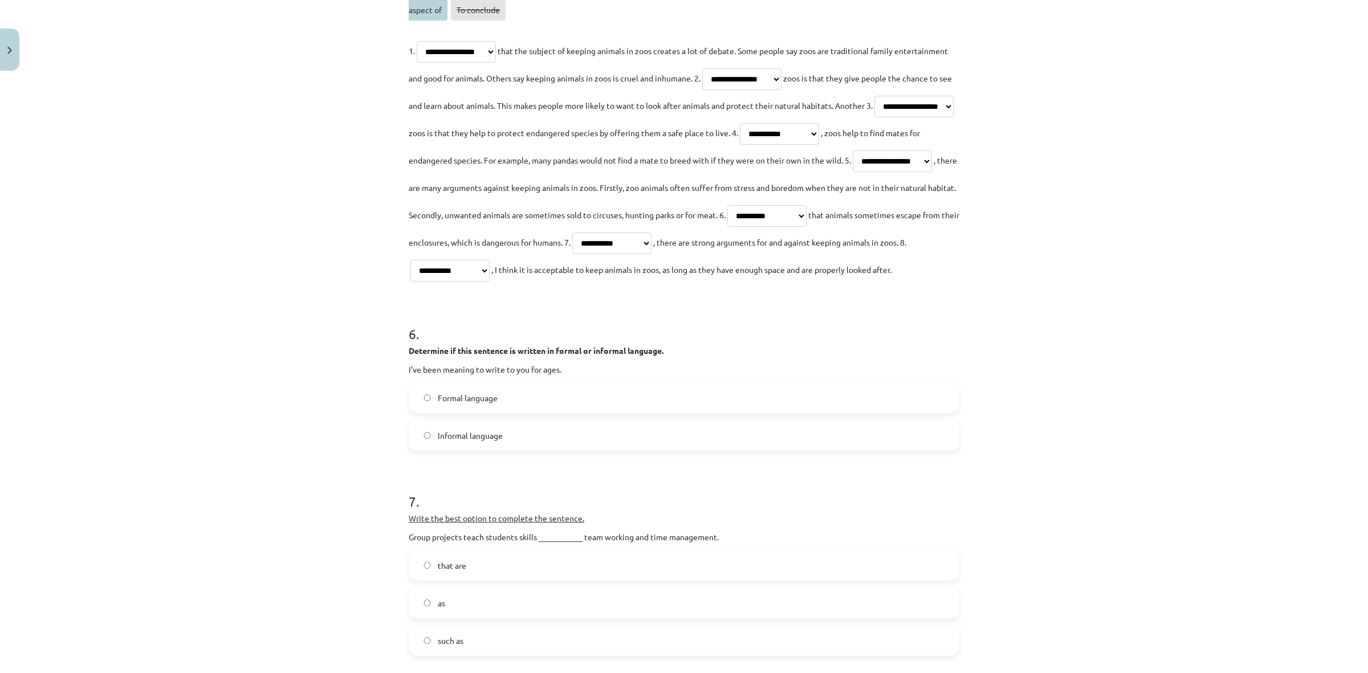
scroll to position [1140, 0]
click at [506, 447] on label "Informal language" at bounding box center [684, 433] width 549 height 29
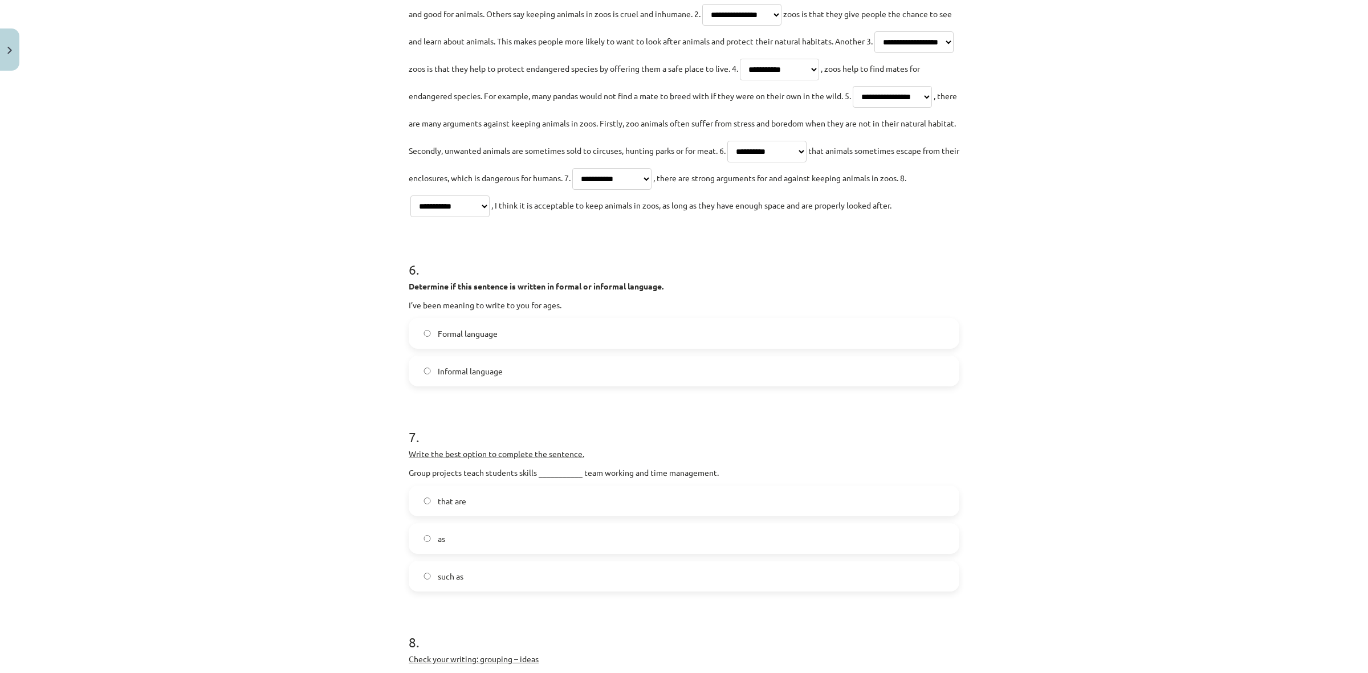
scroll to position [1283, 0]
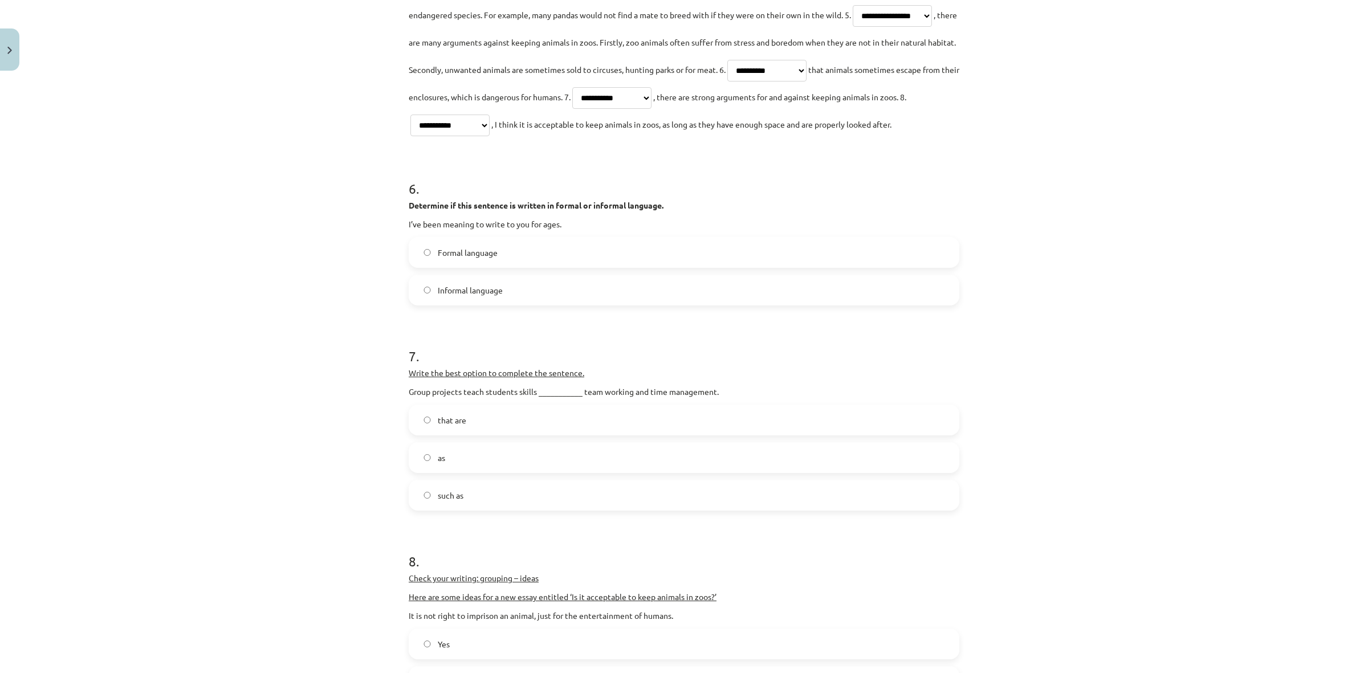
click at [493, 510] on label "such as" at bounding box center [684, 495] width 549 height 29
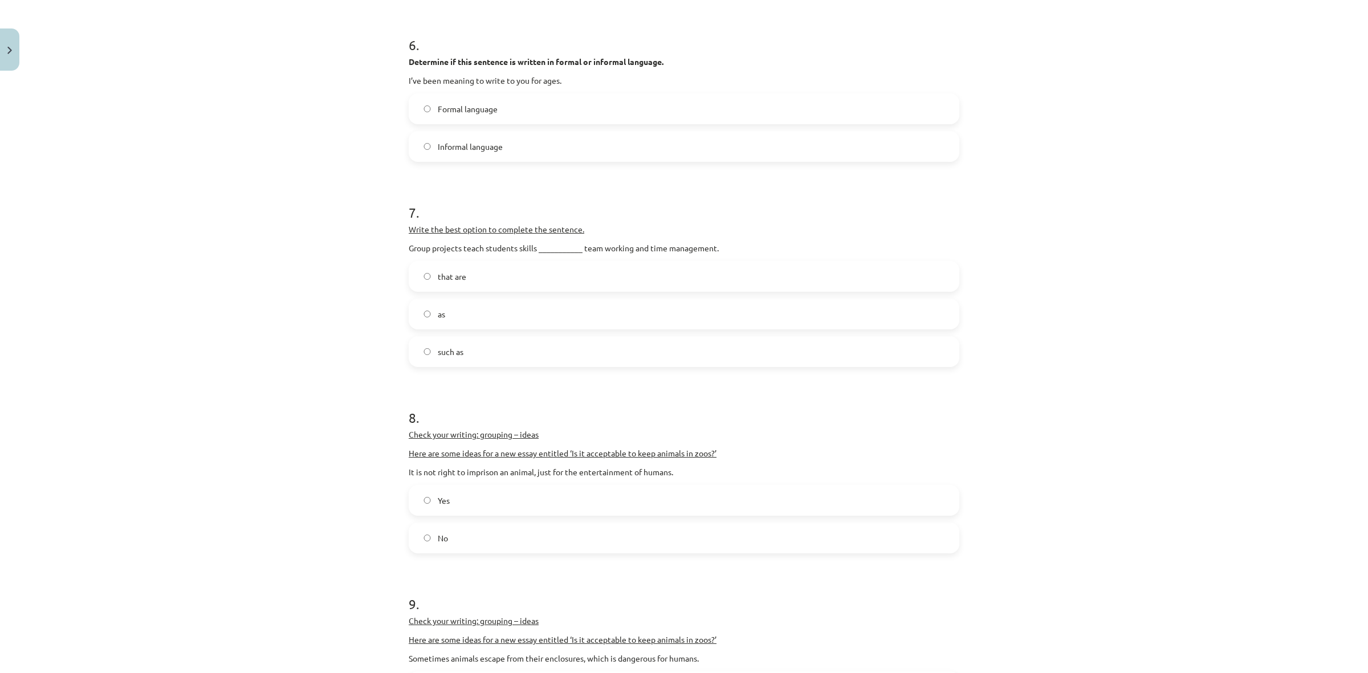
scroll to position [1497, 0]
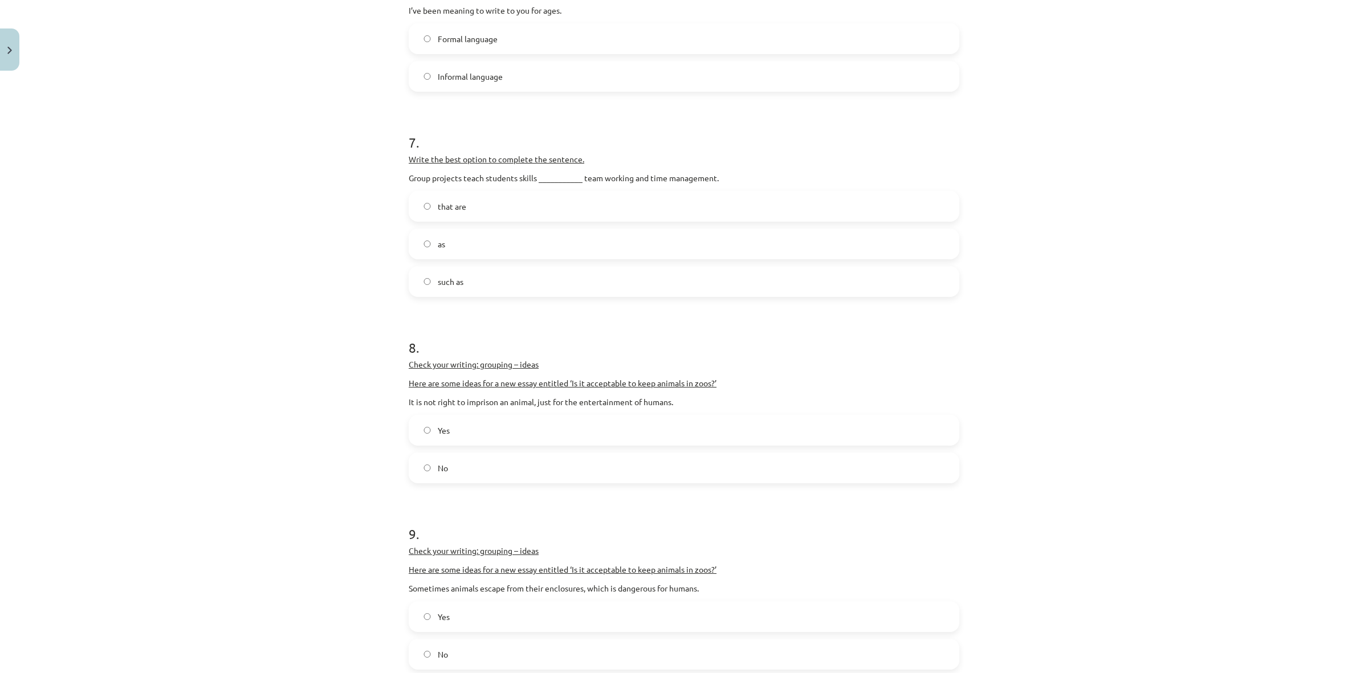
click at [487, 445] on label "Yes" at bounding box center [684, 430] width 549 height 29
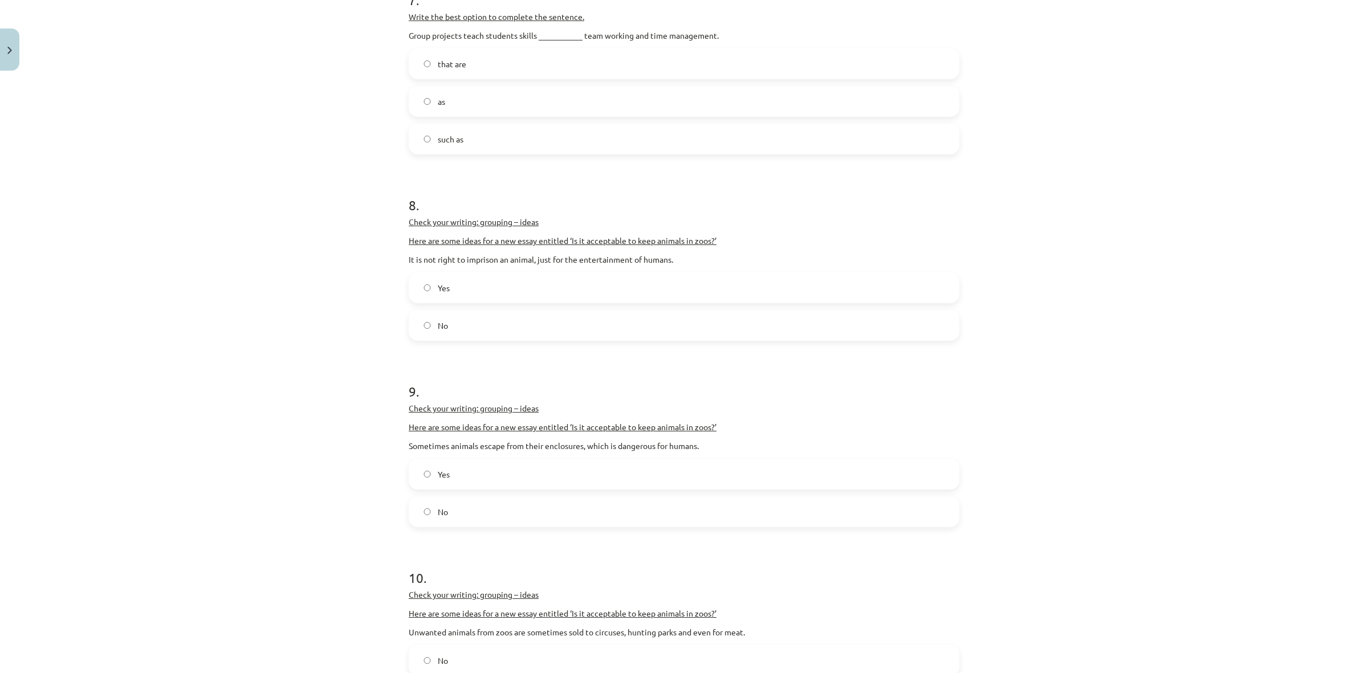
click at [472, 489] on label "Yes" at bounding box center [684, 474] width 549 height 29
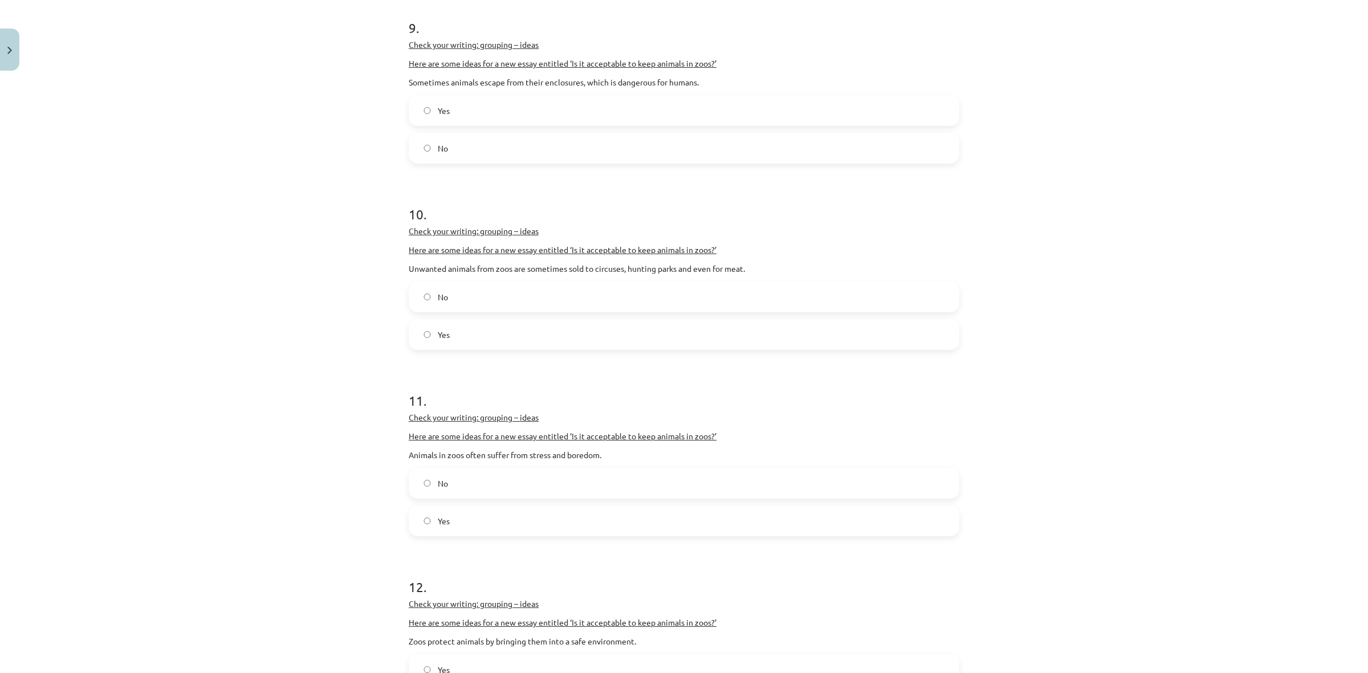
scroll to position [2067, 0]
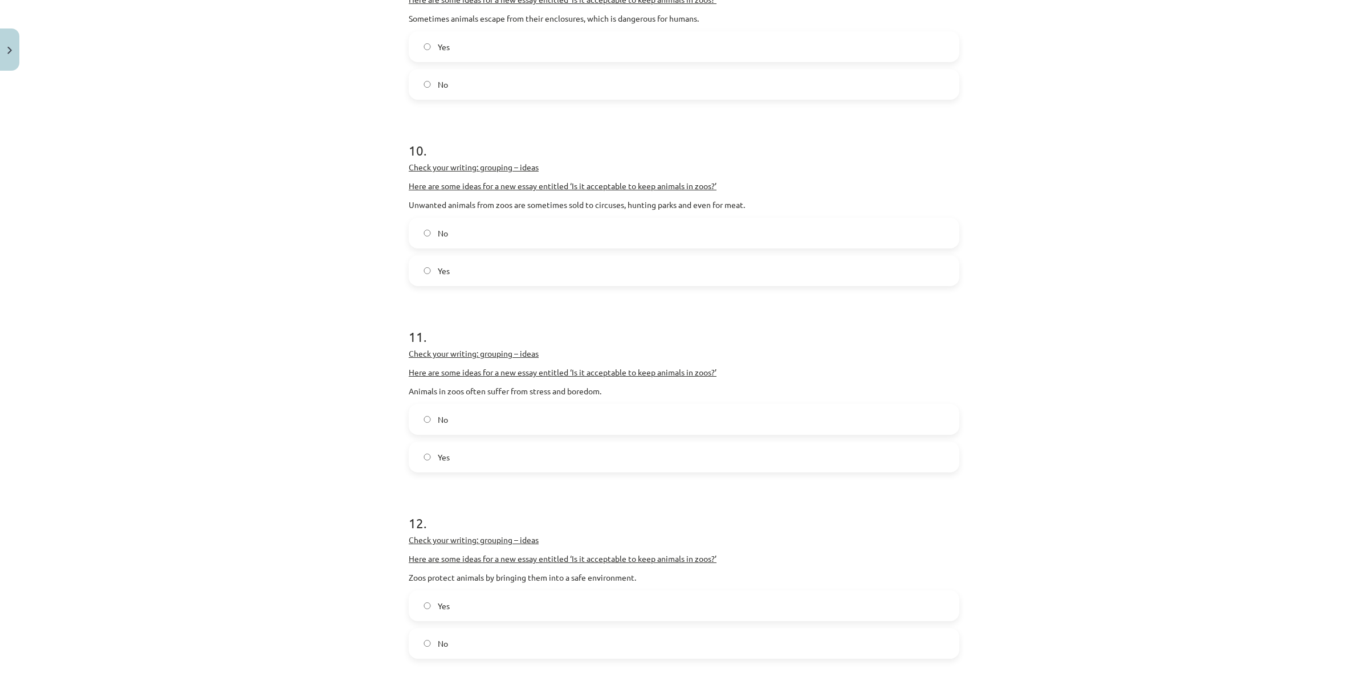
click at [485, 285] on label "Yes" at bounding box center [684, 271] width 549 height 29
click at [519, 473] on div "Yes" at bounding box center [684, 457] width 551 height 31
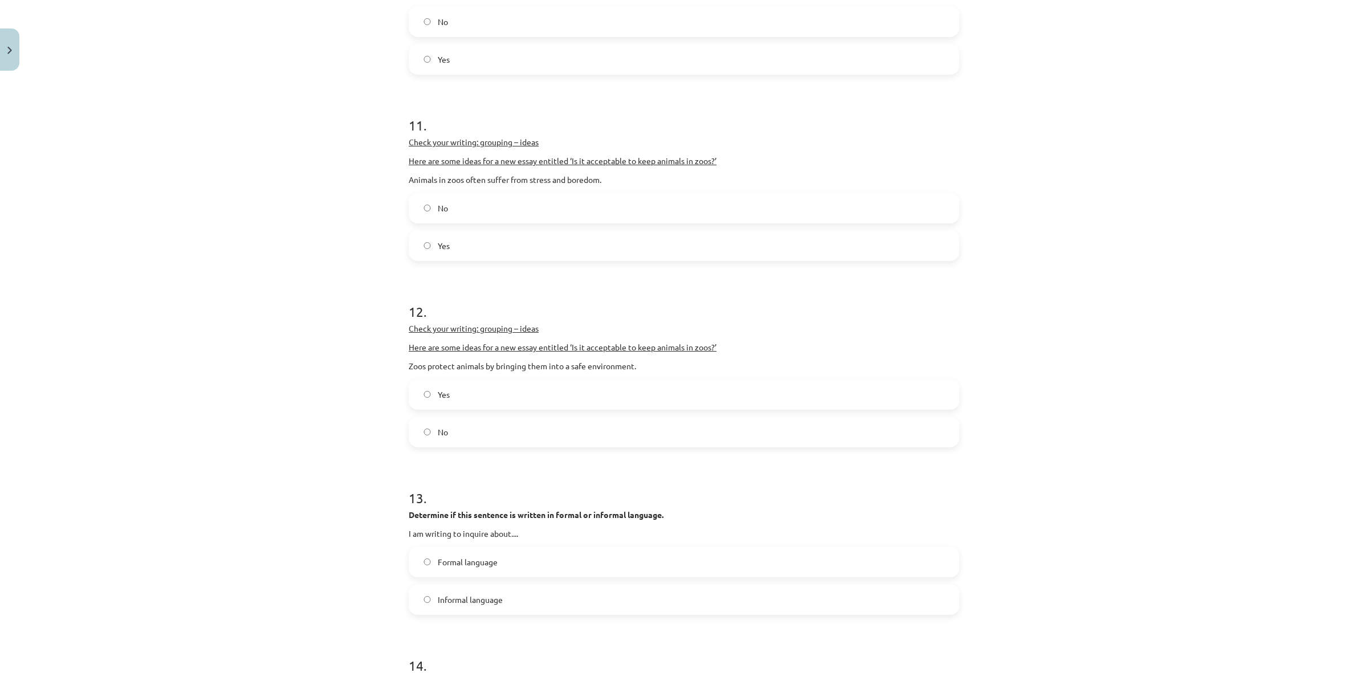
scroll to position [2281, 0]
click at [466, 407] on label "Yes" at bounding box center [684, 392] width 549 height 29
click at [486, 574] on label "Formal language" at bounding box center [684, 560] width 549 height 29
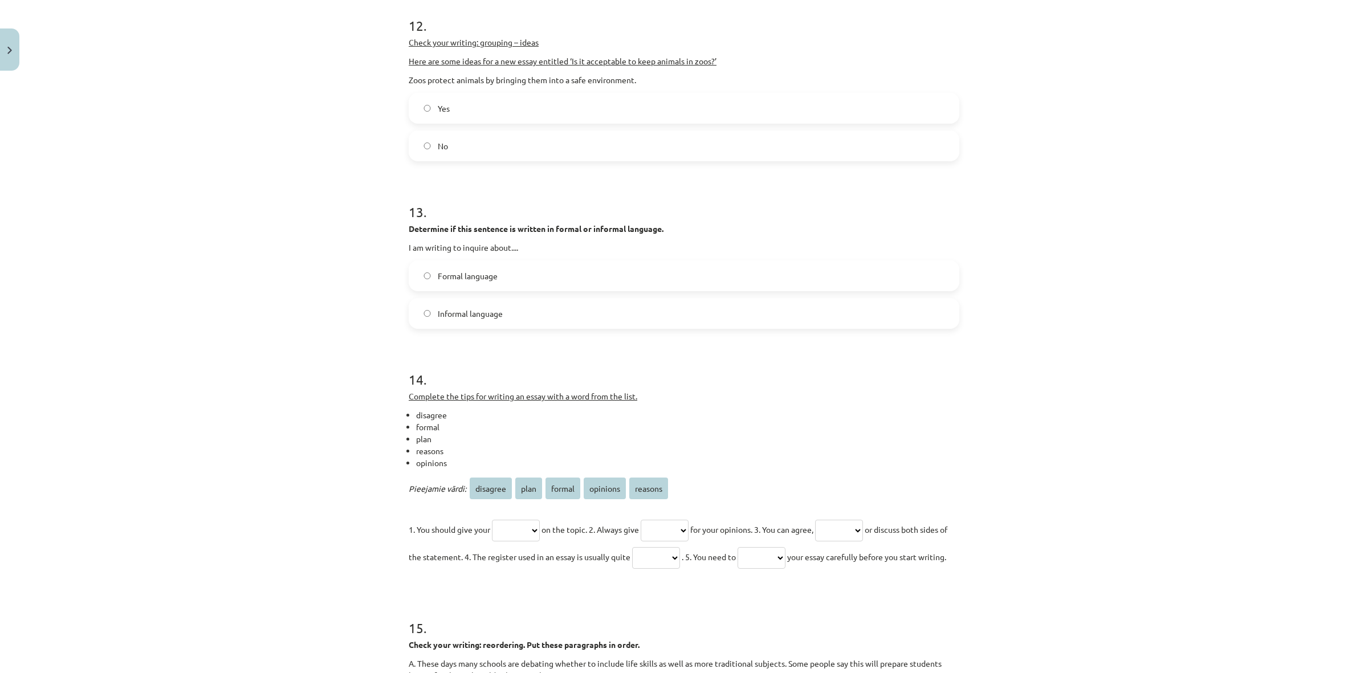
scroll to position [2566, 0]
click at [528, 541] on select "******** **** ****** ******** *******" at bounding box center [516, 530] width 48 height 22
select select "********"
click at [492, 541] on select "******** **** ****** ******** *******" at bounding box center [516, 530] width 48 height 22
click at [689, 541] on select "******** **** ****** ******** *******" at bounding box center [665, 530] width 48 height 22
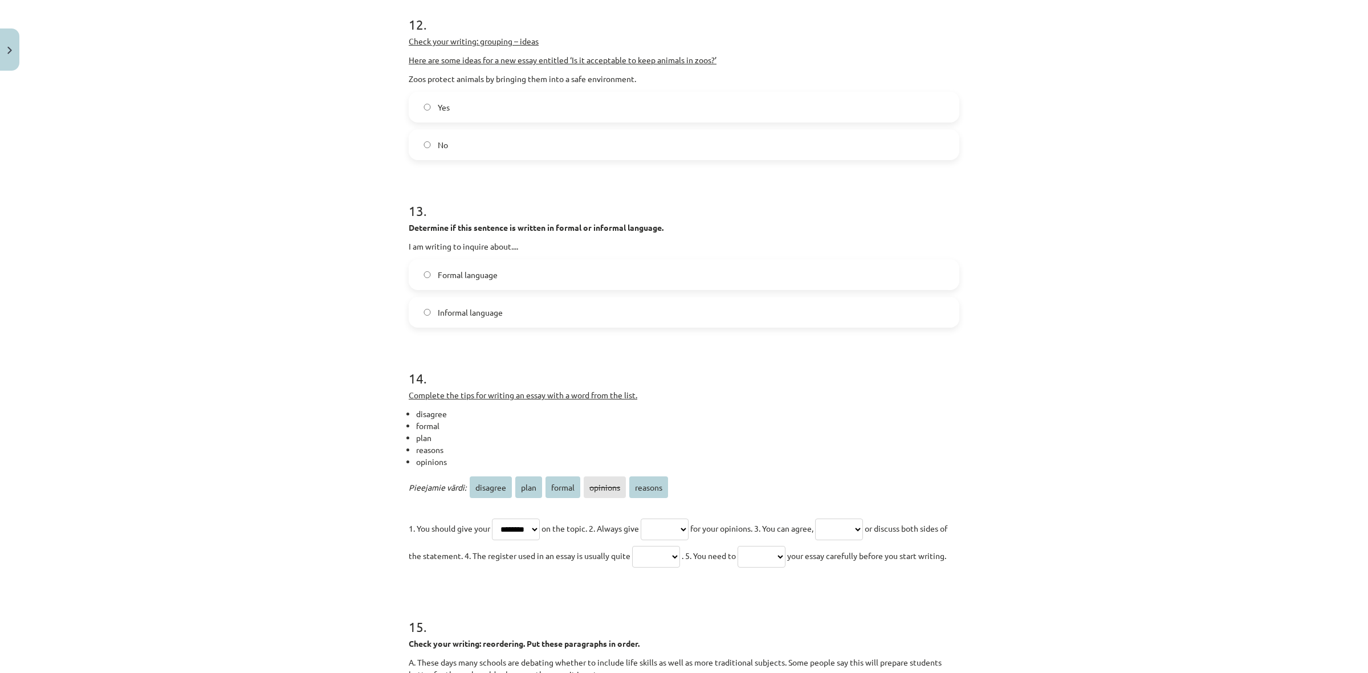
select select "*******"
click at [652, 541] on select "******** **** ****** ******** *******" at bounding box center [665, 530] width 48 height 22
click at [863, 541] on select "******** **** ****** ******** *******" at bounding box center [839, 530] width 48 height 22
select select "********"
click at [842, 541] on select "******** **** ****** ******** *******" at bounding box center [839, 530] width 48 height 22
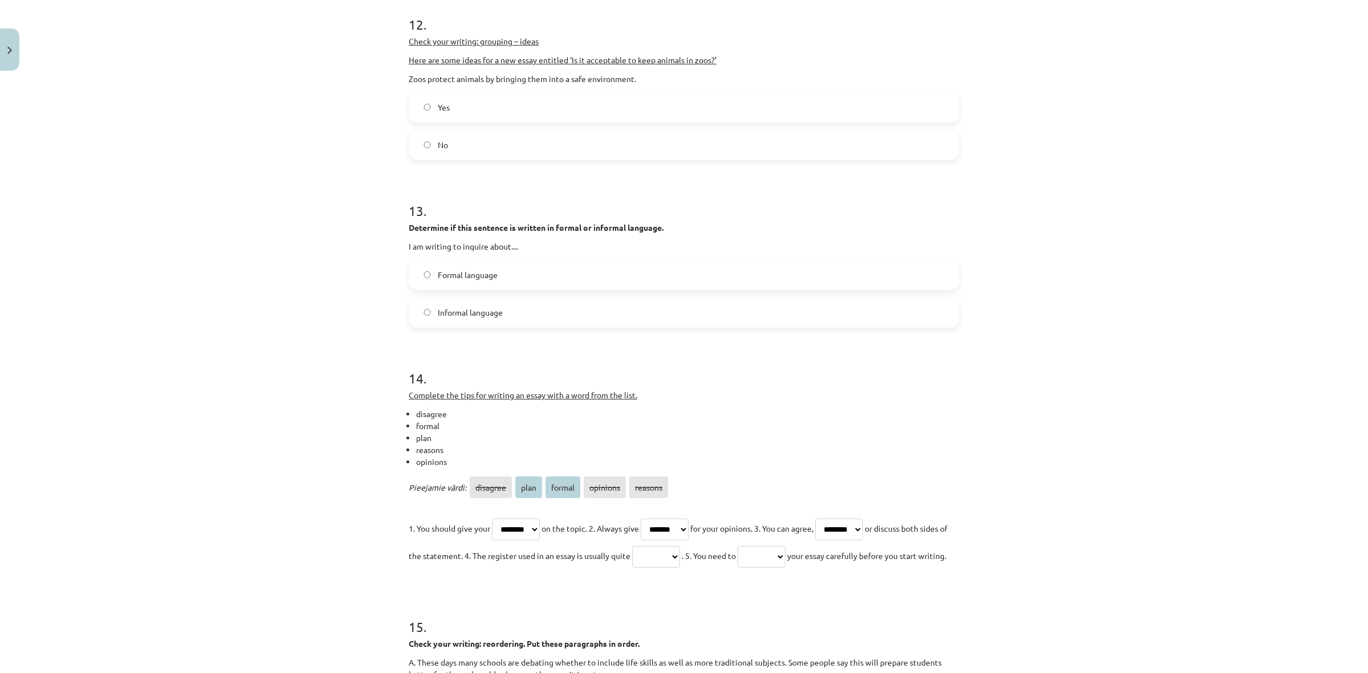
click at [680, 568] on select "******** **** ****** ******** *******" at bounding box center [656, 557] width 48 height 22
select select "******"
click at [678, 568] on select "******** **** ****** ******** *******" at bounding box center [656, 557] width 48 height 22
click at [786, 568] on select "******** **** ****** ******** *******" at bounding box center [762, 557] width 48 height 22
select select "****"
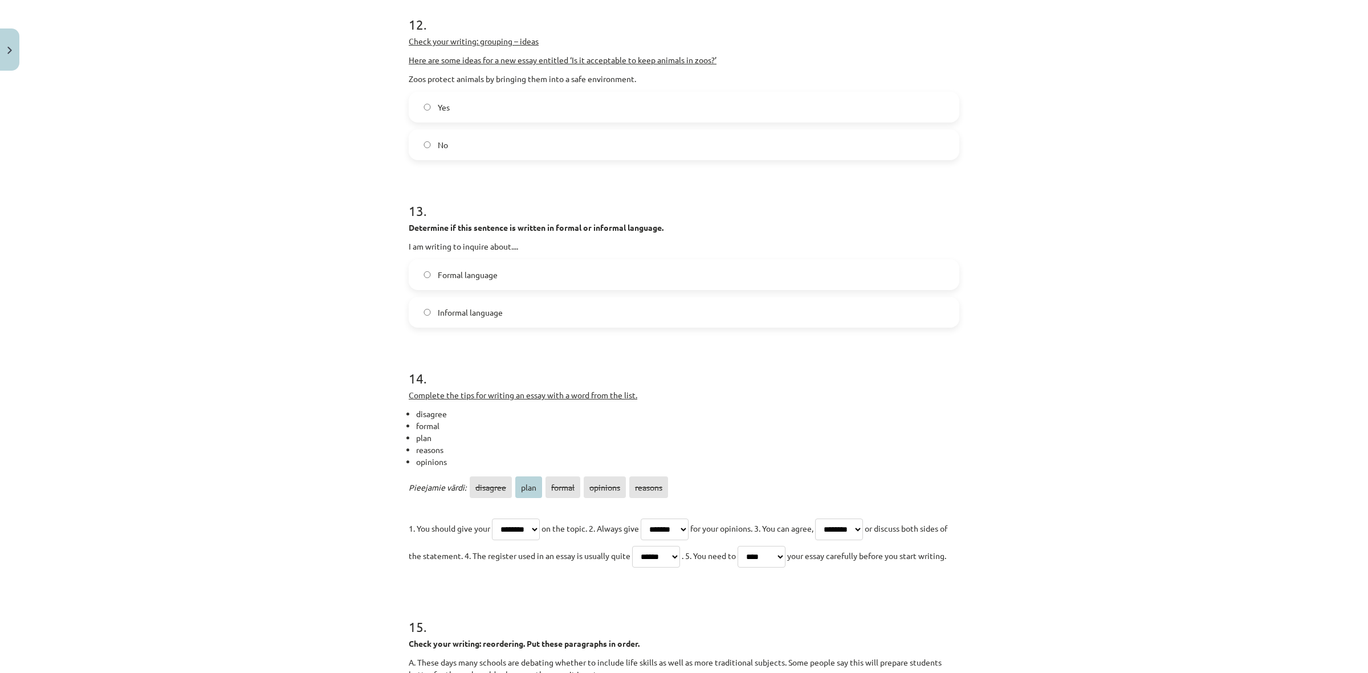
click at [786, 568] on select "******** **** ****** ******** *******" at bounding box center [762, 557] width 48 height 22
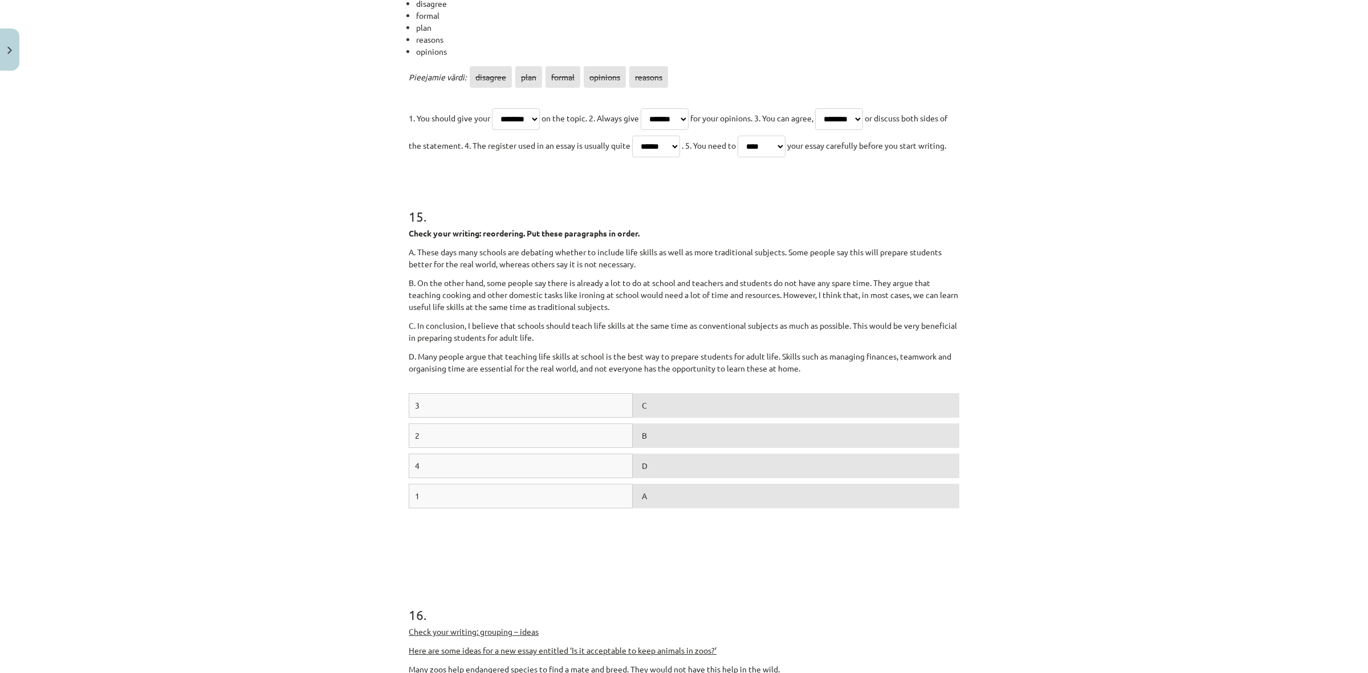
scroll to position [2993, 0]
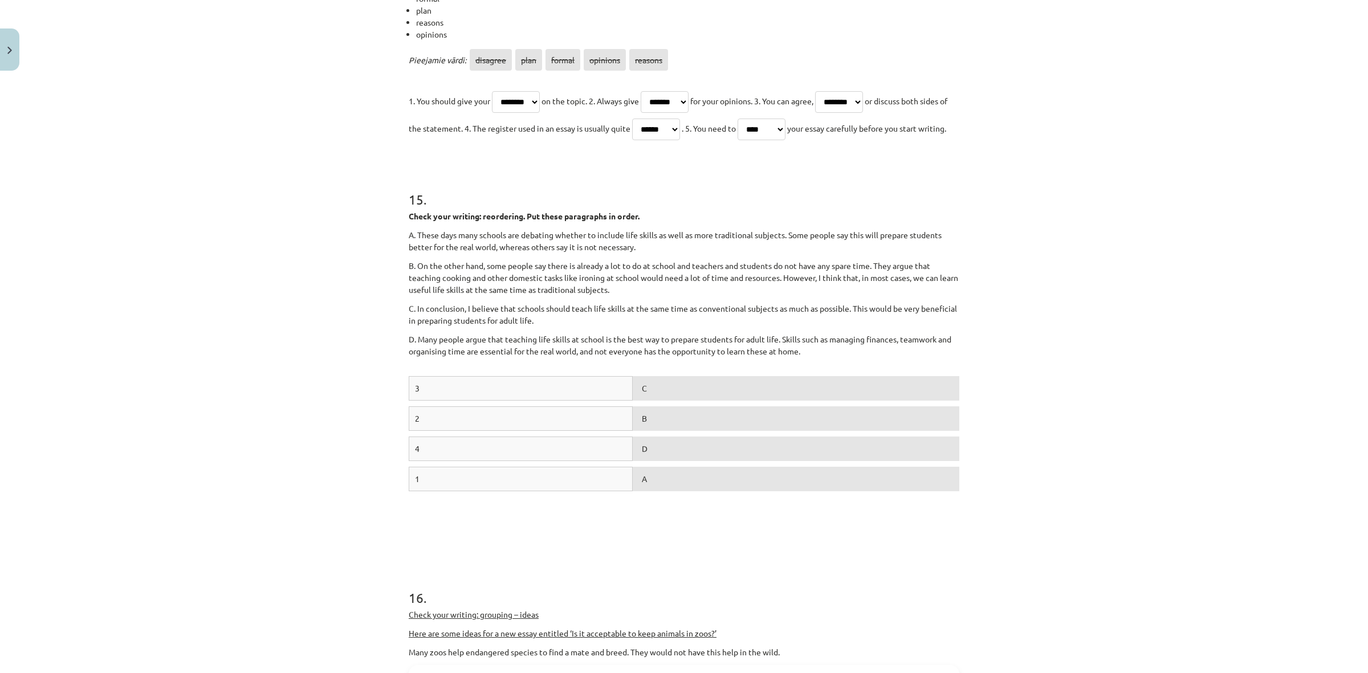
click at [693, 401] on div "C" at bounding box center [796, 388] width 327 height 25
drag, startPoint x: 582, startPoint y: 539, endPoint x: 651, endPoint y: 542, distance: 68.5
click at [650, 497] on div "1 A" at bounding box center [684, 482] width 551 height 30
click at [651, 491] on div "A" at bounding box center [796, 479] width 327 height 25
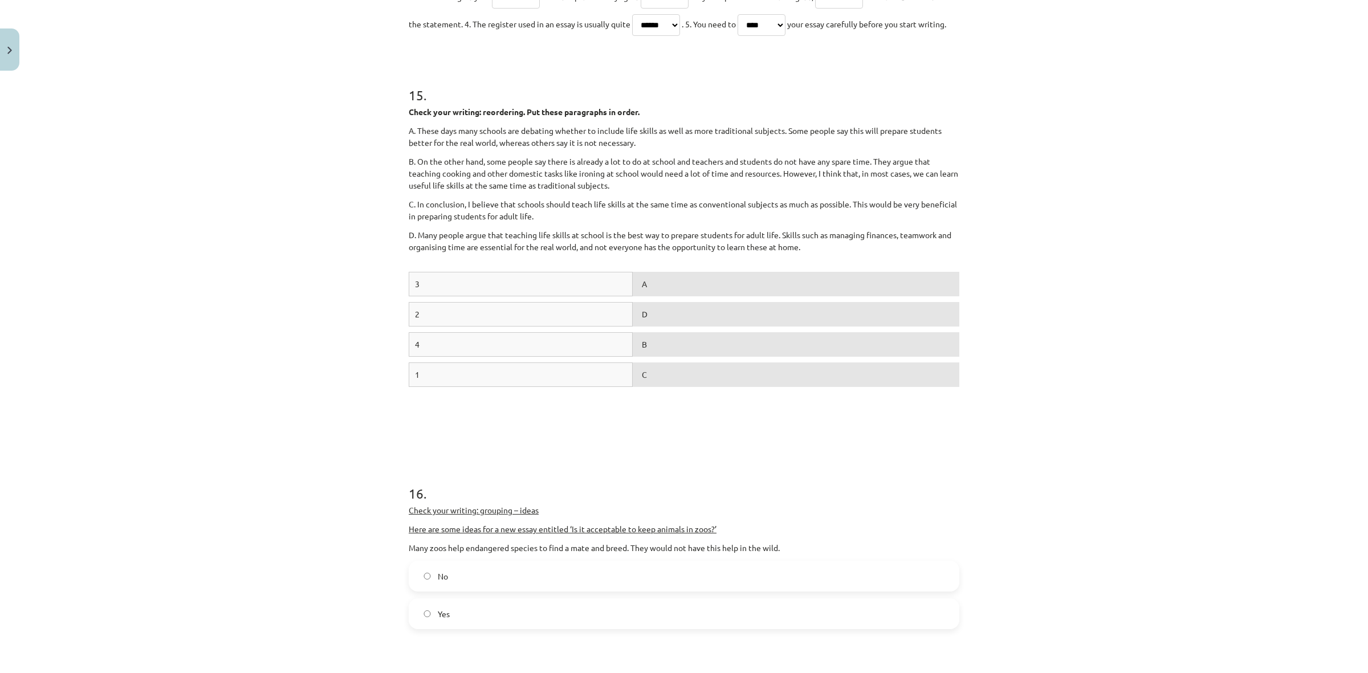
scroll to position [3136, 0]
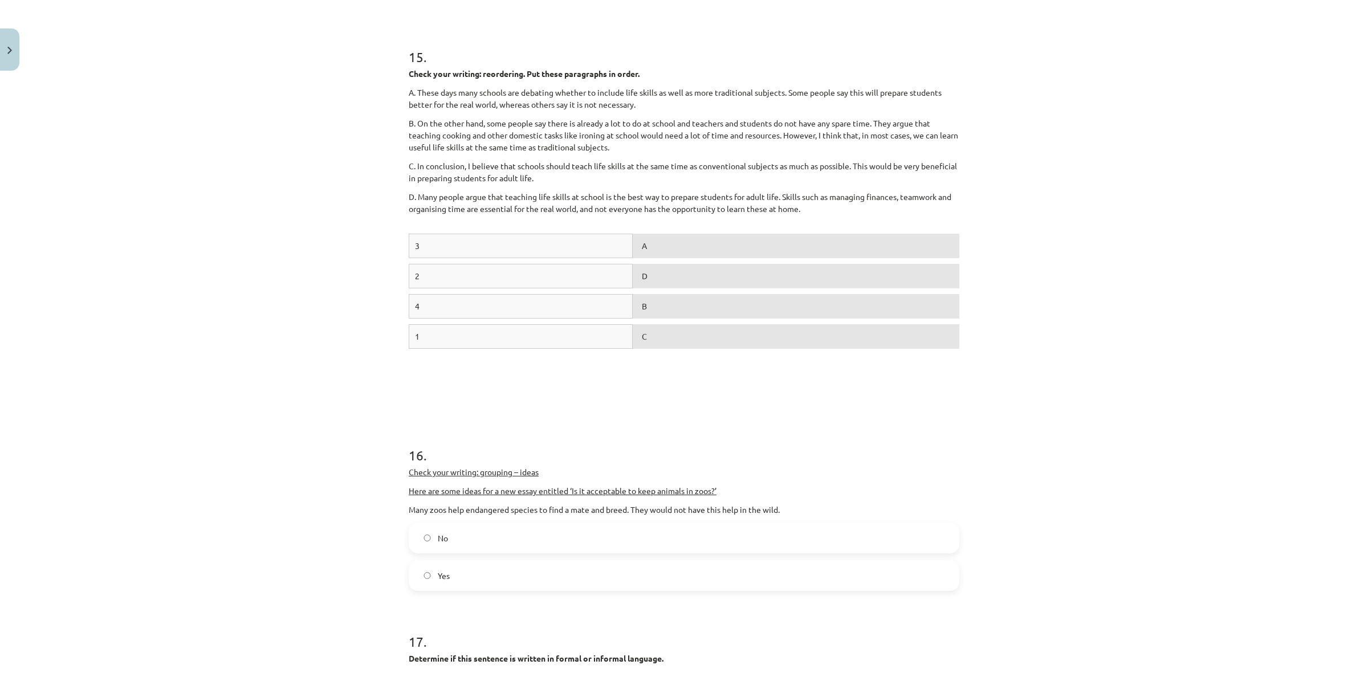
click at [458, 590] on label "Yes" at bounding box center [684, 576] width 549 height 29
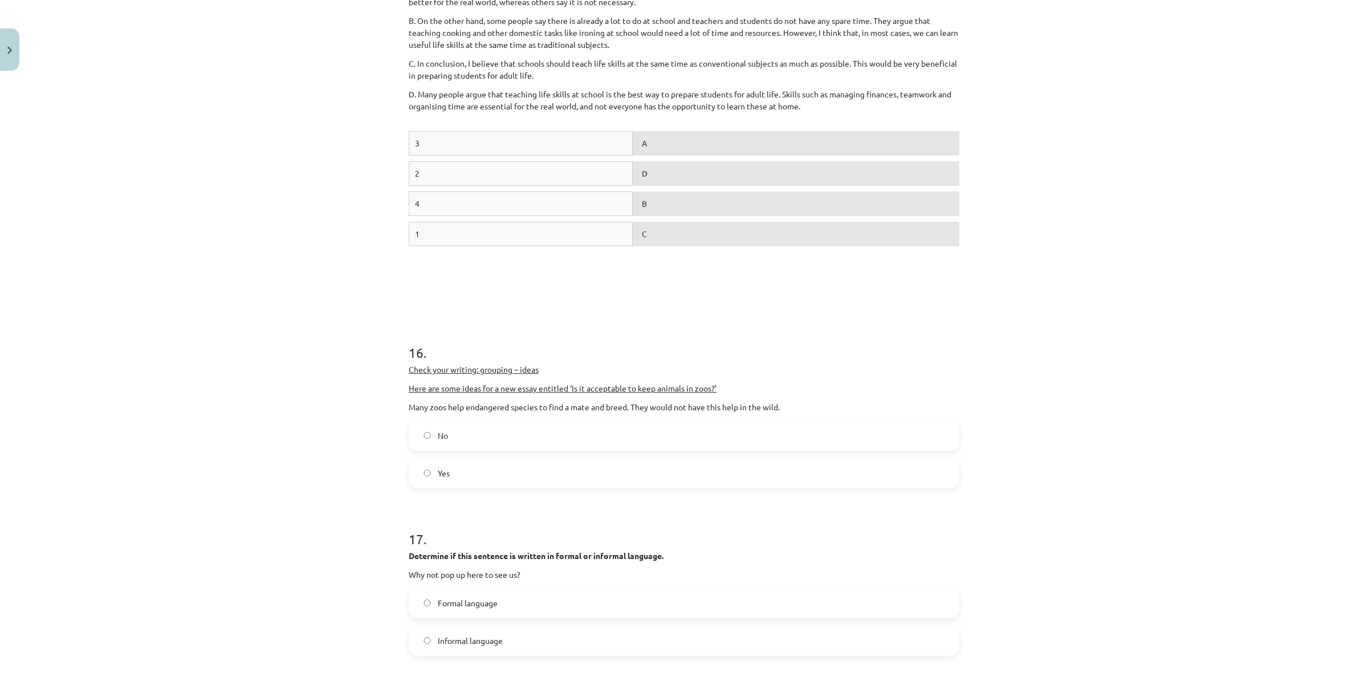
scroll to position [3350, 0]
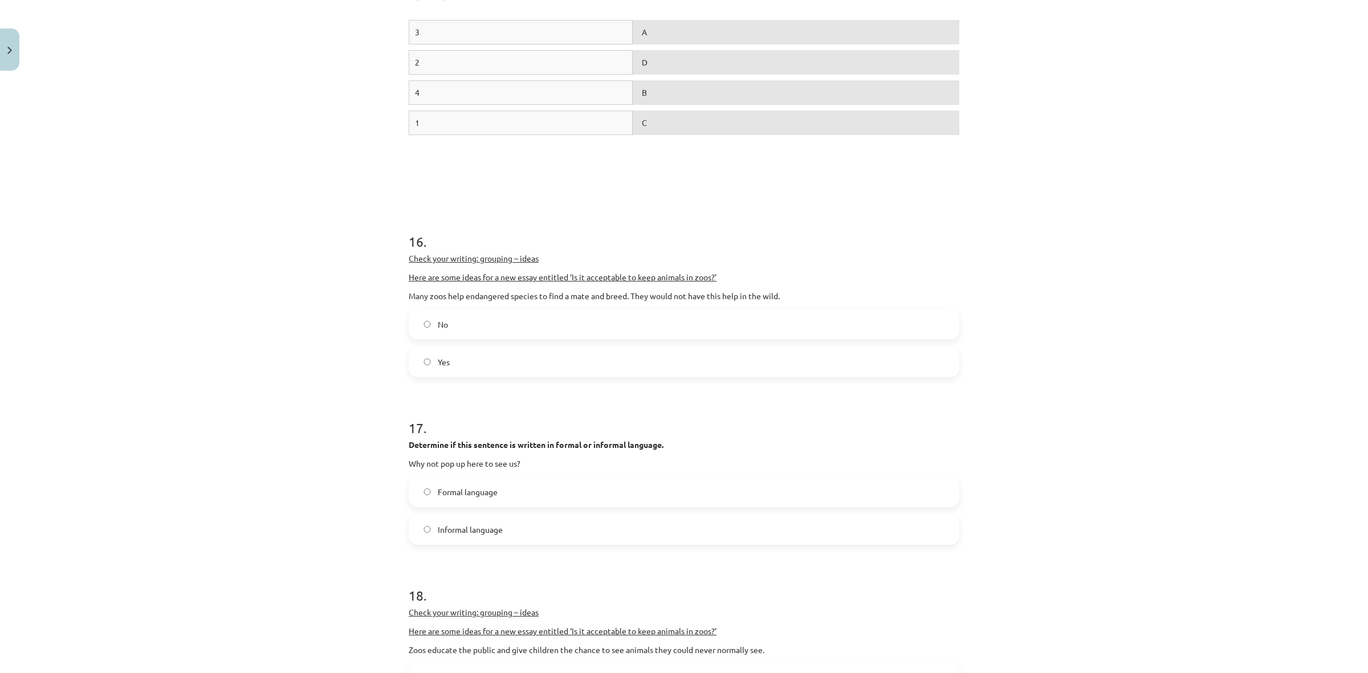
click at [498, 544] on label "Informal language" at bounding box center [684, 529] width 549 height 29
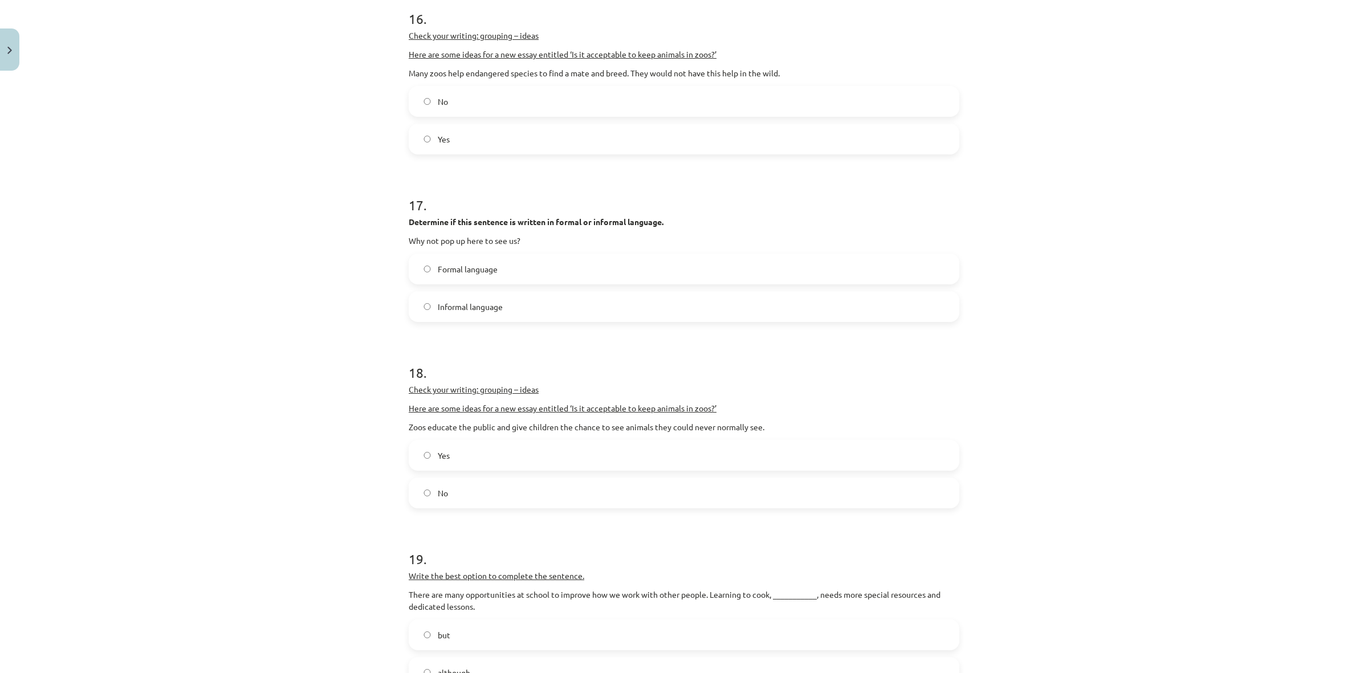
scroll to position [3635, 0]
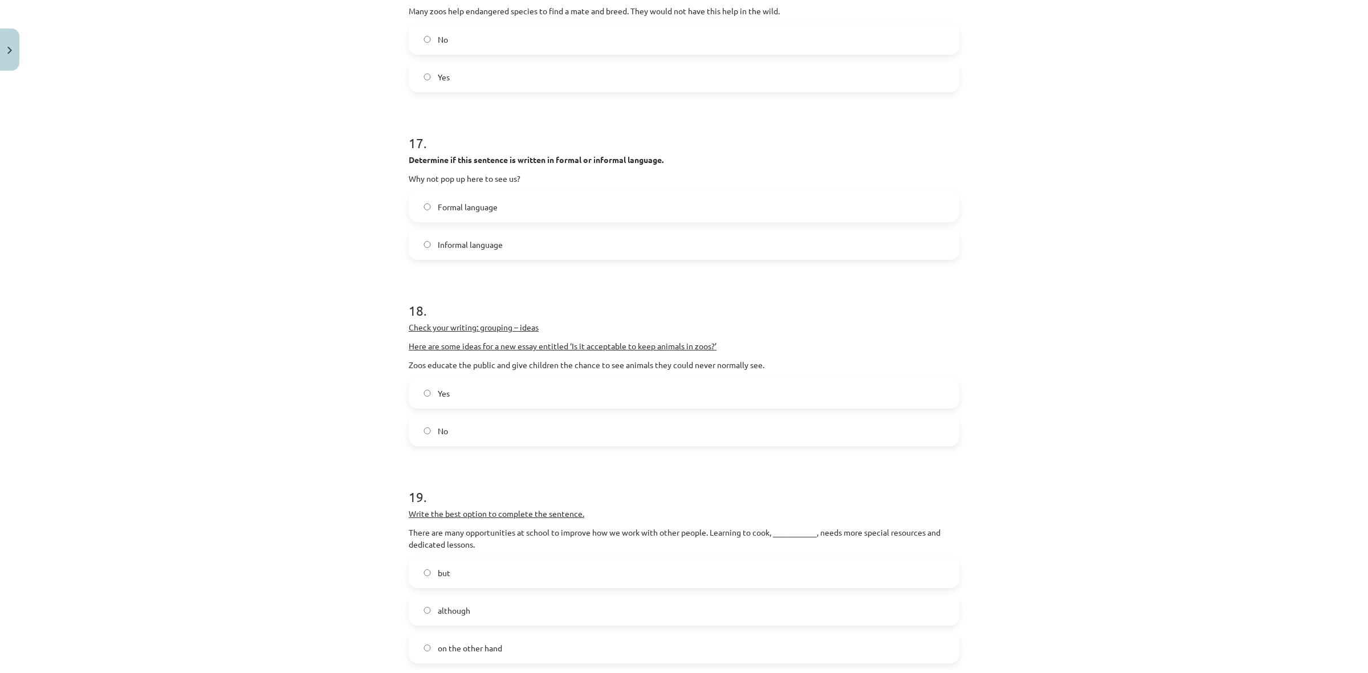
click at [480, 408] on label "Yes" at bounding box center [684, 393] width 549 height 29
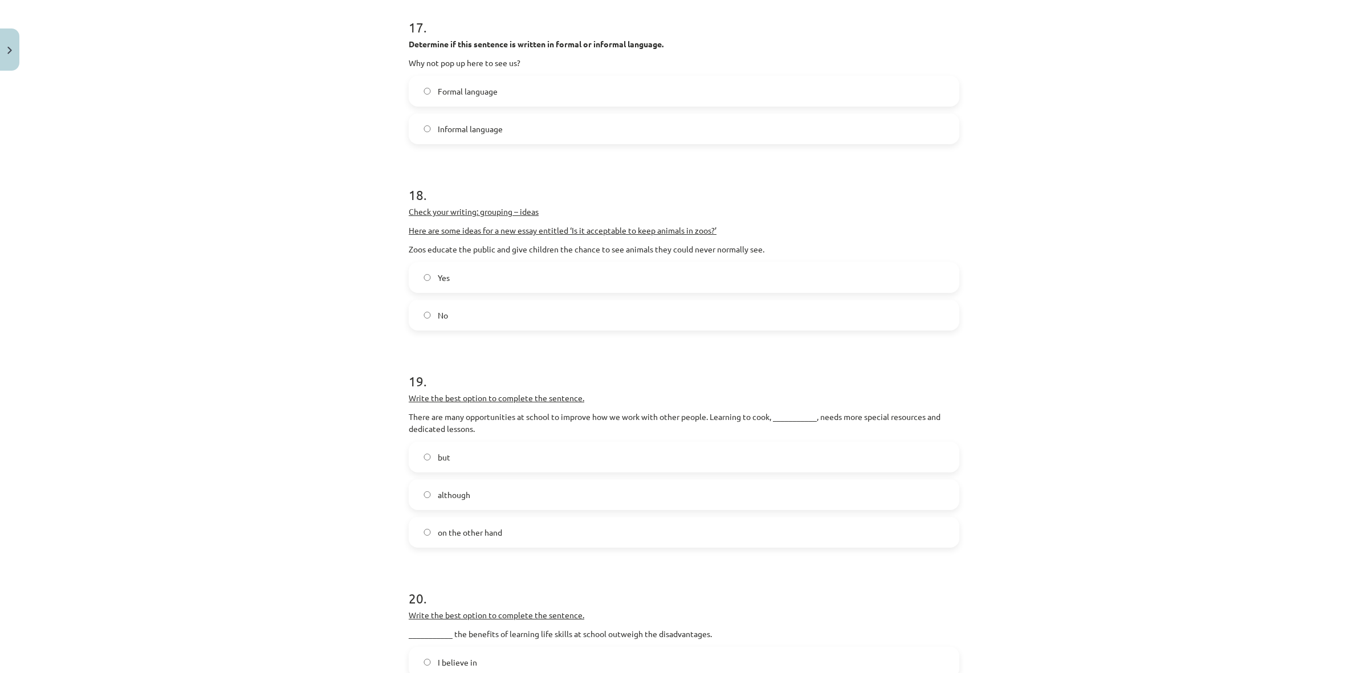
scroll to position [3777, 0]
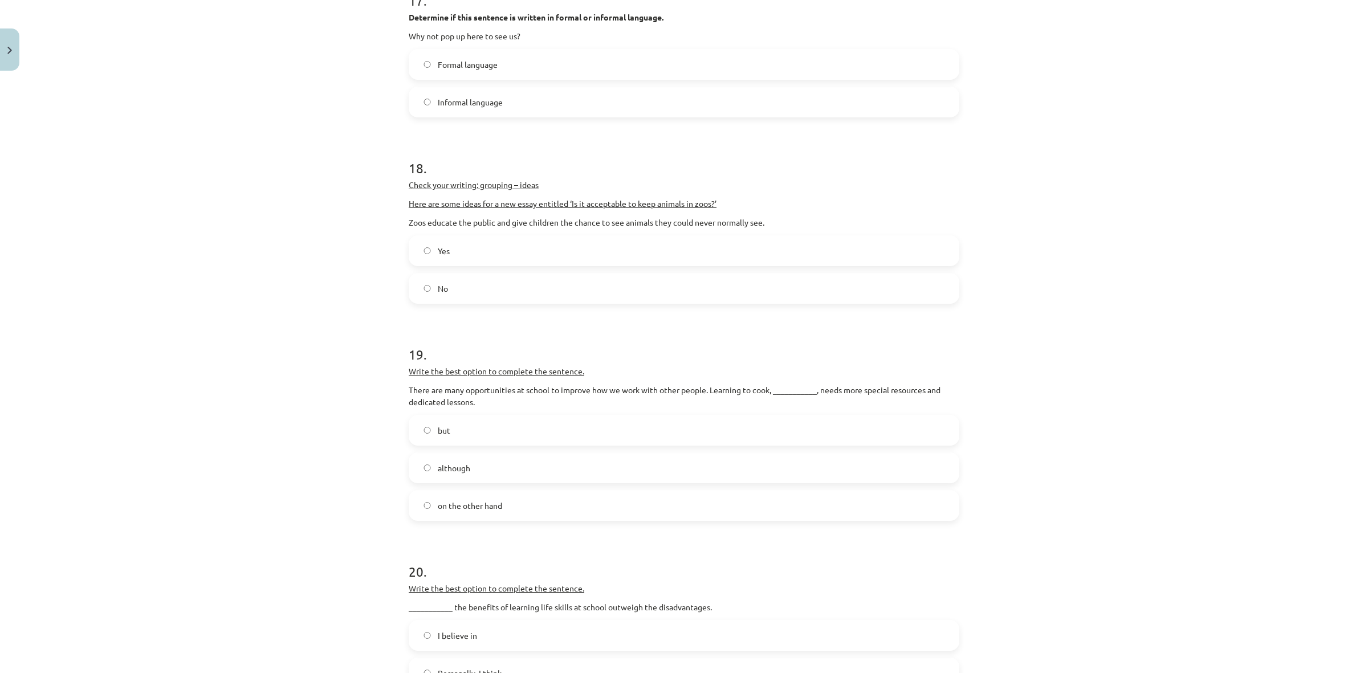
click at [497, 512] on span "on the other hand" at bounding box center [470, 506] width 64 height 12
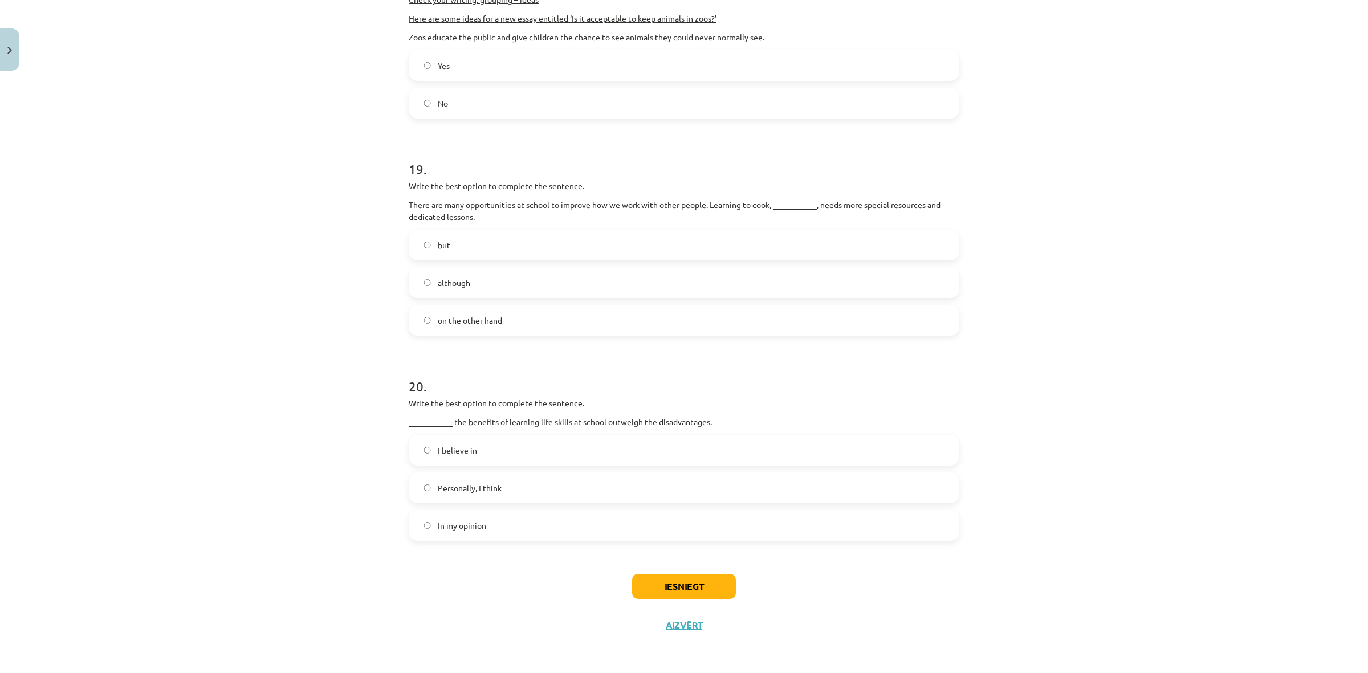
scroll to position [3991, 0]
click at [506, 502] on label "Personally, I think" at bounding box center [684, 488] width 549 height 29
click at [667, 599] on button "Iesniegt" at bounding box center [684, 586] width 104 height 25
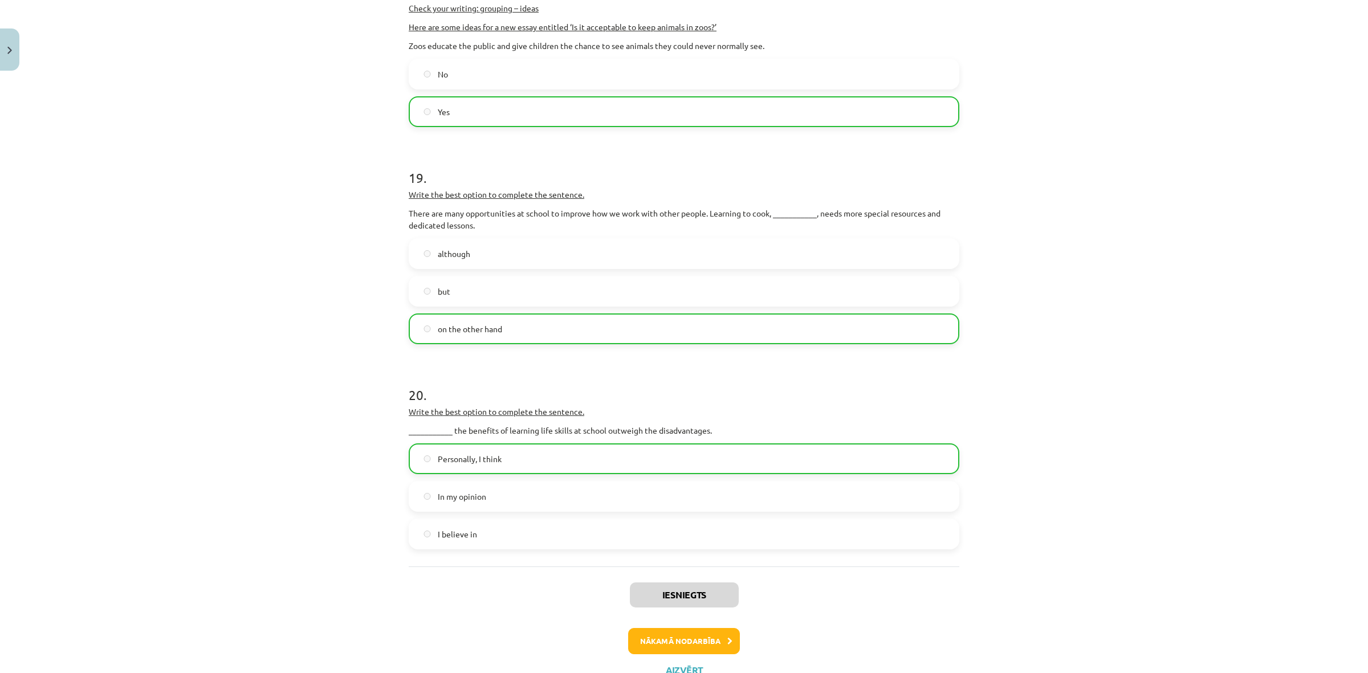
scroll to position [4053, 0]
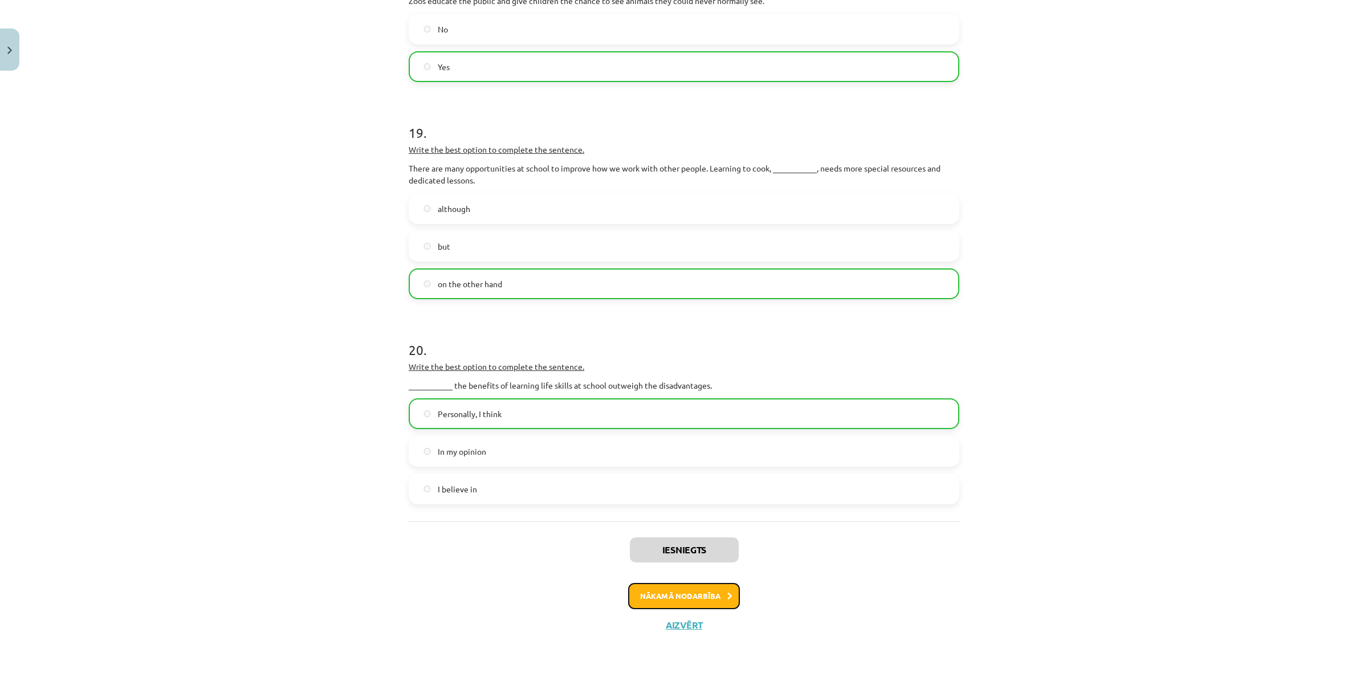
click at [710, 599] on button "Nākamā nodarbība" at bounding box center [684, 596] width 112 height 26
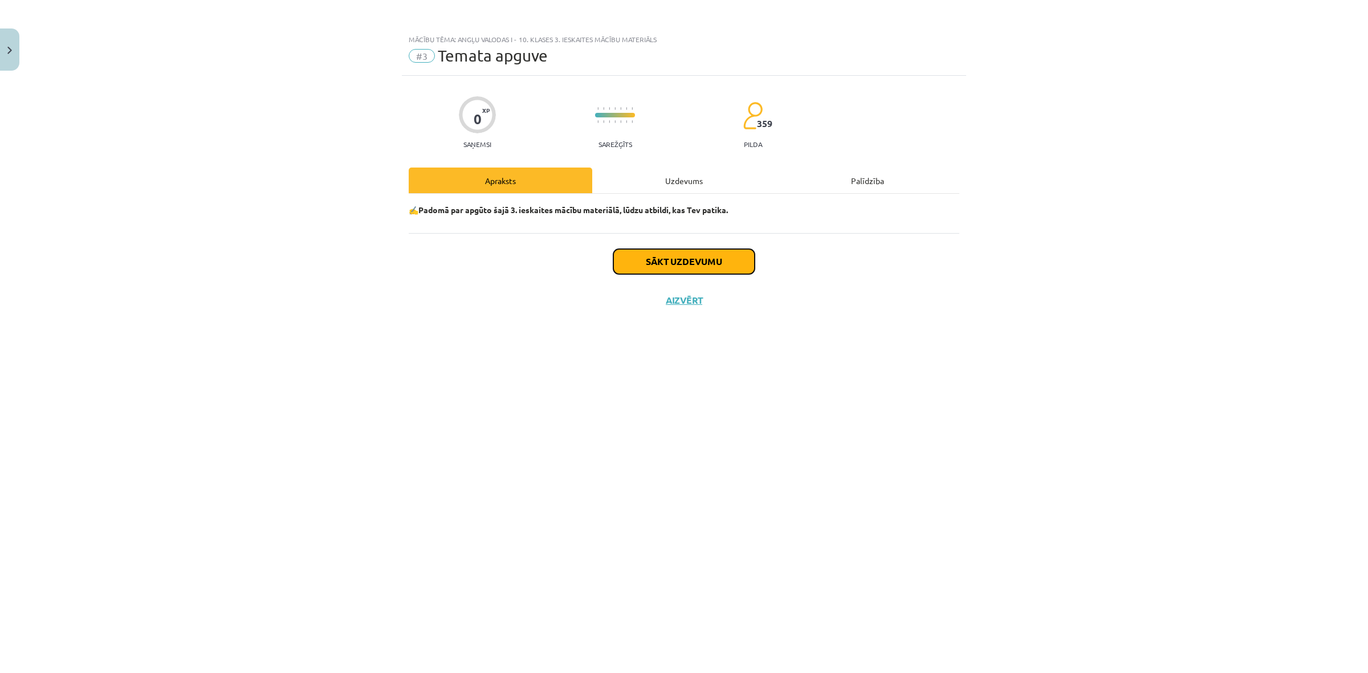
click at [677, 270] on button "Sākt uzdevumu" at bounding box center [684, 261] width 141 height 25
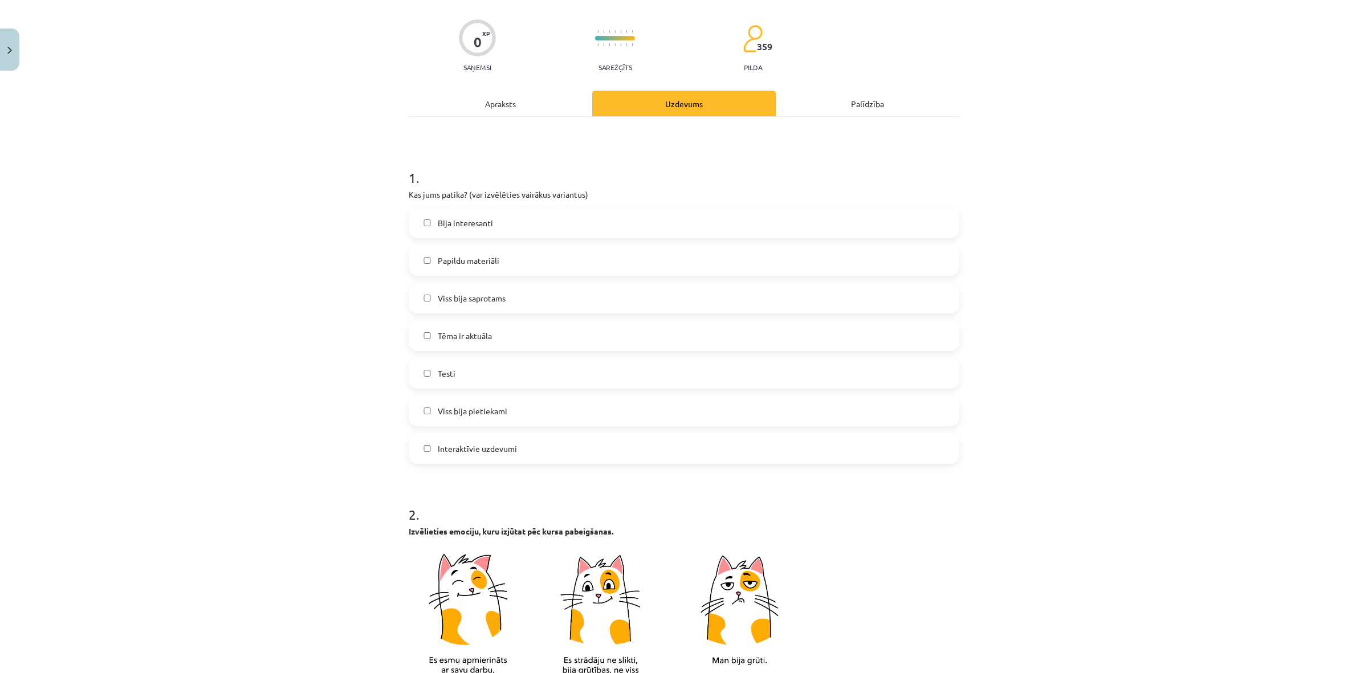
scroll to position [71, 0]
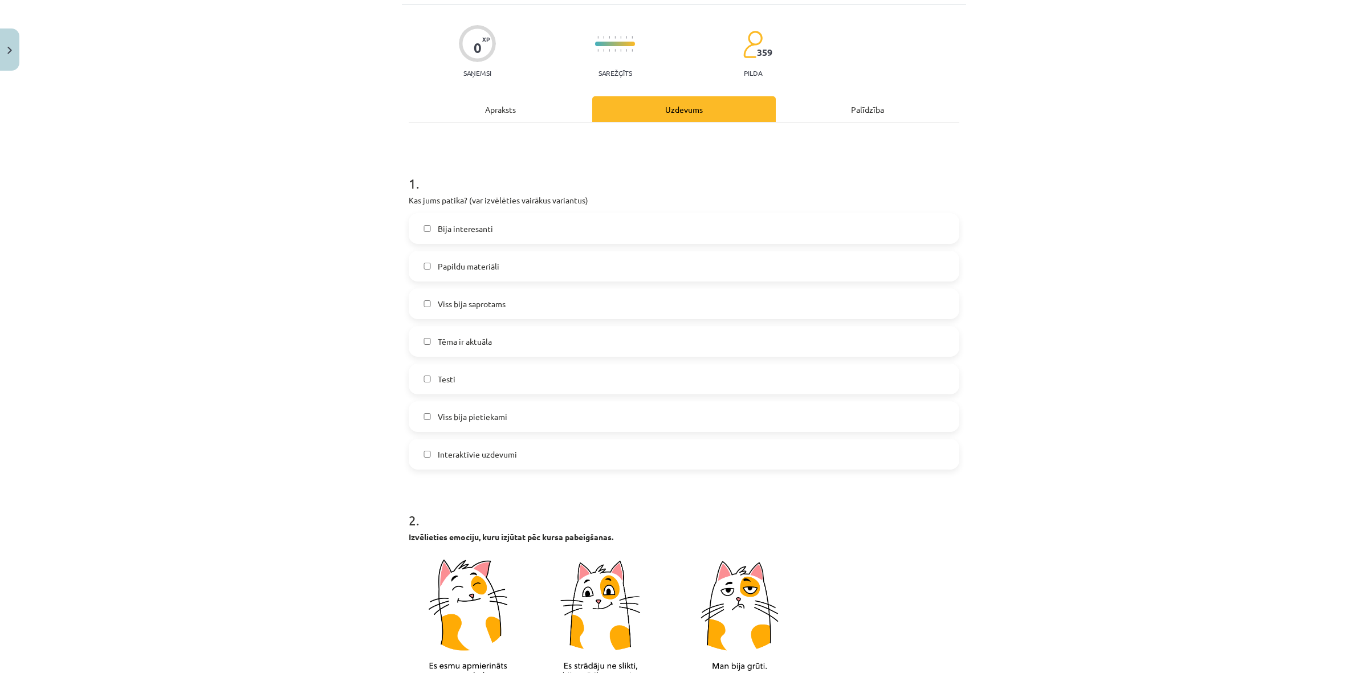
click at [466, 309] on span "Viss bija saprotams" at bounding box center [472, 304] width 68 height 12
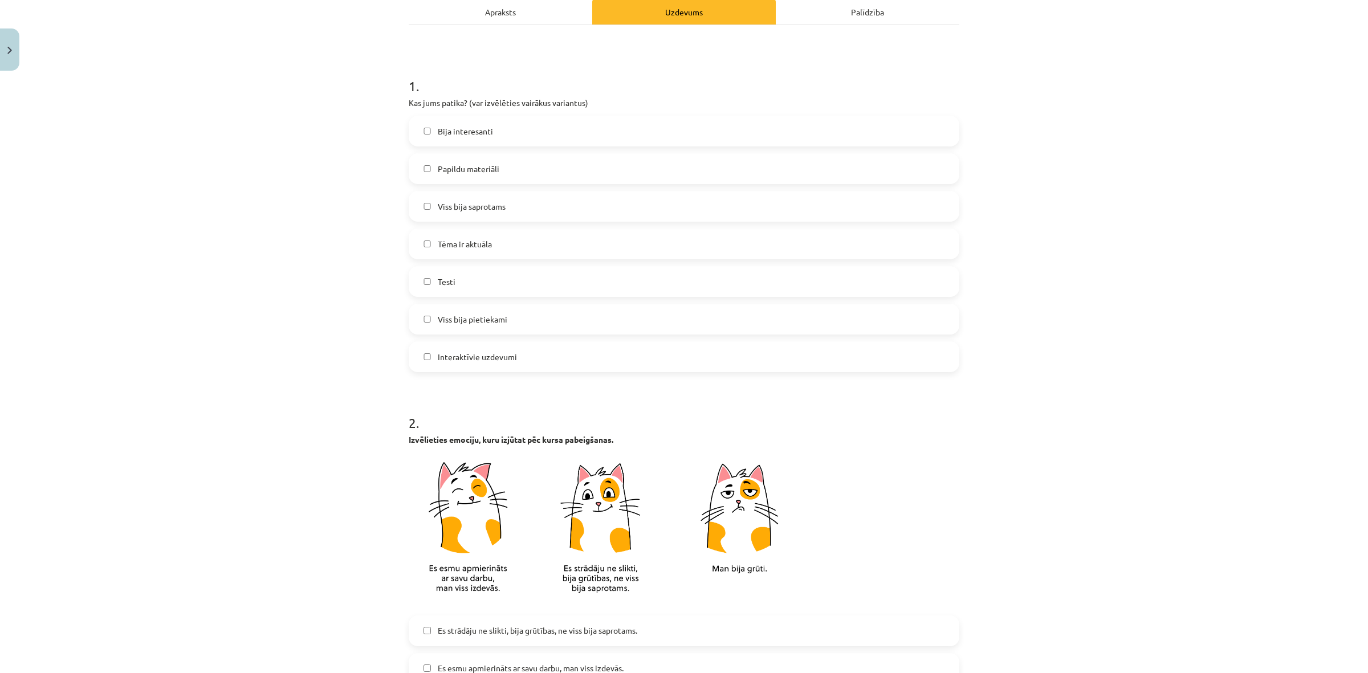
scroll to position [428, 0]
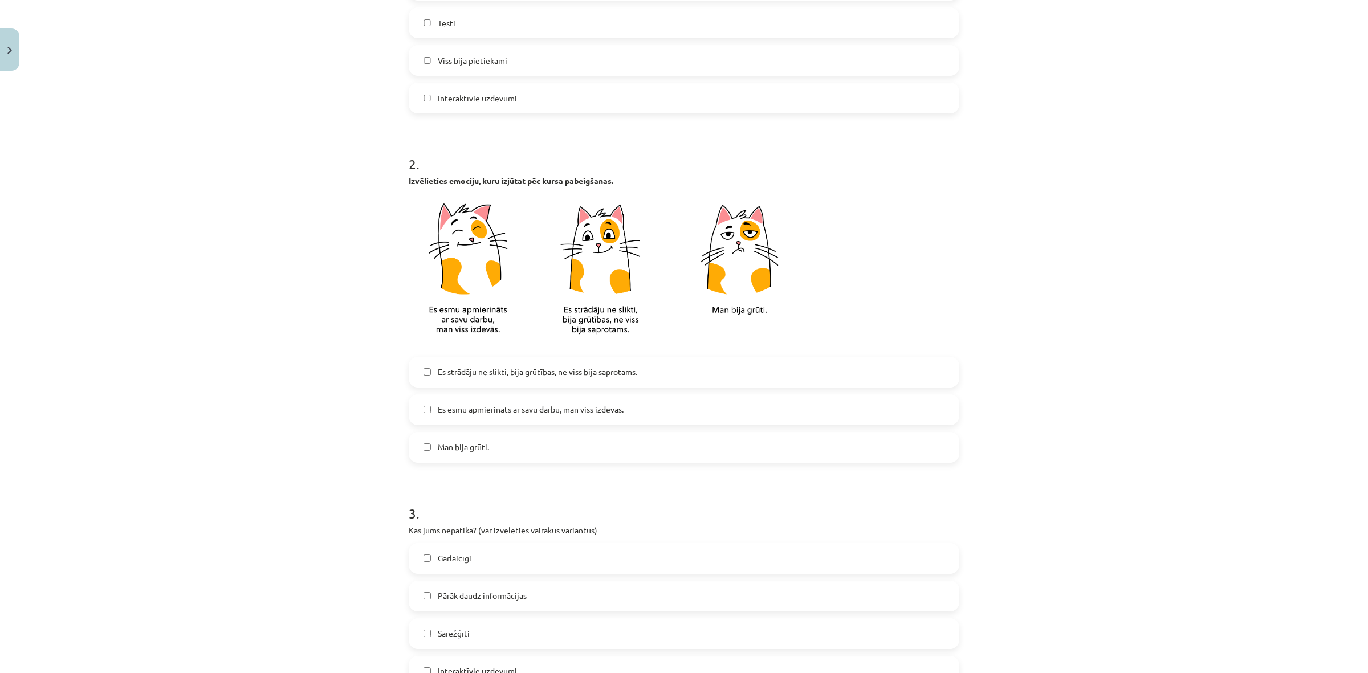
click at [525, 413] on span "Es esmu apmierināts ar savu darbu, man viss izdevās." at bounding box center [531, 410] width 186 height 12
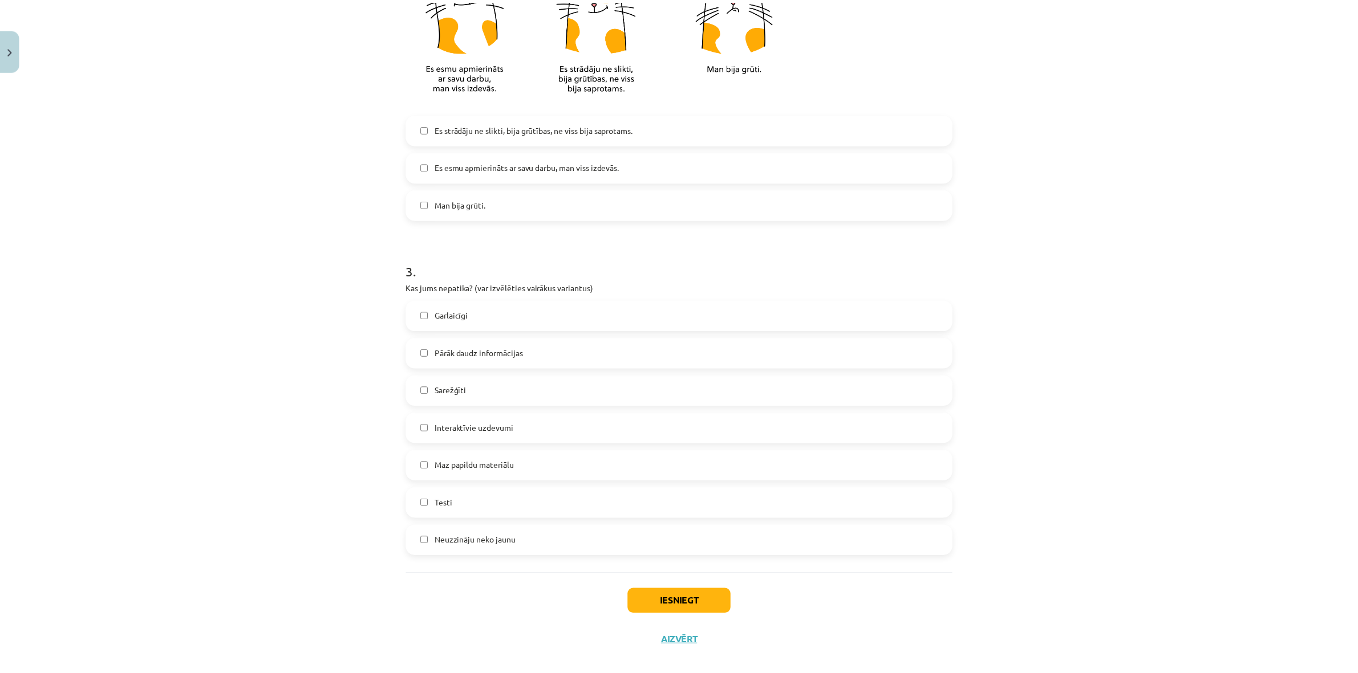
scroll to position [686, 0]
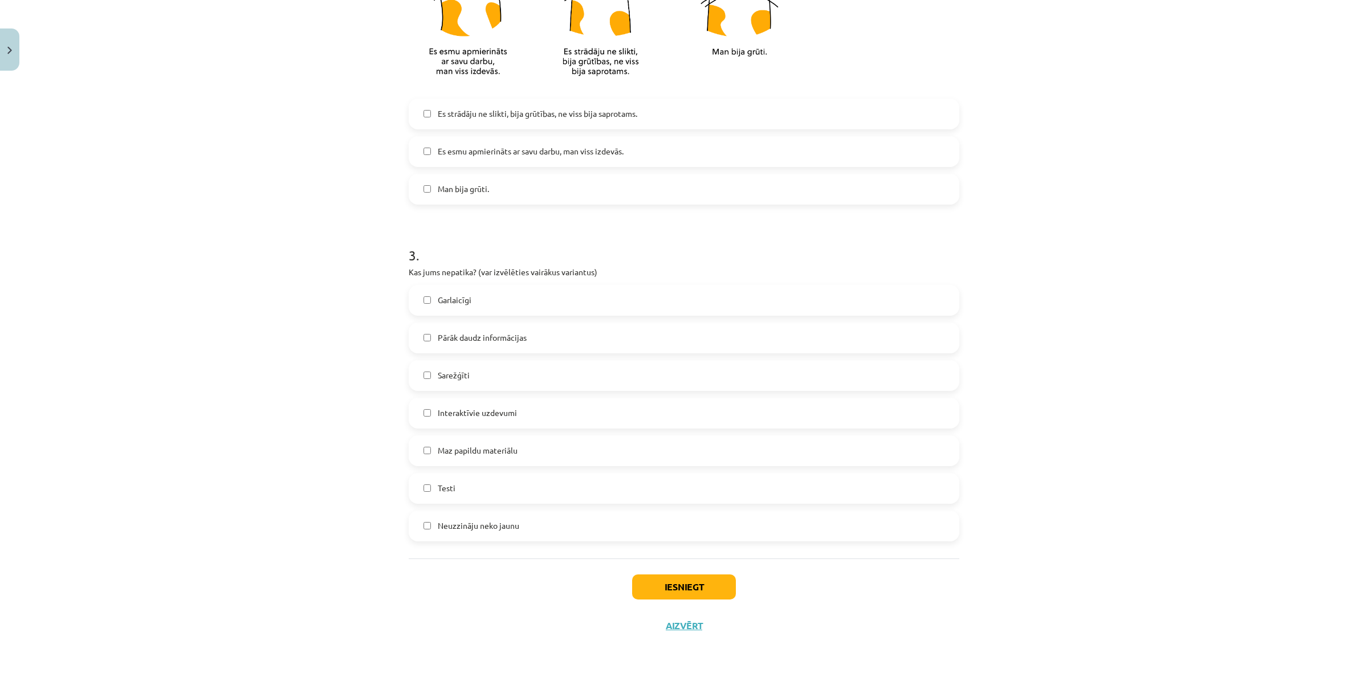
click at [474, 495] on label "Testi" at bounding box center [684, 488] width 549 height 29
click at [480, 464] on label "Maz papildu materiālu" at bounding box center [684, 451] width 549 height 29
click at [472, 475] on label "Testi" at bounding box center [684, 488] width 549 height 29
click at [500, 422] on label "Interaktīvie uzdevumi" at bounding box center [684, 413] width 549 height 29
click at [480, 449] on span "Maz papildu materiālu" at bounding box center [478, 451] width 80 height 12
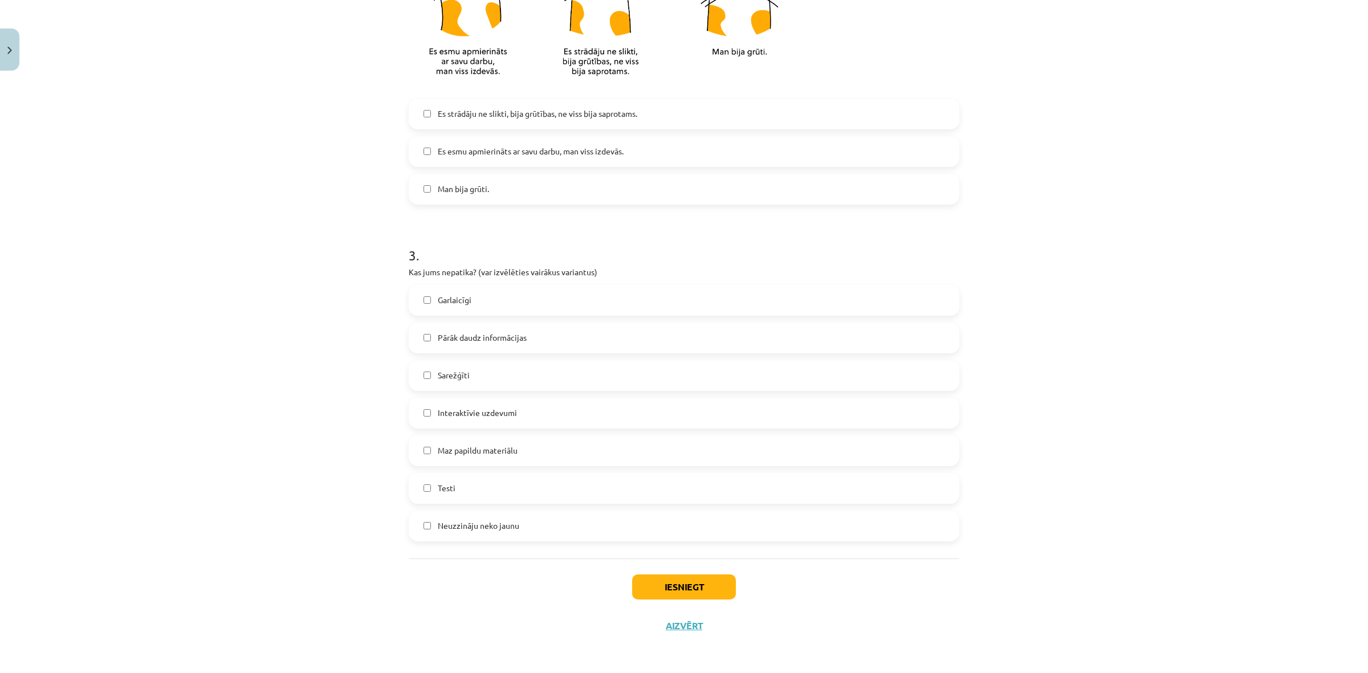
click at [653, 571] on div "Iesniegt Aizvērt" at bounding box center [684, 599] width 551 height 80
click at [656, 579] on button "Iesniegt" at bounding box center [684, 587] width 104 height 25
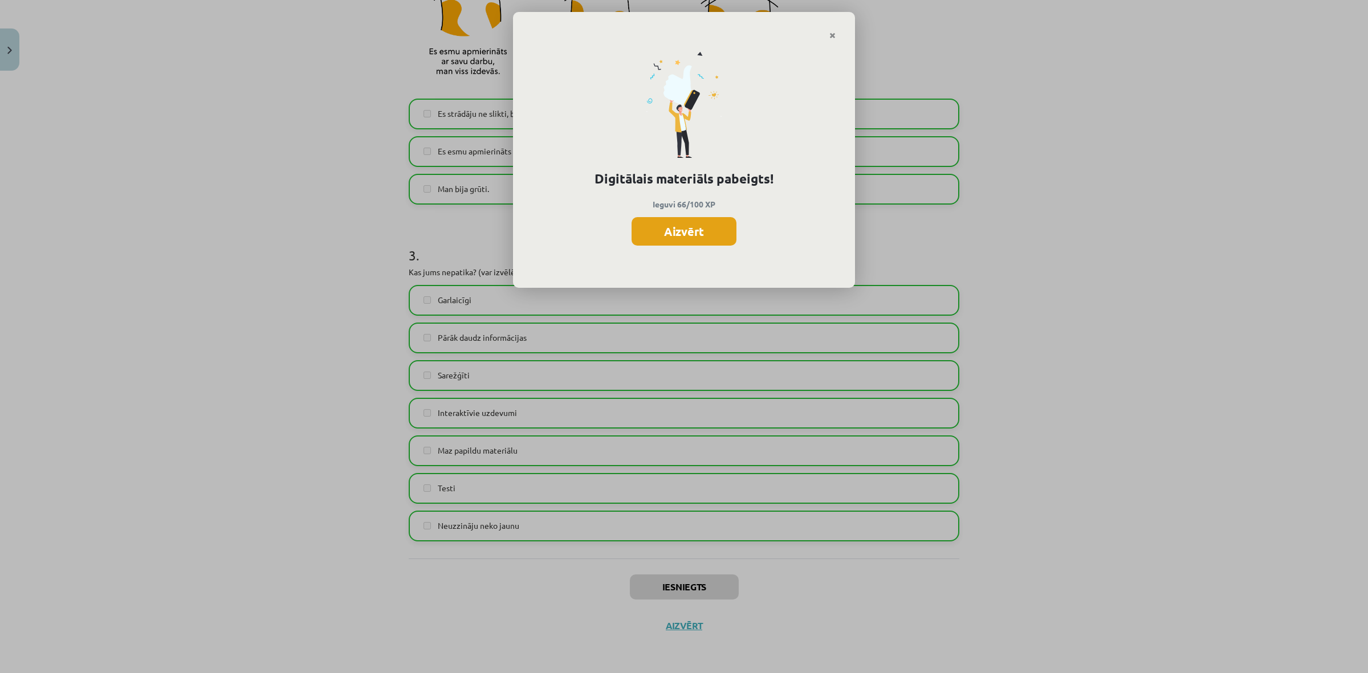
click at [694, 235] on button "Aizvērt" at bounding box center [684, 231] width 105 height 29
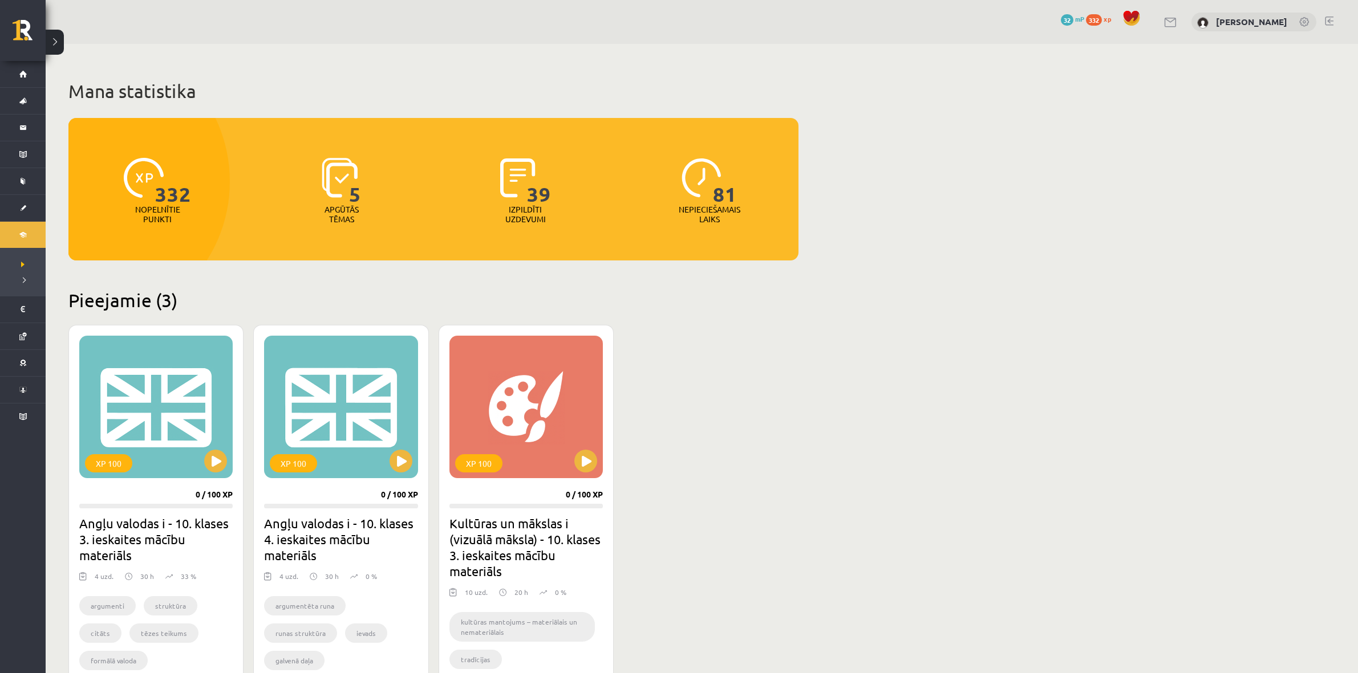
scroll to position [214, 0]
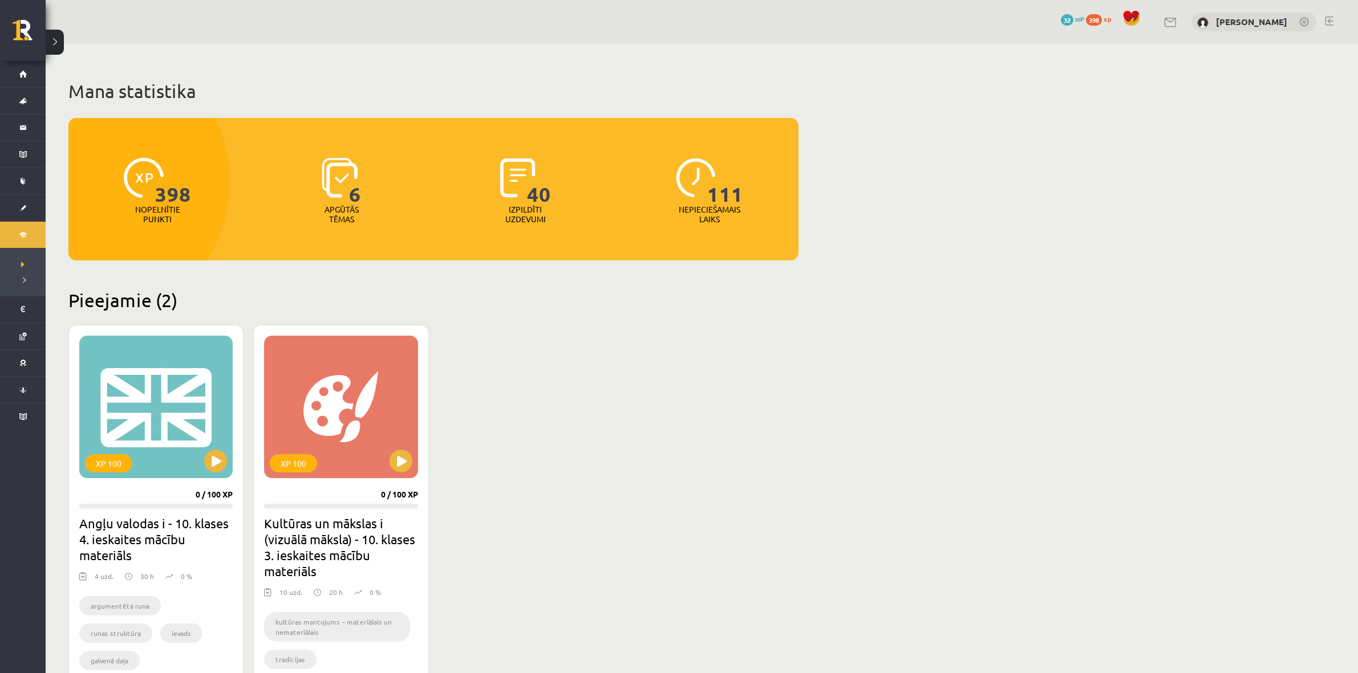
scroll to position [214, 0]
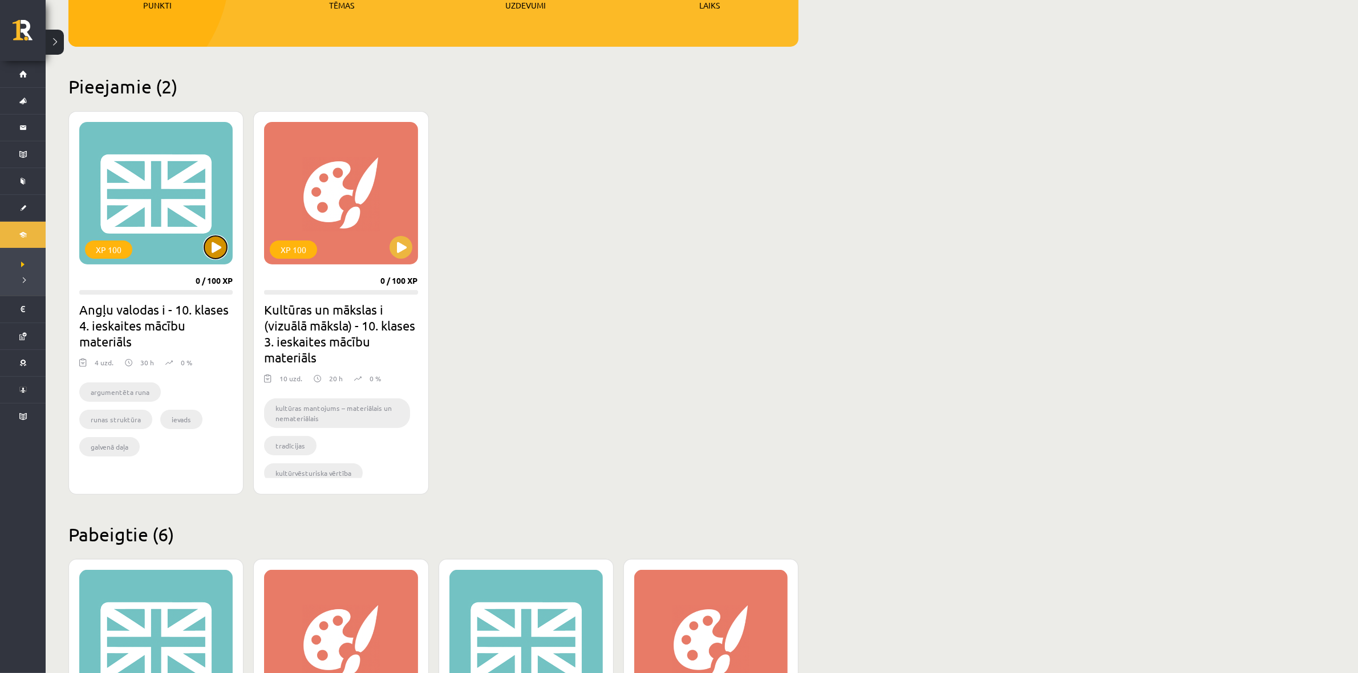
click at [212, 257] on button at bounding box center [215, 247] width 23 height 23
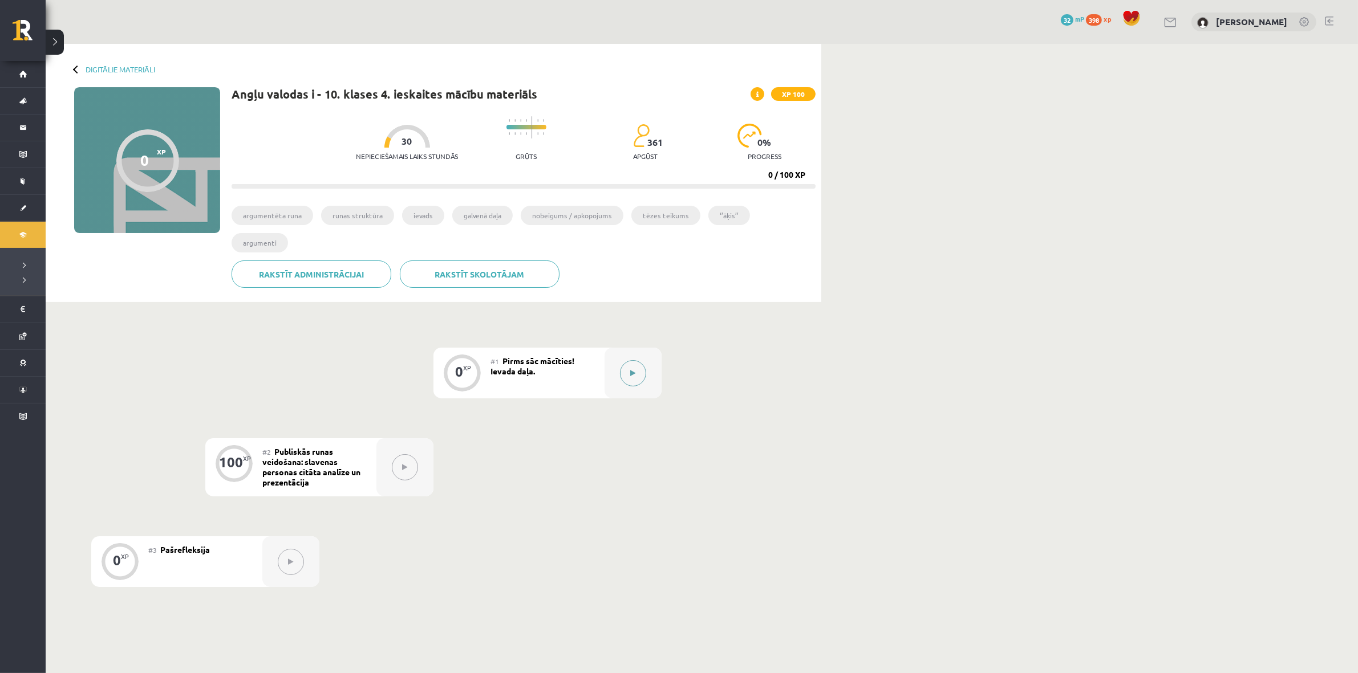
click at [639, 360] on button at bounding box center [633, 373] width 26 height 26
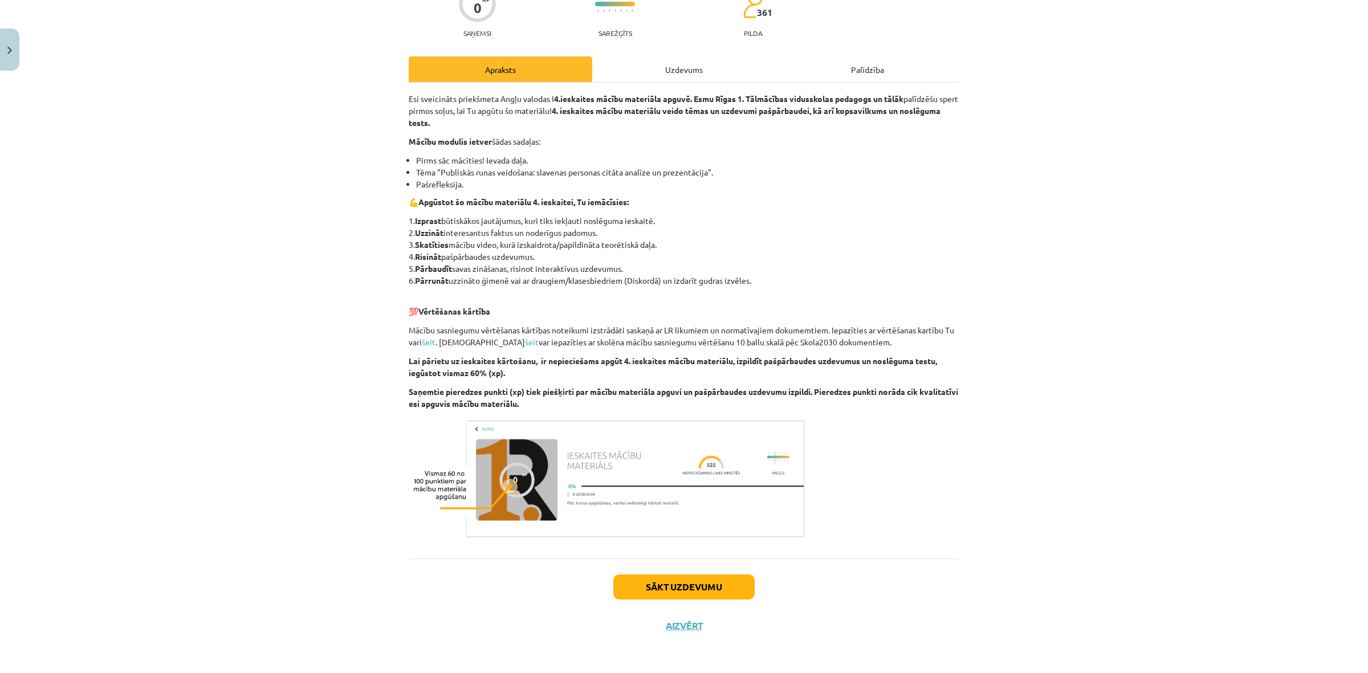
scroll to position [112, 0]
click at [714, 579] on button "Sākt uzdevumu" at bounding box center [684, 586] width 141 height 25
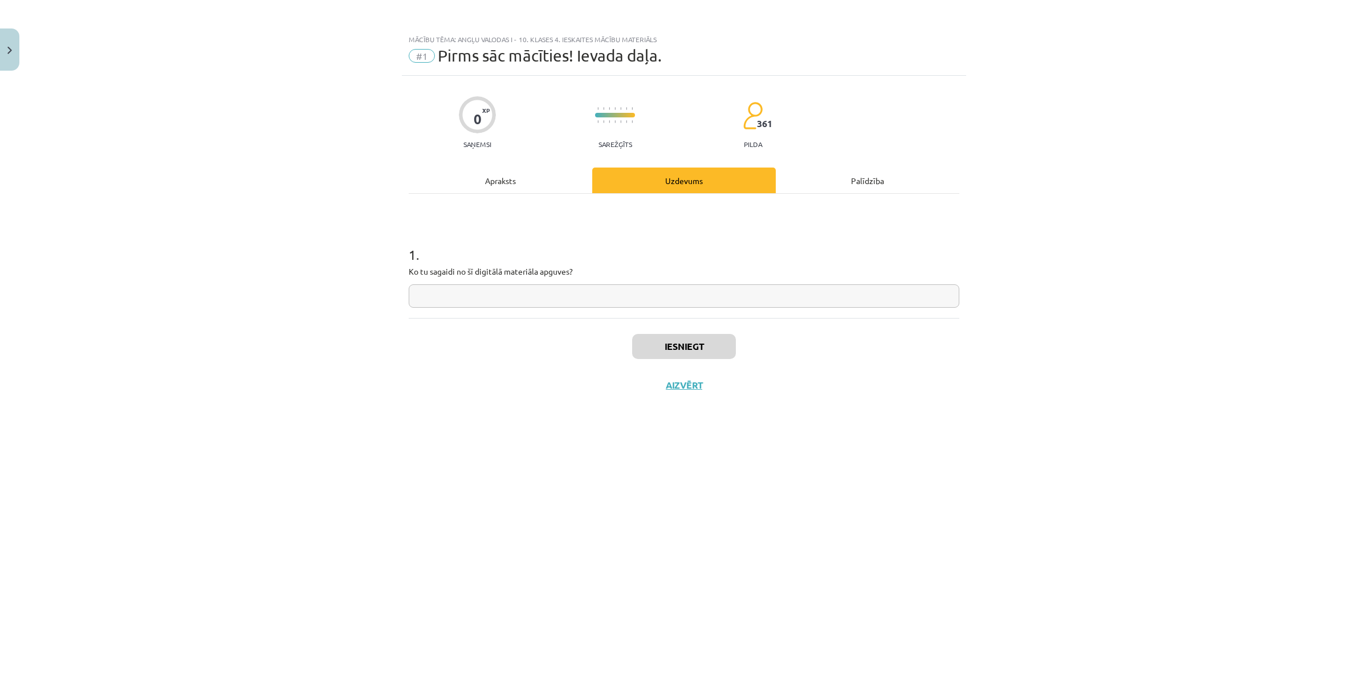
scroll to position [0, 0]
click at [534, 292] on input "text" at bounding box center [684, 296] width 551 height 23
type input "*"
click at [680, 355] on button "Iesniegt" at bounding box center [684, 346] width 104 height 25
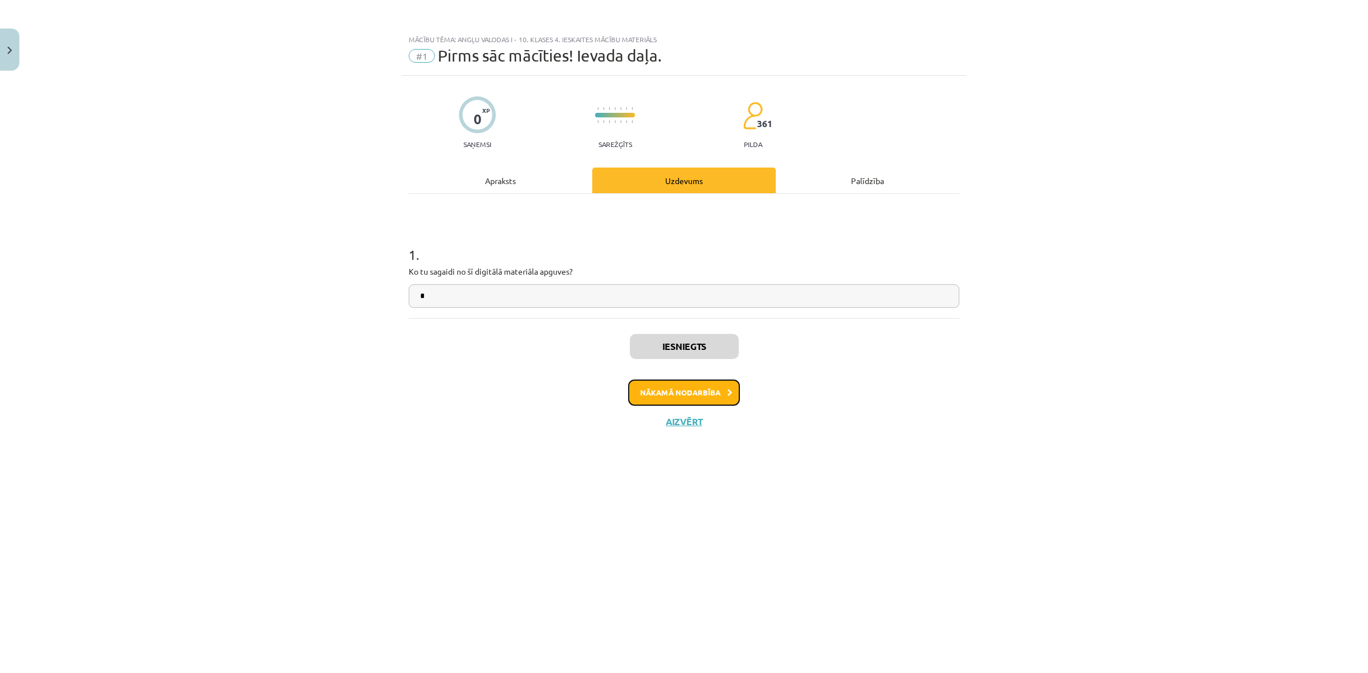
click at [694, 392] on button "Nākamā nodarbība" at bounding box center [684, 393] width 112 height 26
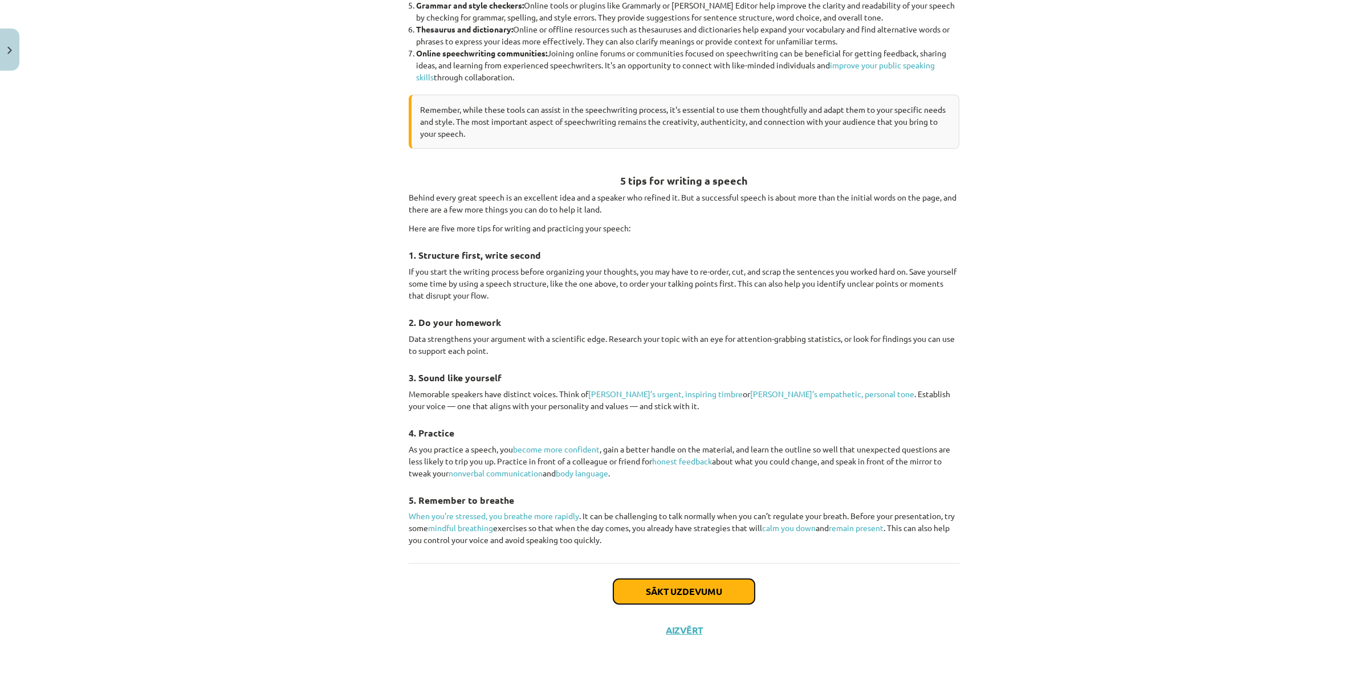
click at [673, 595] on button "Sākt uzdevumu" at bounding box center [684, 591] width 141 height 25
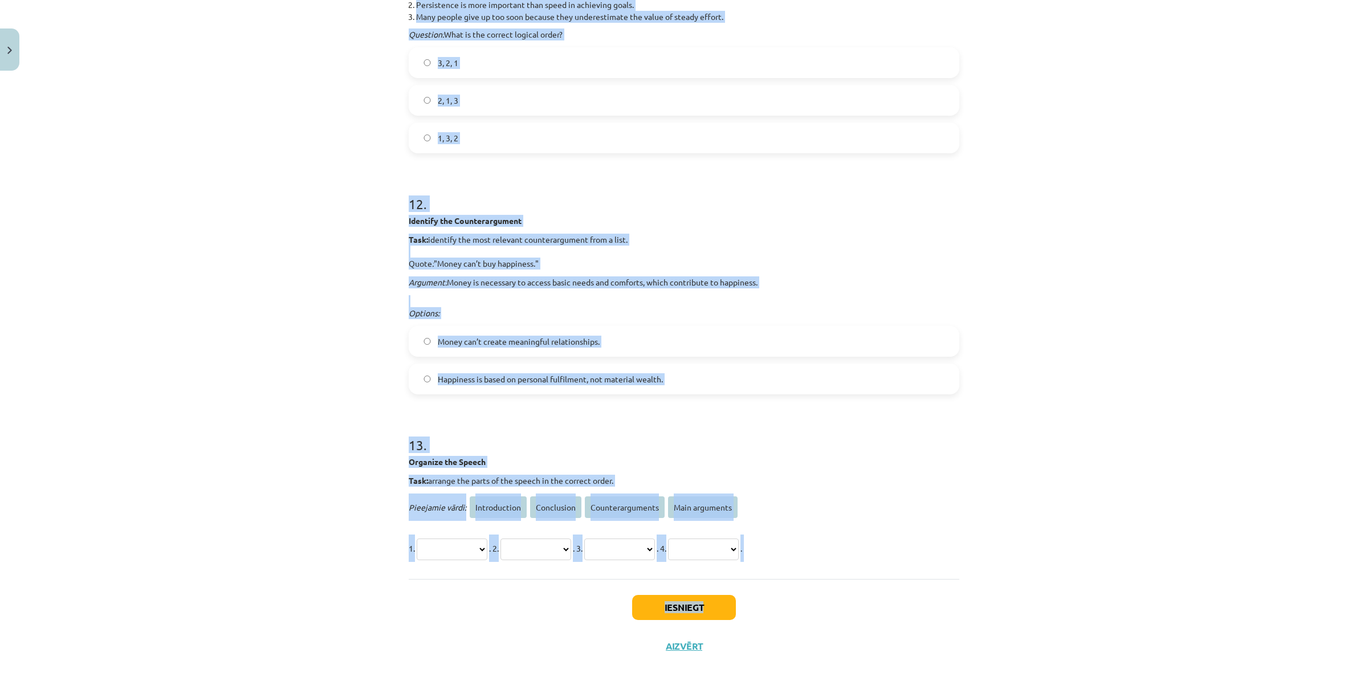
scroll to position [2635, 0]
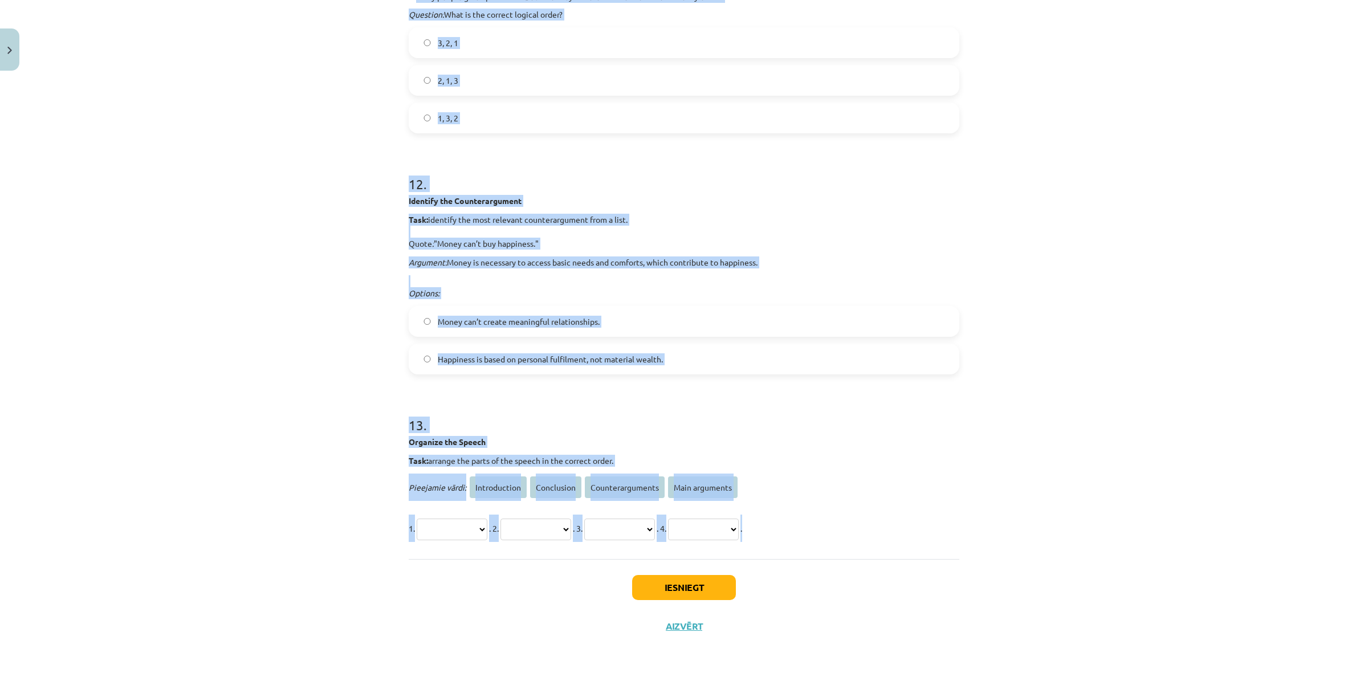
drag, startPoint x: 398, startPoint y: 258, endPoint x: 951, endPoint y: 542, distance: 621.4
click at [968, 542] on div "Mācību tēma: Angļu valodas i - 10. klases 4. ieskaites mācību materiāls #2 Publ…" at bounding box center [684, 336] width 1368 height 673
copy form "Identify the Supporting Evidence Task: There is a quote and several options for…"
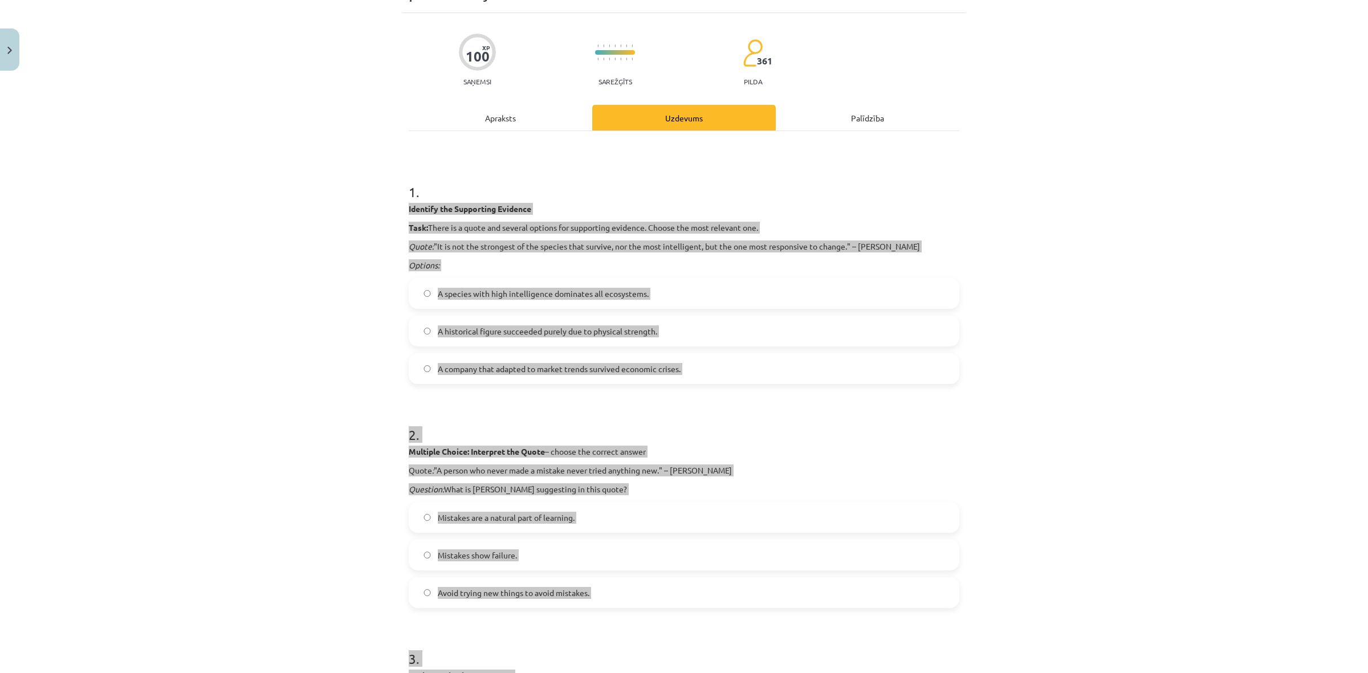
scroll to position [0, 0]
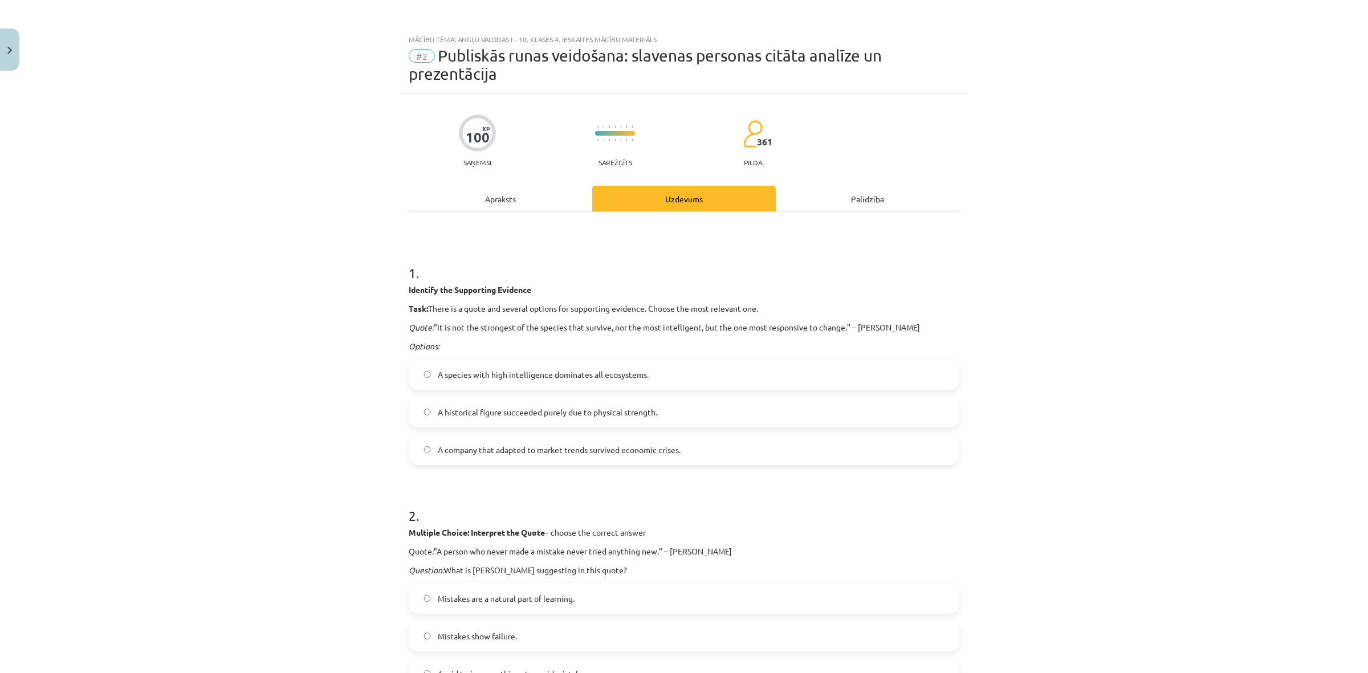
drag, startPoint x: 1013, startPoint y: 255, endPoint x: 1006, endPoint y: 255, distance: 6.8
click at [1009, 257] on div "Mācību tēma: Angļu valodas i - 10. klases 4. ieskaites mācību materiāls #2 Publ…" at bounding box center [684, 336] width 1368 height 673
click at [542, 446] on span "A company that adapted to market trends survived economic crises." at bounding box center [559, 450] width 243 height 12
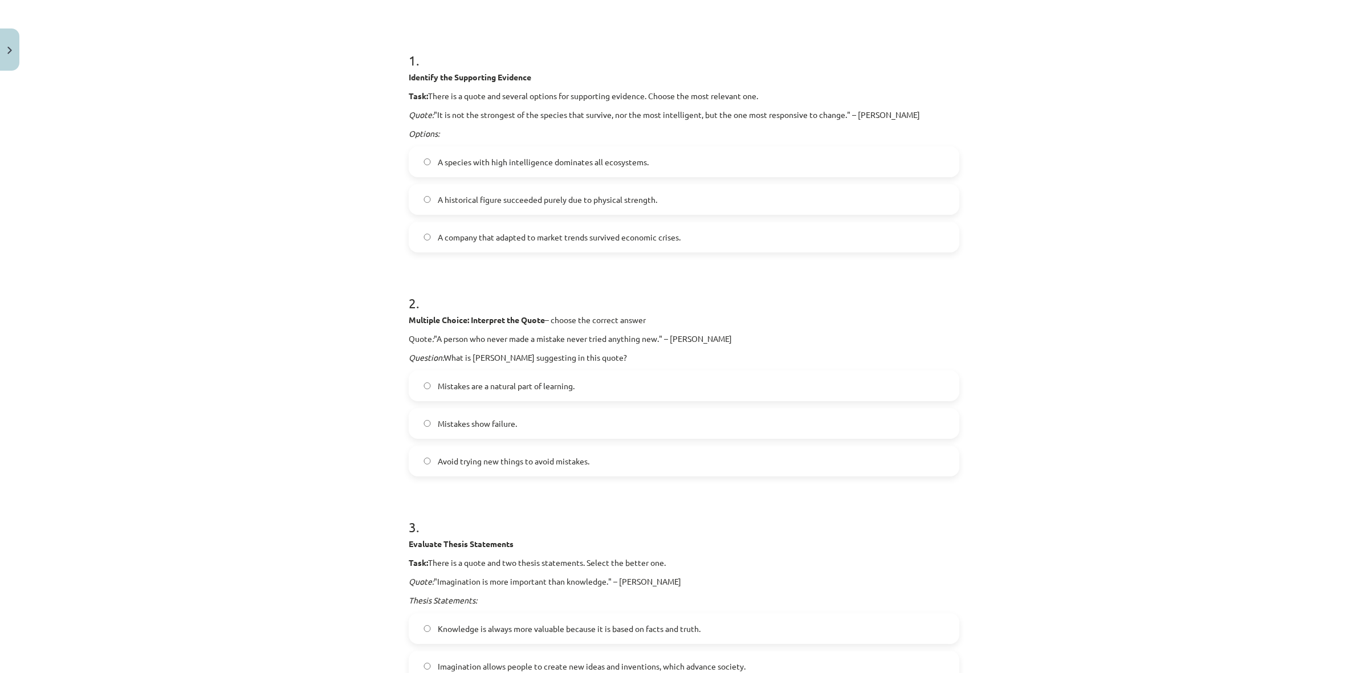
scroll to position [214, 0]
click at [546, 430] on label "Mistakes show failure." at bounding box center [684, 422] width 549 height 29
click at [548, 386] on span "Mistakes are a natural part of learning." at bounding box center [506, 385] width 137 height 12
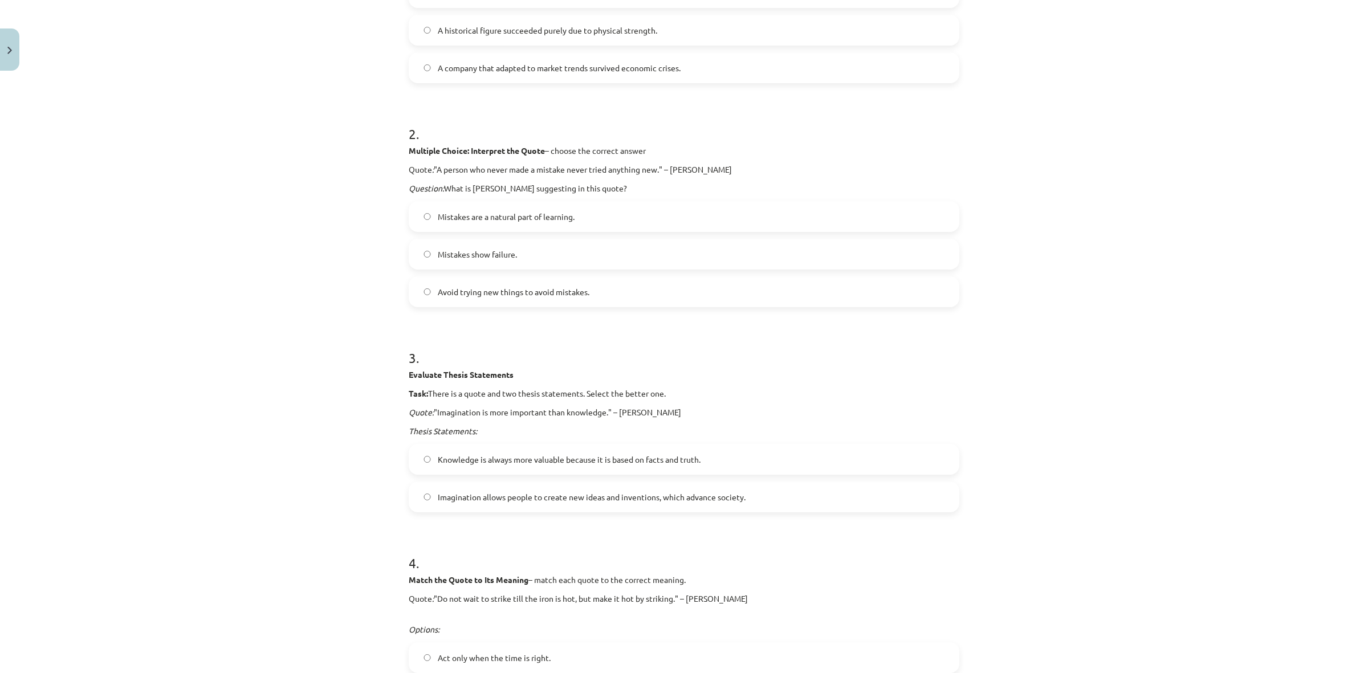
scroll to position [499, 0]
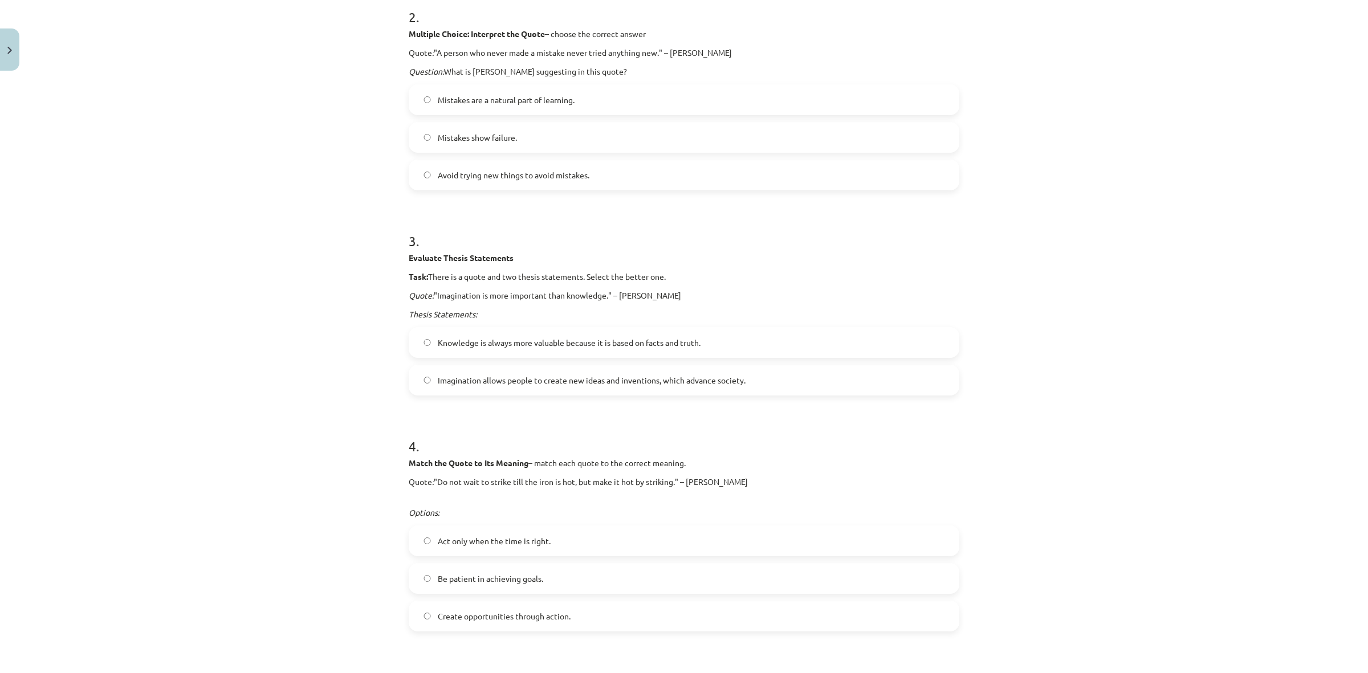
click at [539, 381] on span "Imagination allows people to create new ideas and inventions, which advance soc…" at bounding box center [592, 381] width 308 height 12
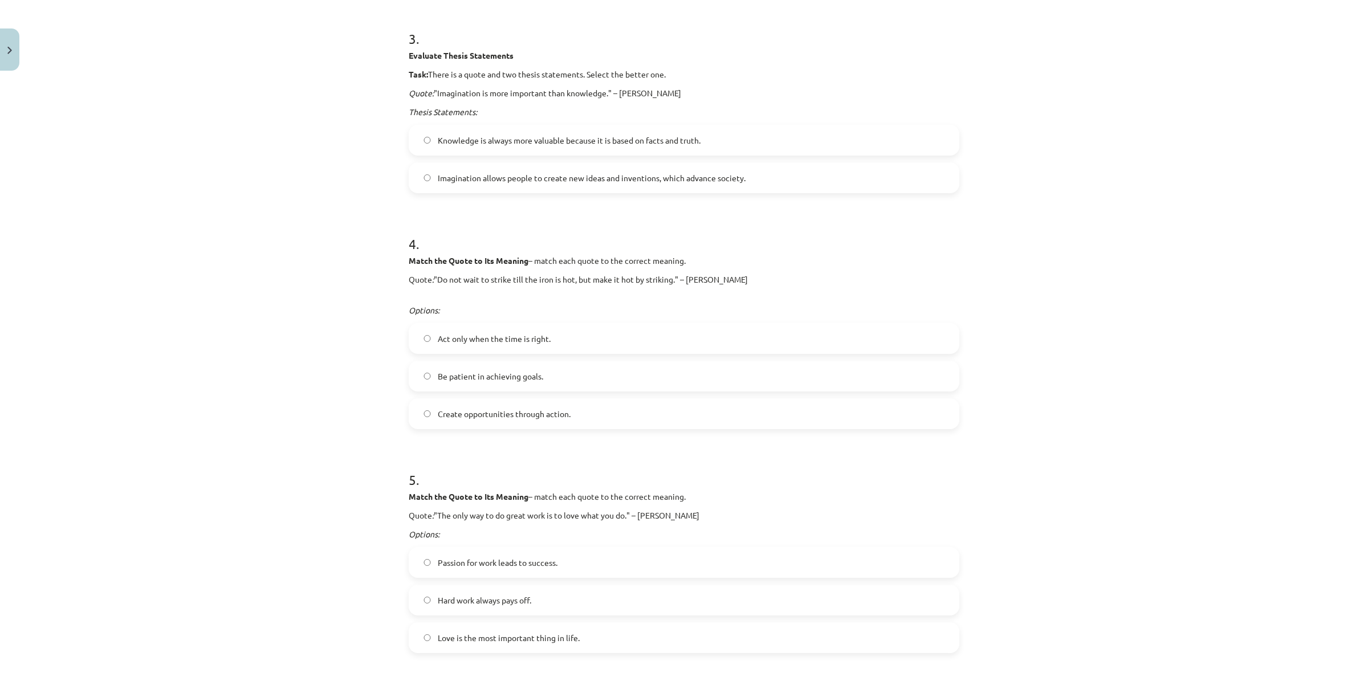
scroll to position [713, 0]
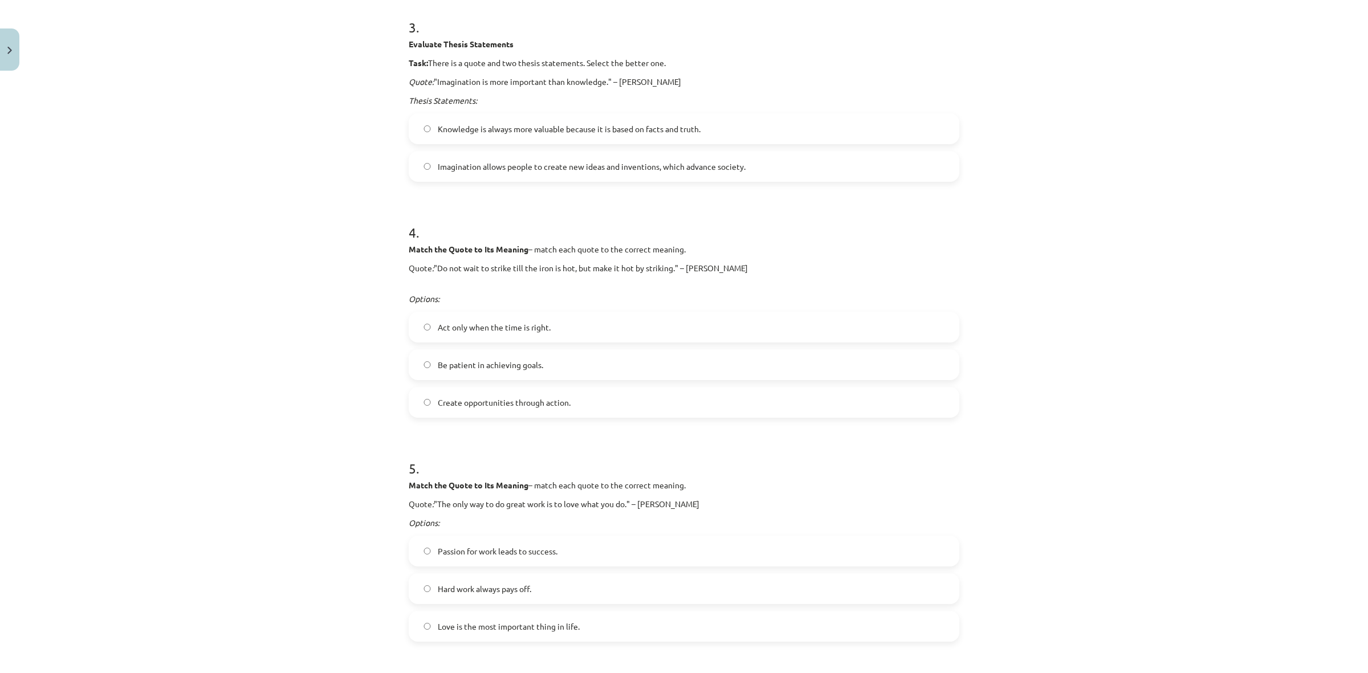
click at [527, 405] on span "Create opportunities through action." at bounding box center [504, 403] width 133 height 12
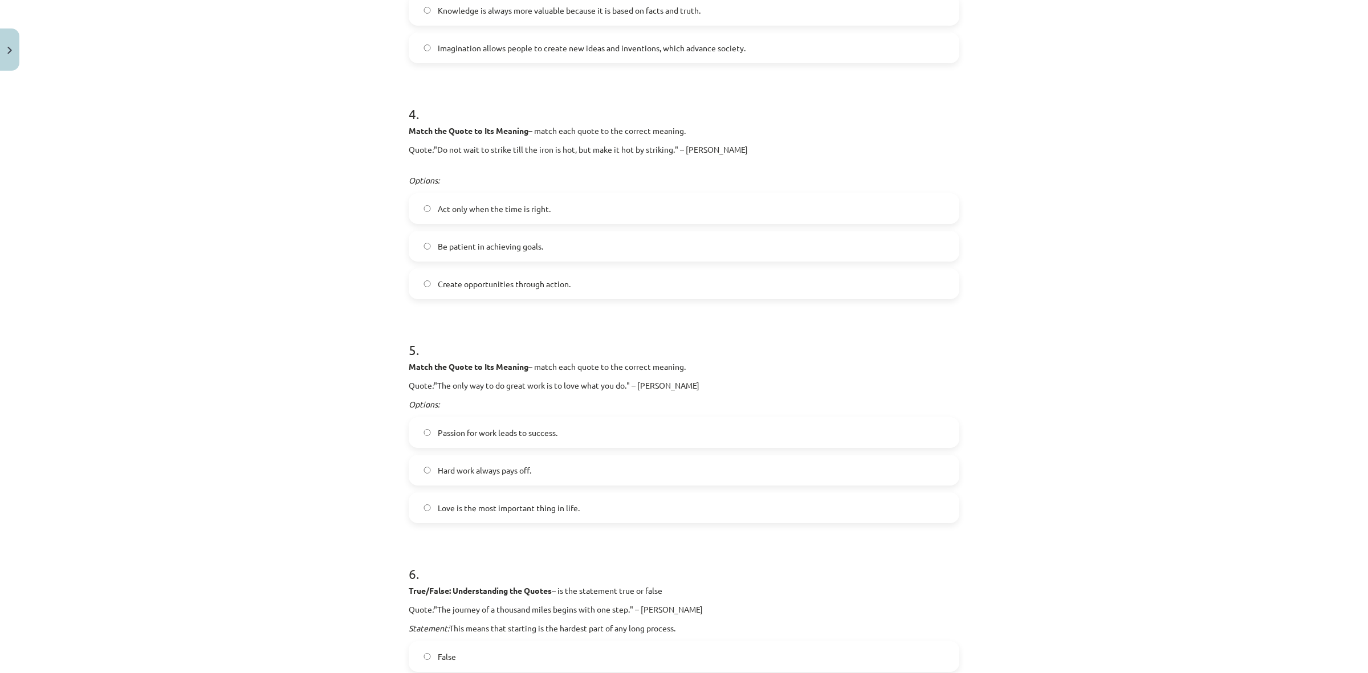
scroll to position [855, 0]
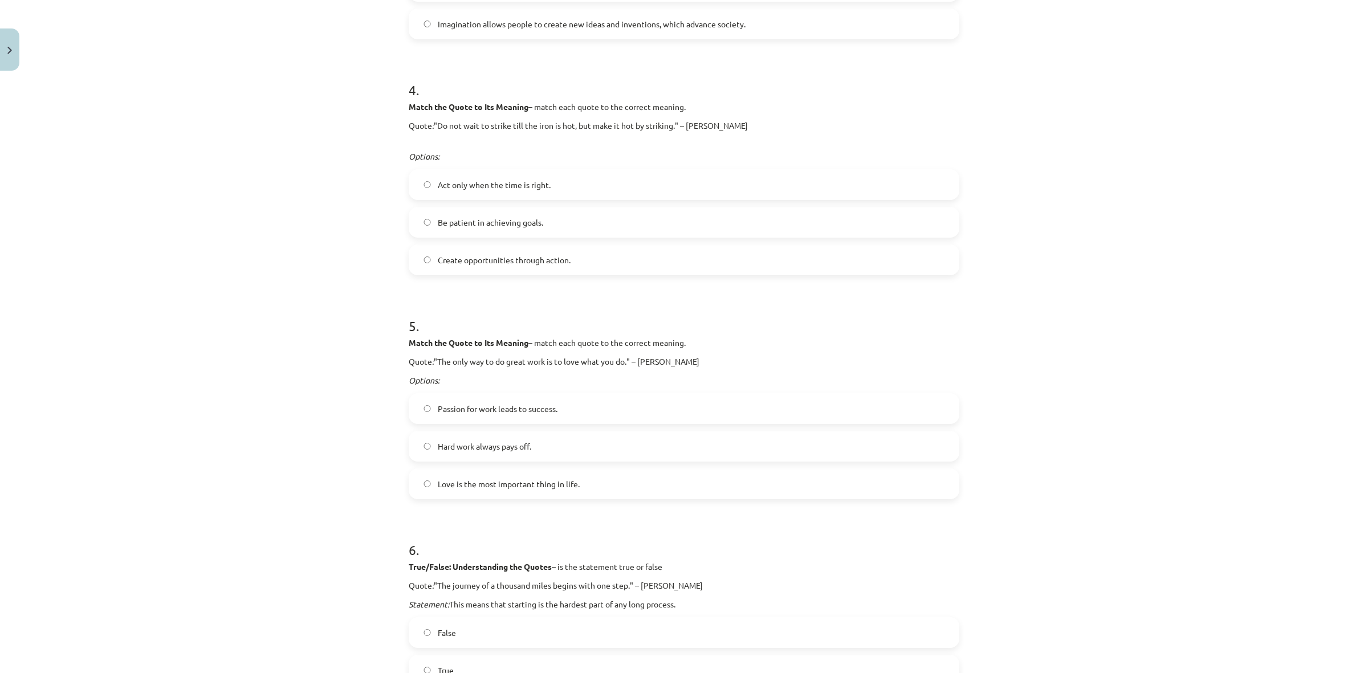
click at [530, 409] on span "Passion for work leads to success." at bounding box center [498, 409] width 120 height 12
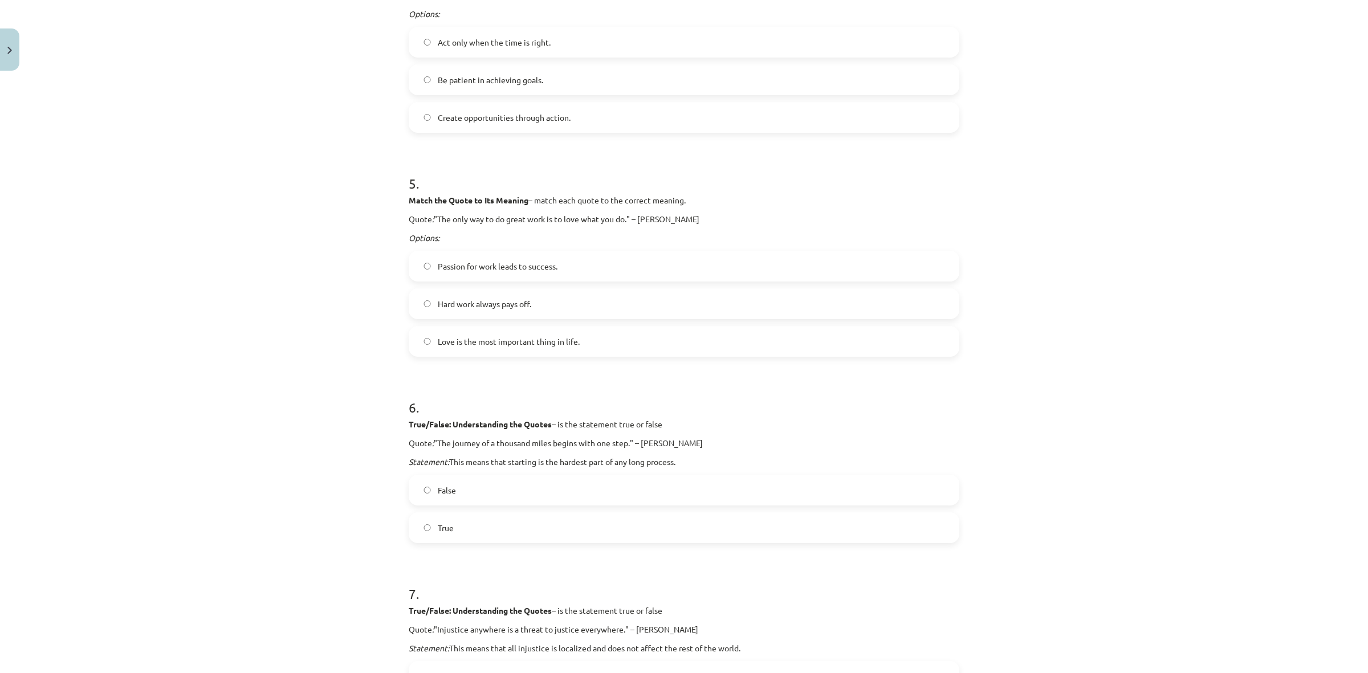
click at [522, 515] on label "True" at bounding box center [684, 528] width 549 height 29
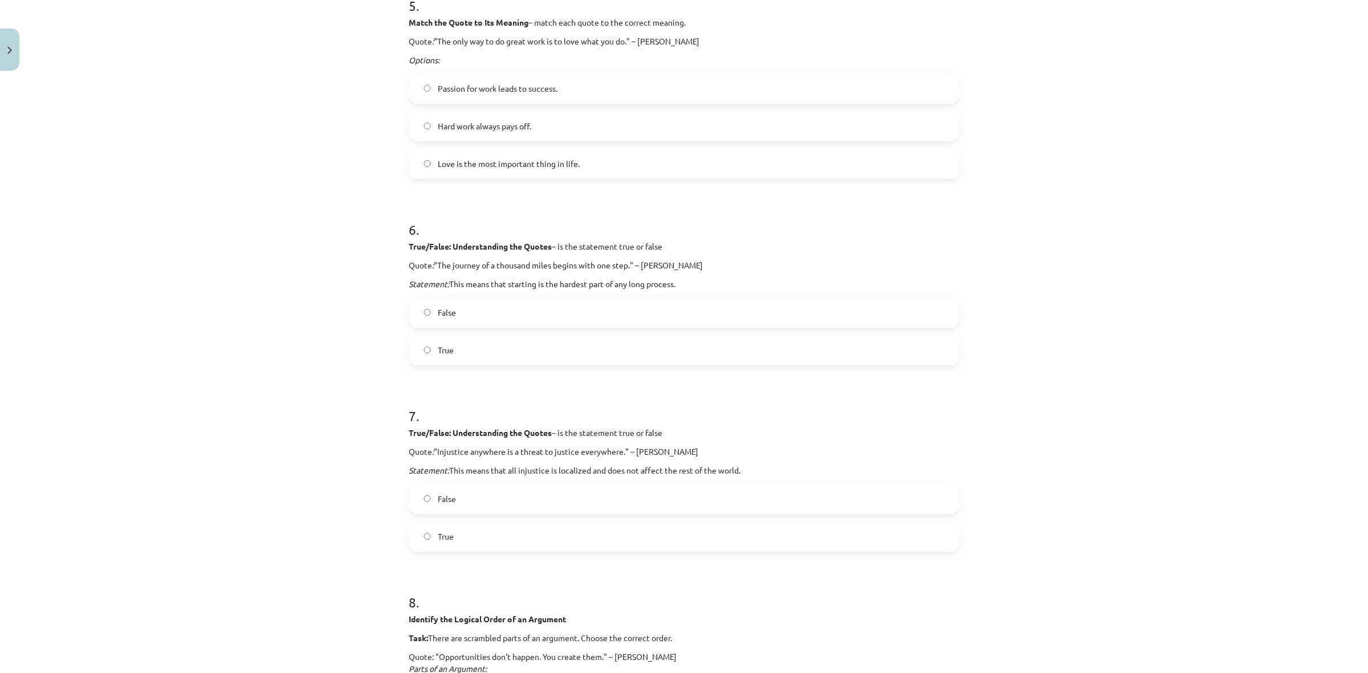
scroll to position [1212, 0]
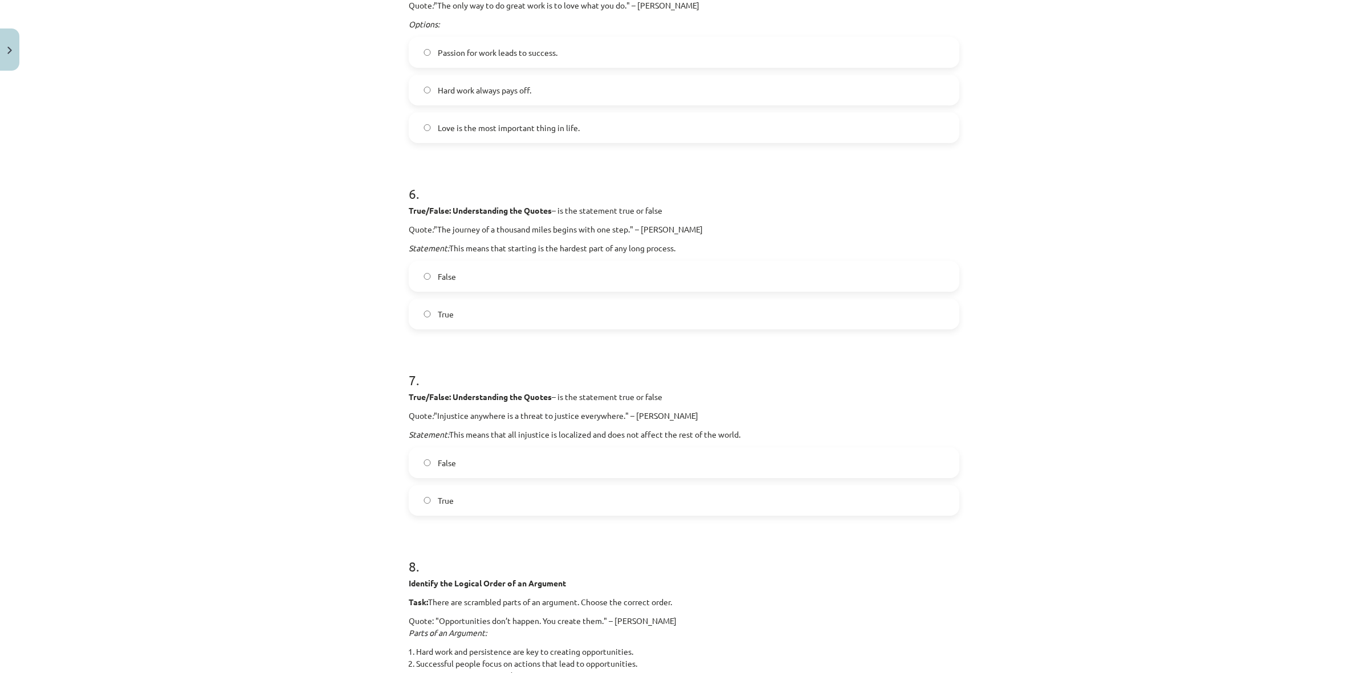
click at [525, 456] on label "False" at bounding box center [684, 463] width 549 height 29
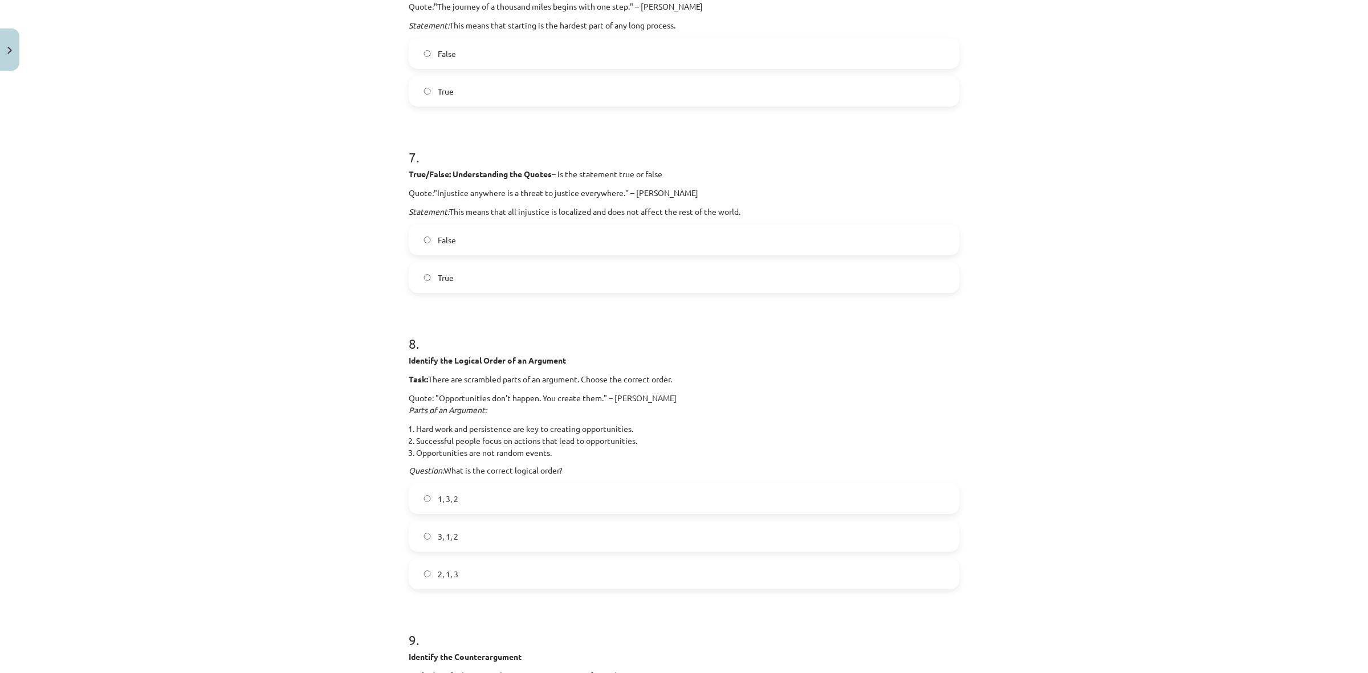
scroll to position [1497, 0]
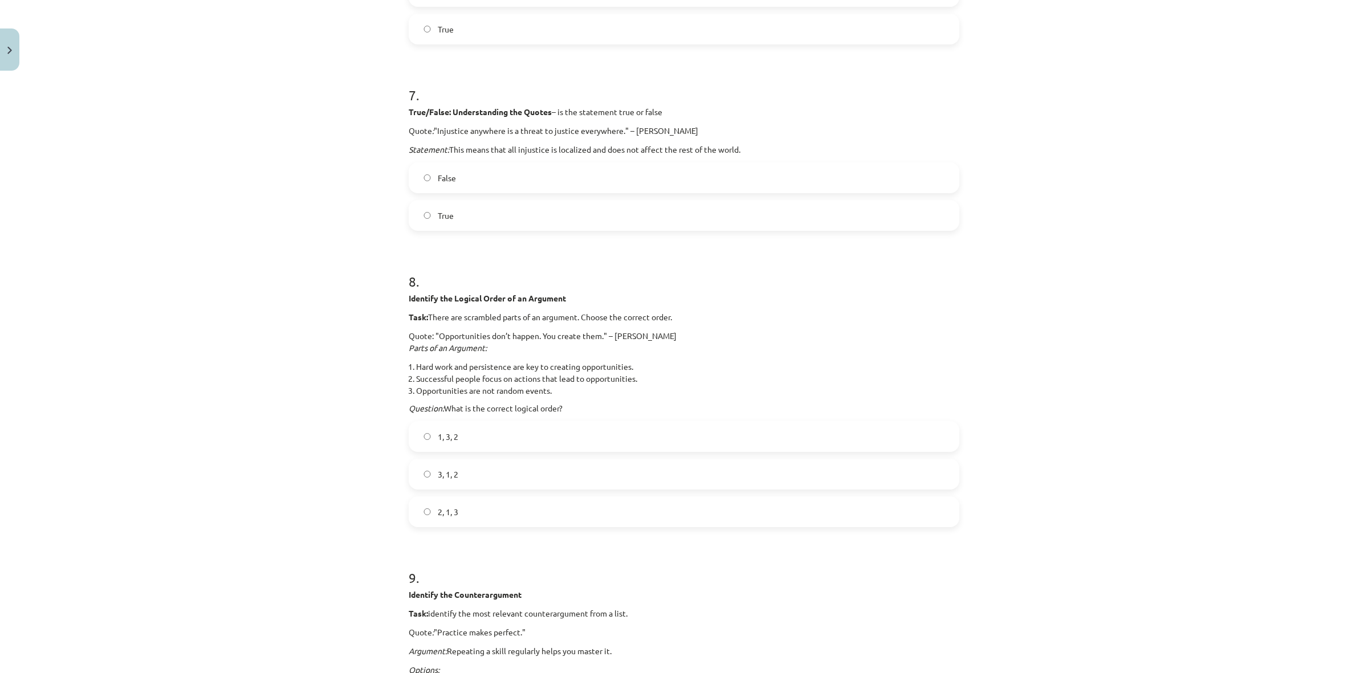
click at [498, 475] on label "3, 1, 2" at bounding box center [684, 474] width 549 height 29
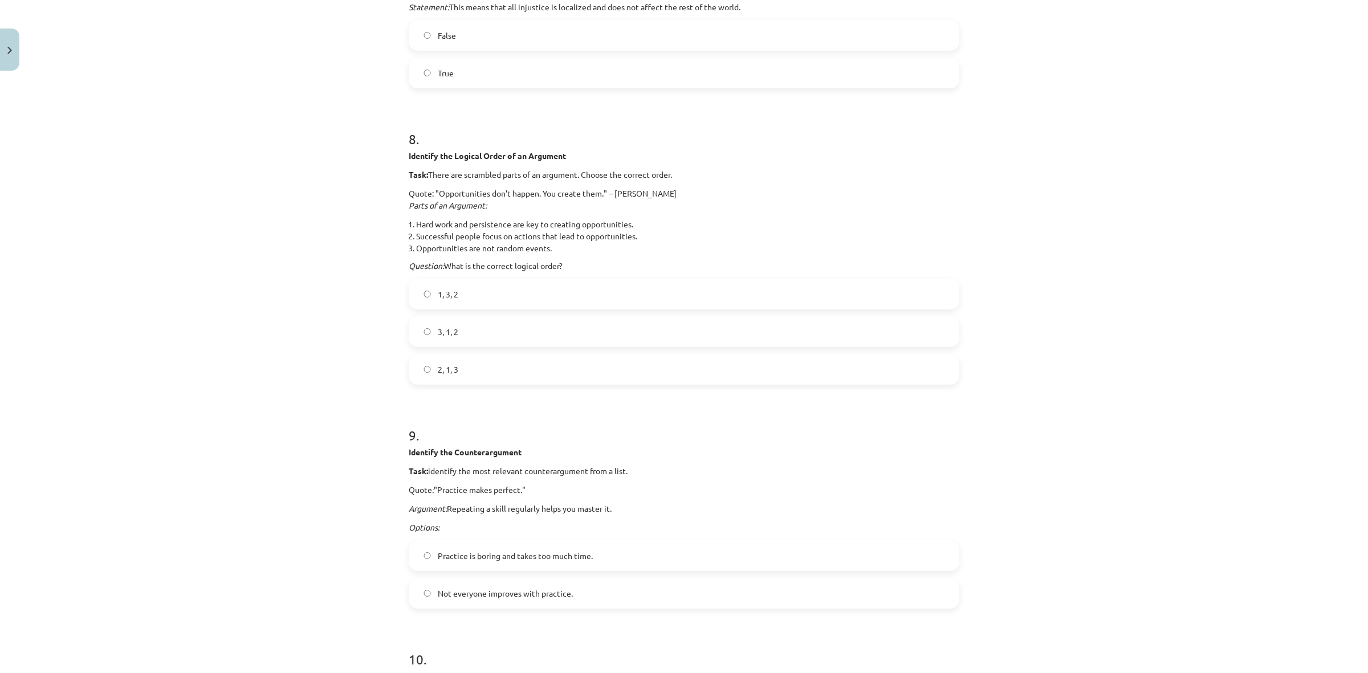
scroll to position [1711, 0]
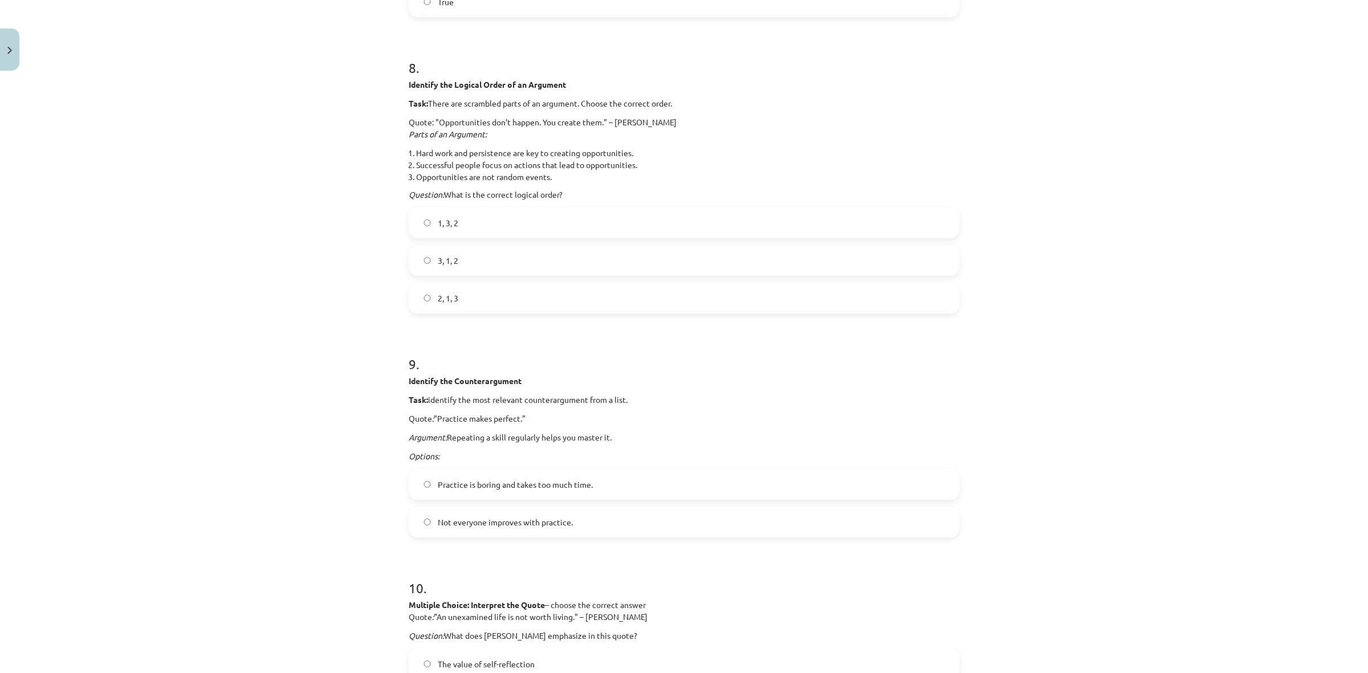
click at [511, 516] on label "Not everyone improves with practice." at bounding box center [684, 522] width 549 height 29
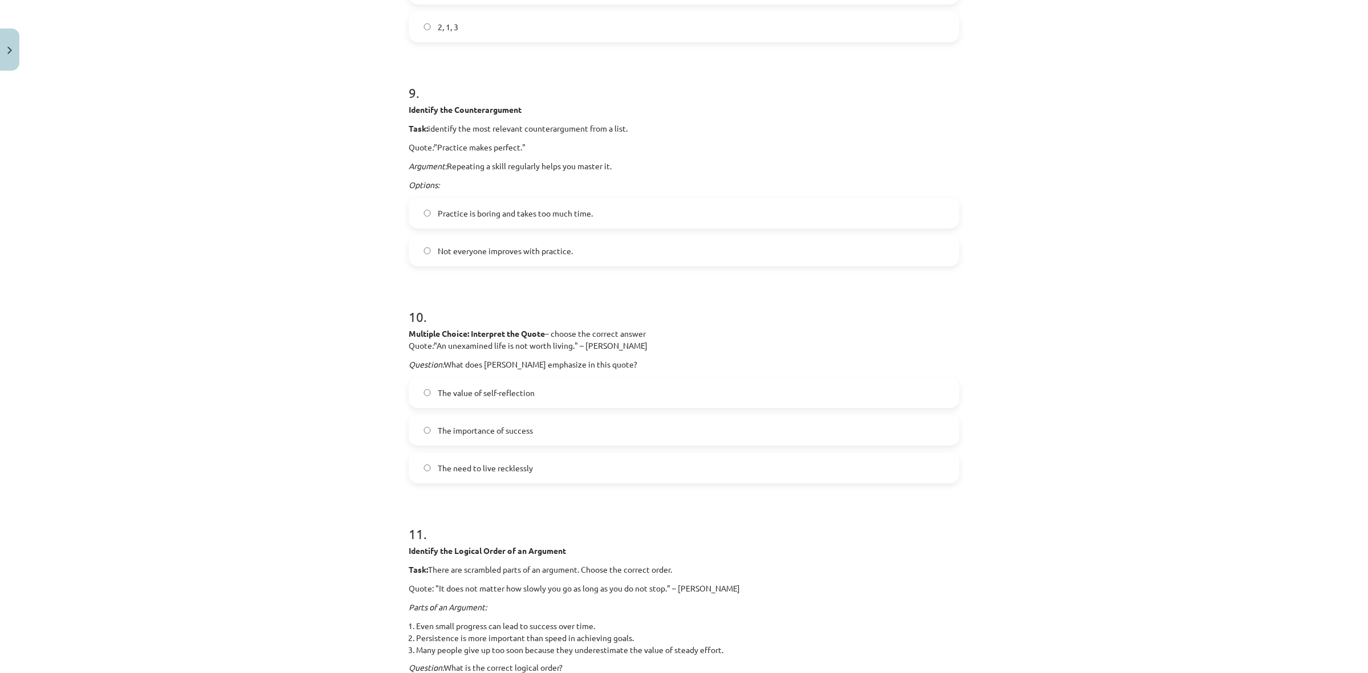
scroll to position [2067, 0]
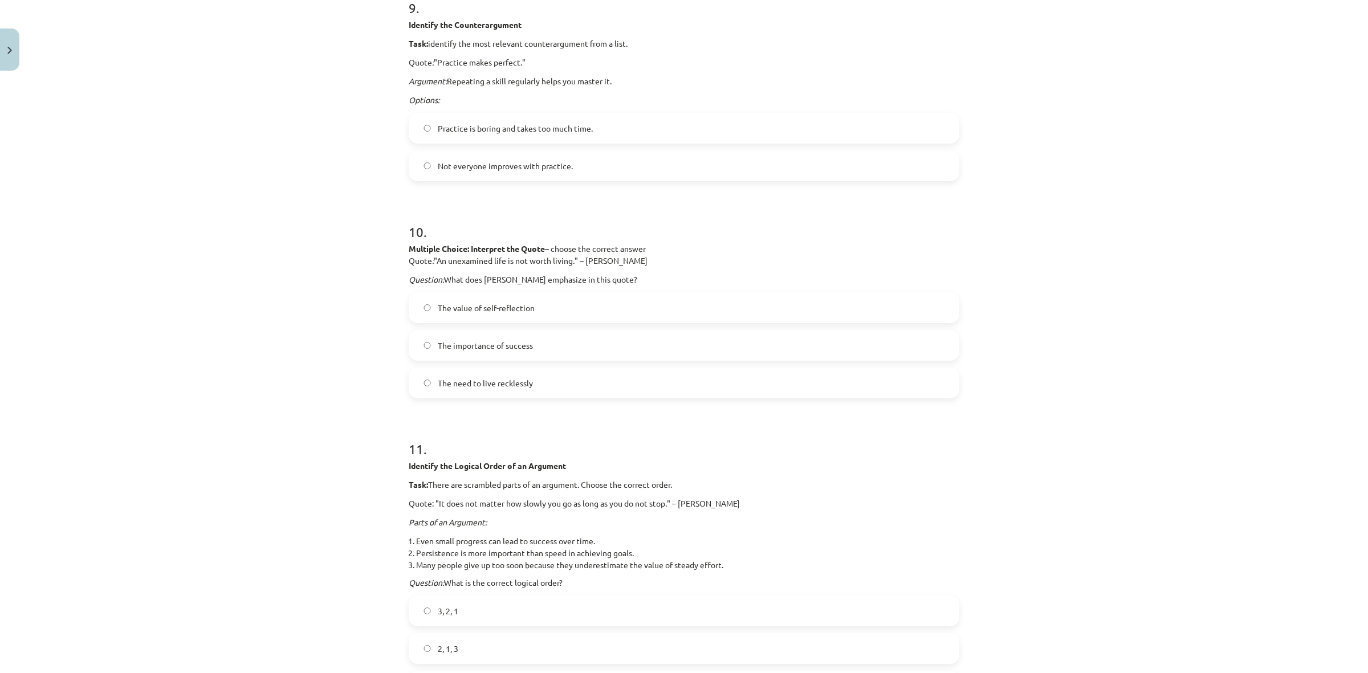
click at [491, 307] on span "The value of self-reflection" at bounding box center [486, 308] width 97 height 12
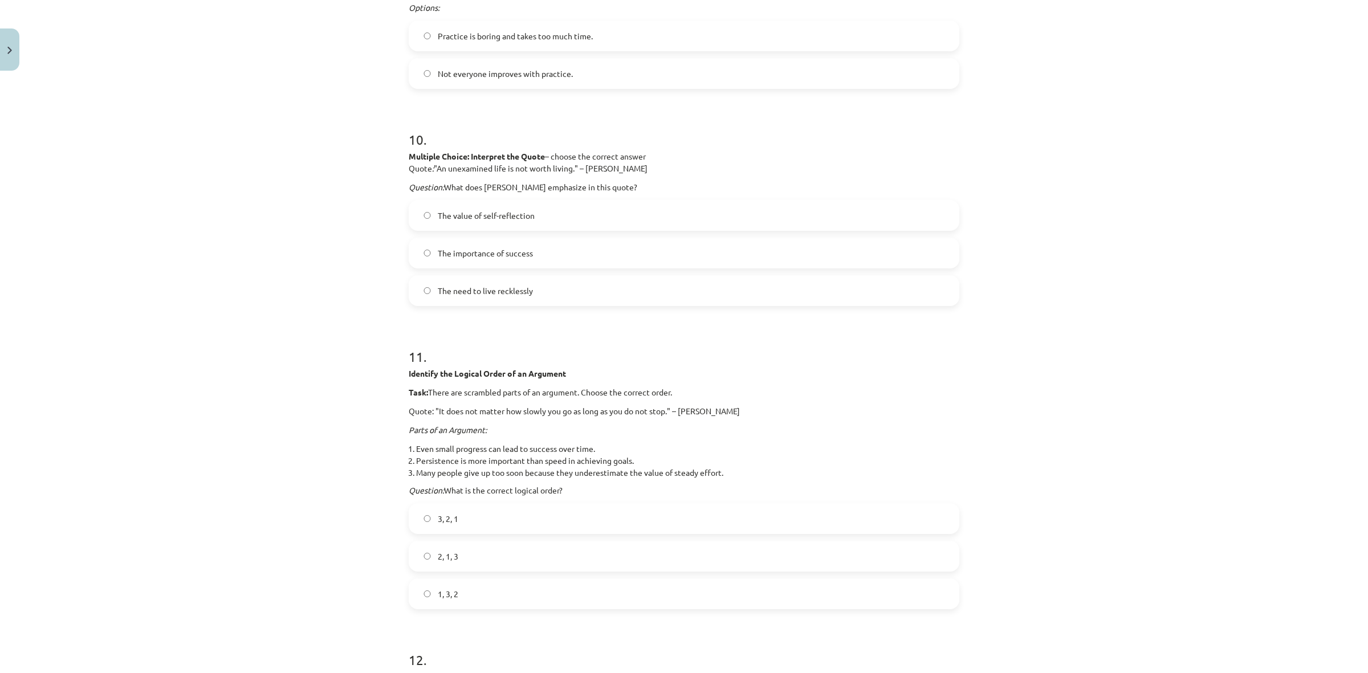
scroll to position [2209, 0]
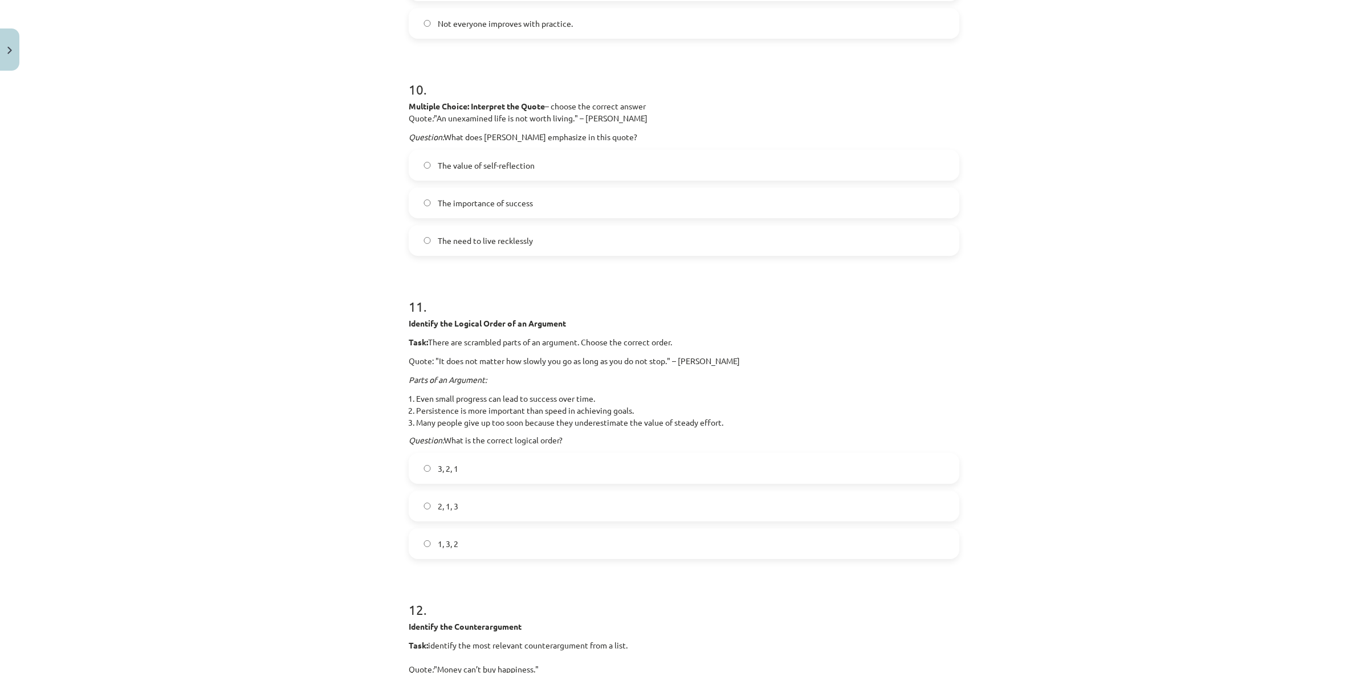
click at [487, 471] on label "3, 2, 1" at bounding box center [684, 468] width 549 height 29
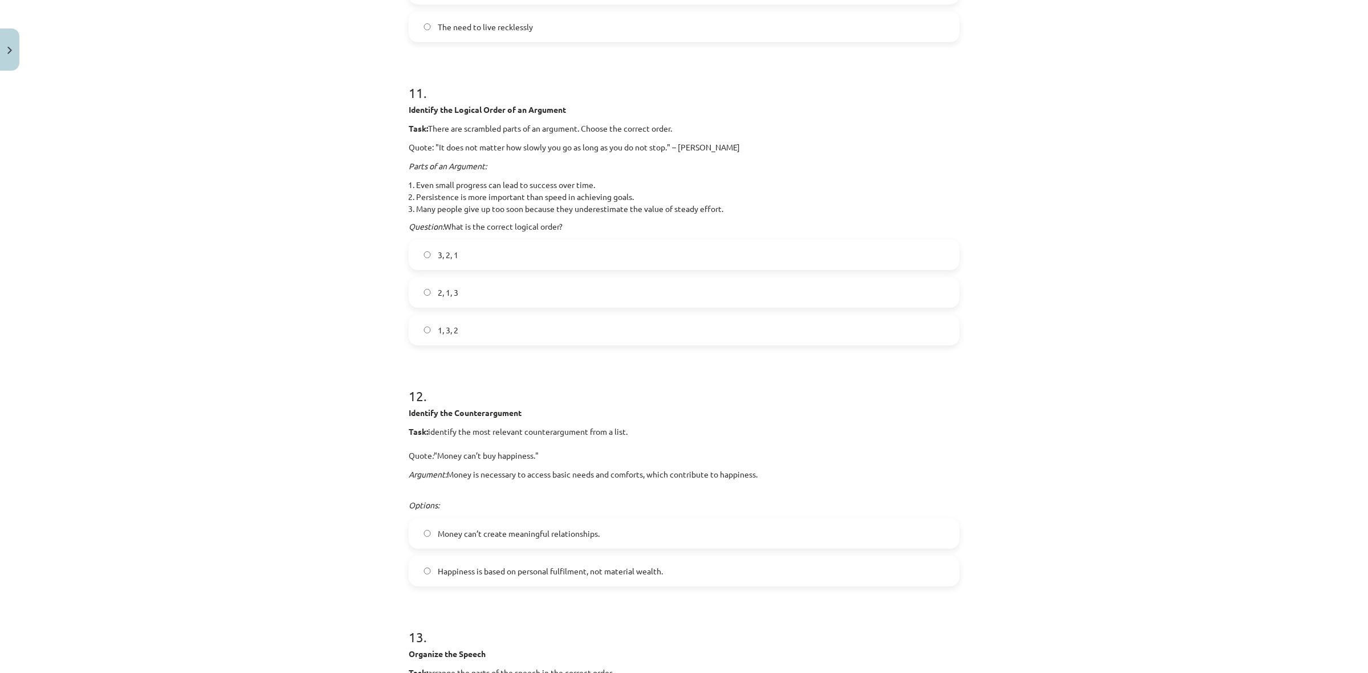
click at [495, 563] on label "Happiness is based on personal fulfilment, not material wealth." at bounding box center [684, 571] width 549 height 29
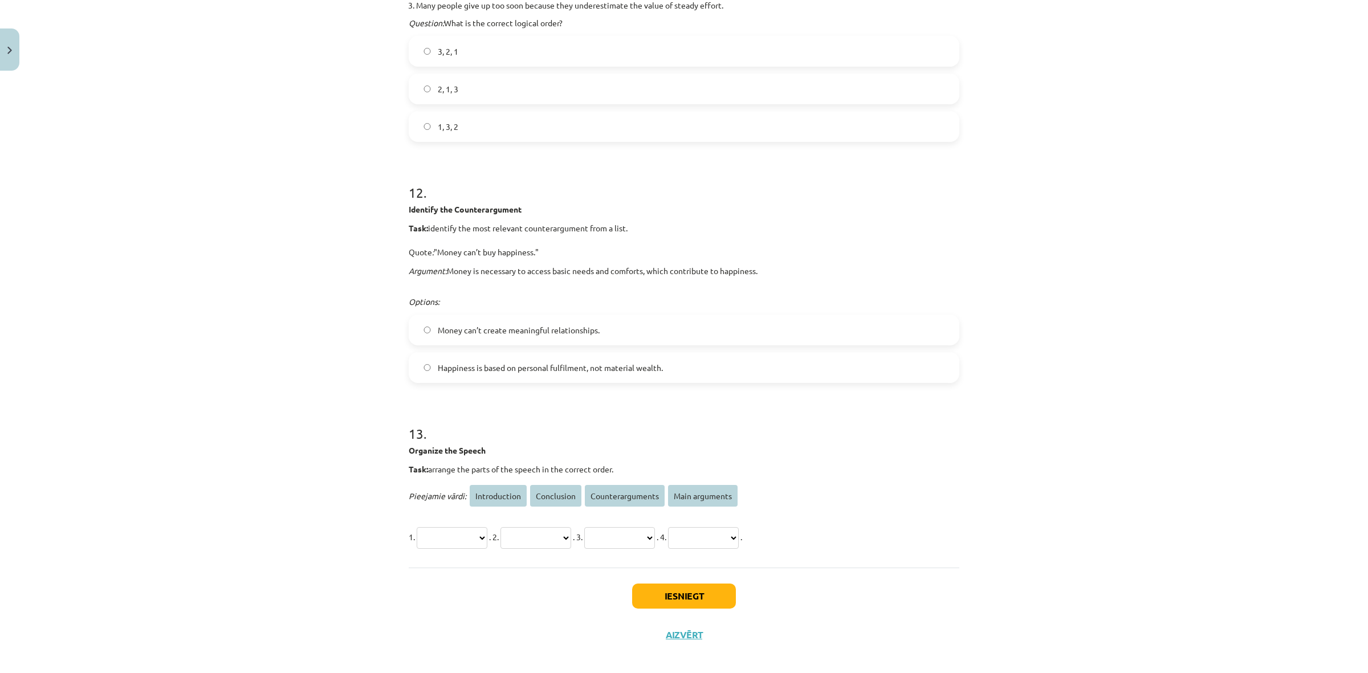
scroll to position [2635, 0]
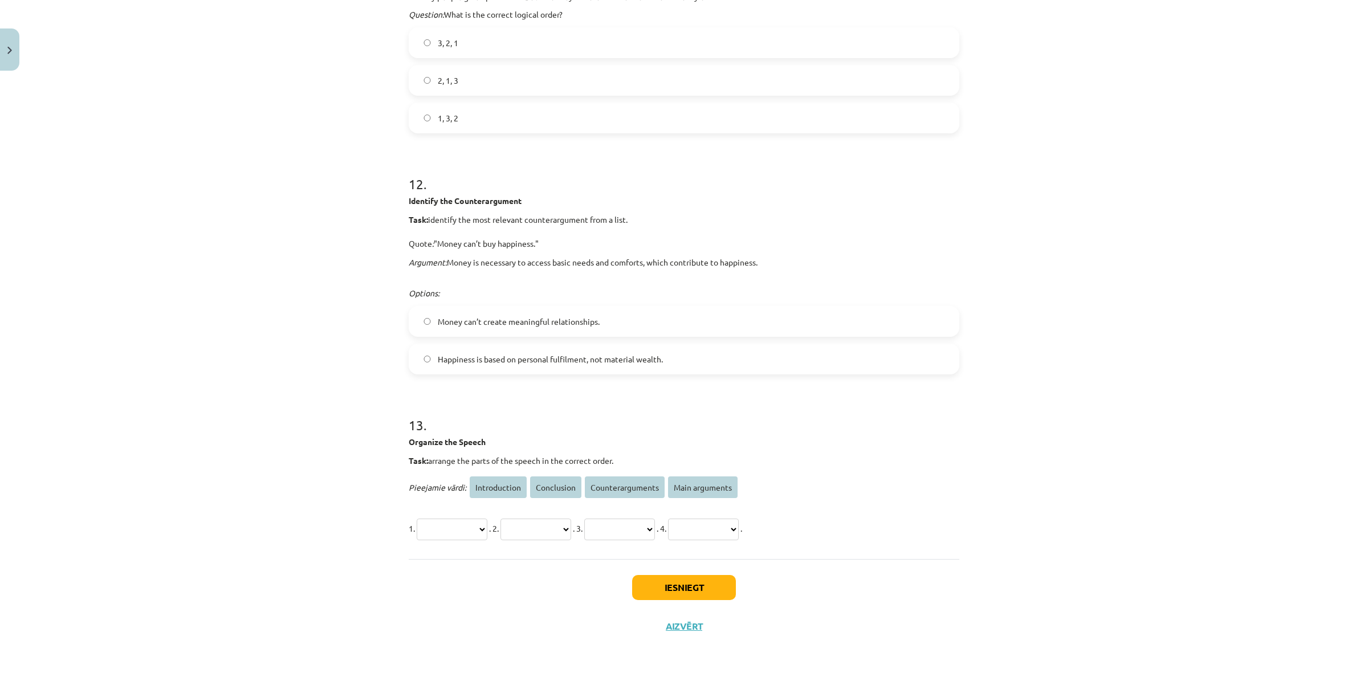
click at [487, 522] on select "**********" at bounding box center [452, 530] width 71 height 22
select select "**********"
click at [417, 519] on select "**********" at bounding box center [452, 530] width 71 height 22
click at [571, 534] on select "**********" at bounding box center [536, 530] width 71 height 22
select select "**********"
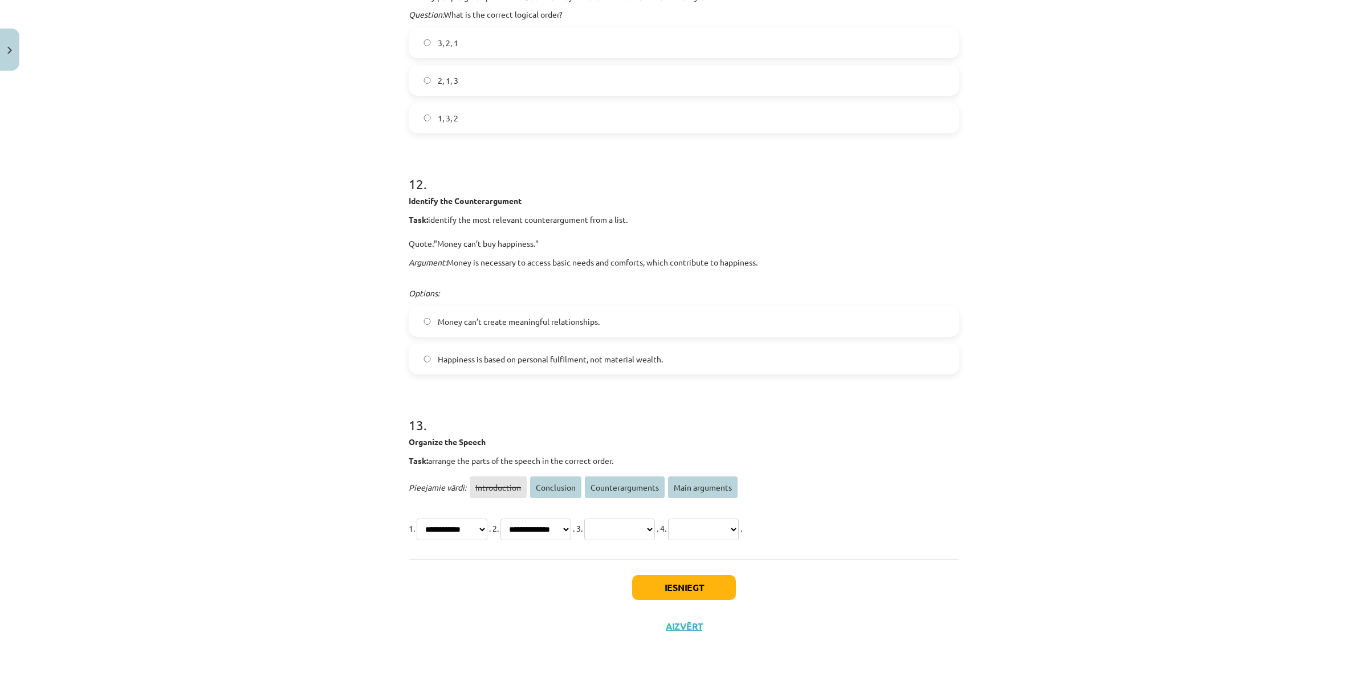
click at [523, 519] on select "**********" at bounding box center [536, 530] width 71 height 22
click at [655, 533] on select "**********" at bounding box center [619, 530] width 71 height 22
select select "**********"
click at [634, 519] on select "**********" at bounding box center [619, 530] width 71 height 22
click at [739, 526] on select "**********" at bounding box center [703, 530] width 71 height 22
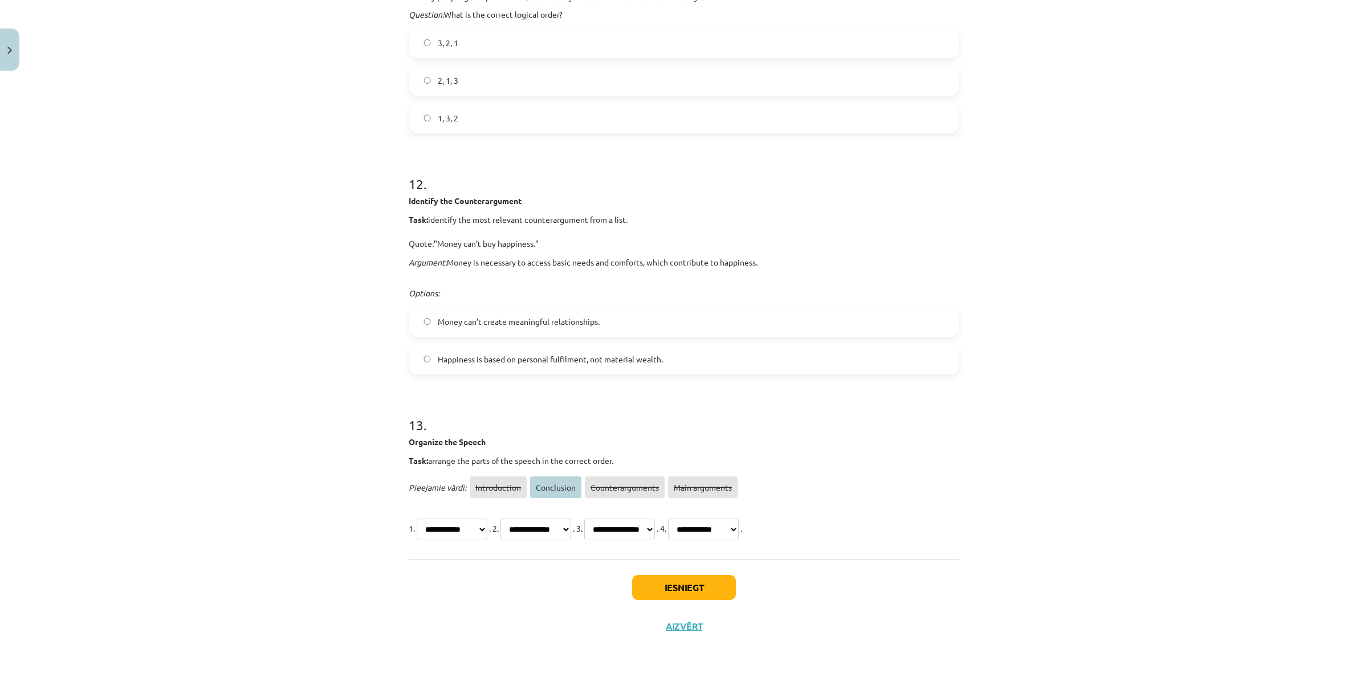
click at [739, 519] on select "**********" at bounding box center [703, 530] width 71 height 22
click at [739, 526] on select "**********" at bounding box center [703, 530] width 71 height 22
select select "**********"
click at [739, 519] on select "**********" at bounding box center [703, 530] width 71 height 22
click at [705, 583] on button "Iesniegt" at bounding box center [684, 587] width 104 height 25
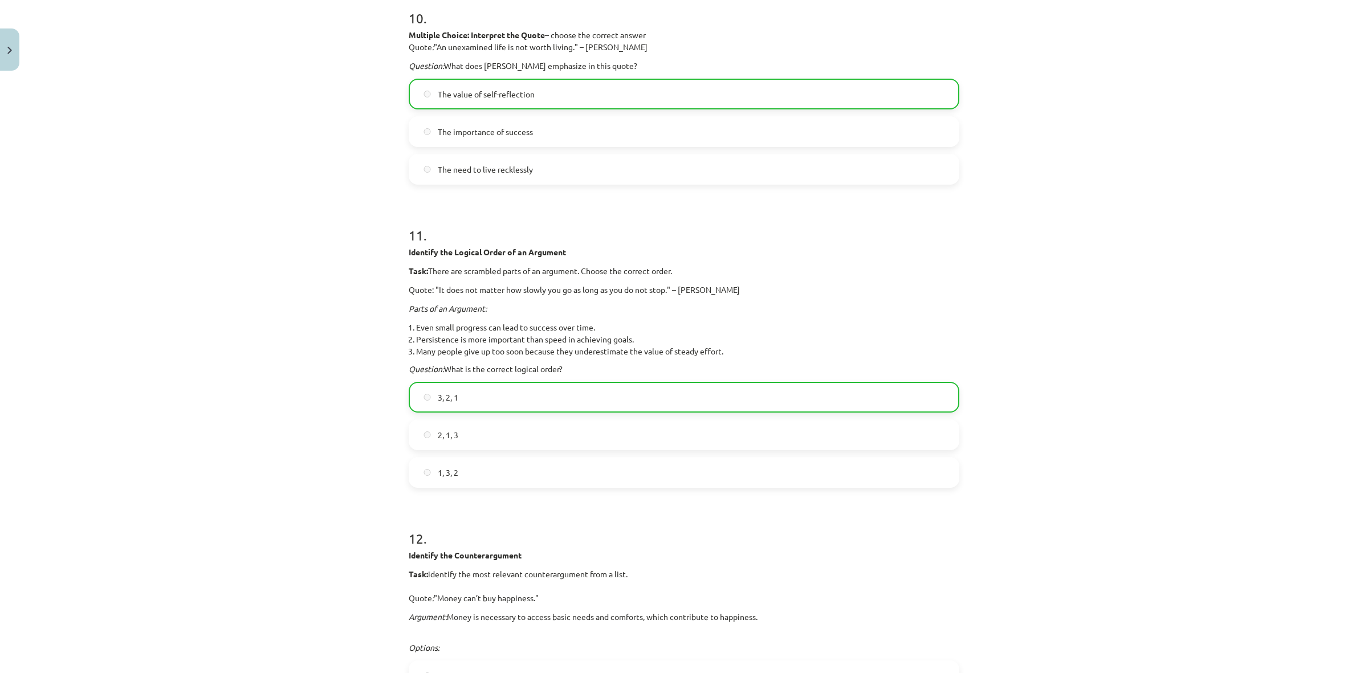
scroll to position [2672, 0]
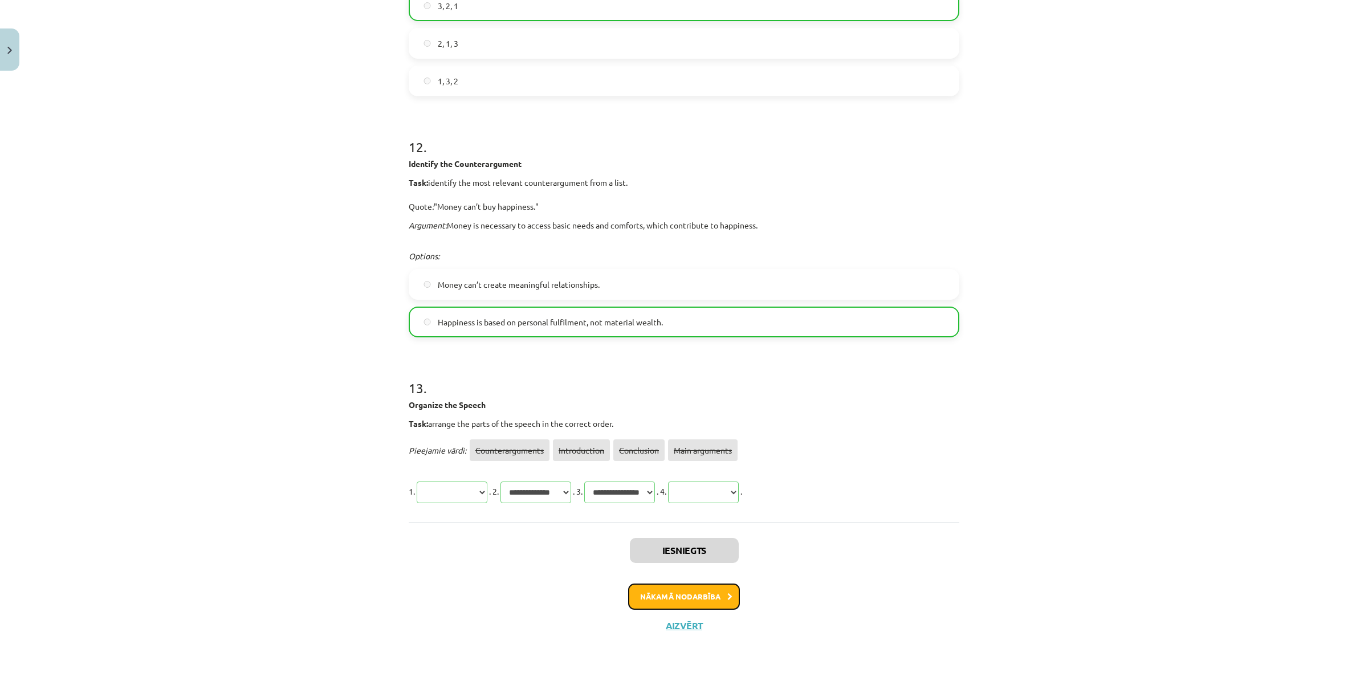
click at [700, 588] on button "Nākamā nodarbība" at bounding box center [684, 597] width 112 height 26
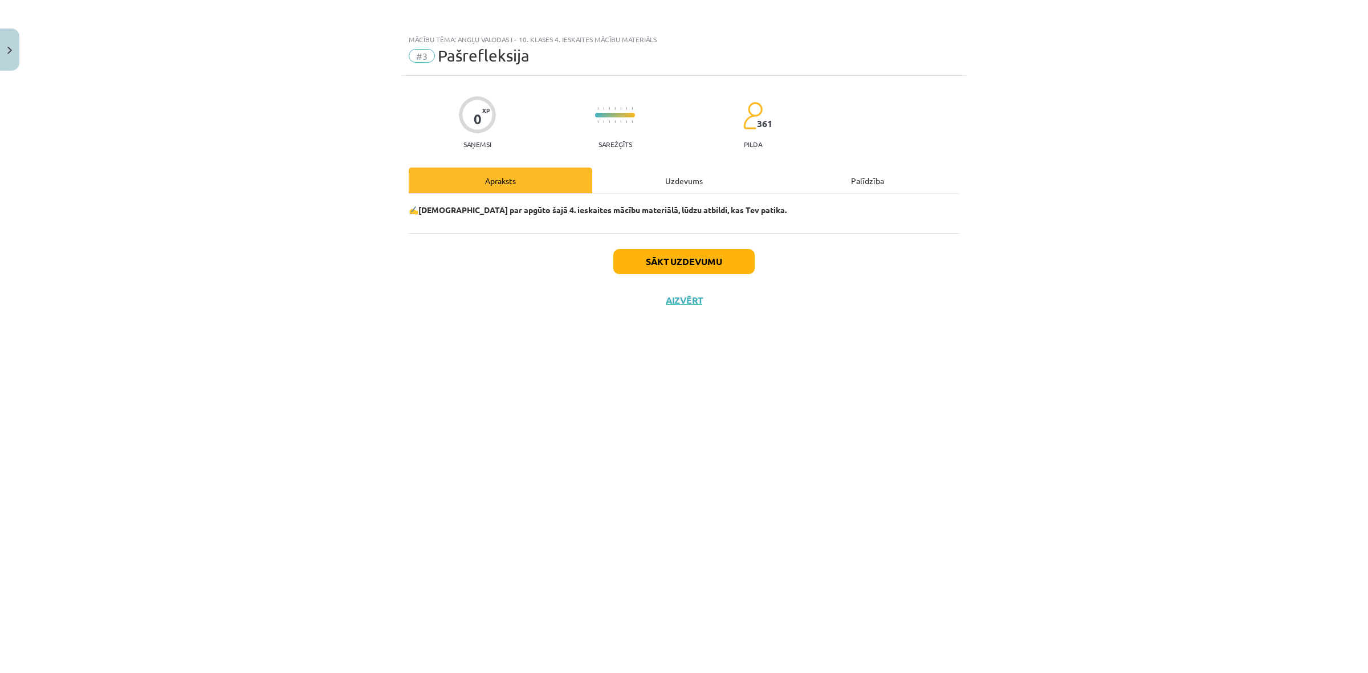
scroll to position [0, 0]
click at [673, 270] on button "Sākt uzdevumu" at bounding box center [684, 261] width 141 height 25
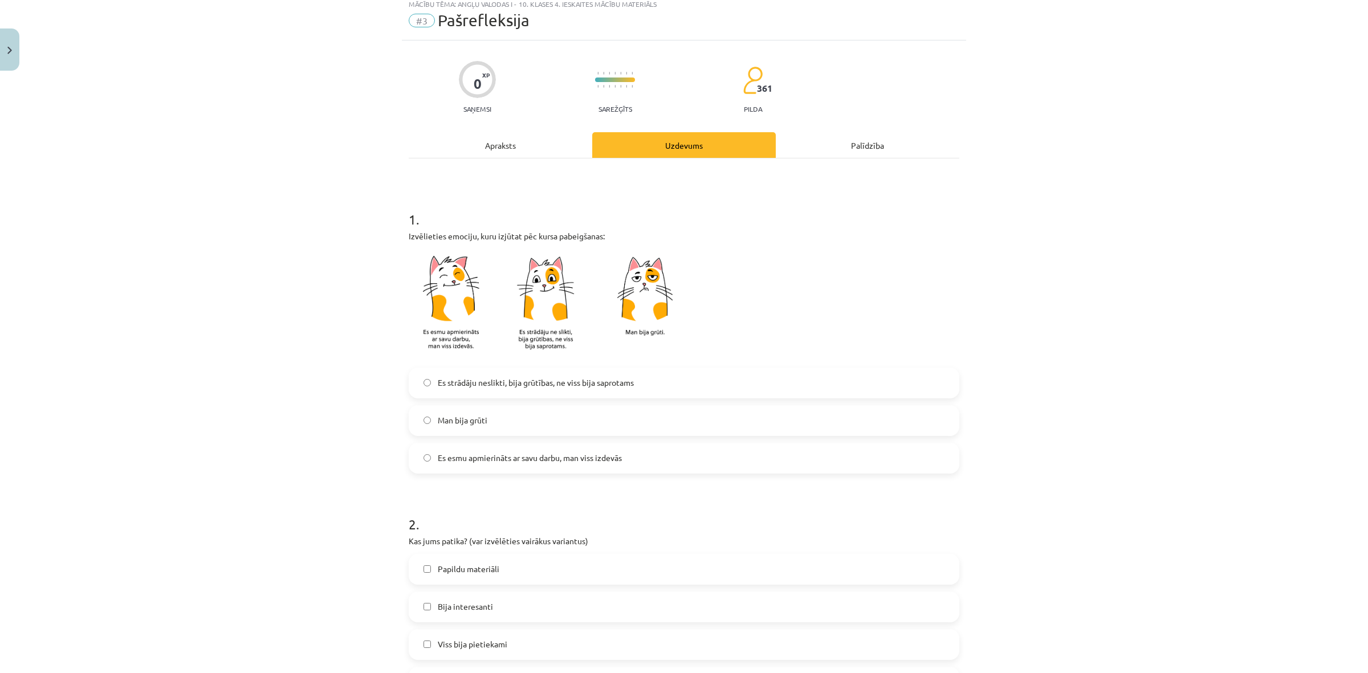
scroll to position [71, 0]
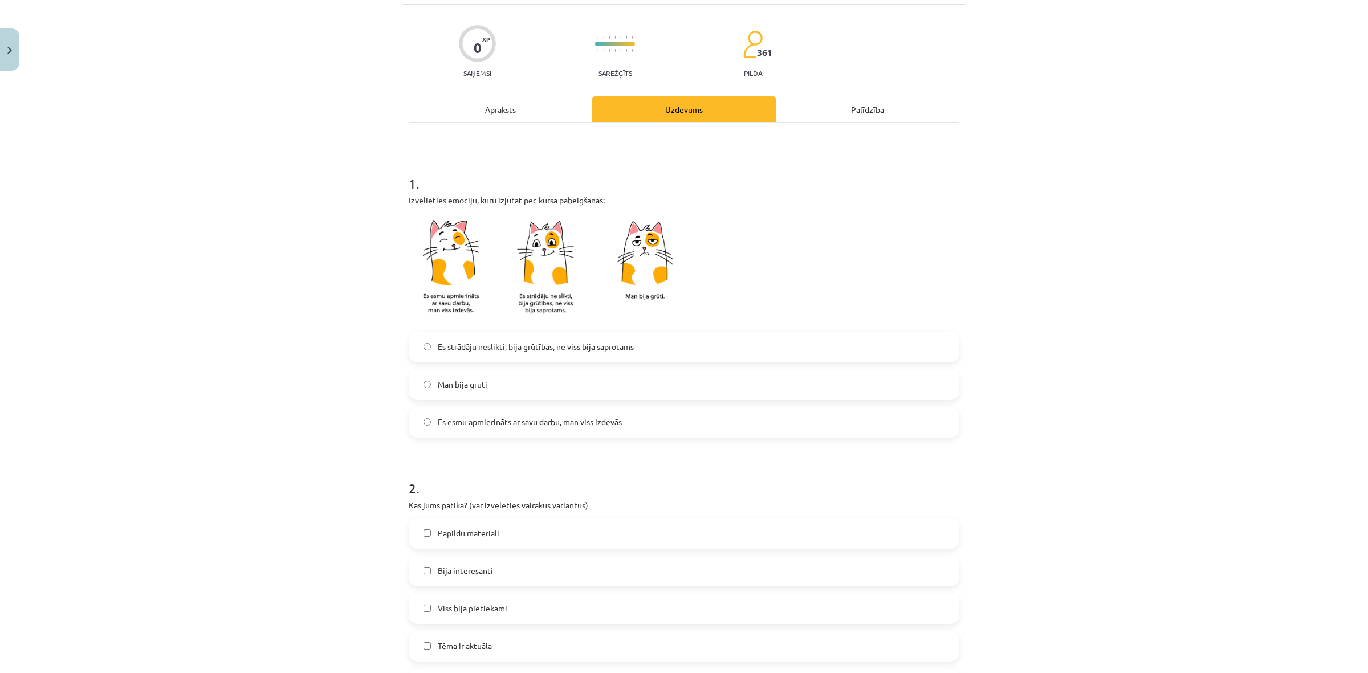
click at [540, 415] on label "Es esmu apmierināts ar savu darbu, man viss izdevās" at bounding box center [684, 422] width 549 height 29
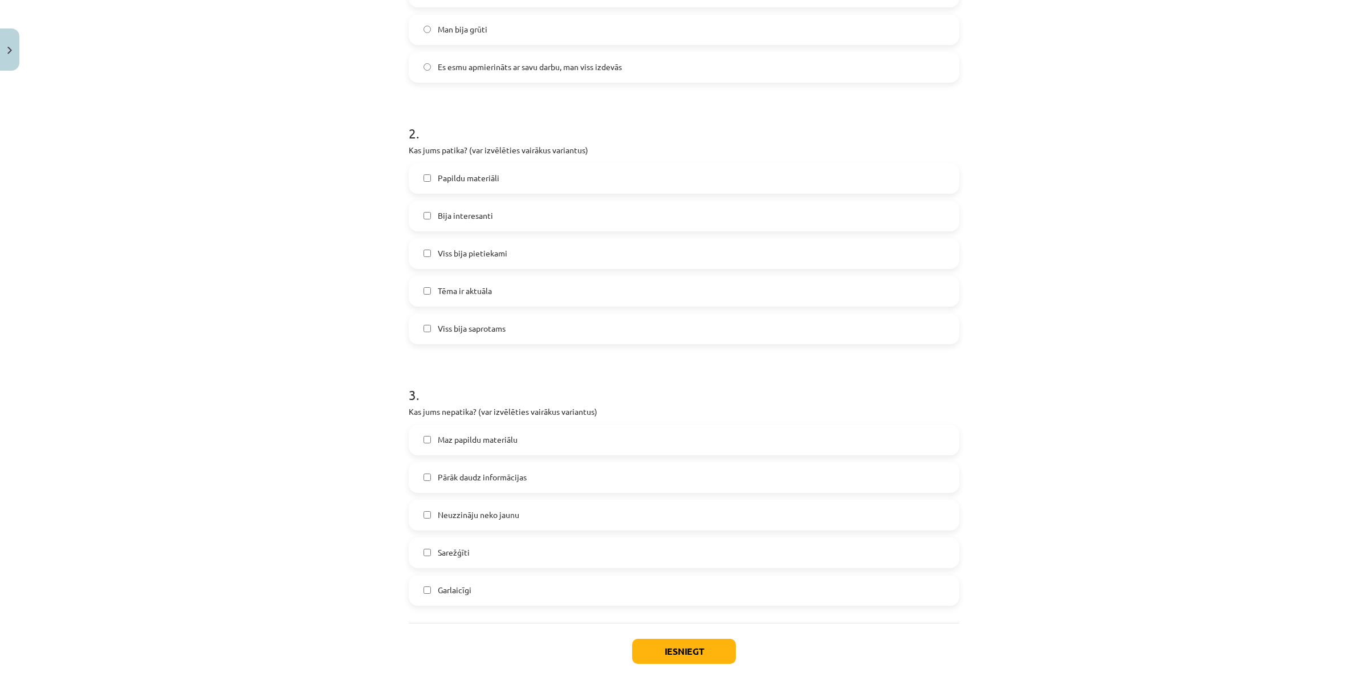
scroll to position [428, 0]
click at [475, 334] on span "Viss bija saprotams" at bounding box center [472, 328] width 68 height 12
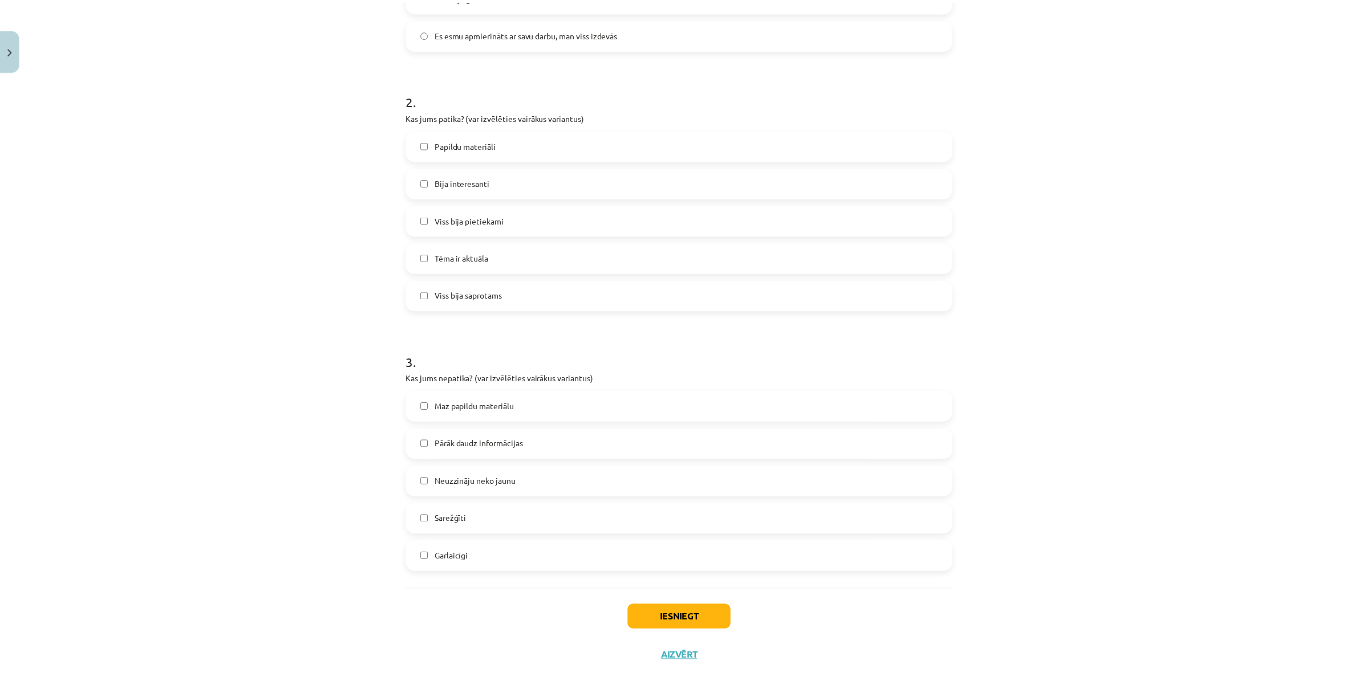
scroll to position [491, 0]
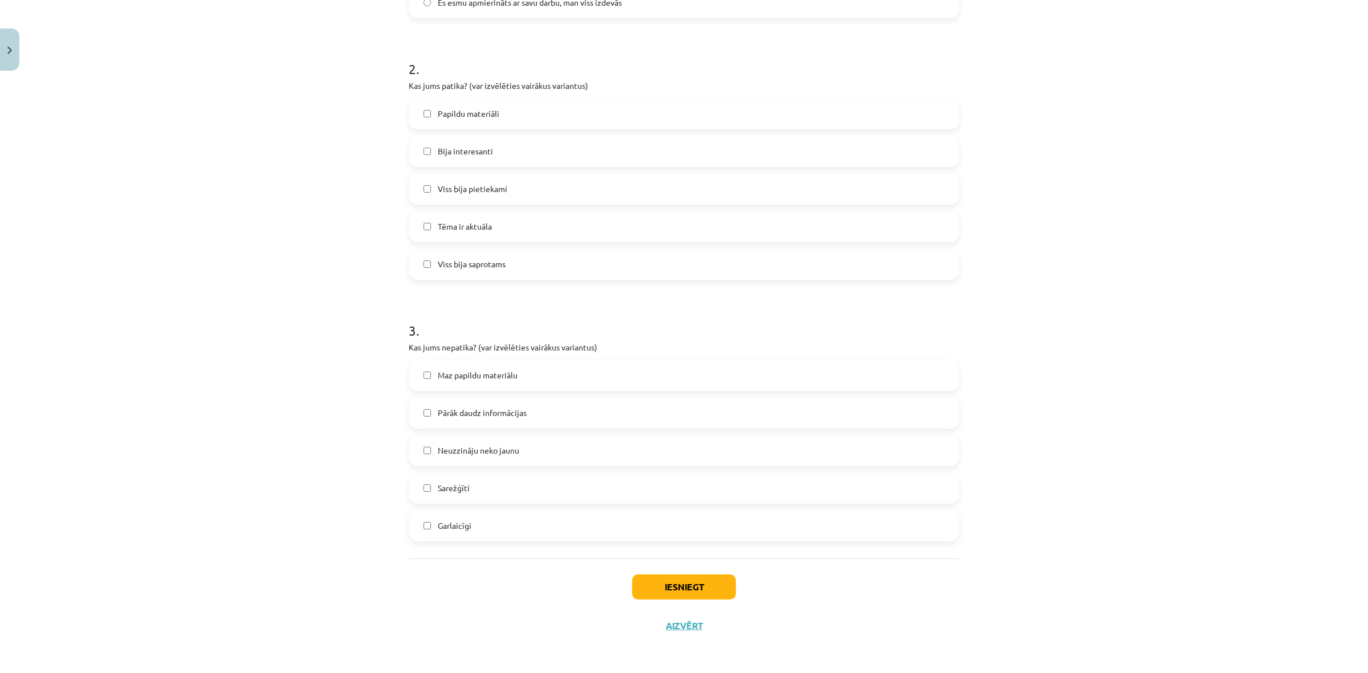
click at [511, 486] on label "Sarežģīti" at bounding box center [684, 488] width 549 height 29
click at [659, 596] on button "Iesniegt" at bounding box center [684, 587] width 104 height 25
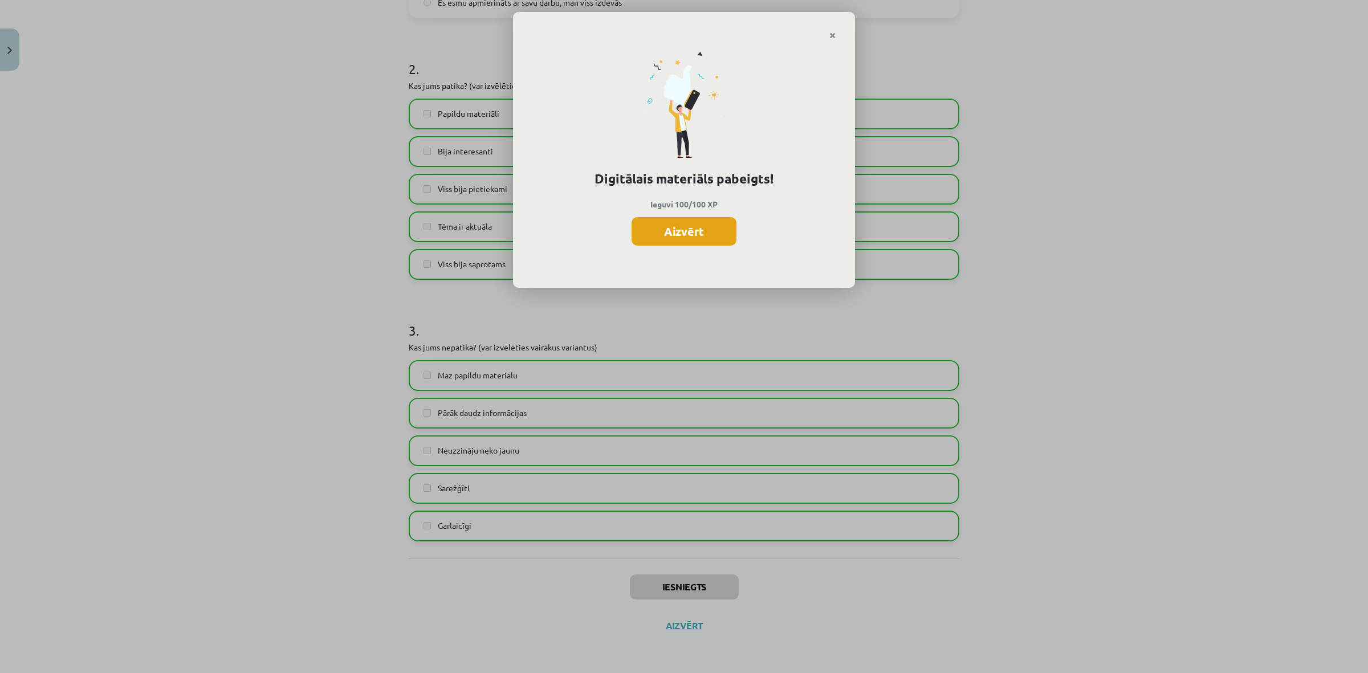
drag, startPoint x: 657, startPoint y: 237, endPoint x: 659, endPoint y: 231, distance: 6.0
click at [657, 235] on button "Aizvērt" at bounding box center [684, 231] width 105 height 29
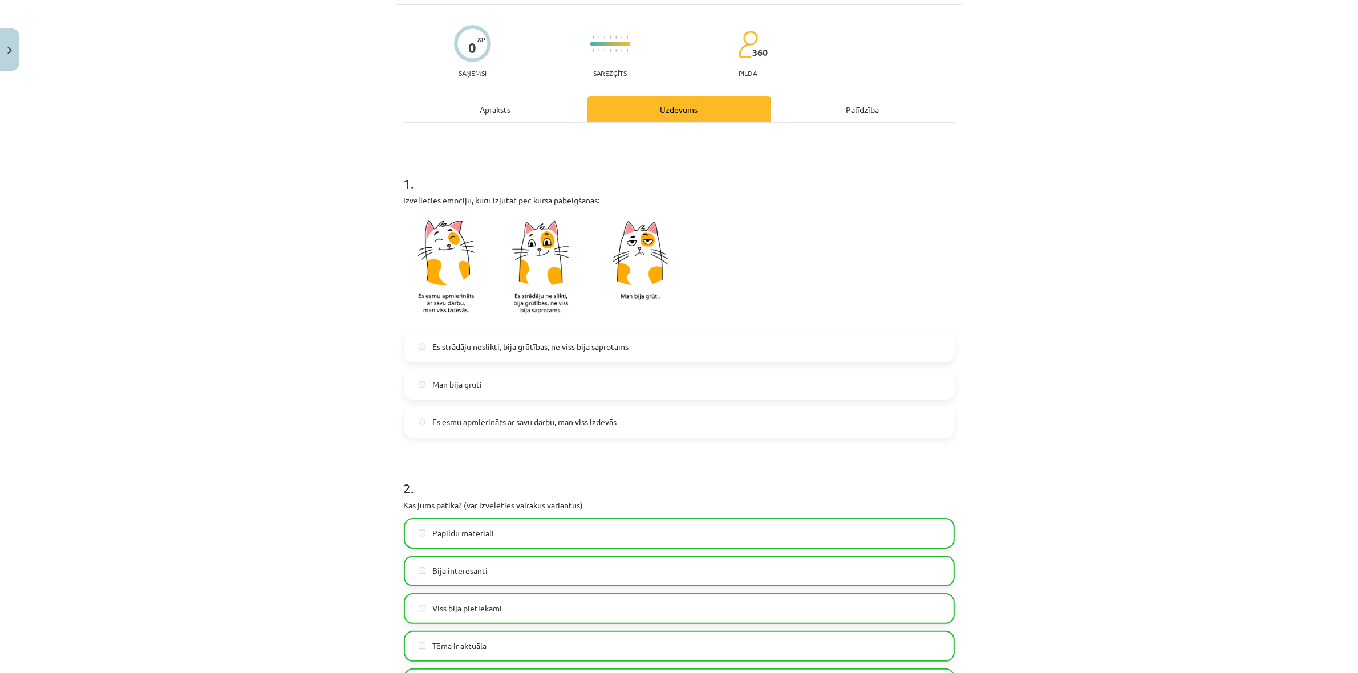
scroll to position [0, 0]
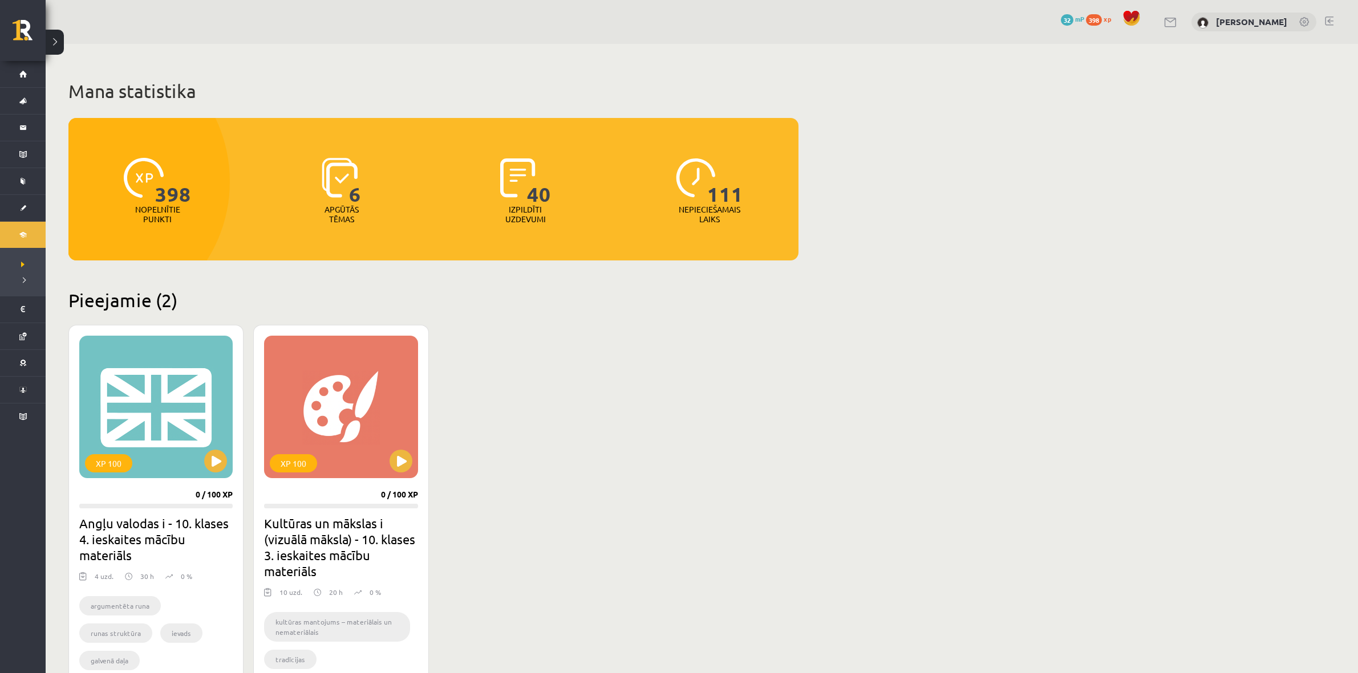
scroll to position [214, 0]
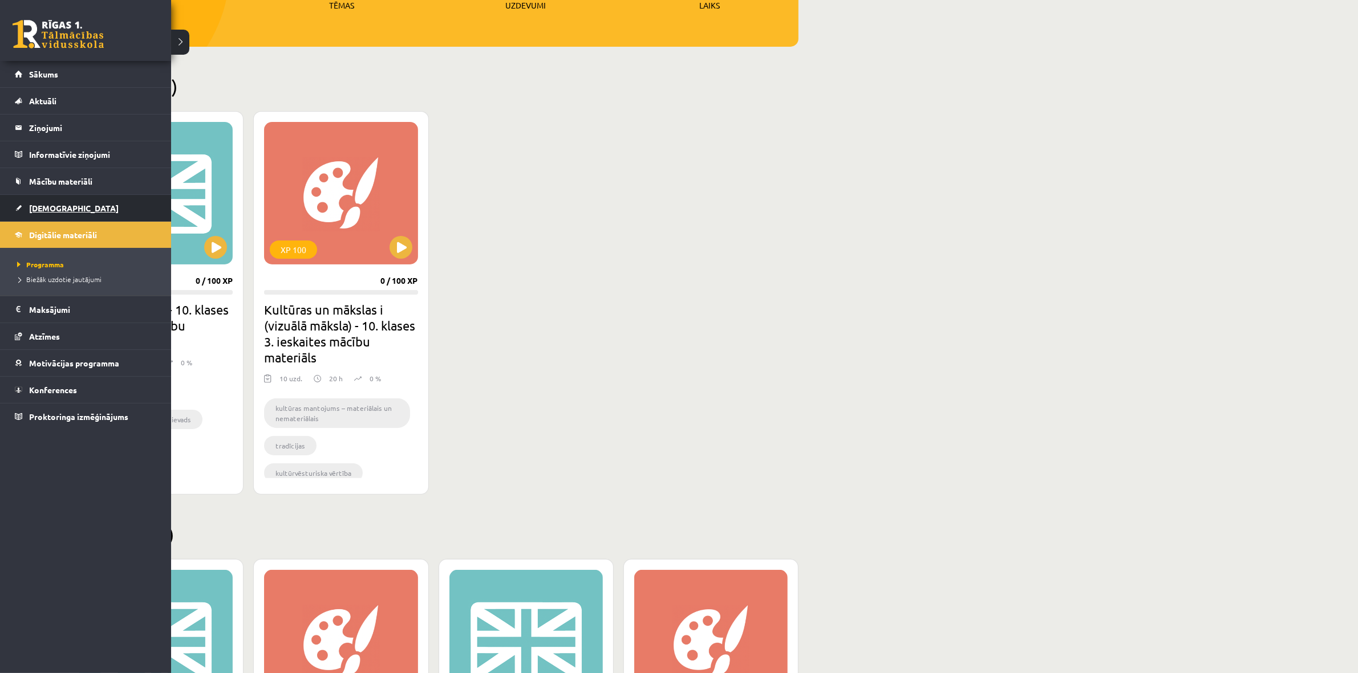
click at [53, 212] on span "[DEMOGRAPHIC_DATA]" at bounding box center [74, 208] width 90 height 10
